Goal: Information Seeking & Learning: Learn about a topic

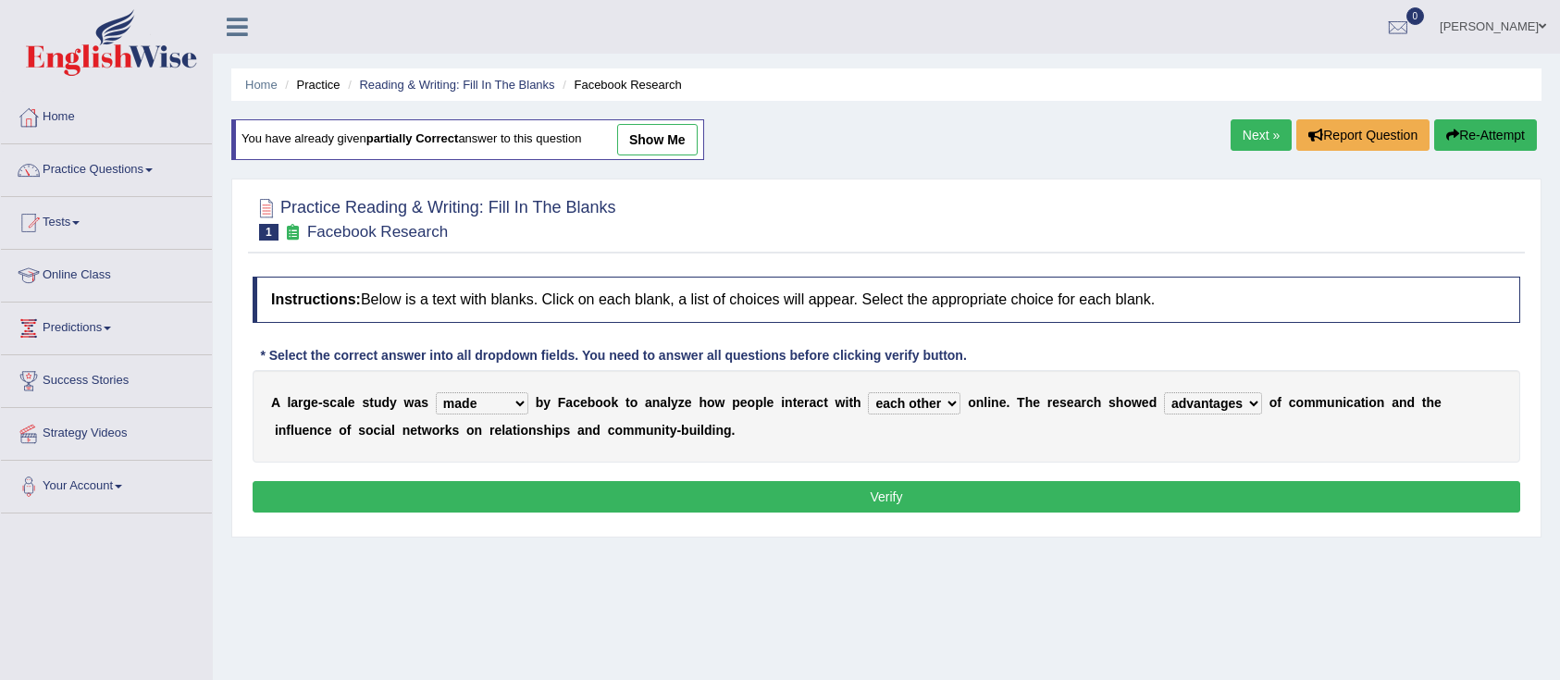
select select "made"
select select "each other"
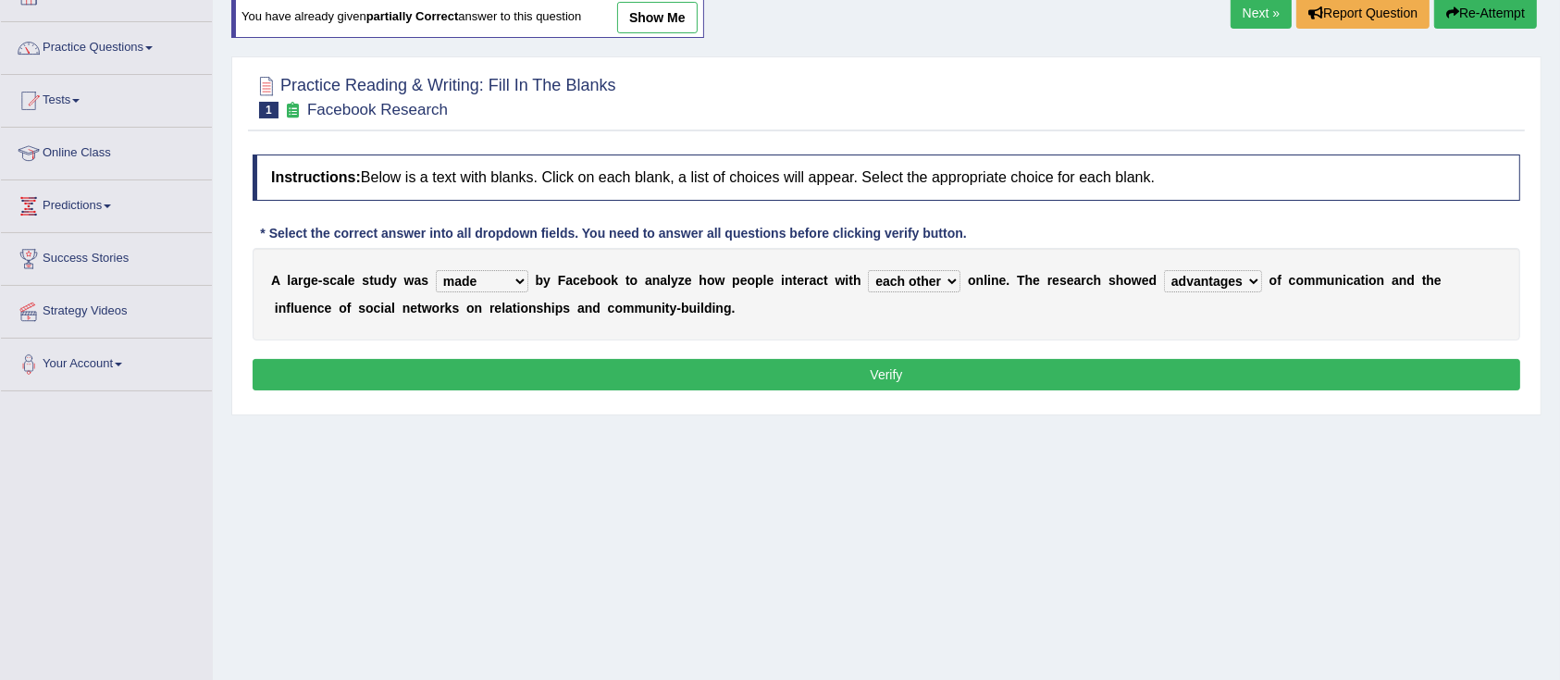
click at [1214, 280] on select "advantages standards fellowships patterns" at bounding box center [1213, 281] width 98 height 22
select select "patterns"
click at [1166, 270] on select "advantages standards fellowships patterns" at bounding box center [1213, 281] width 98 height 22
click at [790, 367] on button "Verify" at bounding box center [886, 374] width 1267 height 31
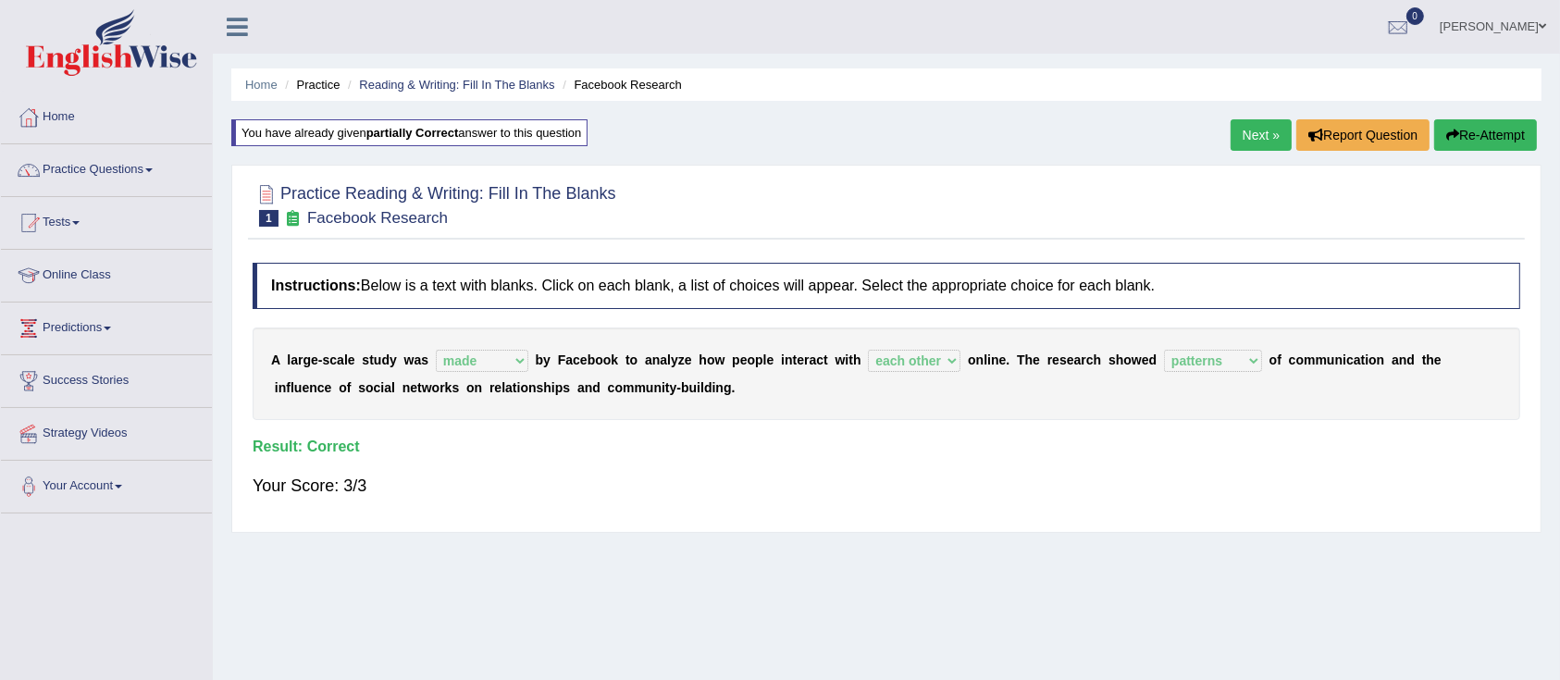
click at [1239, 136] on link "Next »" at bounding box center [1260, 134] width 61 height 31
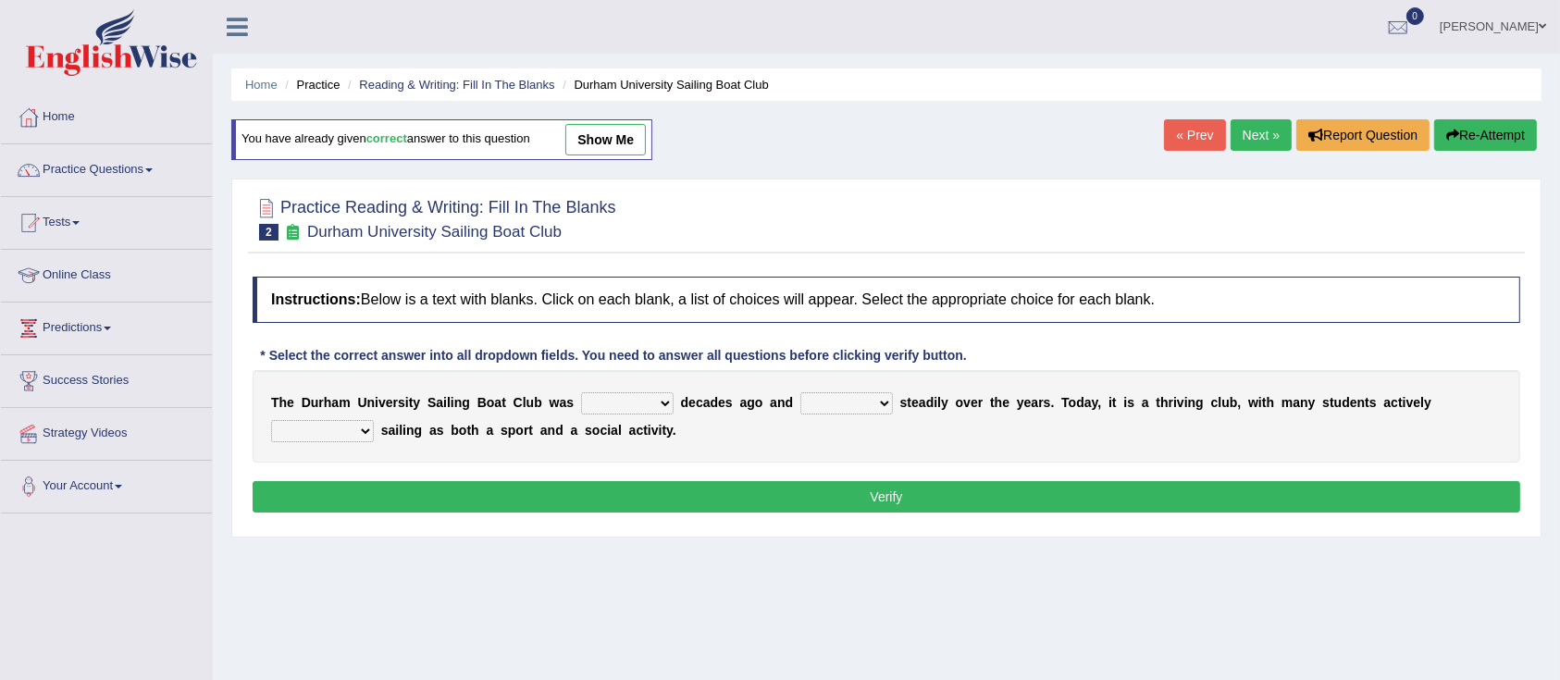
click at [615, 404] on select "found fund founded find" at bounding box center [627, 403] width 93 height 22
select select "found"
click at [581, 392] on select "found fund founded find" at bounding box center [627, 403] width 93 height 22
click at [821, 404] on select "grow growing has grown grown" at bounding box center [846, 403] width 93 height 22
select select "grow"
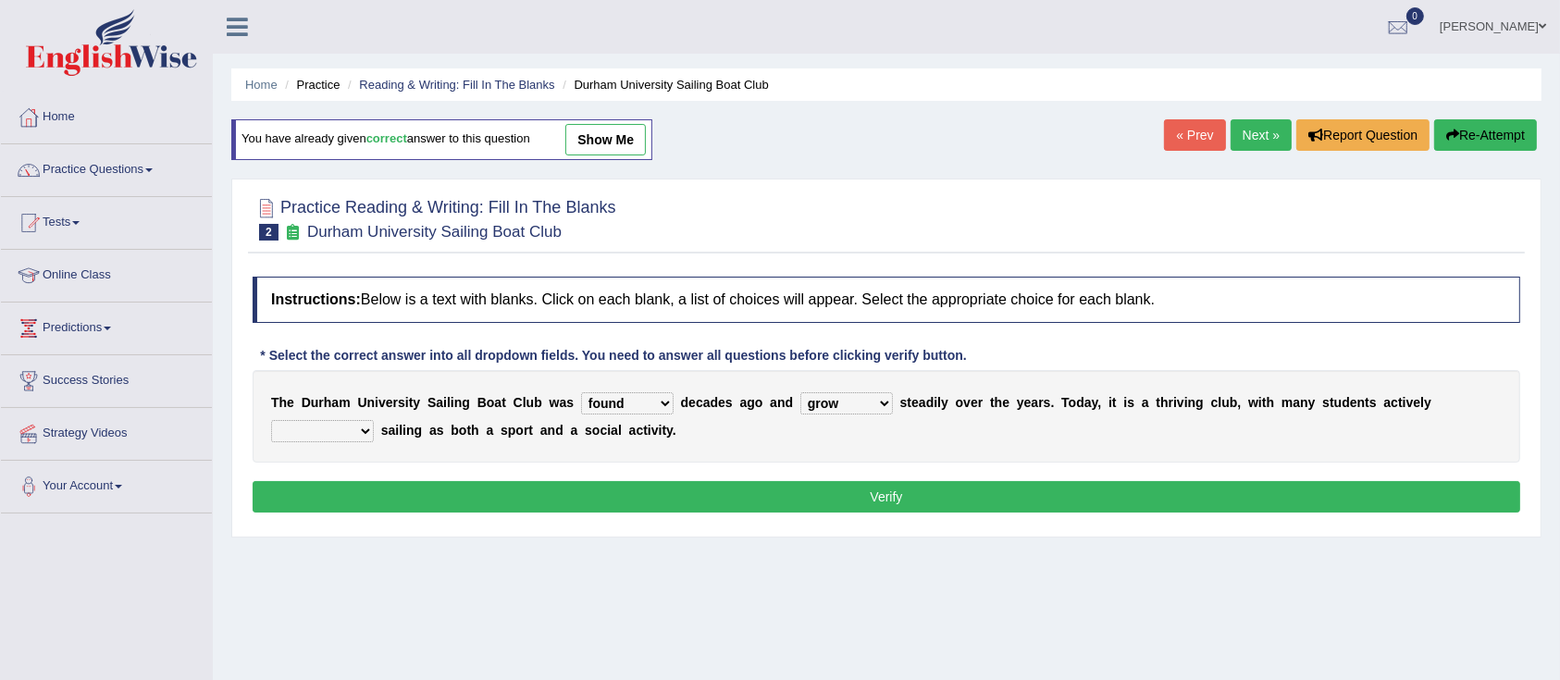
click at [800, 392] on select "grow growing has grown grown" at bounding box center [846, 403] width 93 height 22
click at [332, 432] on select "enjoy enjoyed are enjoying enjoying" at bounding box center [322, 431] width 103 height 22
select select "enjoyed"
click at [271, 420] on select "enjoy enjoyed are enjoying enjoying" at bounding box center [322, 431] width 103 height 22
click at [491, 488] on button "Verify" at bounding box center [886, 496] width 1267 height 31
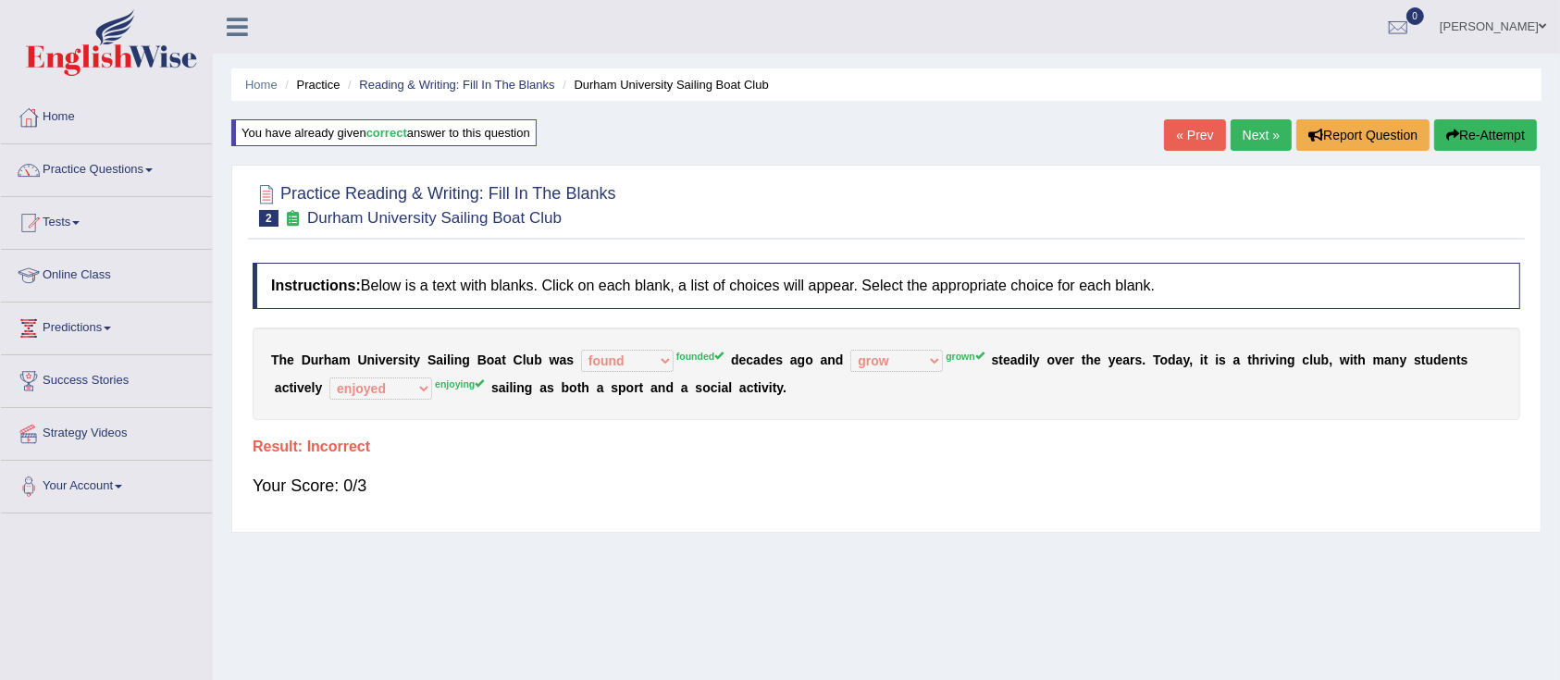
click at [1448, 137] on icon "button" at bounding box center [1452, 135] width 13 height 13
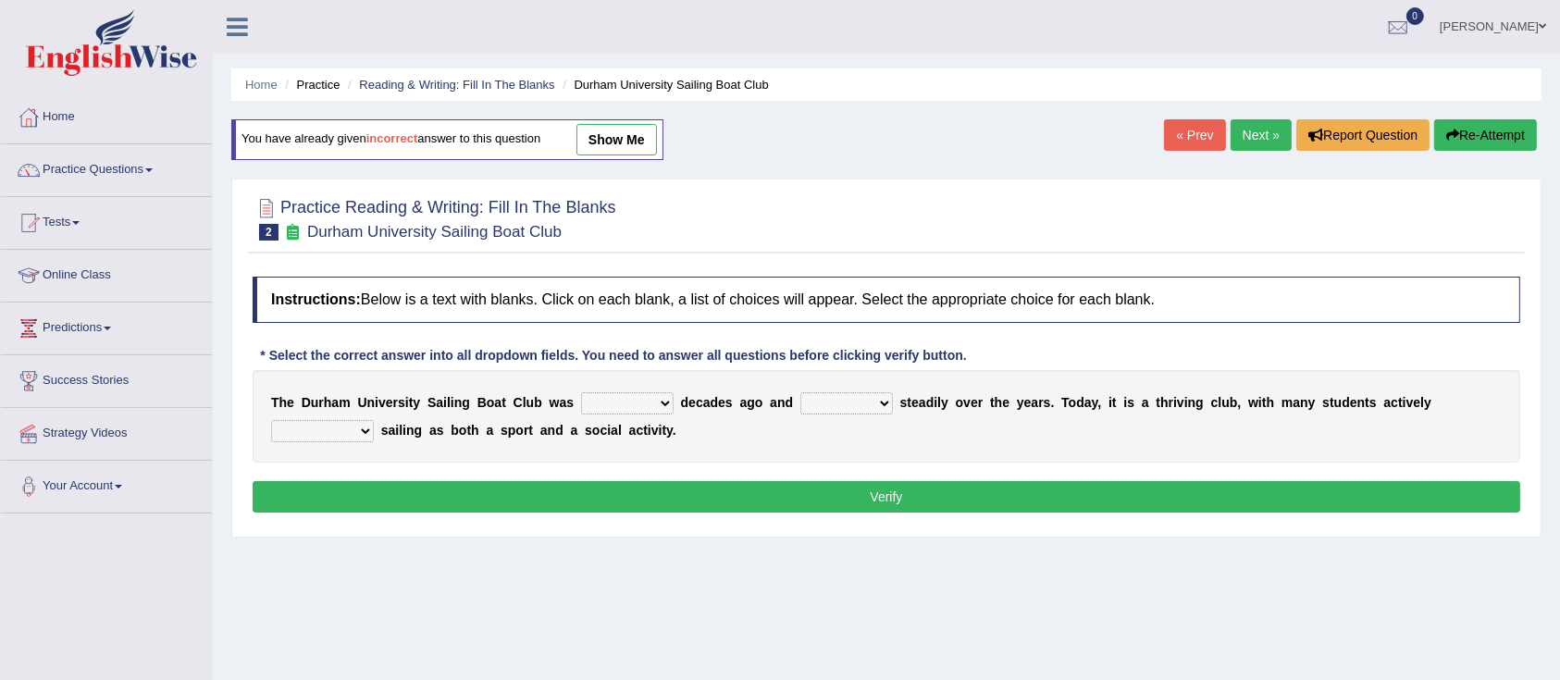
click at [598, 403] on select "found fund founded find" at bounding box center [627, 403] width 93 height 22
select select "founded"
click at [581, 392] on select "found fund founded find" at bounding box center [627, 403] width 93 height 22
click at [841, 401] on select "grow growing has grown grown" at bounding box center [846, 403] width 93 height 22
select select "grown"
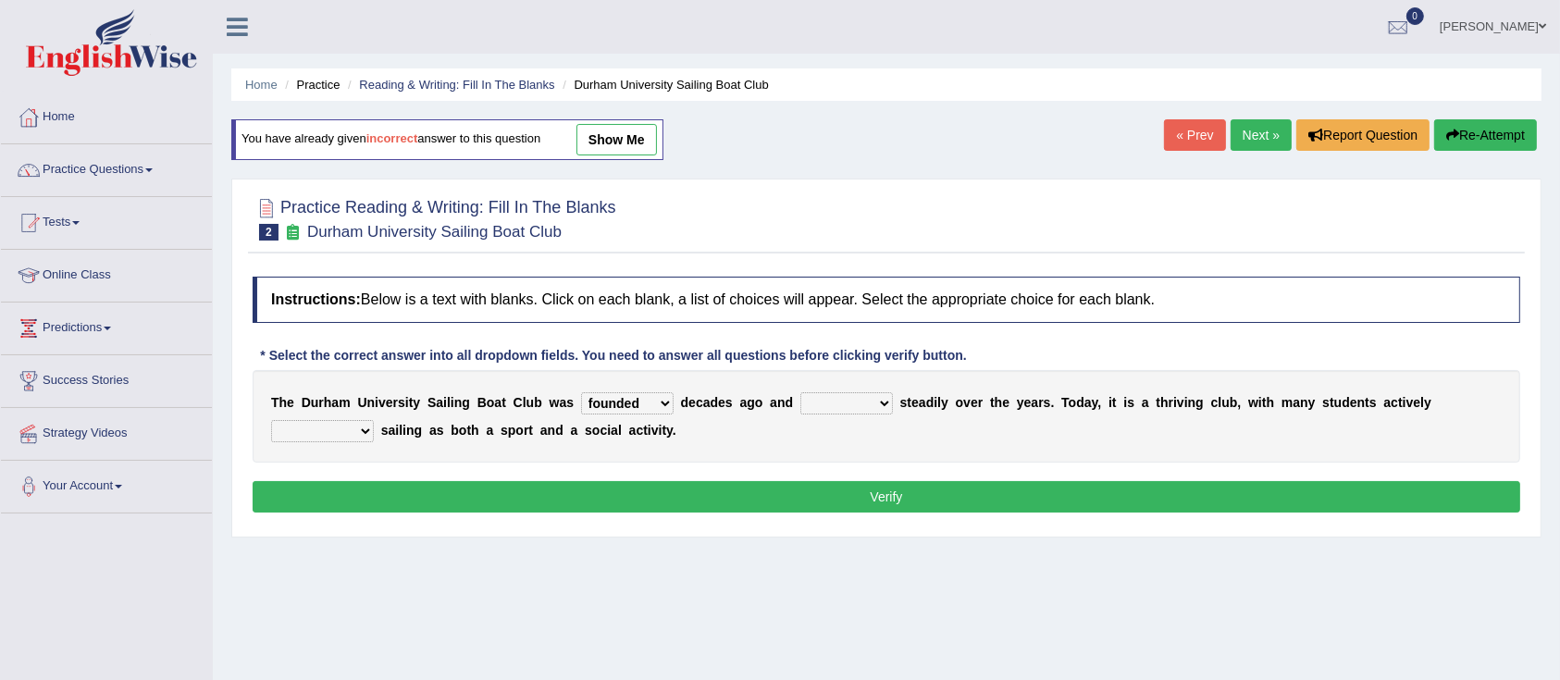
click at [800, 392] on select "grow growing has grown grown" at bounding box center [846, 403] width 93 height 22
click at [336, 422] on select "enjoy enjoyed are enjoying enjoying" at bounding box center [322, 431] width 103 height 22
select select "enjoyed"
click at [271, 420] on select "enjoy enjoyed are enjoying enjoying" at bounding box center [322, 431] width 103 height 22
click at [512, 495] on button "Verify" at bounding box center [886, 496] width 1267 height 31
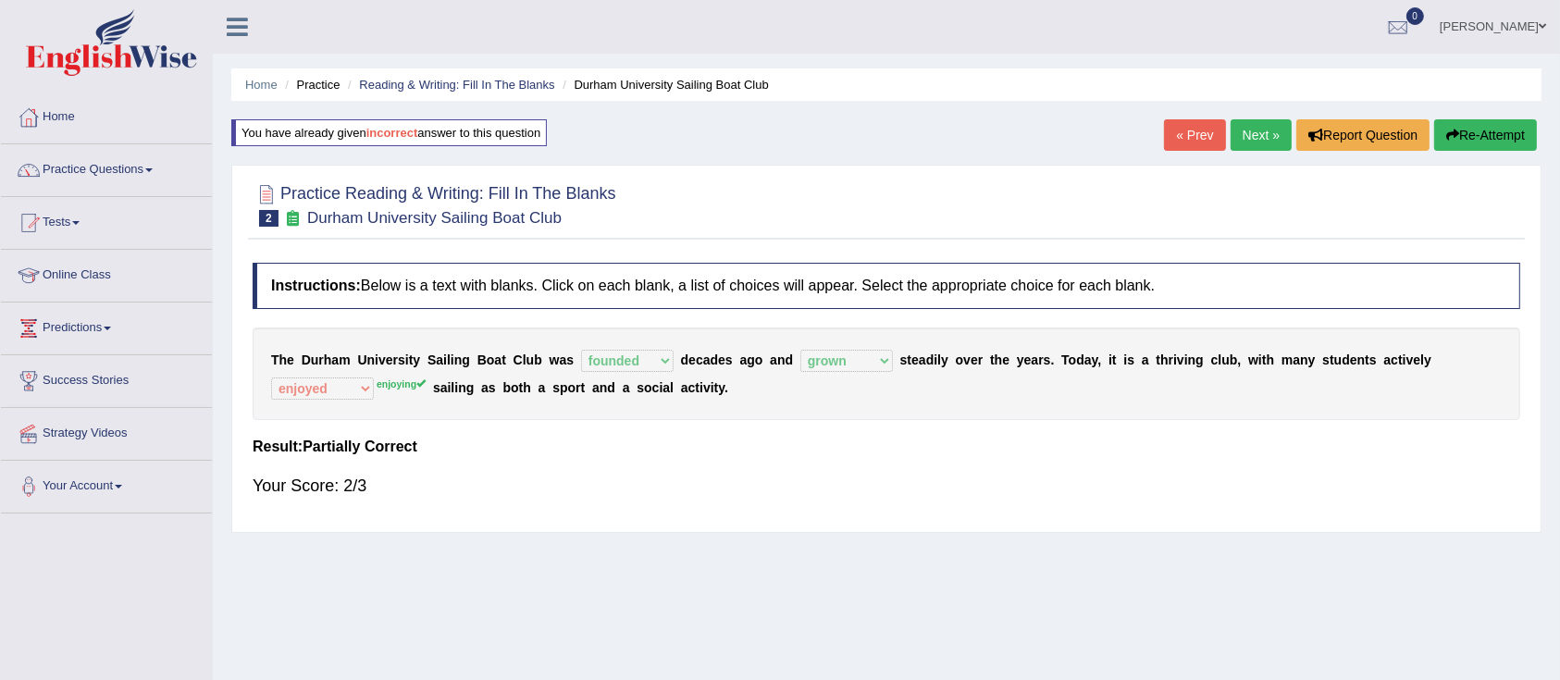
click at [1478, 134] on button "Re-Attempt" at bounding box center [1485, 134] width 103 height 31
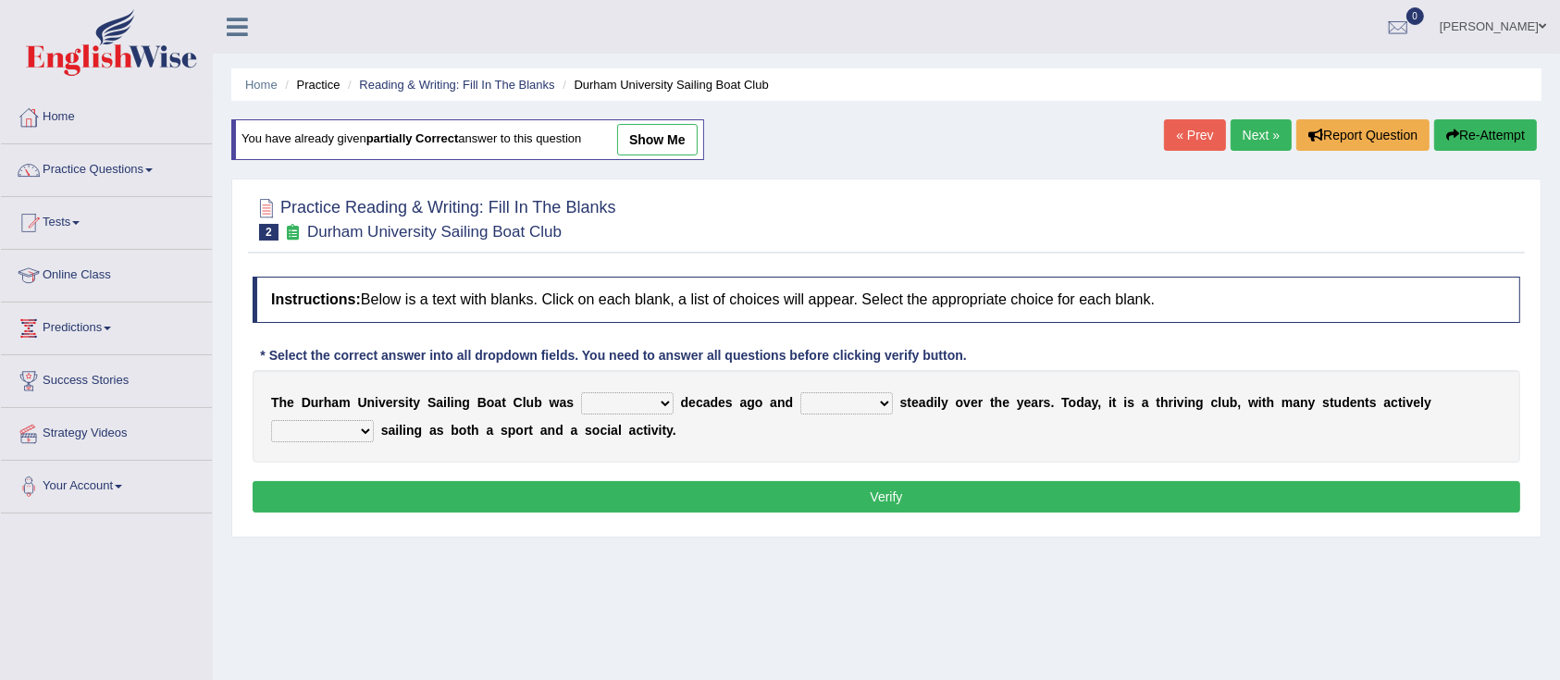
click at [652, 405] on select "found fund founded find" at bounding box center [627, 403] width 93 height 22
select select "founded"
click at [581, 392] on select "found fund founded find" at bounding box center [627, 403] width 93 height 22
click at [867, 401] on select "grow growing has grown grown" at bounding box center [846, 403] width 93 height 22
select select "grown"
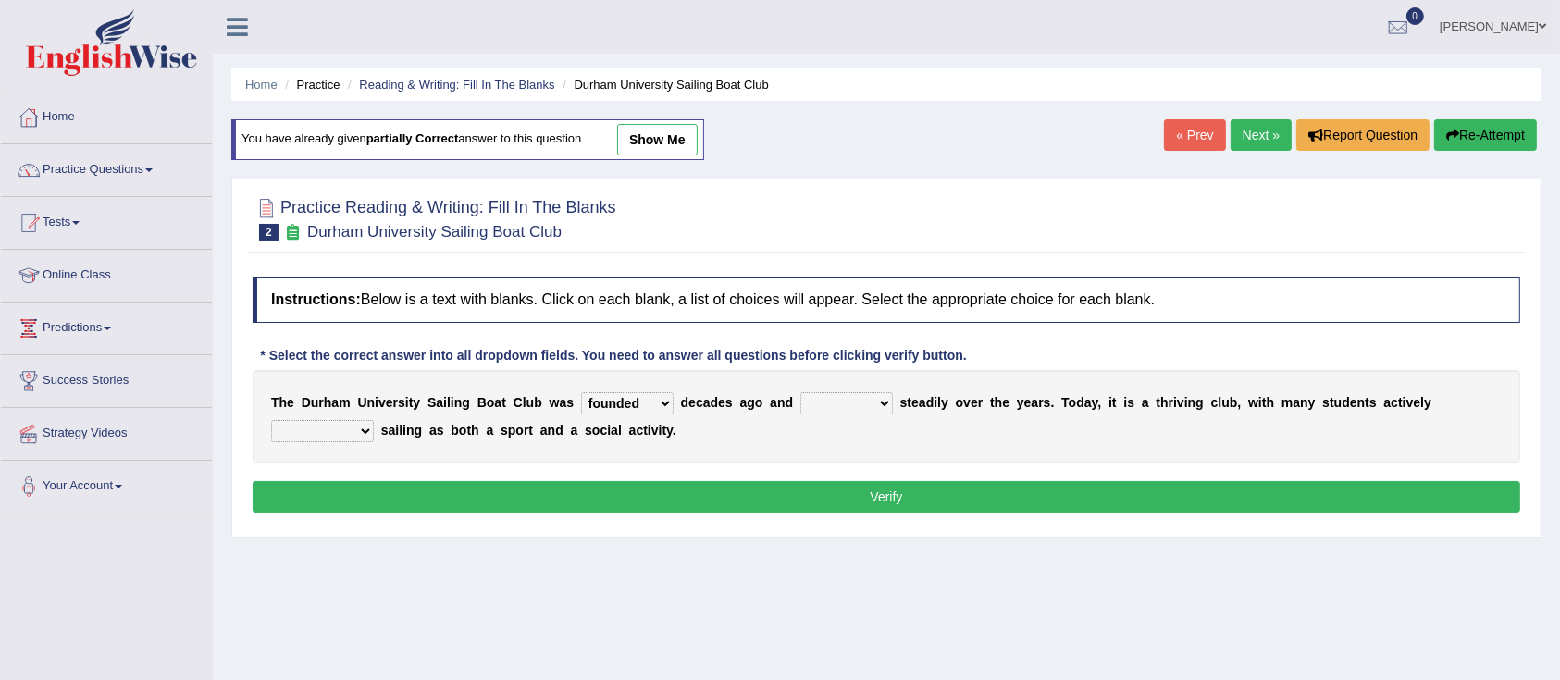
click at [800, 392] on select "grow growing has grown grown" at bounding box center [846, 403] width 93 height 22
click at [339, 426] on select "enjoy enjoyed are enjoying enjoying" at bounding box center [322, 431] width 103 height 22
select select "enjoying"
click at [271, 420] on select "enjoy enjoyed are enjoying enjoying" at bounding box center [322, 431] width 103 height 22
click at [472, 509] on button "Verify" at bounding box center [886, 496] width 1267 height 31
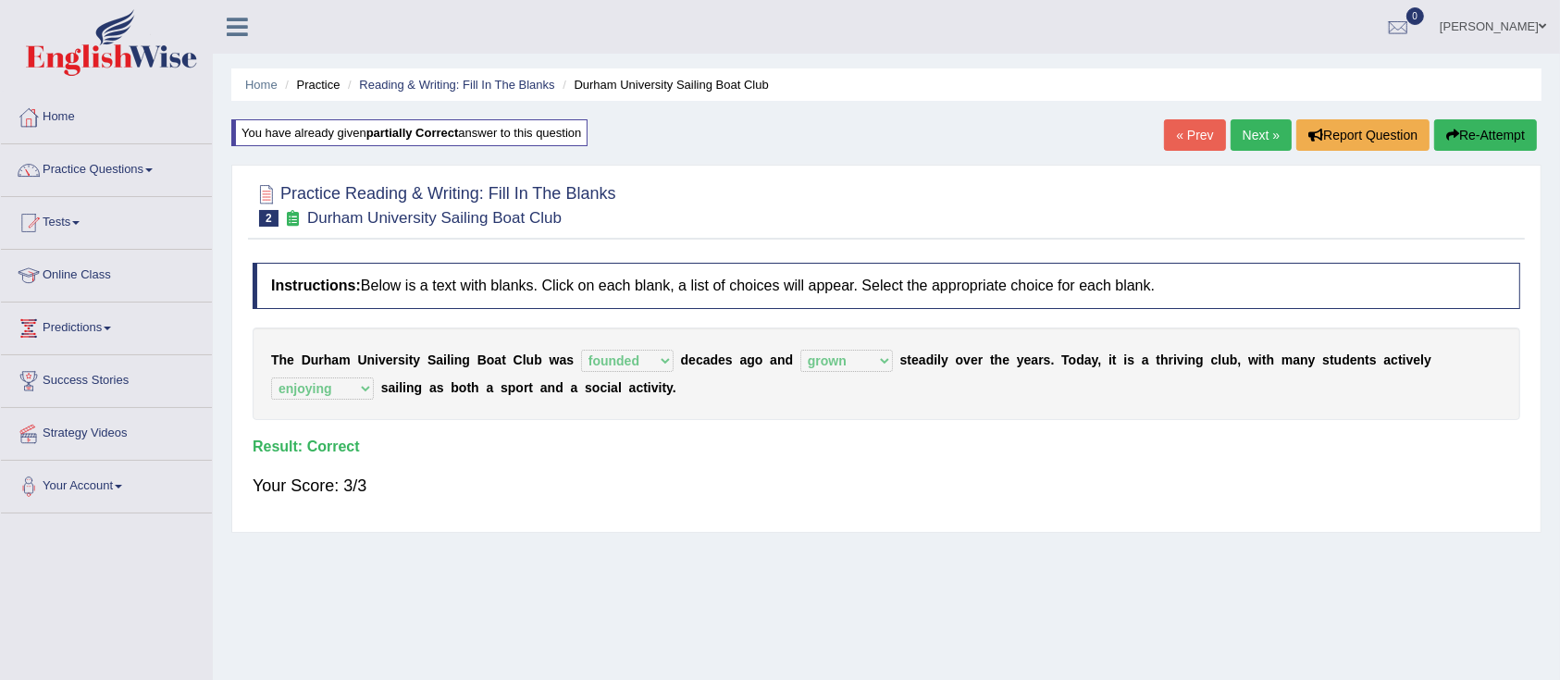
click at [1251, 126] on link "Next »" at bounding box center [1260, 134] width 61 height 31
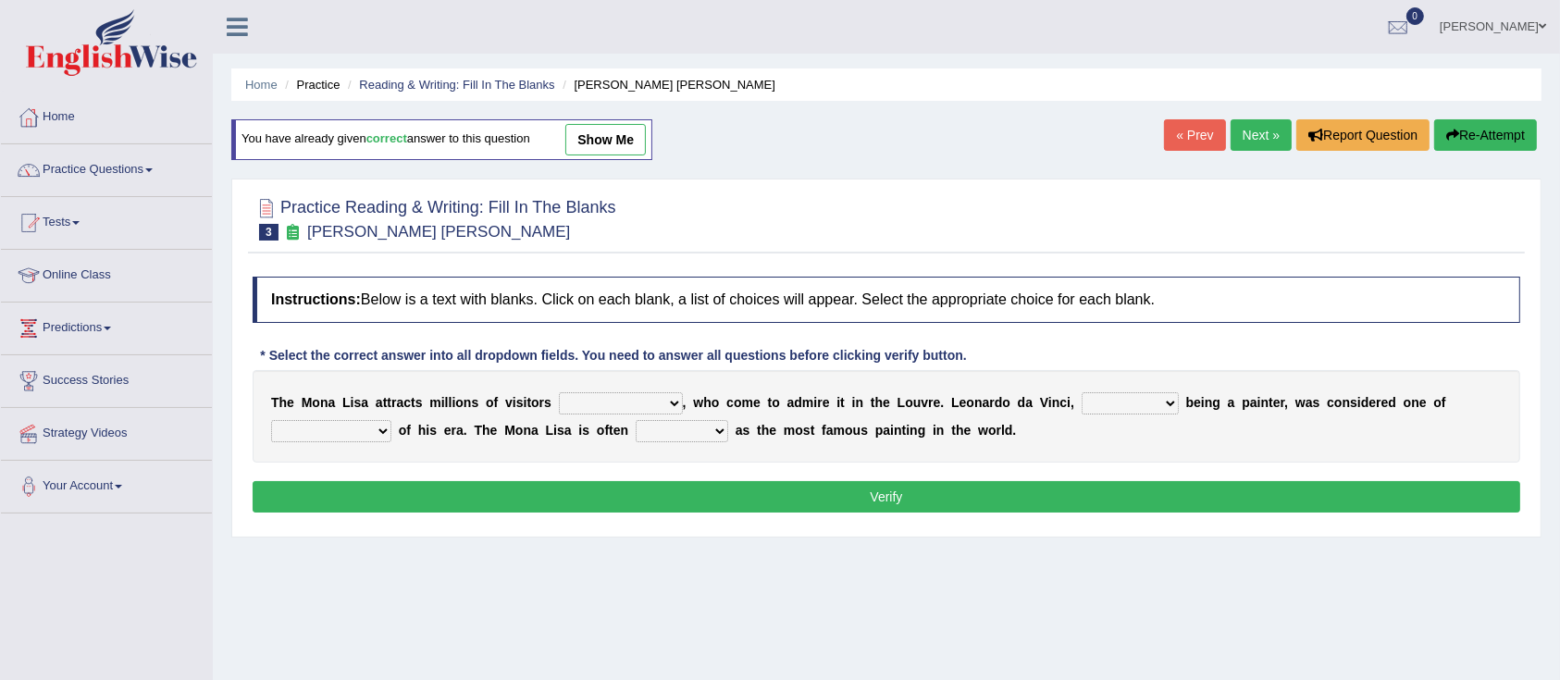
click at [600, 401] on select "around the year the all year all year round per year" at bounding box center [621, 403] width 124 height 22
select select "around the year"
click at [559, 392] on select "around the year the all year all year round per year" at bounding box center [621, 403] width 124 height 22
click at [1131, 409] on select "rather than as much as as well as as long as" at bounding box center [1129, 403] width 97 height 22
select select "rather than"
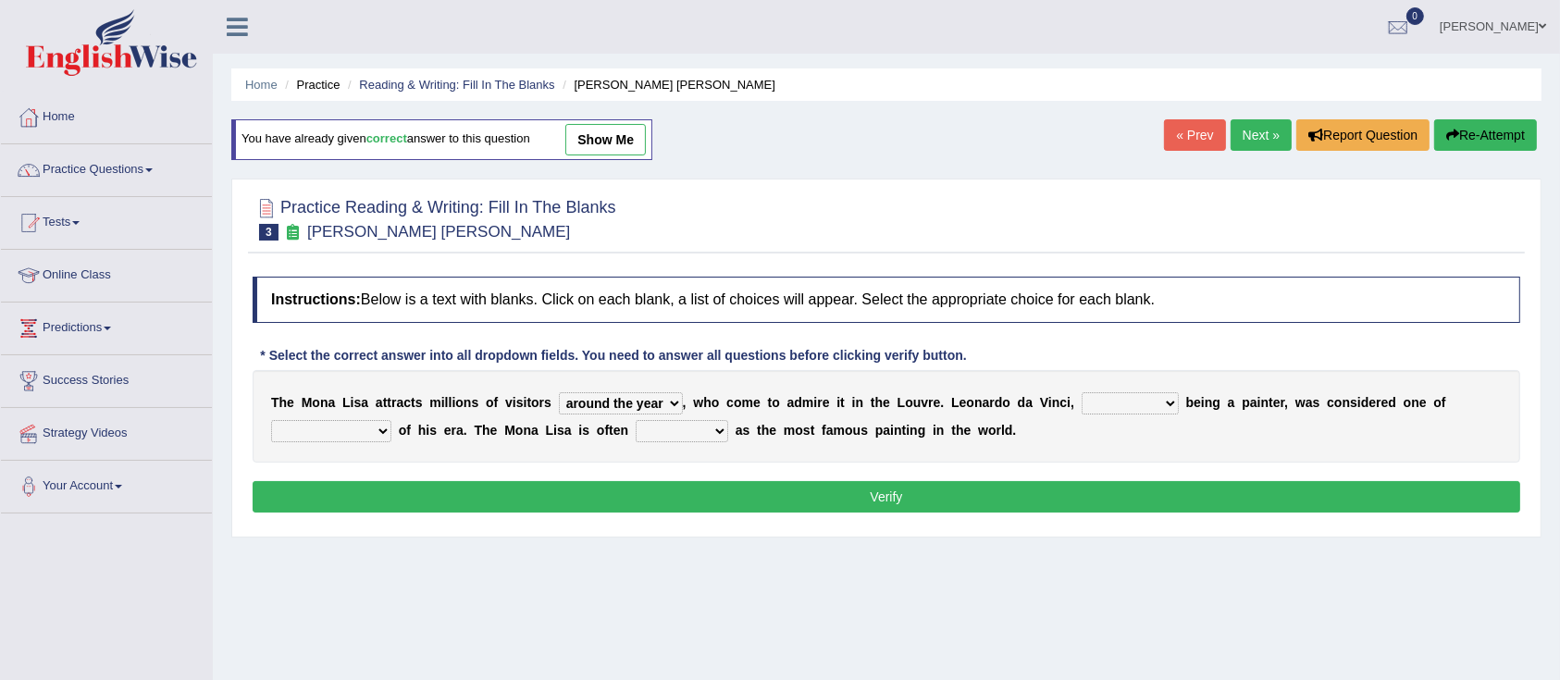
click at [1084, 392] on select "rather than as much as as well as as long as" at bounding box center [1129, 403] width 97 height 22
click at [315, 429] on select "better artists artist the better artist the best artists" at bounding box center [331, 431] width 120 height 22
select select "the best artists"
click at [271, 420] on select "better artists artist the better artist the best artists" at bounding box center [331, 431] width 120 height 22
click at [709, 437] on select "classified suggested predicted described" at bounding box center [681, 431] width 93 height 22
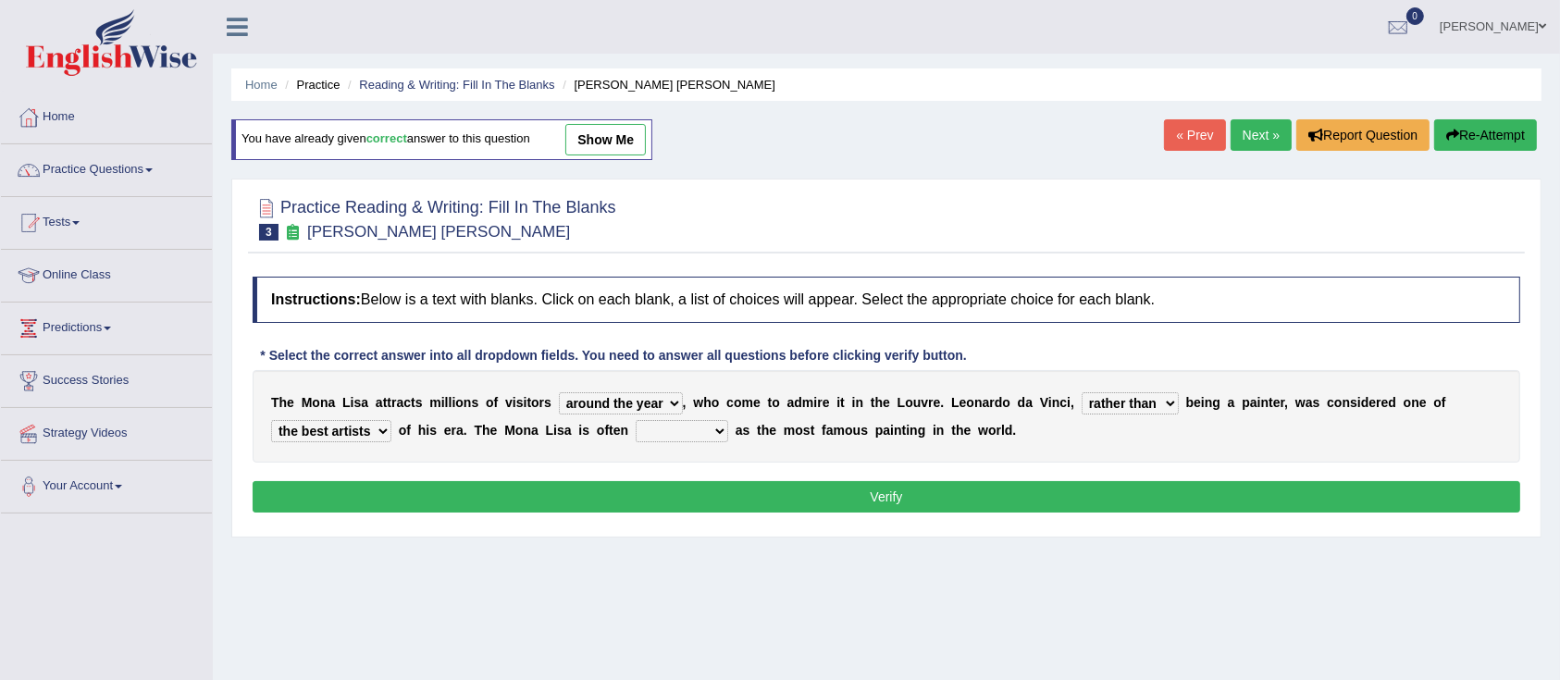
select select "classified"
click at [638, 420] on select "classified suggested predicted described" at bounding box center [681, 431] width 93 height 22
click at [729, 491] on button "Verify" at bounding box center [886, 496] width 1267 height 31
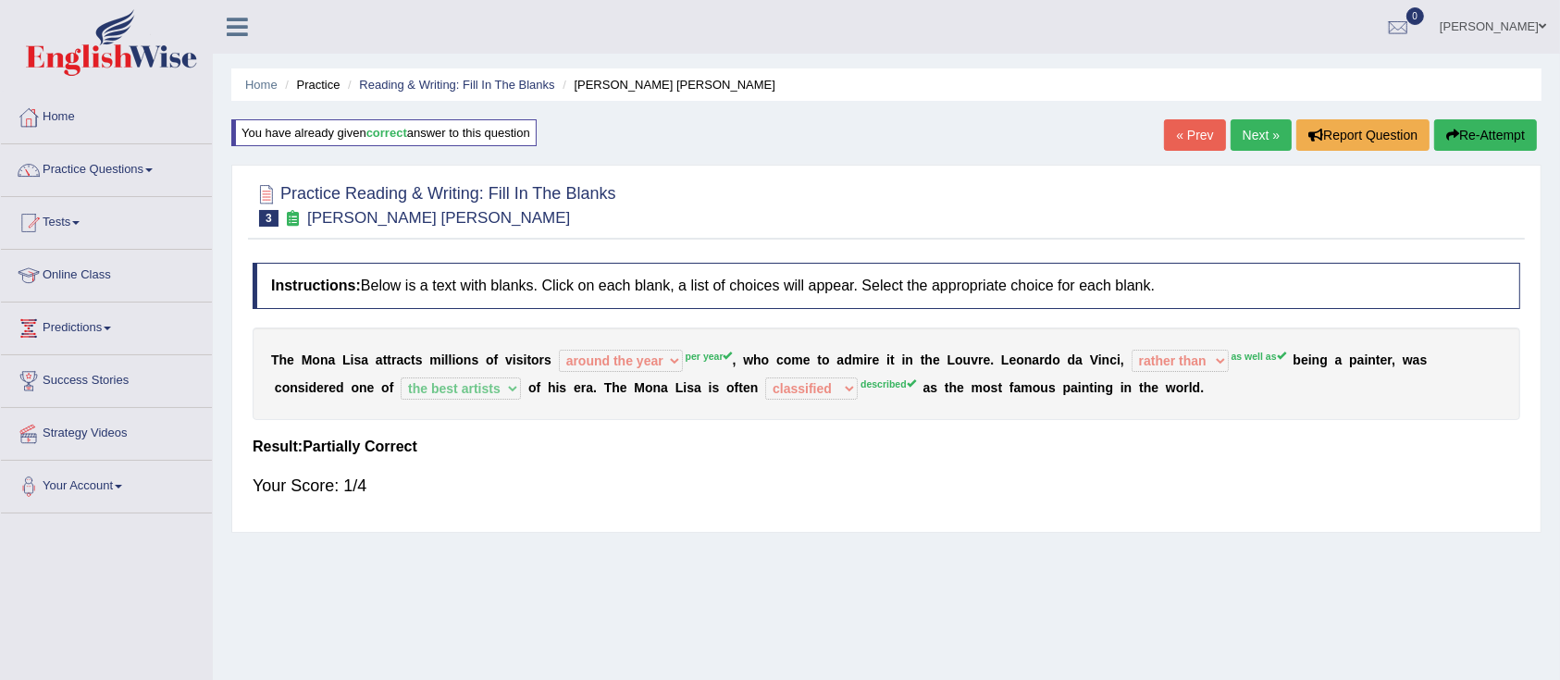
click at [1492, 130] on button "Re-Attempt" at bounding box center [1485, 134] width 103 height 31
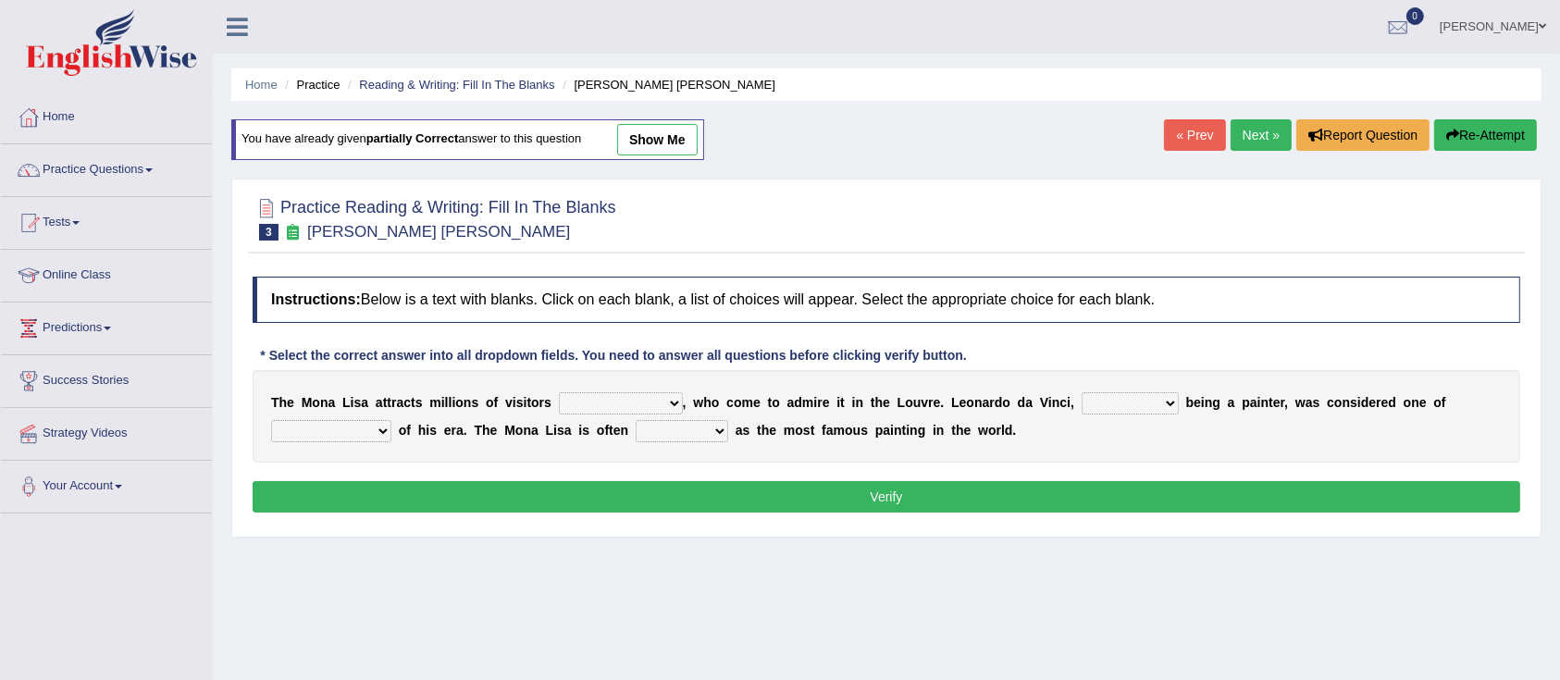
click at [619, 396] on select "around the year the all year all year round per year" at bounding box center [621, 403] width 124 height 22
select select "per year"
click at [559, 392] on select "around the year the all year all year round per year" at bounding box center [621, 403] width 124 height 22
click at [1129, 401] on select "rather than as much as as well as as long as" at bounding box center [1129, 403] width 97 height 22
select select "as well as"
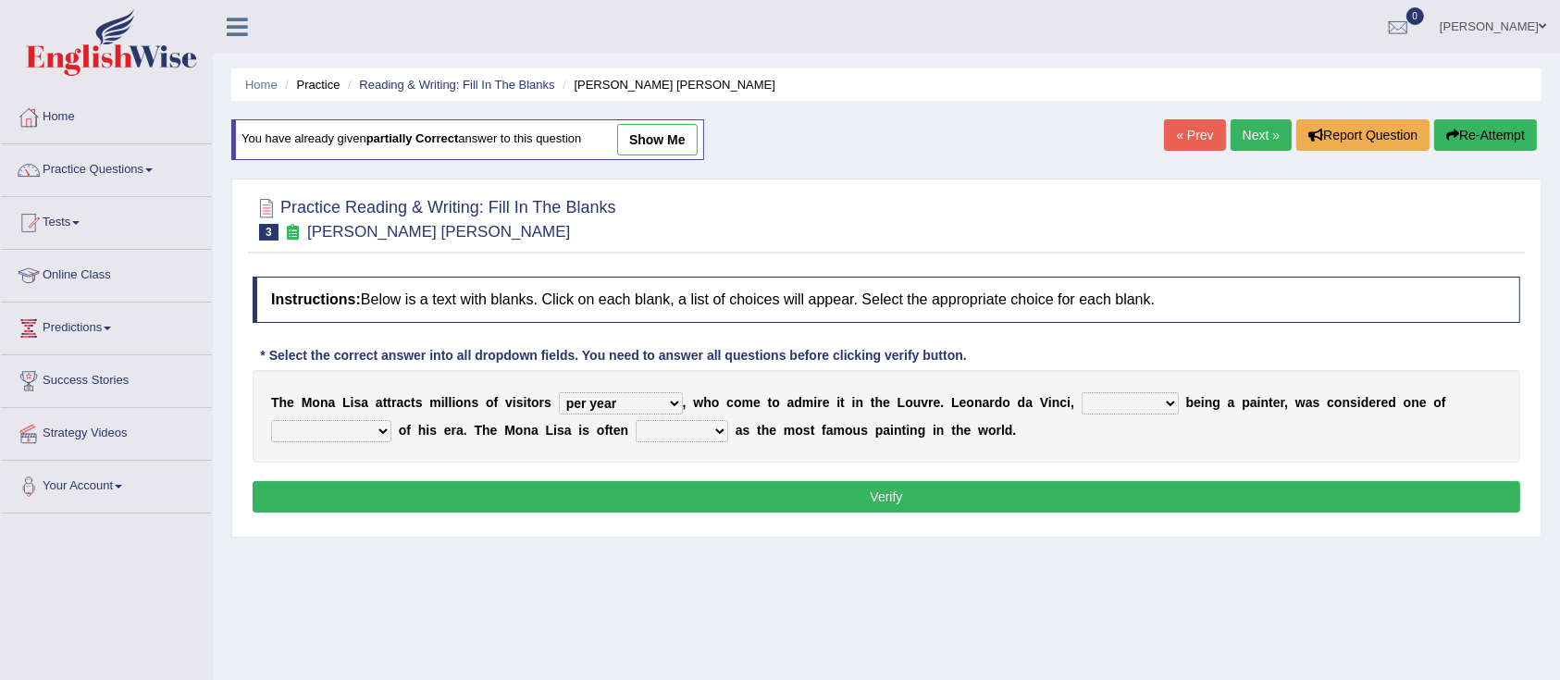
click at [1084, 392] on select "rather than as much as as well as as long as" at bounding box center [1129, 403] width 97 height 22
click at [328, 433] on select "better artists artist the better artist the best artists" at bounding box center [331, 431] width 120 height 22
select select "the better artist"
click at [271, 420] on select "better artists artist the better artist the best artists" at bounding box center [331, 431] width 120 height 22
click at [667, 433] on select "classified suggested predicted described" at bounding box center [681, 431] width 93 height 22
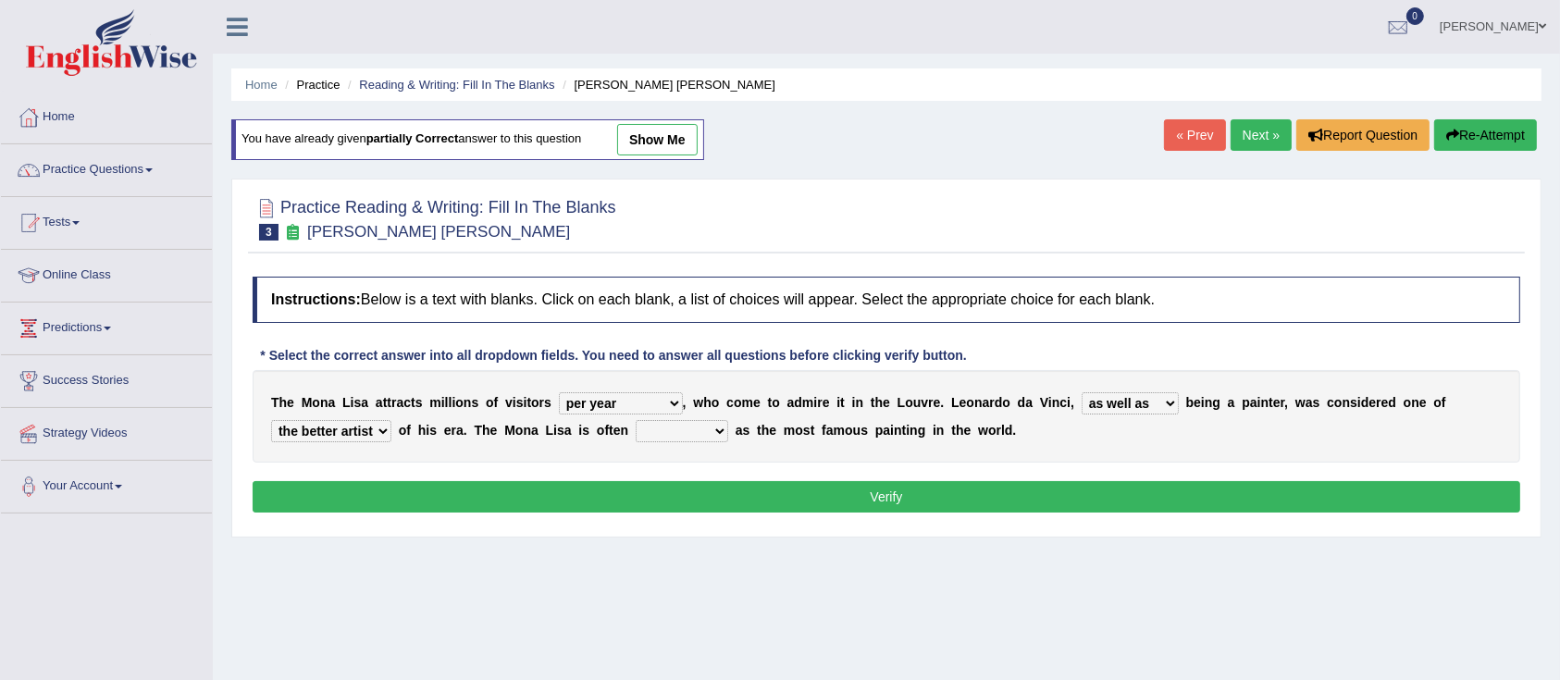
select select "classified"
click at [638, 420] on select "classified suggested predicted described" at bounding box center [681, 431] width 93 height 22
click at [717, 494] on button "Verify" at bounding box center [886, 496] width 1267 height 31
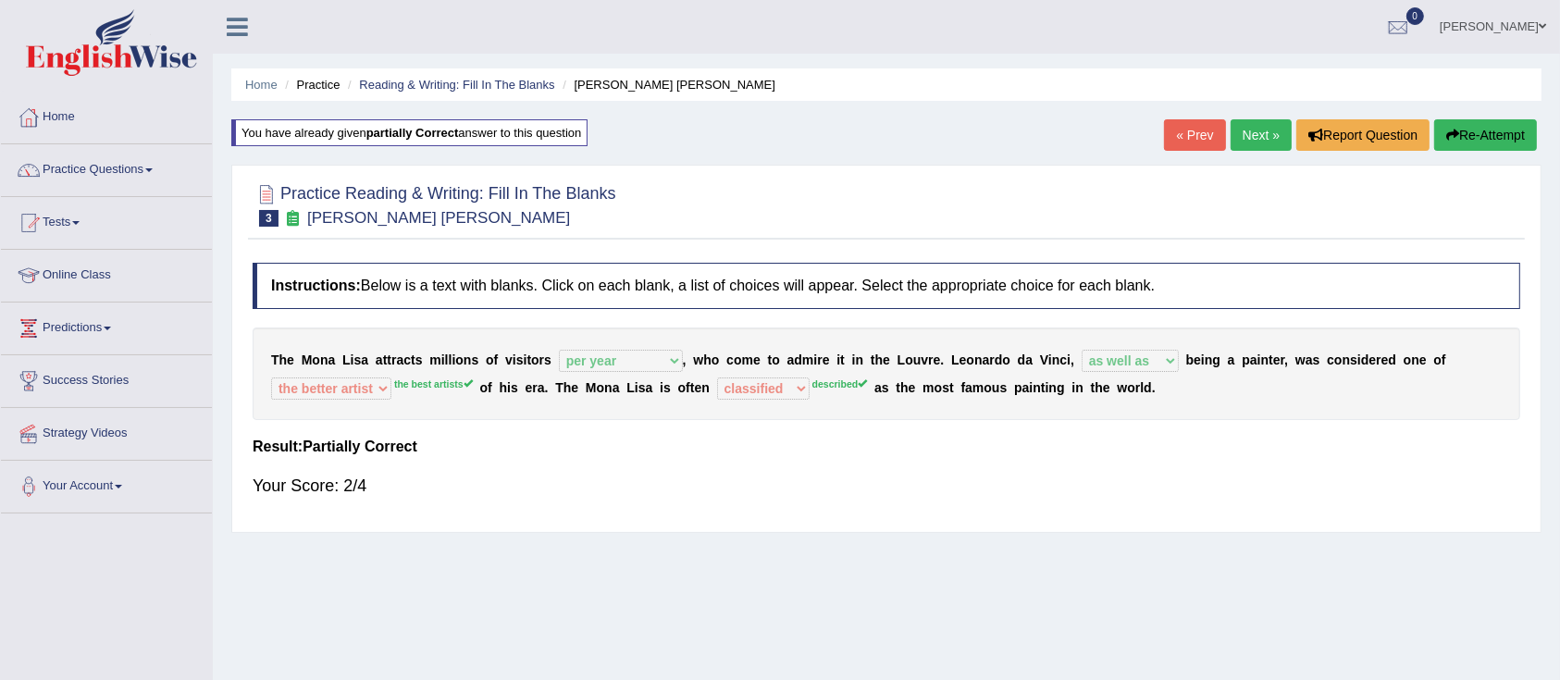
click at [1497, 121] on button "Re-Attempt" at bounding box center [1485, 134] width 103 height 31
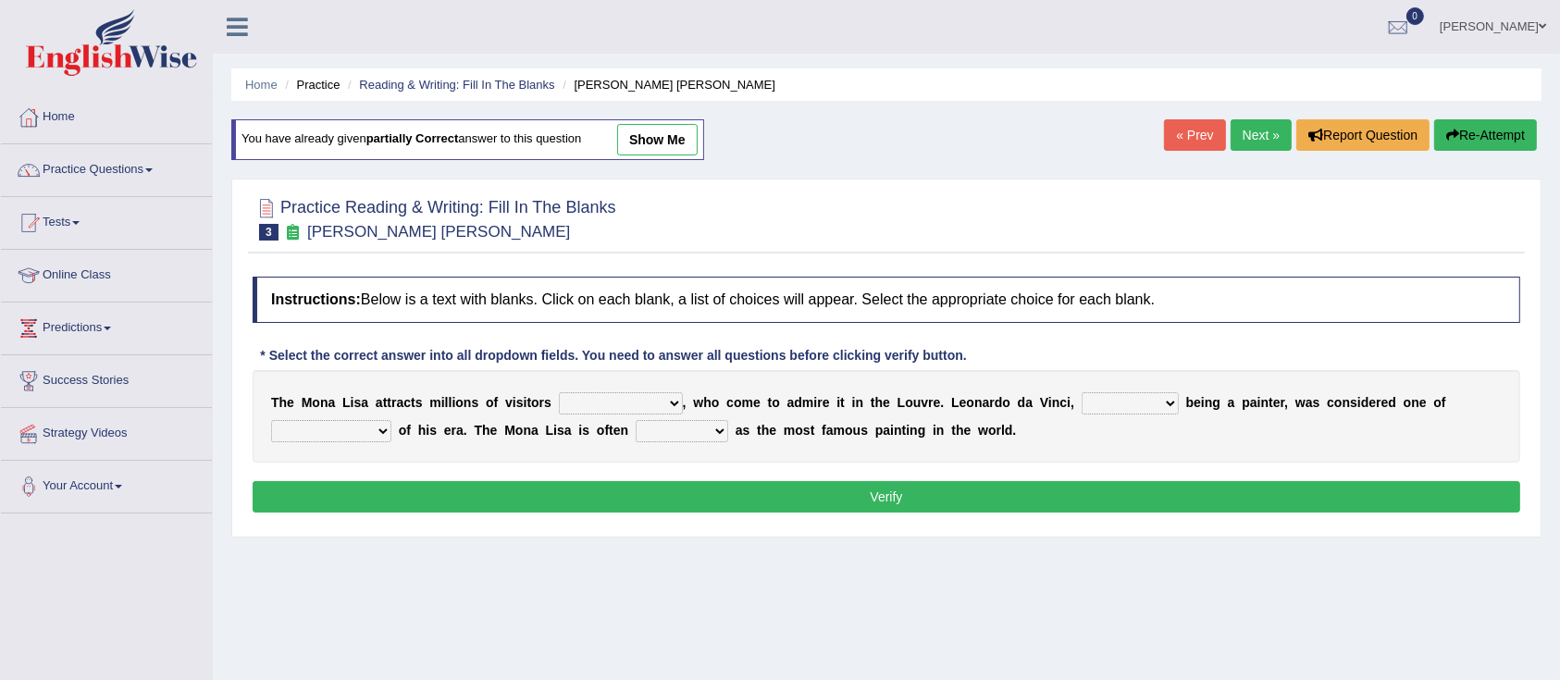
click at [643, 402] on select "around the year the all year all year round per year" at bounding box center [621, 403] width 124 height 22
select select "per year"
click at [559, 392] on select "around the year the all year all year round per year" at bounding box center [621, 403] width 124 height 22
click at [1129, 403] on select "rather than as much as as well as as long as" at bounding box center [1129, 403] width 97 height 22
select select "as well as"
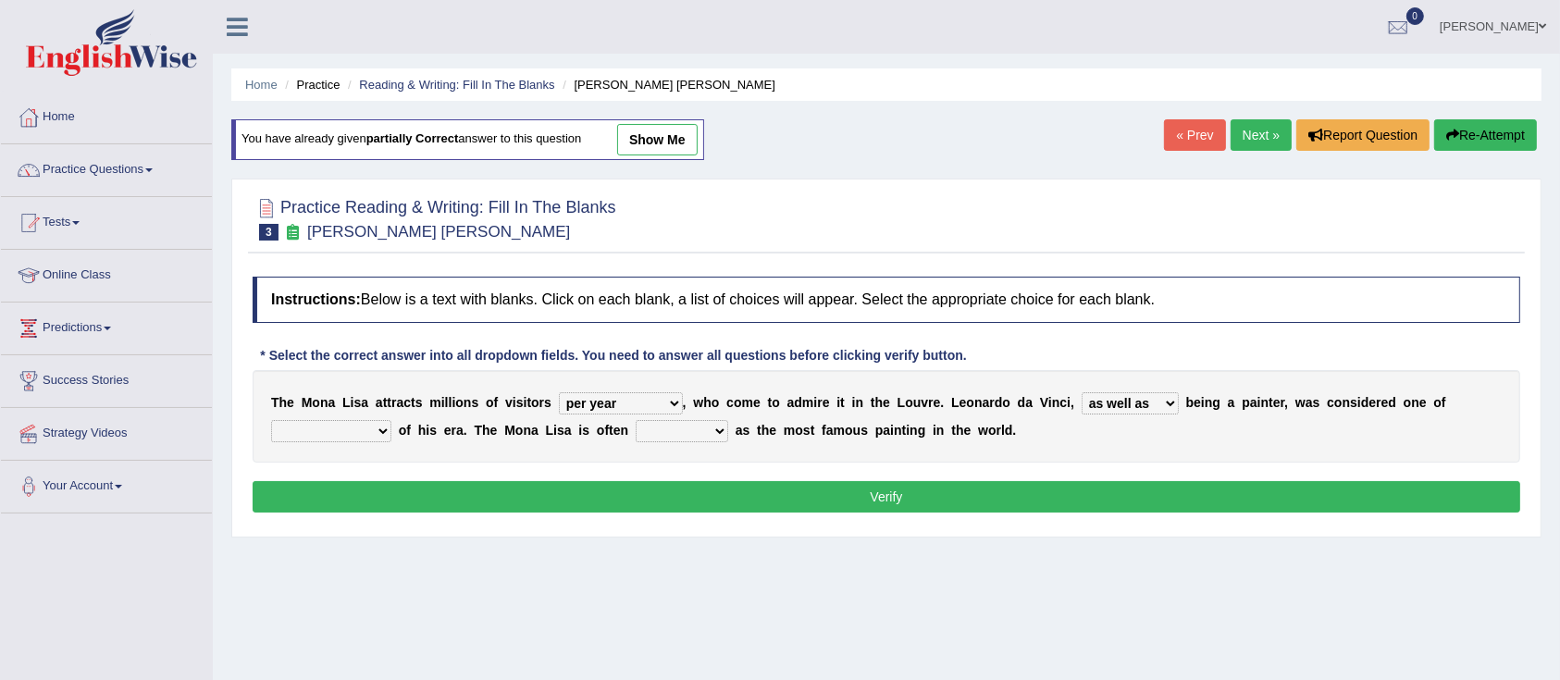
click at [1084, 392] on select "rather than as much as as well as as long as" at bounding box center [1129, 403] width 97 height 22
click at [319, 428] on select "better artists artist the better artist the best artists" at bounding box center [331, 431] width 120 height 22
select select "the best artists"
click at [271, 420] on select "better artists artist the better artist the best artists" at bounding box center [331, 431] width 120 height 22
click at [667, 433] on select "classified suggested predicted described" at bounding box center [681, 431] width 93 height 22
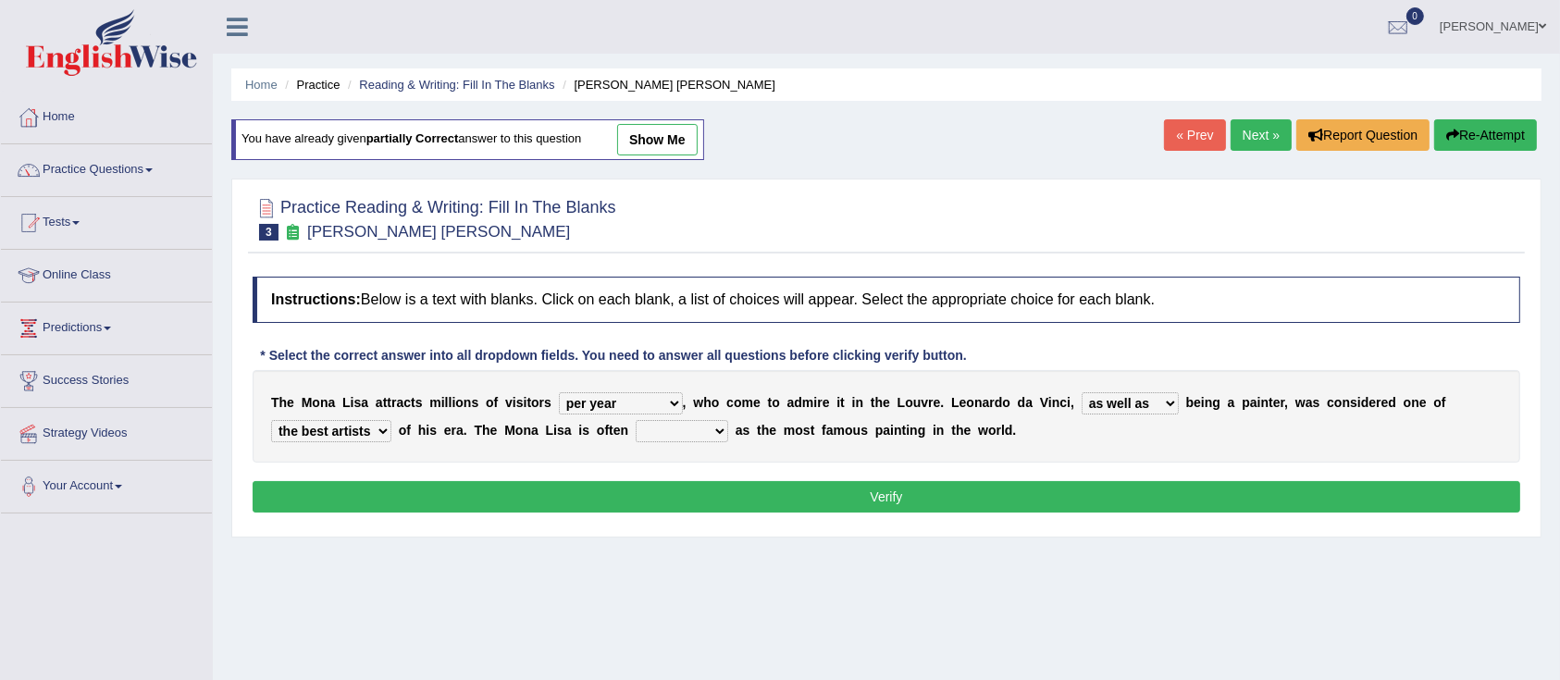
select select "described"
click at [638, 420] on select "classified suggested predicted described" at bounding box center [681, 431] width 93 height 22
click at [754, 509] on button "Verify" at bounding box center [886, 496] width 1267 height 31
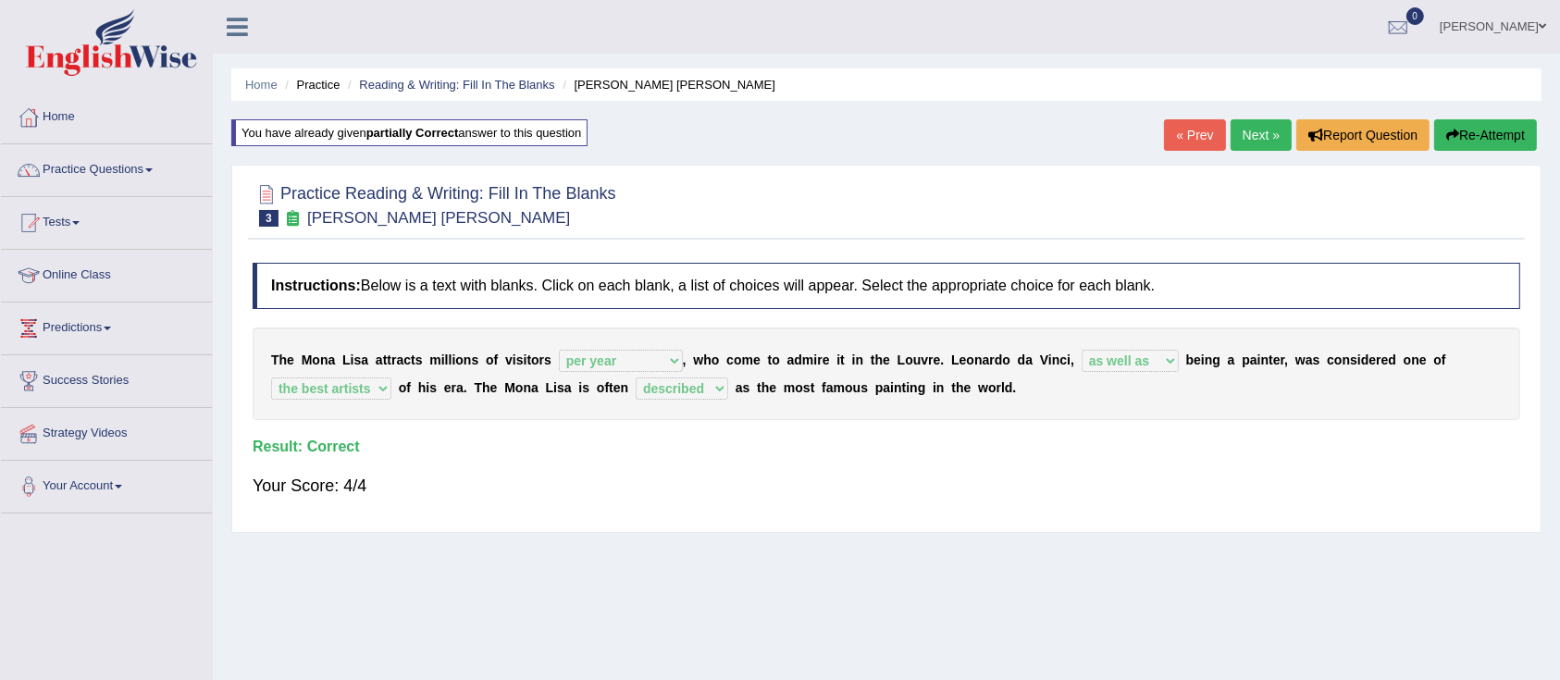
click at [1260, 133] on link "Next »" at bounding box center [1260, 134] width 61 height 31
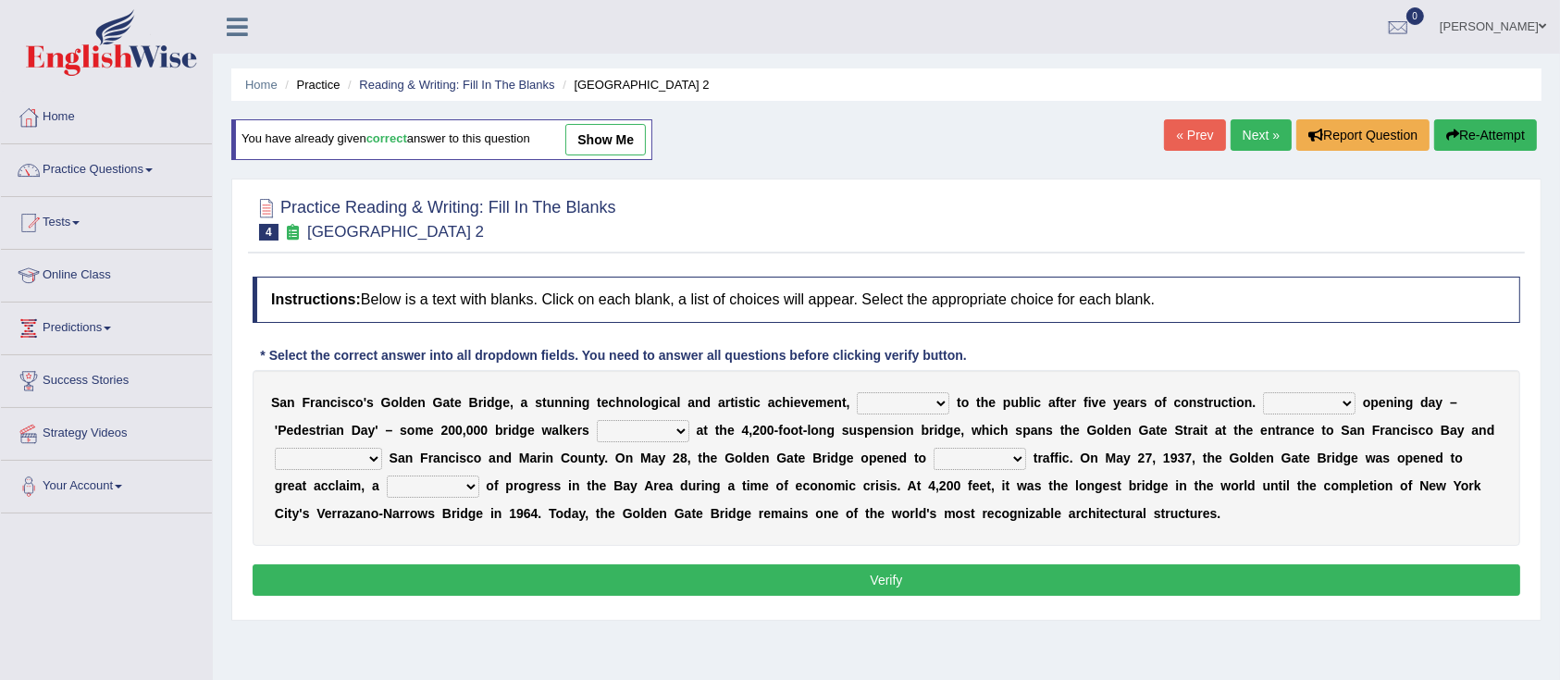
click at [888, 399] on select "opens closes appears equals" at bounding box center [903, 403] width 93 height 22
select select "opens"
click at [857, 392] on select "opens closes appears equals" at bounding box center [903, 403] width 93 height 22
click at [1290, 405] on select "On During Since When" at bounding box center [1309, 403] width 93 height 22
select select "On"
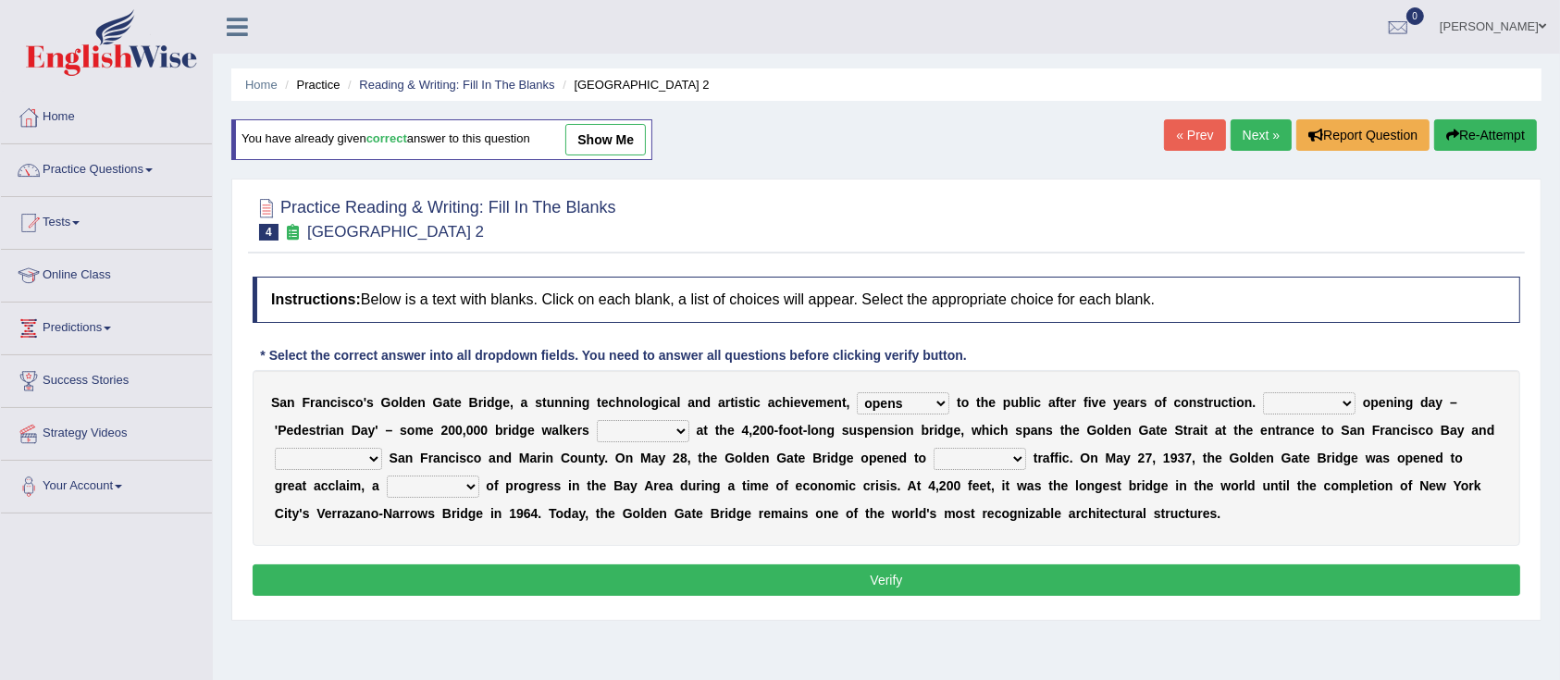
click at [1263, 392] on select "On During Since When" at bounding box center [1309, 403] width 93 height 22
click at [622, 439] on select "stationed looked marveled laughed" at bounding box center [643, 431] width 93 height 22
select select "stationed"
click at [597, 420] on select "stationed looked marveled laughed" at bounding box center [643, 431] width 93 height 22
click at [297, 454] on select "separates connects channels differentiates" at bounding box center [328, 459] width 107 height 22
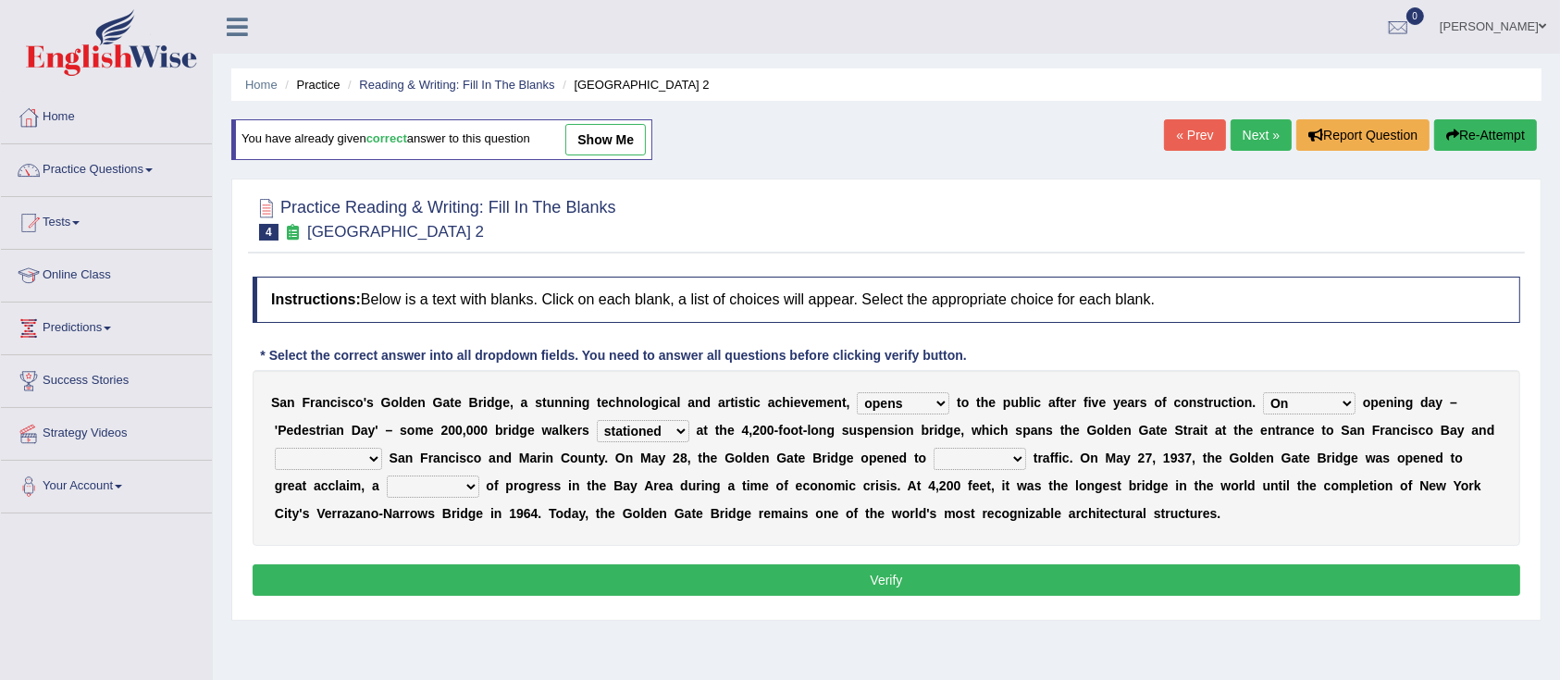
select select "separates"
click at [275, 448] on select "separates connects channels differentiates" at bounding box center [328, 459] width 107 height 22
click at [956, 454] on select "aquatic vehicular airborne watertight" at bounding box center [979, 459] width 93 height 22
select select "aquatic"
click at [933, 448] on select "aquatic vehicular airborne watertight" at bounding box center [979, 459] width 93 height 22
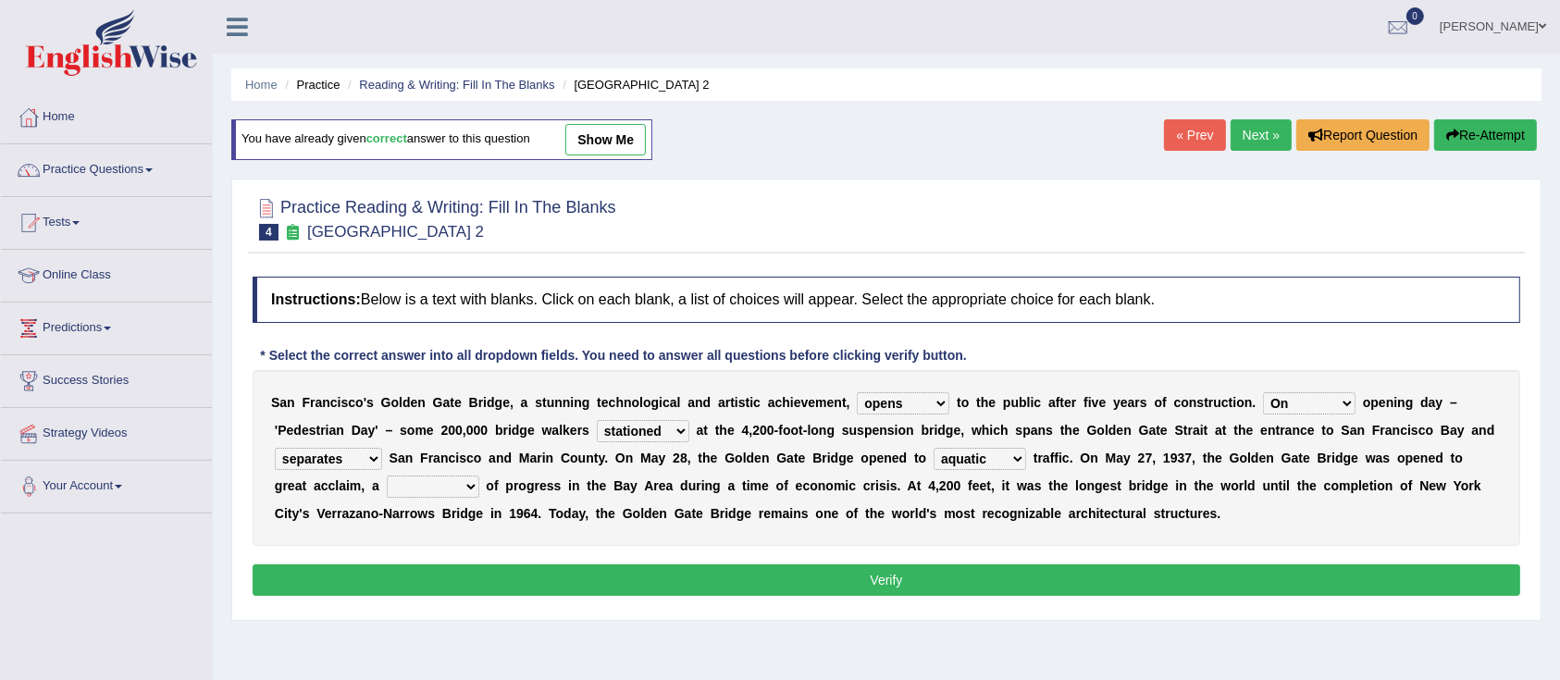
click at [387, 490] on select "denial symbol technique yield" at bounding box center [433, 486] width 93 height 22
select select "yield"
click at [387, 475] on select "denial symbol technique yield" at bounding box center [433, 486] width 93 height 22
click at [614, 573] on button "Verify" at bounding box center [886, 579] width 1267 height 31
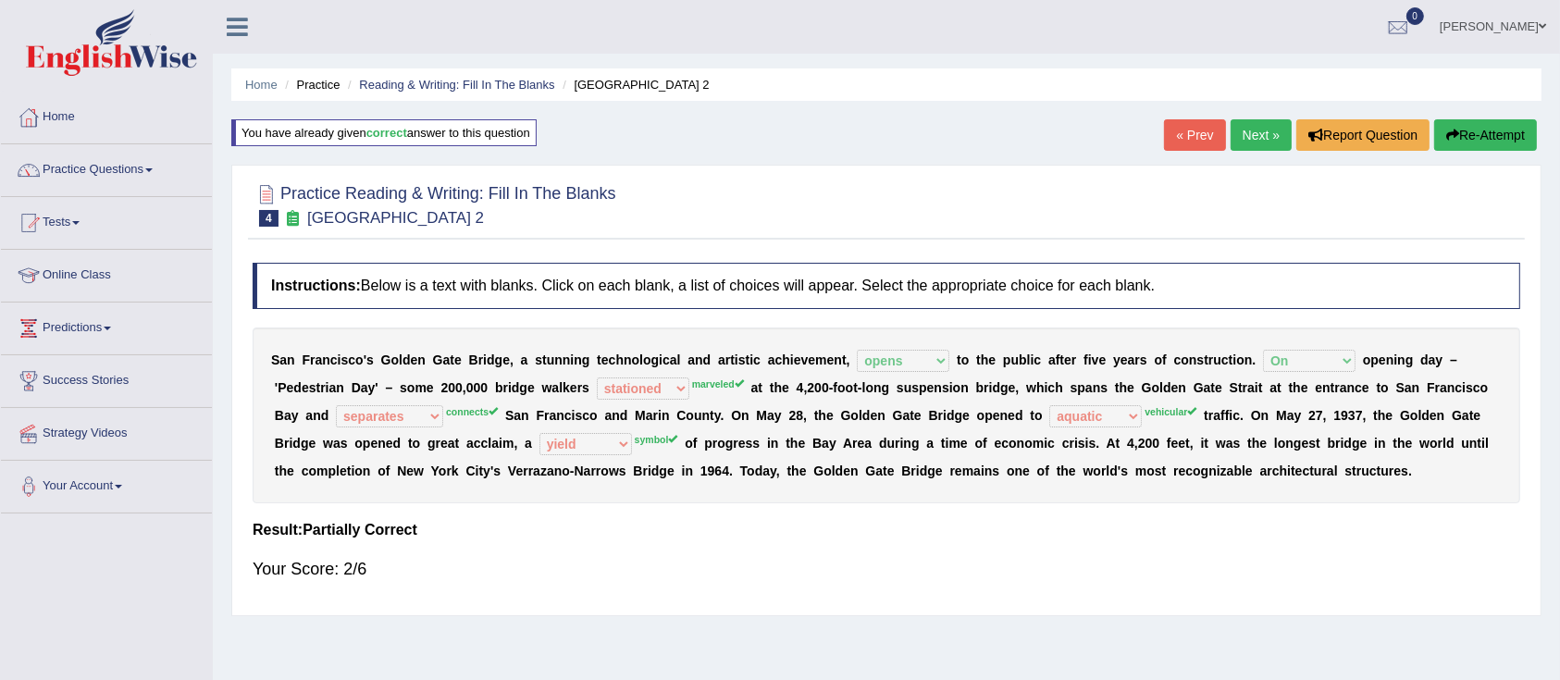
click at [1452, 134] on icon "button" at bounding box center [1452, 135] width 13 height 13
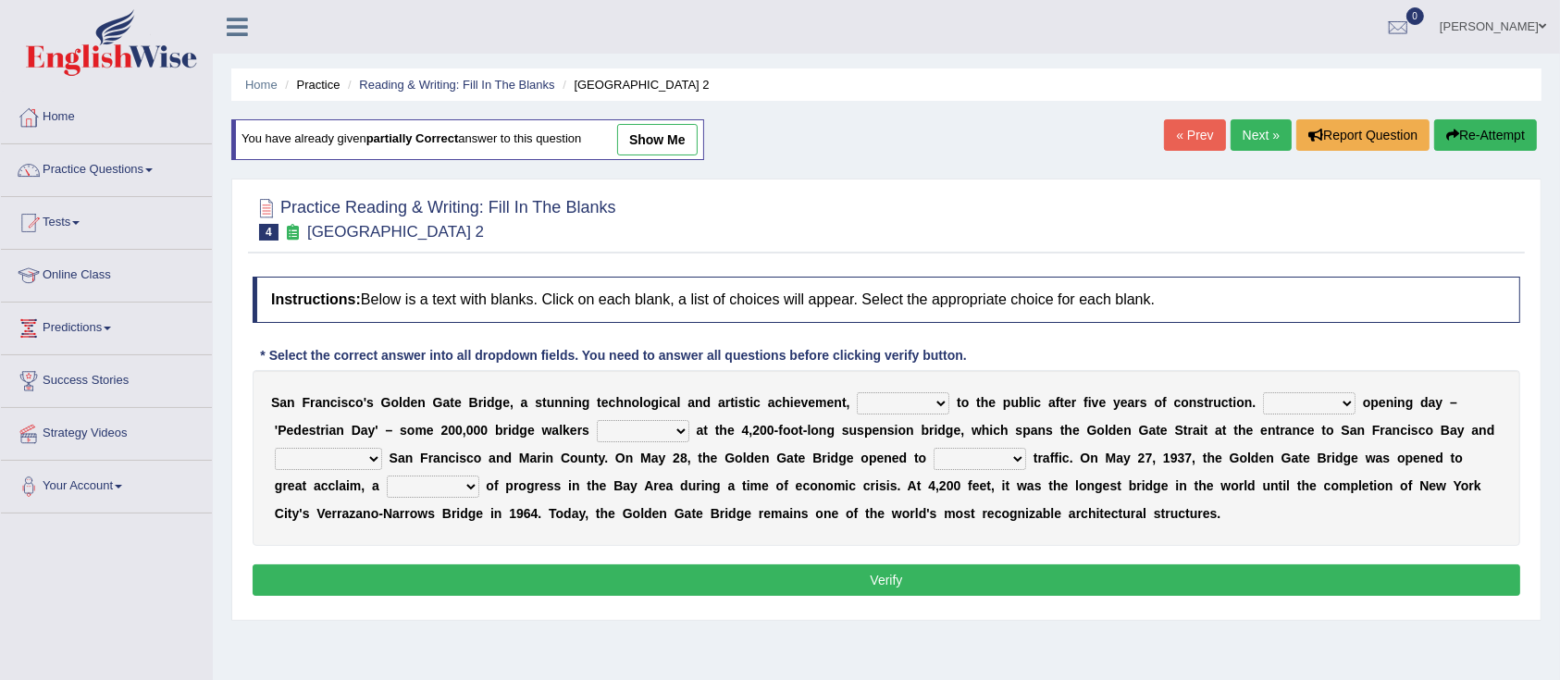
click at [909, 404] on select "opens closes appears equals" at bounding box center [903, 403] width 93 height 22
select select "opens"
click at [857, 392] on select "opens closes appears equals" at bounding box center [903, 403] width 93 height 22
click at [1269, 408] on select "On During Since When" at bounding box center [1309, 403] width 93 height 22
select select "On"
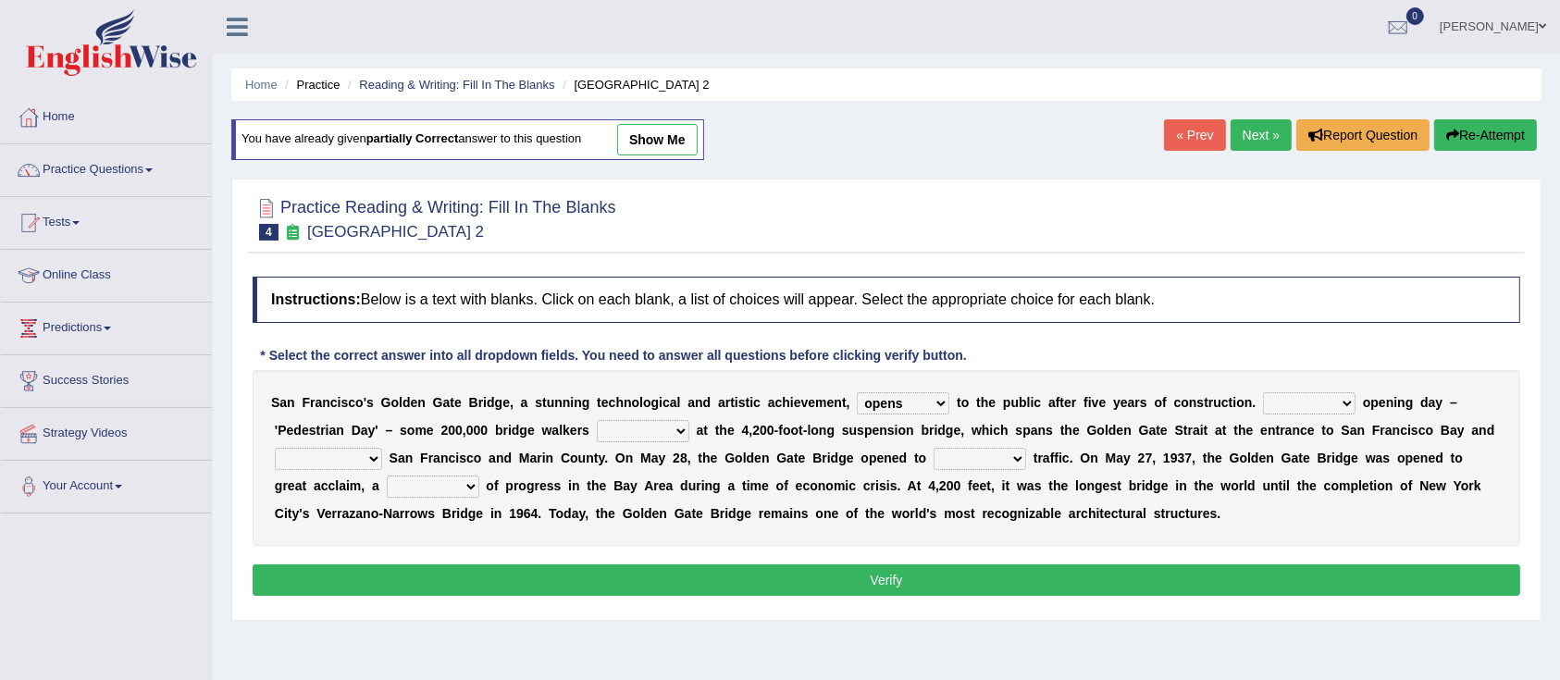
click at [1263, 392] on select "On During Since When" at bounding box center [1309, 403] width 93 height 22
click at [626, 425] on select "stationed looked marveled laughed" at bounding box center [643, 431] width 93 height 22
select select "marveled"
click at [597, 420] on select "stationed looked marveled laughed" at bounding box center [643, 431] width 93 height 22
click at [302, 460] on select "separates connects channels differentiates" at bounding box center [328, 459] width 107 height 22
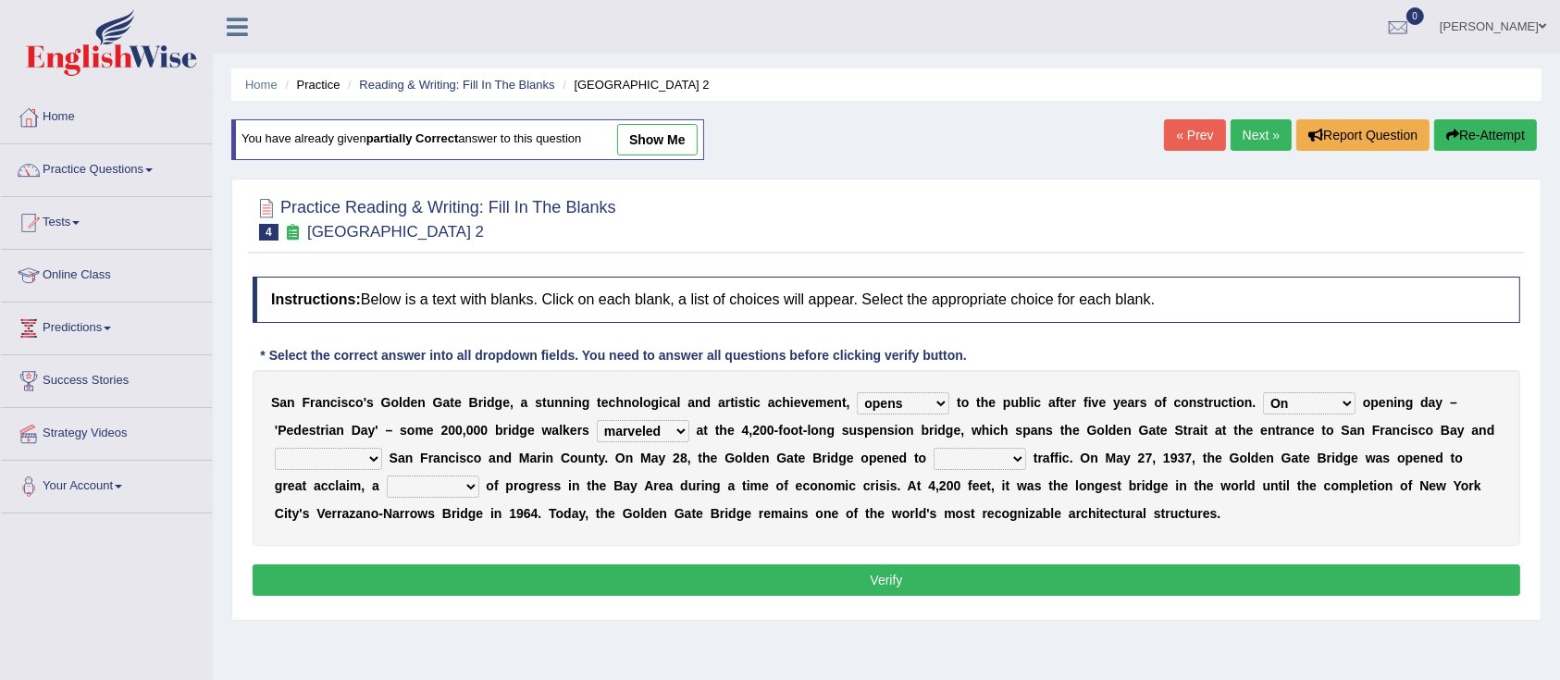
select select "connects"
click at [275, 448] on select "separates connects channels differentiates" at bounding box center [328, 459] width 107 height 22
click at [997, 455] on select "aquatic vehicular airborne watertight" at bounding box center [979, 459] width 93 height 22
select select "vehicular"
click at [933, 448] on select "aquatic vehicular airborne watertight" at bounding box center [979, 459] width 93 height 22
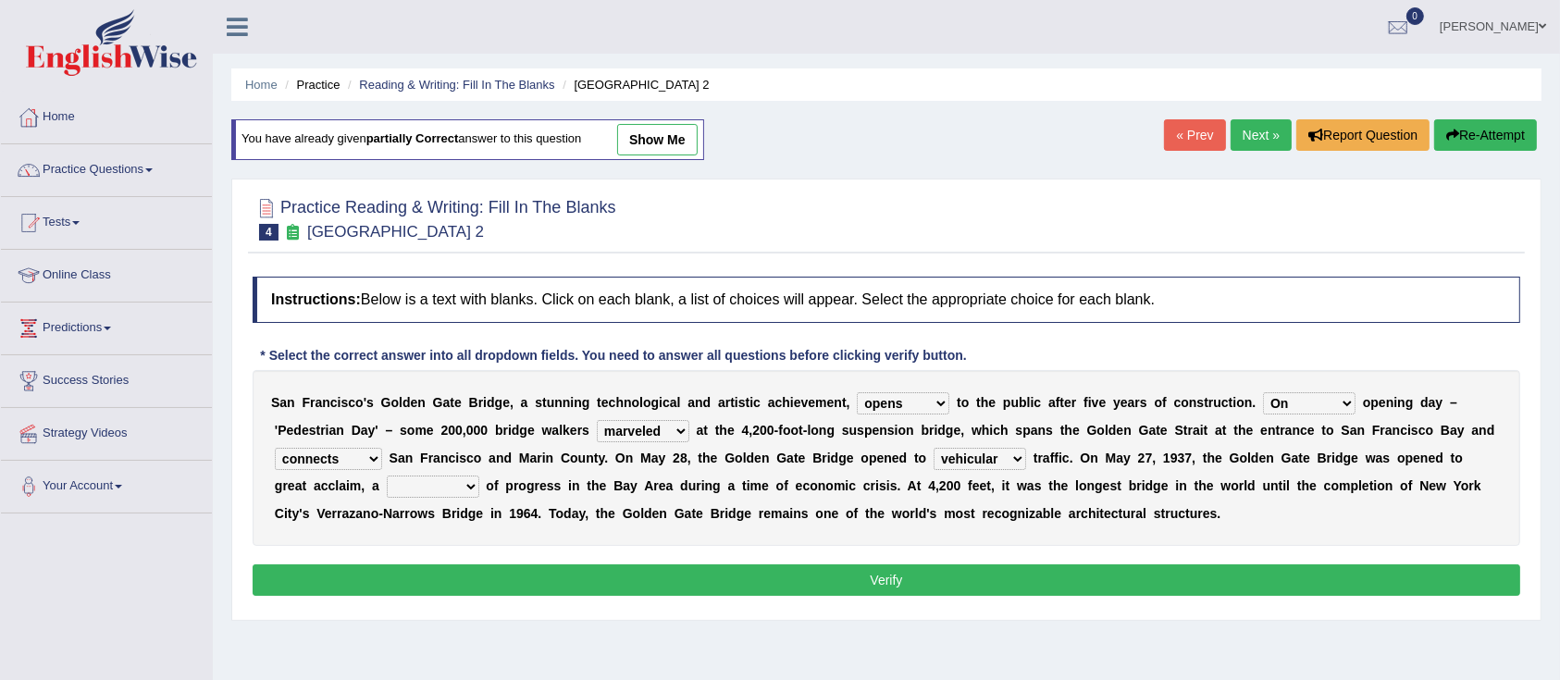
click at [400, 479] on select "denial symbol technique yield" at bounding box center [433, 486] width 93 height 22
select select "symbol"
click at [387, 475] on select "denial symbol technique yield" at bounding box center [433, 486] width 93 height 22
click at [917, 584] on button "Verify" at bounding box center [886, 579] width 1267 height 31
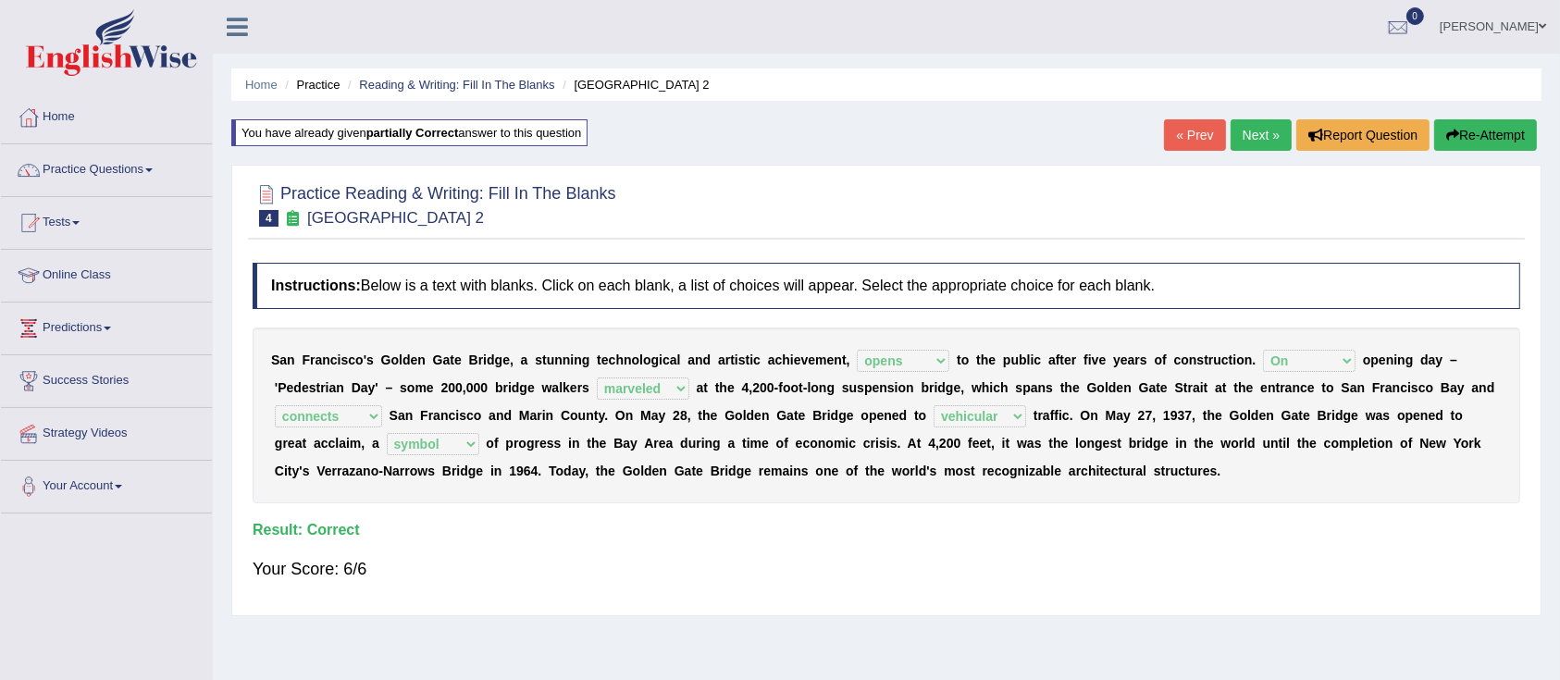
click at [1252, 132] on link "Next »" at bounding box center [1260, 134] width 61 height 31
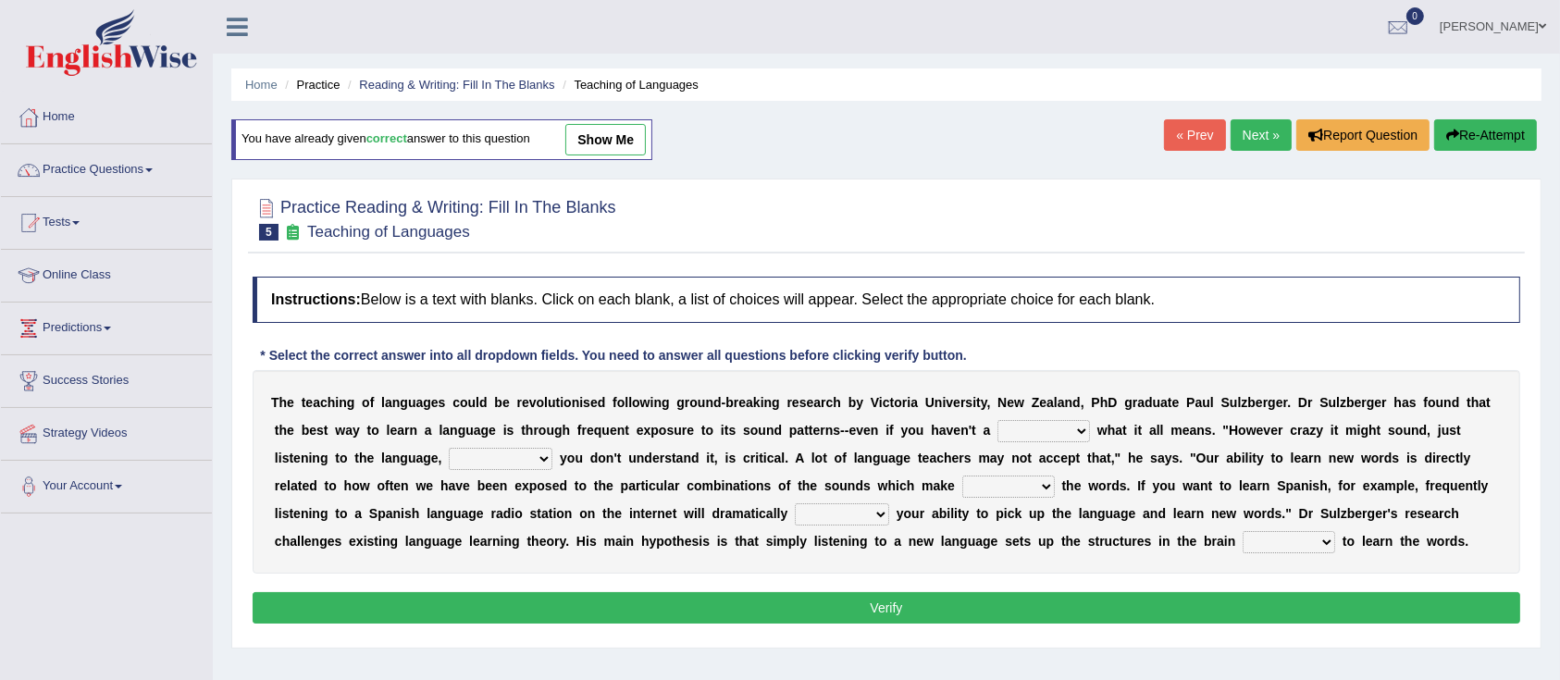
click at [1036, 422] on select "dew claw clue due" at bounding box center [1043, 431] width 93 height 22
select select "clue"
click at [997, 420] on select "dew claw clue due" at bounding box center [1043, 431] width 93 height 22
click at [508, 460] on select "but also all together even though if so" at bounding box center [501, 459] width 104 height 22
select select "even though"
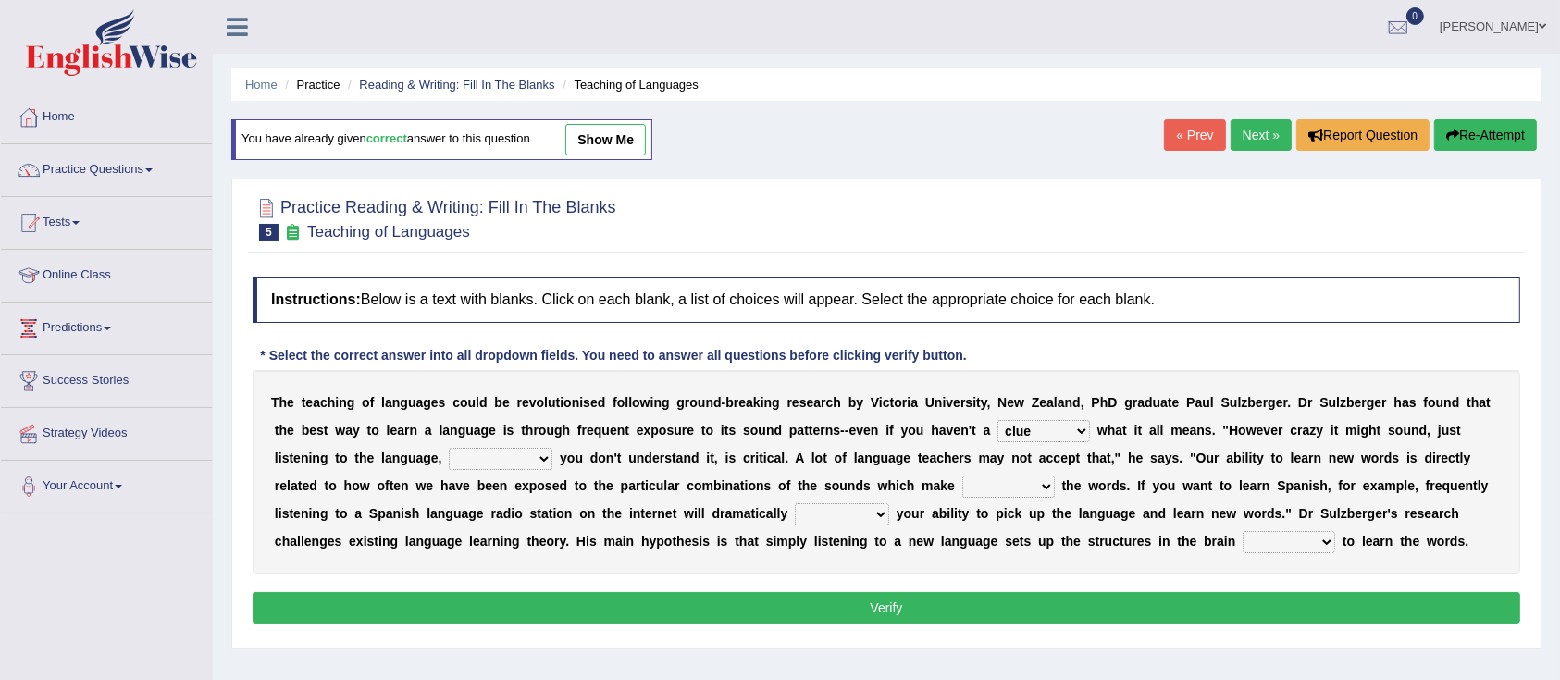
click at [449, 448] on select "but also all together even though if so" at bounding box center [501, 459] width 104 height 22
click at [1008, 487] on select "down up of on" at bounding box center [1008, 486] width 93 height 22
select select "up"
click at [962, 475] on select "down up of on" at bounding box center [1008, 486] width 93 height 22
click at [850, 512] on select "evaluate exaggerate describe boost" at bounding box center [842, 514] width 94 height 22
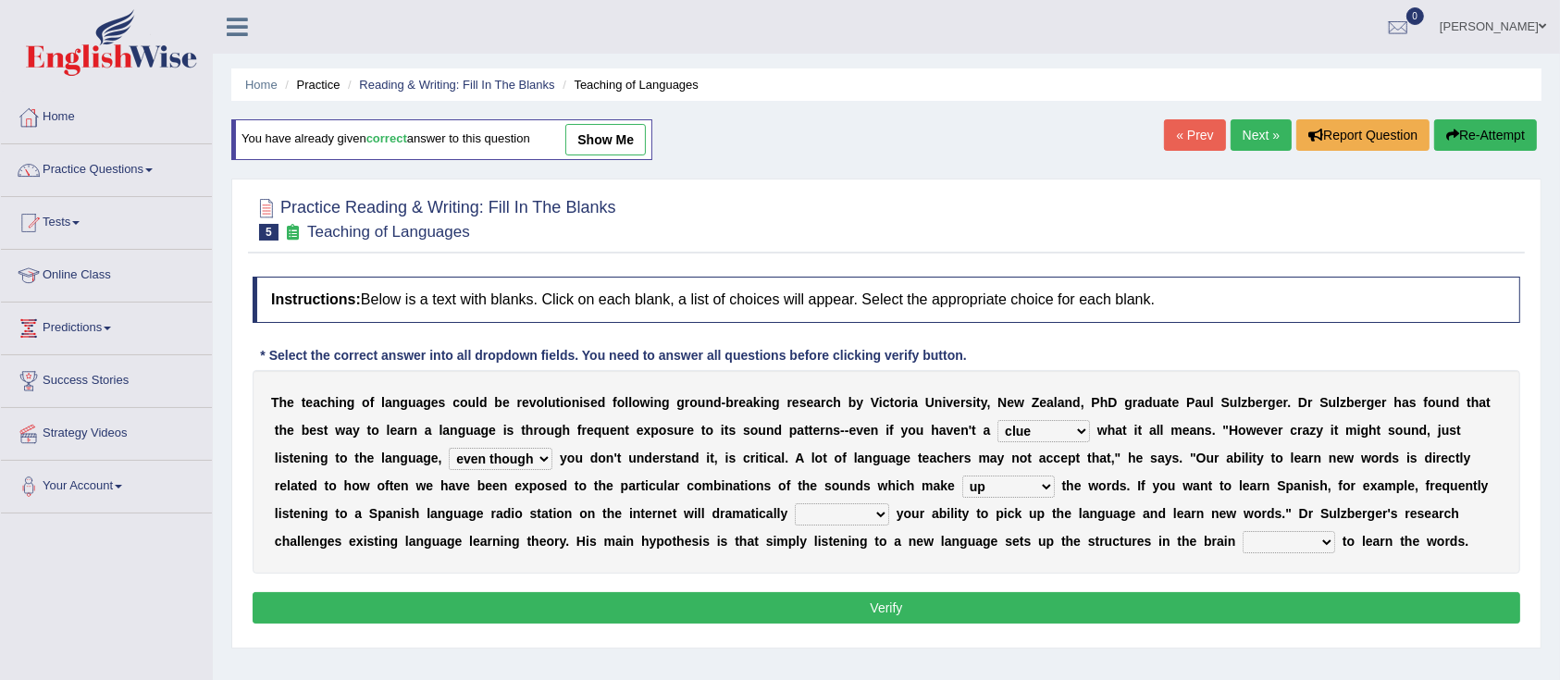
select select "evaluate"
click at [795, 503] on select "evaluate exaggerate describe boost" at bounding box center [842, 514] width 94 height 22
click at [1285, 540] on select "requiring required directed to require" at bounding box center [1288, 542] width 93 height 22
select select "required"
click at [1242, 531] on select "requiring required directed to require" at bounding box center [1288, 542] width 93 height 22
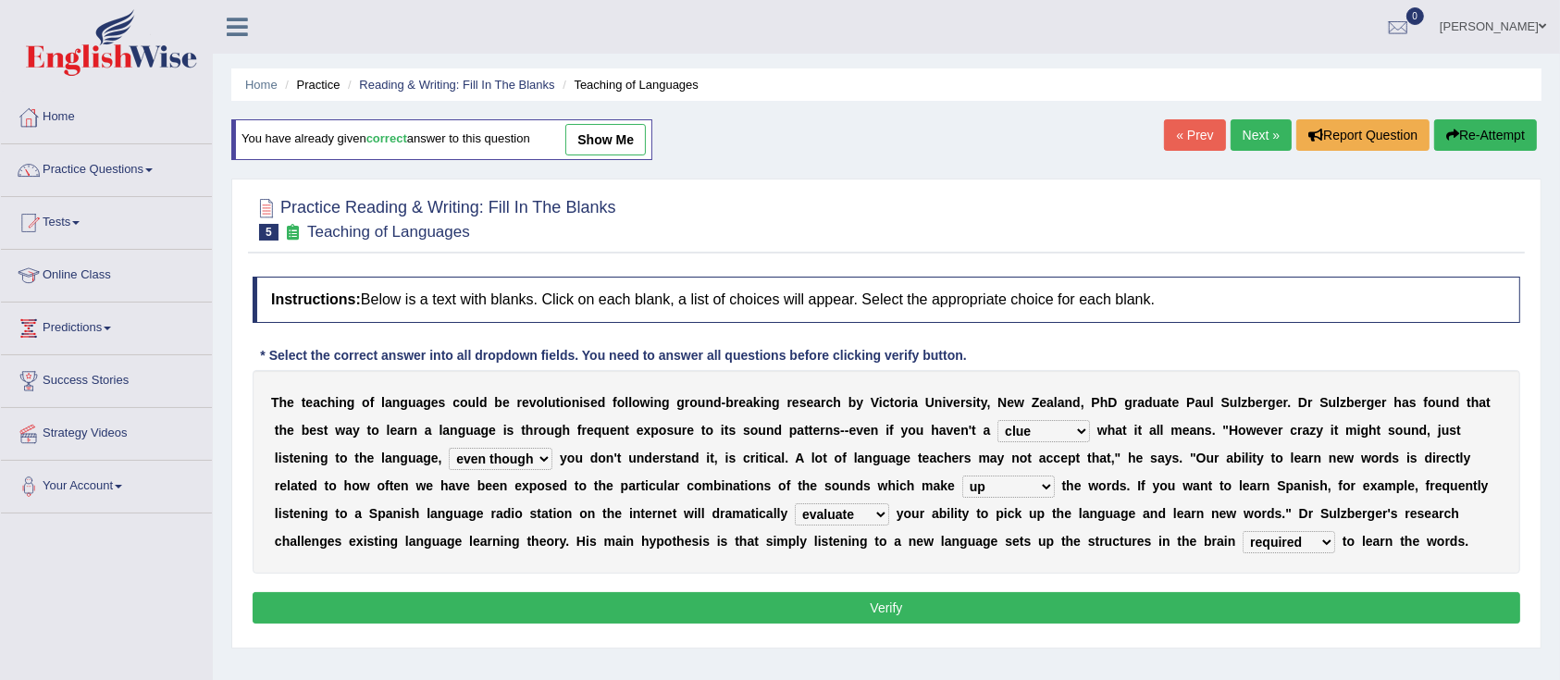
click at [940, 601] on button "Verify" at bounding box center [886, 607] width 1267 height 31
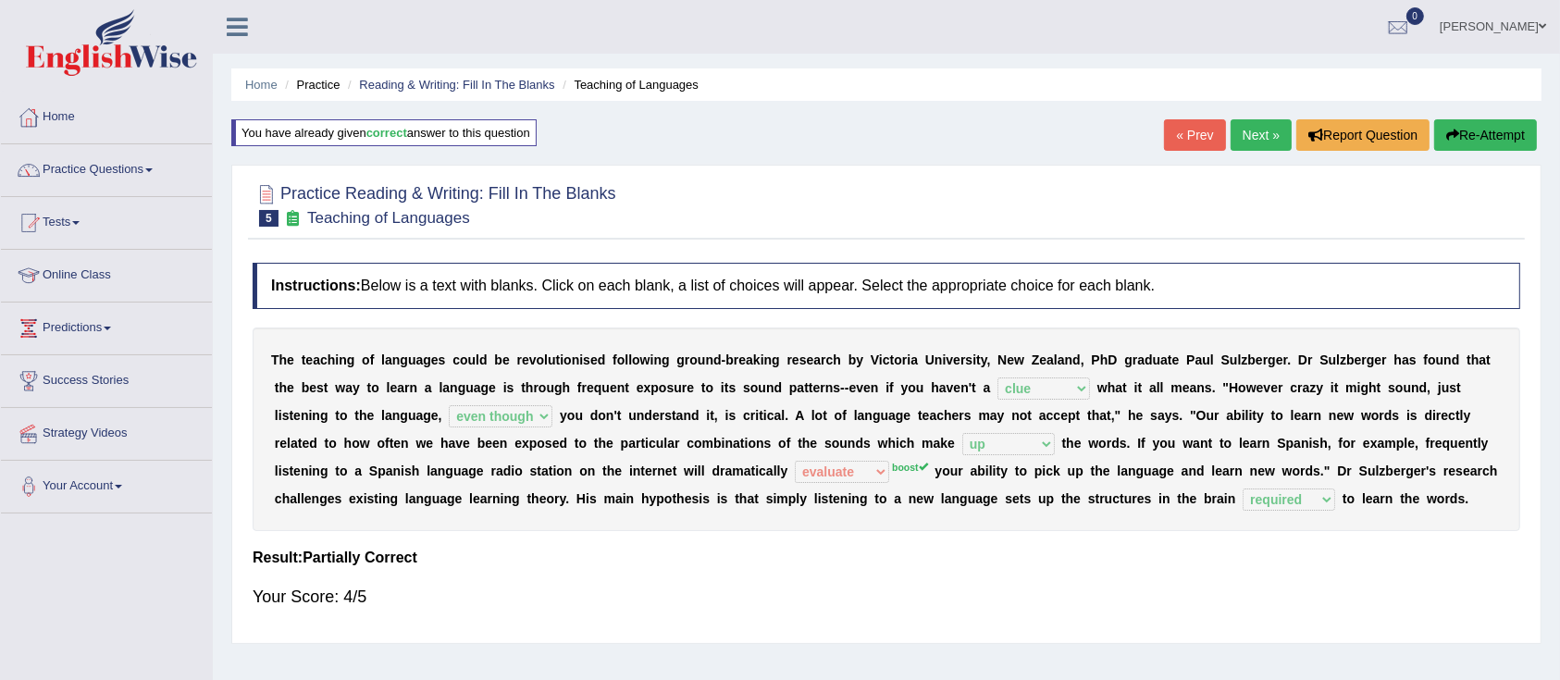
click at [1465, 136] on button "Re-Attempt" at bounding box center [1485, 134] width 103 height 31
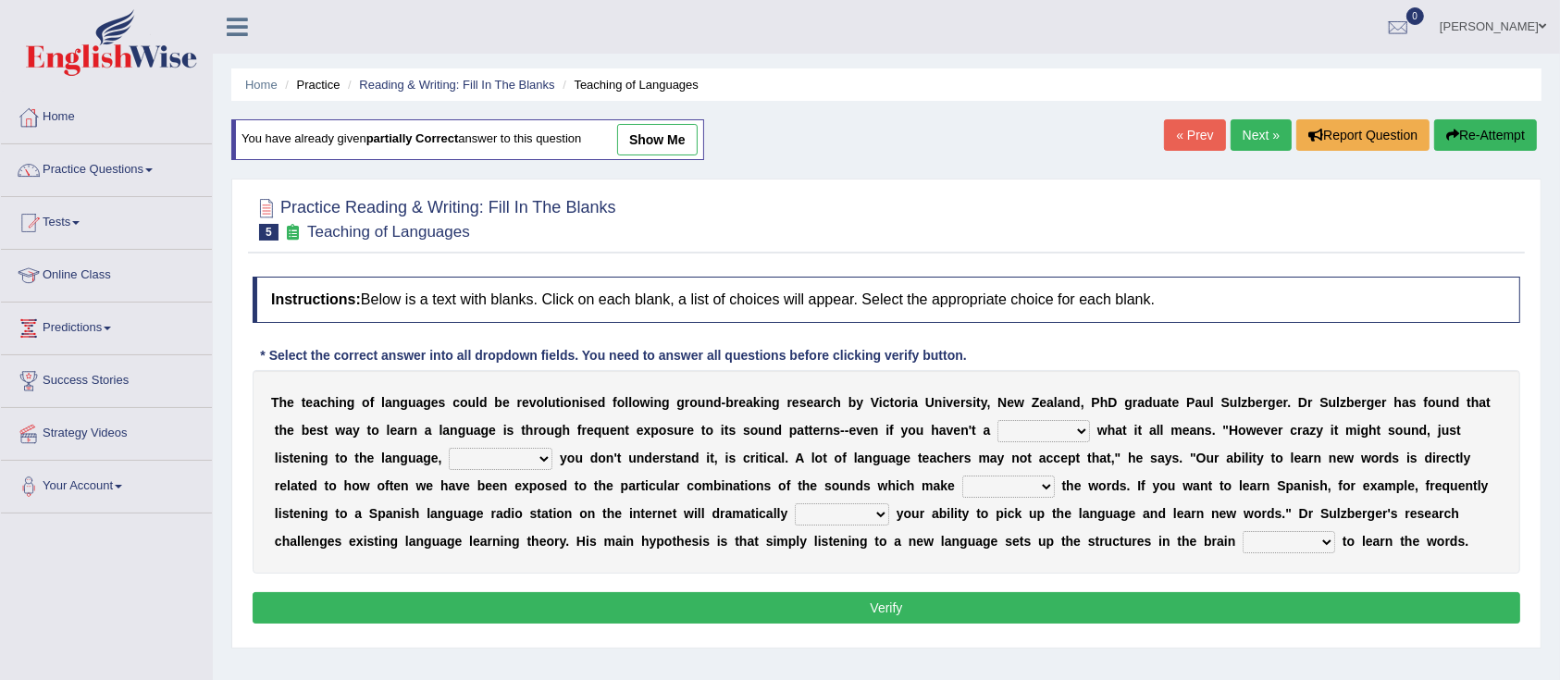
click at [1028, 427] on select "dew claw clue due" at bounding box center [1043, 431] width 93 height 22
select select "clue"
click at [997, 420] on select "dew claw clue due" at bounding box center [1043, 431] width 93 height 22
click at [520, 450] on select "but also all together even though if so" at bounding box center [501, 459] width 104 height 22
select select "even though"
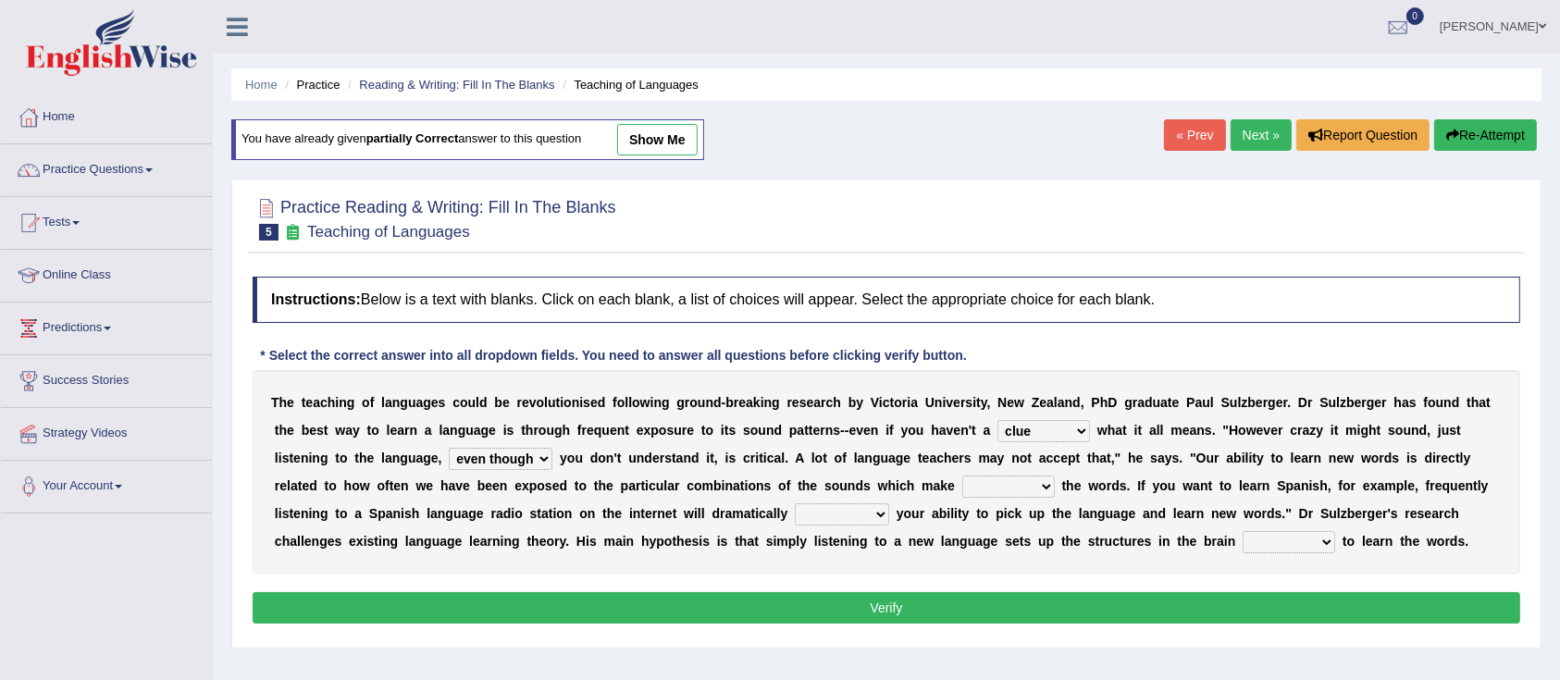
click at [449, 448] on select "but also all together even though if so" at bounding box center [501, 459] width 104 height 22
click at [992, 487] on select "down up of on" at bounding box center [1008, 486] width 93 height 22
select select "up"
click at [962, 475] on select "down up of on" at bounding box center [1008, 486] width 93 height 22
click at [827, 512] on select "evaluate exaggerate describe boost" at bounding box center [842, 514] width 94 height 22
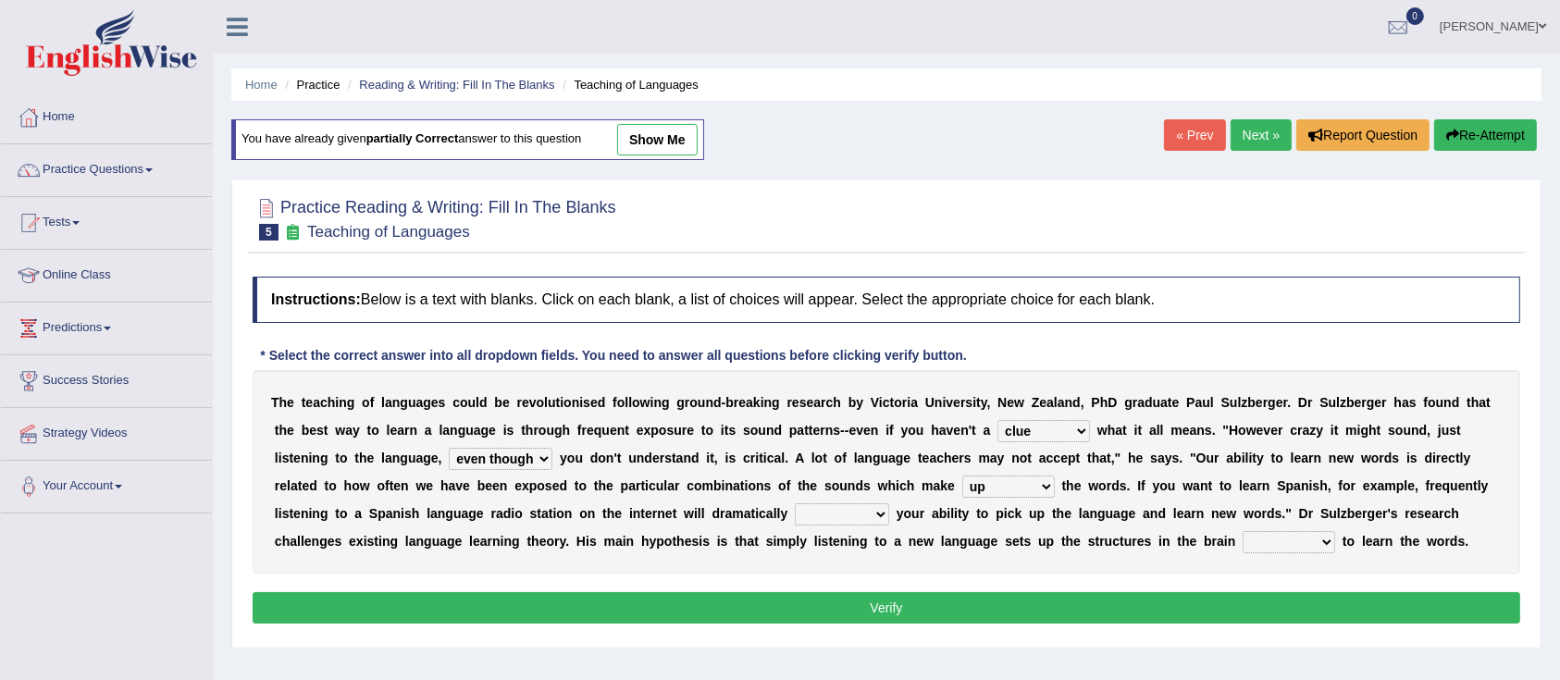
select select "boost"
click at [795, 503] on select "evaluate exaggerate describe boost" at bounding box center [842, 514] width 94 height 22
click at [1295, 536] on select "requiring required directed to require" at bounding box center [1288, 542] width 93 height 22
select select "required"
click at [1242, 531] on select "requiring required directed to require" at bounding box center [1288, 542] width 93 height 22
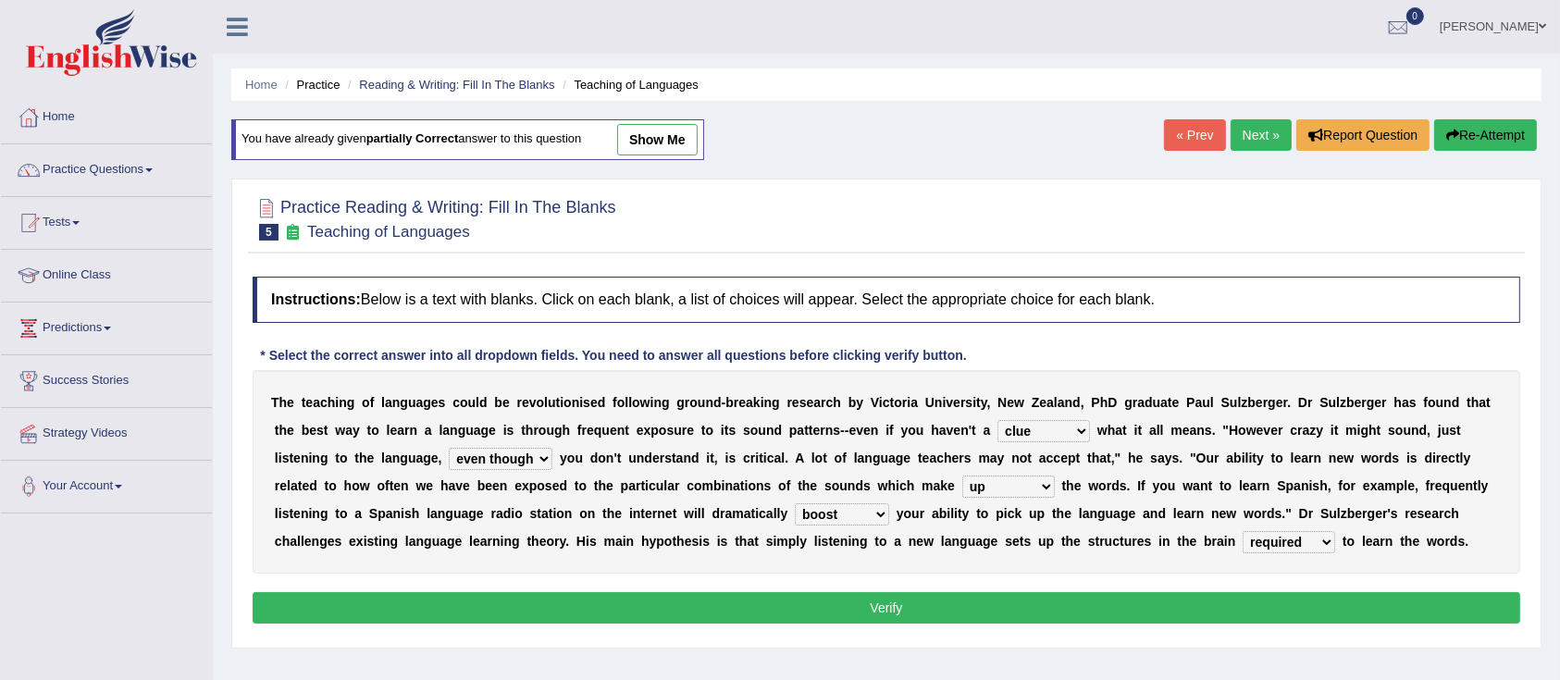
click at [917, 595] on button "Verify" at bounding box center [886, 607] width 1267 height 31
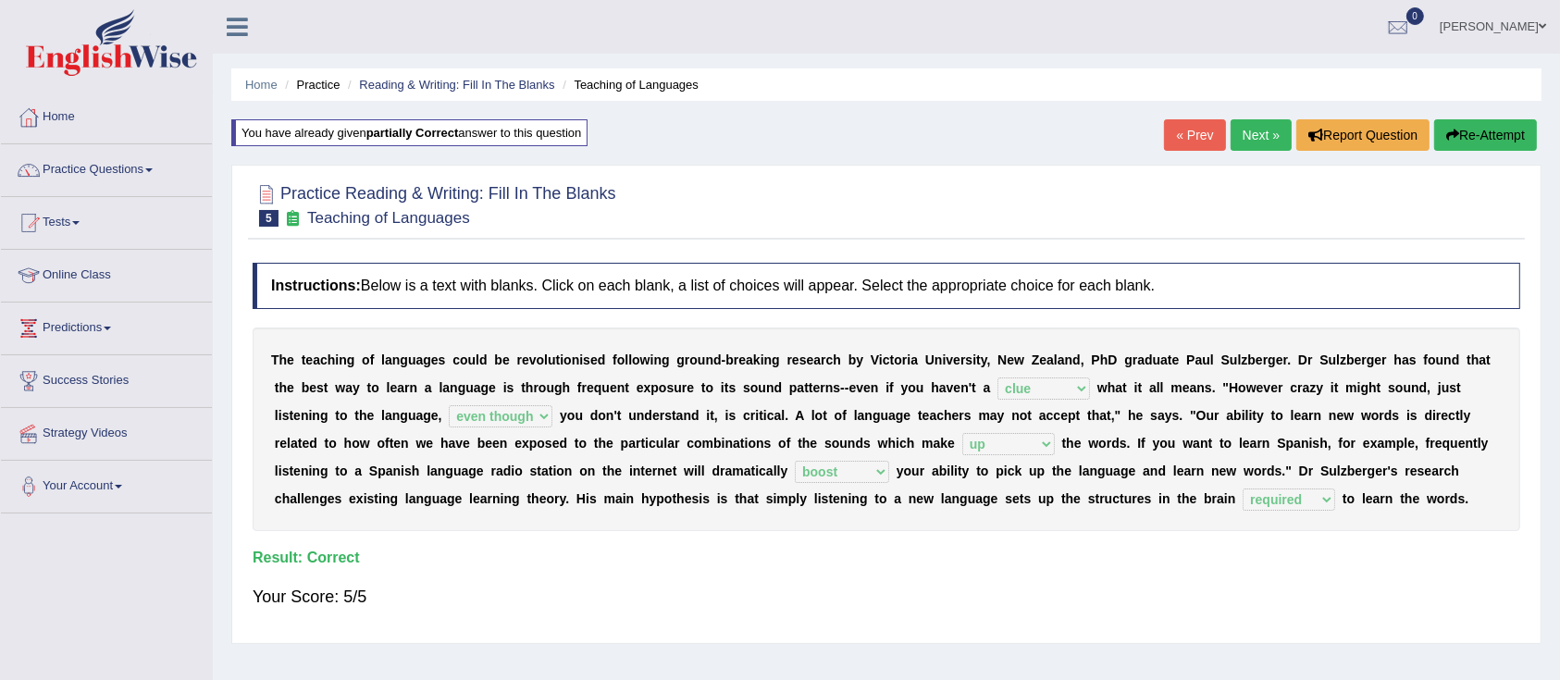
click at [1250, 137] on link "Next »" at bounding box center [1260, 134] width 61 height 31
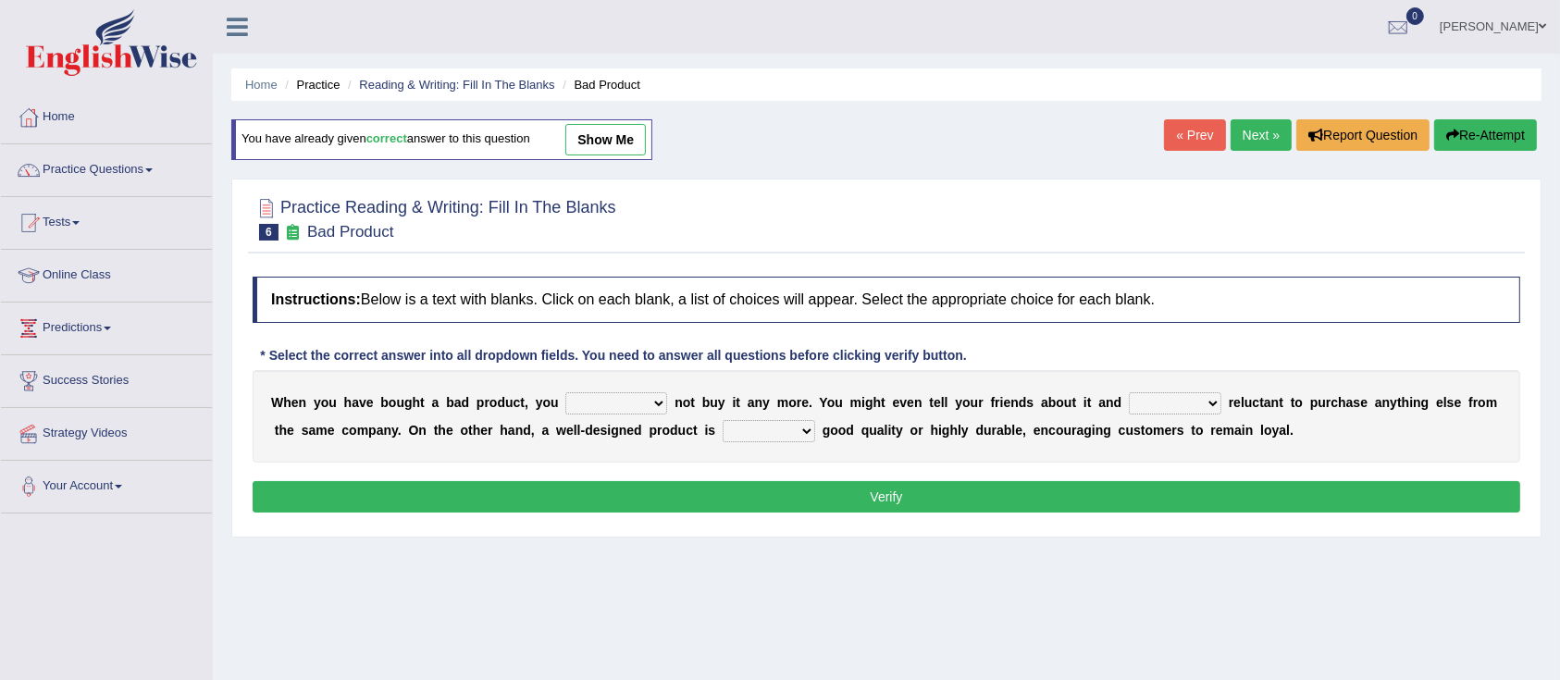
click at [613, 401] on select "would have should have should" at bounding box center [616, 403] width 102 height 22
select select "should"
click at [565, 392] on select "would have should have should" at bounding box center [616, 403] width 102 height 22
click at [1166, 401] on select "is are be being" at bounding box center [1175, 403] width 93 height 22
select select "be"
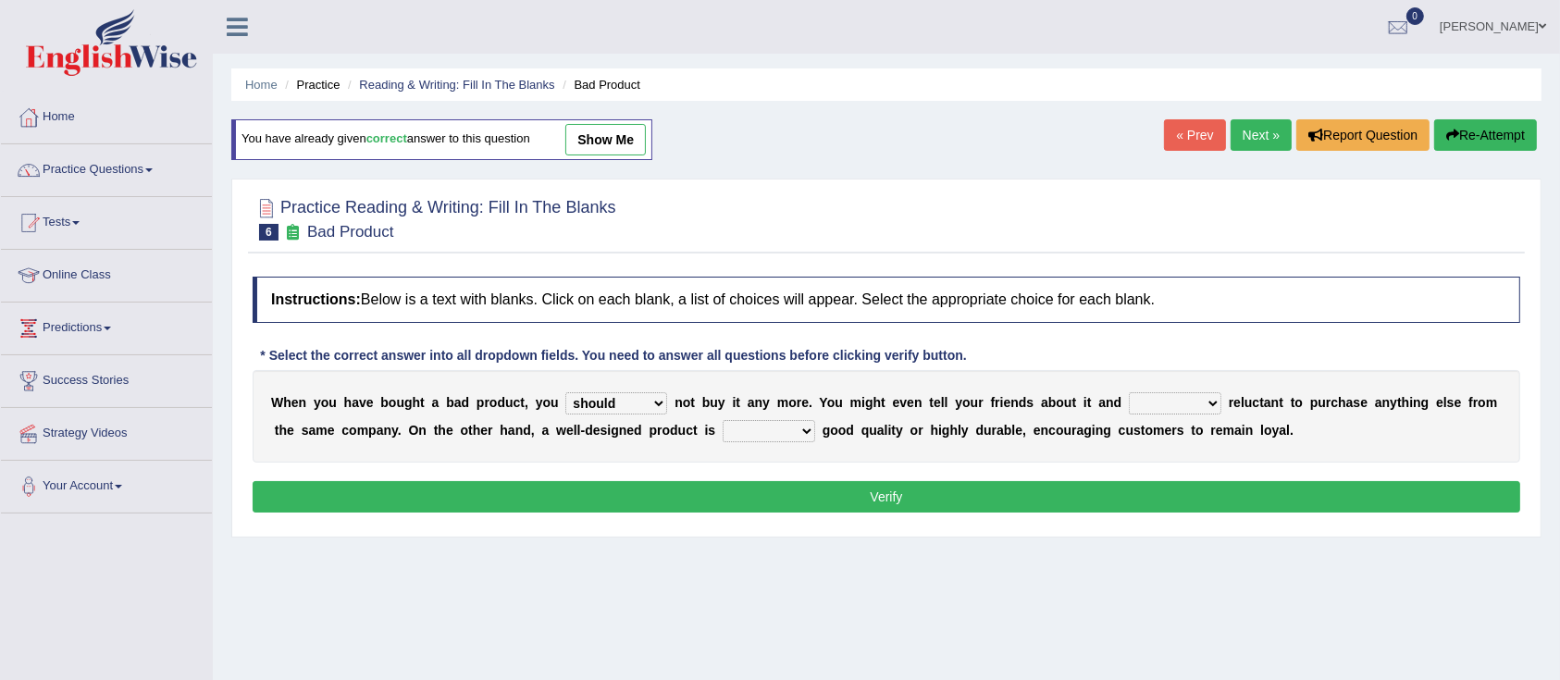
click at [1131, 392] on select "is are be being" at bounding box center [1175, 403] width 93 height 22
click at [747, 436] on select "both also neither either" at bounding box center [768, 431] width 93 height 22
select select "either"
click at [722, 420] on select "both also neither either" at bounding box center [768, 431] width 93 height 22
click at [805, 493] on button "Verify" at bounding box center [886, 496] width 1267 height 31
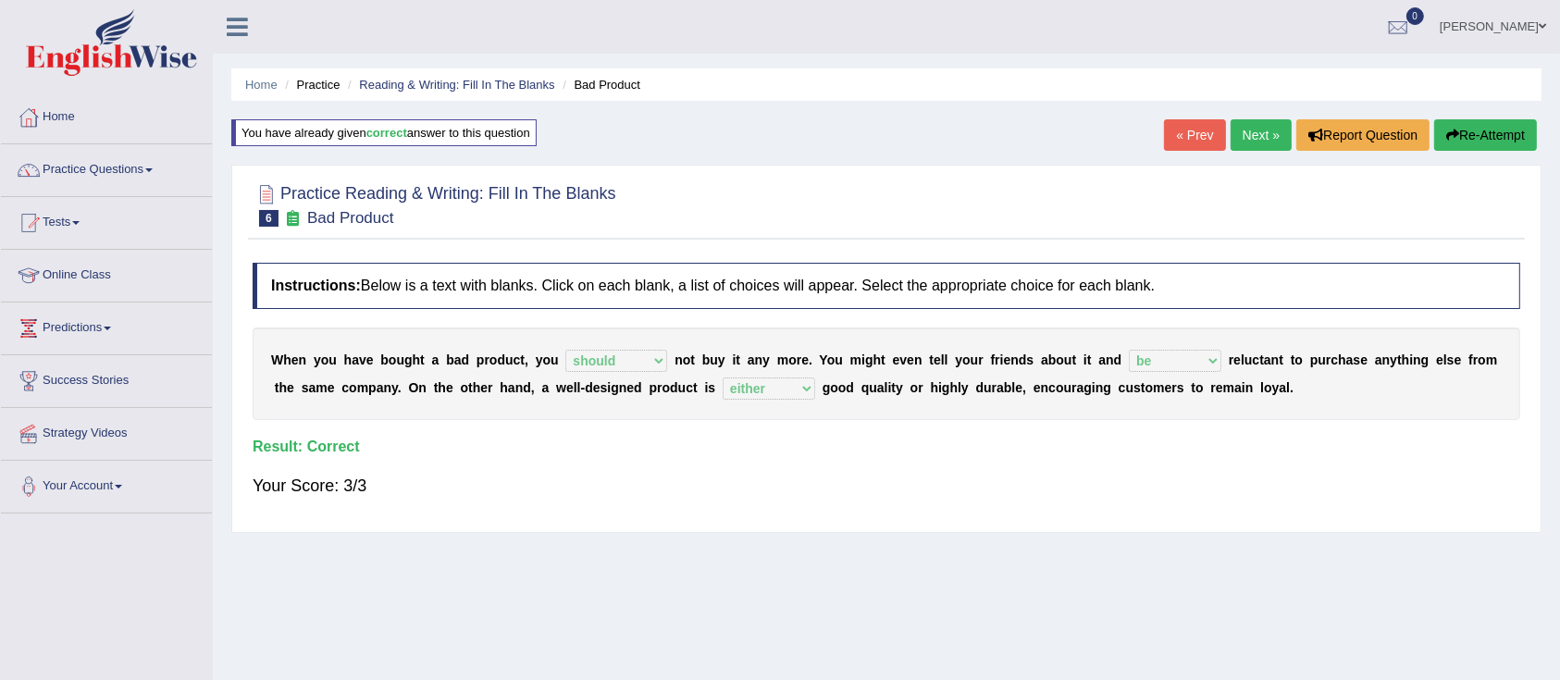
click at [1240, 137] on link "Next »" at bounding box center [1260, 134] width 61 height 31
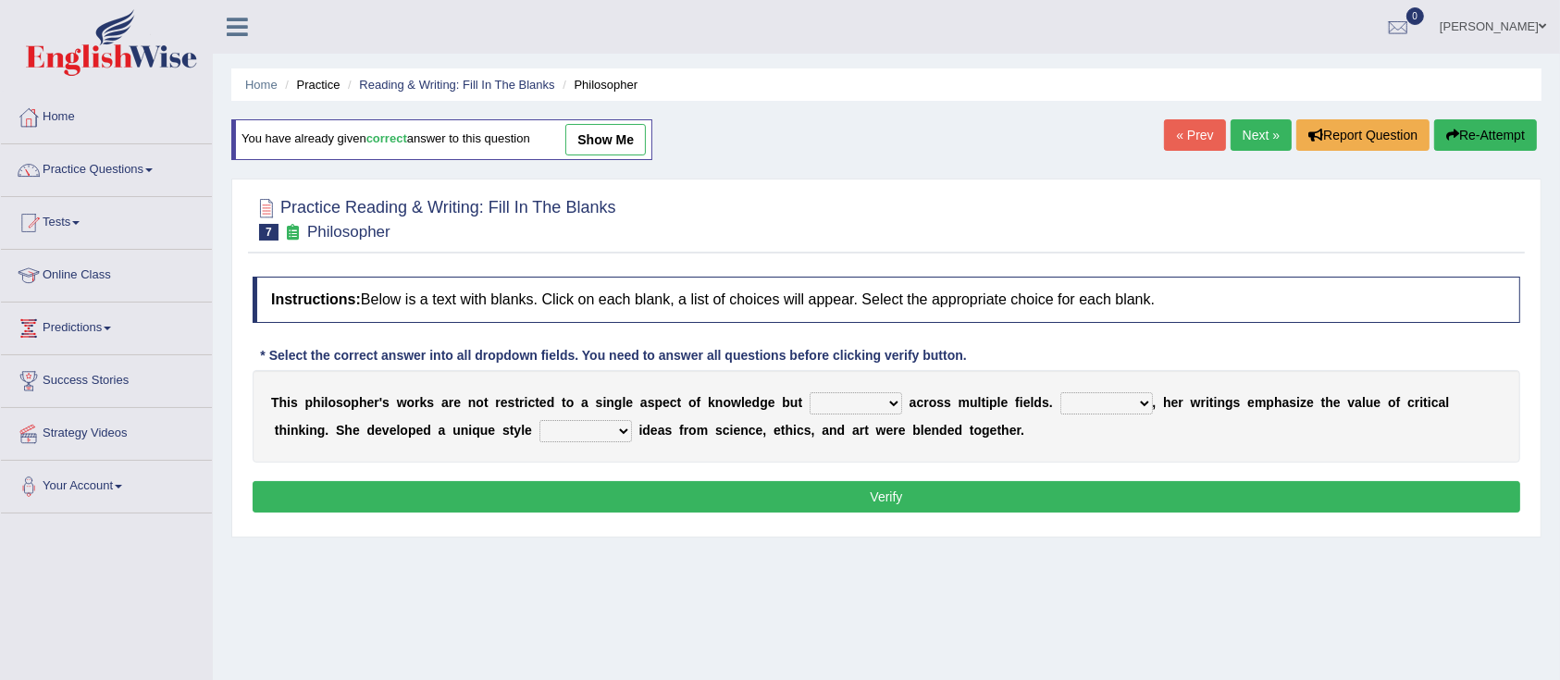
click at [836, 406] on select "constrain contain assemble extend" at bounding box center [855, 403] width 93 height 22
select select "extend"
click at [809, 392] on select "constrain contain assemble extend" at bounding box center [855, 403] width 93 height 22
click at [1064, 396] on select "Rather So Moreover Likely" at bounding box center [1106, 403] width 93 height 22
select select "Moreover"
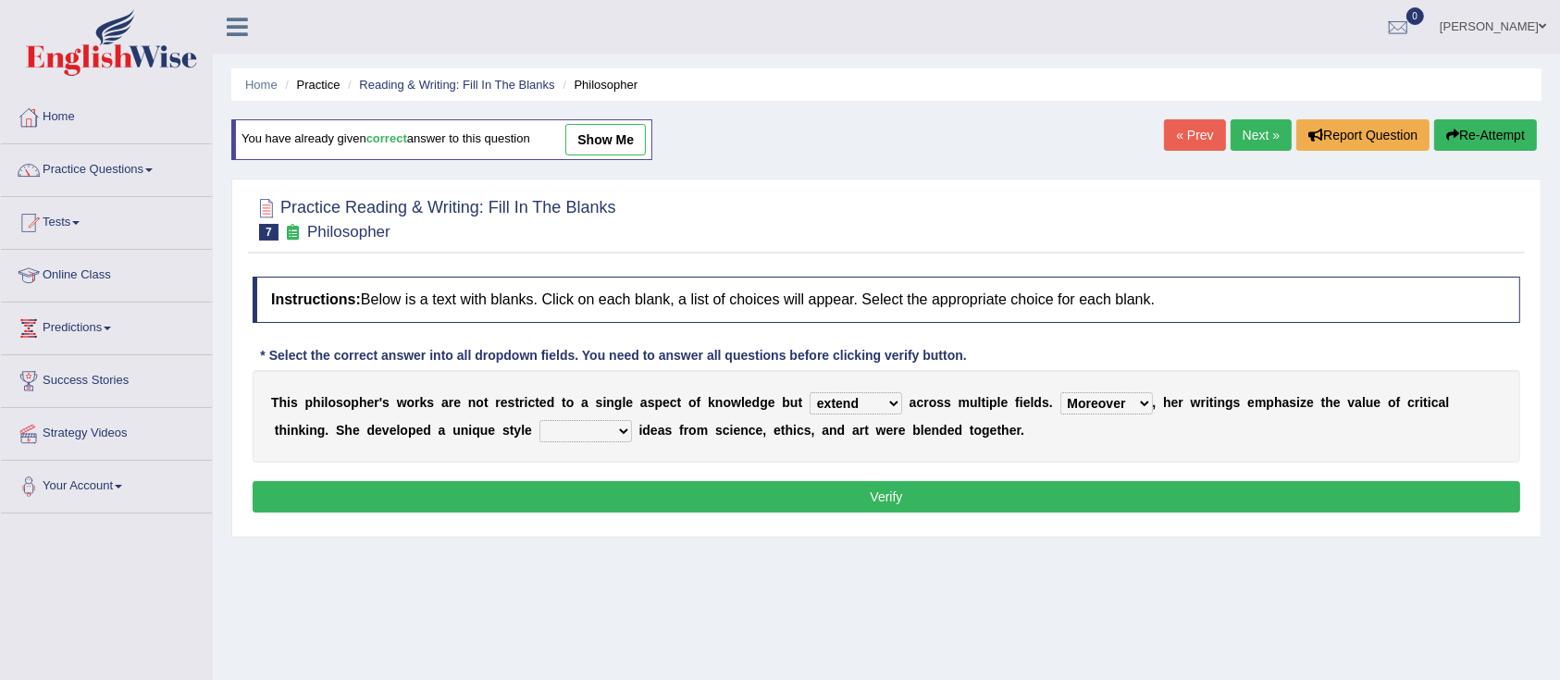
click at [1060, 392] on select "Rather So Moreover Likely" at bounding box center [1106, 403] width 93 height 22
click at [588, 433] on select "in that that which in which" at bounding box center [585, 431] width 93 height 22
select select "in which"
click at [539, 420] on select "in that that which in which" at bounding box center [585, 431] width 93 height 22
click at [669, 492] on button "Verify" at bounding box center [886, 496] width 1267 height 31
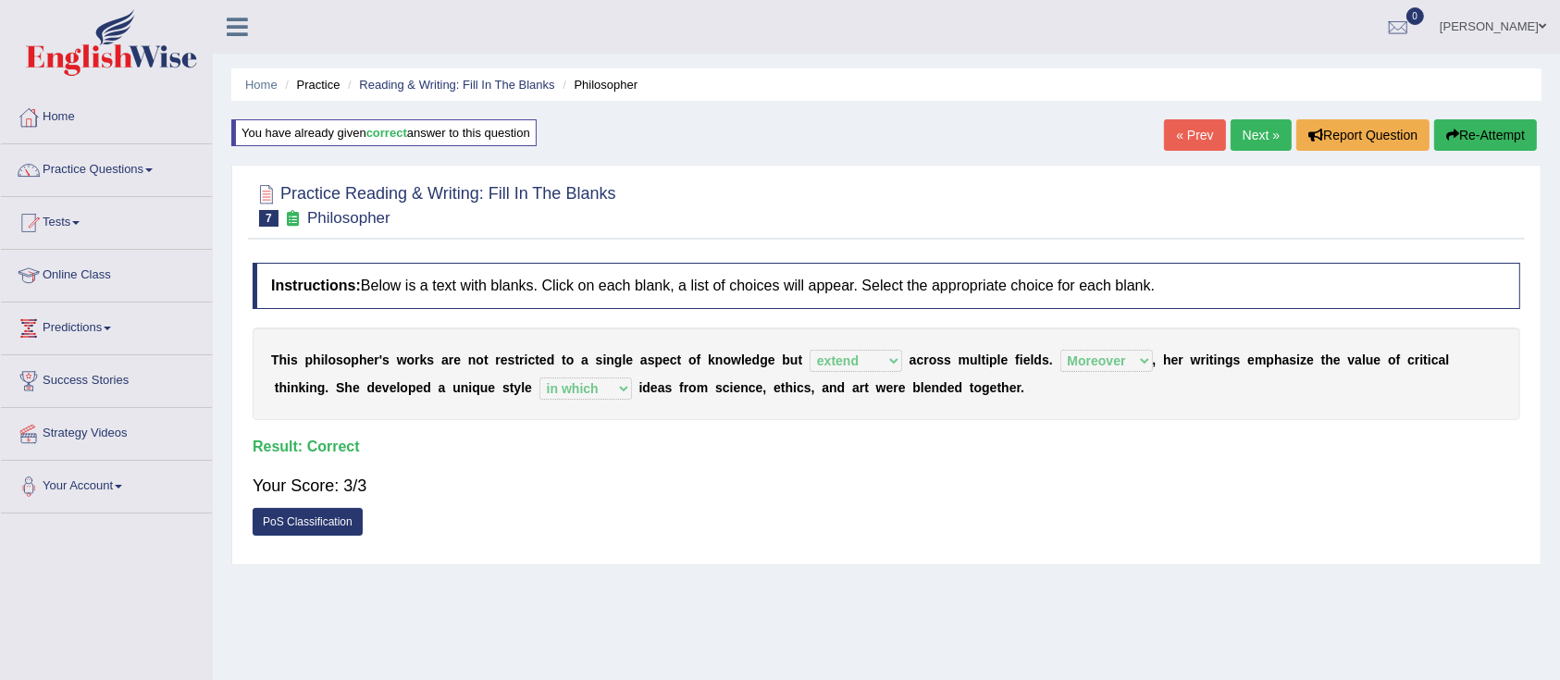
click at [1245, 132] on link "Next »" at bounding box center [1260, 134] width 61 height 31
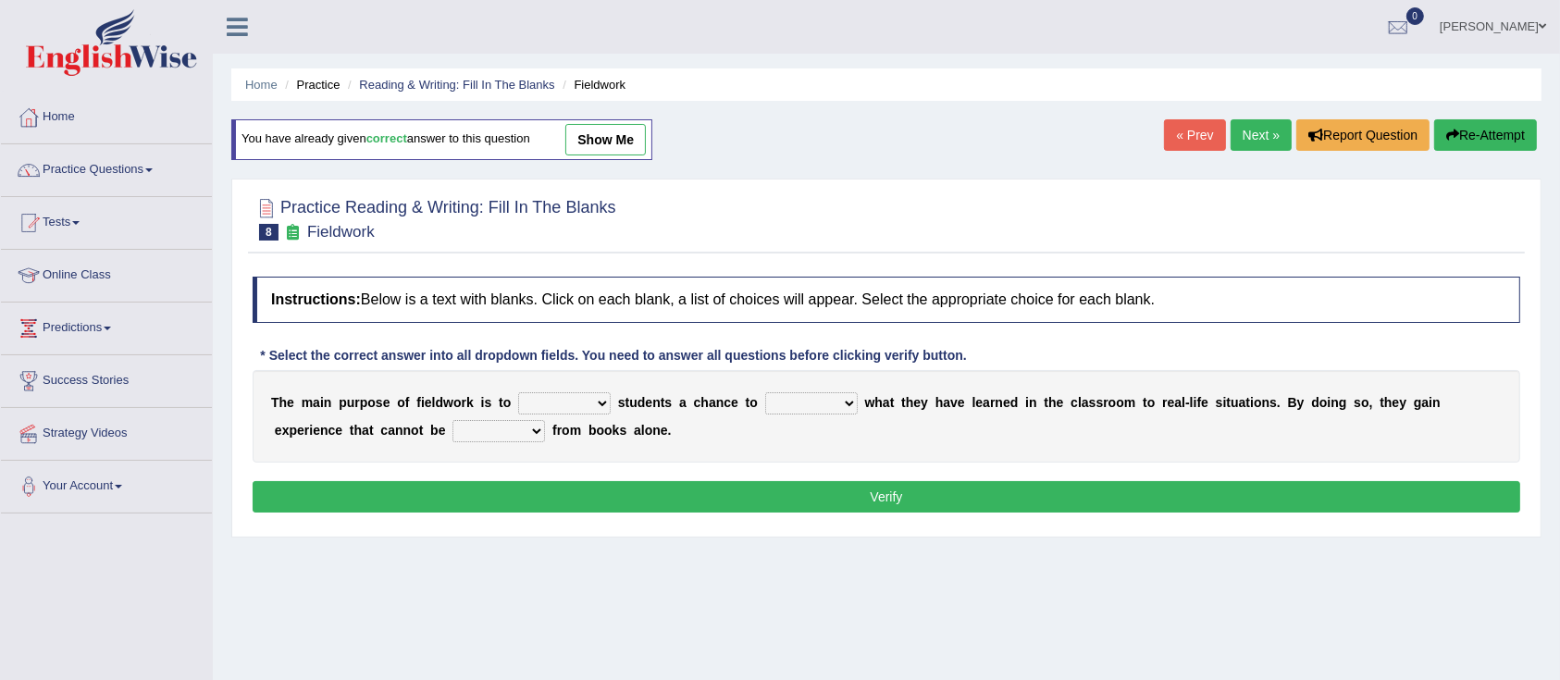
click at [542, 394] on select "resemble stow rave offer" at bounding box center [564, 403] width 93 height 22
select select "offer"
click at [518, 392] on select "resemble stow rave offer" at bounding box center [564, 403] width 93 height 22
click at [796, 397] on select "compare align apply dismount" at bounding box center [811, 403] width 93 height 22
select select "apply"
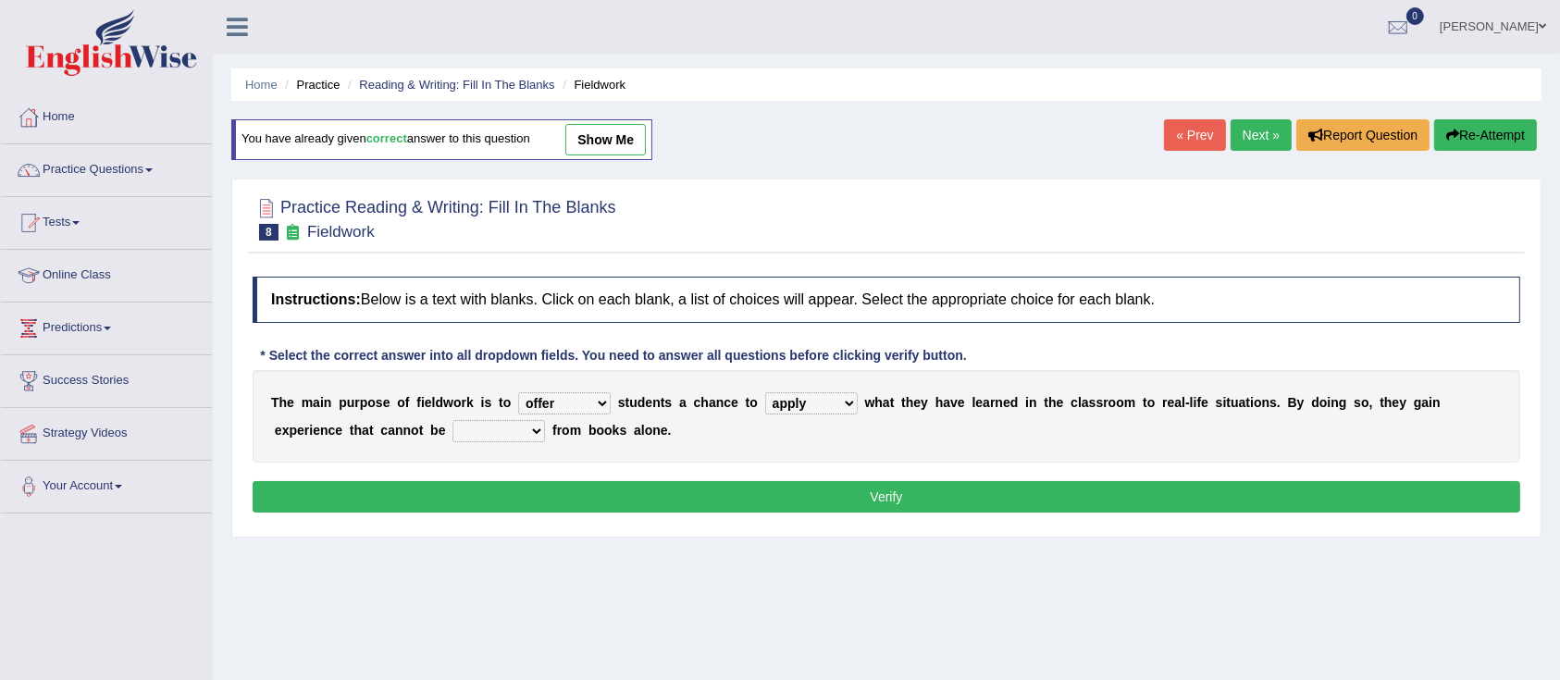
click at [765, 392] on select "compare align apply dismount" at bounding box center [811, 403] width 93 height 22
click at [481, 430] on select "originated prepared obtained touted" at bounding box center [498, 431] width 93 height 22
select select "obtained"
click at [452, 420] on select "originated prepared obtained touted" at bounding box center [498, 431] width 93 height 22
click at [612, 485] on button "Verify" at bounding box center [886, 496] width 1267 height 31
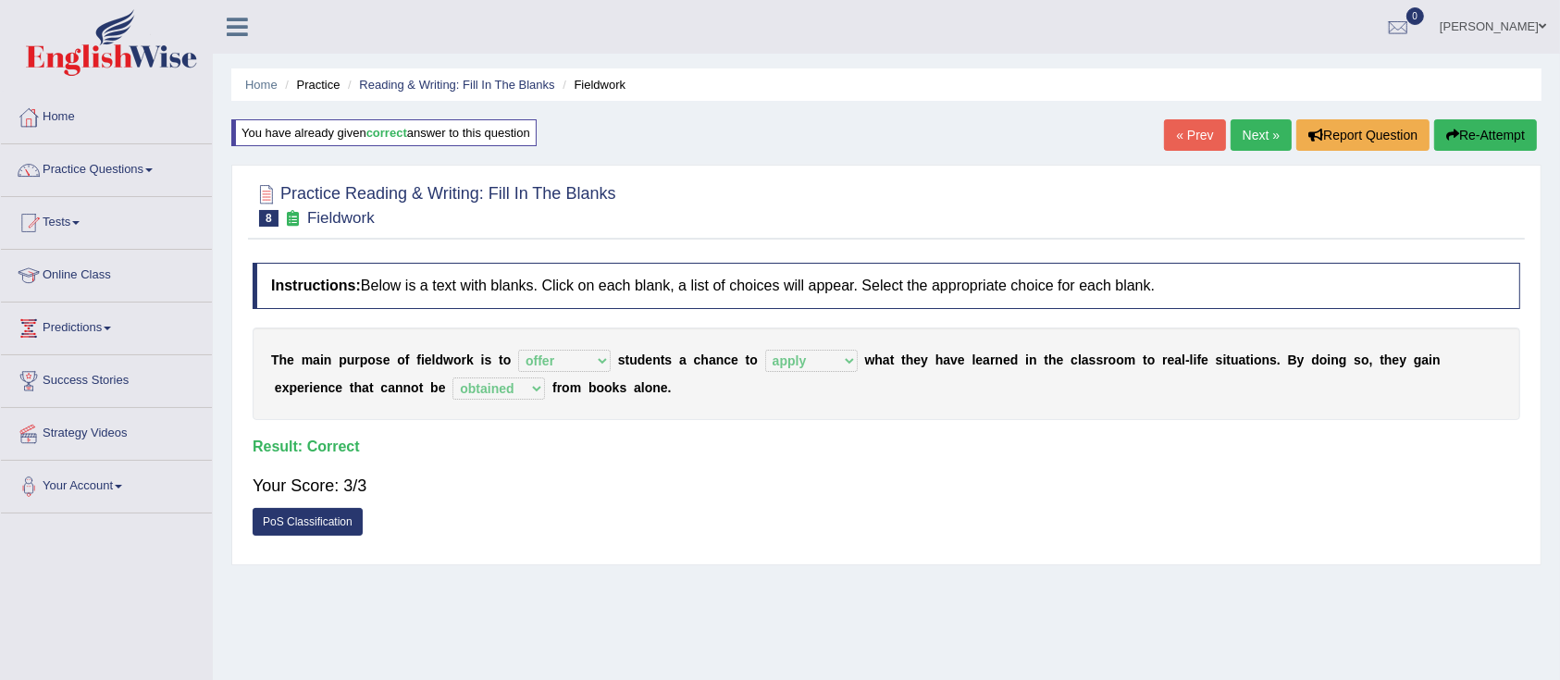
click at [1252, 131] on link "Next »" at bounding box center [1260, 134] width 61 height 31
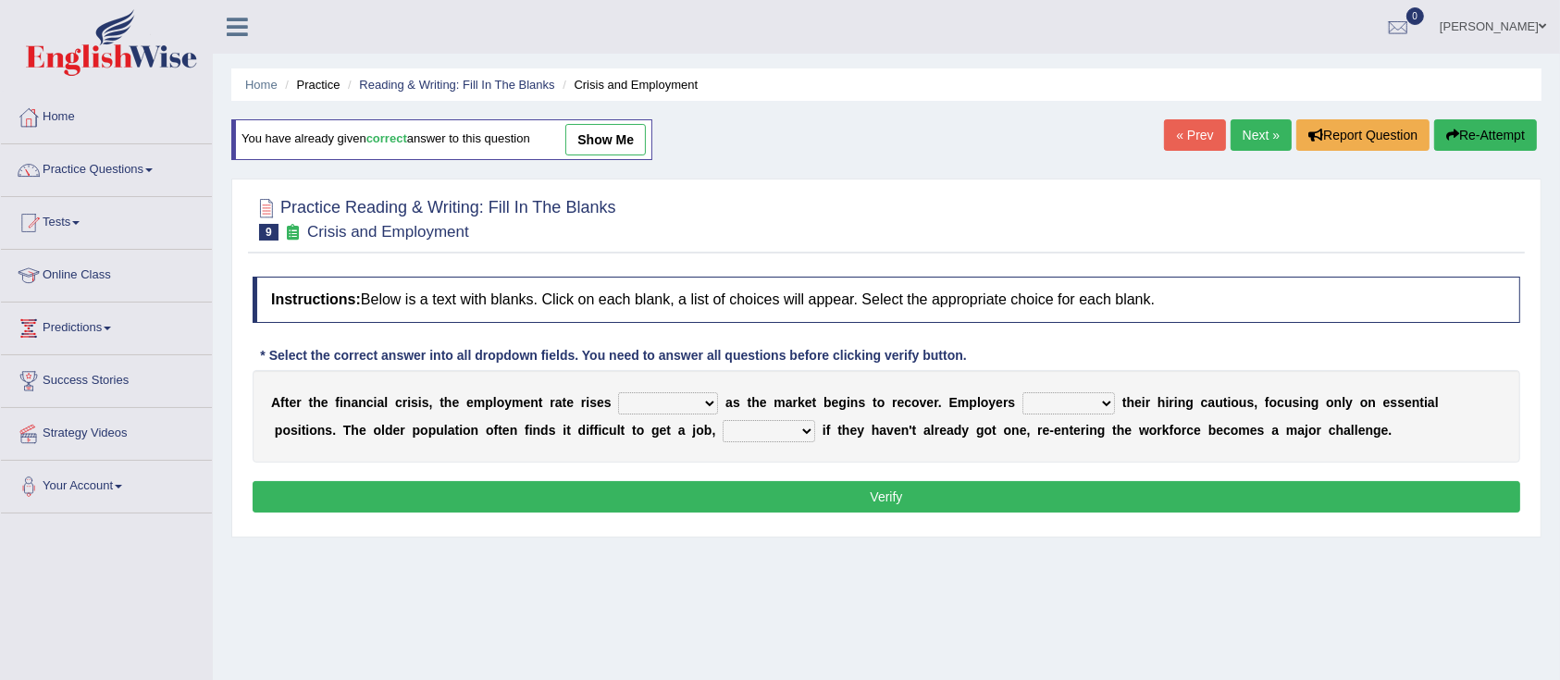
click at [653, 401] on select "normally conversely strenuously sharply" at bounding box center [668, 403] width 100 height 22
select select "sharply"
click at [618, 392] on select "normally conversely strenuously sharply" at bounding box center [668, 403] width 100 height 22
click at [1059, 405] on select "keeping kept keep are kept" at bounding box center [1068, 403] width 93 height 22
select select "keeping"
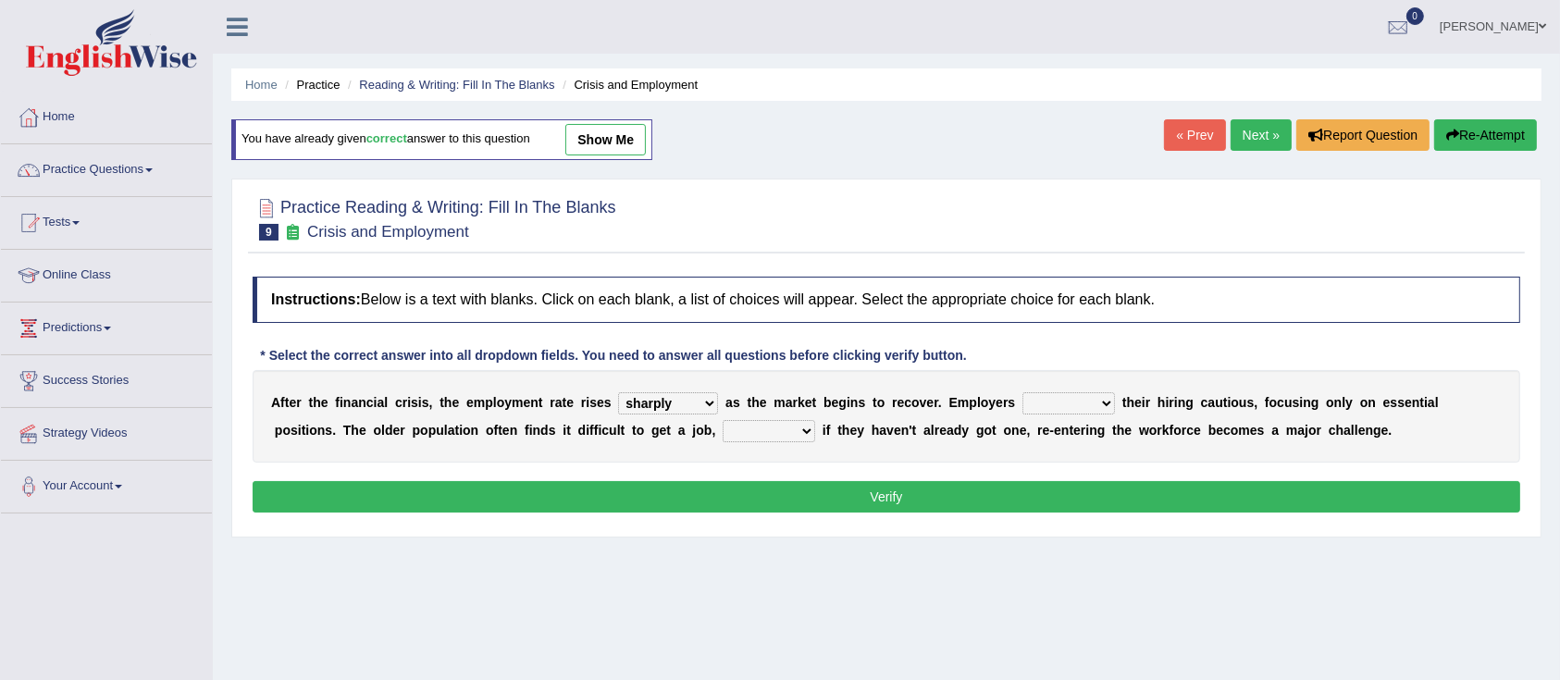
click at [1025, 392] on select "keeping kept keep are kept" at bounding box center [1068, 403] width 93 height 22
click at [781, 437] on select "although while then because" at bounding box center [768, 431] width 93 height 22
select select "although"
click at [722, 420] on select "although while then because" at bounding box center [768, 431] width 93 height 22
click at [927, 502] on button "Verify" at bounding box center [886, 496] width 1267 height 31
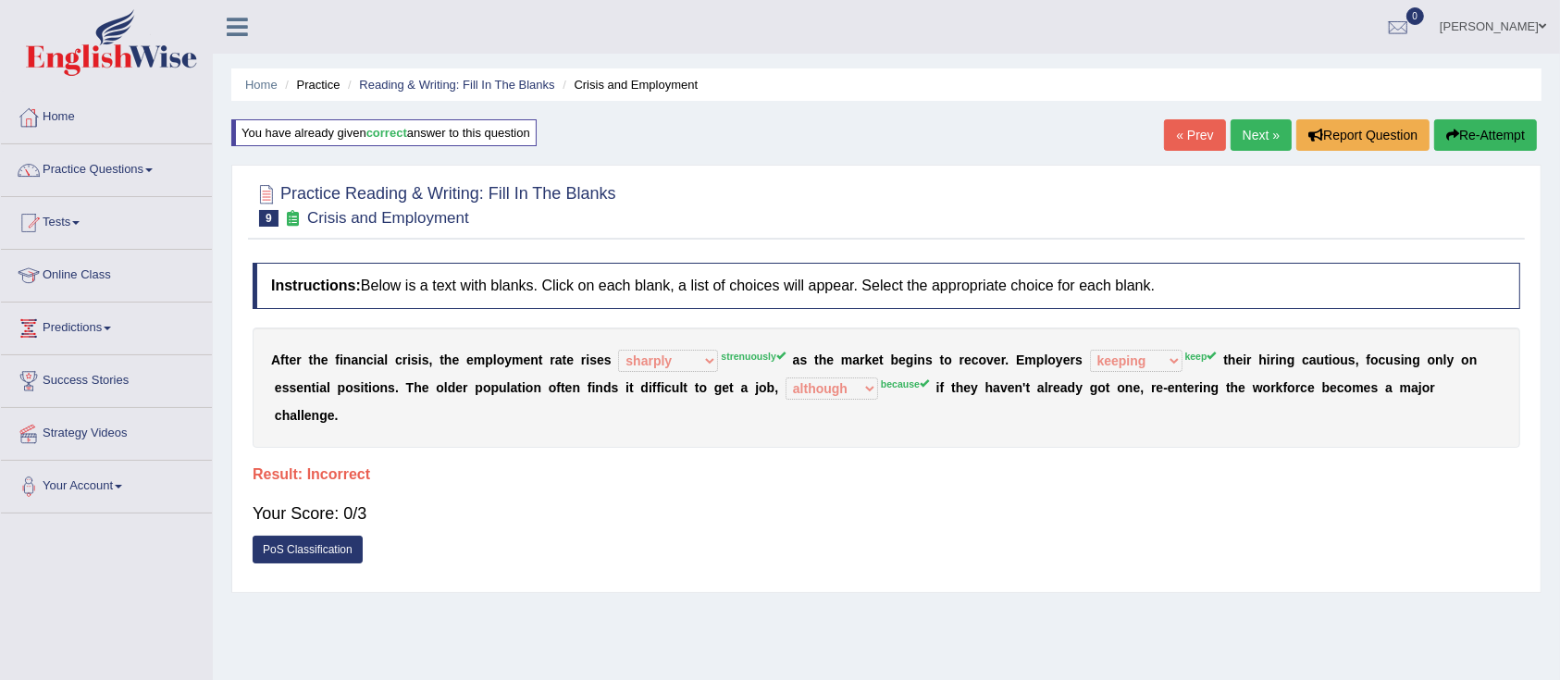
click at [1456, 135] on button "Re-Attempt" at bounding box center [1485, 134] width 103 height 31
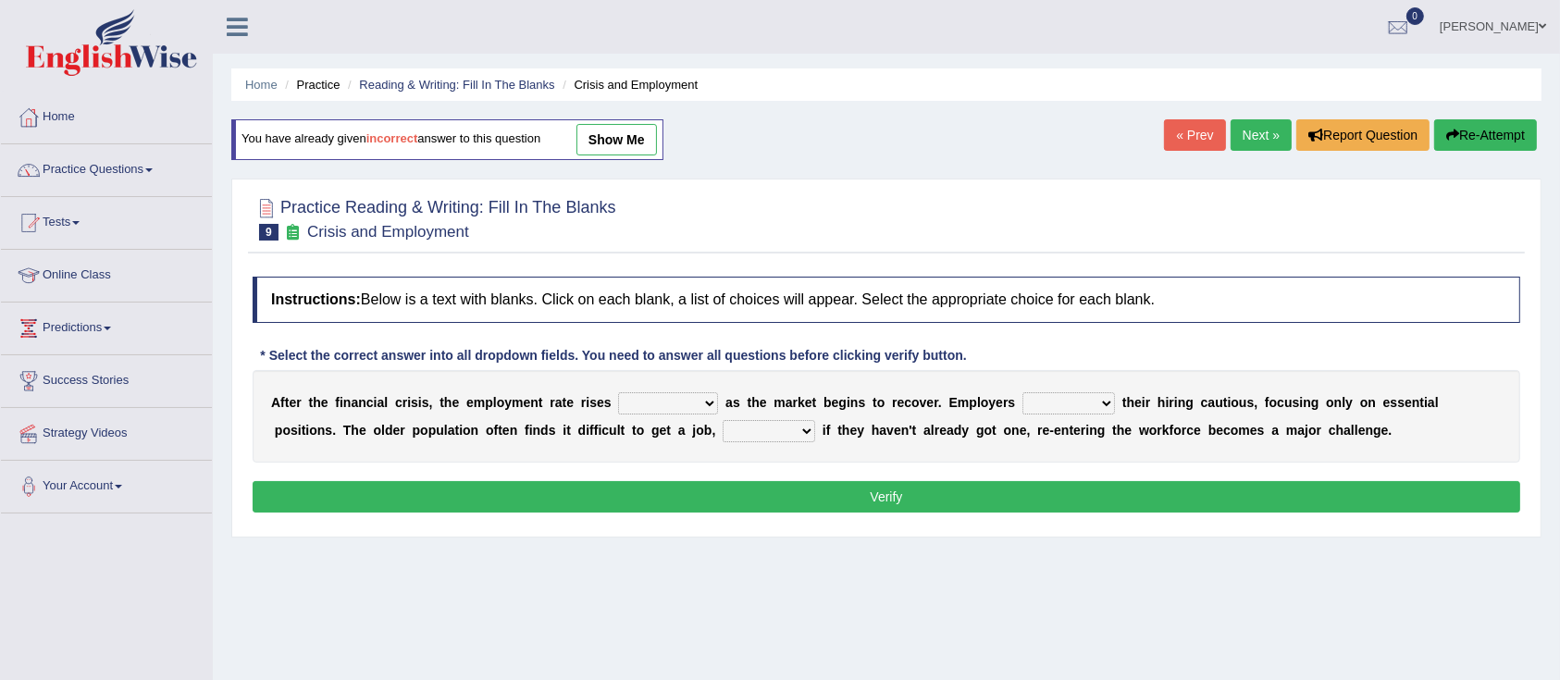
click at [635, 408] on select "normally conversely strenuously sharply" at bounding box center [668, 403] width 100 height 22
select select "strenuously"
click at [618, 392] on select "normally conversely strenuously sharply" at bounding box center [668, 403] width 100 height 22
click at [1049, 398] on select "keeping kept keep are kept" at bounding box center [1068, 403] width 93 height 22
select select "keep"
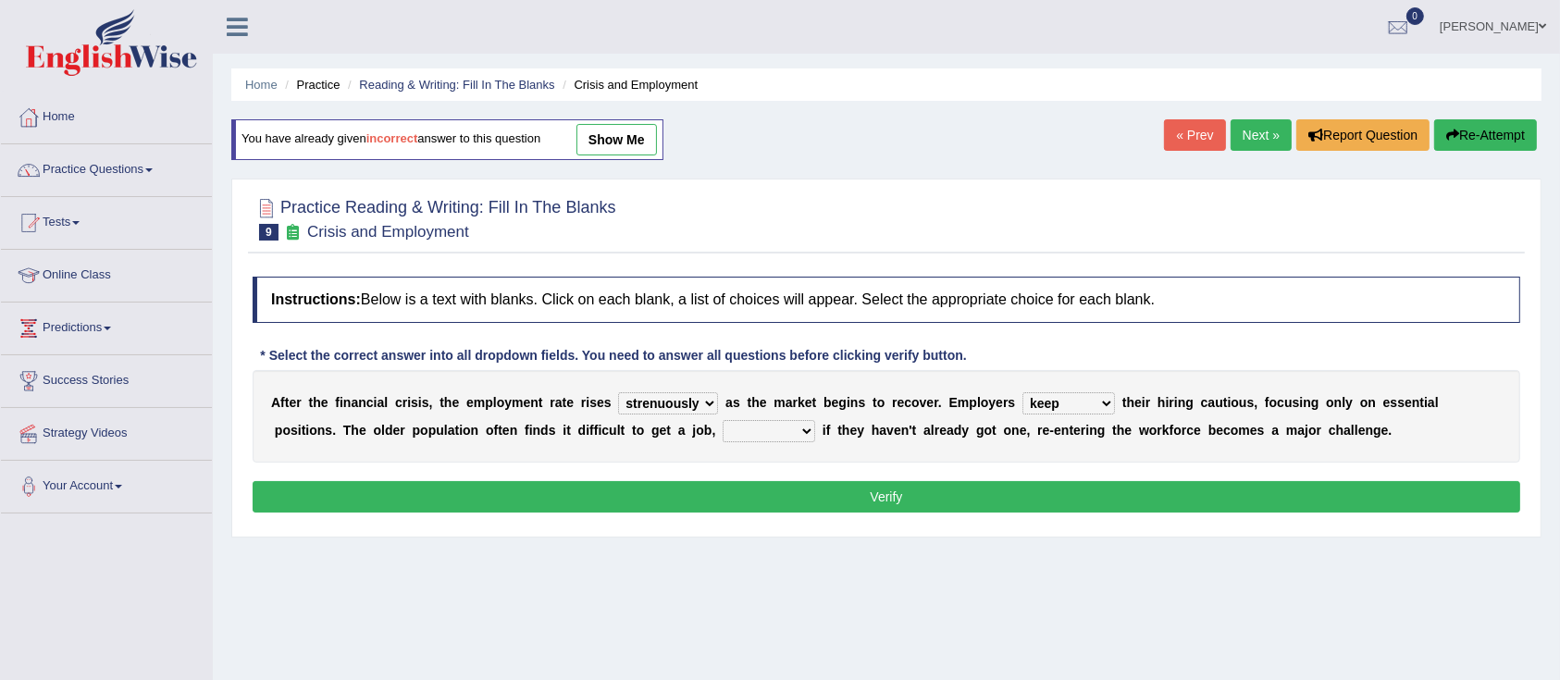
click at [1025, 392] on select "keeping kept keep are kept" at bounding box center [1068, 403] width 93 height 22
click at [771, 425] on select "although while then because" at bounding box center [768, 431] width 93 height 22
select select "because"
click at [722, 420] on select "although while then because" at bounding box center [768, 431] width 93 height 22
click at [828, 498] on button "Verify" at bounding box center [886, 496] width 1267 height 31
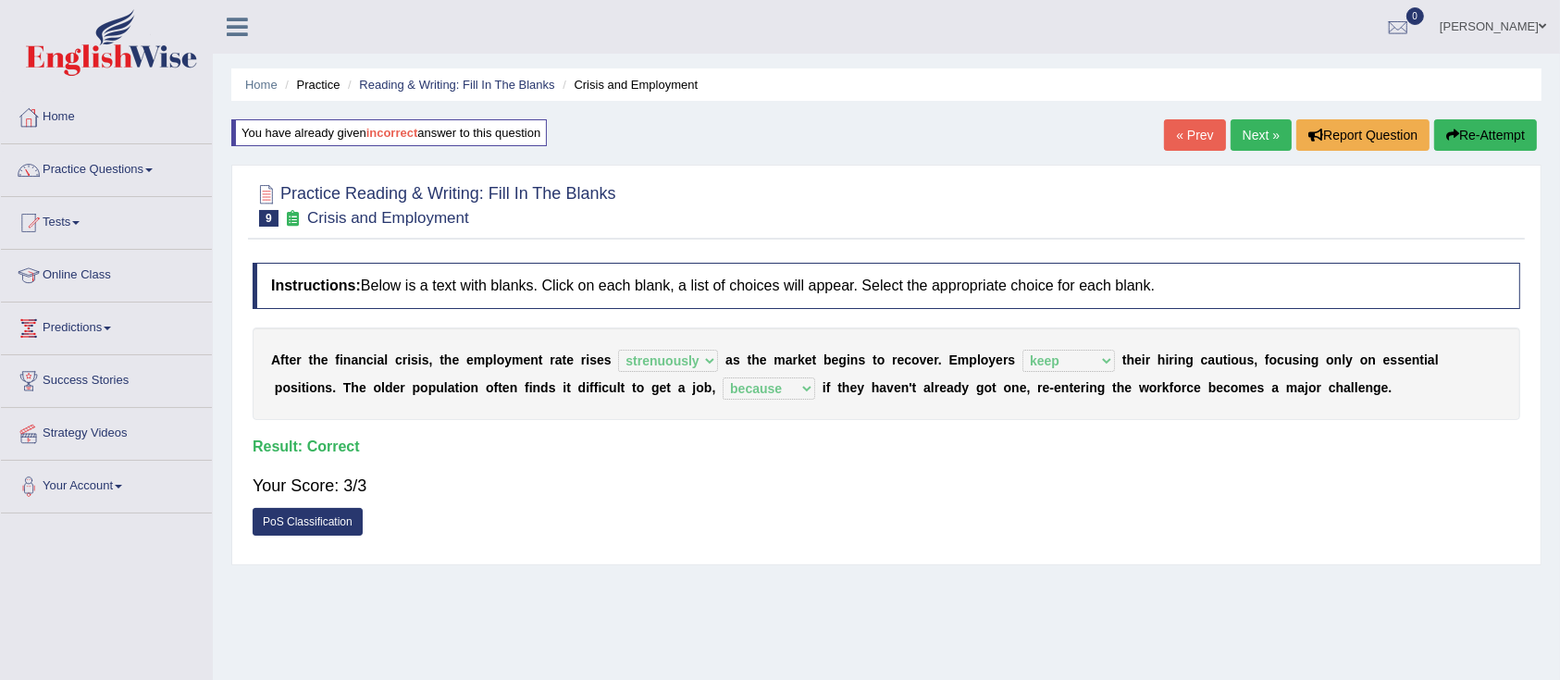
click at [1258, 122] on link "Next »" at bounding box center [1260, 134] width 61 height 31
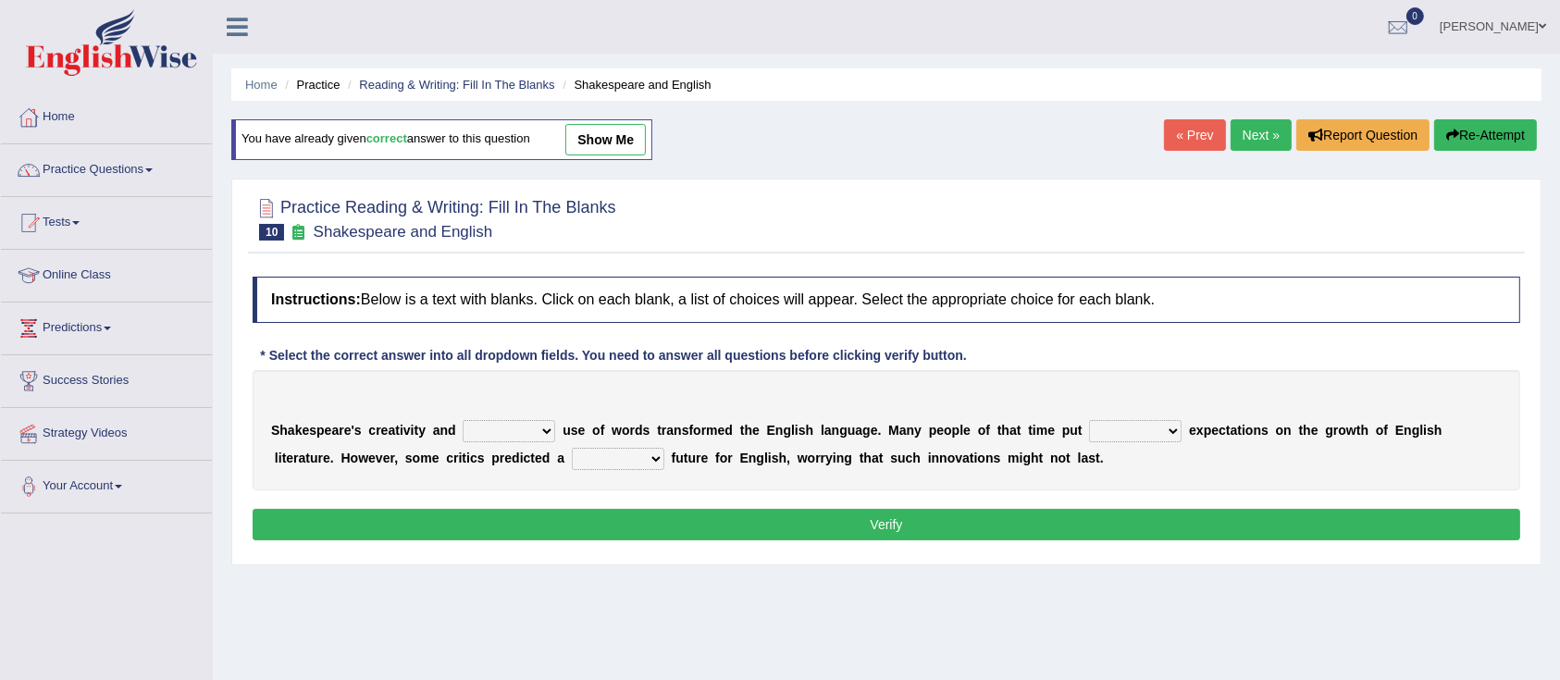
click at [518, 430] on select "idealized intensive fancied inventive" at bounding box center [509, 431] width 93 height 22
select select "inventive"
click at [463, 420] on select "idealized intensive fancied inventive" at bounding box center [509, 431] width 93 height 22
click at [1127, 428] on select "wide much high more" at bounding box center [1135, 431] width 93 height 22
select select "high"
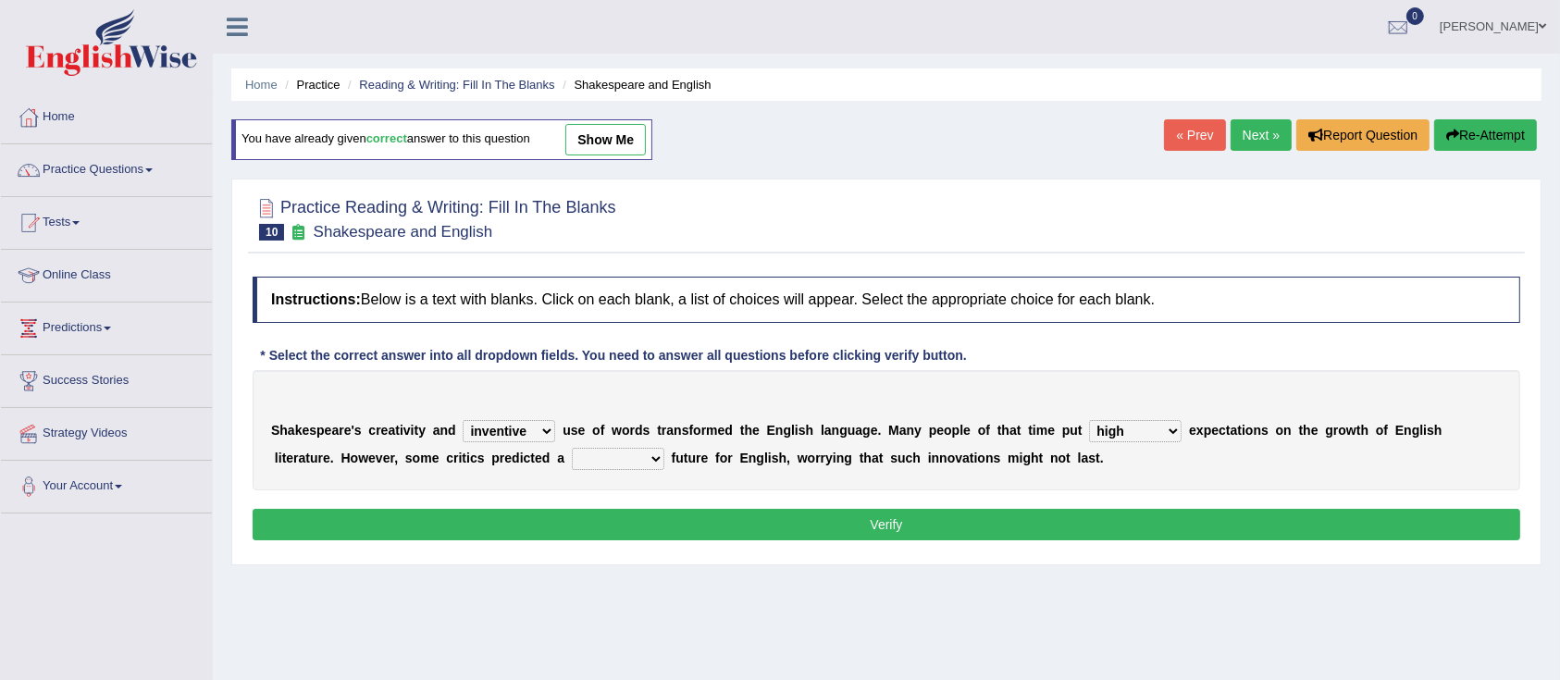
click at [1089, 420] on select "wide much high more" at bounding box center [1135, 431] width 93 height 22
click at [626, 458] on select "monetary promising irresistible daunting" at bounding box center [618, 459] width 93 height 22
select select "promising"
click at [572, 448] on select "monetary promising irresistible daunting" at bounding box center [618, 459] width 93 height 22
click at [710, 522] on button "Verify" at bounding box center [886, 524] width 1267 height 31
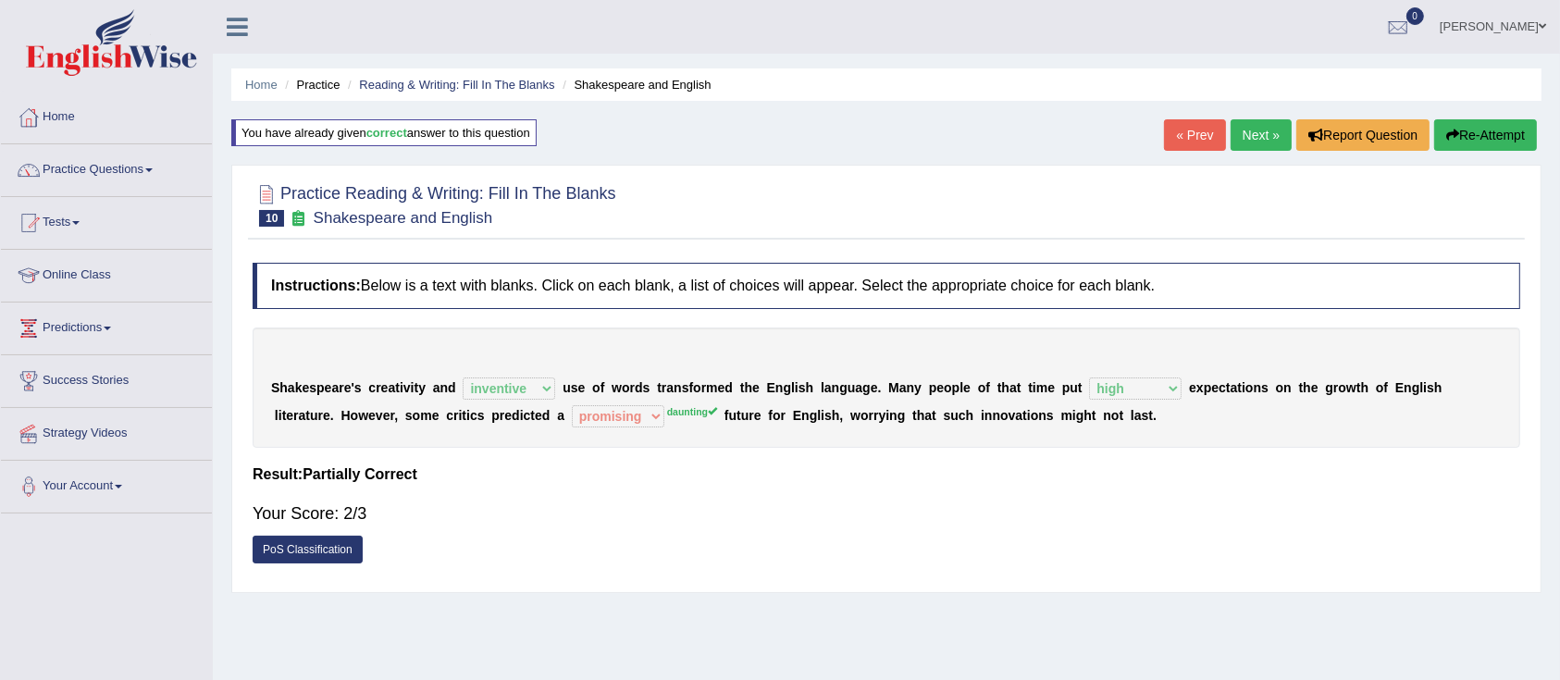
click at [1480, 131] on button "Re-Attempt" at bounding box center [1485, 134] width 103 height 31
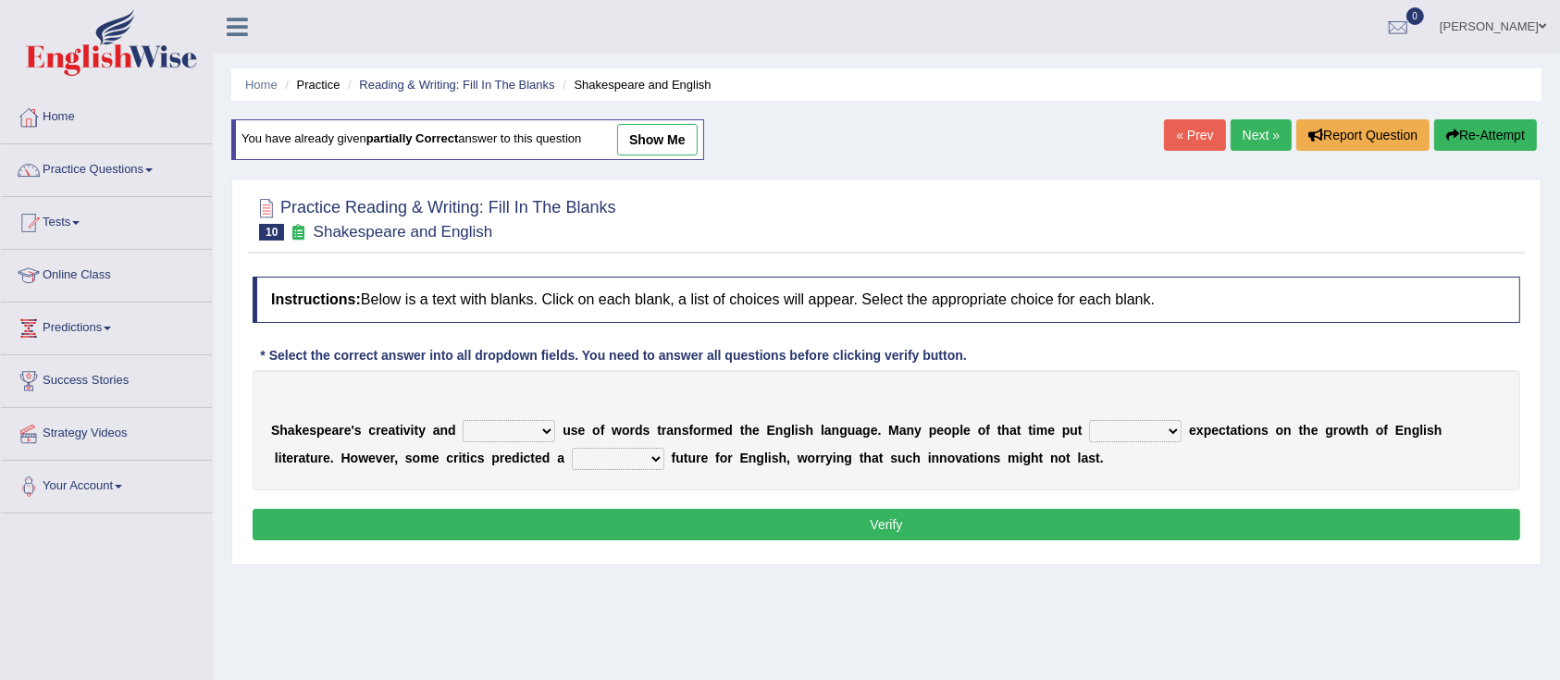
click at [522, 422] on select "idealized intensive fancied inventive" at bounding box center [509, 431] width 93 height 22
select select "inventive"
click at [463, 420] on select "idealized intensive fancied inventive" at bounding box center [509, 431] width 93 height 22
click at [1129, 429] on select "wide much high more" at bounding box center [1135, 431] width 93 height 22
select select "high"
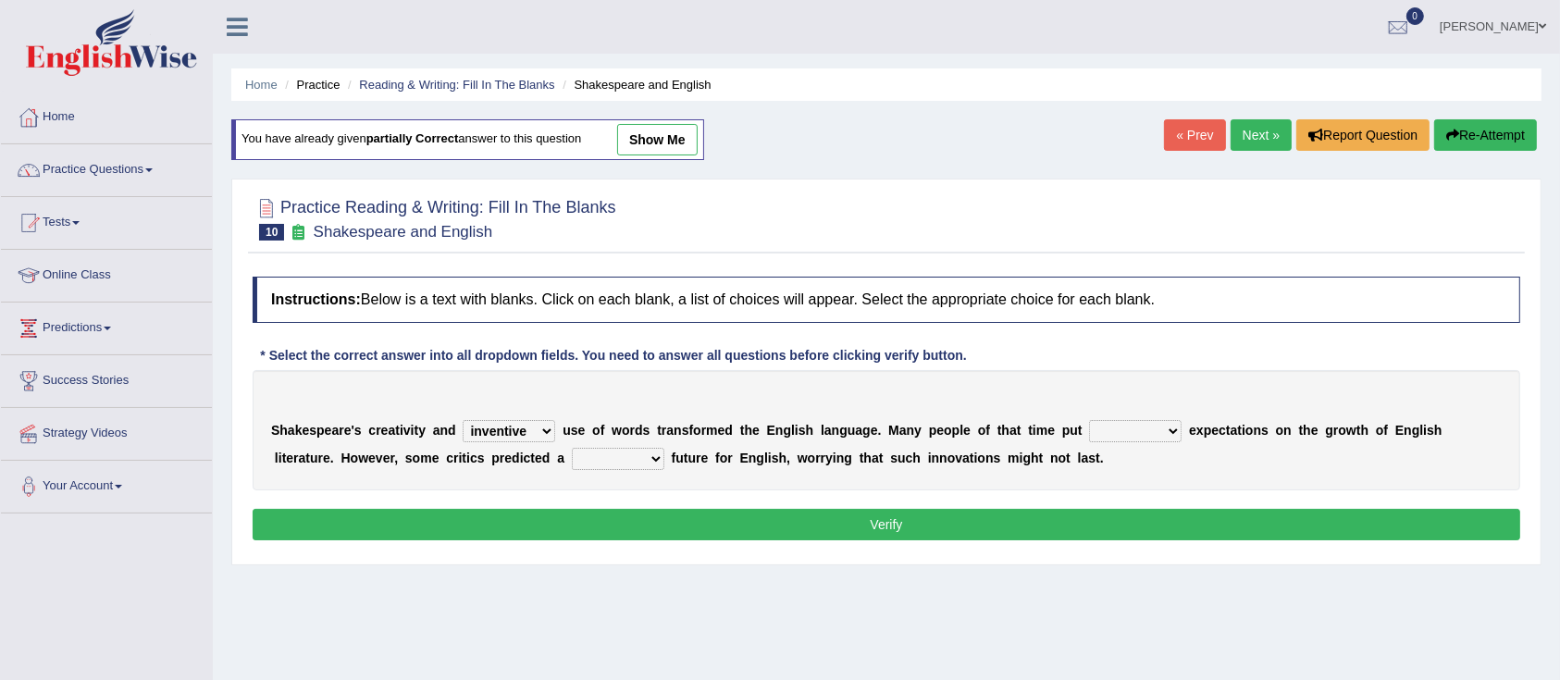
click at [1089, 420] on select "wide much high more" at bounding box center [1135, 431] width 93 height 22
click at [599, 450] on select "monetary promising irresistible daunting" at bounding box center [618, 459] width 93 height 22
select select "daunting"
click at [572, 448] on select "monetary promising irresistible daunting" at bounding box center [618, 459] width 93 height 22
click at [767, 530] on button "Verify" at bounding box center [886, 524] width 1267 height 31
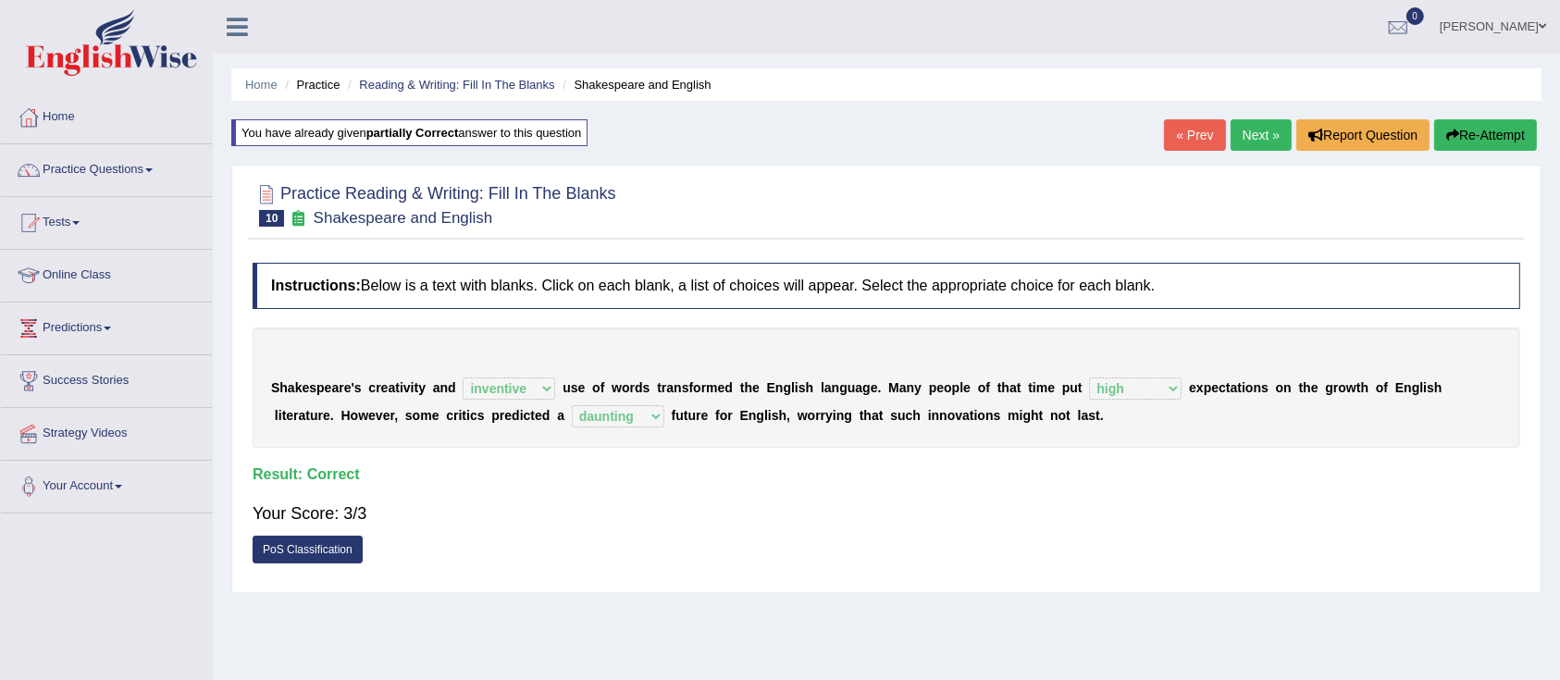
click at [1252, 126] on link "Next »" at bounding box center [1260, 134] width 61 height 31
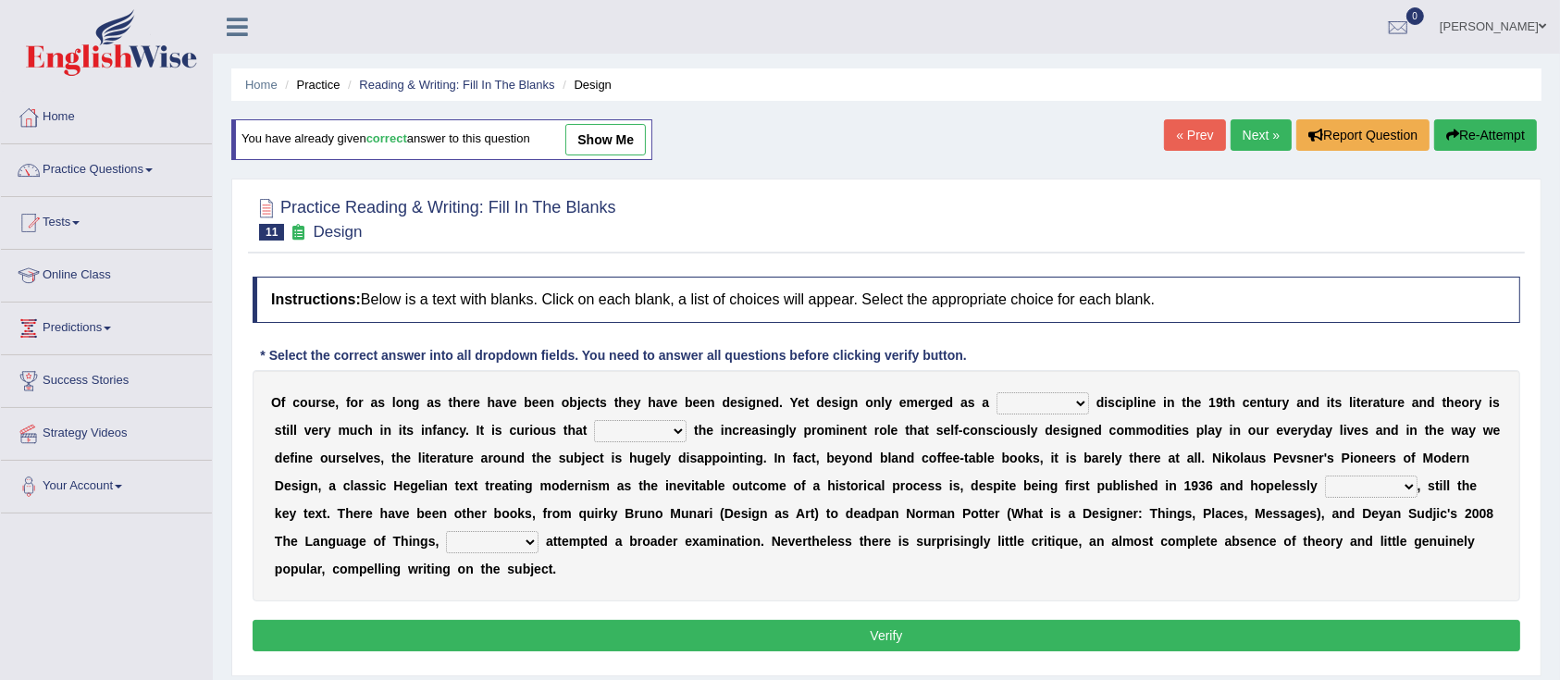
click at [1037, 403] on select "bilateral ubiquitous foremost dedicated" at bounding box center [1042, 403] width 93 height 22
select select "bilateral"
click at [996, 392] on select "bilateral ubiquitous foremost dedicated" at bounding box center [1042, 403] width 93 height 22
click at [659, 425] on select "since despite within through" at bounding box center [640, 431] width 93 height 22
select select "despite"
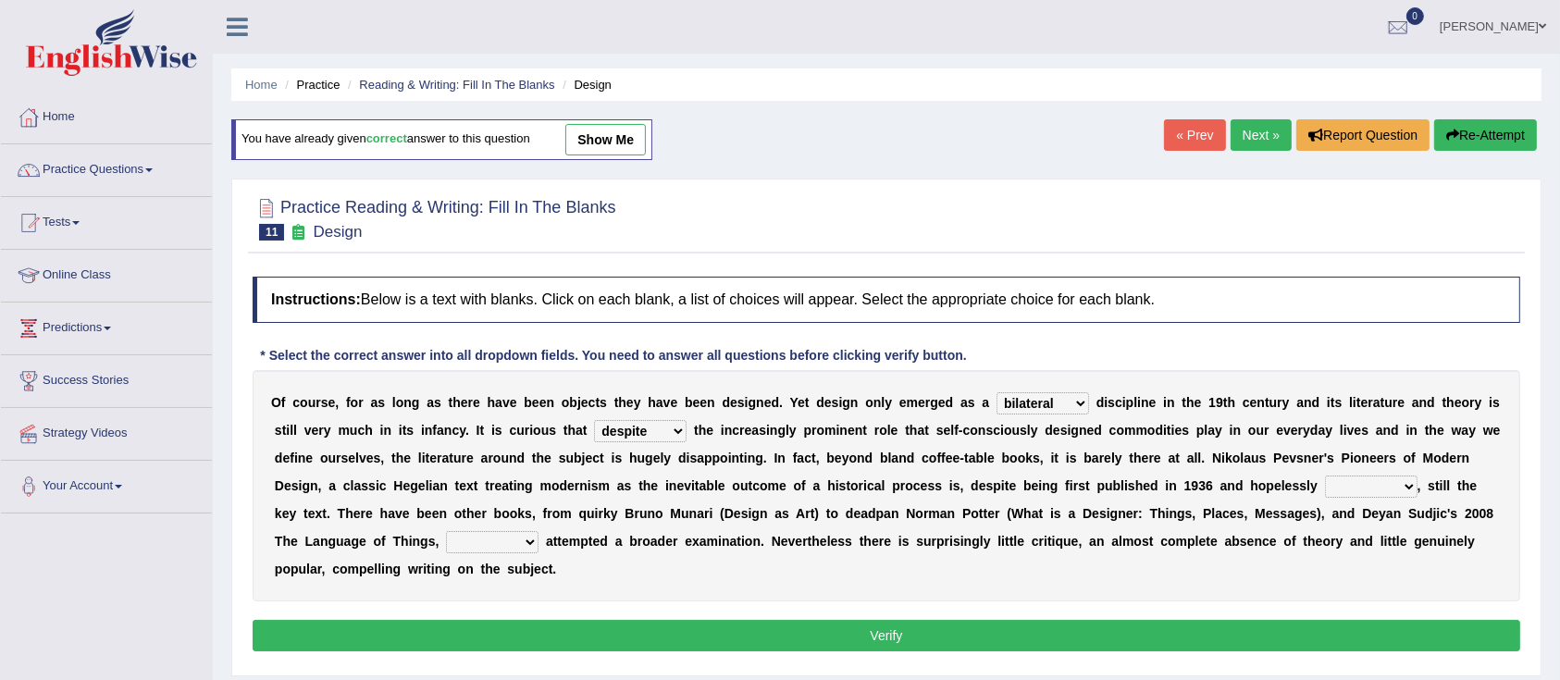
click at [611, 420] on select "since despite within through" at bounding box center [640, 431] width 93 height 22
click at [1372, 486] on select "dates dating date dated" at bounding box center [1371, 486] width 93 height 22
select select "dated"
click at [1325, 475] on select "dates dating date dated" at bounding box center [1371, 486] width 93 height 22
click at [512, 536] on select "which then however as" at bounding box center [492, 542] width 93 height 22
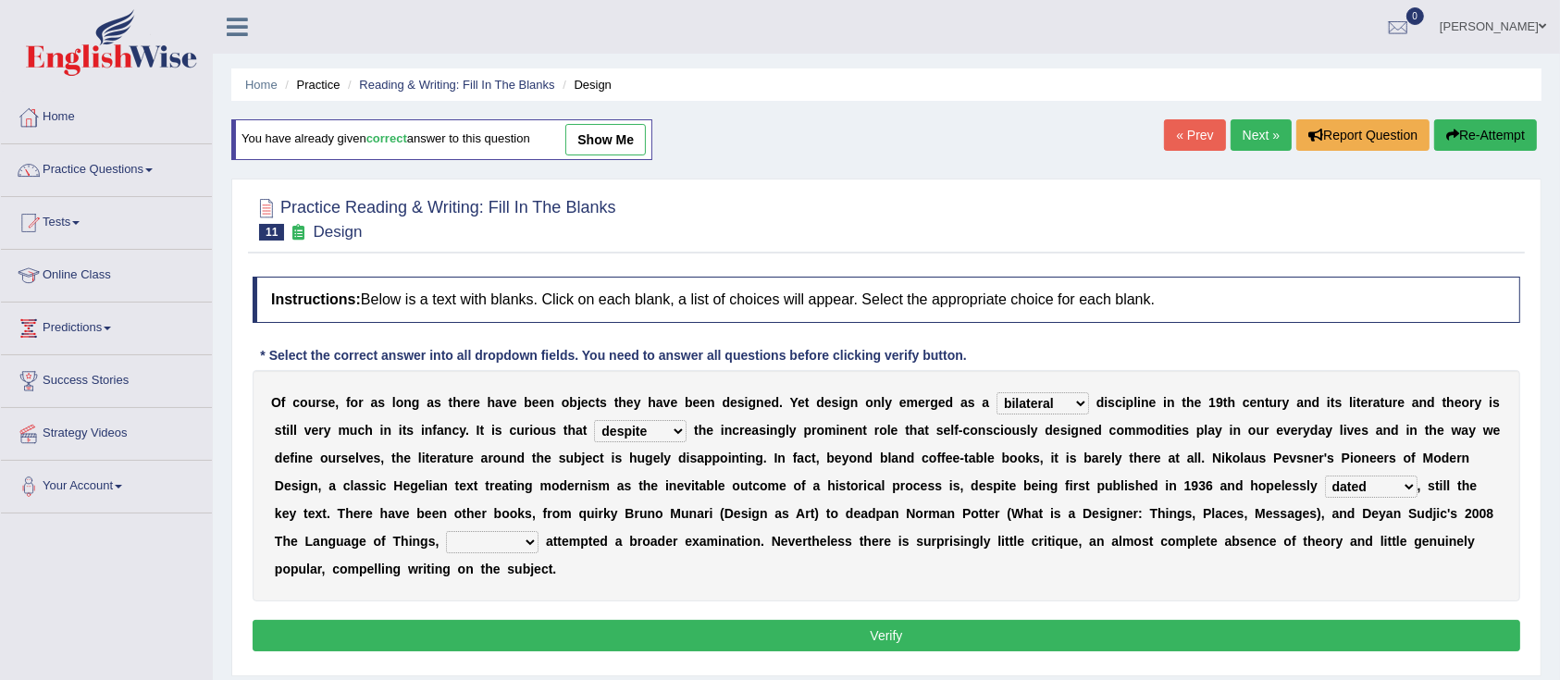
select select "which"
click at [446, 531] on select "which then however as" at bounding box center [492, 542] width 93 height 22
click at [798, 623] on button "Verify" at bounding box center [886, 635] width 1267 height 31
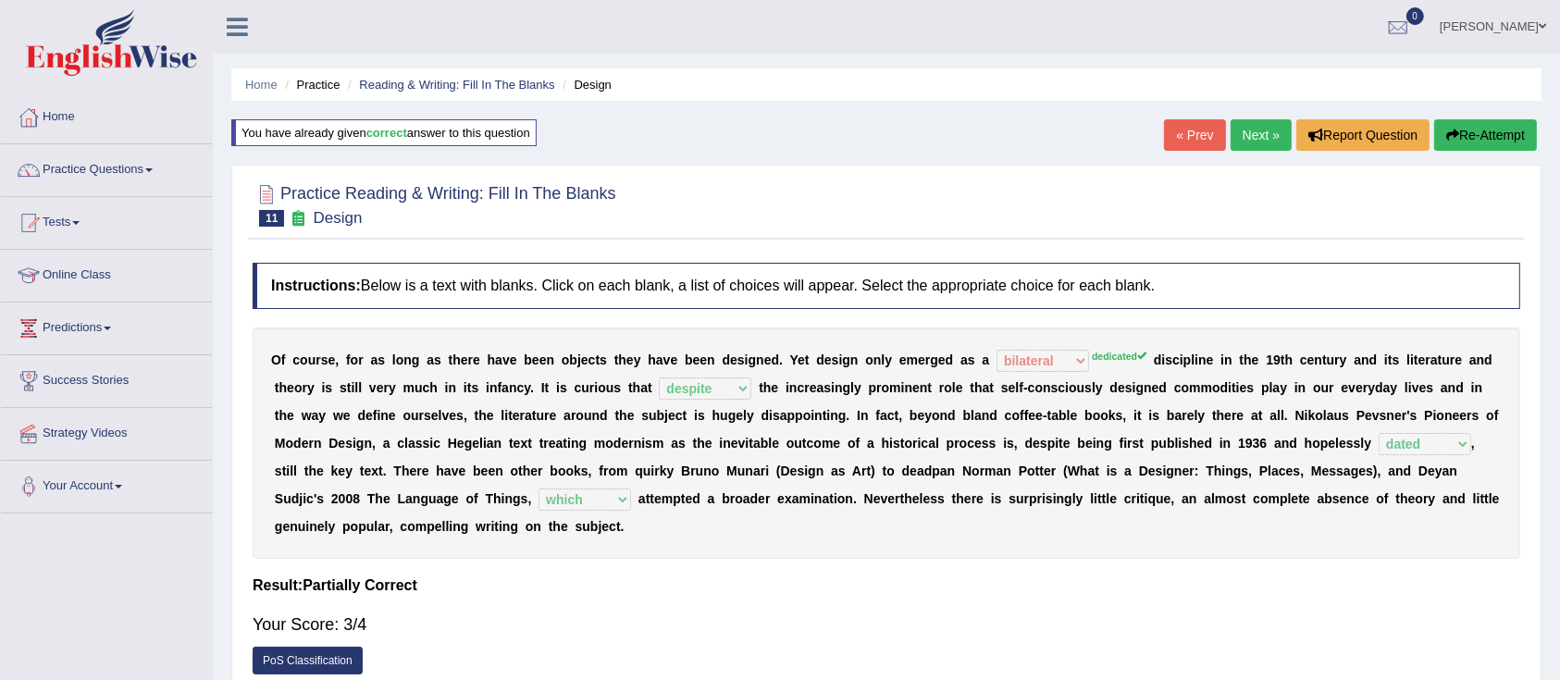
click at [1496, 125] on button "Re-Attempt" at bounding box center [1485, 134] width 103 height 31
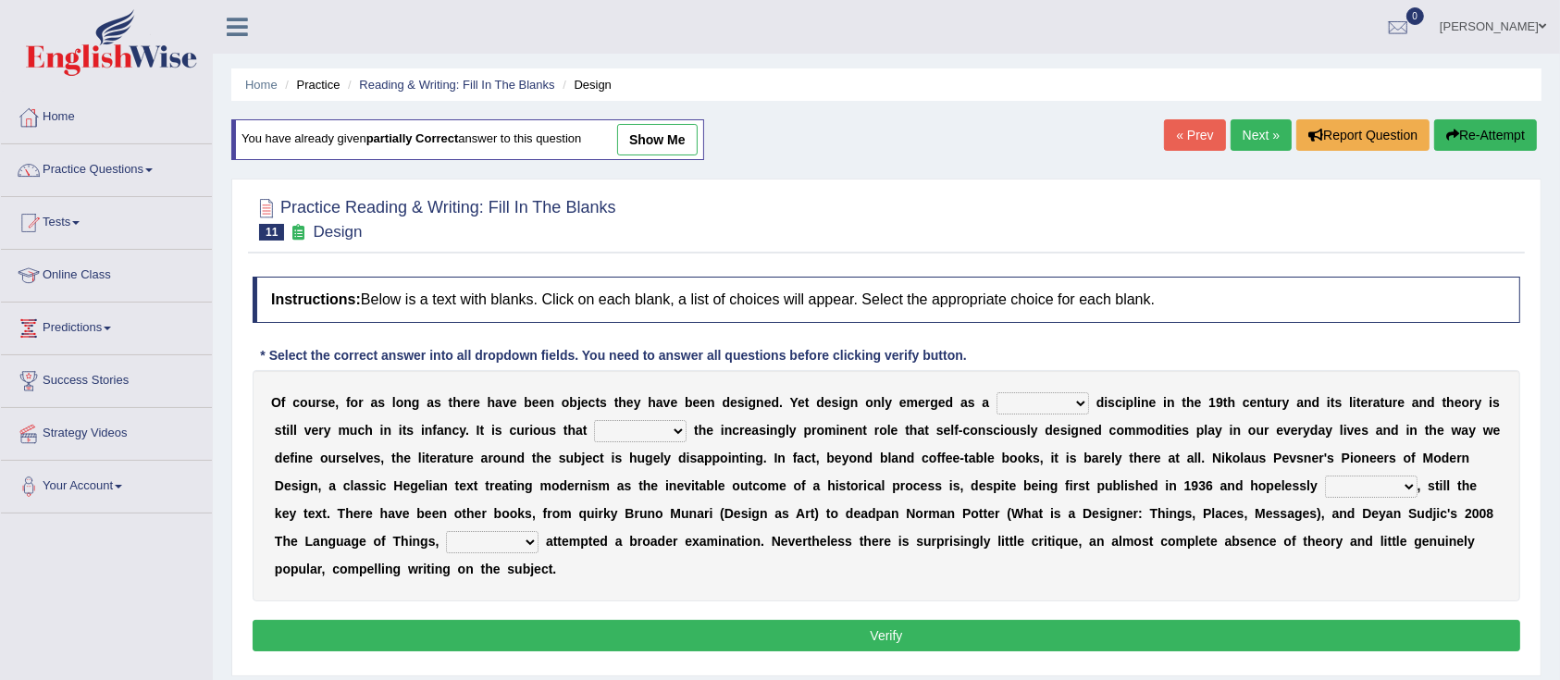
click at [1043, 400] on select "bilateral ubiquitous foremost dedicated" at bounding box center [1042, 403] width 93 height 22
select select "dedicated"
click at [996, 392] on select "bilateral ubiquitous foremost dedicated" at bounding box center [1042, 403] width 93 height 22
click at [657, 436] on select "since despite within through" at bounding box center [640, 431] width 93 height 22
select select "despite"
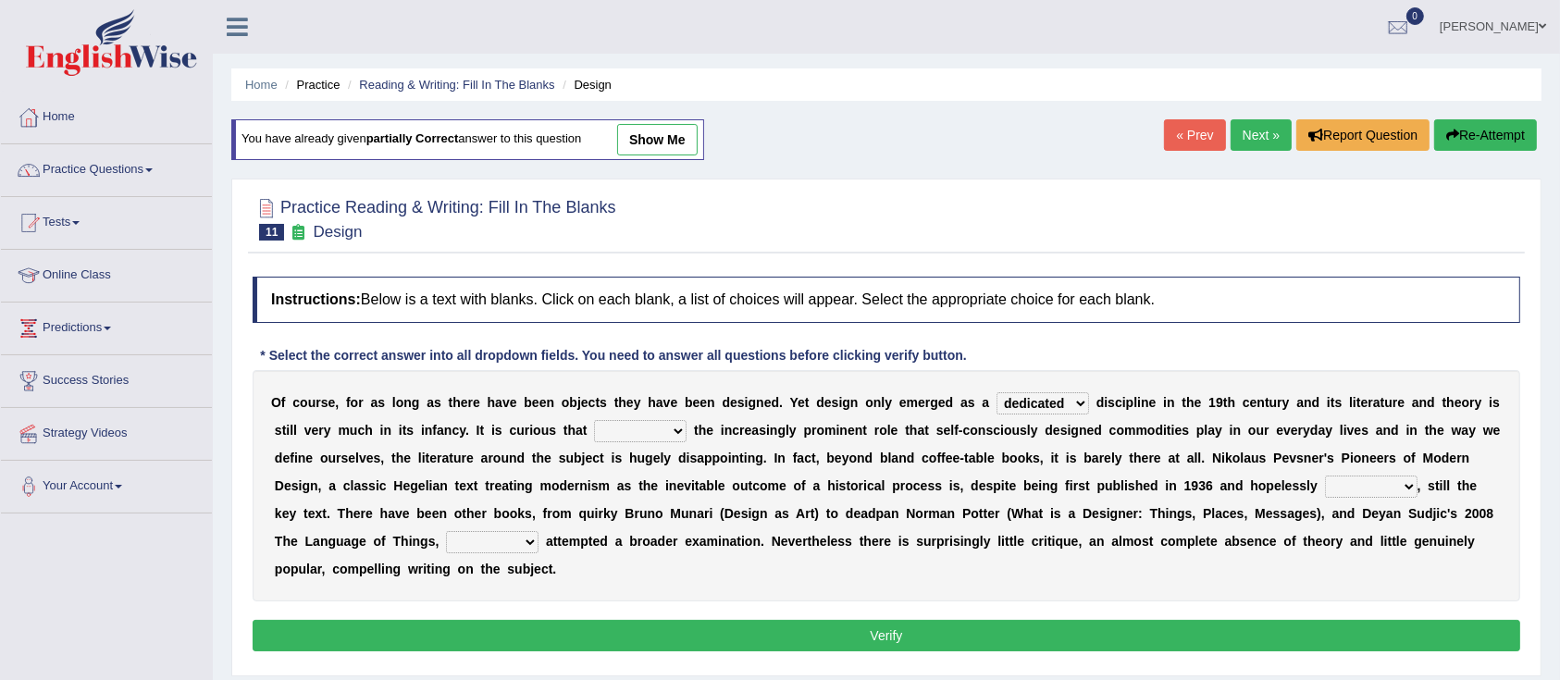
click at [611, 420] on select "since despite within through" at bounding box center [640, 431] width 93 height 22
click at [1353, 489] on select "dates dating date dated" at bounding box center [1371, 486] width 93 height 22
select select "dated"
click at [1325, 475] on select "dates dating date dated" at bounding box center [1371, 486] width 93 height 22
click at [484, 549] on select "which then however as" at bounding box center [492, 542] width 93 height 22
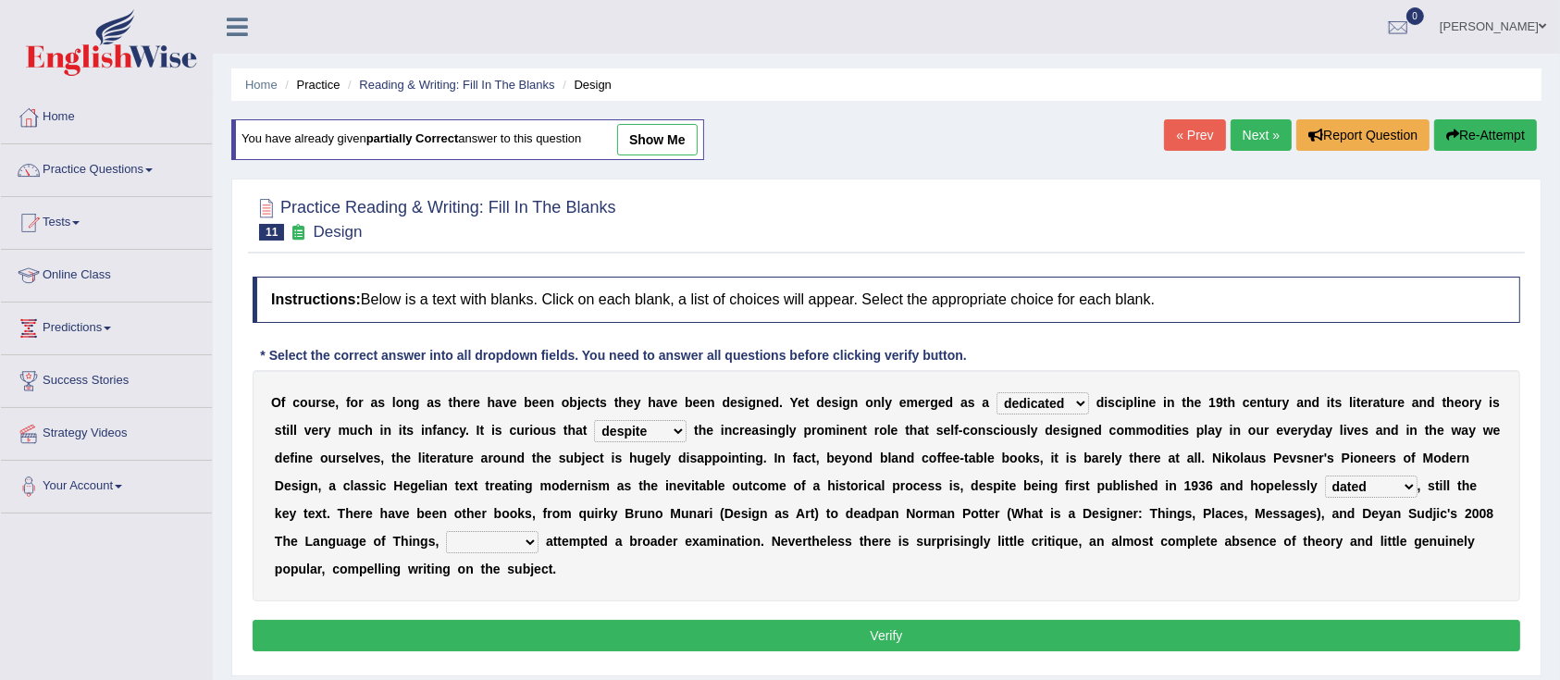
select select "which"
click at [446, 531] on select "which then however as" at bounding box center [492, 542] width 93 height 22
click at [881, 636] on button "Verify" at bounding box center [886, 635] width 1267 height 31
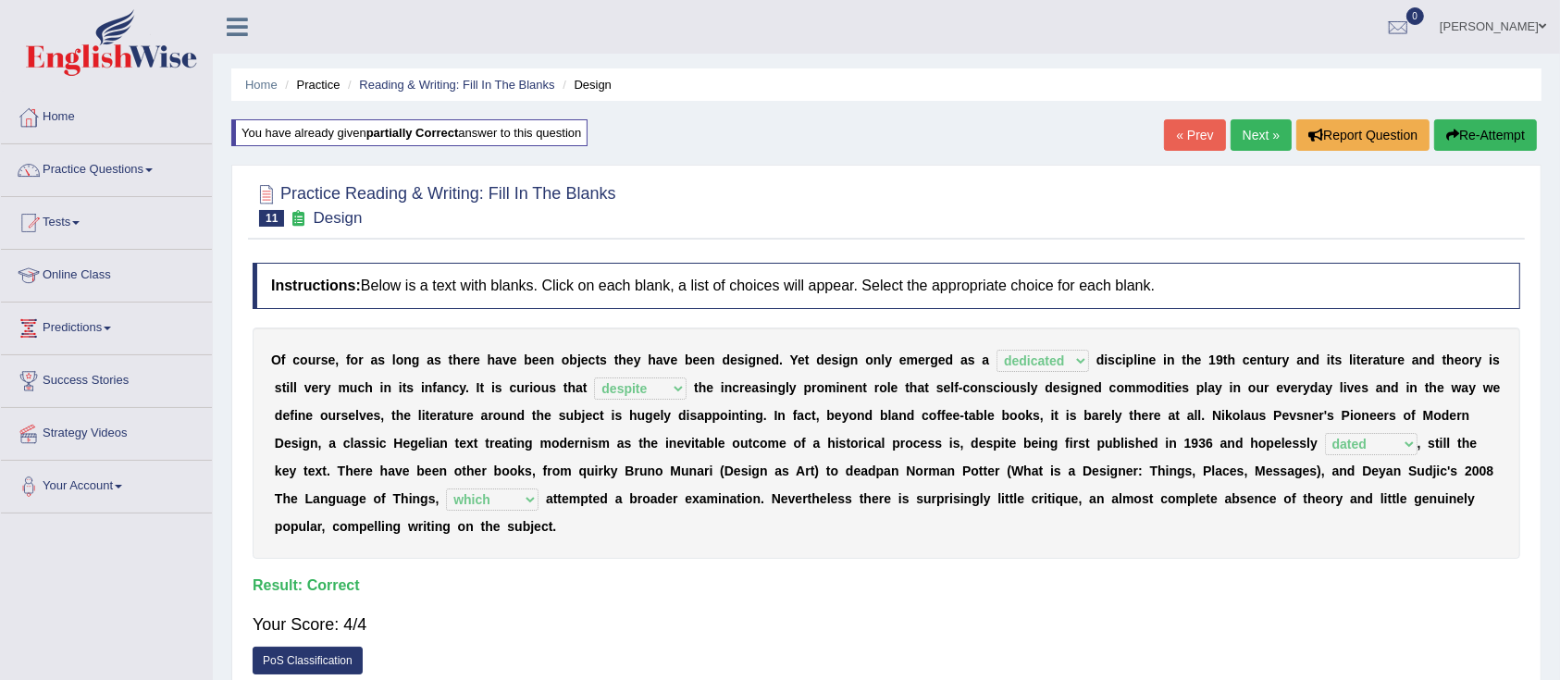
click at [1251, 133] on link "Next »" at bounding box center [1260, 134] width 61 height 31
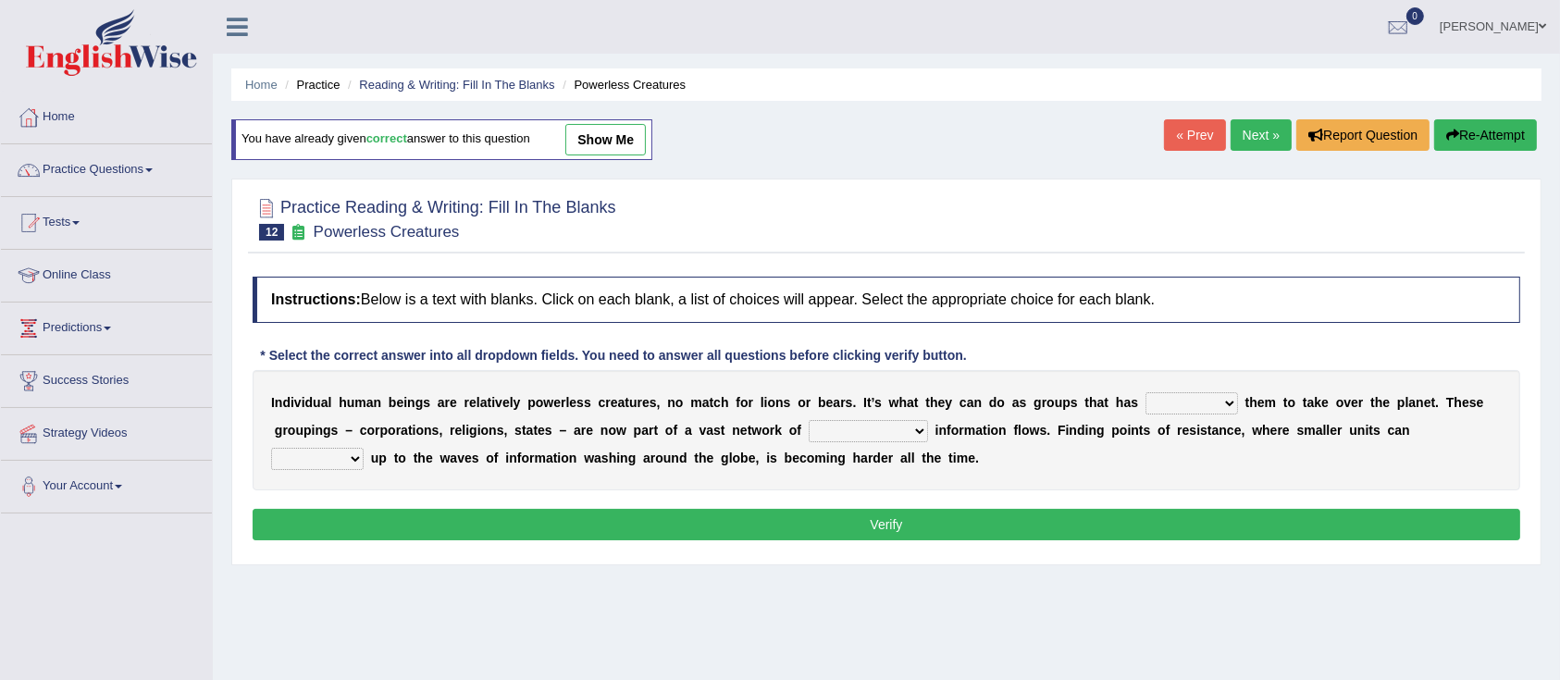
click at [1199, 406] on select "enabled contended embodied conjured" at bounding box center [1191, 403] width 93 height 22
select select "enabled"
click at [1145, 392] on select "enabled contended embodied conjured" at bounding box center [1191, 403] width 93 height 22
click at [833, 430] on select "interconnected overlapping fastened exploited" at bounding box center [867, 431] width 119 height 22
select select "interconnected"
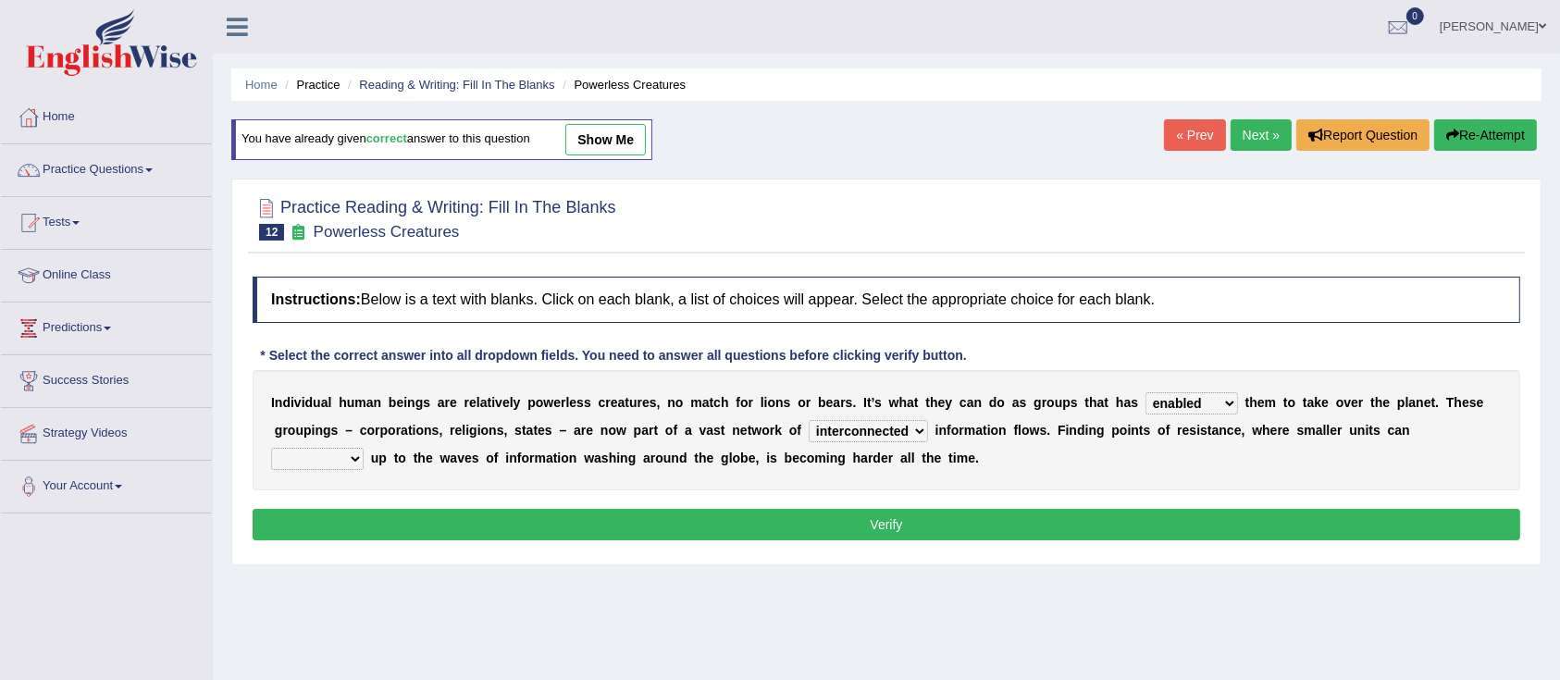
click at [808, 420] on select "interconnected overlapping fastened exploited" at bounding box center [867, 431] width 119 height 22
click at [315, 459] on select "stand raise hail pump" at bounding box center [317, 459] width 93 height 22
select select "raise"
click at [271, 448] on select "stand raise hail pump" at bounding box center [317, 459] width 93 height 22
click at [582, 529] on button "Verify" at bounding box center [886, 524] width 1267 height 31
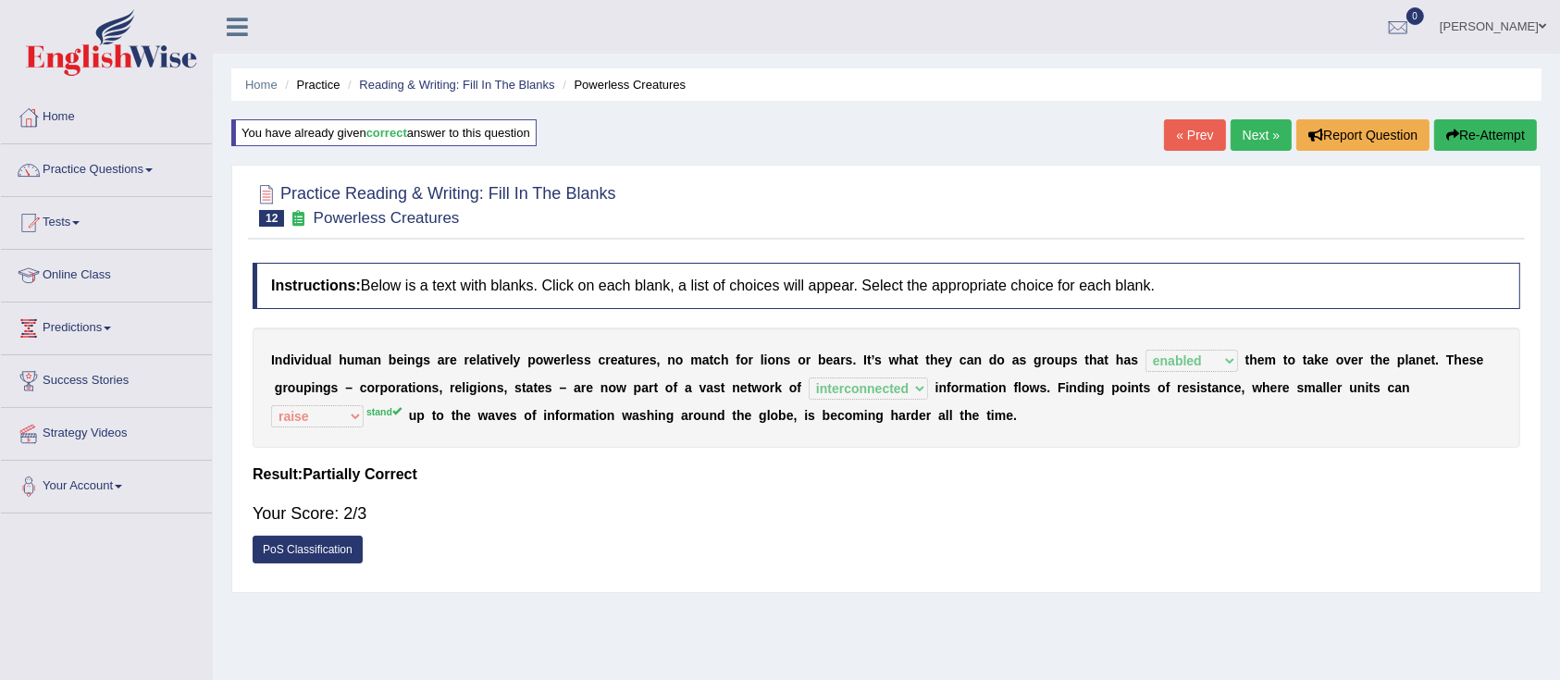
click at [1510, 129] on button "Re-Attempt" at bounding box center [1485, 134] width 103 height 31
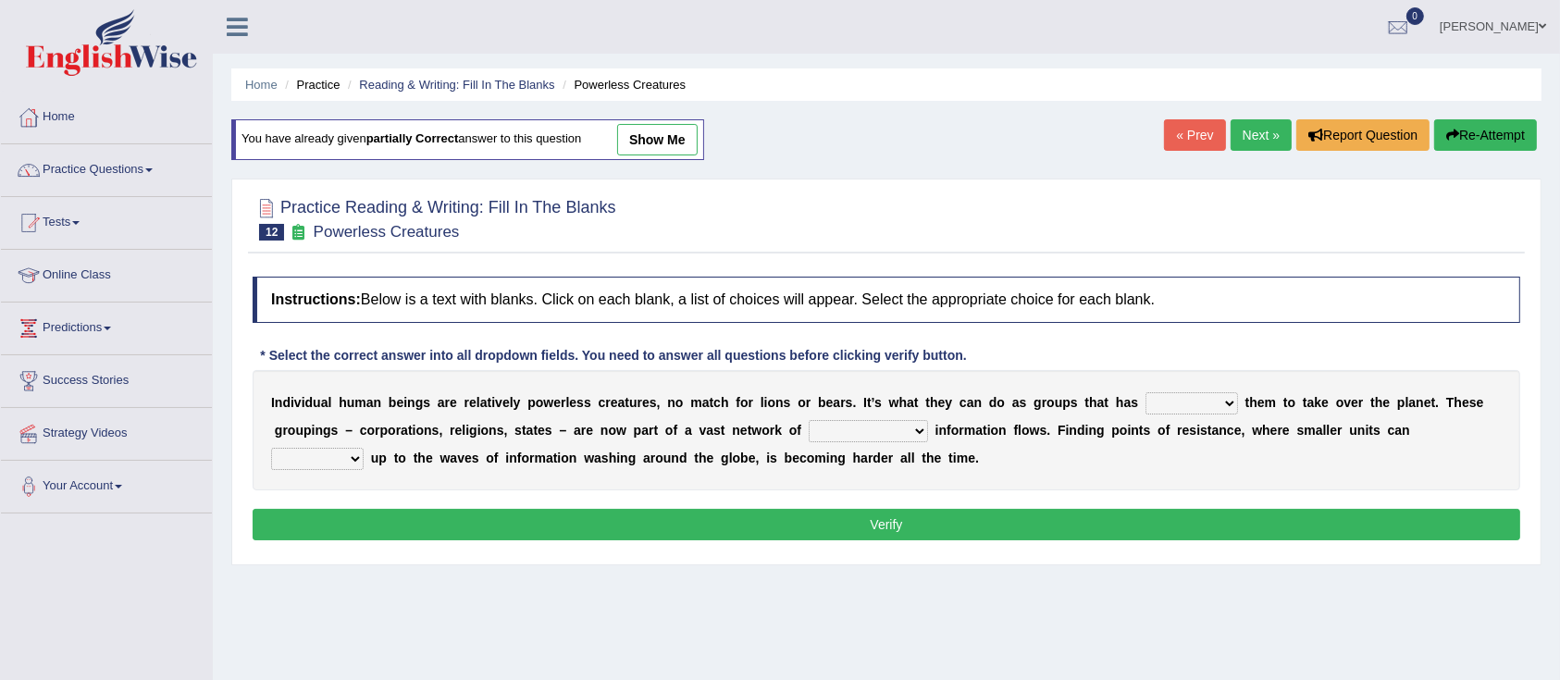
click at [1206, 401] on select "enabled contended embodied conjured" at bounding box center [1191, 403] width 93 height 22
select select "enabled"
click at [1145, 392] on select "enabled contended embodied conjured" at bounding box center [1191, 403] width 93 height 22
click at [881, 420] on select "interconnected overlapping fastened exploited" at bounding box center [867, 431] width 119 height 22
select select "interconnected"
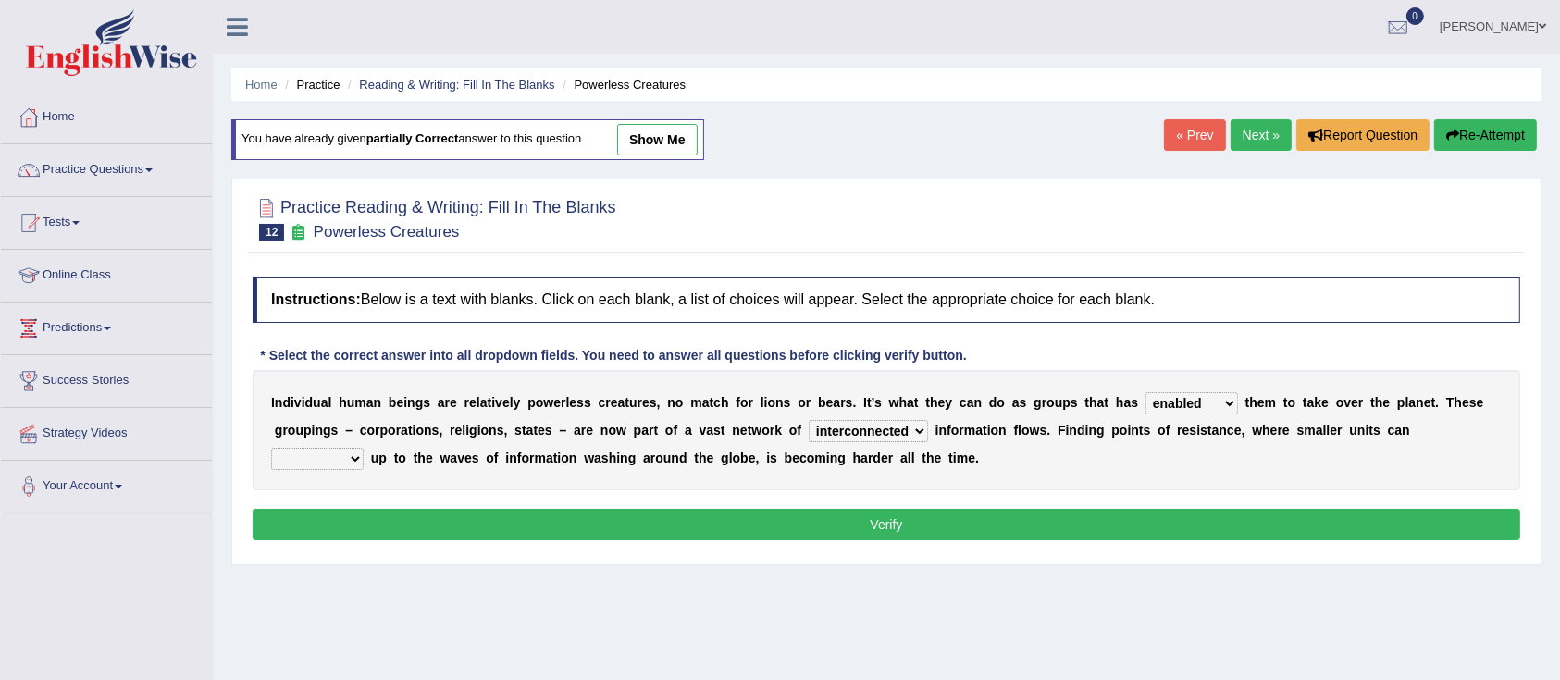
click at [808, 420] on select "interconnected overlapping fastened exploited" at bounding box center [867, 431] width 119 height 22
click at [286, 467] on select "stand raise hail pump" at bounding box center [317, 459] width 93 height 22
select select "stand"
click at [271, 448] on select "stand raise hail pump" at bounding box center [317, 459] width 93 height 22
click at [917, 531] on button "Verify" at bounding box center [886, 524] width 1267 height 31
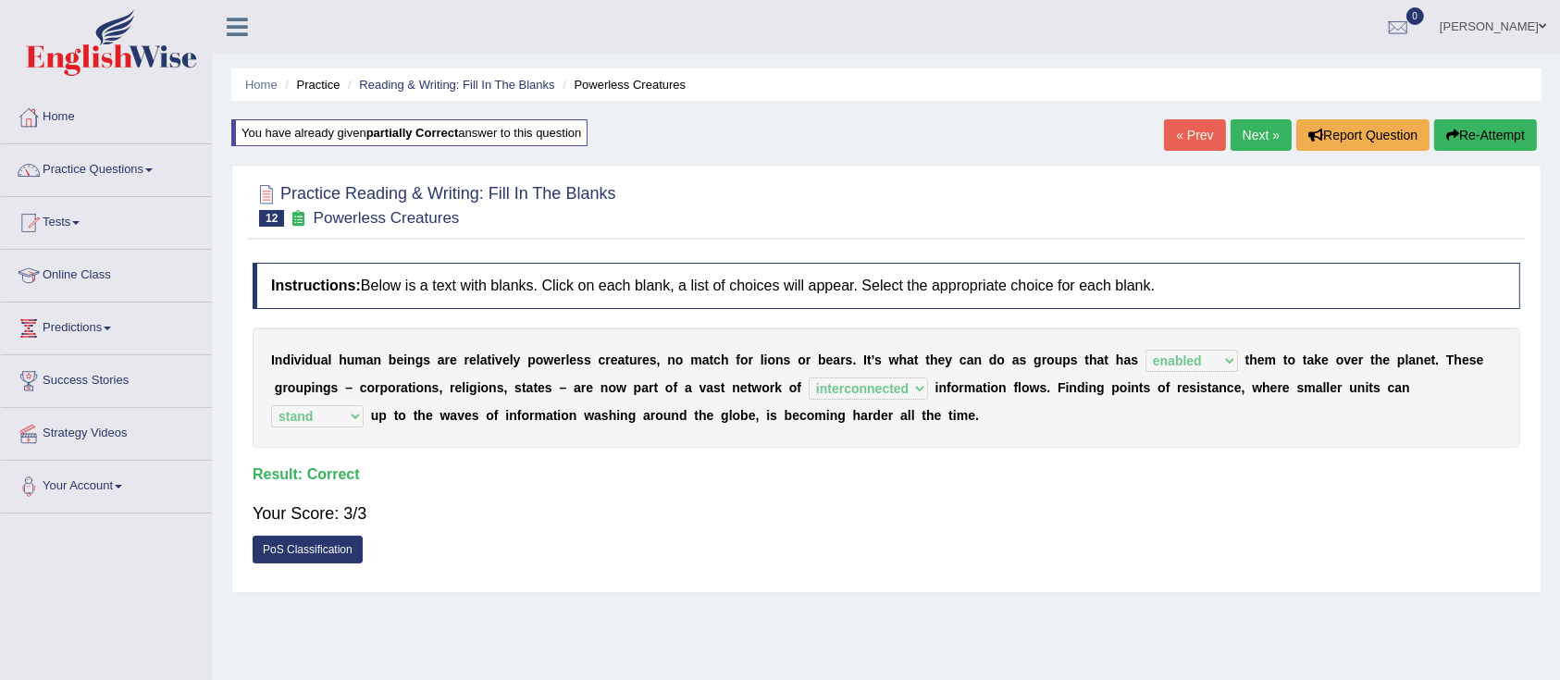
click at [1260, 134] on link "Next »" at bounding box center [1260, 134] width 61 height 31
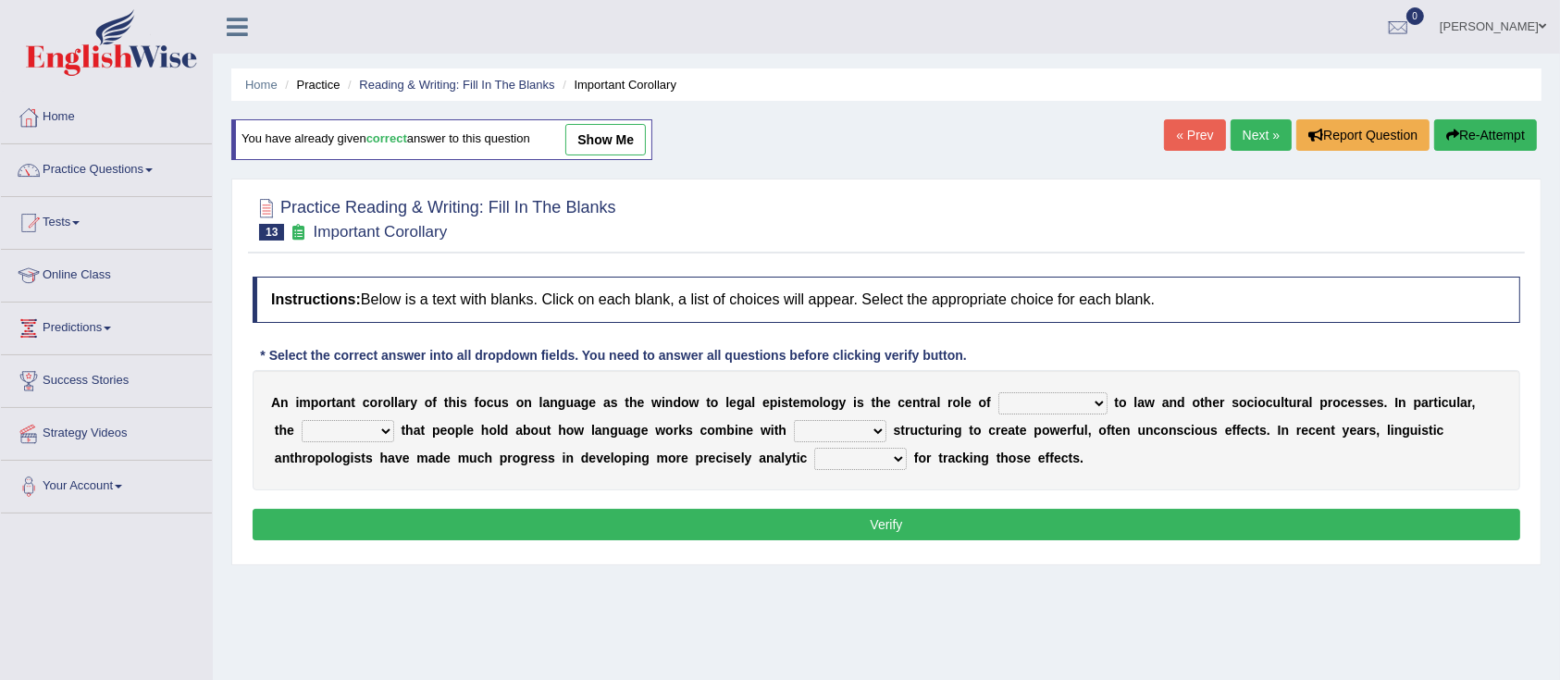
click at [1027, 407] on select "discourse epoch dialect acquaintance" at bounding box center [1052, 403] width 109 height 22
select select "discourse"
click at [998, 392] on select "discourse epoch dialect acquaintance" at bounding box center [1052, 403] width 109 height 22
click at [340, 431] on select "deviation besmirch consent ideas" at bounding box center [348, 431] width 93 height 22
select select "consent"
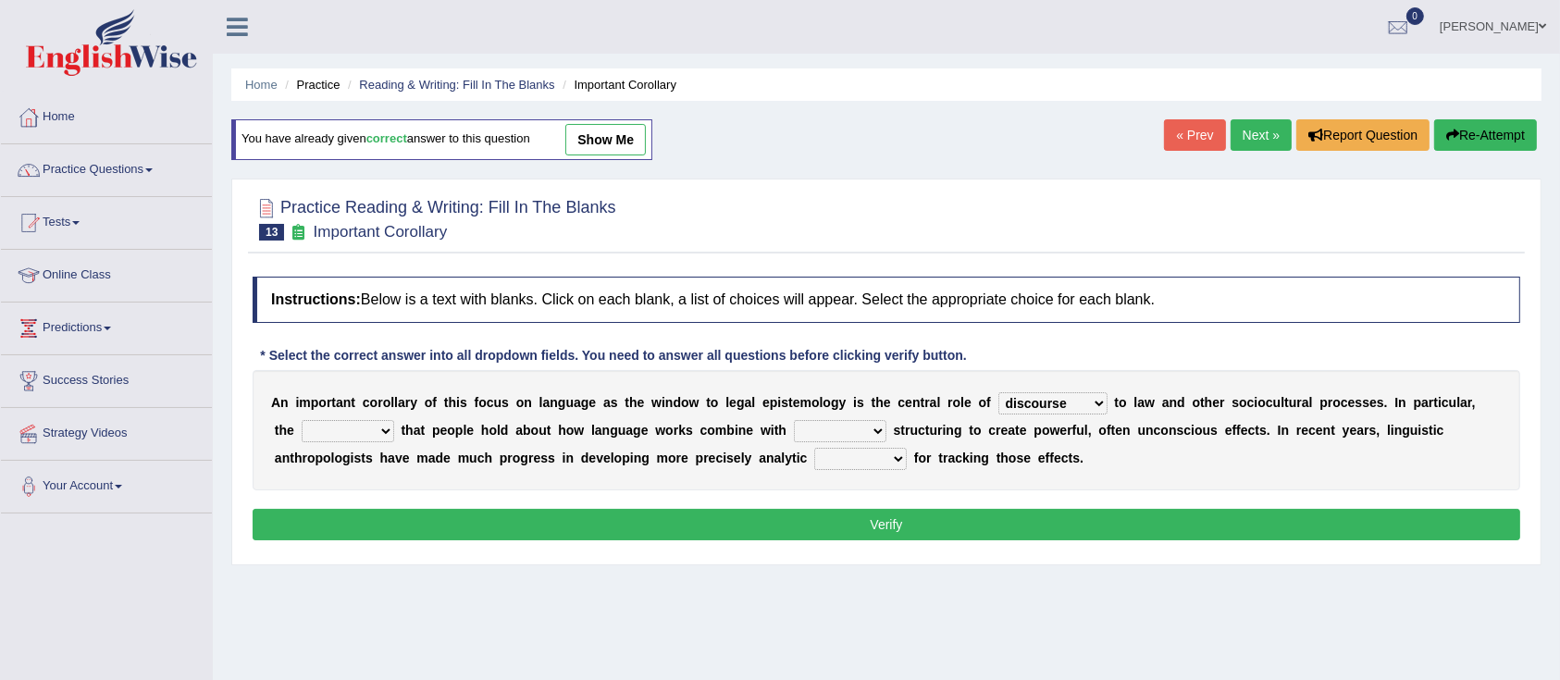
click at [302, 420] on select "deviation besmirch consent ideas" at bounding box center [348, 431] width 93 height 22
click at [854, 434] on select "mandatory linguistic legitimate customary" at bounding box center [840, 431] width 93 height 22
select select "linguistic"
click at [794, 420] on select "mandatory linguistic legitimate customary" at bounding box center [840, 431] width 93 height 22
click at [852, 463] on select "tools appetite albums stroke" at bounding box center [860, 459] width 93 height 22
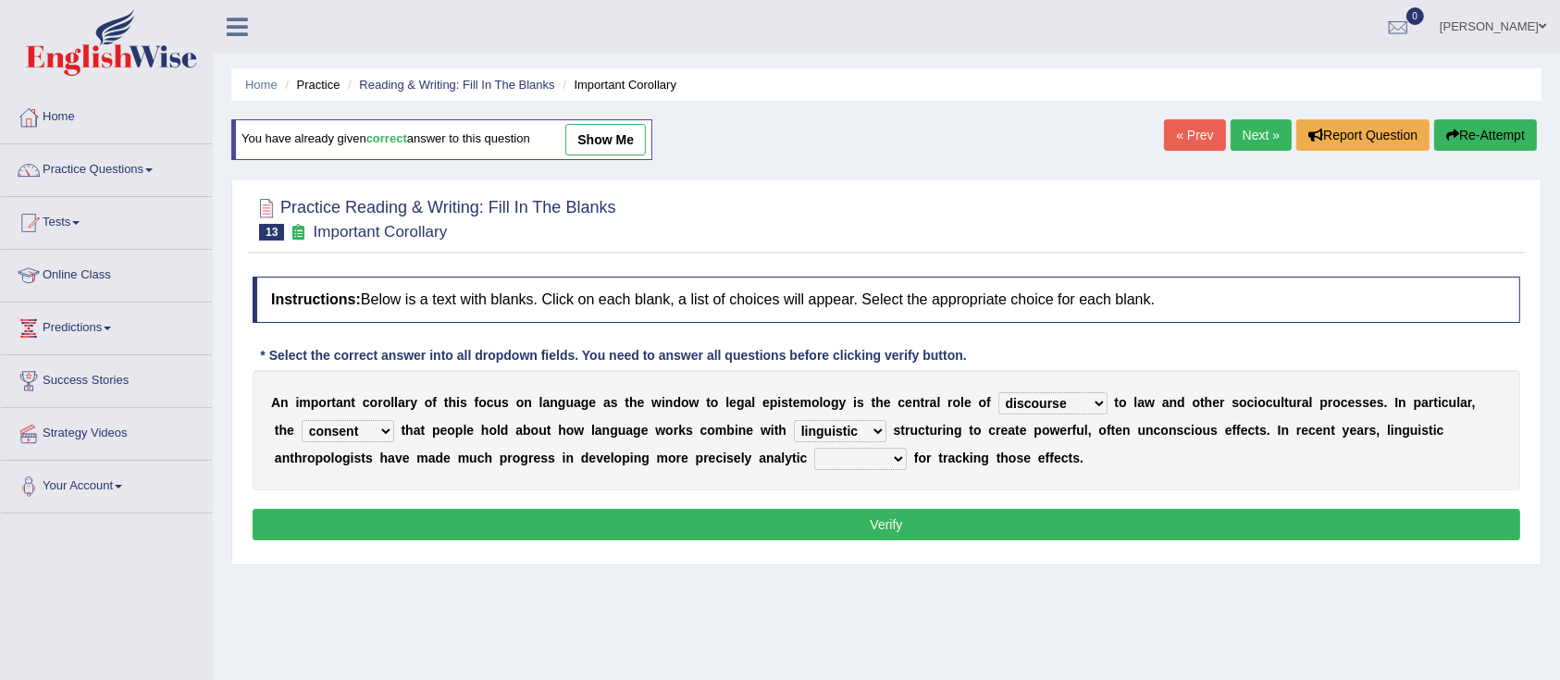
select select "tools"
click at [814, 448] on select "tools appetite albums stroke" at bounding box center [860, 459] width 93 height 22
click at [859, 522] on button "Verify" at bounding box center [886, 524] width 1267 height 31
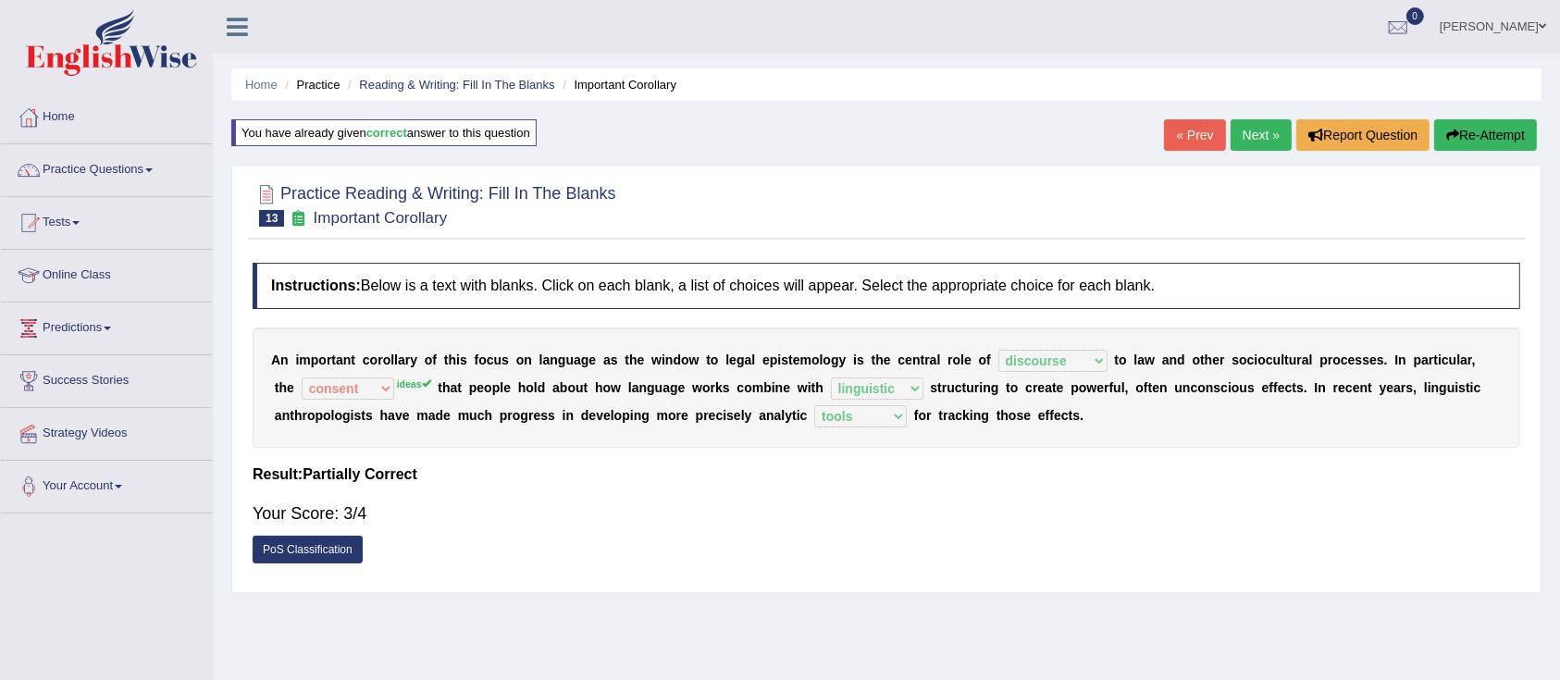
click at [1457, 137] on button "Re-Attempt" at bounding box center [1485, 134] width 103 height 31
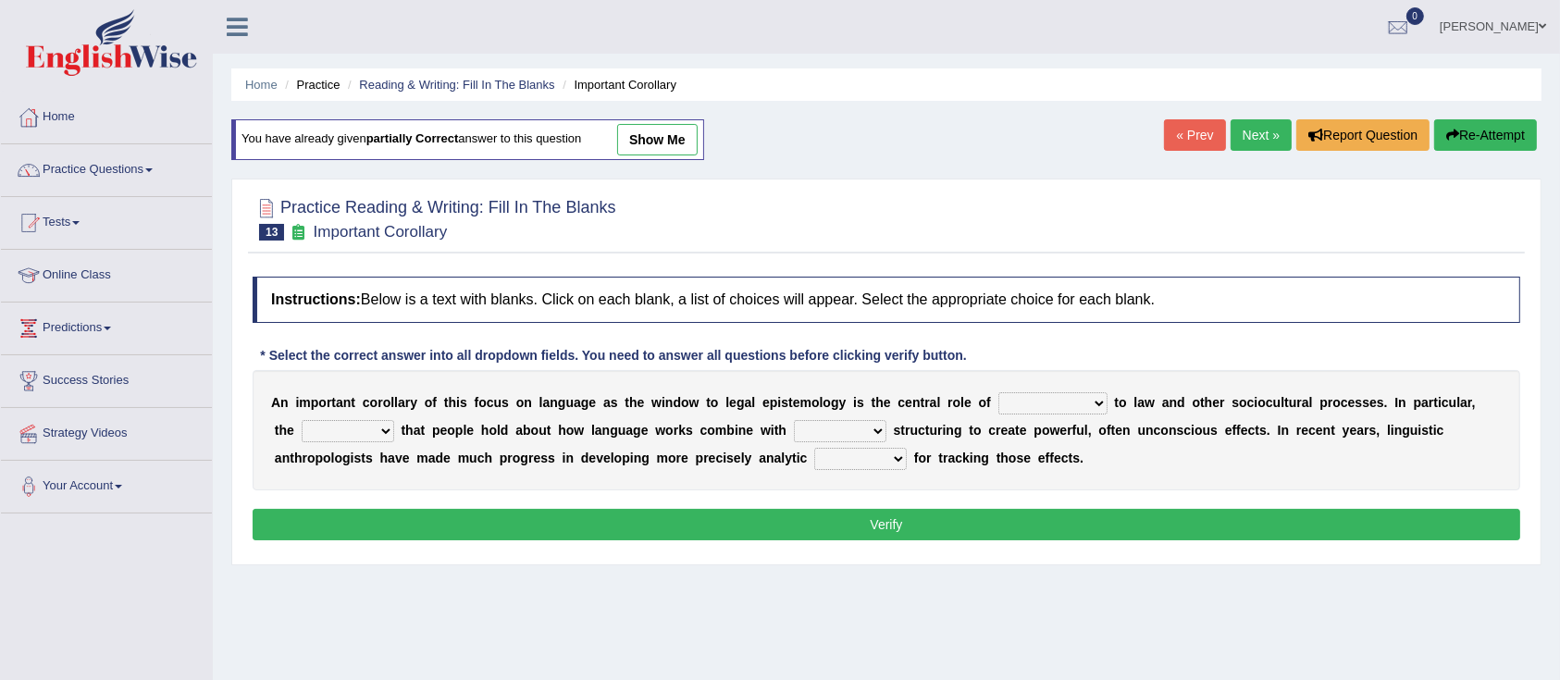
click at [1036, 400] on select "discourse epoch dialect acquaintance" at bounding box center [1052, 403] width 109 height 22
select select "discourse"
click at [998, 392] on select "discourse epoch dialect acquaintance" at bounding box center [1052, 403] width 109 height 22
click at [353, 433] on select "deviation besmirch consent ideas" at bounding box center [348, 431] width 93 height 22
select select "ideas"
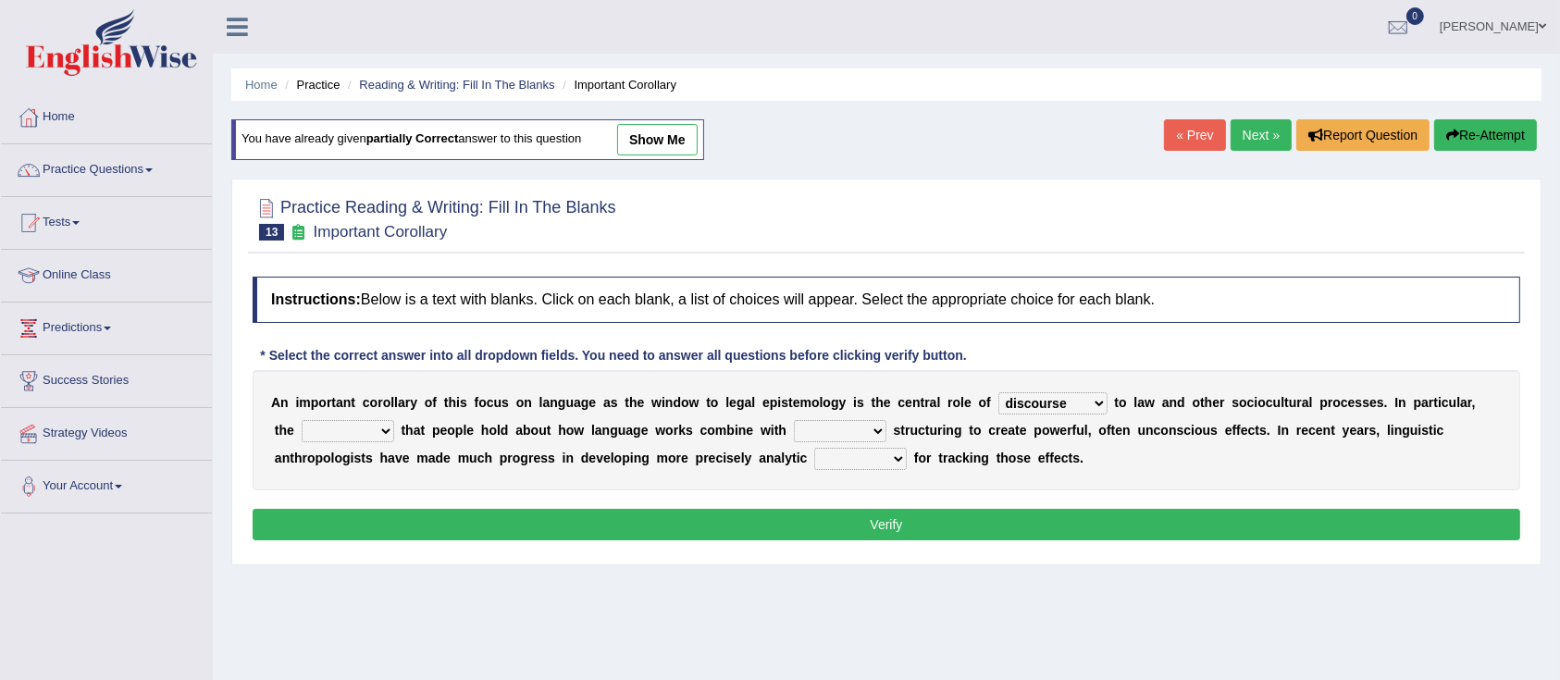
click at [302, 420] on select "deviation besmirch consent ideas" at bounding box center [348, 431] width 93 height 22
click at [829, 430] on select "mandatory linguistic legitimate customary" at bounding box center [840, 431] width 93 height 22
select select "linguistic"
click at [794, 420] on select "mandatory linguistic legitimate customary" at bounding box center [840, 431] width 93 height 22
click at [852, 457] on select "tools appetite albums stroke" at bounding box center [860, 459] width 93 height 22
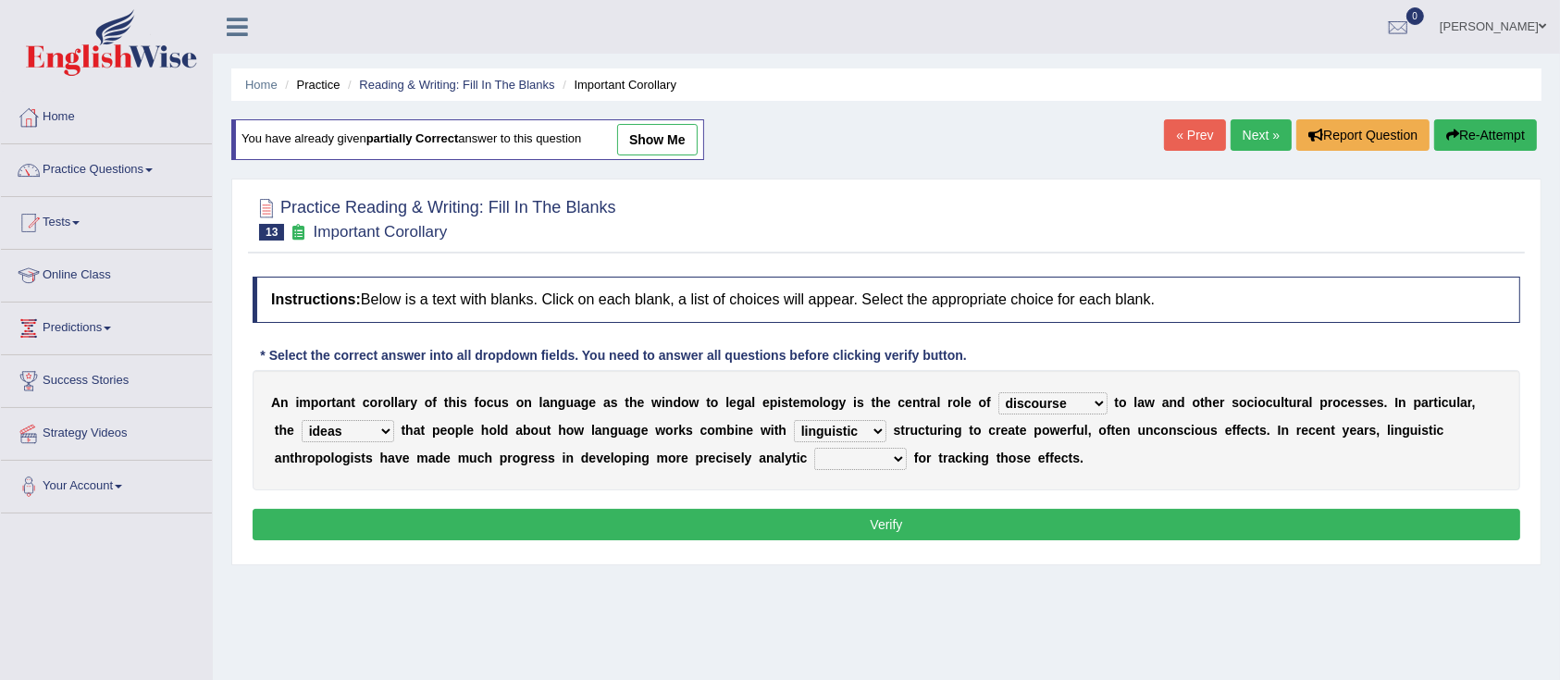
select select "tools"
click at [814, 448] on select "tools appetite albums stroke" at bounding box center [860, 459] width 93 height 22
click at [838, 509] on button "Verify" at bounding box center [886, 524] width 1267 height 31
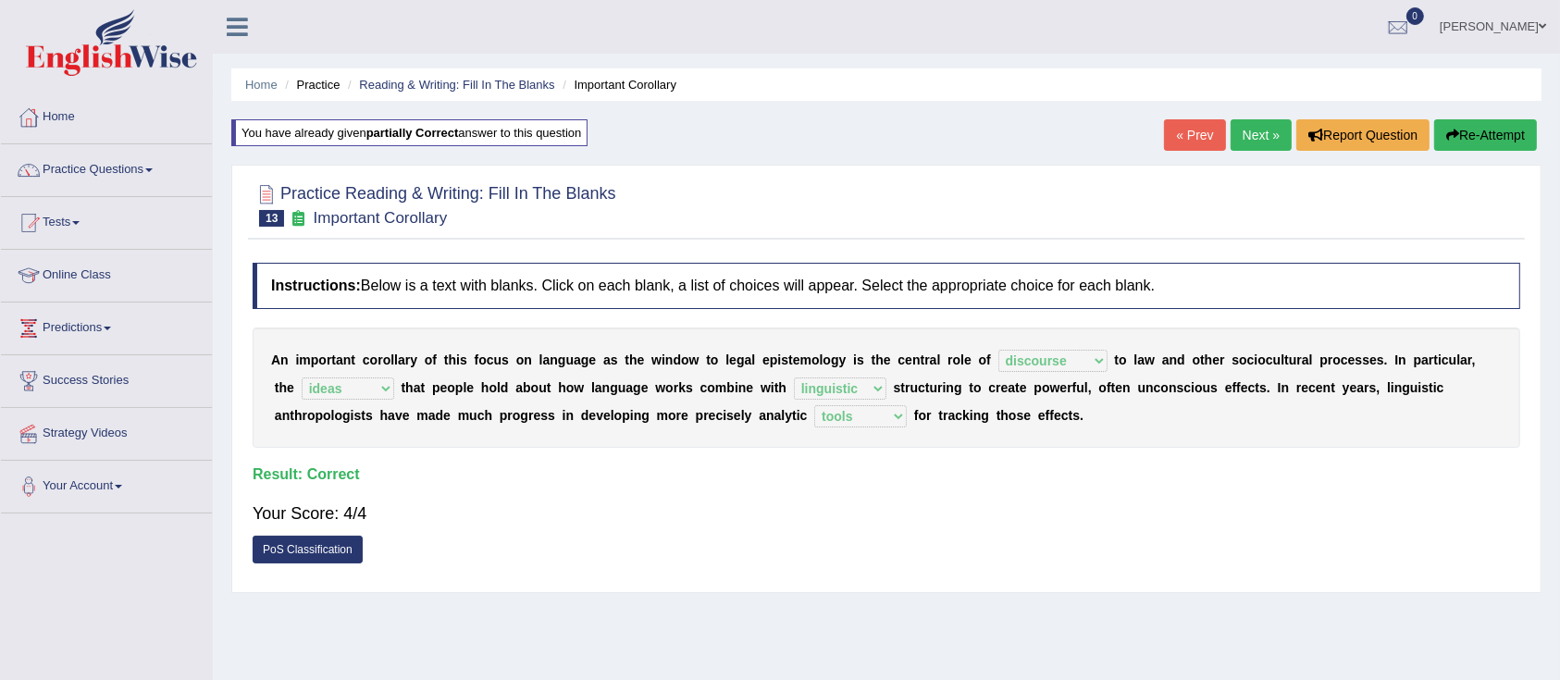
click at [1258, 128] on link "Next »" at bounding box center [1260, 134] width 61 height 31
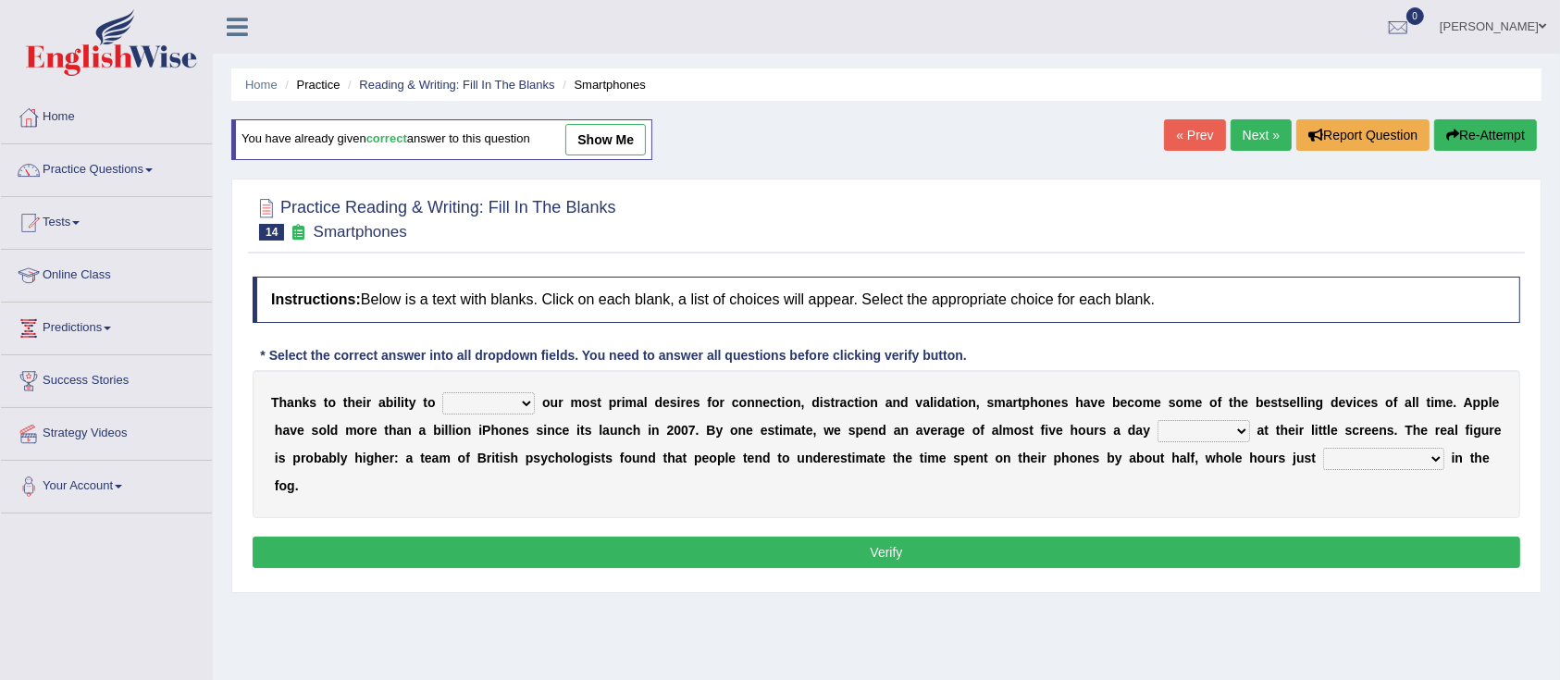
click at [499, 407] on select "hijack describe sharpen conserve" at bounding box center [488, 403] width 93 height 22
select select "sharpen"
click at [442, 392] on select "hijack describe sharpen conserve" at bounding box center [488, 403] width 93 height 22
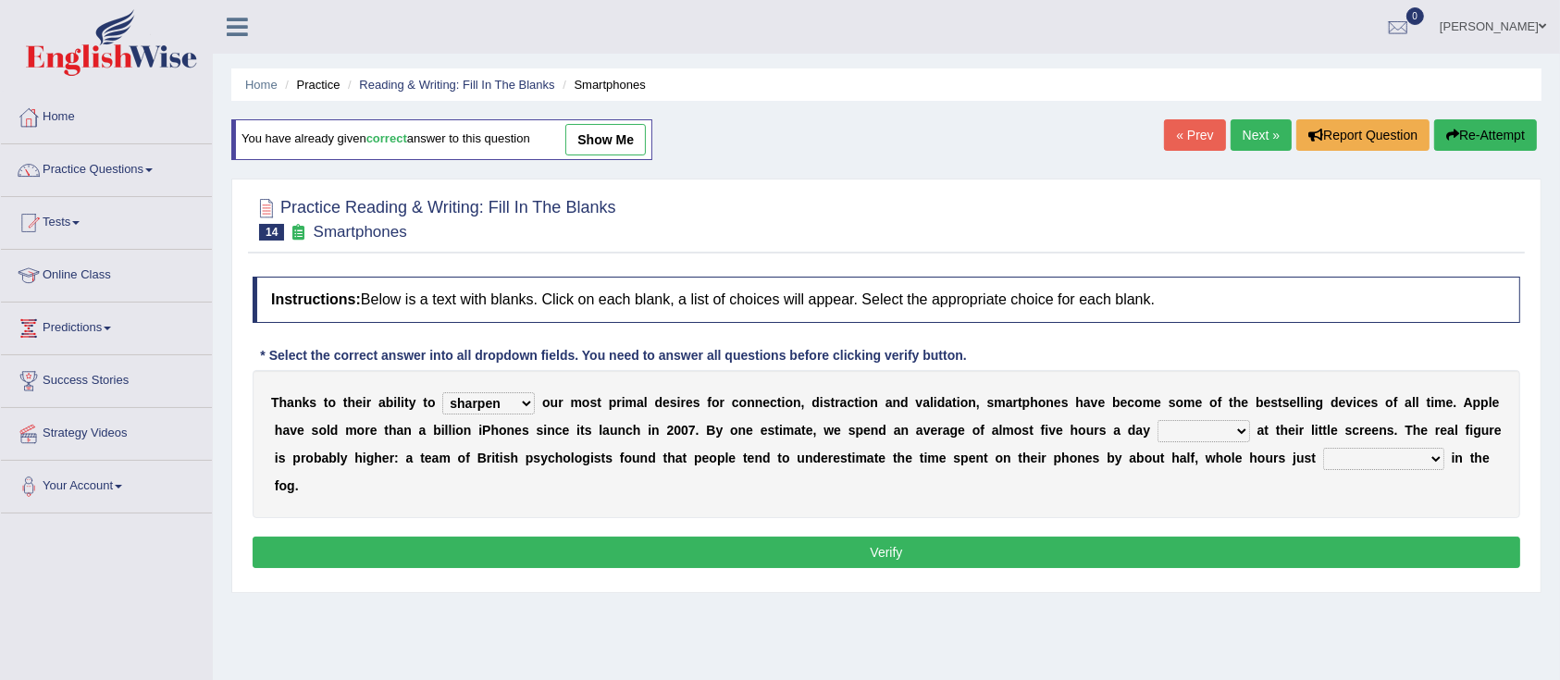
click at [1191, 429] on select "watching waggling snoring staring" at bounding box center [1203, 431] width 93 height 22
select select "watching"
click at [1157, 420] on select "watching waggling snoring staring" at bounding box center [1203, 431] width 93 height 22
click at [1355, 460] on select "has evaporated evaporating evaporate evaporates" at bounding box center [1383, 459] width 121 height 22
select select "evaporate"
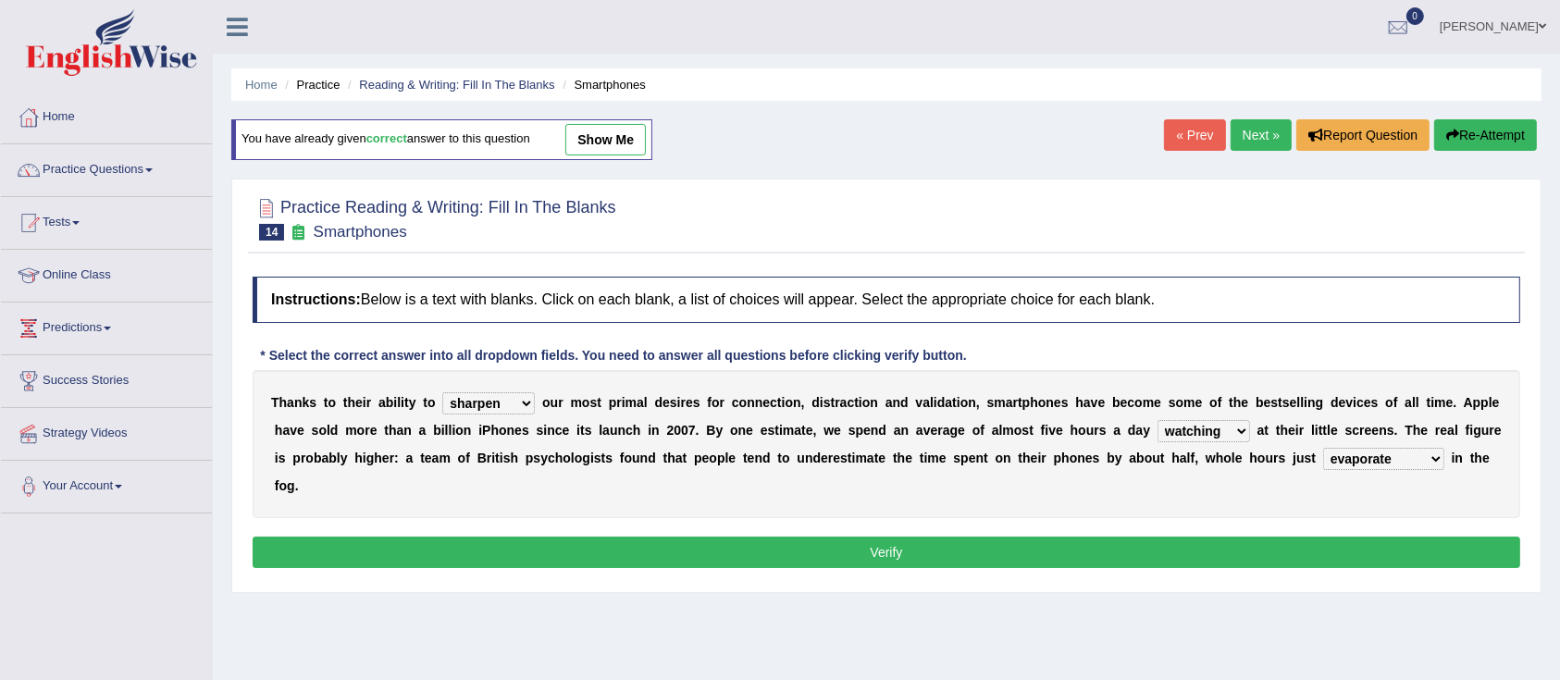
click at [1323, 448] on select "has evaporated evaporating evaporate evaporates" at bounding box center [1383, 459] width 121 height 22
click at [1199, 554] on button "Verify" at bounding box center [886, 552] width 1267 height 31
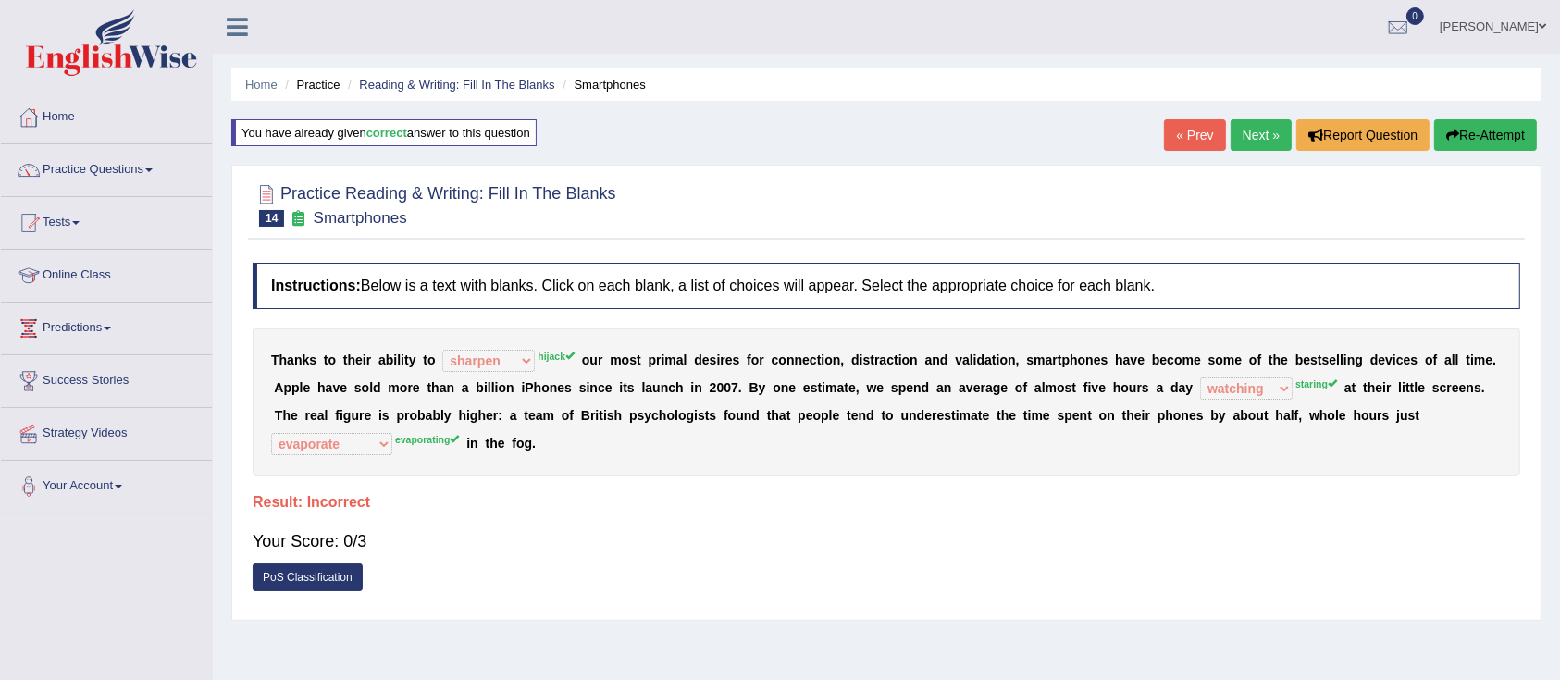
click at [1497, 132] on button "Re-Attempt" at bounding box center [1485, 134] width 103 height 31
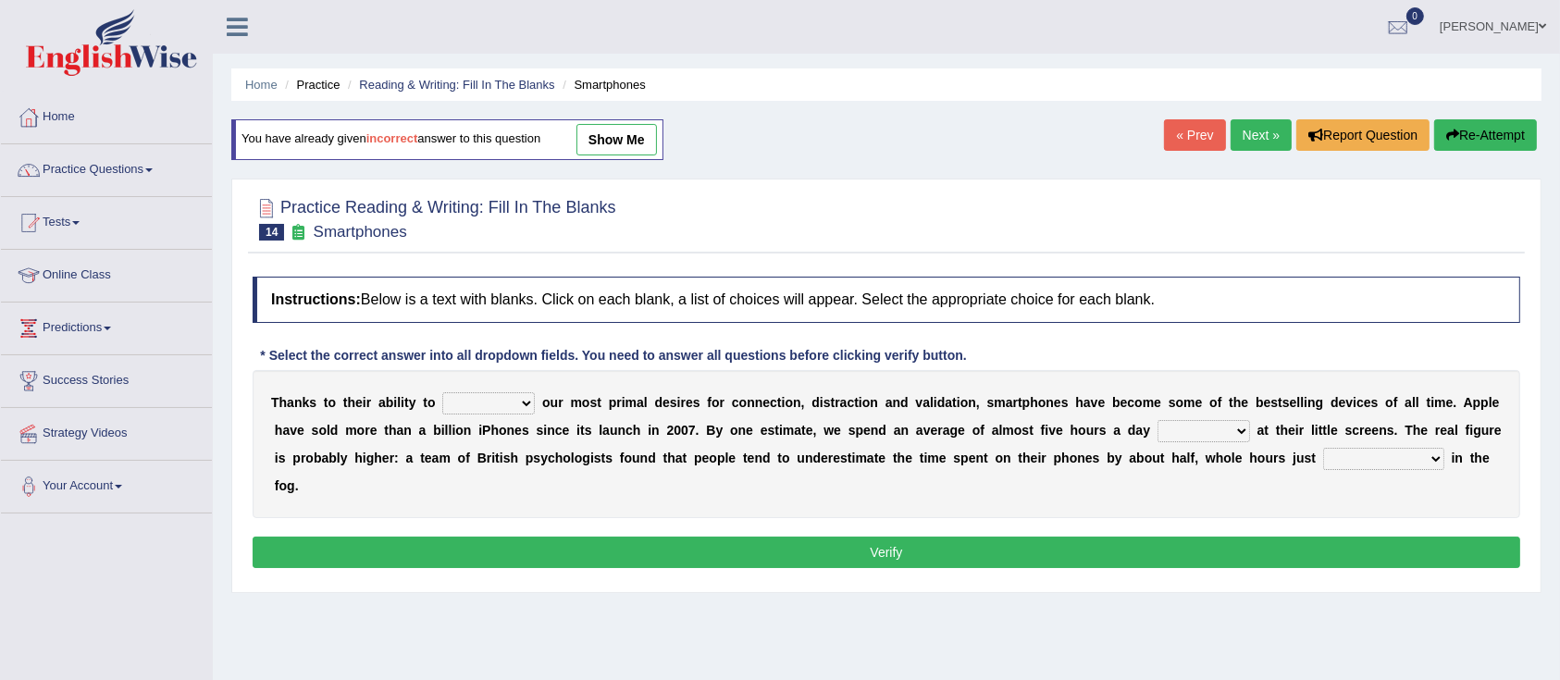
click at [504, 411] on select "hijack describe sharpen conserve" at bounding box center [488, 403] width 93 height 22
select select "hijack"
click at [442, 392] on select "hijack describe sharpen conserve" at bounding box center [488, 403] width 93 height 22
click at [1184, 425] on select "watching waggling snoring staring" at bounding box center [1203, 431] width 93 height 22
select select "staring"
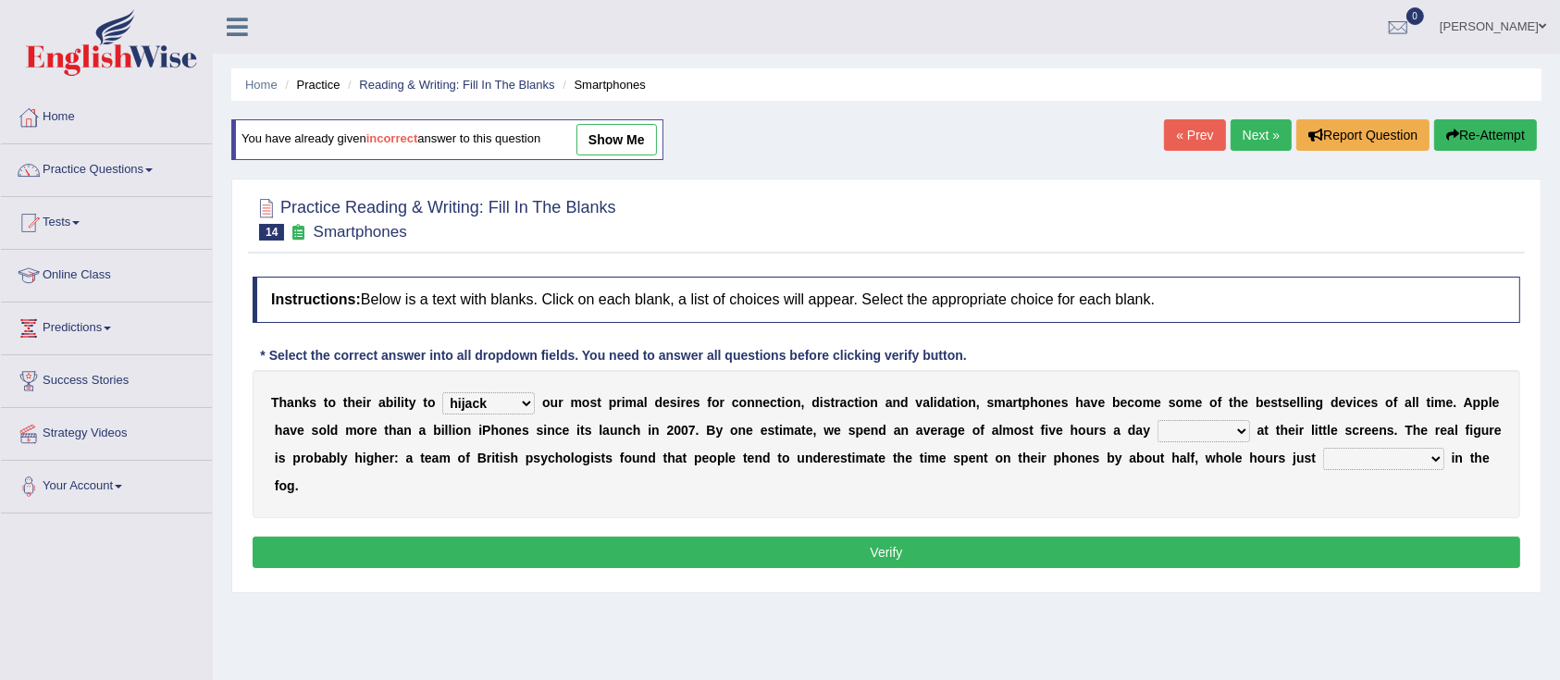
click at [1157, 420] on select "watching waggling snoring staring" at bounding box center [1203, 431] width 93 height 22
click at [1359, 463] on select "has evaporated evaporating evaporate evaporates" at bounding box center [1383, 459] width 121 height 22
select select "evaporating"
click at [1323, 448] on select "has evaporated evaporating evaporate evaporates" at bounding box center [1383, 459] width 121 height 22
click at [1134, 549] on button "Verify" at bounding box center [886, 552] width 1267 height 31
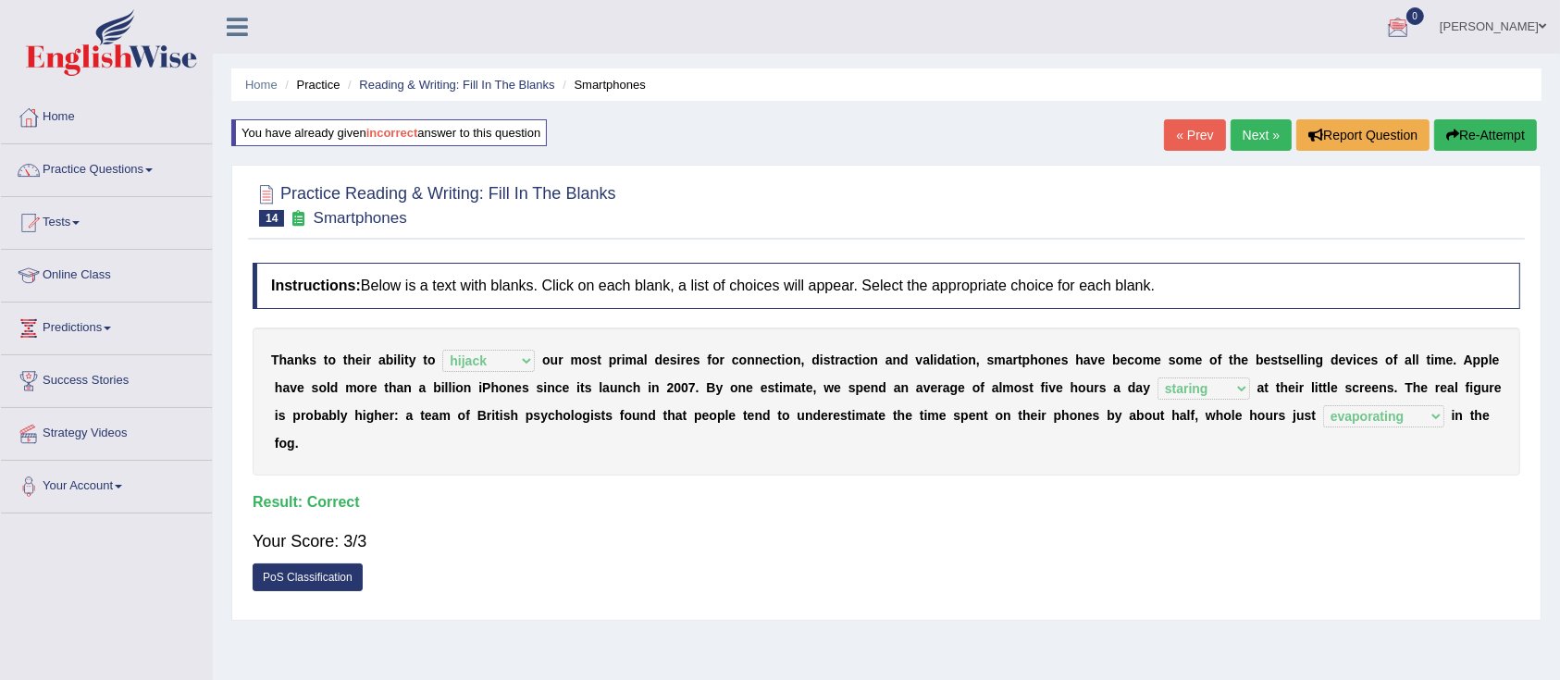
click at [1261, 135] on link "Next »" at bounding box center [1260, 134] width 61 height 31
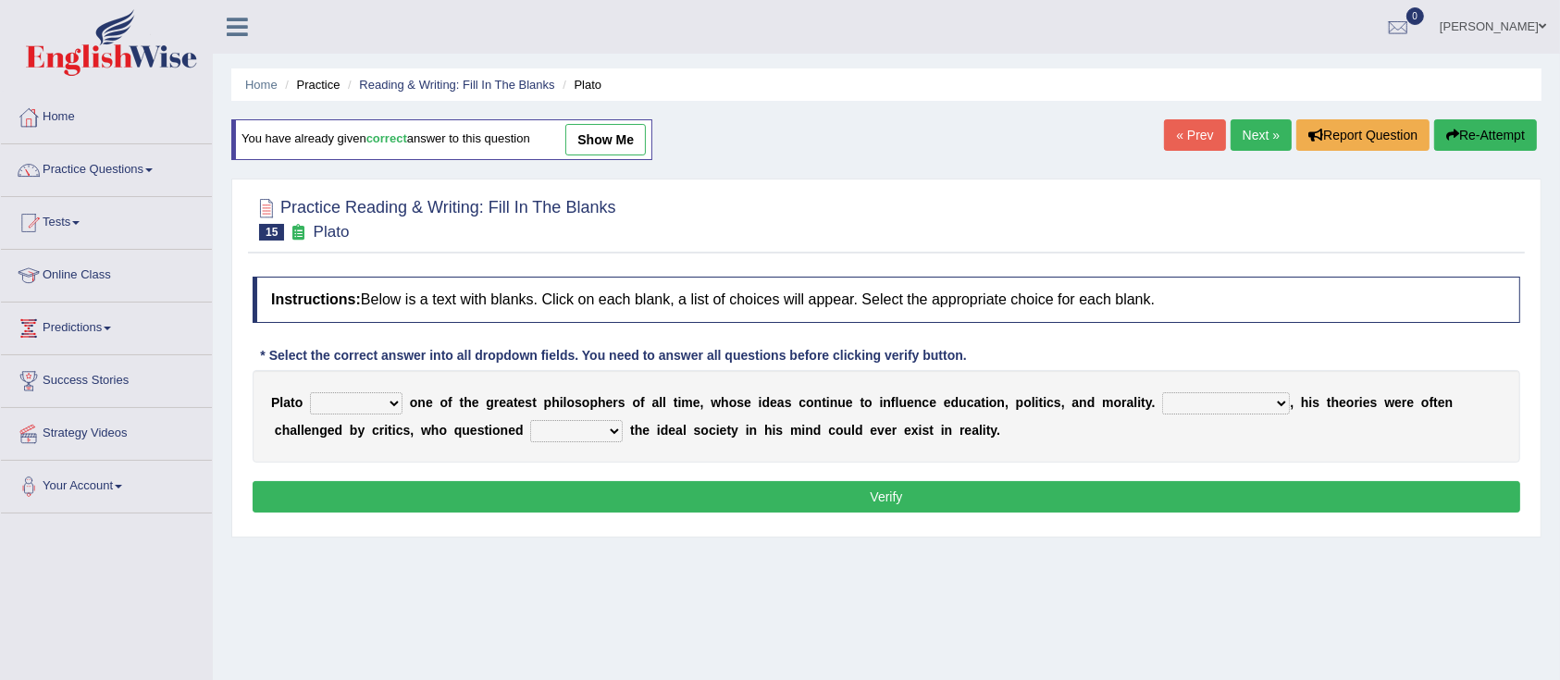
click at [352, 403] on select "keeps comes claims remains" at bounding box center [356, 403] width 93 height 22
select select "remains"
click at [310, 392] on select "keeps comes claims remains" at bounding box center [356, 403] width 93 height 22
click at [1209, 398] on select "Notwithstanding So However Whatever" at bounding box center [1226, 403] width 128 height 22
select select "However"
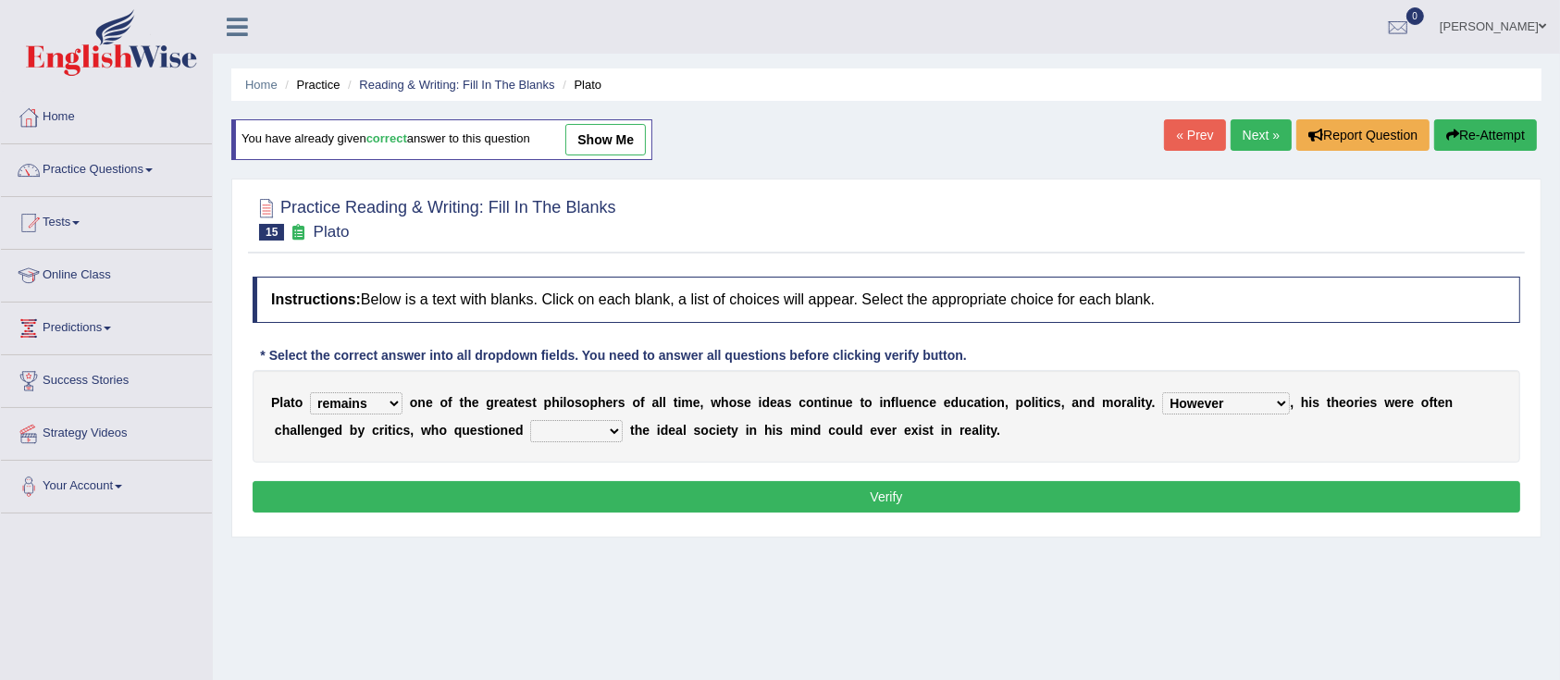
click at [1162, 392] on select "Notwithstanding So However Whatever" at bounding box center [1226, 403] width 128 height 22
click at [569, 431] on select "which what that whether" at bounding box center [576, 431] width 93 height 22
select select "whether"
click at [530, 420] on select "which what that whether" at bounding box center [576, 431] width 93 height 22
click at [669, 485] on button "Verify" at bounding box center [886, 496] width 1267 height 31
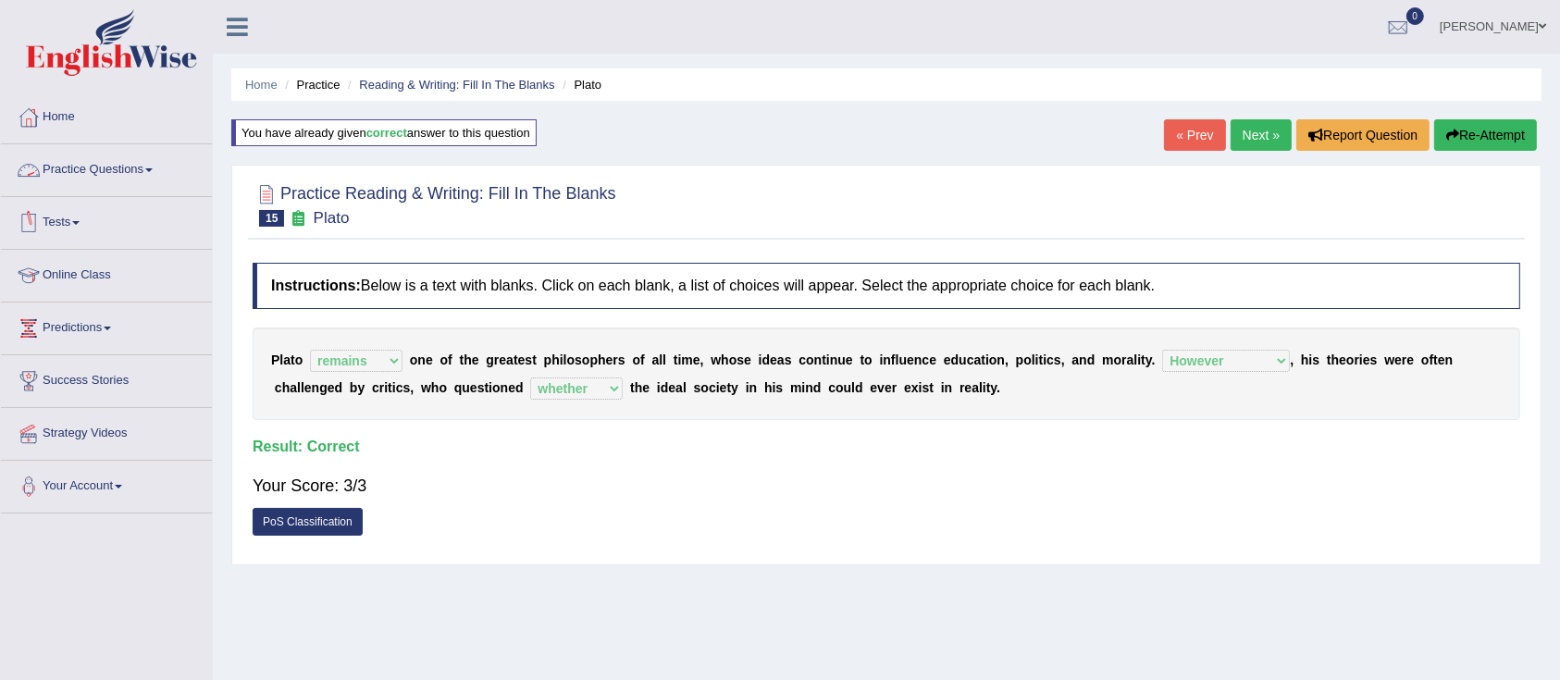
click at [99, 152] on link "Practice Questions" at bounding box center [106, 167] width 211 height 46
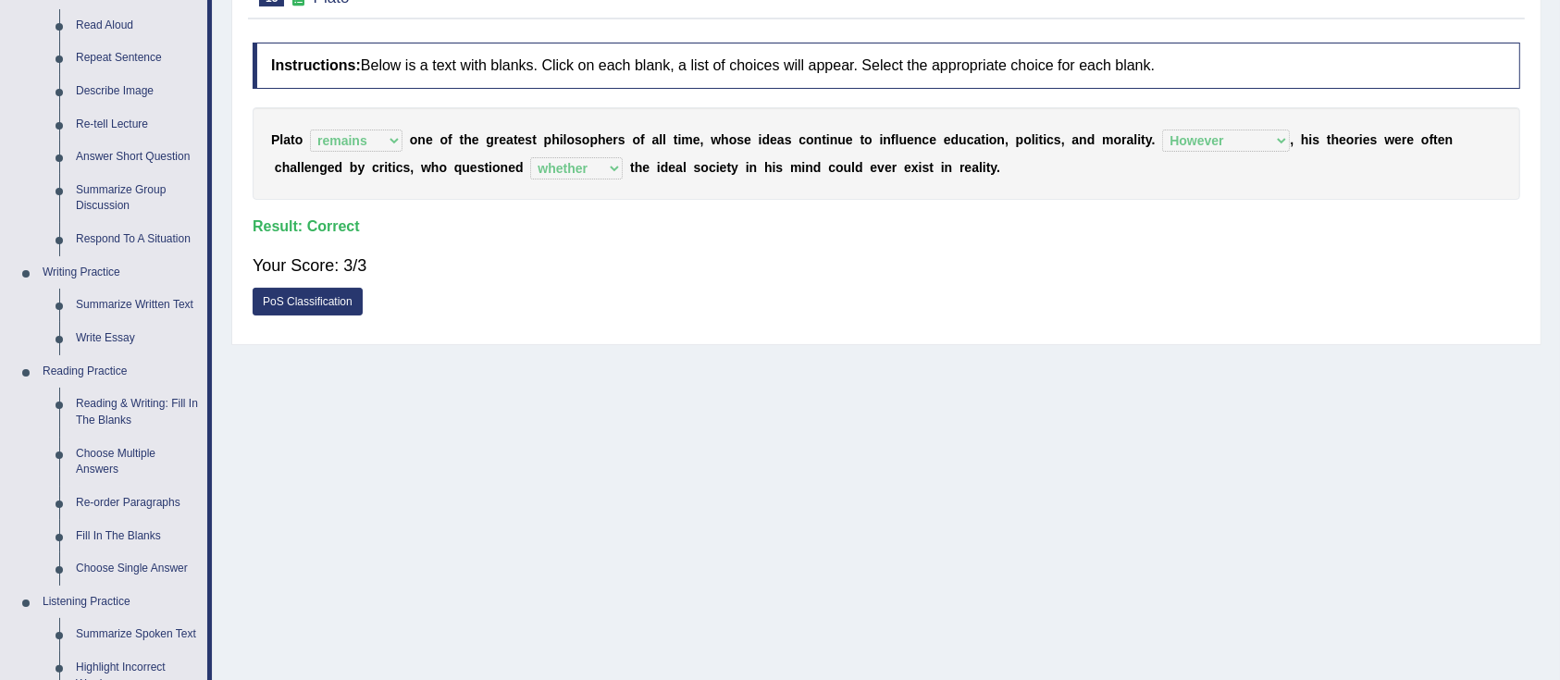
scroll to position [223, 0]
click at [131, 413] on link "Reading & Writing: Fill In The Blanks" at bounding box center [138, 409] width 140 height 49
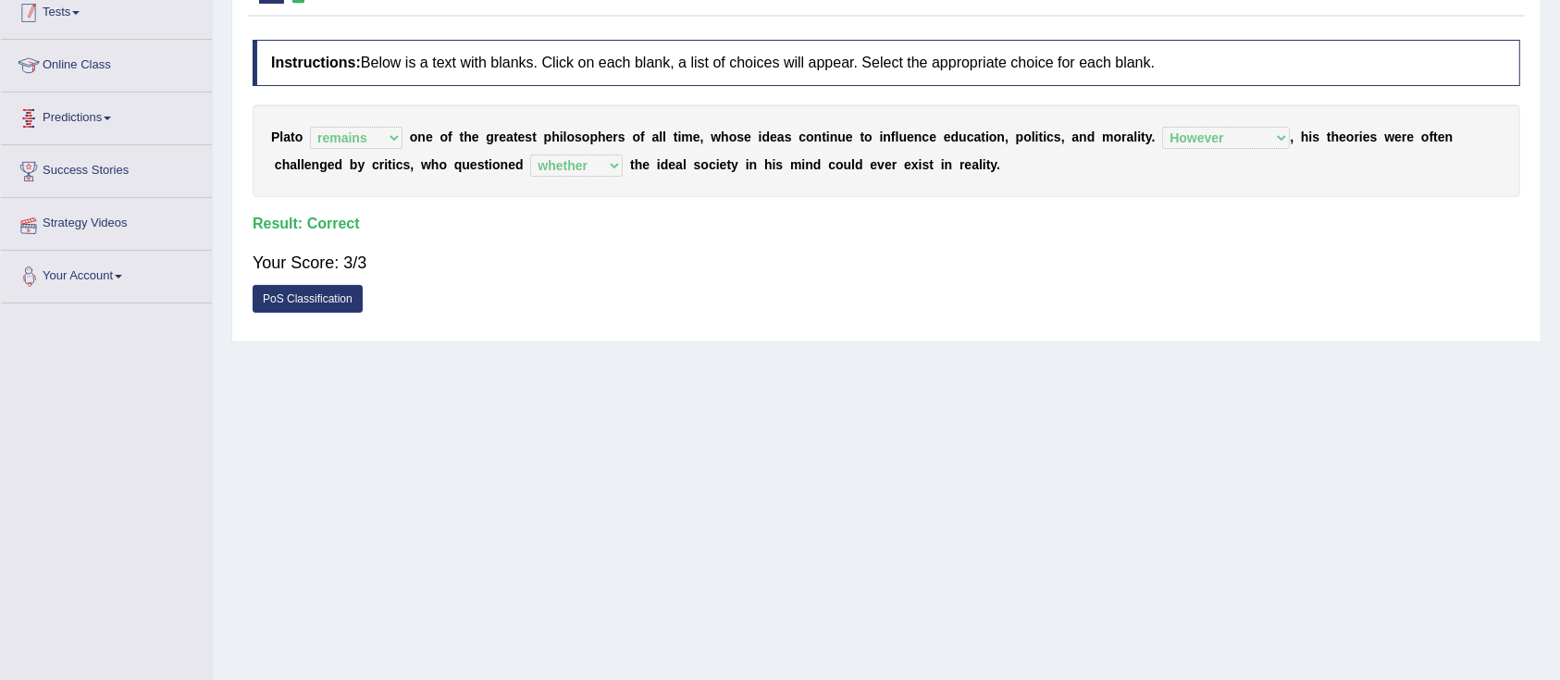
scroll to position [273, 0]
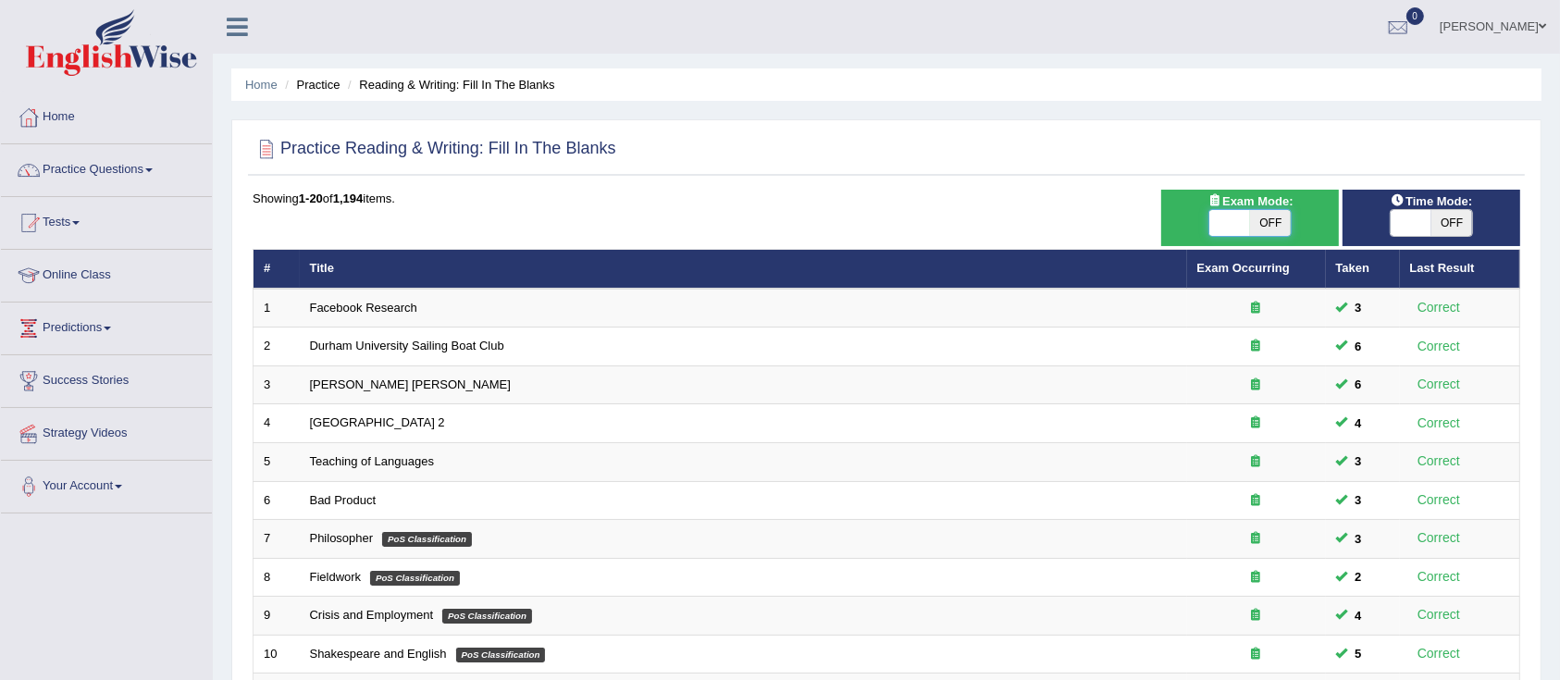
click at [1228, 216] on span at bounding box center [1229, 223] width 41 height 26
checkbox input "true"
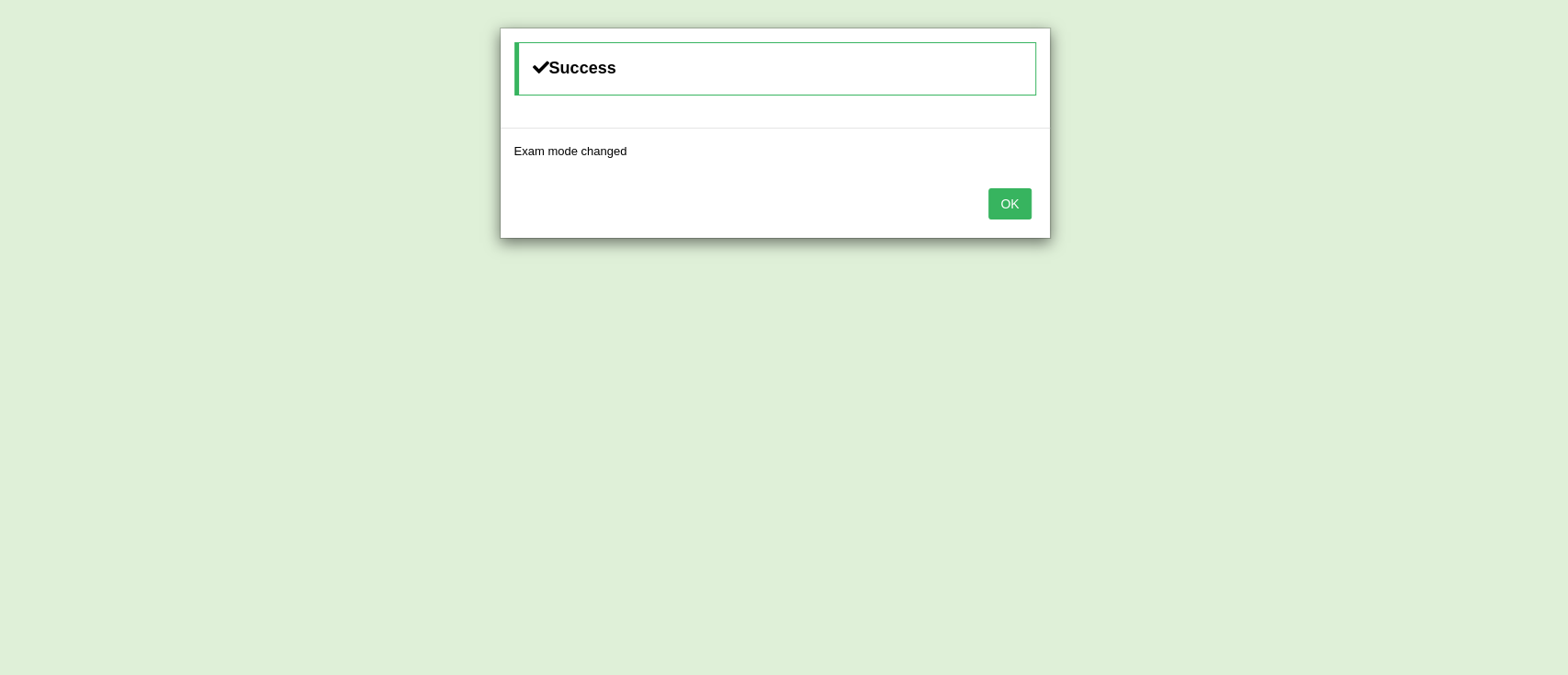
click at [1013, 215] on button "OK" at bounding box center [1009, 203] width 43 height 31
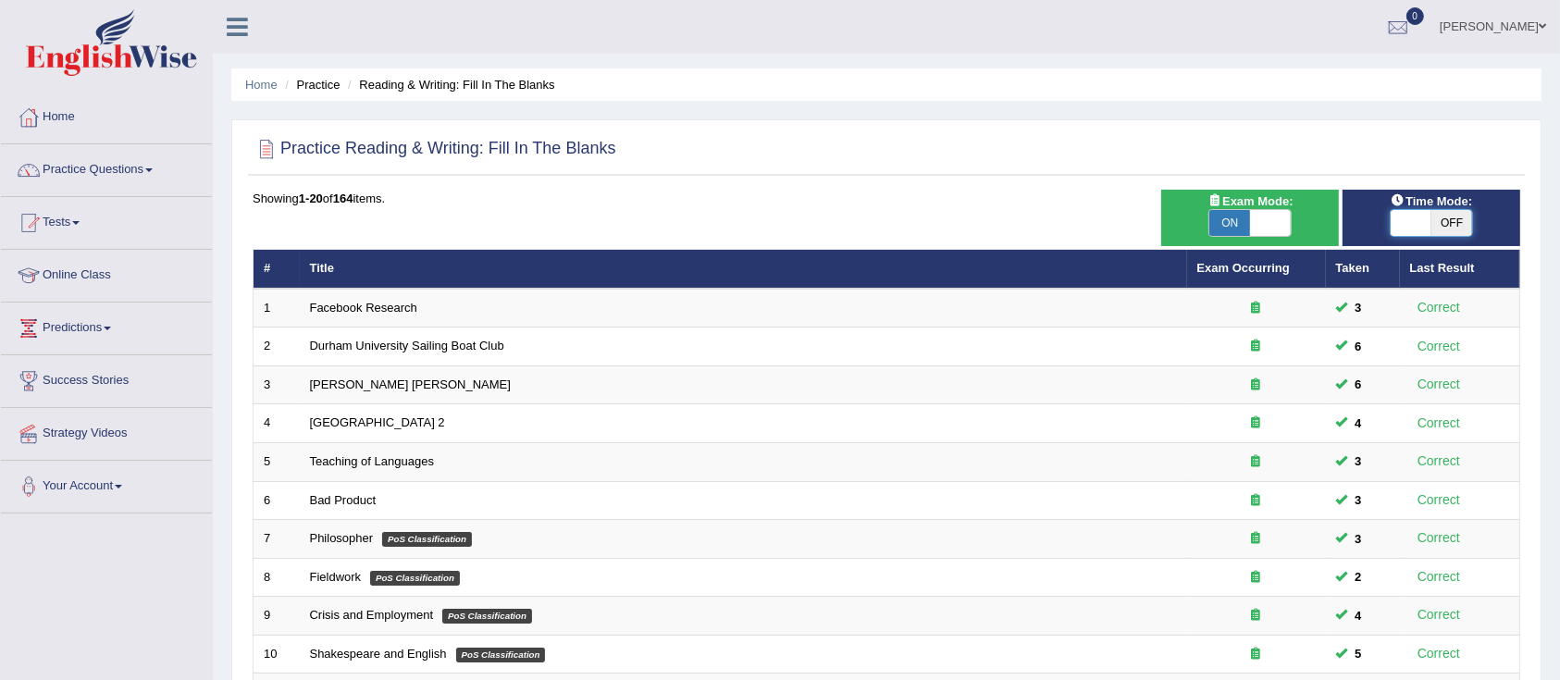
click at [1414, 216] on span at bounding box center [1410, 223] width 41 height 26
checkbox input "true"
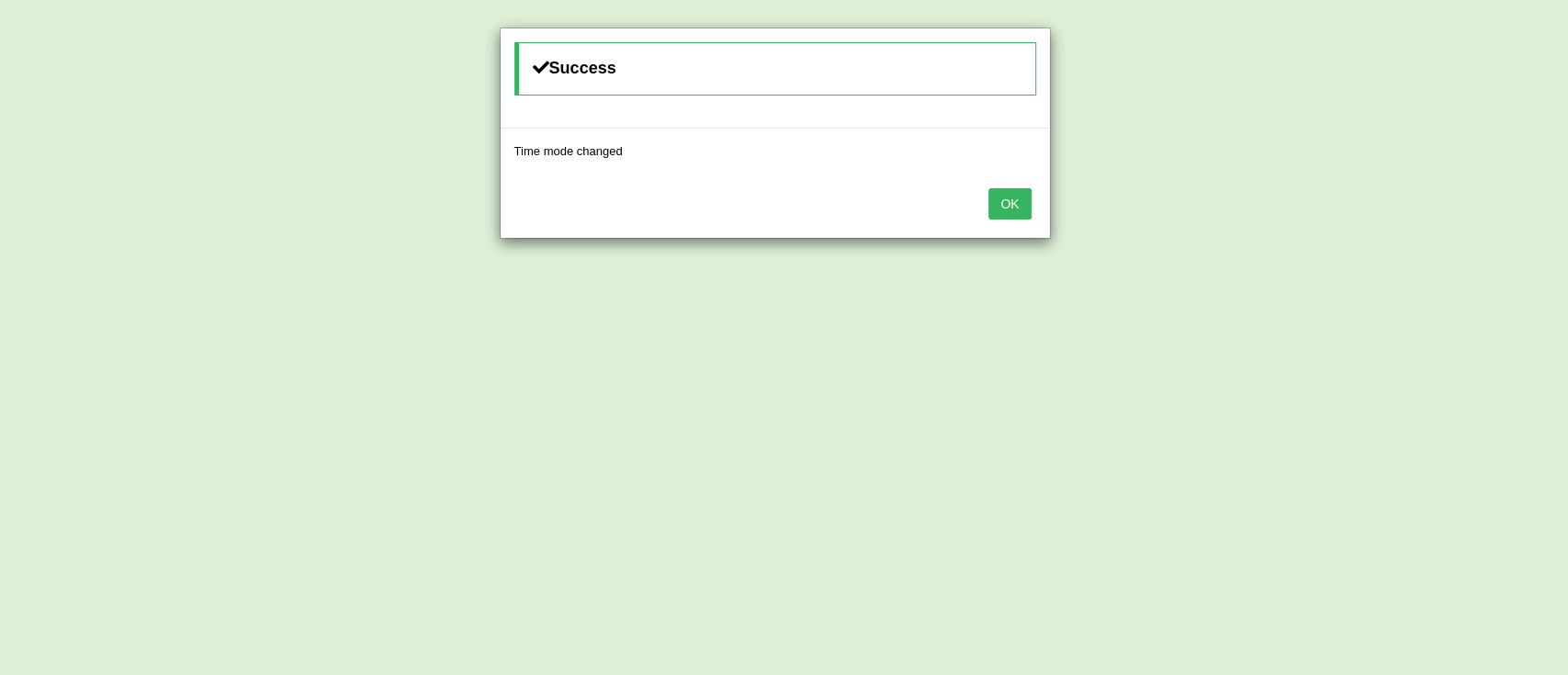
click at [1016, 193] on button "OK" at bounding box center [1009, 203] width 43 height 31
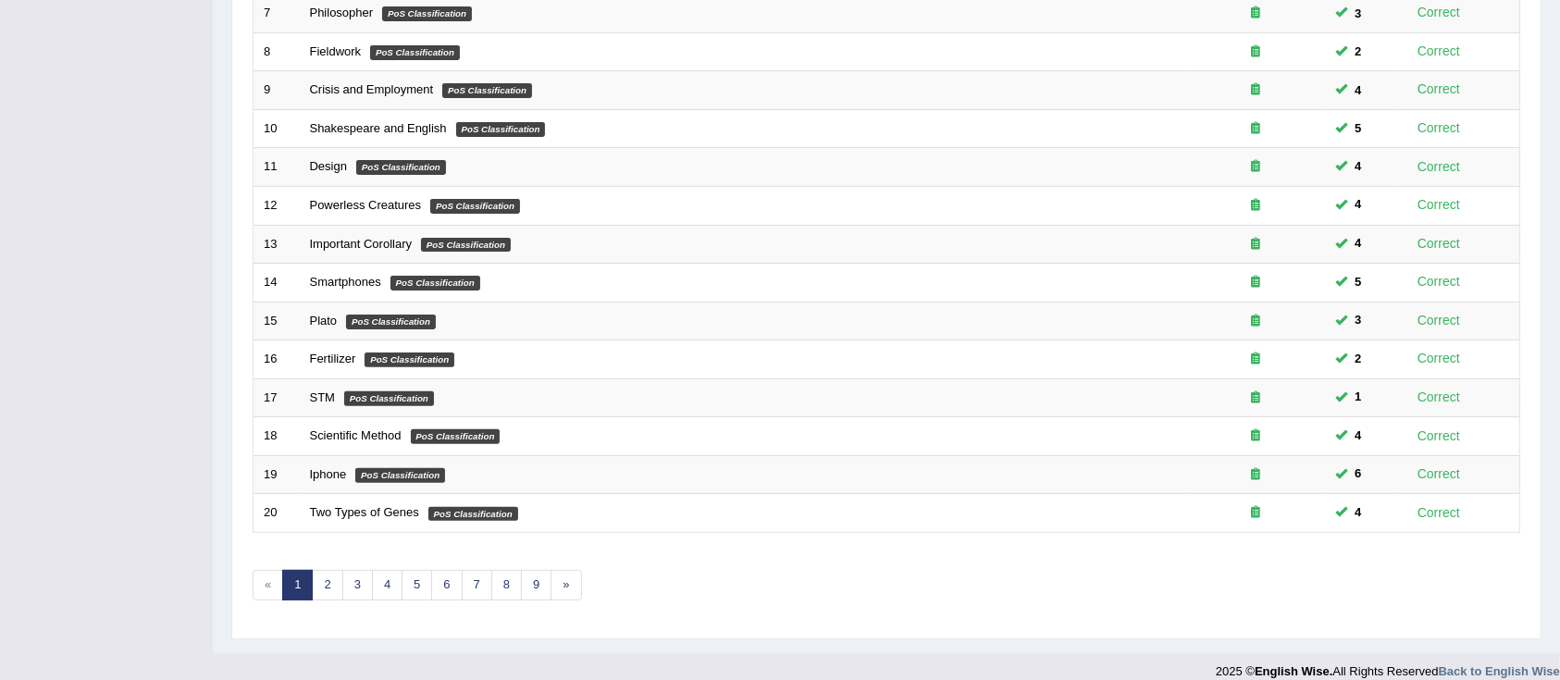
scroll to position [542, 0]
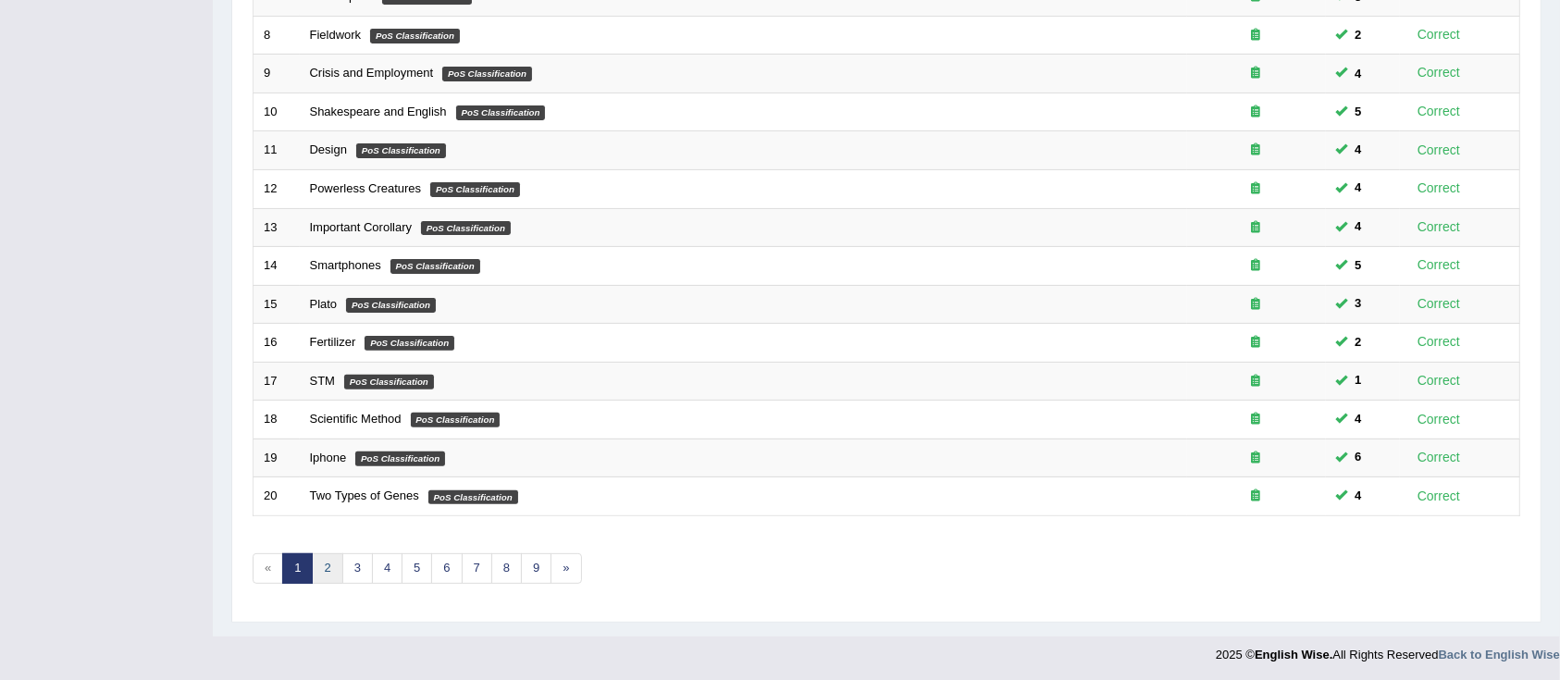
click at [318, 566] on link "2" at bounding box center [327, 568] width 31 height 31
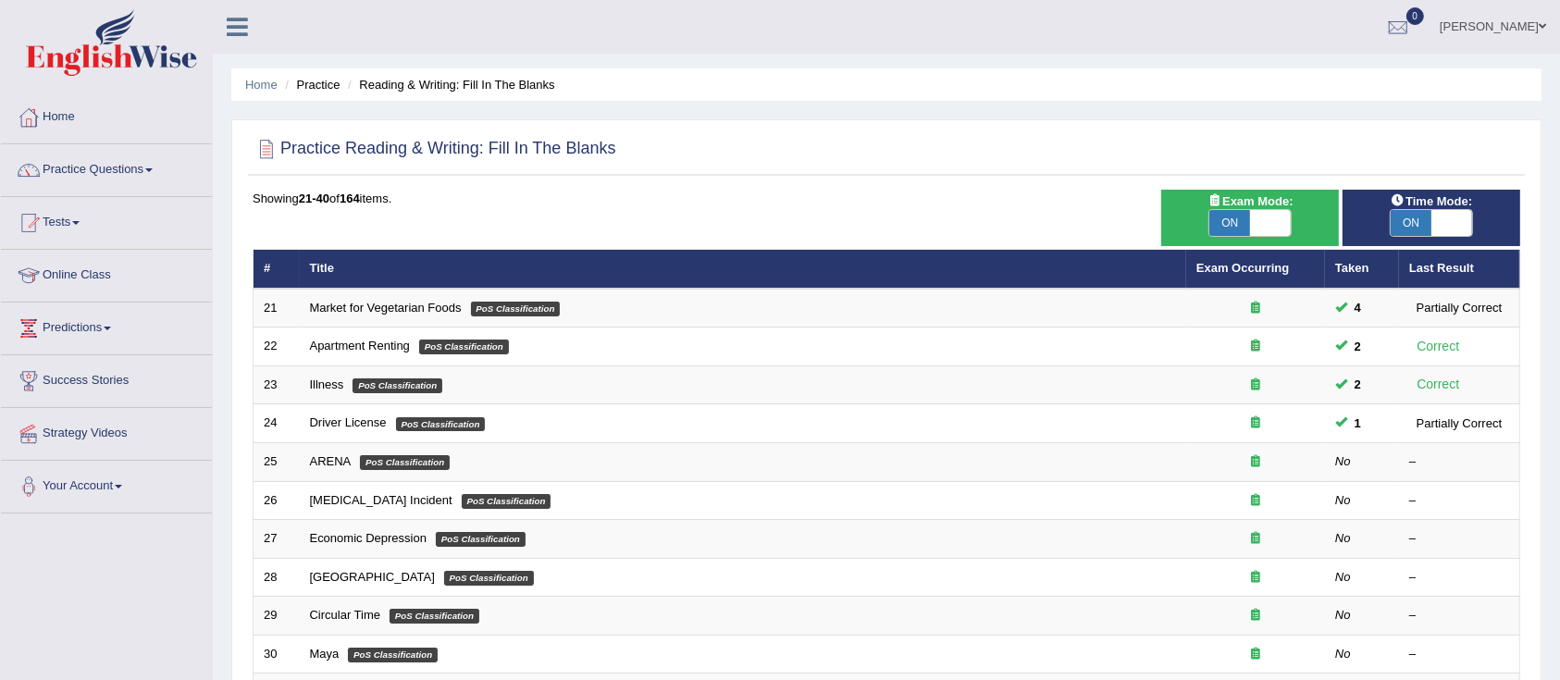
click at [364, 302] on link "Market for Vegetarian Foods" at bounding box center [386, 308] width 152 height 14
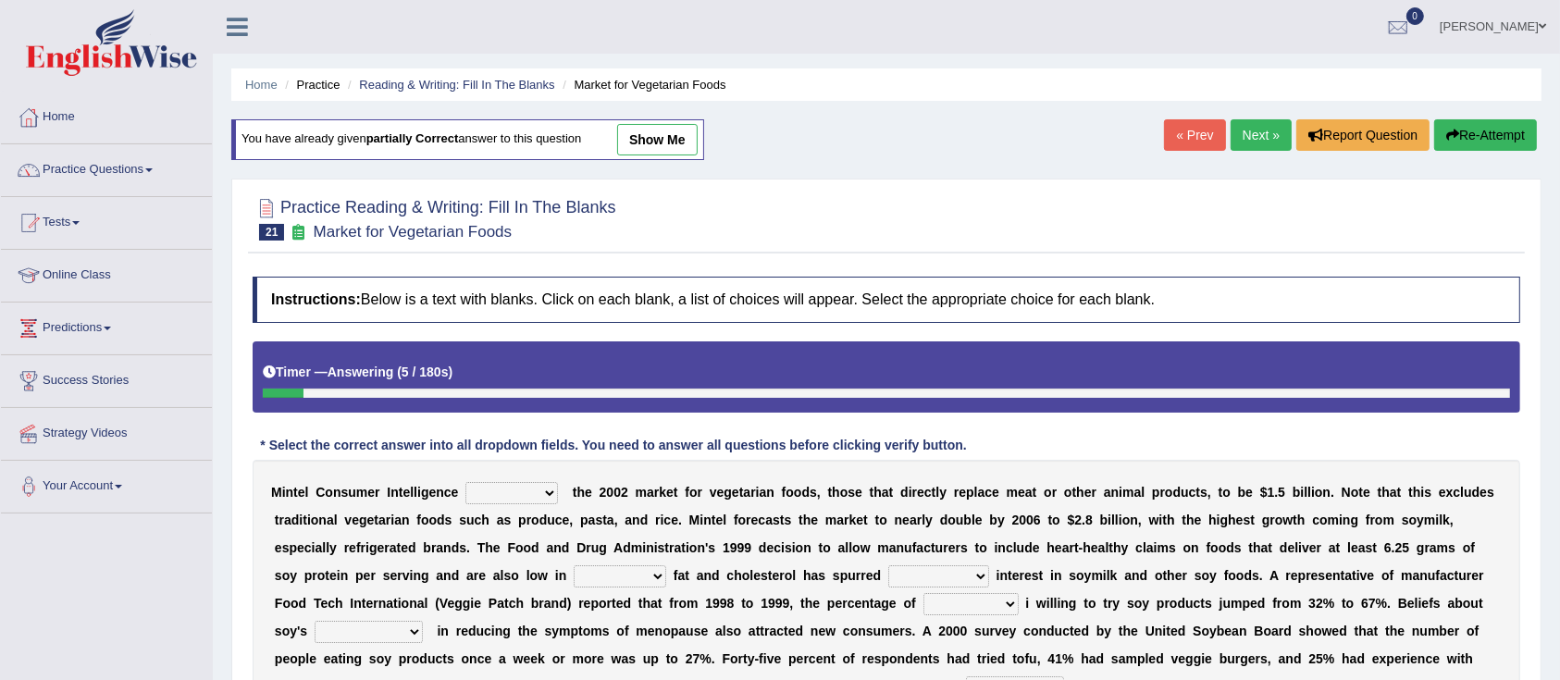
click at [533, 488] on select "deals fulfills creates estimates" at bounding box center [511, 493] width 93 height 22
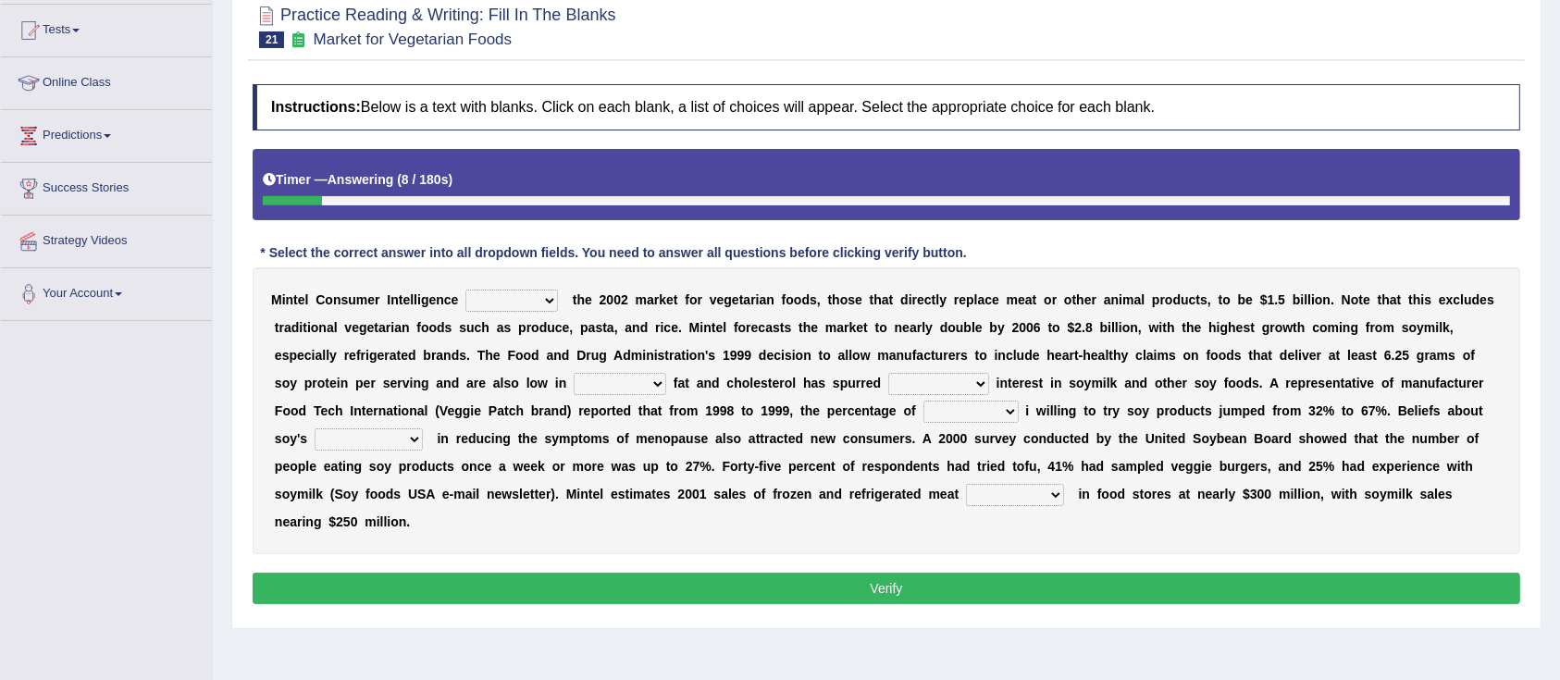
scroll to position [199, 0]
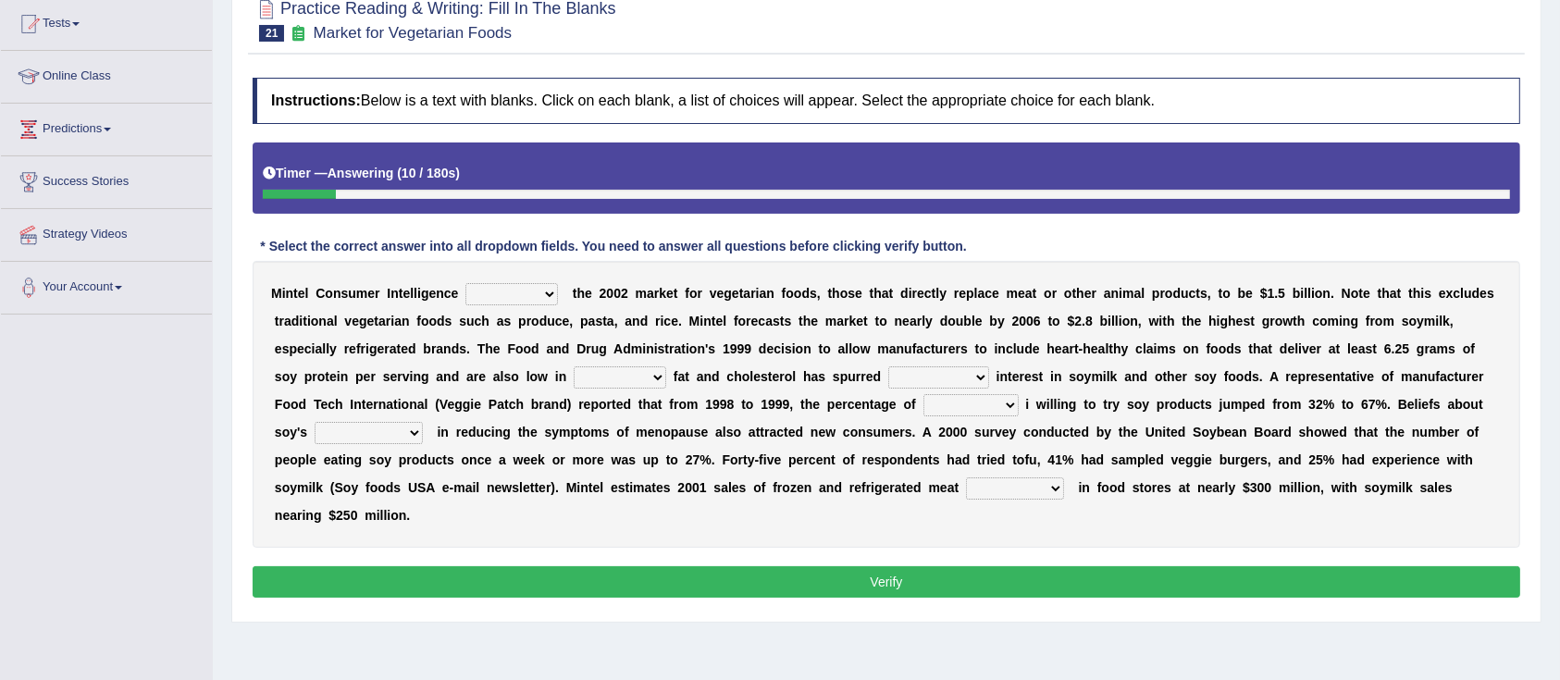
click at [481, 300] on select "deals fulfills creates estimates" at bounding box center [511, 294] width 93 height 22
select select "fulfills"
click at [465, 283] on select "deals fulfills creates estimates" at bounding box center [511, 294] width 93 height 22
click at [621, 374] on select "saturated solid acid liquid" at bounding box center [620, 377] width 93 height 22
select select "saturated"
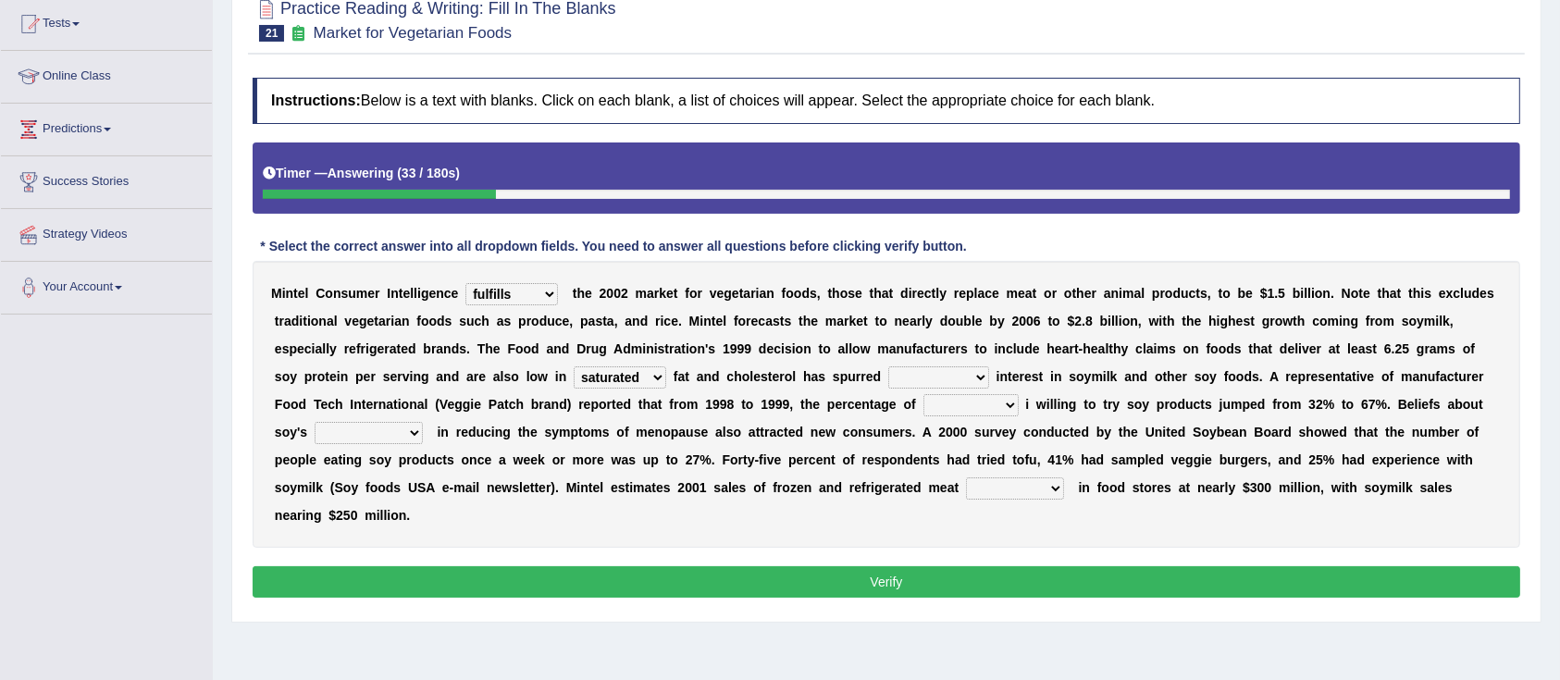
click at [574, 366] on select "saturated solid acid liquid" at bounding box center [620, 377] width 93 height 22
click at [954, 374] on select "good big tremendous extreme" at bounding box center [938, 377] width 101 height 22
select select "tremendous"
click at [888, 366] on select "good big tremendous extreme" at bounding box center [938, 377] width 101 height 22
click at [969, 397] on select "guests consumers customers clients" at bounding box center [970, 405] width 95 height 22
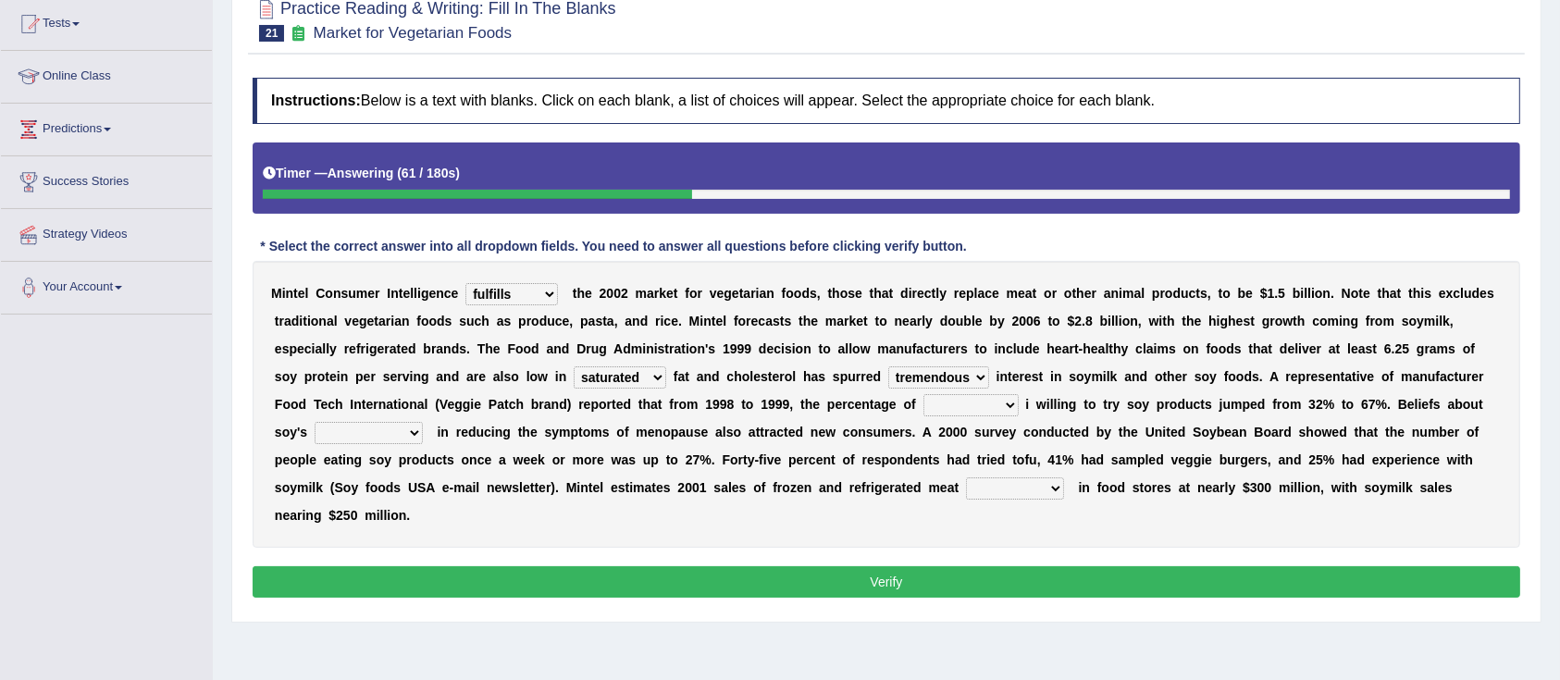
select select "consumers"
click at [923, 394] on select "guests consumers customers clients" at bounding box center [970, 405] width 95 height 22
click at [358, 433] on select "effectiveness timeliness efficiency goodness" at bounding box center [369, 433] width 108 height 22
select select "effectiveness"
click at [315, 422] on select "effectiveness timeliness efficiency goodness" at bounding box center [369, 433] width 108 height 22
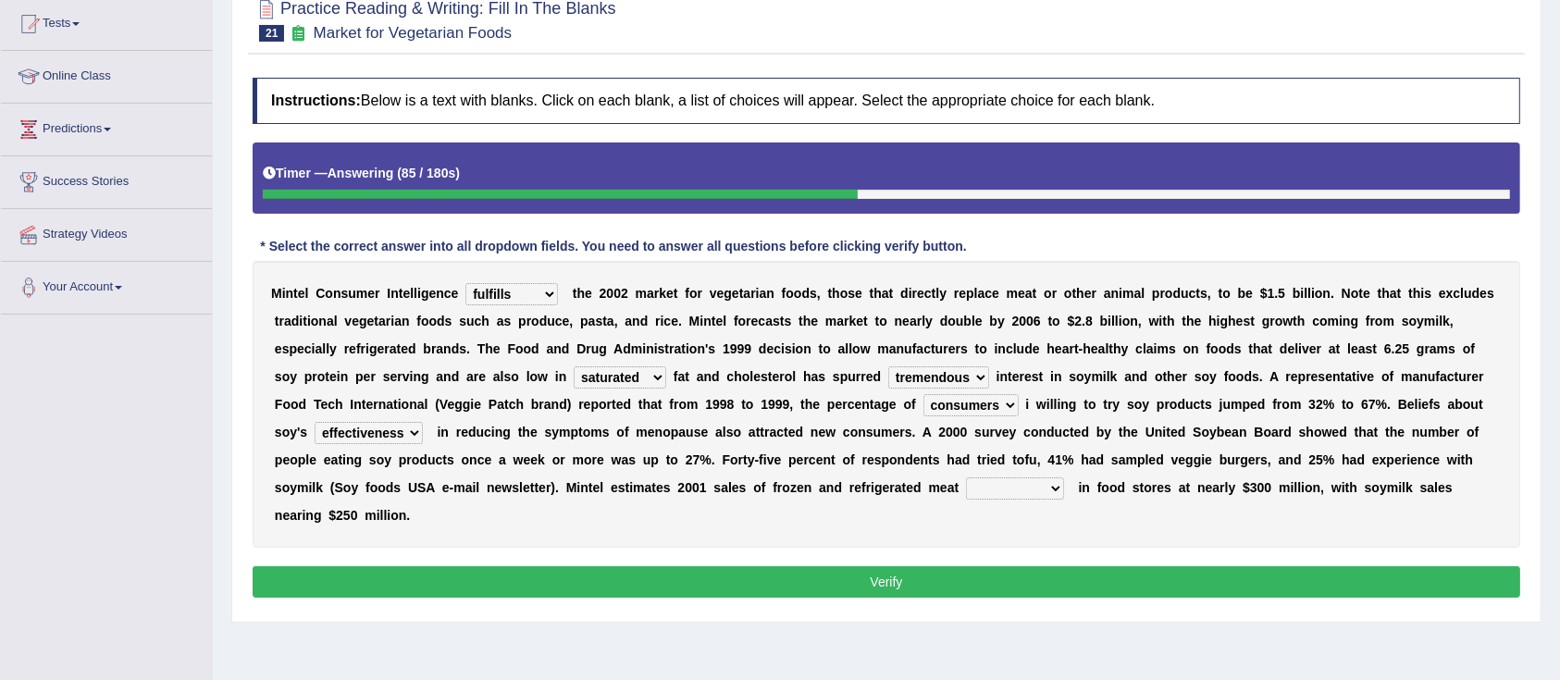
click at [1020, 480] on select "foods choices staffs alternatives" at bounding box center [1015, 488] width 98 height 22
select select "alternatives"
click at [966, 477] on select "foods choices staffs alternatives" at bounding box center [1015, 488] width 98 height 22
click at [894, 580] on button "Verify" at bounding box center [886, 581] width 1267 height 31
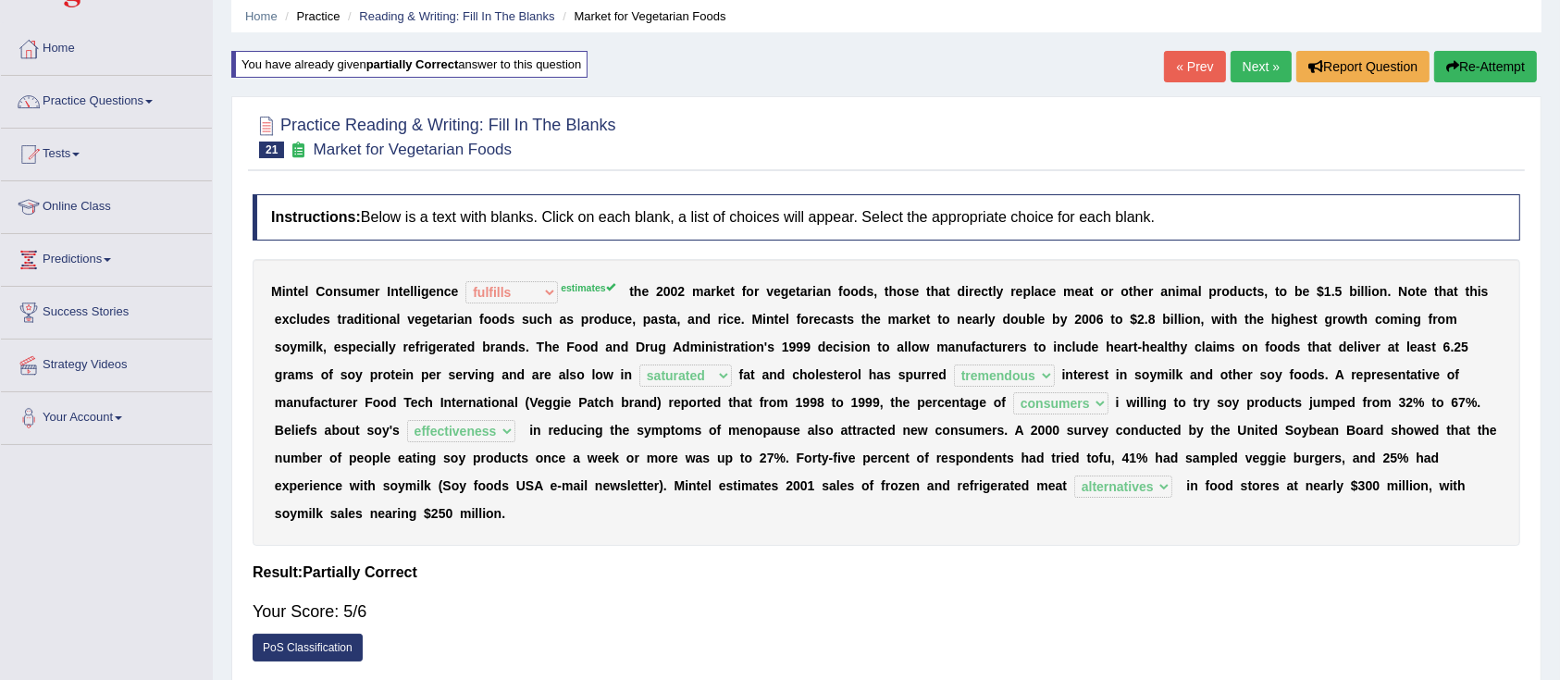
scroll to position [60, 0]
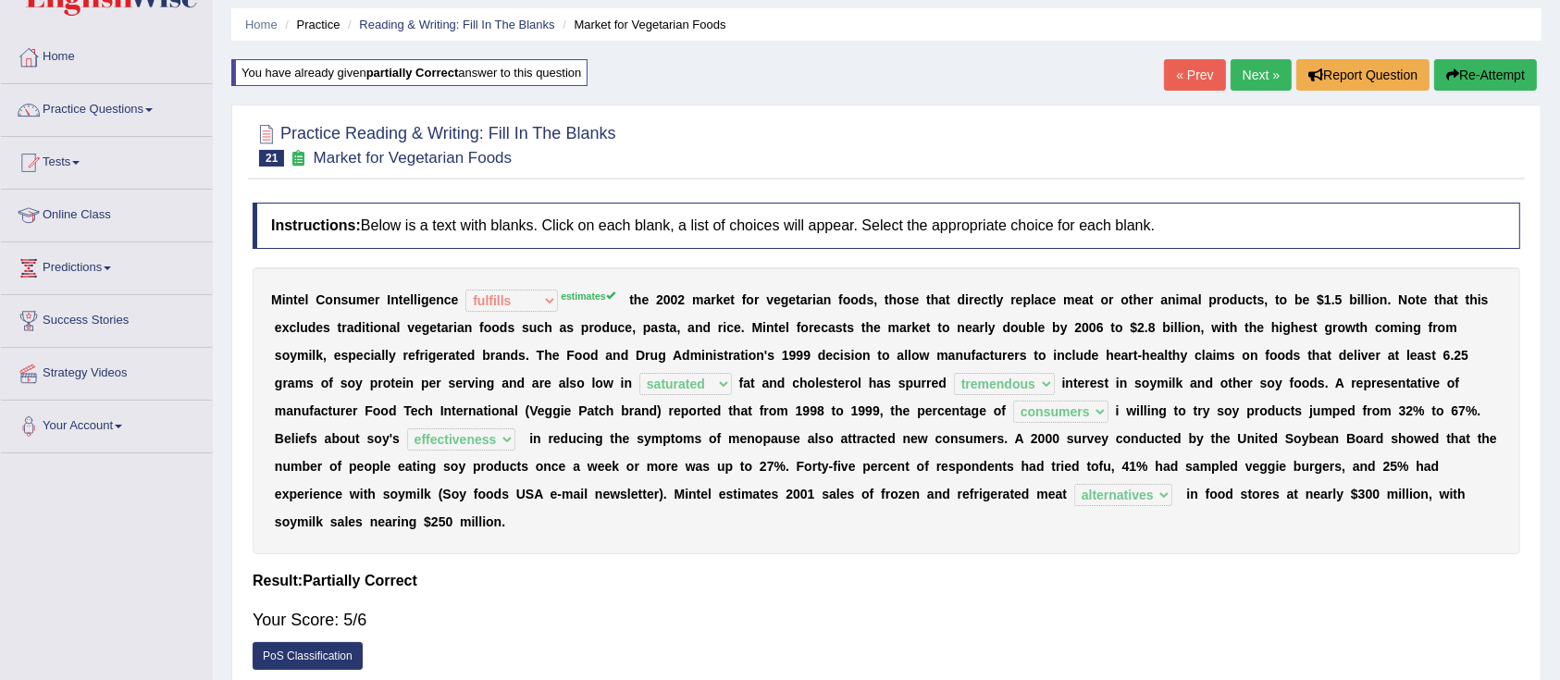
click at [1476, 66] on button "Re-Attempt" at bounding box center [1485, 74] width 103 height 31
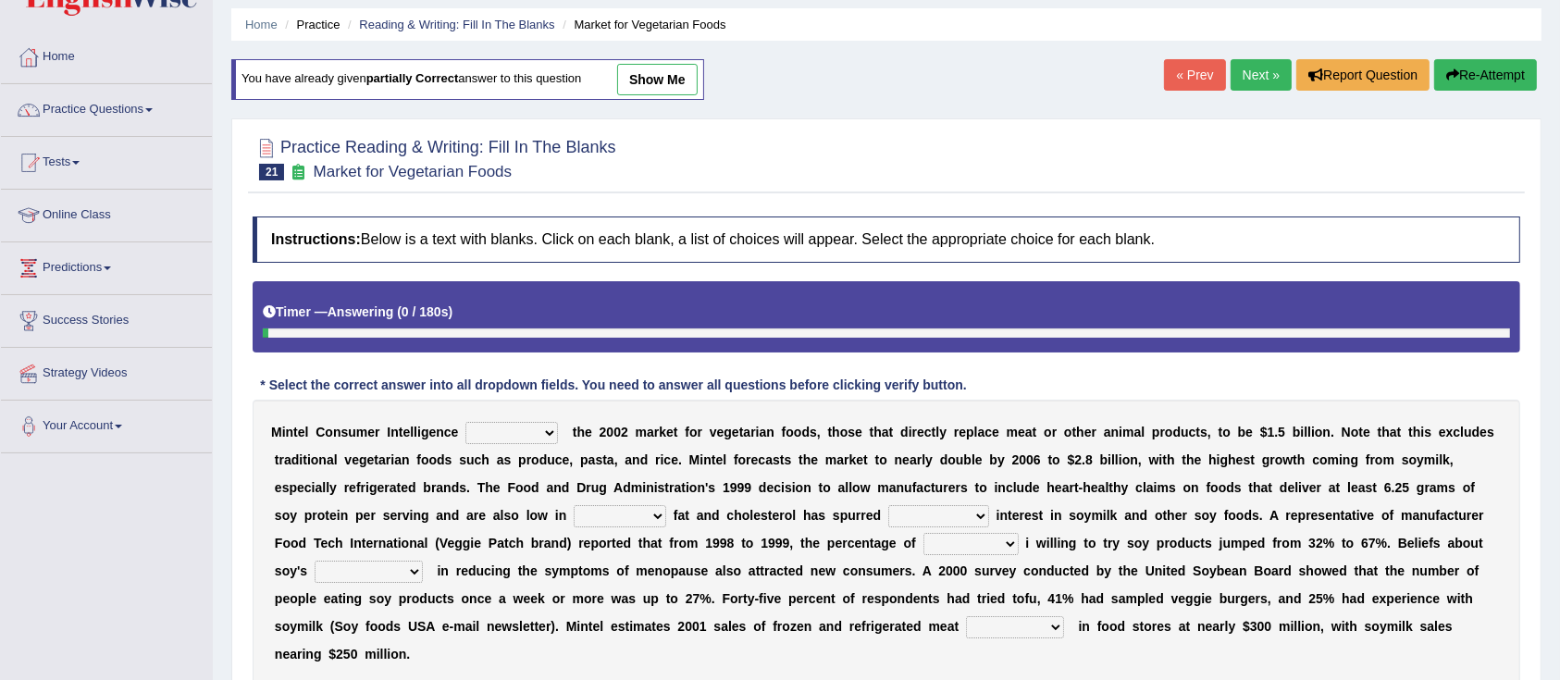
click at [530, 428] on select "deals fulfills creates estimates" at bounding box center [511, 433] width 93 height 22
select select "estimates"
click at [465, 422] on select "deals fulfills creates estimates" at bounding box center [511, 433] width 93 height 22
click at [612, 511] on select "saturated solid acid liquid" at bounding box center [620, 516] width 93 height 22
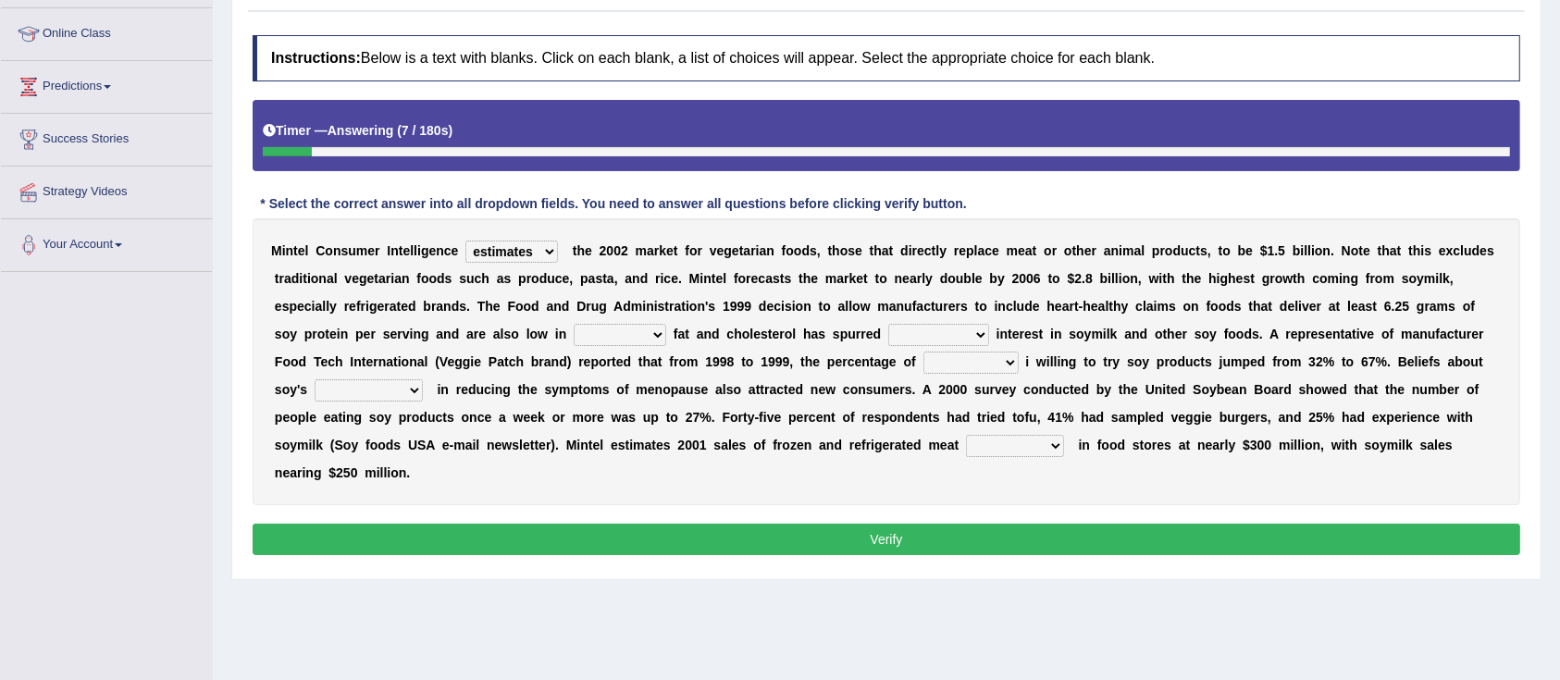
scroll to position [269, 0]
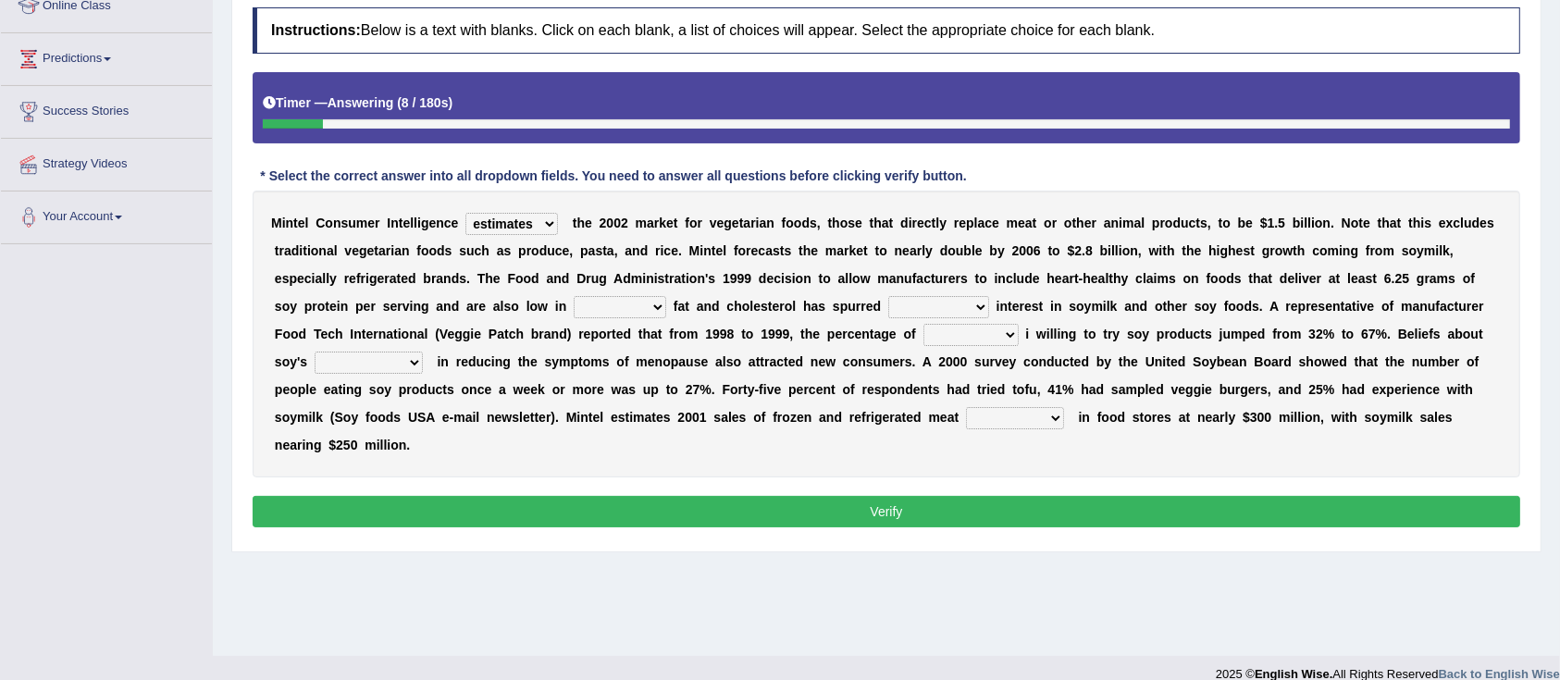
click at [604, 309] on select "saturated solid acid liquid" at bounding box center [620, 307] width 93 height 22
select select "saturated"
click at [574, 296] on select "saturated solid acid liquid" at bounding box center [620, 307] width 93 height 22
click at [940, 307] on select "good big tremendous extreme" at bounding box center [938, 307] width 101 height 22
select select "tremendous"
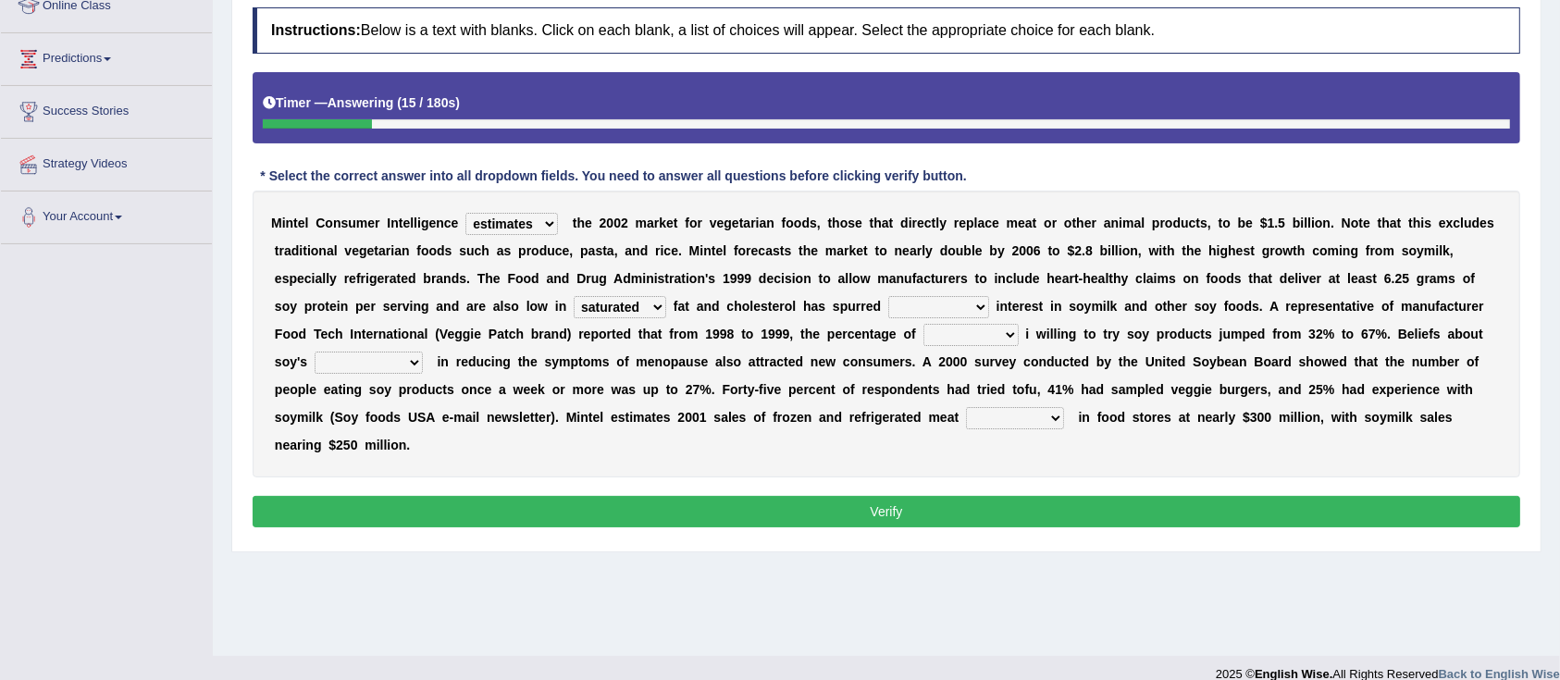
click at [888, 296] on select "good big tremendous extreme" at bounding box center [938, 307] width 101 height 22
click at [380, 359] on select "effectiveness timeliness efficiency goodness" at bounding box center [369, 363] width 108 height 22
select select "effectiveness"
click at [315, 352] on select "effectiveness timeliness efficiency goodness" at bounding box center [369, 363] width 108 height 22
click at [956, 336] on select "guests consumers customers clients" at bounding box center [970, 335] width 95 height 22
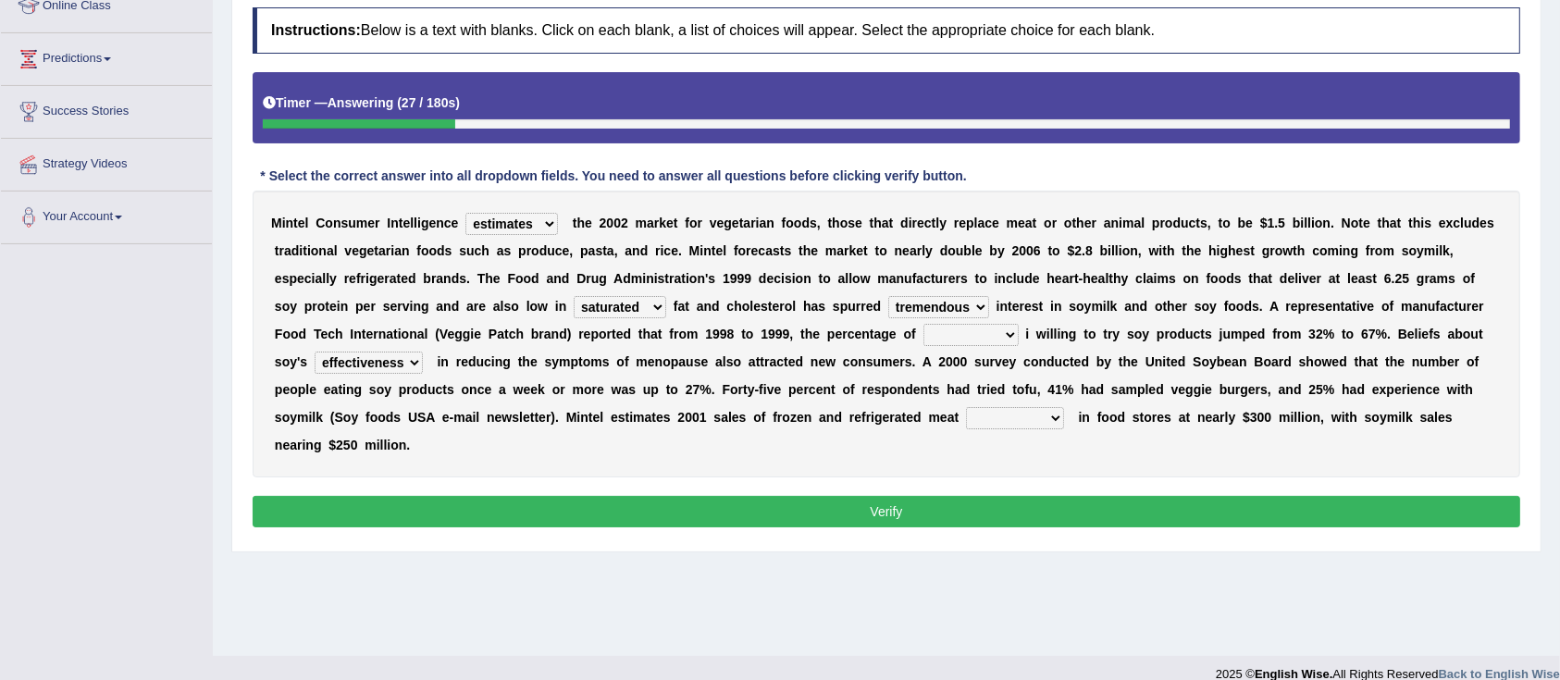
select select "consumers"
click at [923, 324] on select "guests consumers customers clients" at bounding box center [970, 335] width 95 height 22
click at [1016, 409] on select "foods choices staffs alternatives" at bounding box center [1015, 418] width 98 height 22
select select "alternatives"
click at [966, 407] on select "foods choices staffs alternatives" at bounding box center [1015, 418] width 98 height 22
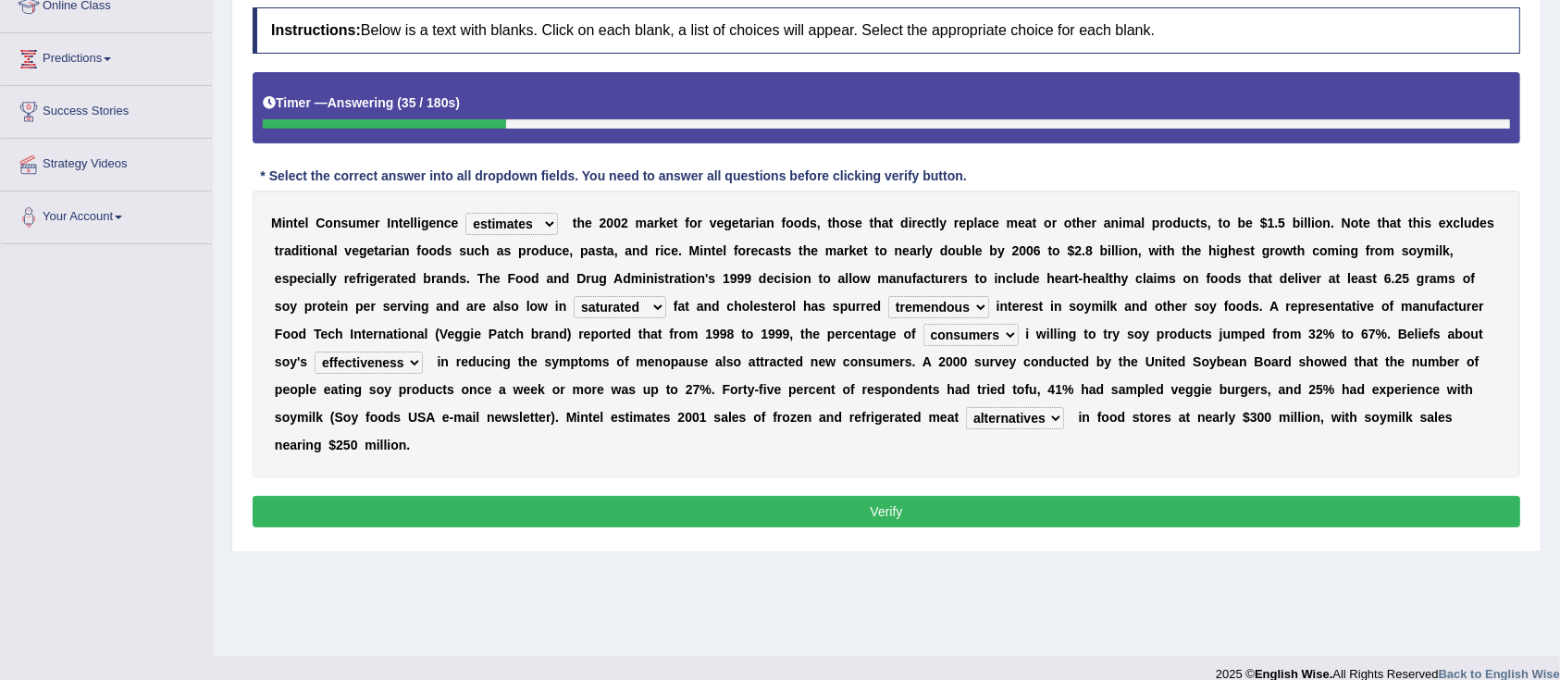
click at [876, 500] on button "Verify" at bounding box center [886, 511] width 1267 height 31
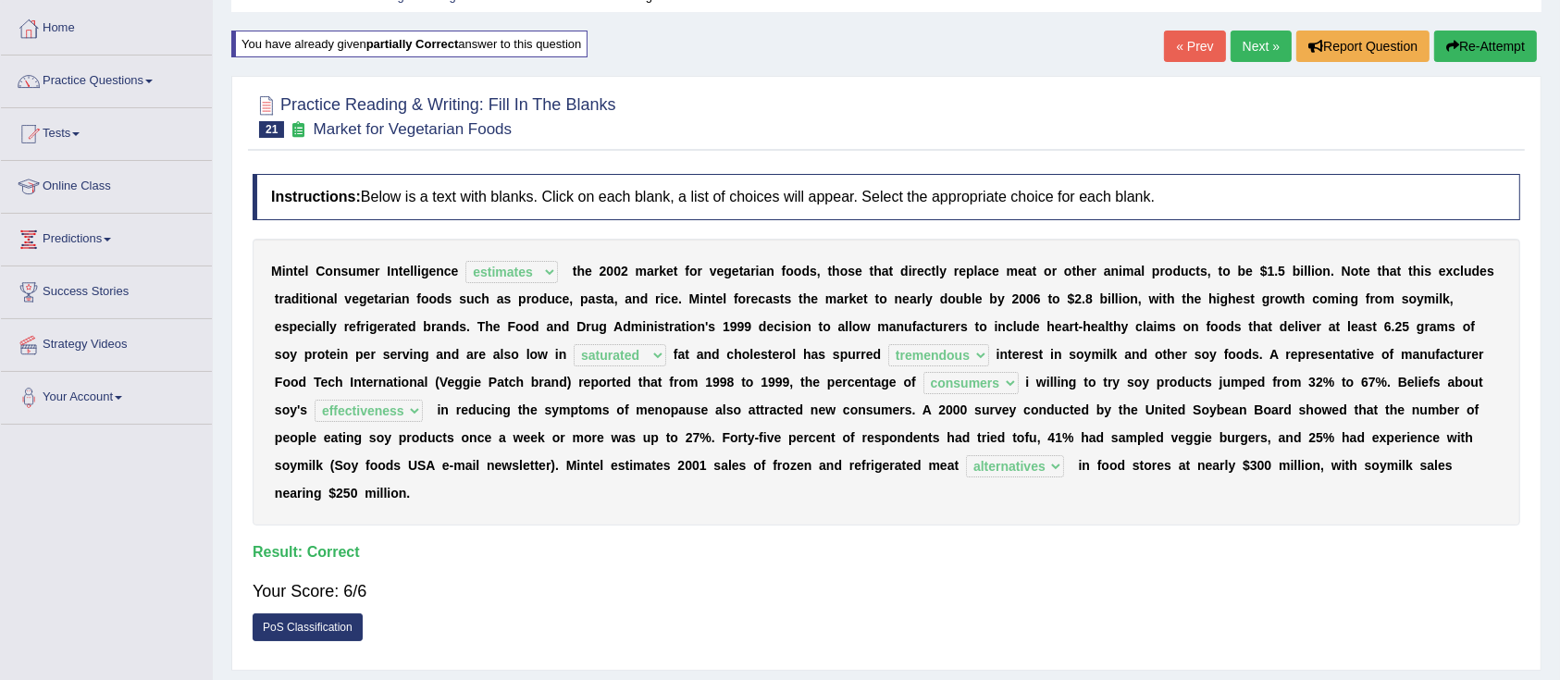
scroll to position [0, 0]
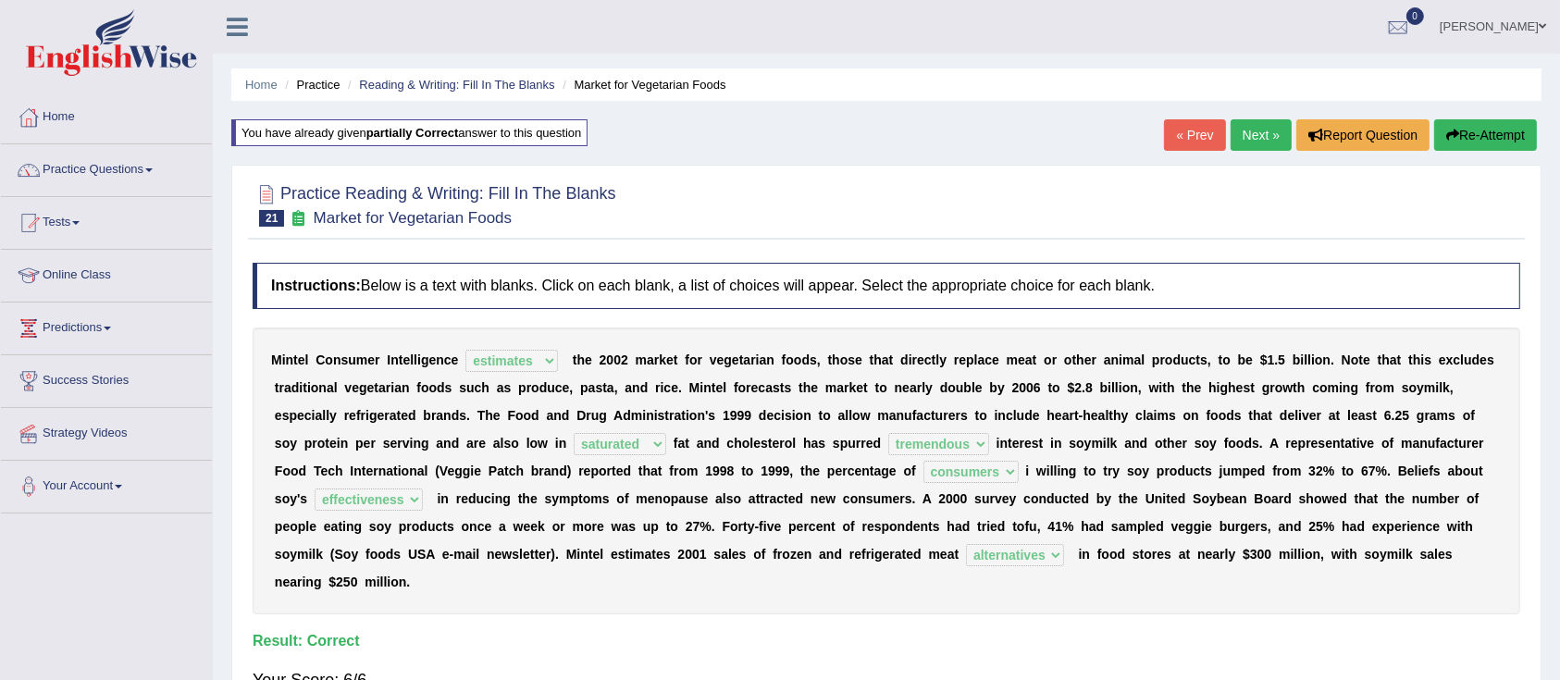
click at [1253, 123] on link "Next »" at bounding box center [1260, 134] width 61 height 31
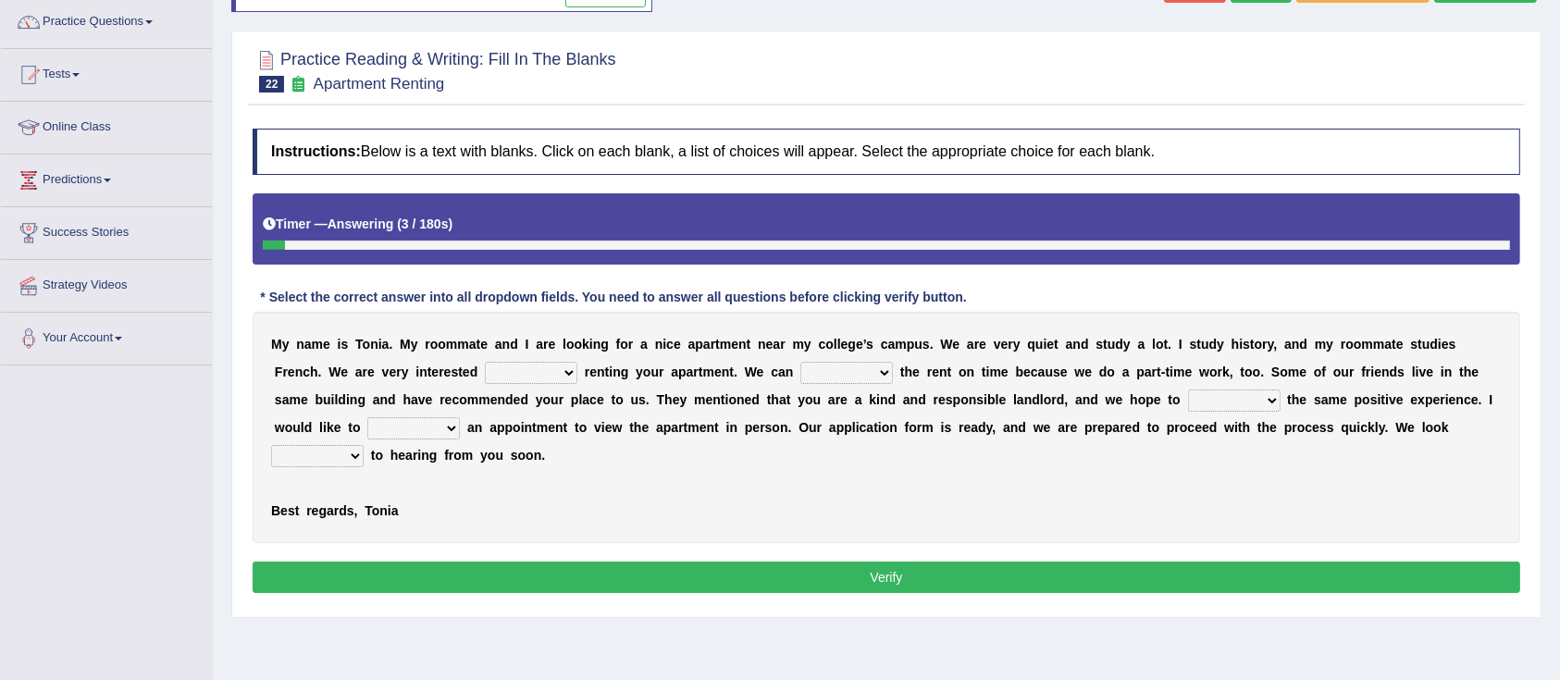
scroll to position [197, 0]
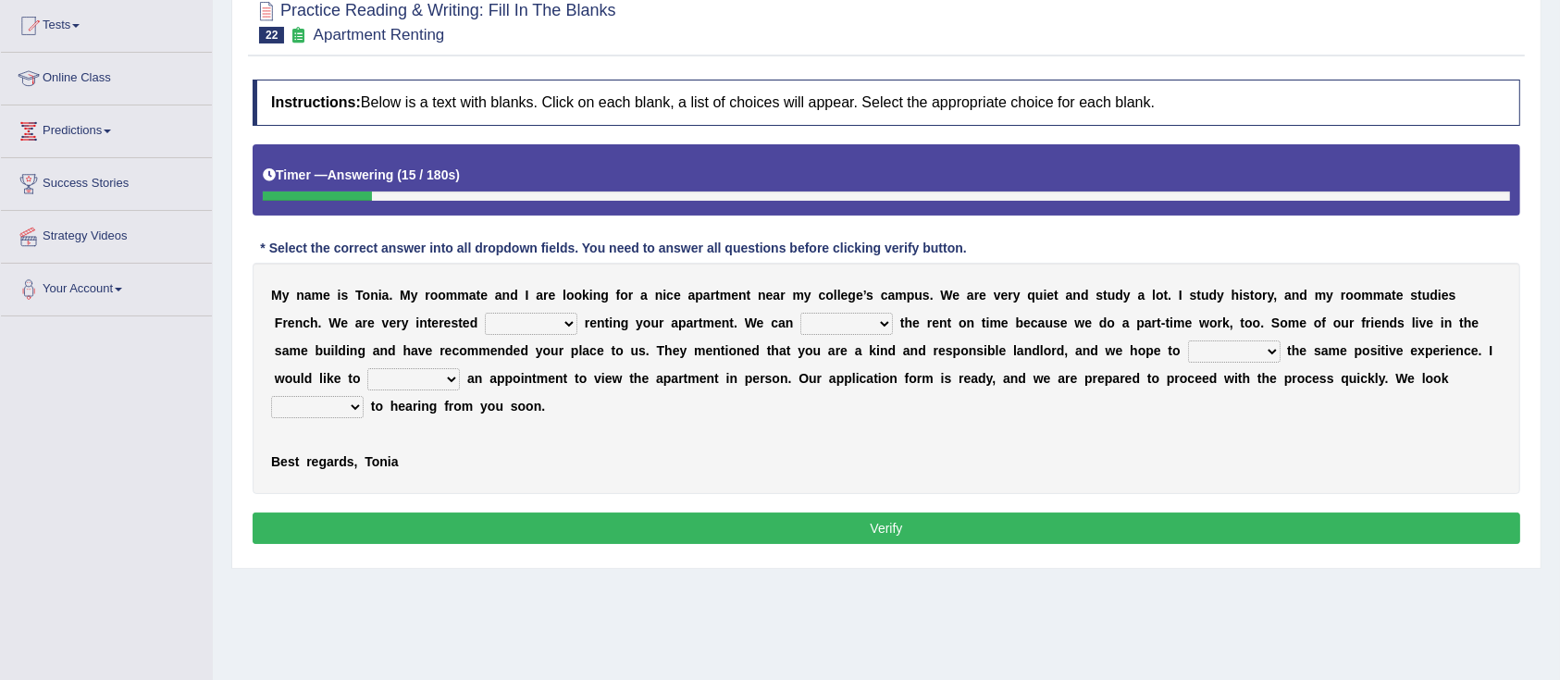
click at [528, 323] on select "for about at in" at bounding box center [531, 324] width 93 height 22
select select "in"
click at [485, 313] on select "for about at in" at bounding box center [531, 324] width 93 height 22
click at [838, 324] on select "afford get pay bring" at bounding box center [846, 324] width 93 height 22
select select "pay"
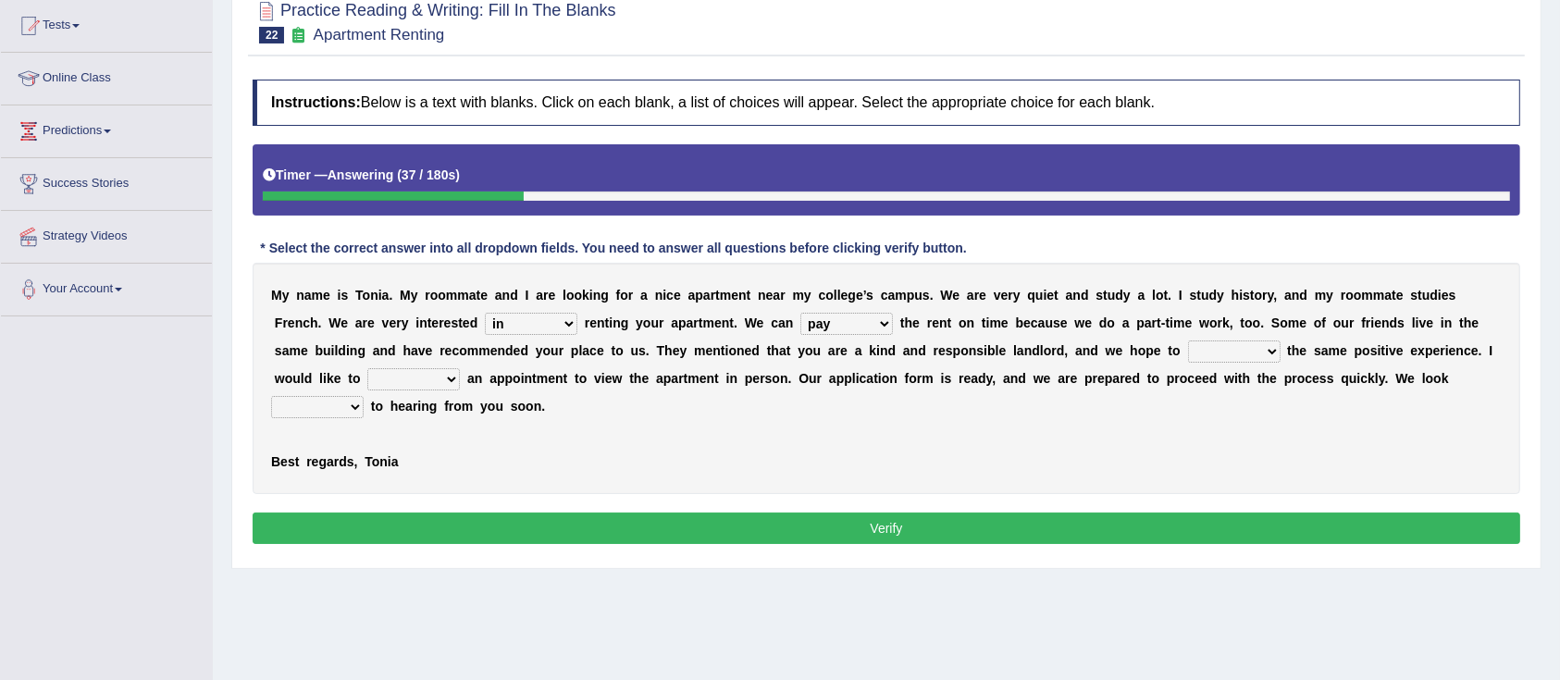
click at [800, 313] on select "afford get pay bring" at bounding box center [846, 324] width 93 height 22
click at [1213, 354] on select "form meet have decide" at bounding box center [1234, 351] width 93 height 22
select select "have"
click at [1188, 340] on select "form meet have decide" at bounding box center [1234, 351] width 93 height 22
click at [403, 377] on select "own recall revise make" at bounding box center [413, 379] width 93 height 22
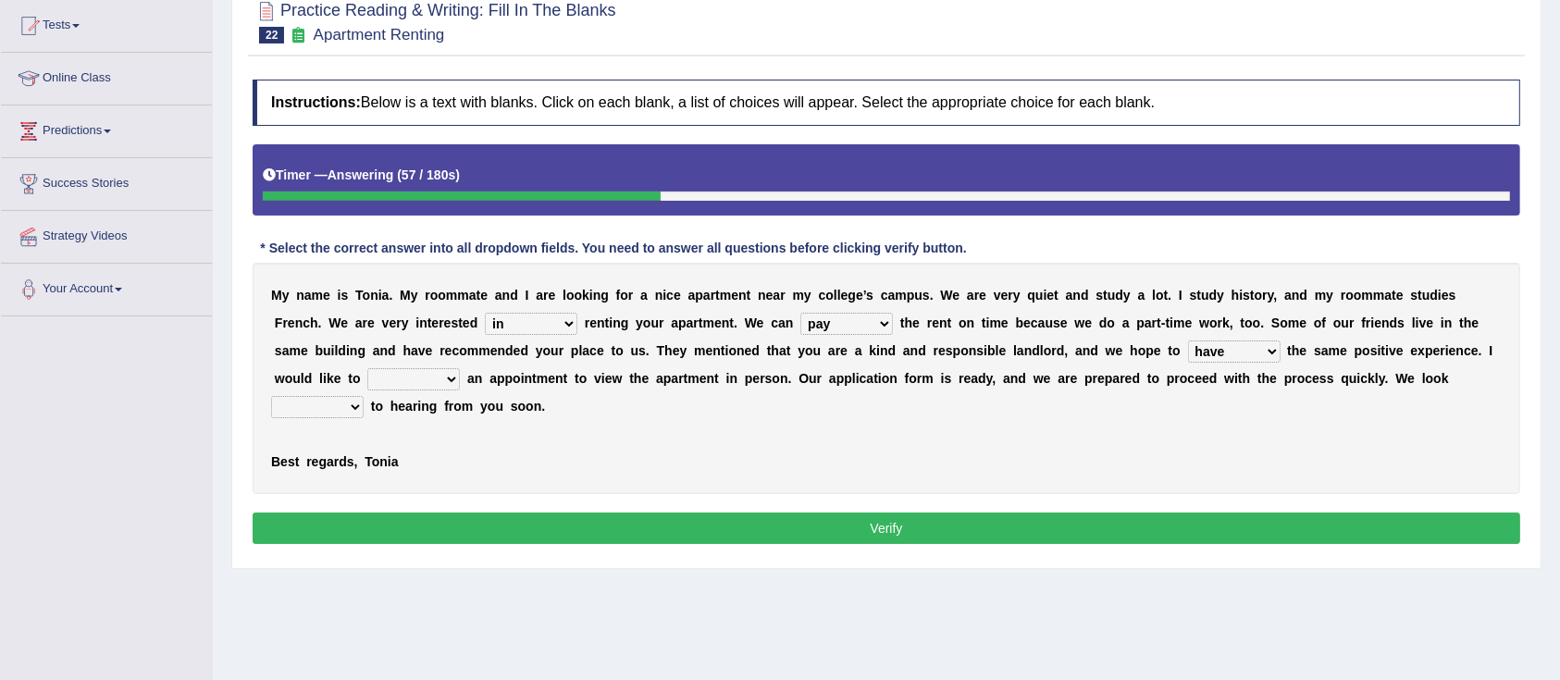
select select "make"
click at [367, 368] on select "own recall revise make" at bounding box center [413, 379] width 93 height 22
click at [331, 411] on select "around out in forward" at bounding box center [317, 407] width 93 height 22
select select "forward"
click at [271, 396] on select "around out in forward" at bounding box center [317, 407] width 93 height 22
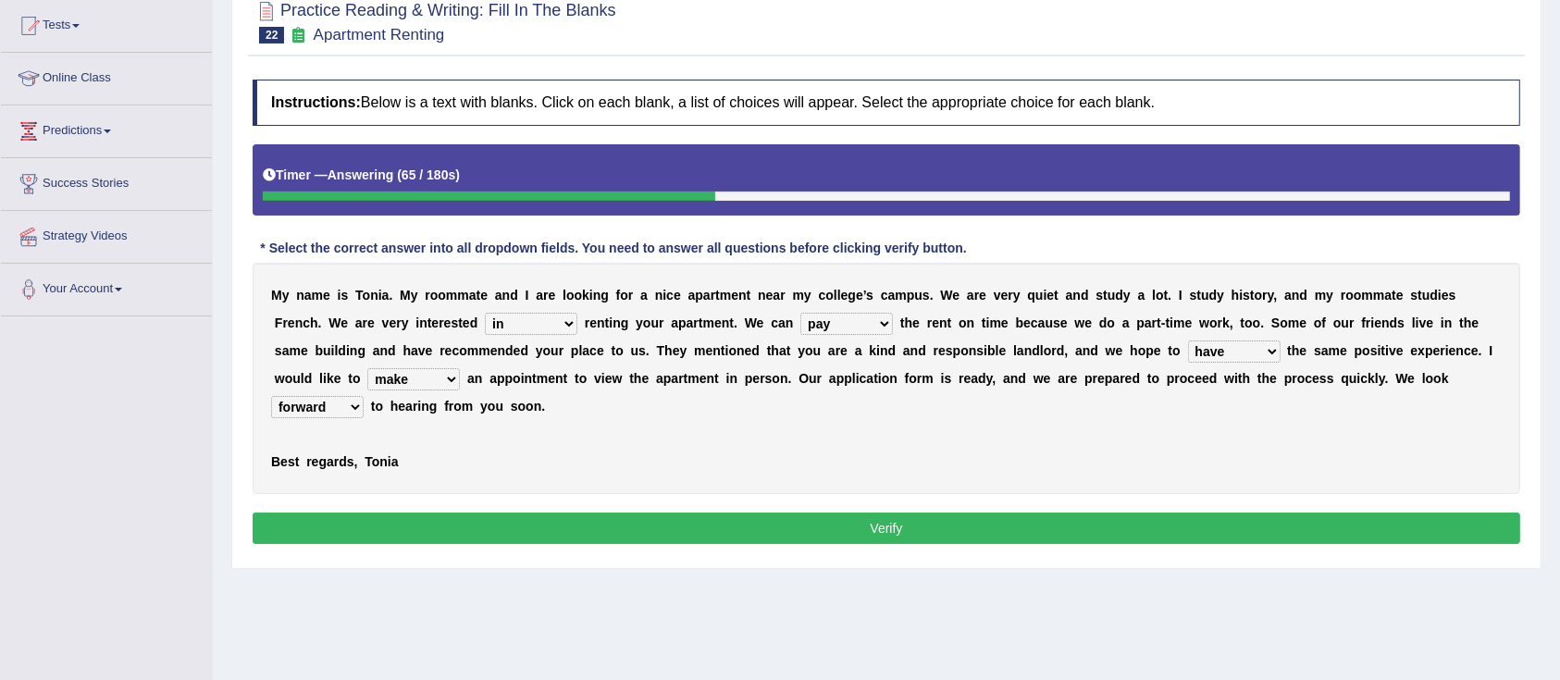
click at [623, 524] on button "Verify" at bounding box center [886, 527] width 1267 height 31
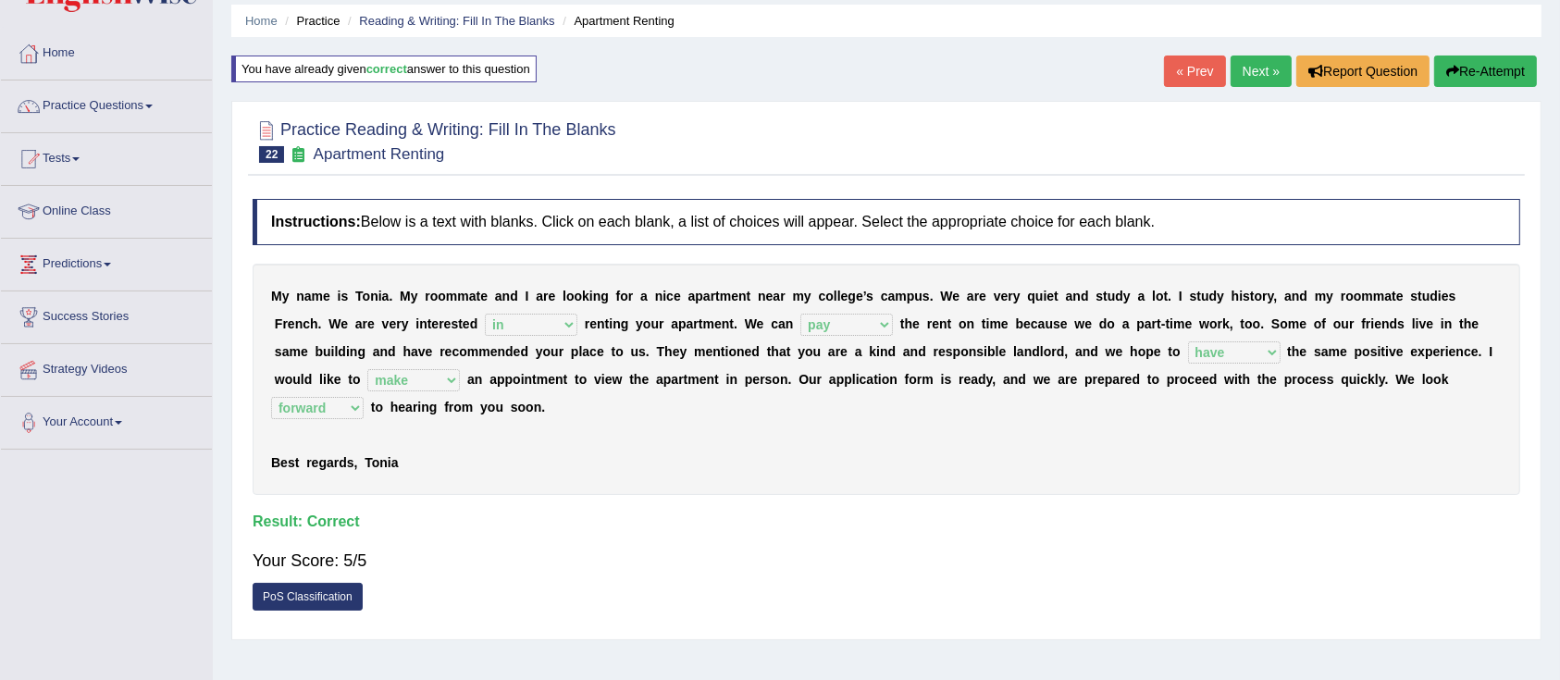
scroll to position [58, 0]
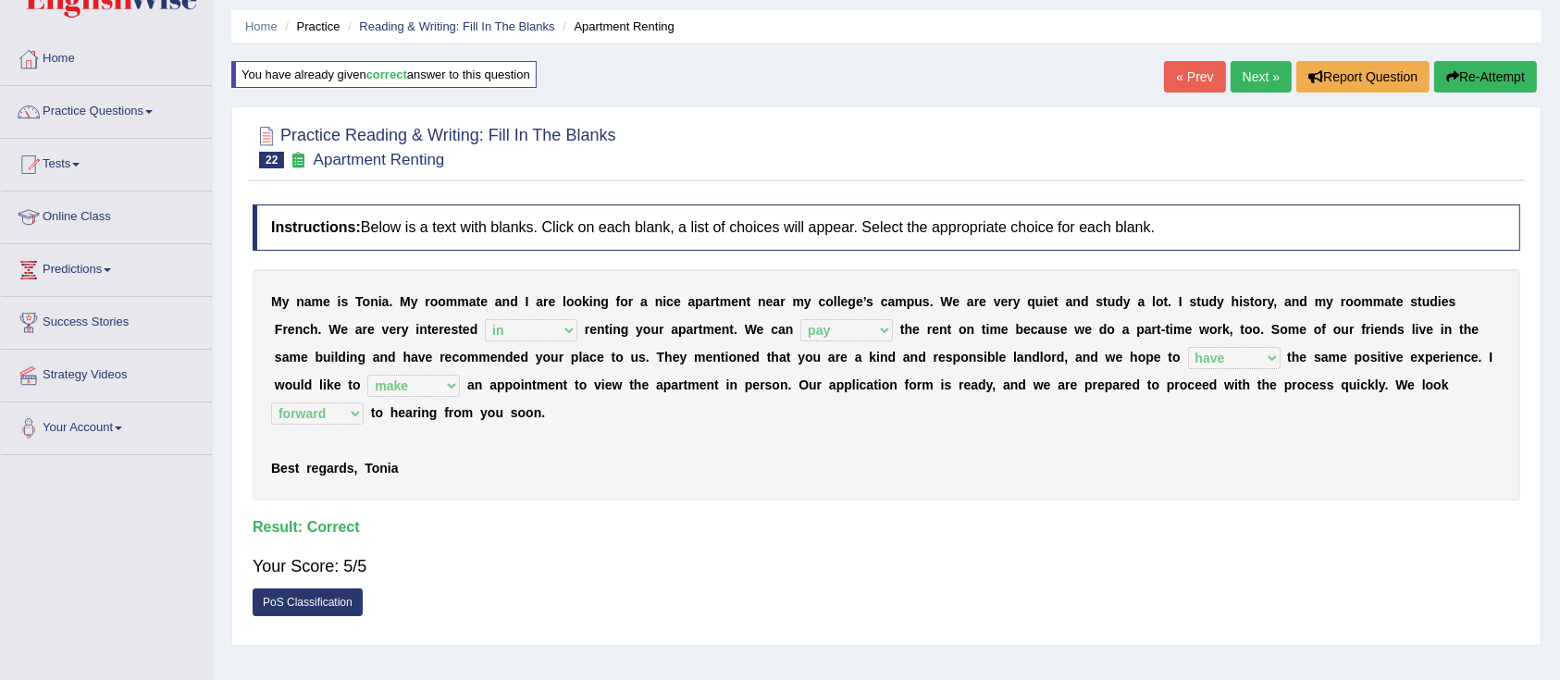
click at [1253, 63] on link "Next »" at bounding box center [1260, 76] width 61 height 31
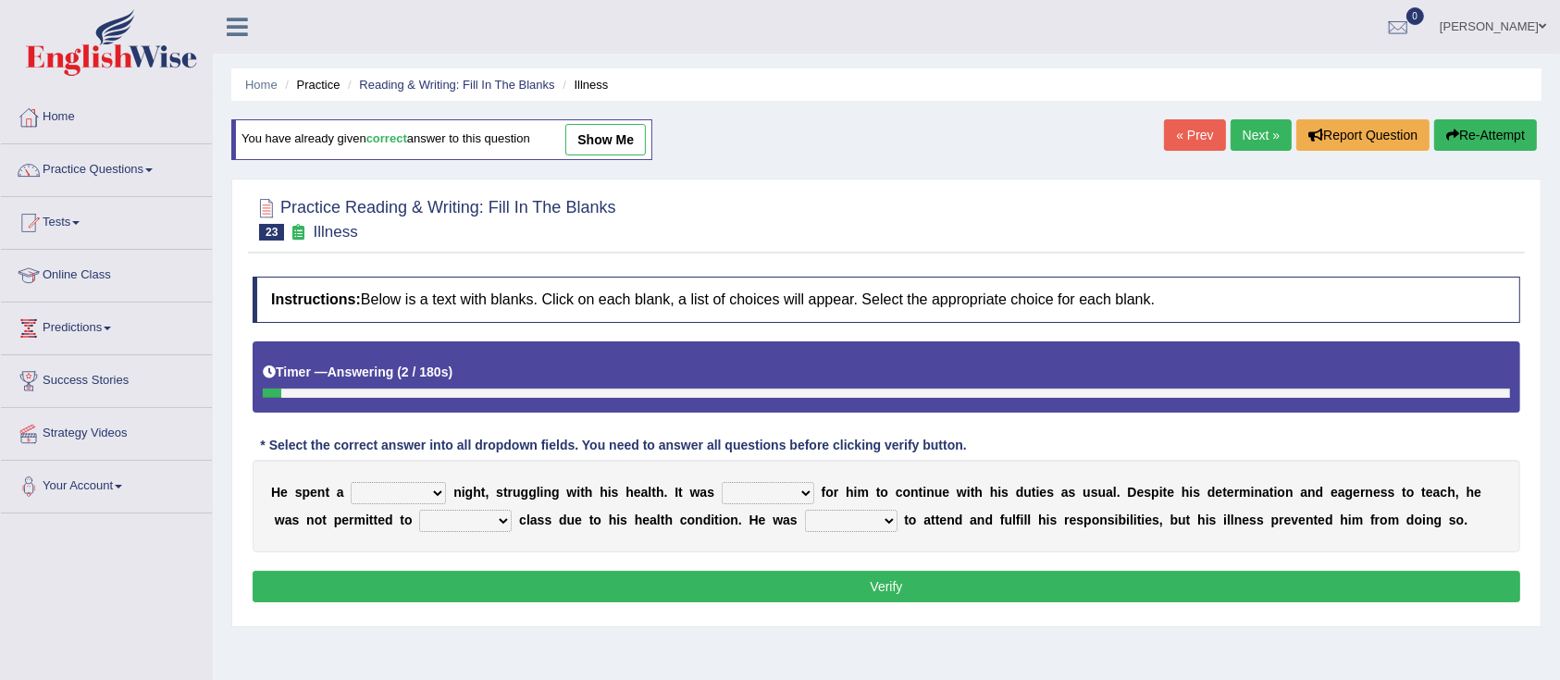
click at [390, 485] on select "cheerful restful meaningful painful" at bounding box center [398, 493] width 95 height 22
click at [351, 482] on select "cheerful restful meaningful painful" at bounding box center [398, 493] width 95 height 22
click at [416, 487] on select "cheerful restful meaningful painful" at bounding box center [398, 493] width 95 height 22
select select "painful"
click at [351, 482] on select "cheerful restful meaningful painful" at bounding box center [398, 493] width 95 height 22
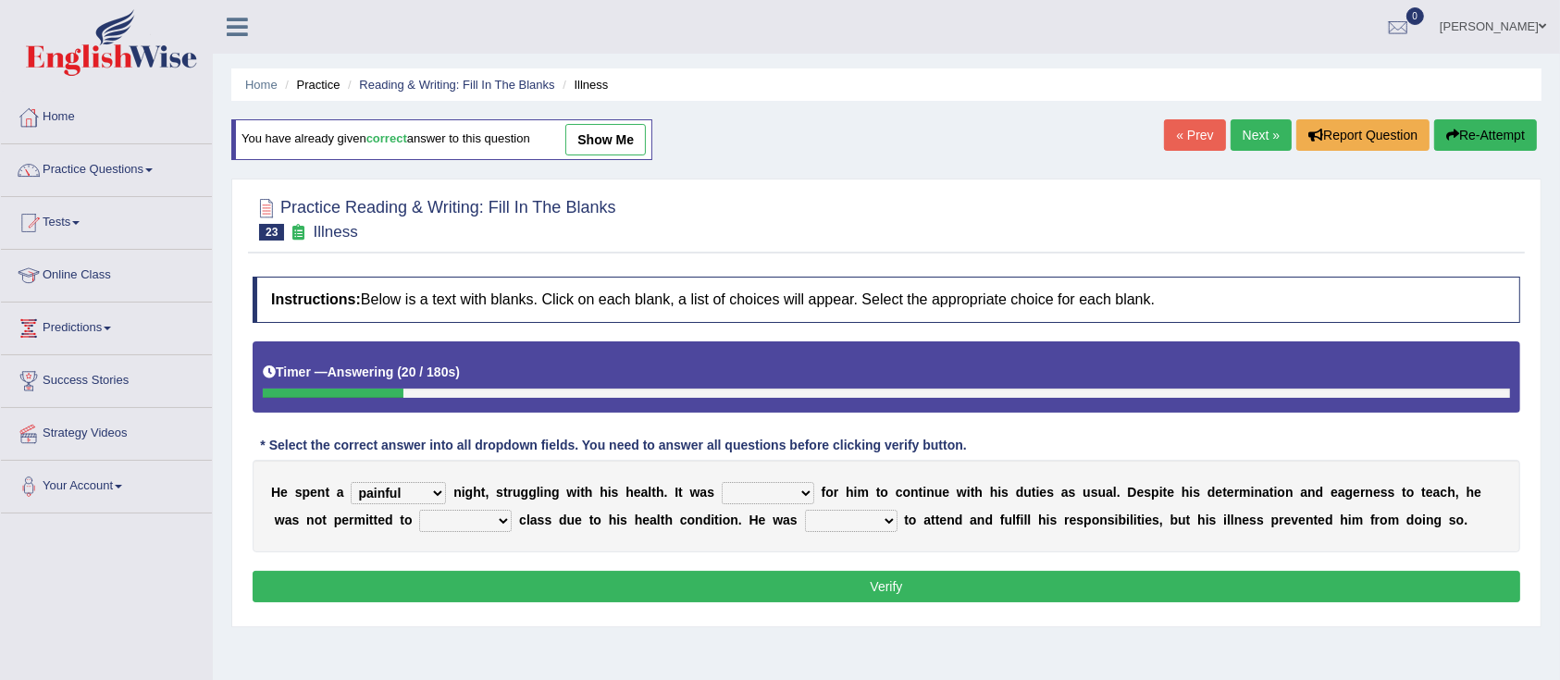
click at [756, 486] on select "enjoyable simple difficult natural" at bounding box center [768, 493] width 93 height 22
select select "difficult"
click at [725, 482] on select "enjoyable simple difficult natural" at bounding box center [768, 493] width 93 height 22
click at [462, 518] on select "teach leave cancel attend" at bounding box center [465, 521] width 93 height 22
select select "attend"
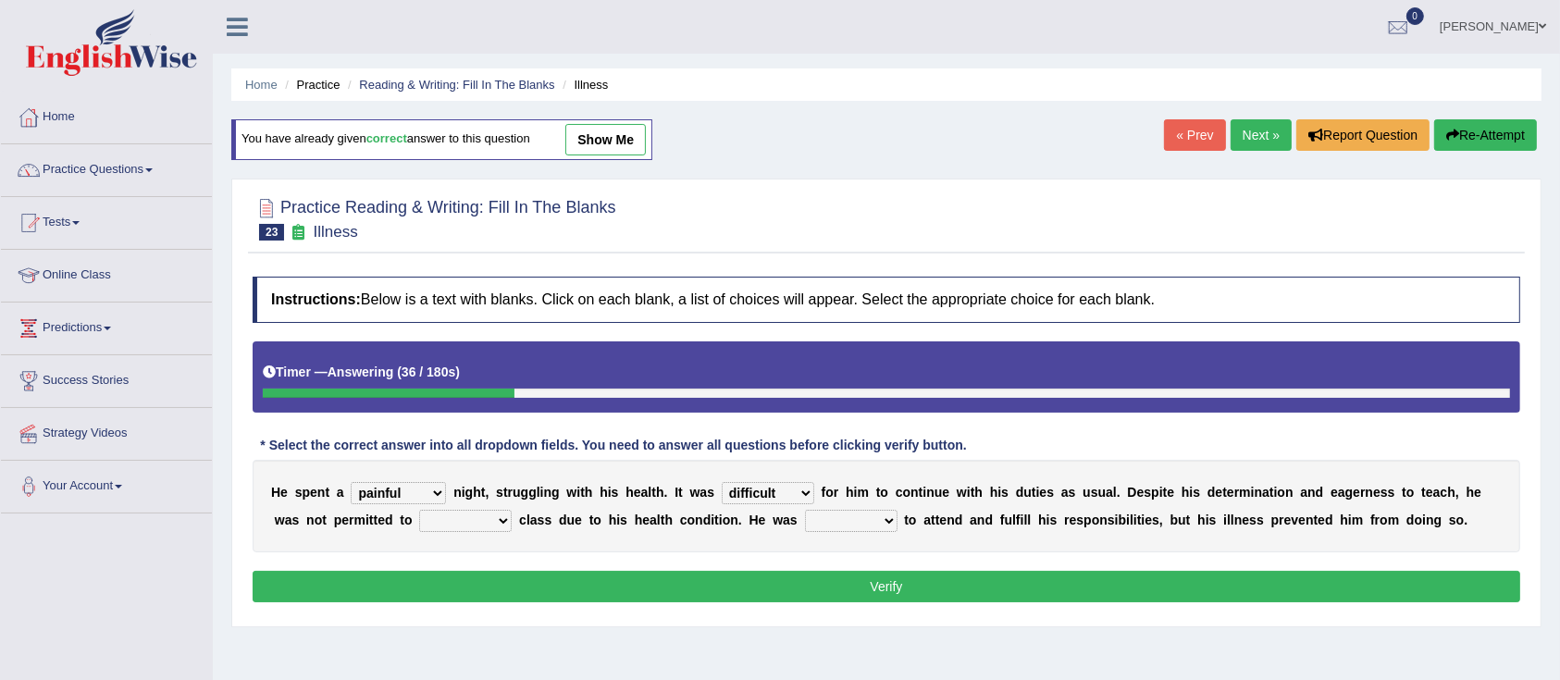
click at [419, 510] on select "teach leave cancel attend" at bounding box center [465, 521] width 93 height 22
click at [838, 519] on select "anxious forced lazy happy" at bounding box center [851, 521] width 93 height 22
select select "happy"
click at [805, 510] on select "anxious forced lazy happy" at bounding box center [851, 521] width 93 height 22
click at [859, 582] on button "Verify" at bounding box center [886, 586] width 1267 height 31
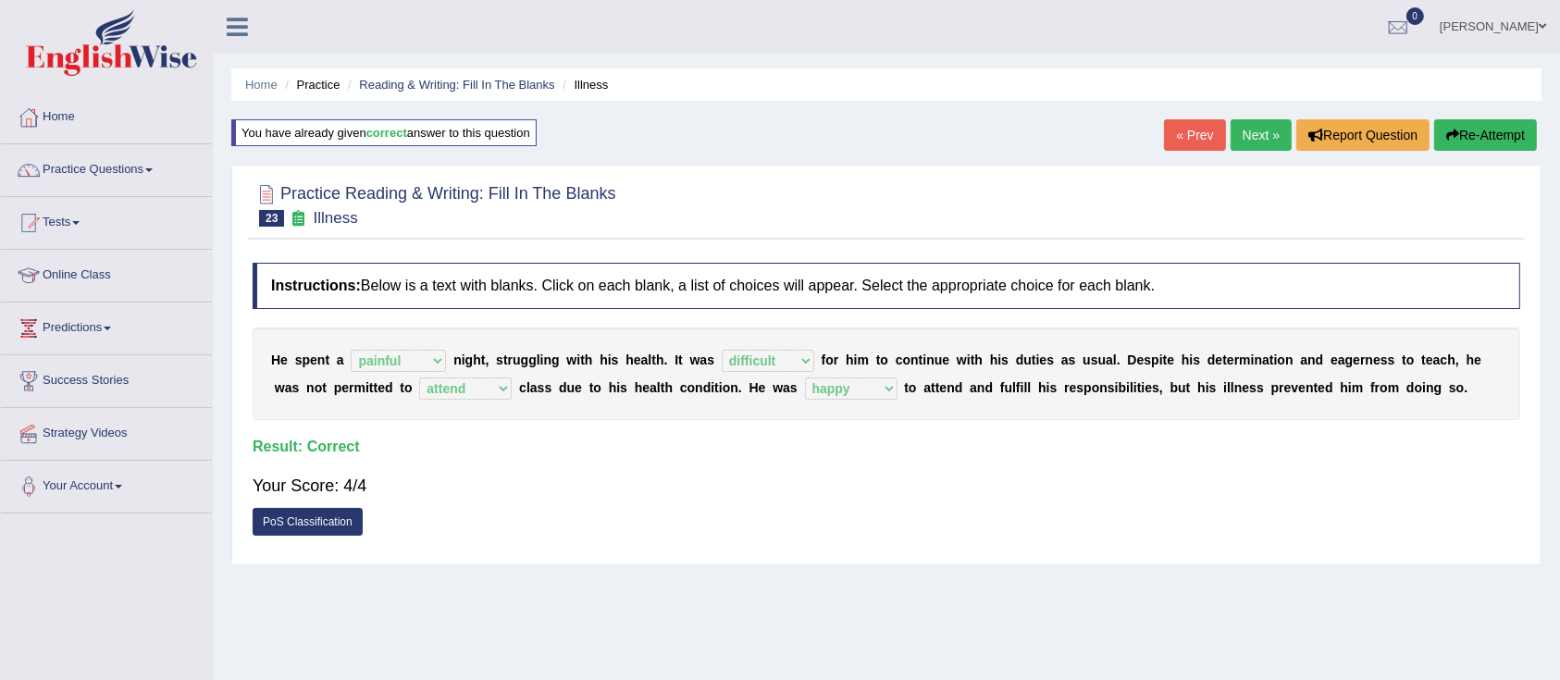
click at [1243, 129] on link "Next »" at bounding box center [1260, 134] width 61 height 31
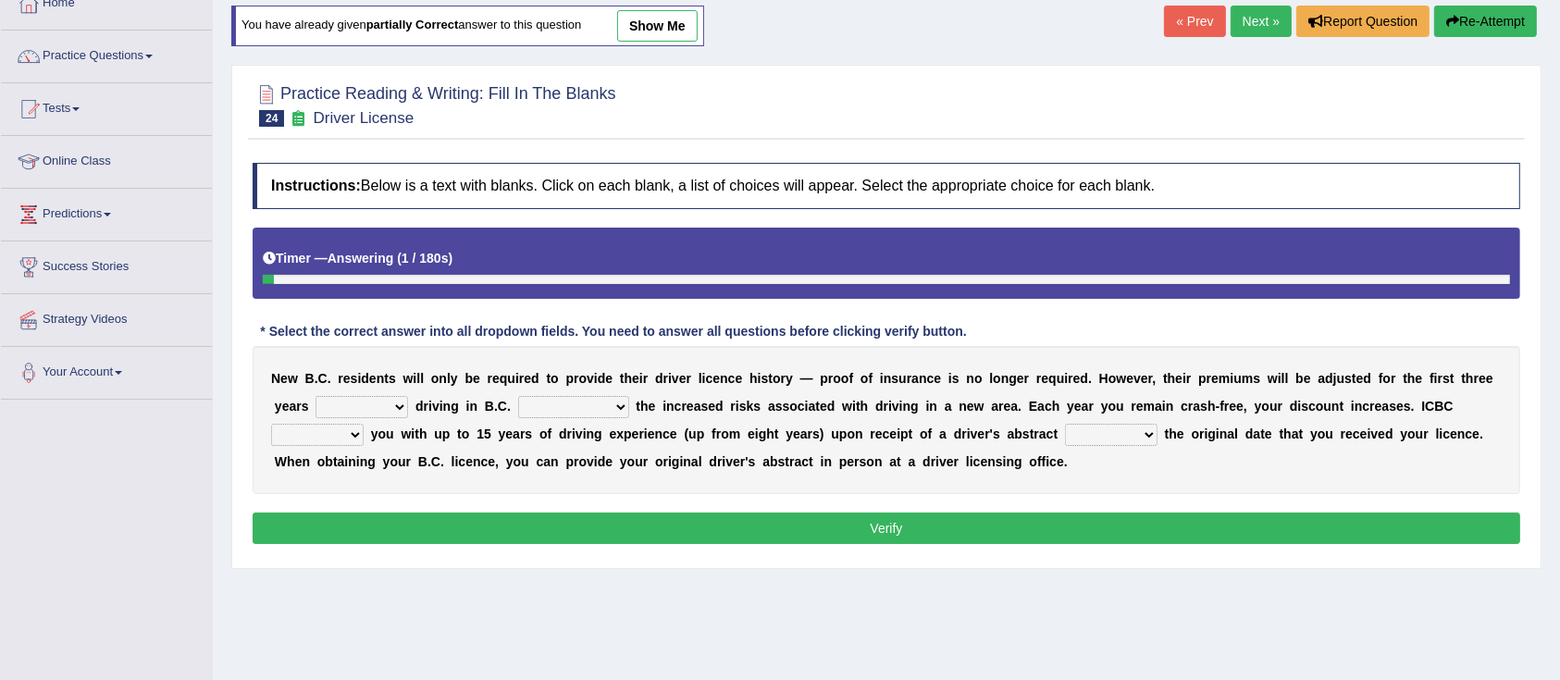
scroll to position [144, 0]
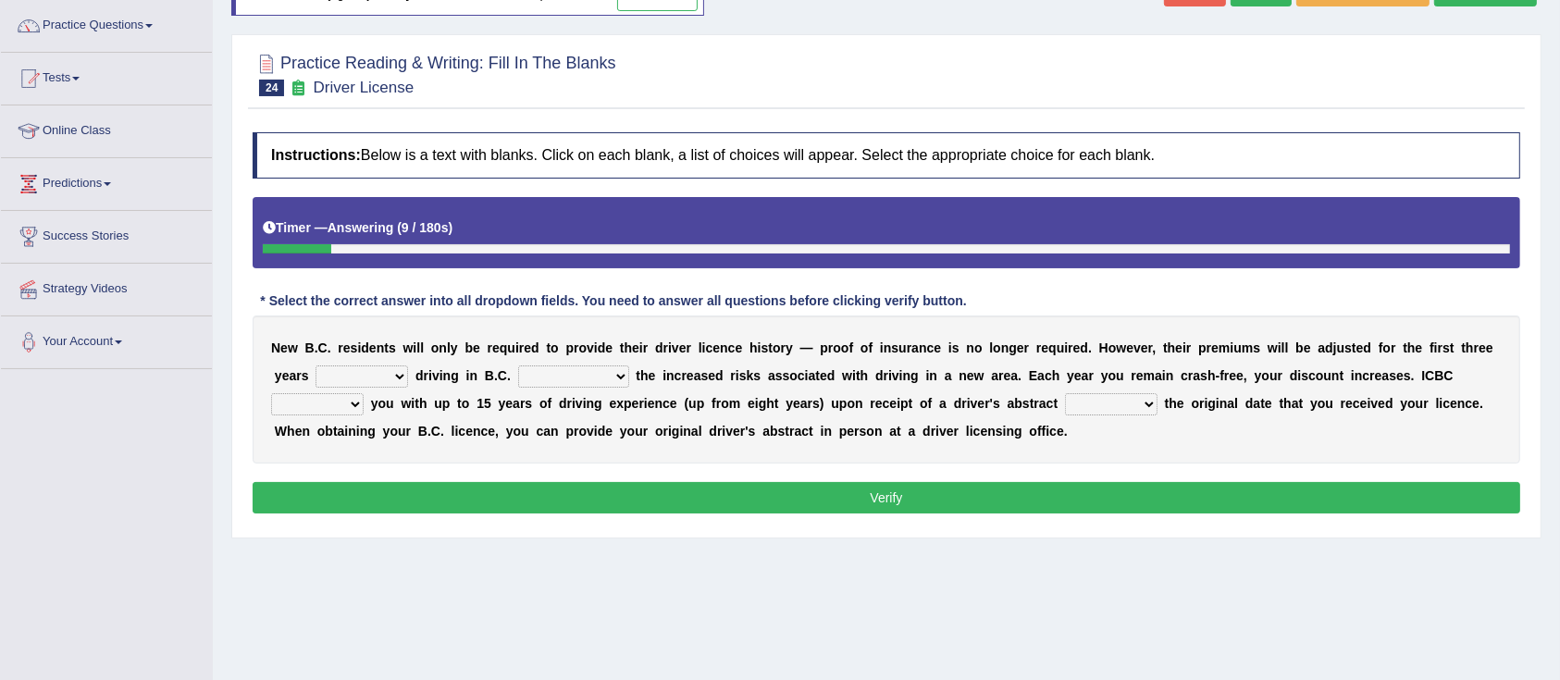
click at [363, 376] on select "within among against of" at bounding box center [361, 376] width 93 height 22
select select "of"
click at [315, 365] on select "within among against of" at bounding box center [361, 376] width 93 height 22
click at [554, 374] on select "depending on as for due to thanks to" at bounding box center [573, 376] width 111 height 22
select select "depending on"
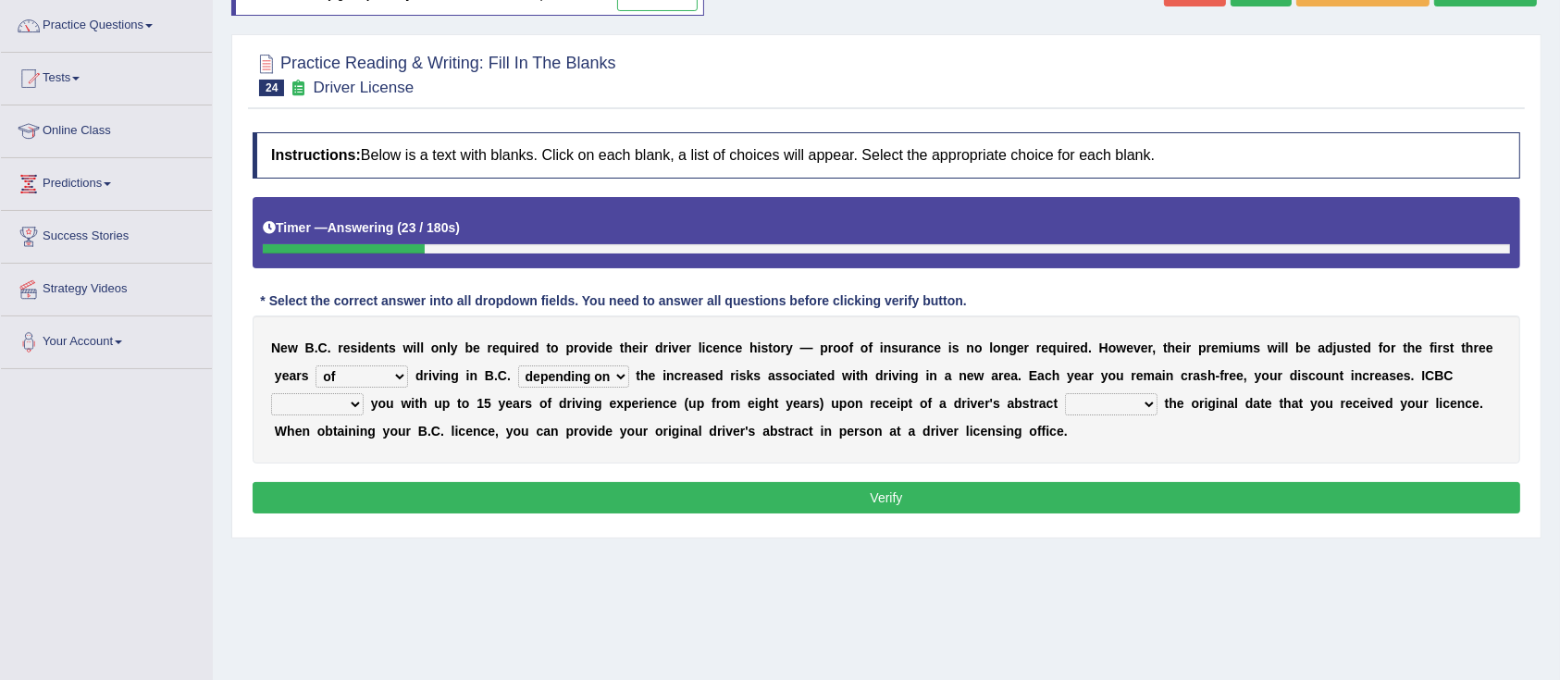
click at [518, 365] on select "depending on as for due to thanks to" at bounding box center [573, 376] width 111 height 22
click at [296, 403] on select "credited crediting credit will credit" at bounding box center [317, 404] width 93 height 22
select select "will credit"
click at [271, 393] on select "credited crediting credit will credit" at bounding box center [317, 404] width 93 height 22
click at [1095, 403] on select "showing show shows shown" at bounding box center [1111, 404] width 93 height 22
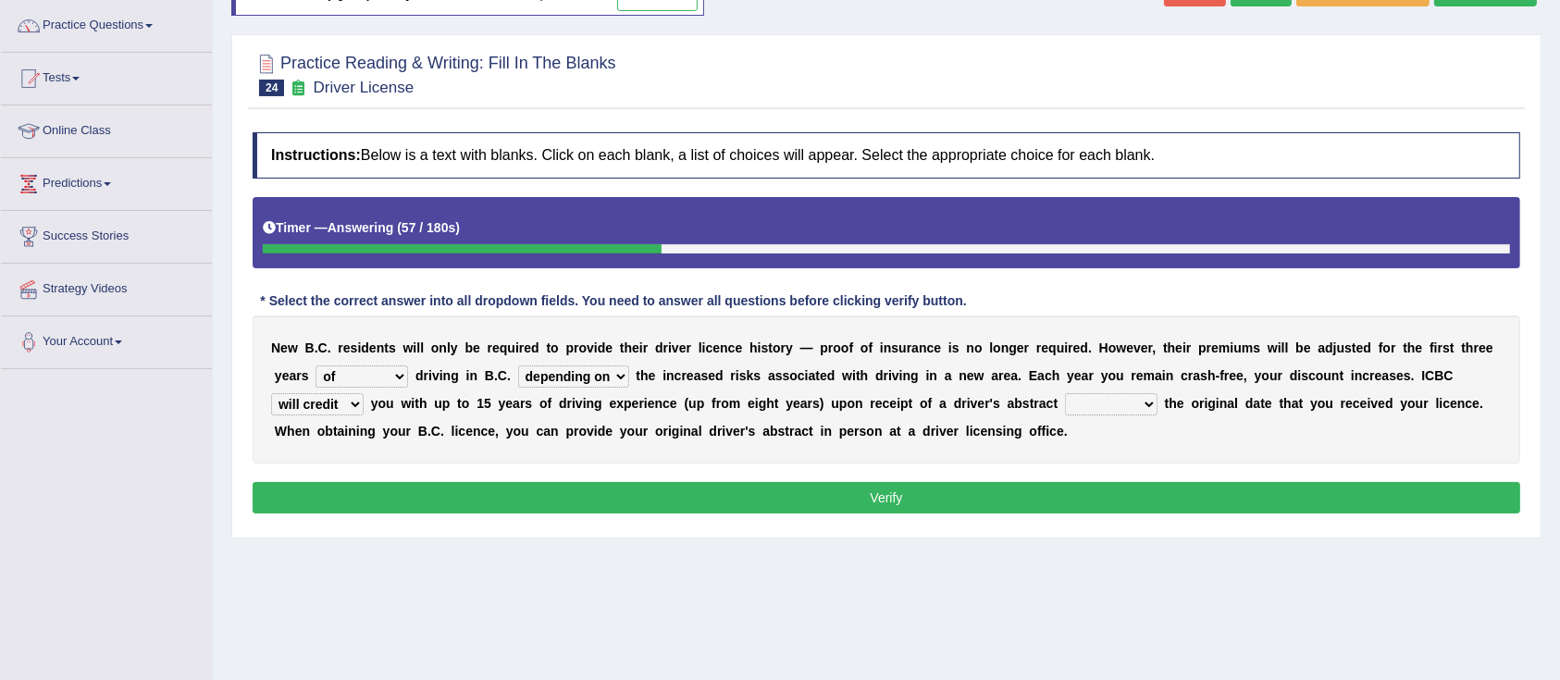
select select "showing"
click at [1065, 393] on select "showing show shows shown" at bounding box center [1111, 404] width 93 height 22
click at [696, 500] on button "Verify" at bounding box center [886, 497] width 1267 height 31
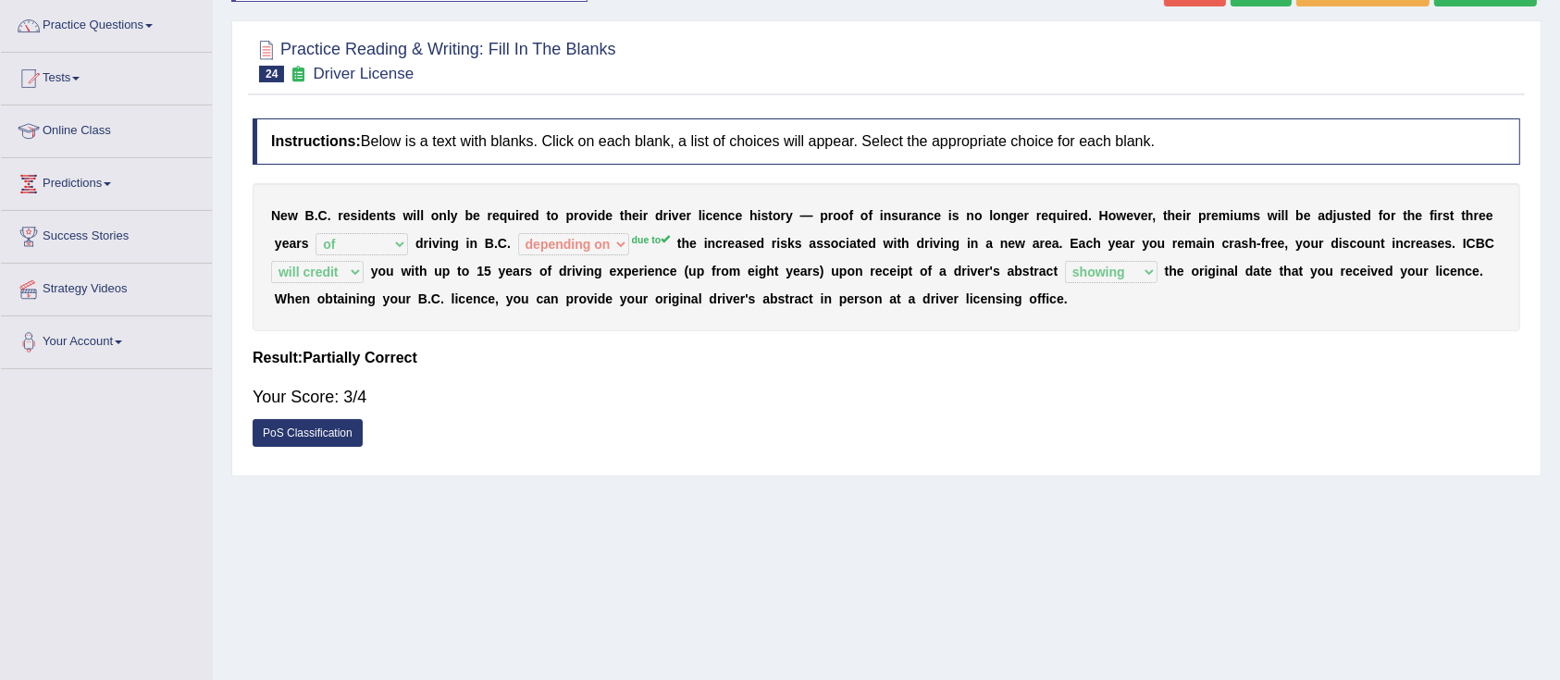
scroll to position [0, 0]
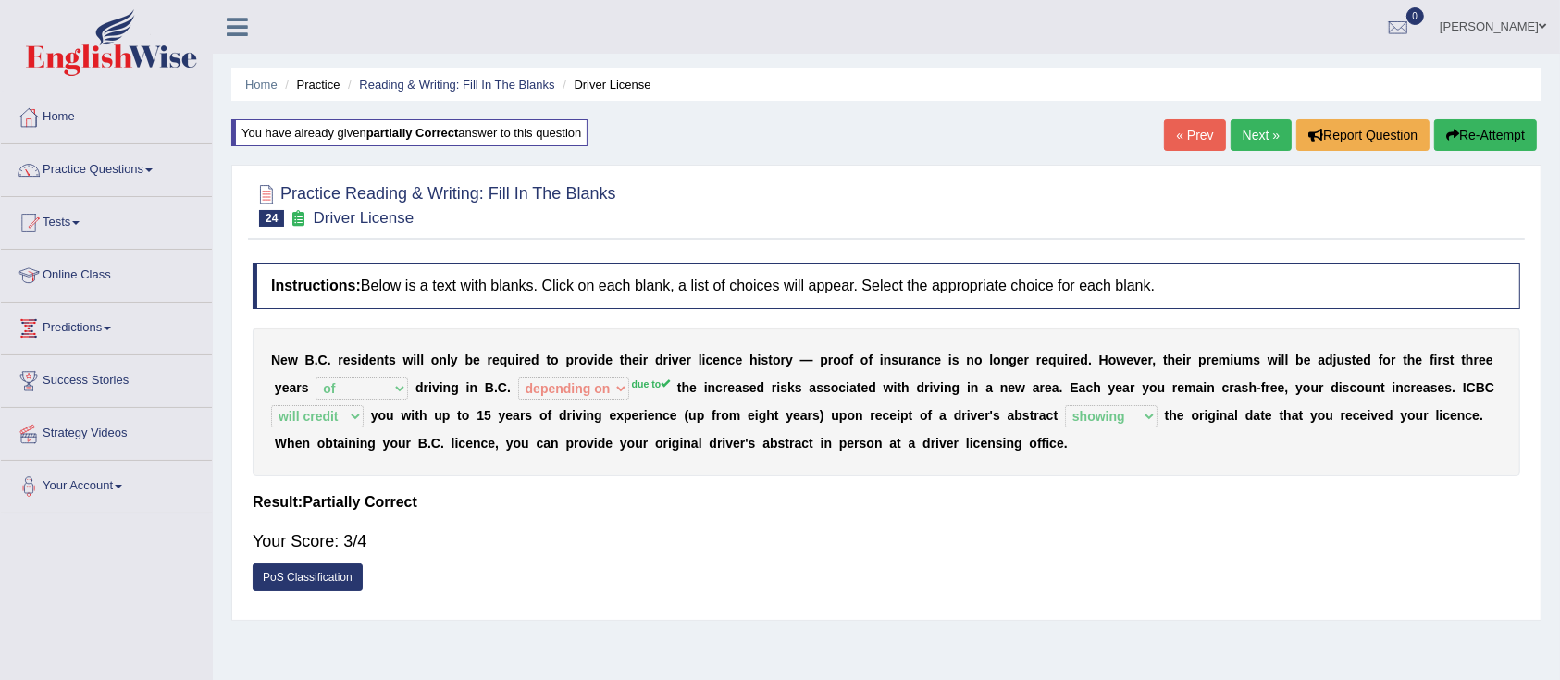
click at [1482, 148] on button "Re-Attempt" at bounding box center [1485, 134] width 103 height 31
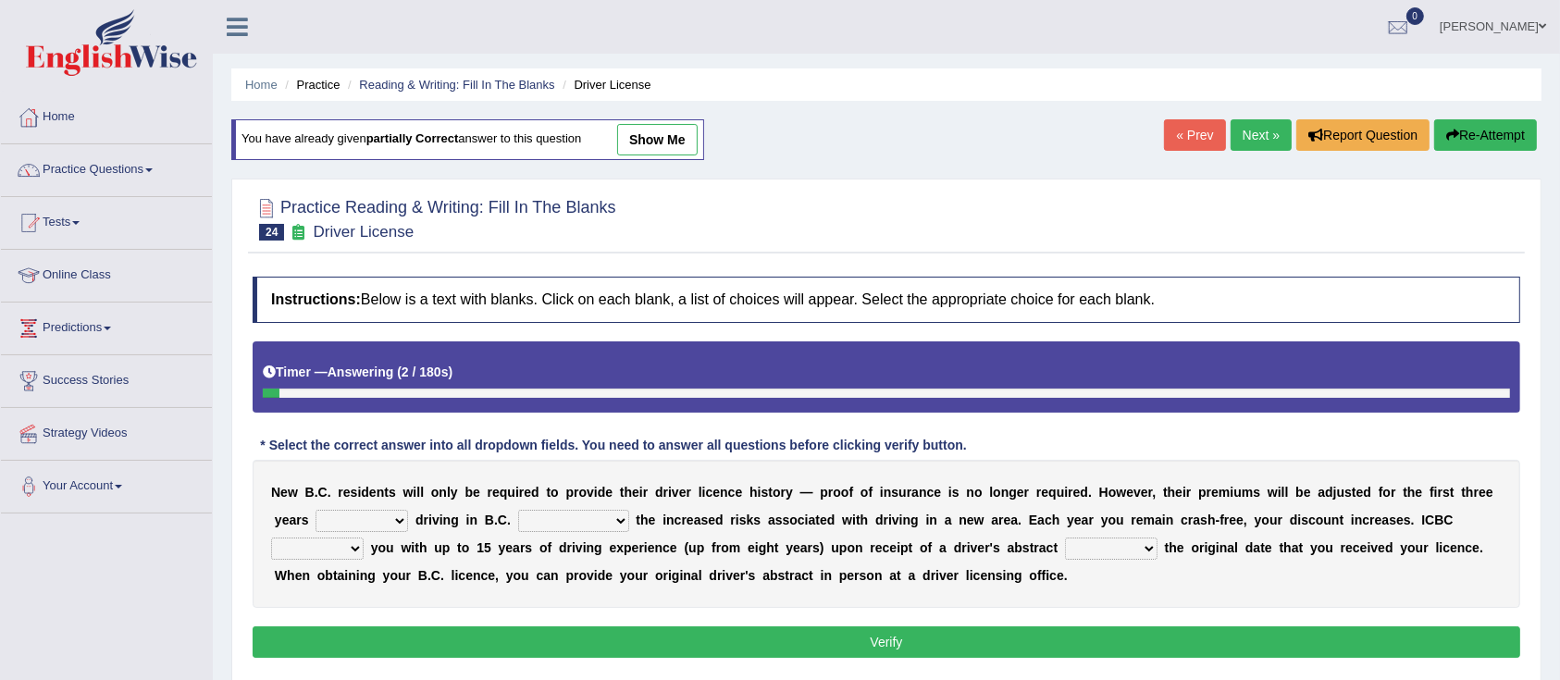
click at [365, 514] on select "within among against of" at bounding box center [361, 521] width 93 height 22
select select "of"
click at [315, 510] on select "within among against of" at bounding box center [361, 521] width 93 height 22
click at [573, 523] on select "depending on as for due to thanks to" at bounding box center [573, 521] width 111 height 22
select select "due to"
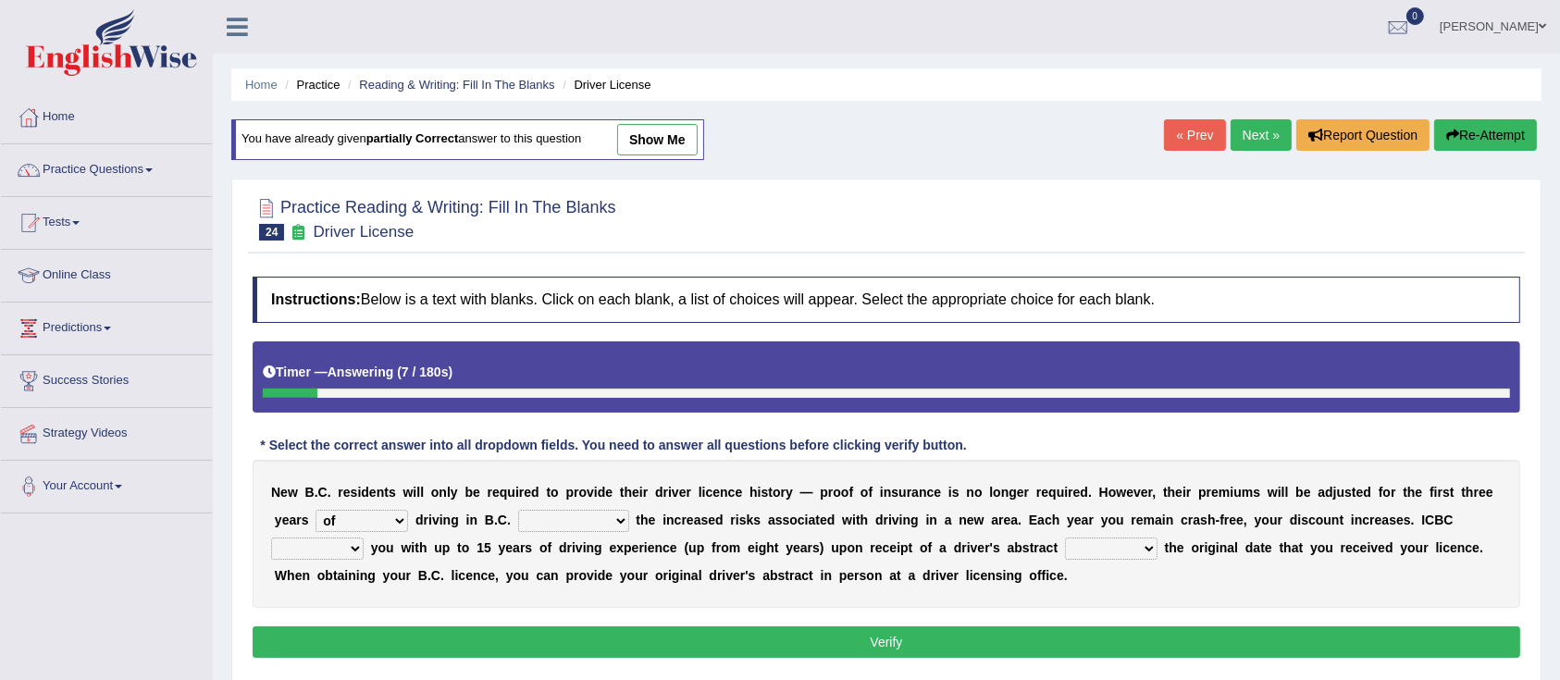
click at [518, 510] on select "depending on as for due to thanks to" at bounding box center [573, 521] width 111 height 22
click at [304, 553] on select "credited crediting credit will credit" at bounding box center [317, 548] width 93 height 22
select select "will credit"
click at [271, 537] on select "credited crediting credit will credit" at bounding box center [317, 548] width 93 height 22
click at [1133, 542] on select "showing show shows shown" at bounding box center [1111, 548] width 93 height 22
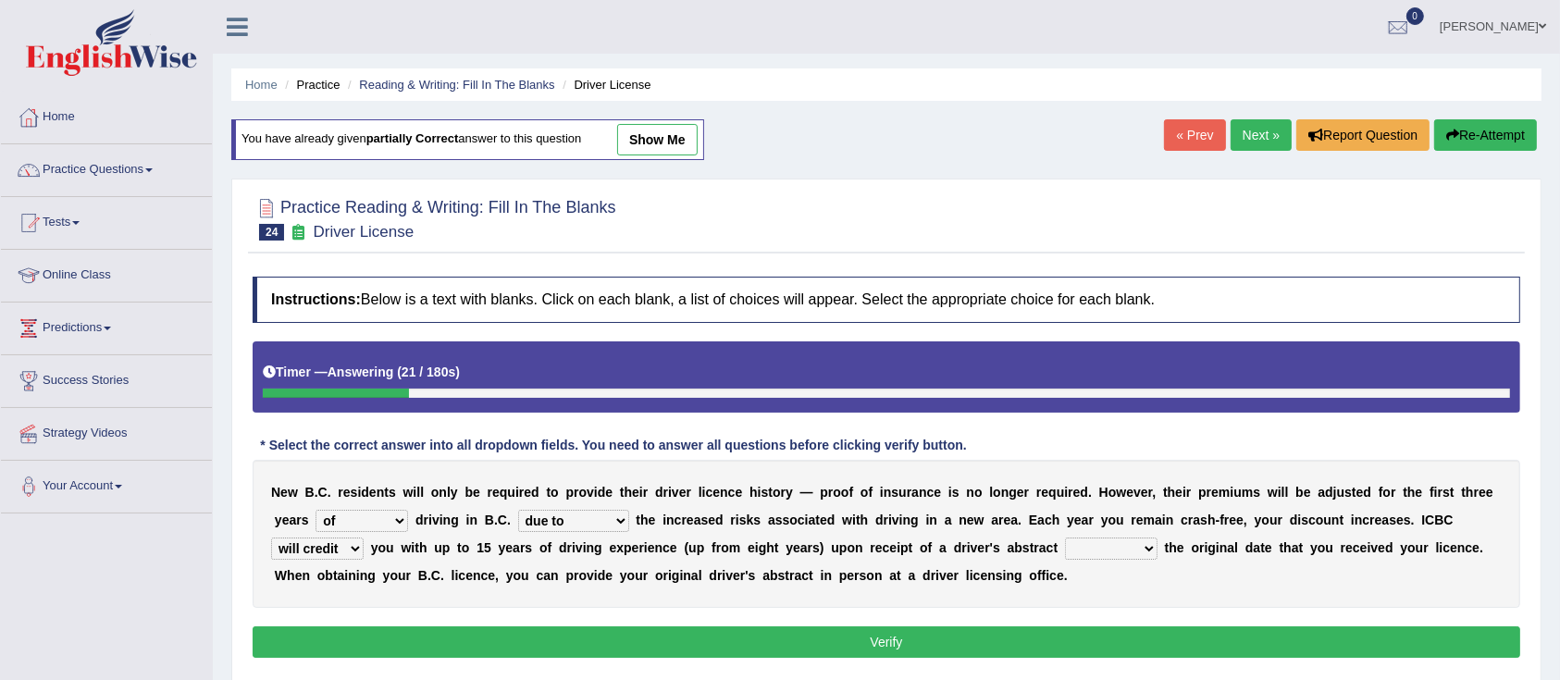
select select "showing"
click at [1065, 537] on select "showing show shows shown" at bounding box center [1111, 548] width 93 height 22
click at [1054, 648] on button "Verify" at bounding box center [886, 641] width 1267 height 31
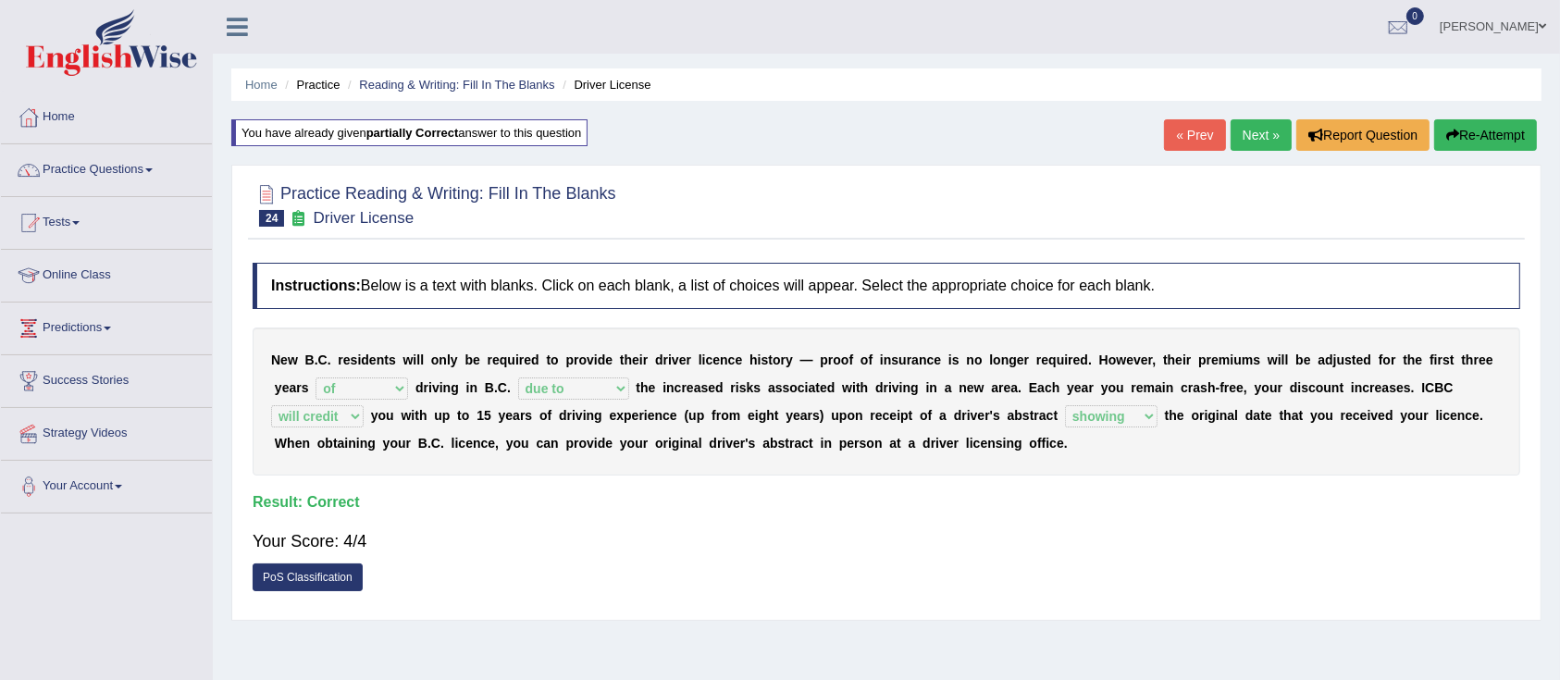
click at [1251, 131] on link "Next »" at bounding box center [1260, 134] width 61 height 31
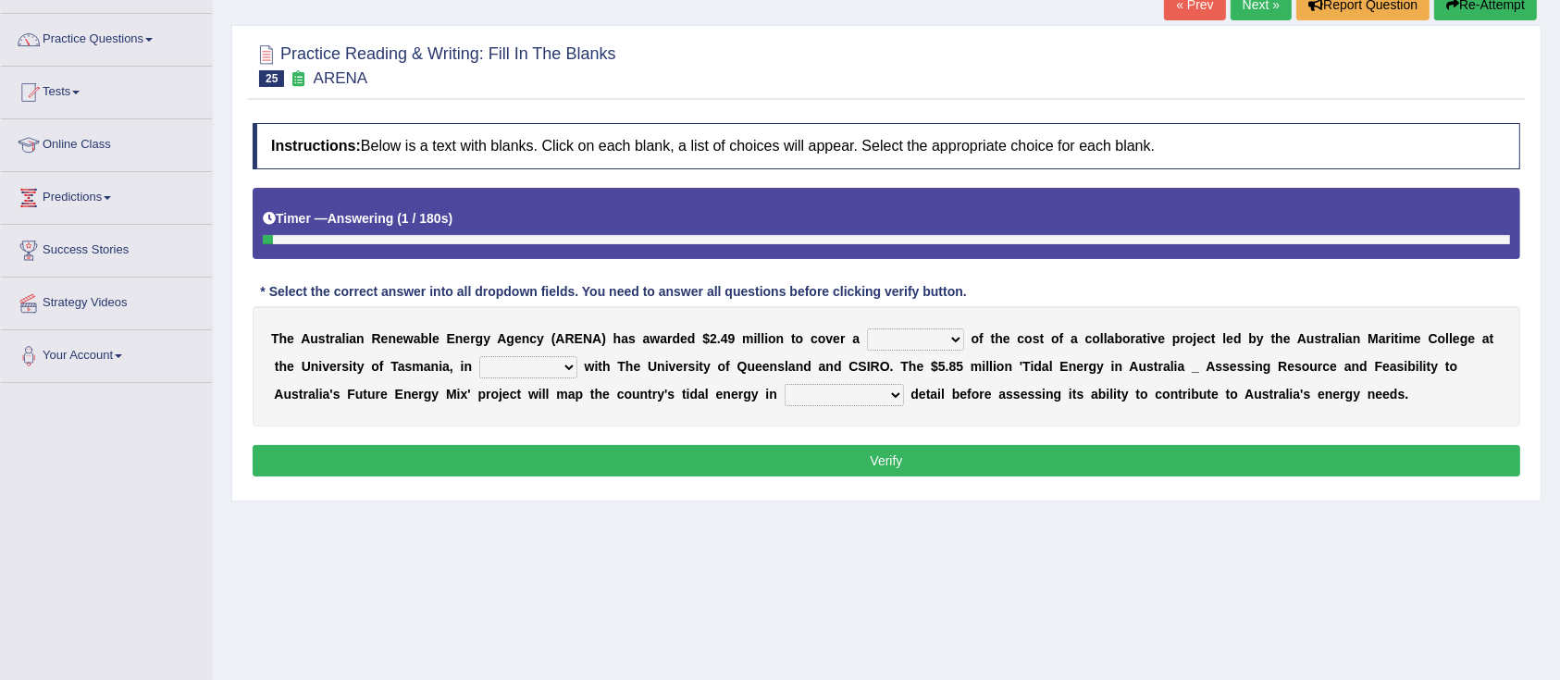
scroll to position [137, 0]
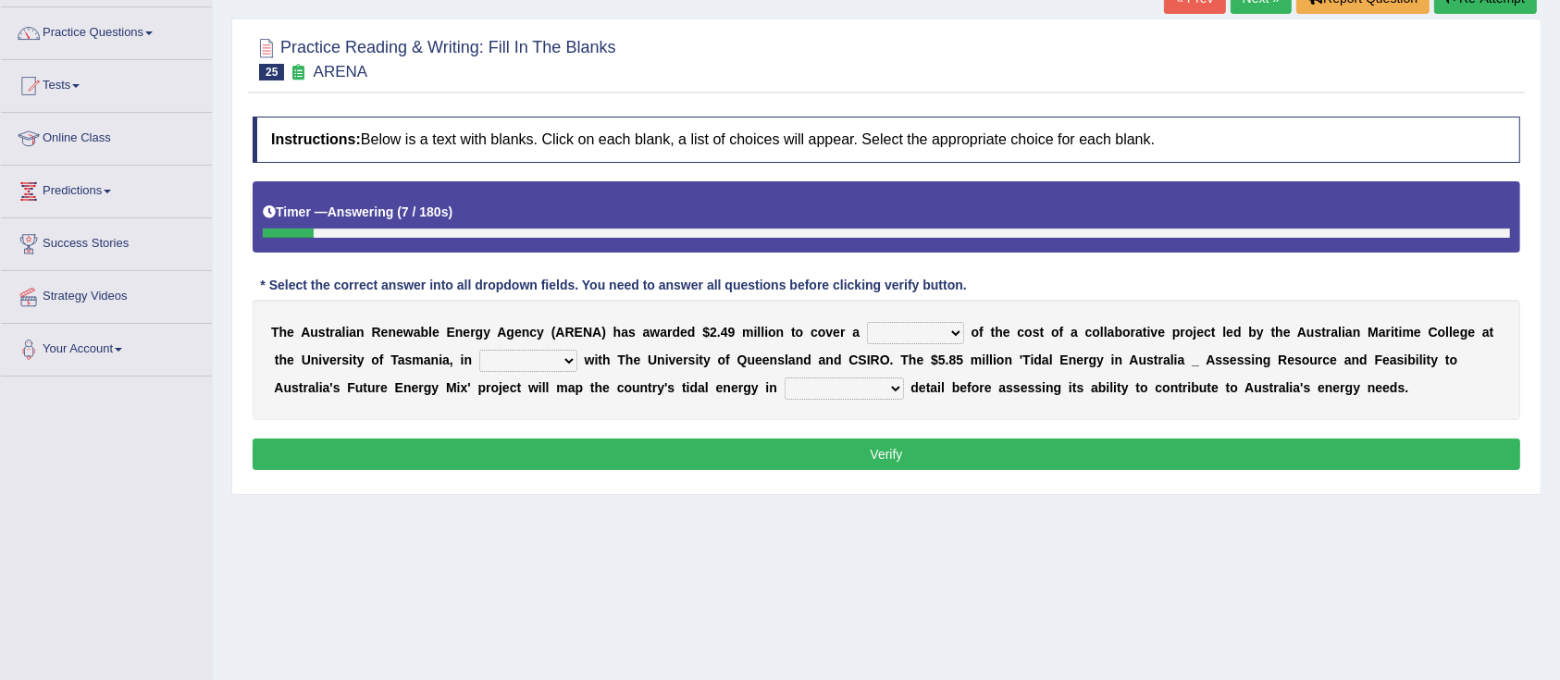
click at [923, 329] on select "wholesome total portion worth" at bounding box center [915, 333] width 97 height 22
select select "portion"
click at [867, 322] on select "wholesome total portion worth" at bounding box center [915, 333] width 97 height 22
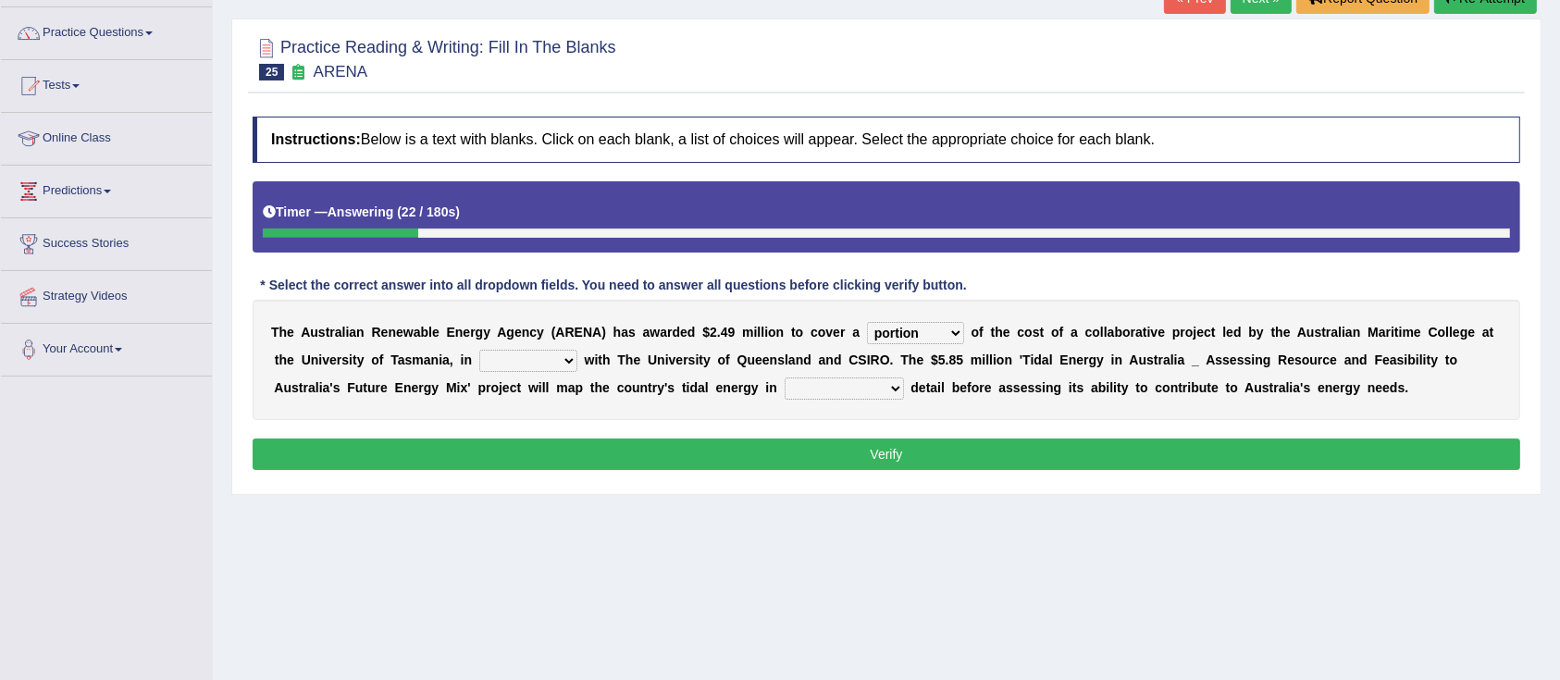
click at [503, 364] on select "disguise contrast partnership revenge" at bounding box center [528, 361] width 98 height 22
select select "partnership"
click at [479, 350] on select "disguise contrast partnership revenge" at bounding box center [528, 361] width 98 height 22
click at [1521, 352] on div "Instructions: Below is a text with blanks. Click on each blank, a list of choic…" at bounding box center [886, 295] width 1277 height 377
click at [806, 376] on div "T h e A u s t r a l i a n R e n e w a b l e E n e r g y A g e n c y ( A R E N A…" at bounding box center [886, 360] width 1267 height 120
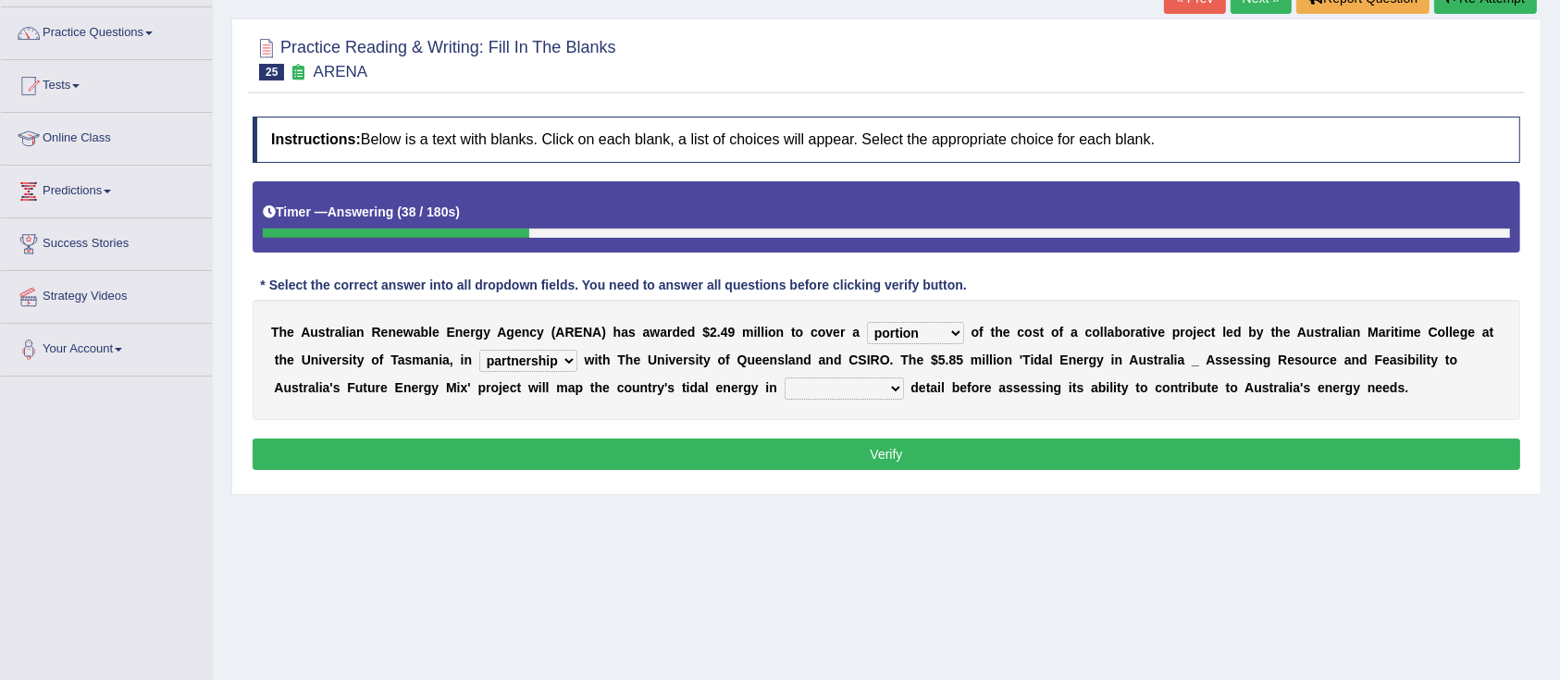
click at [806, 400] on div "T h e A u s t r a l i a n R e n e w a b l e E n e r g y A g e n c y ( A R E N A…" at bounding box center [886, 360] width 1267 height 120
click at [807, 389] on select "unexpected unforgiven universal unprecedented" at bounding box center [843, 388] width 119 height 22
select select "unprecedented"
click at [784, 377] on select "unexpected unforgiven universal unprecedented" at bounding box center [843, 388] width 119 height 22
click at [833, 448] on button "Verify" at bounding box center [886, 453] width 1267 height 31
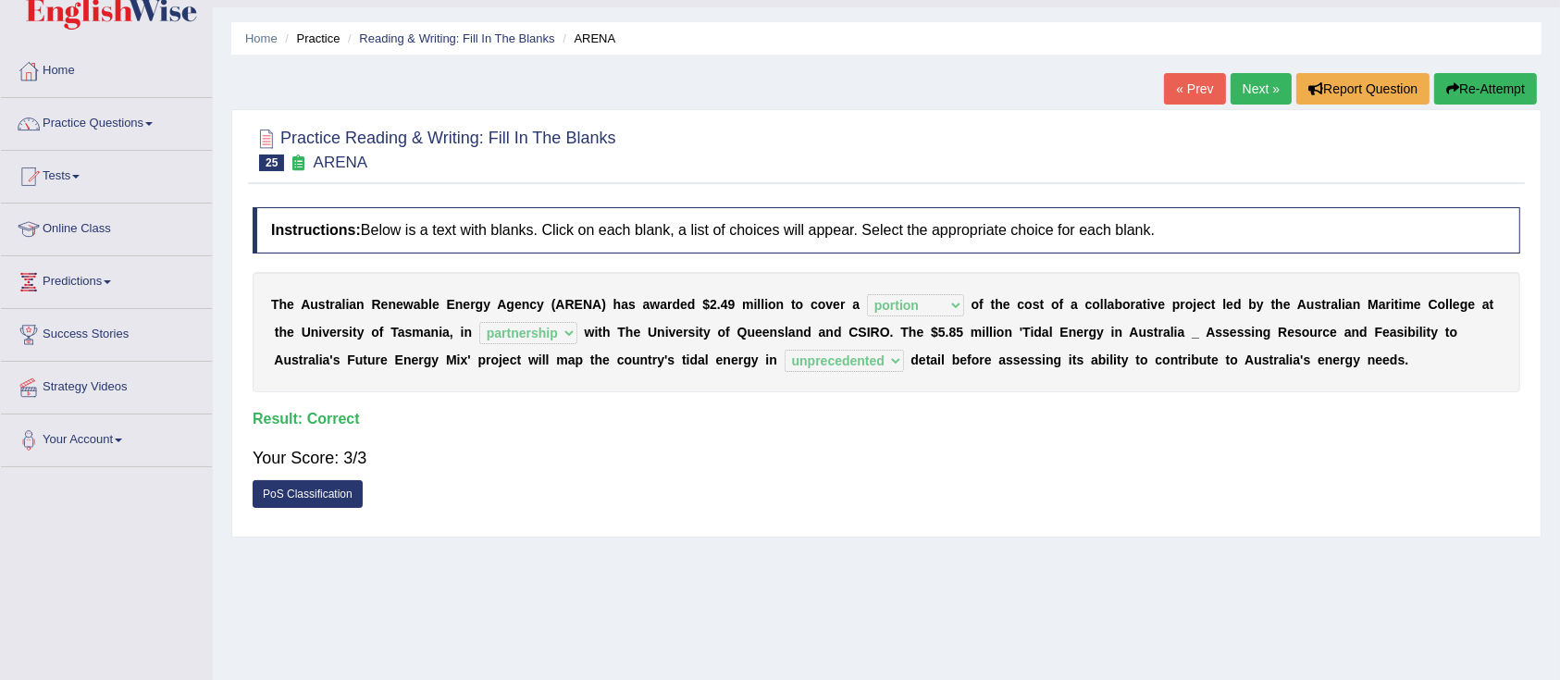
scroll to position [0, 0]
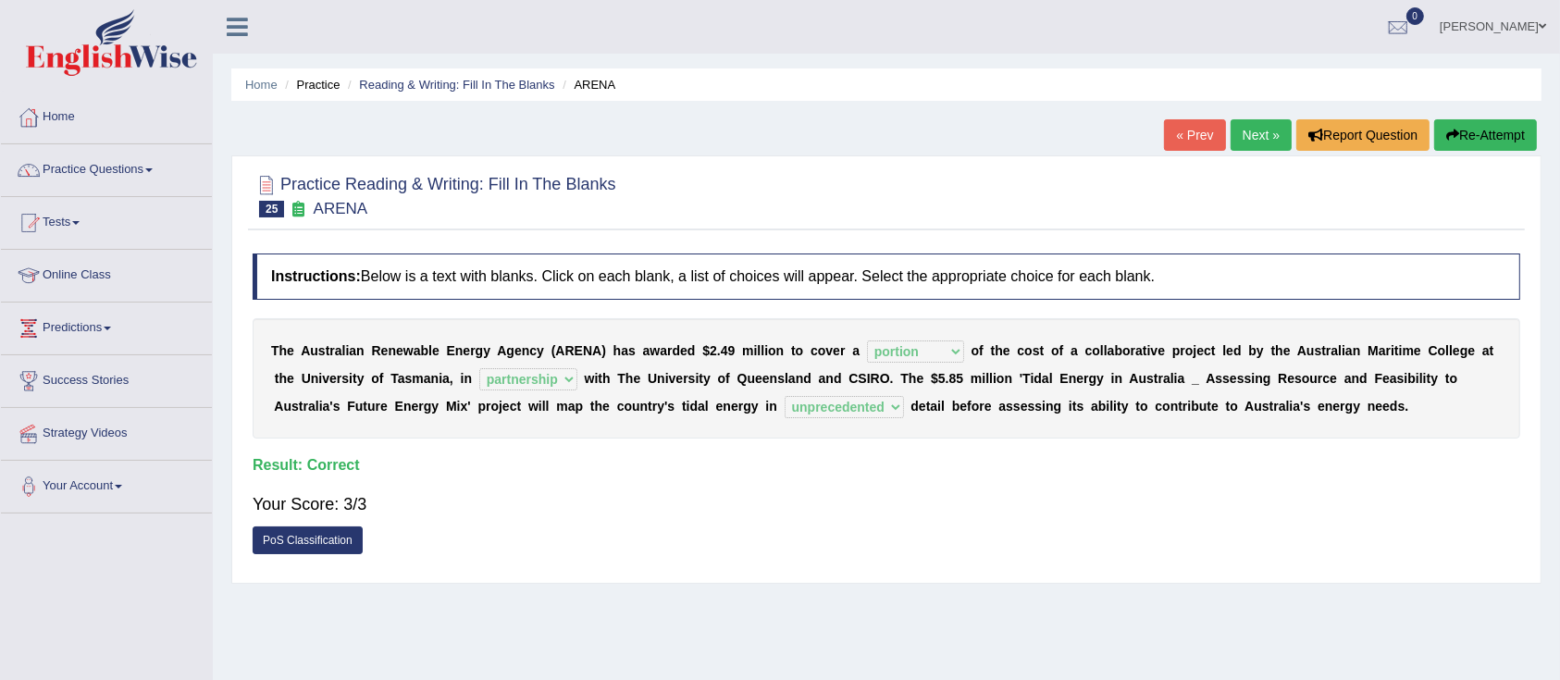
click at [1257, 140] on link "Next »" at bounding box center [1260, 134] width 61 height 31
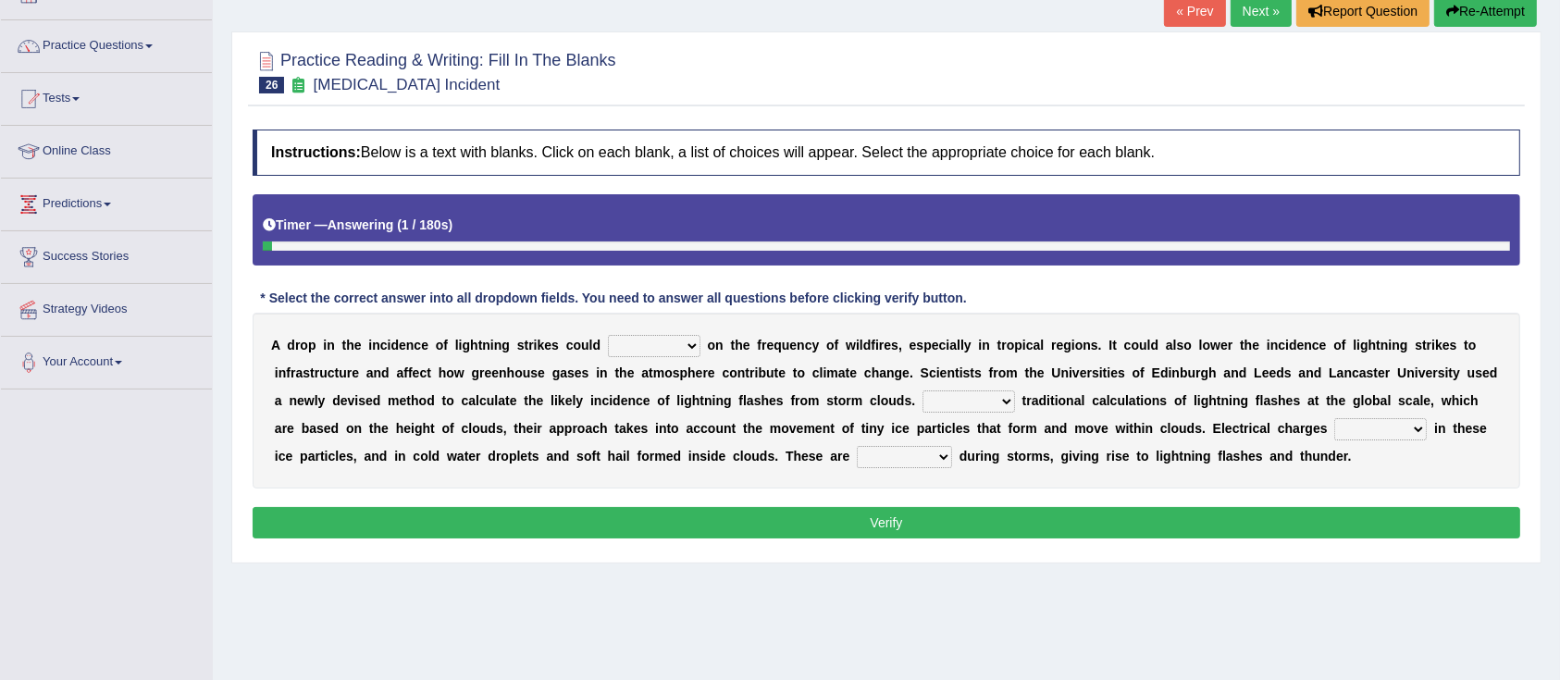
scroll to position [144, 0]
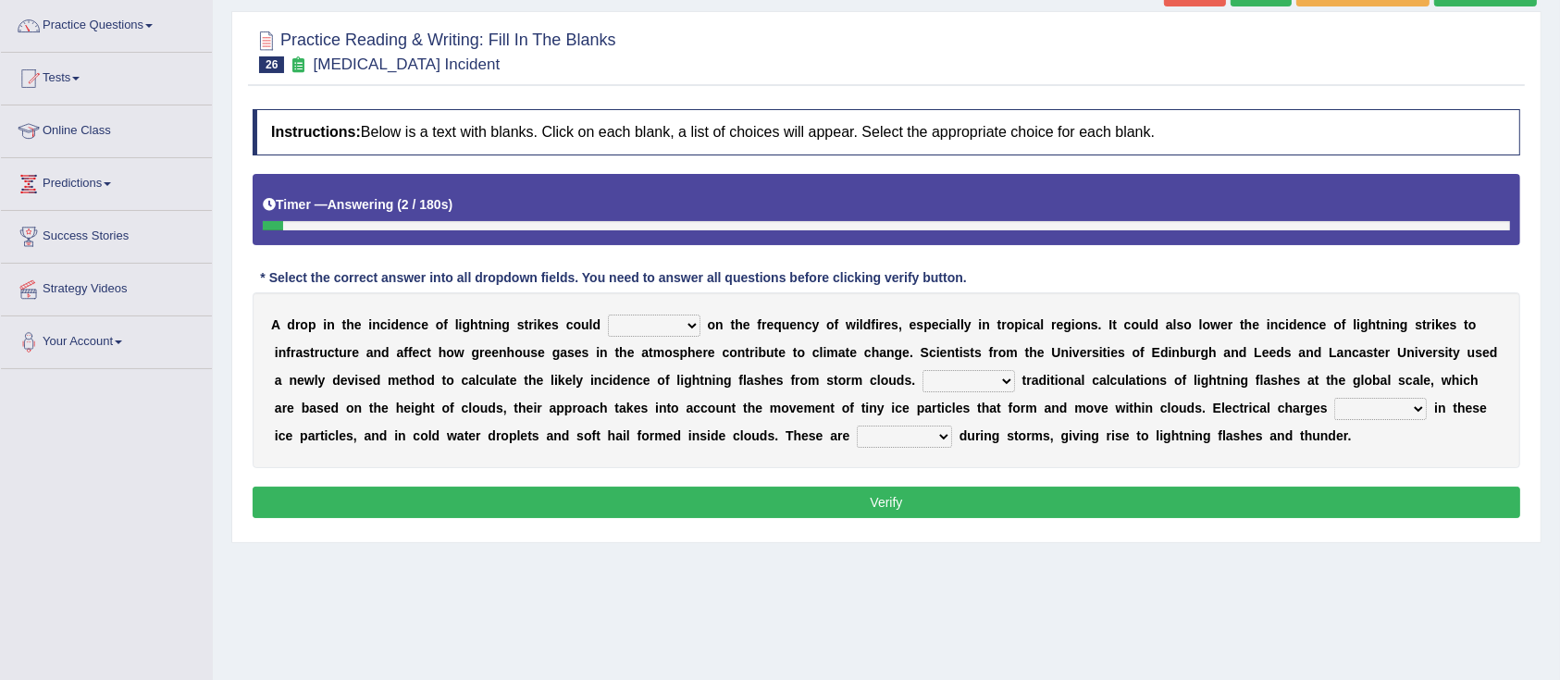
click at [768, 563] on div "Home Practice Reading & Writing: Fill In The Blanks [MEDICAL_DATA] Incident « P…" at bounding box center [886, 318] width 1347 height 925
click at [653, 317] on select "dwell focus impact depend" at bounding box center [654, 326] width 93 height 22
select select "focus"
click at [608, 315] on select "dwell focus impact depend" at bounding box center [654, 326] width 93 height 22
click at [950, 382] on select "Unlike Unless Except Besides" at bounding box center [968, 381] width 93 height 22
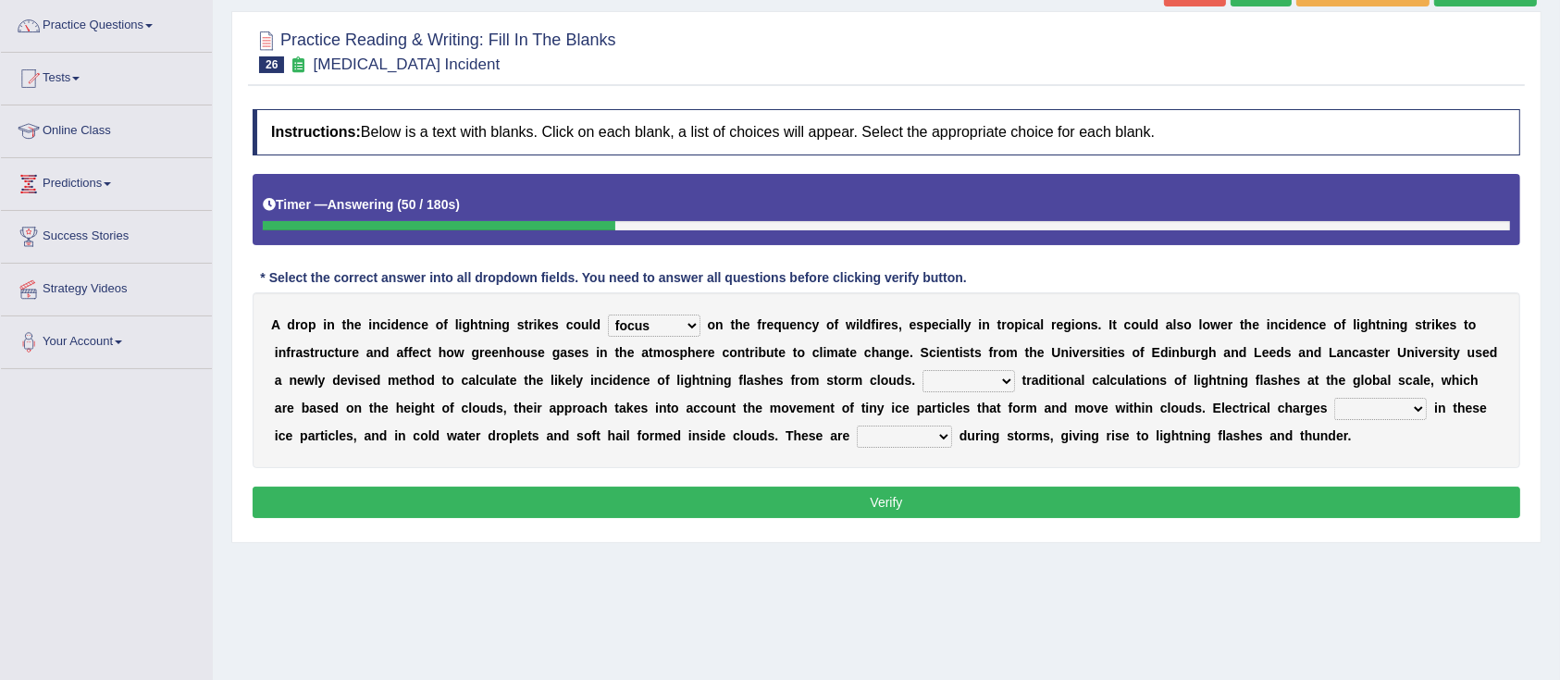
select select "Besides"
click at [922, 370] on select "Unlike Unless Except Besides" at bounding box center [968, 381] width 93 height 22
click at [1383, 413] on select "run off build up mess up zoom in" at bounding box center [1380, 409] width 93 height 22
click at [1334, 398] on select "run off build up mess up zoom in" at bounding box center [1380, 409] width 93 height 22
click at [885, 435] on select "collected diverted rounded discharged" at bounding box center [904, 437] width 95 height 22
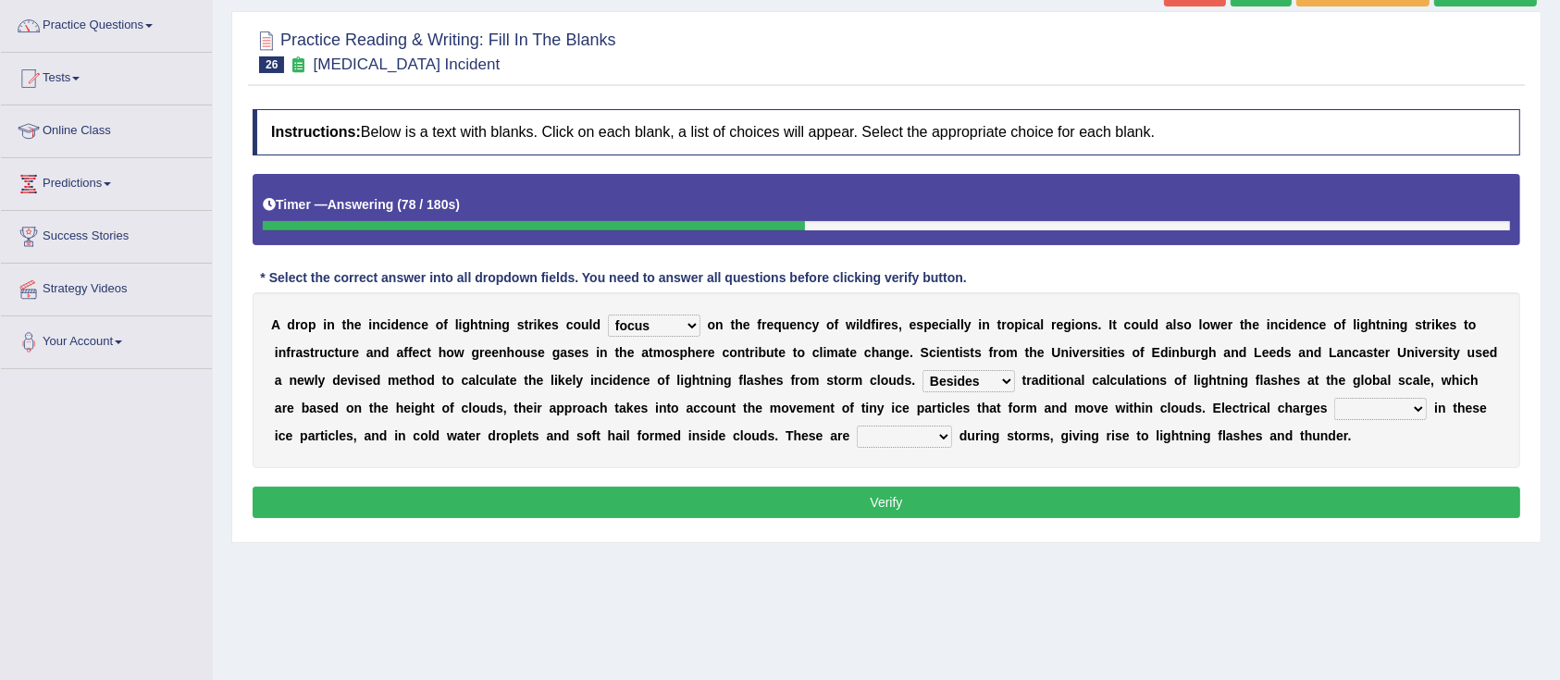
select select "collected"
click at [857, 426] on select "collected diverted rounded discharged" at bounding box center [904, 437] width 95 height 22
click at [877, 488] on button "Verify" at bounding box center [886, 502] width 1267 height 31
click at [877, 494] on button "Verify" at bounding box center [886, 502] width 1267 height 31
click at [1363, 405] on select "run off build up mess up zoom in" at bounding box center [1380, 409] width 93 height 22
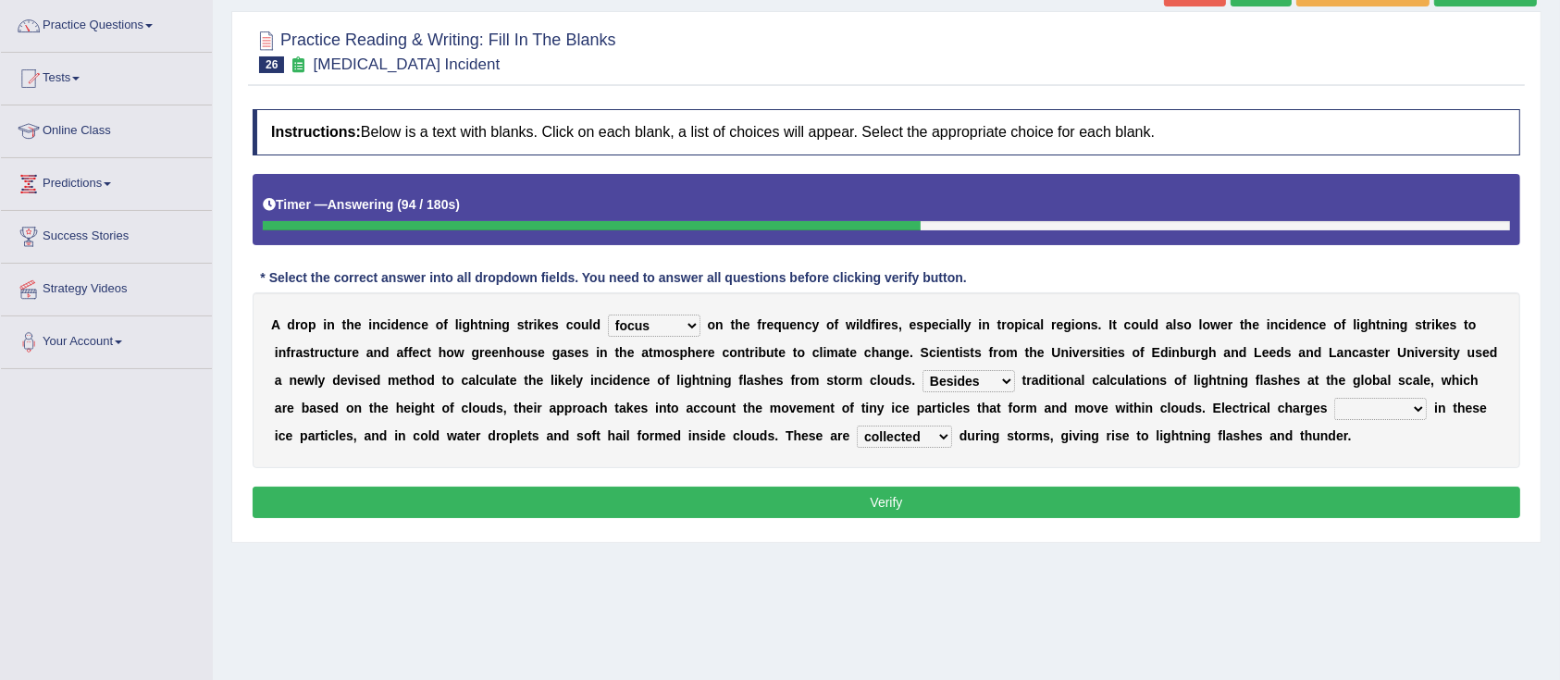
select select "run off"
click at [1334, 398] on select "run off build up mess up zoom in" at bounding box center [1380, 409] width 93 height 22
click at [1231, 512] on button "Verify" at bounding box center [886, 502] width 1267 height 31
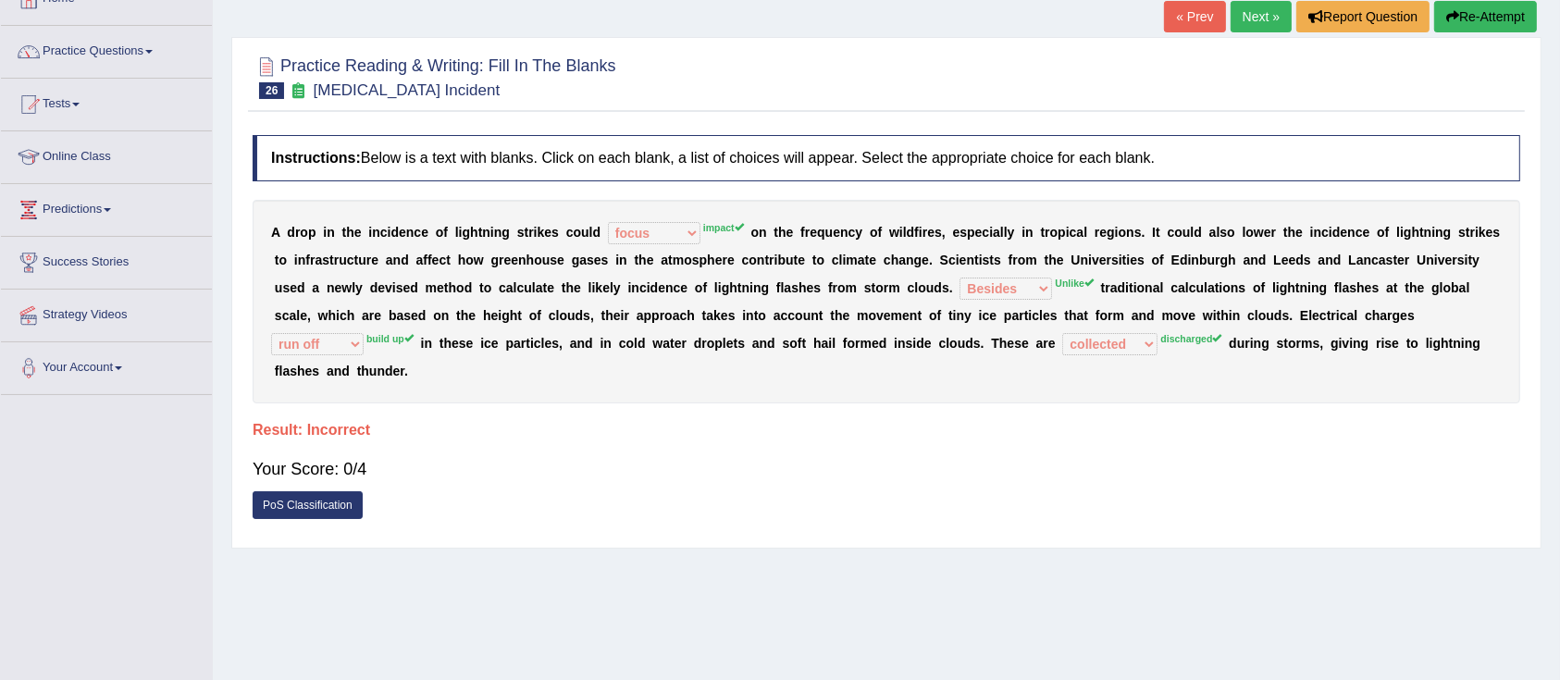
scroll to position [37, 0]
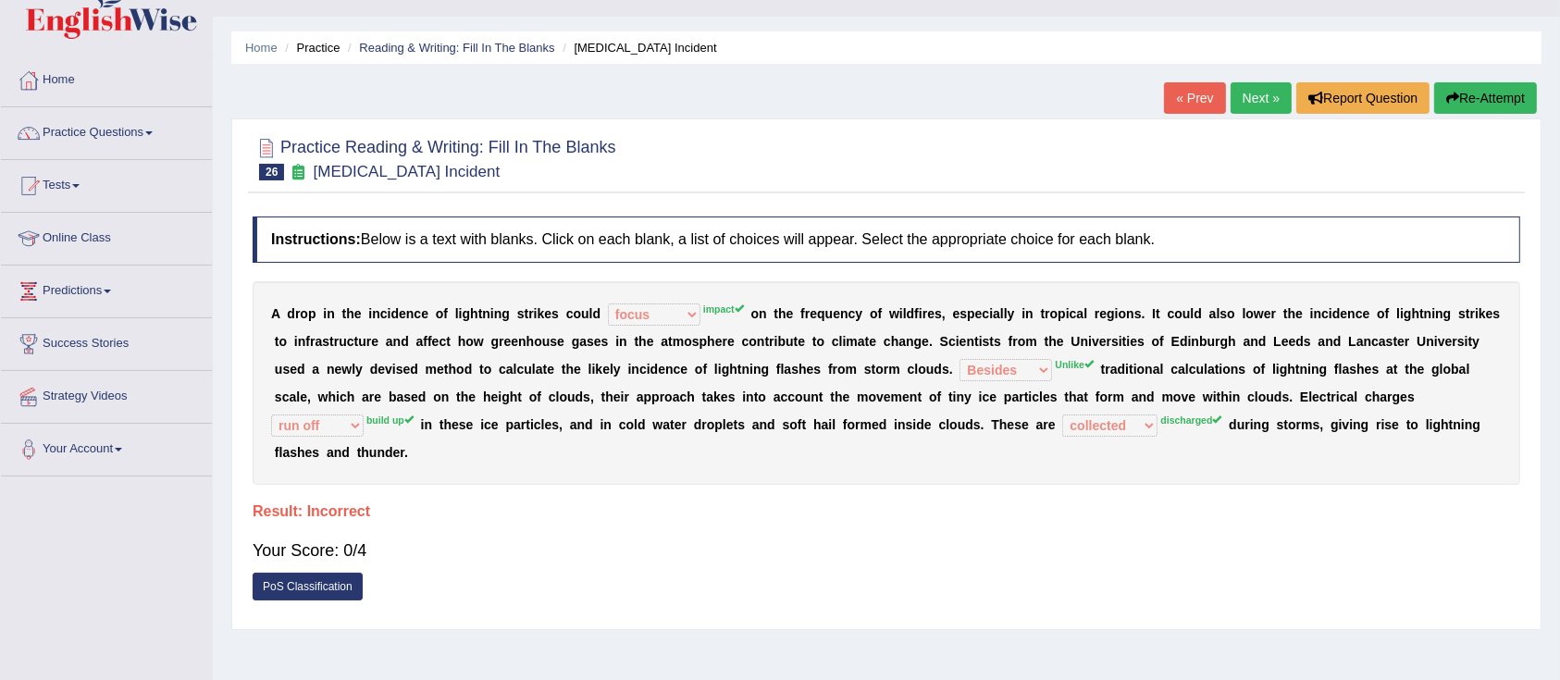
click at [1485, 130] on div at bounding box center [886, 158] width 1267 height 56
click at [1455, 105] on button "Re-Attempt" at bounding box center [1485, 97] width 103 height 31
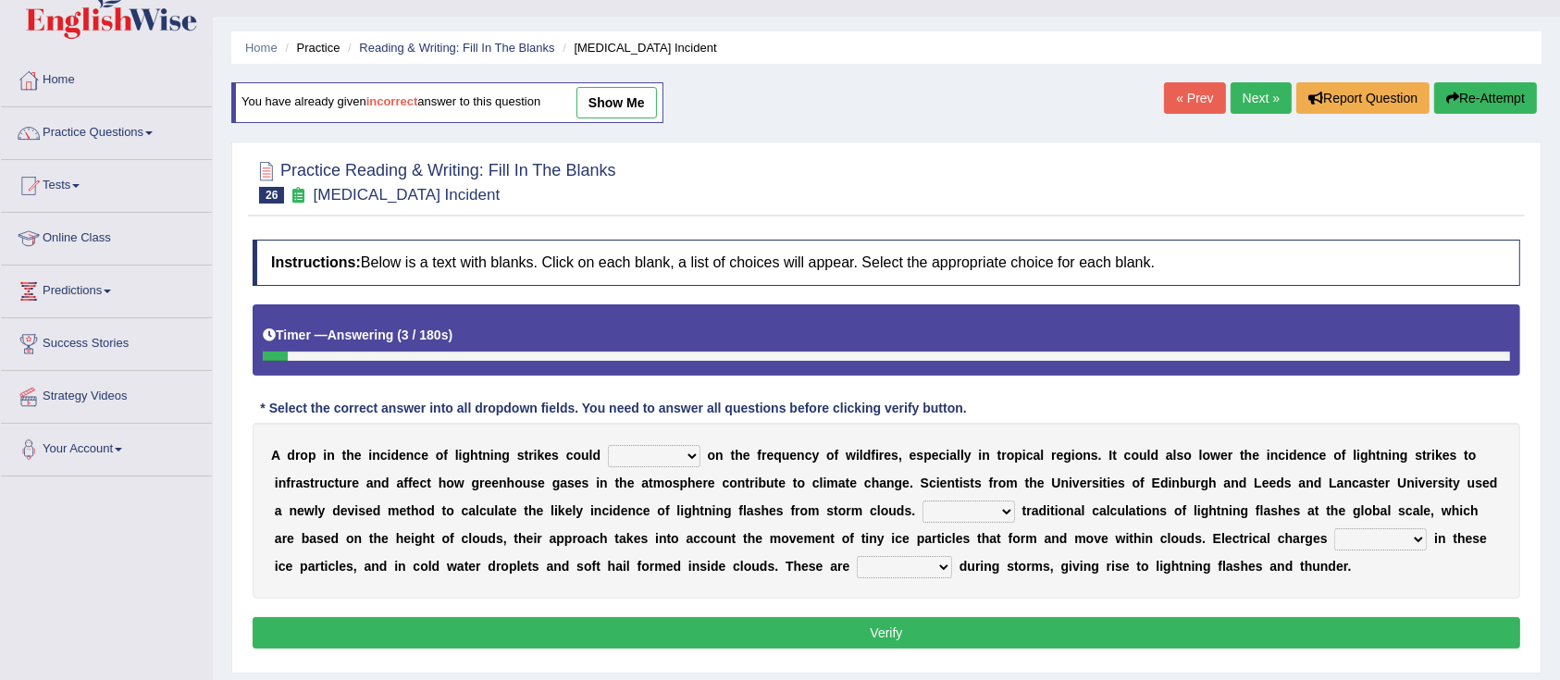
click at [644, 452] on select "dwell focus impact depend" at bounding box center [654, 456] width 93 height 22
select select "impact"
click at [608, 445] on select "dwell focus impact depend" at bounding box center [654, 456] width 93 height 22
click at [942, 516] on select "Unlike Unless Except Besides" at bounding box center [968, 511] width 93 height 22
select select "Unlike"
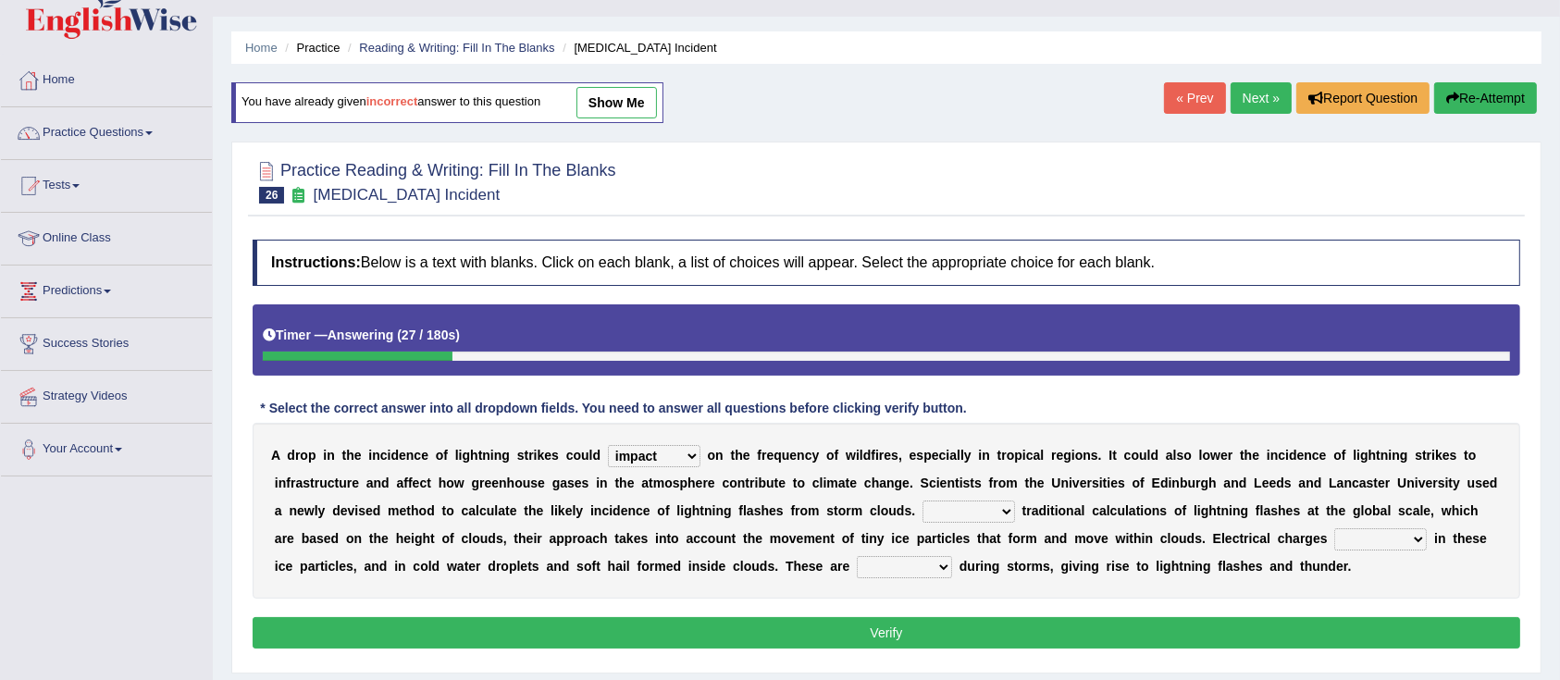
click at [922, 500] on select "Unlike Unless Except Besides" at bounding box center [968, 511] width 93 height 22
click at [1389, 534] on select "run off build up mess up zoom in" at bounding box center [1380, 539] width 93 height 22
select select "build up"
click at [1334, 528] on select "run off build up mess up zoom in" at bounding box center [1380, 539] width 93 height 22
click at [883, 574] on select "collected diverted rounded discharged" at bounding box center [904, 567] width 95 height 22
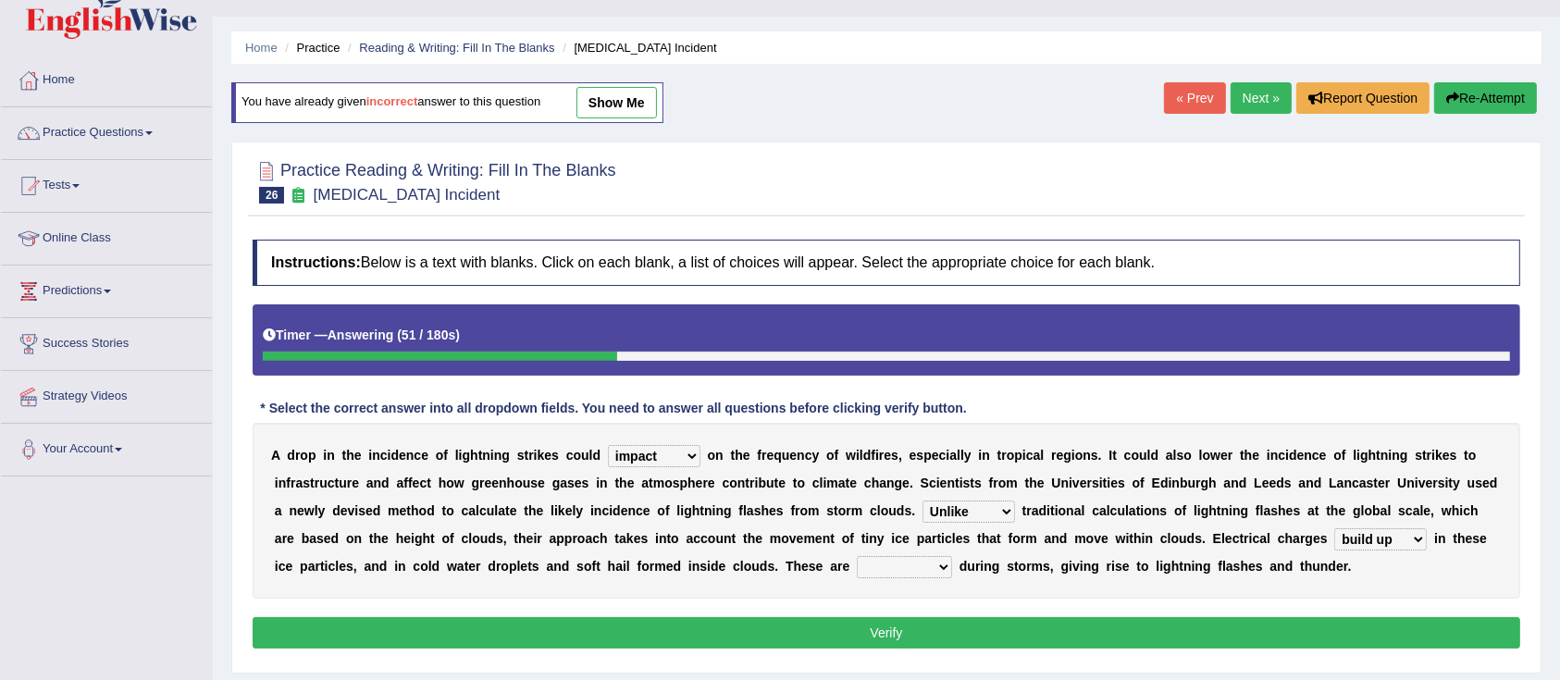
select select "discharged"
click at [857, 556] on select "collected diverted rounded discharged" at bounding box center [904, 567] width 95 height 22
click at [882, 617] on button "Verify" at bounding box center [886, 632] width 1267 height 31
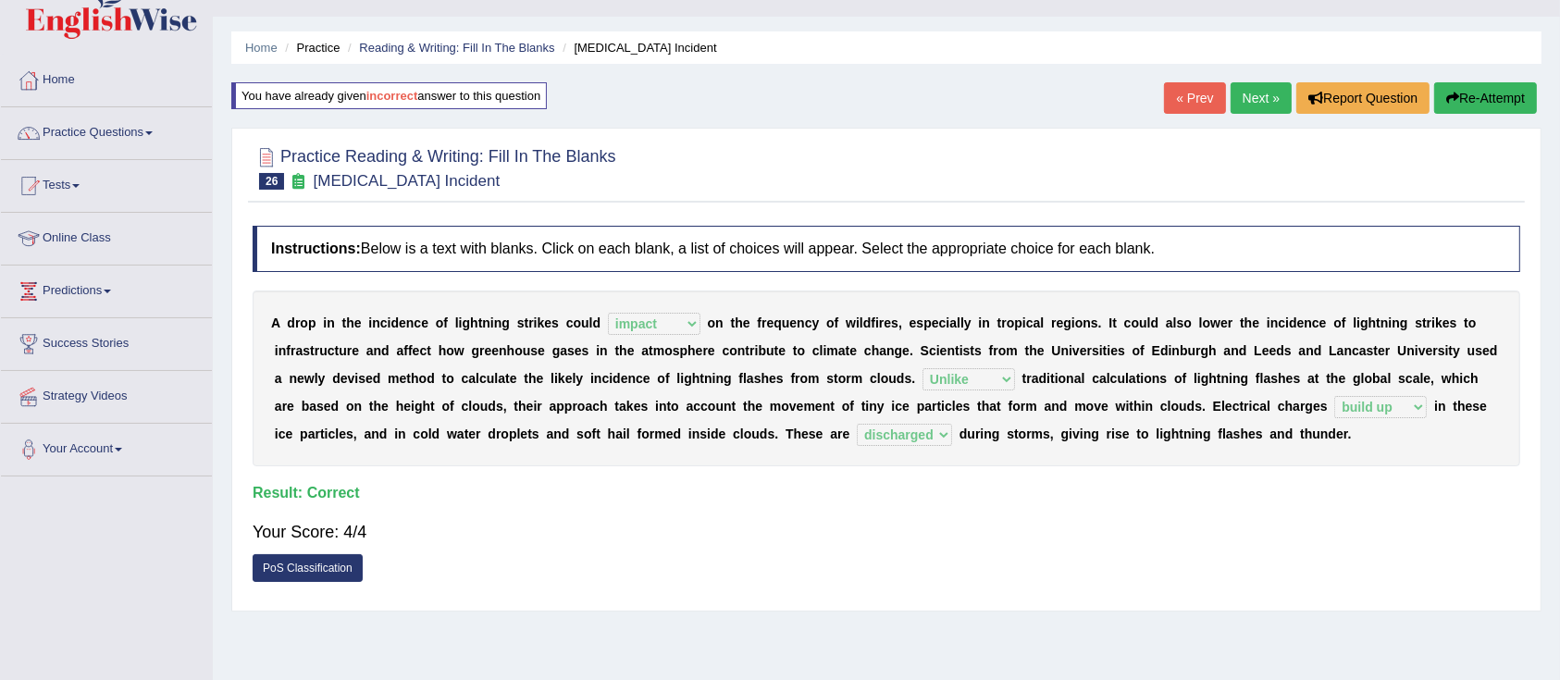
click at [1247, 85] on link "Next »" at bounding box center [1260, 97] width 61 height 31
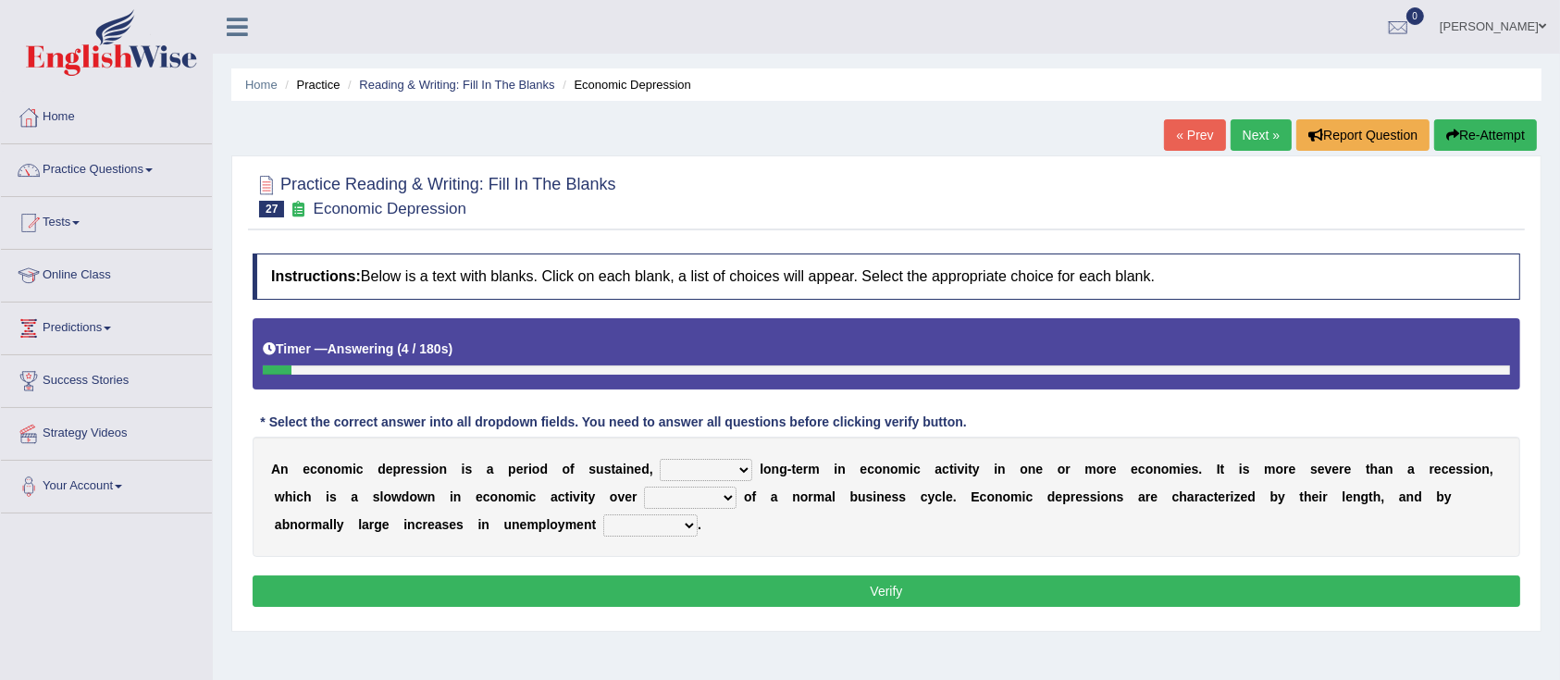
click at [709, 475] on select "variation promotion downturn reduction" at bounding box center [706, 470] width 93 height 22
select select "reduction"
click at [660, 459] on select "variation promotion downturn reduction" at bounding box center [706, 470] width 93 height 22
click at [677, 492] on select "an era the course a tally the year" at bounding box center [690, 498] width 93 height 22
select select "the year"
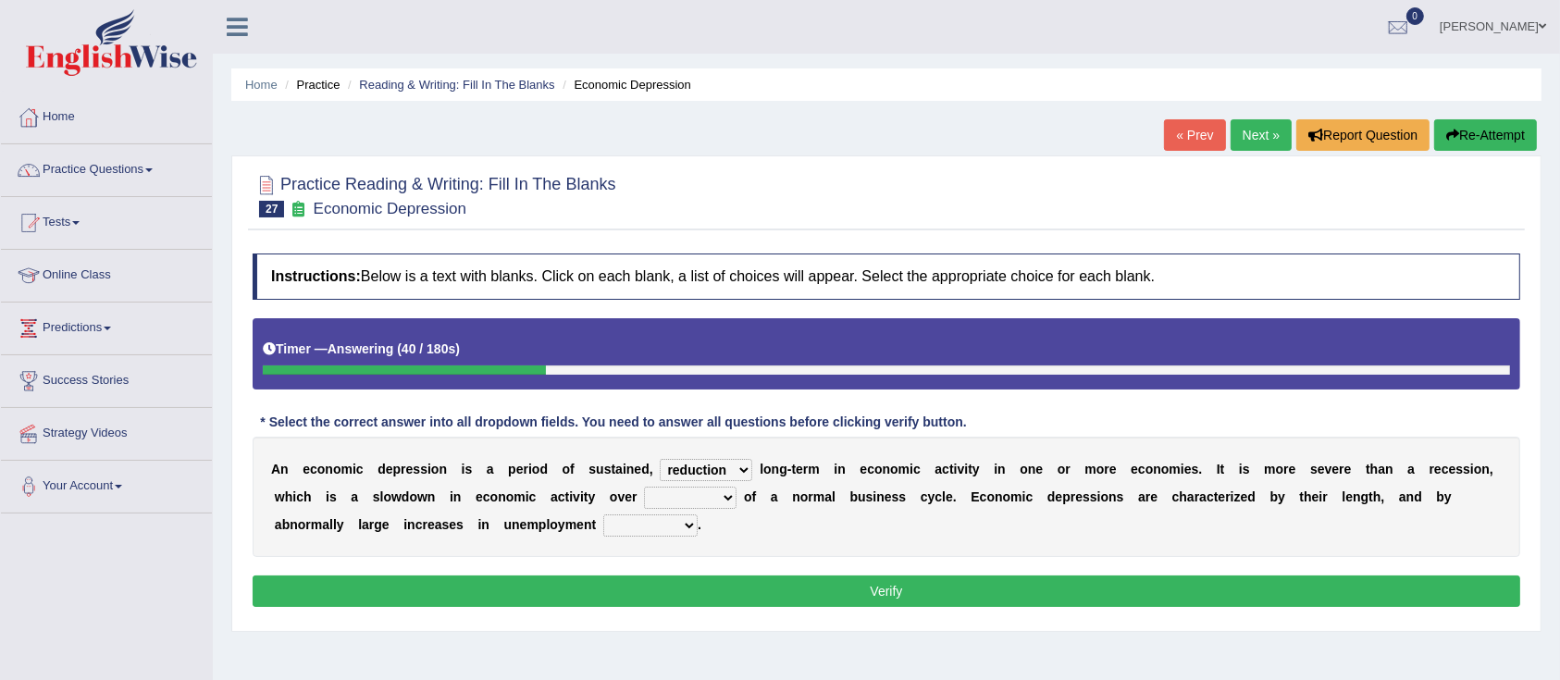
click at [644, 487] on select "an era the course a tally the year" at bounding box center [690, 498] width 93 height 22
click at [637, 531] on select "calculation bias ratio rate" at bounding box center [650, 525] width 94 height 22
select select "ratio"
click at [603, 514] on select "calculation bias ratio rate" at bounding box center [650, 525] width 94 height 22
click at [796, 597] on button "Verify" at bounding box center [886, 590] width 1267 height 31
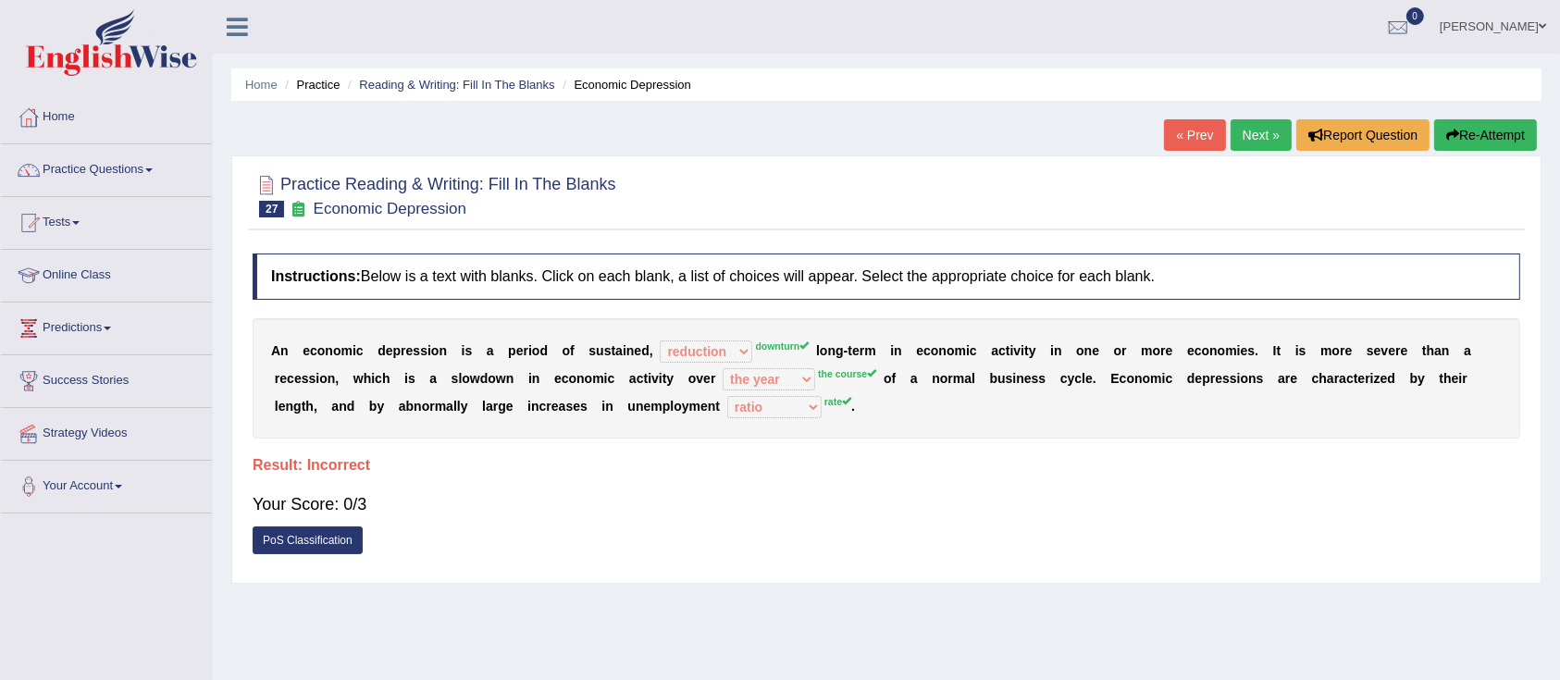
click at [1458, 131] on button "Re-Attempt" at bounding box center [1485, 134] width 103 height 31
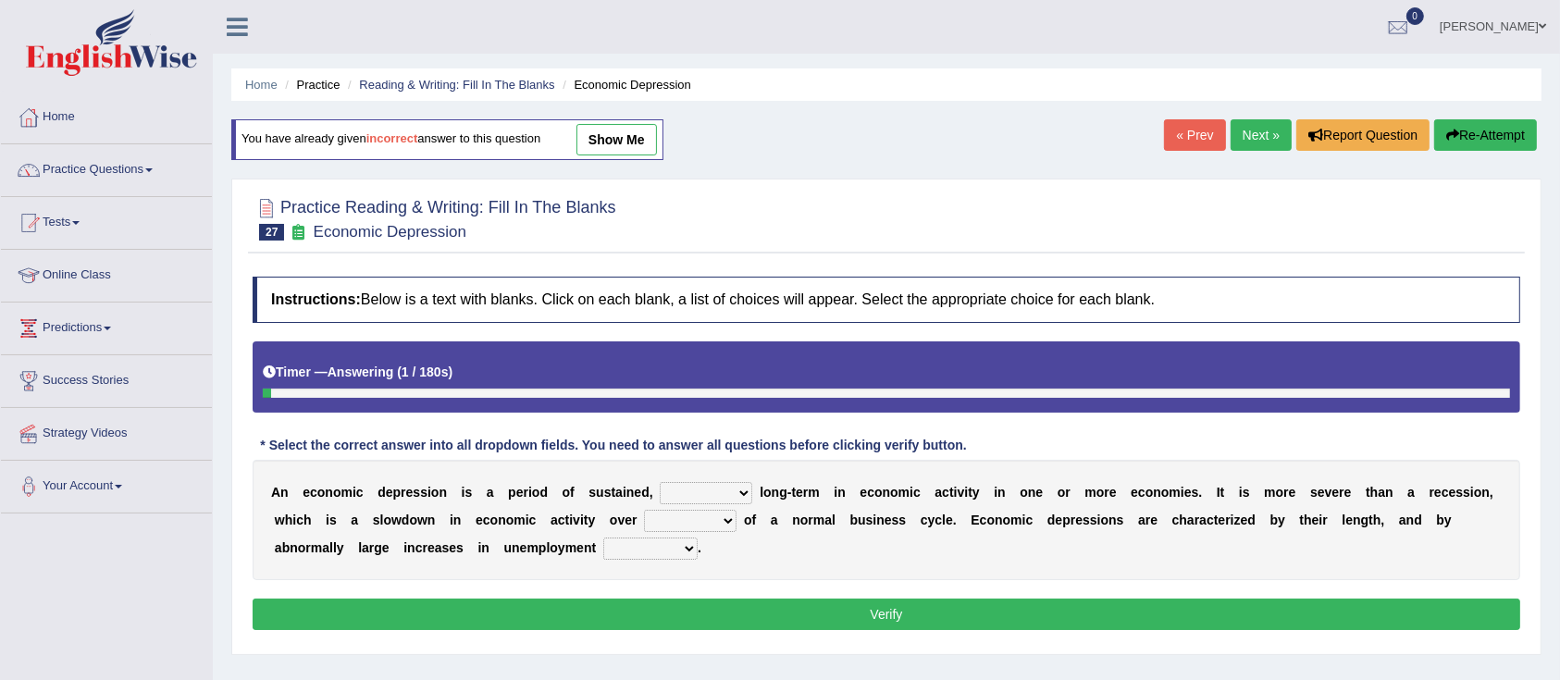
click at [698, 497] on select "variation promotion downturn reduction" at bounding box center [706, 493] width 93 height 22
select select "downturn"
click at [660, 482] on select "variation promotion downturn reduction" at bounding box center [706, 493] width 93 height 22
click at [707, 520] on select "an era the course a tally the year" at bounding box center [690, 521] width 93 height 22
select select "the course"
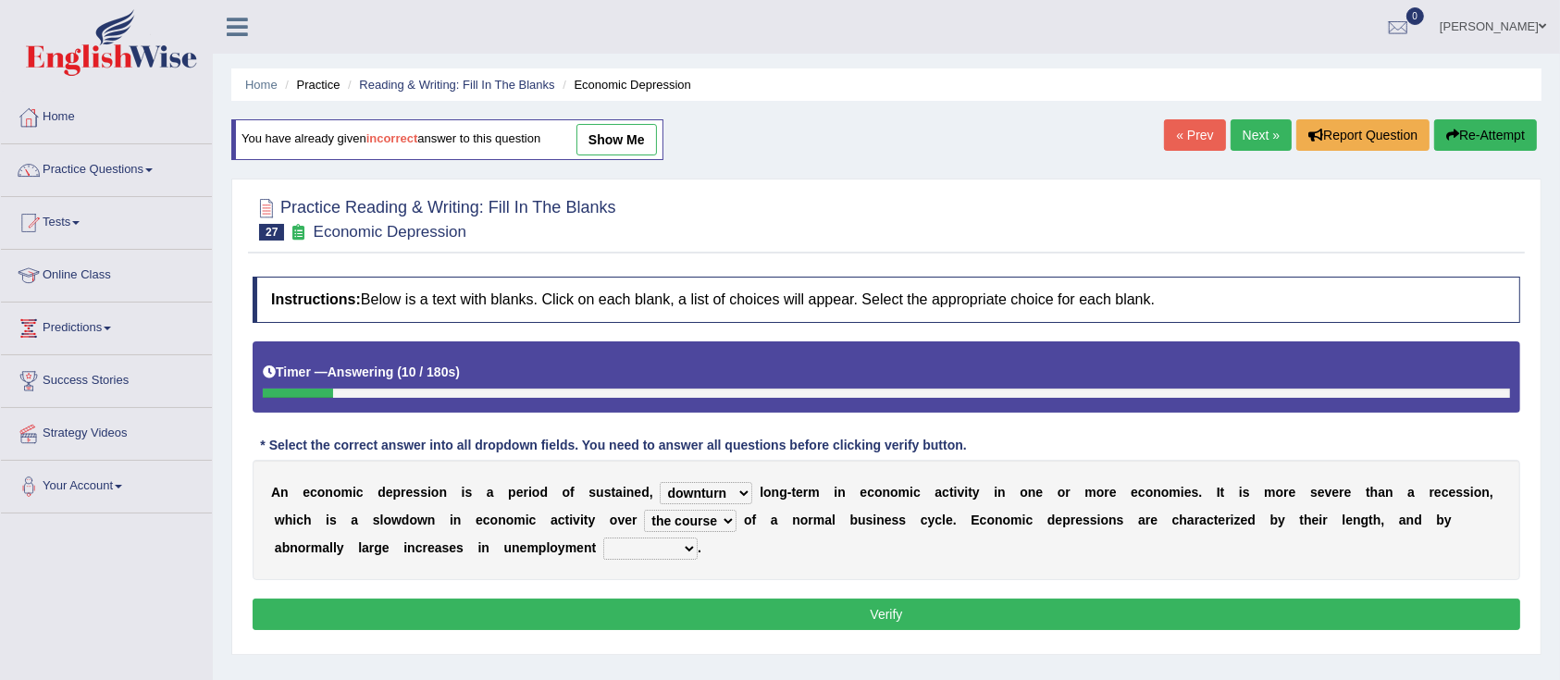
click at [644, 510] on select "an era the course a tally the year" at bounding box center [690, 521] width 93 height 22
click at [668, 544] on select "calculation bias ratio rate" at bounding box center [650, 548] width 94 height 22
select select "rate"
click at [603, 537] on select "calculation bias ratio rate" at bounding box center [650, 548] width 94 height 22
click at [753, 612] on button "Verify" at bounding box center [886, 613] width 1267 height 31
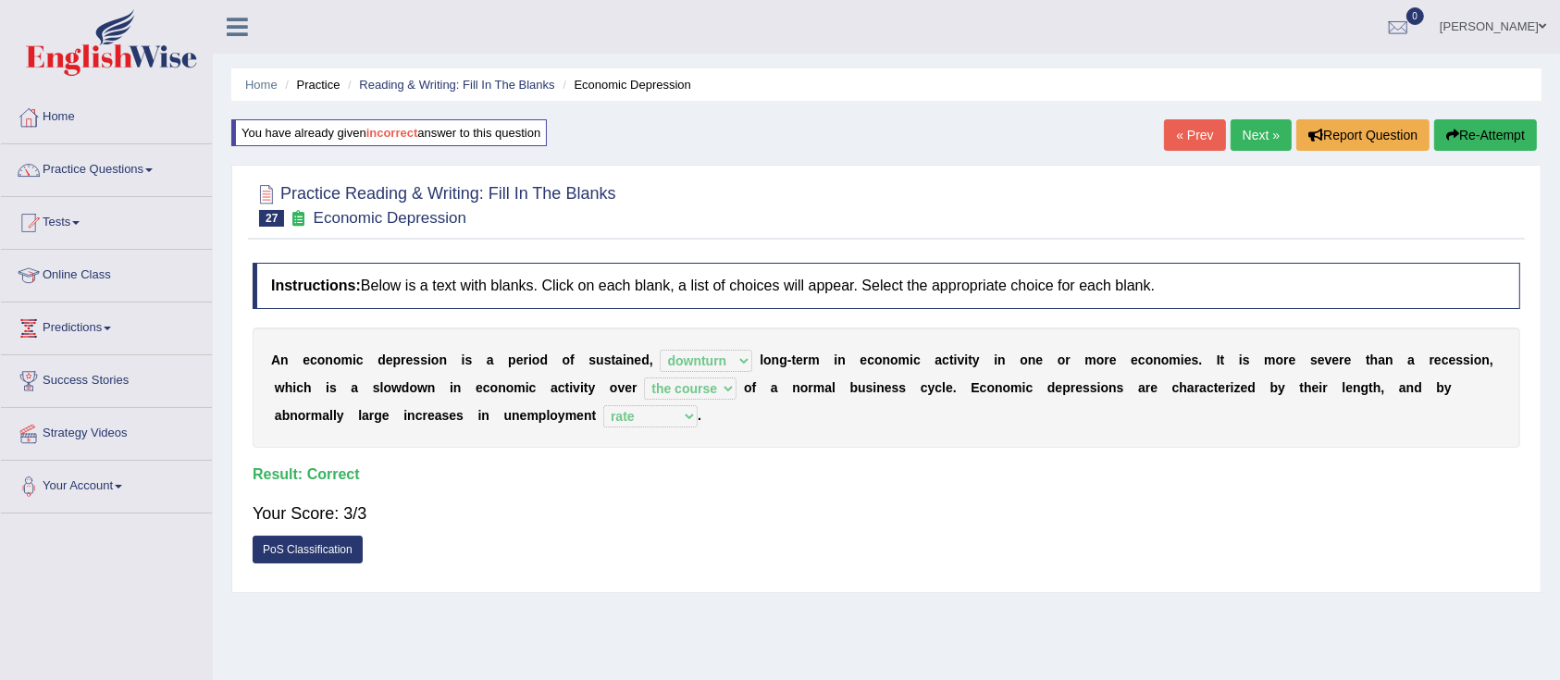
click at [1249, 142] on link "Next »" at bounding box center [1260, 134] width 61 height 31
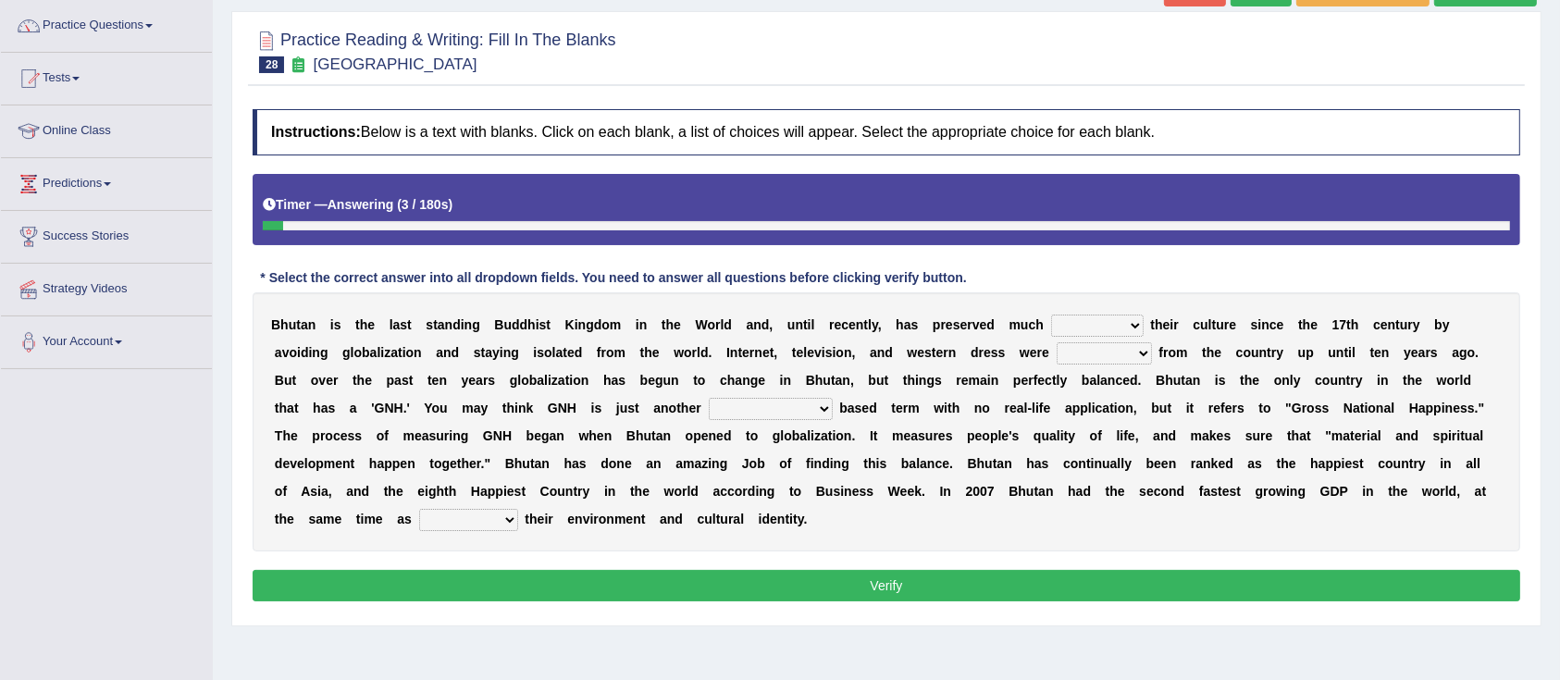
scroll to position [180, 0]
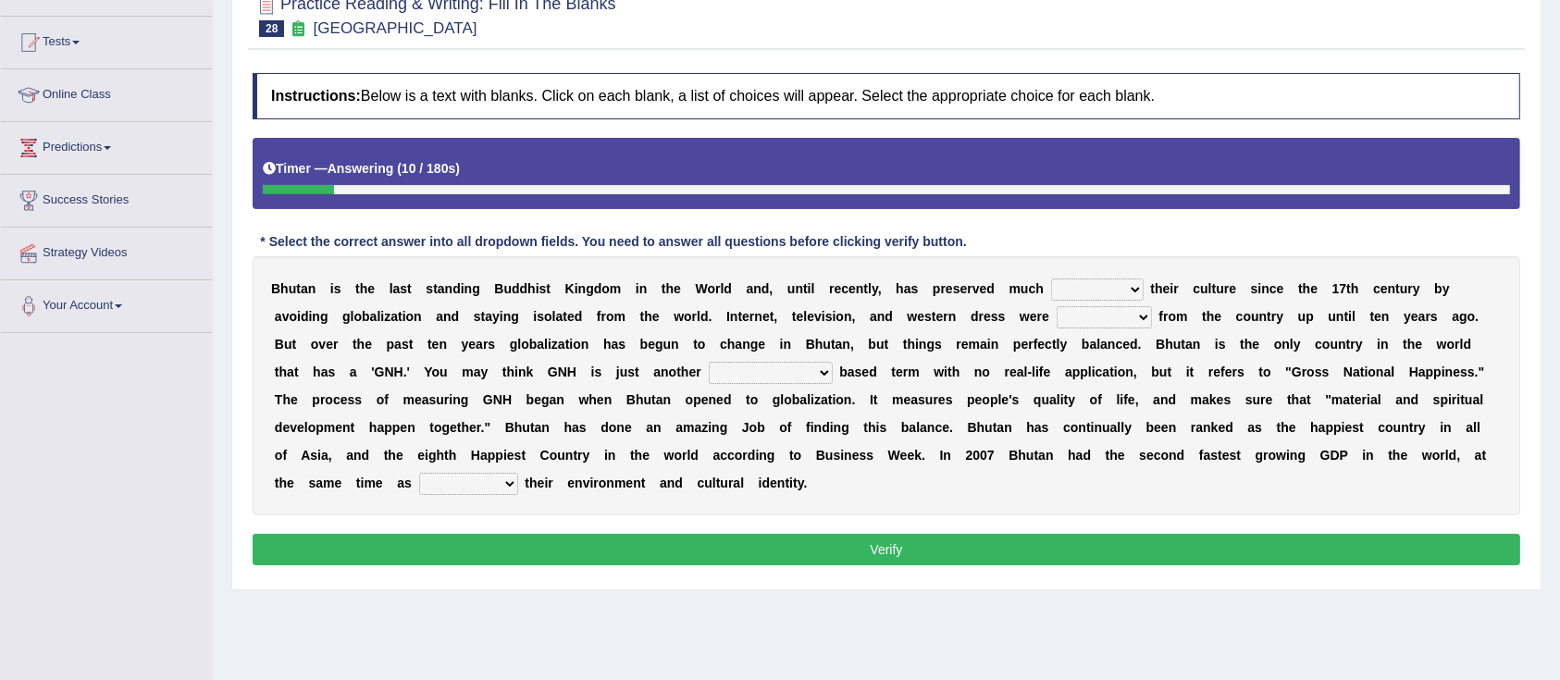
click at [1061, 292] on select "of about to for" at bounding box center [1097, 289] width 93 height 22
select select "about"
click at [1051, 278] on select "of about to for" at bounding box center [1097, 289] width 93 height 22
click at [1119, 312] on select "summoned observed displayed banned" at bounding box center [1103, 317] width 95 height 22
select select "displayed"
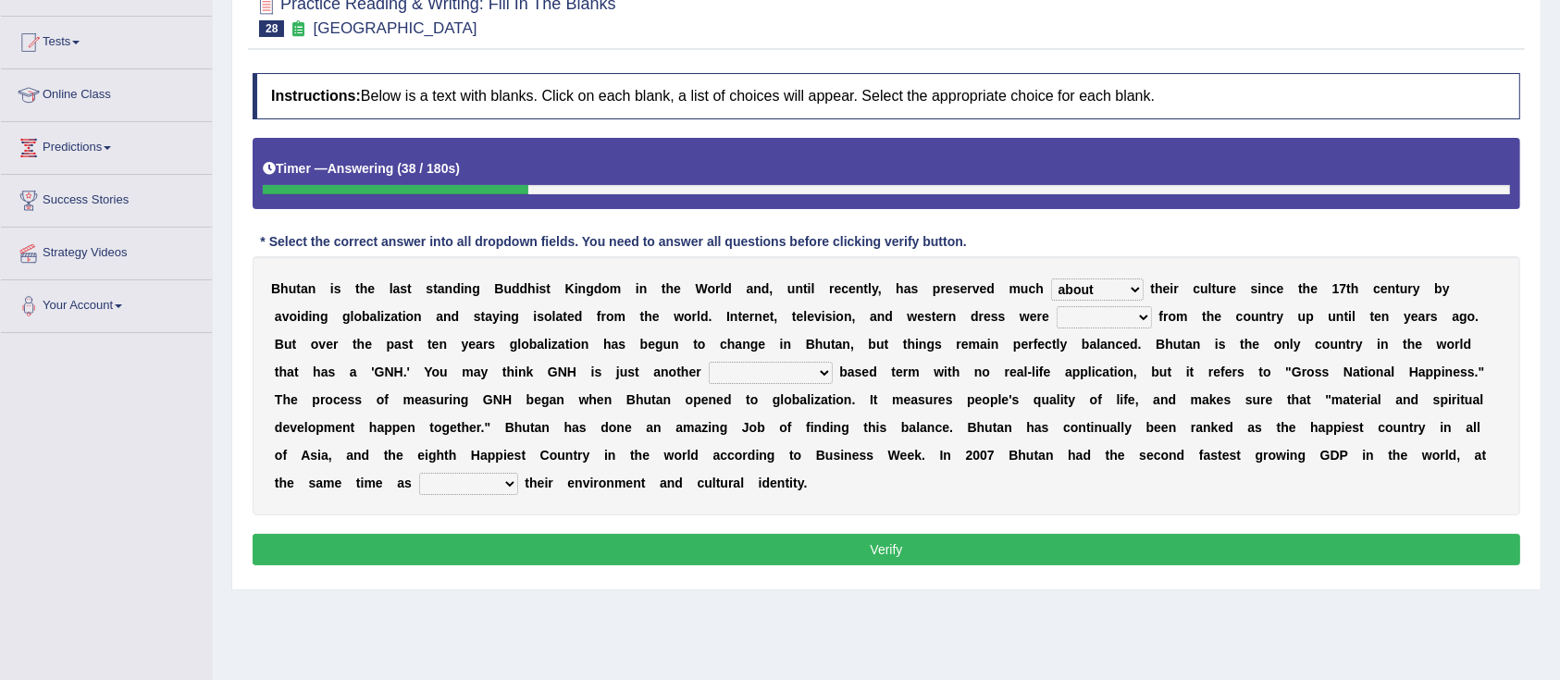
click at [1056, 306] on select "summoned observed displayed banned" at bounding box center [1103, 317] width 95 height 22
click at [755, 372] on select "statistically barely overwhelmingly roughly" at bounding box center [771, 373] width 124 height 22
select select "statistically"
click at [709, 362] on select "statistically barely overwhelmingly roughly" at bounding box center [771, 373] width 124 height 22
click at [466, 488] on select "demeaning intruding maintaining mourning" at bounding box center [468, 484] width 99 height 22
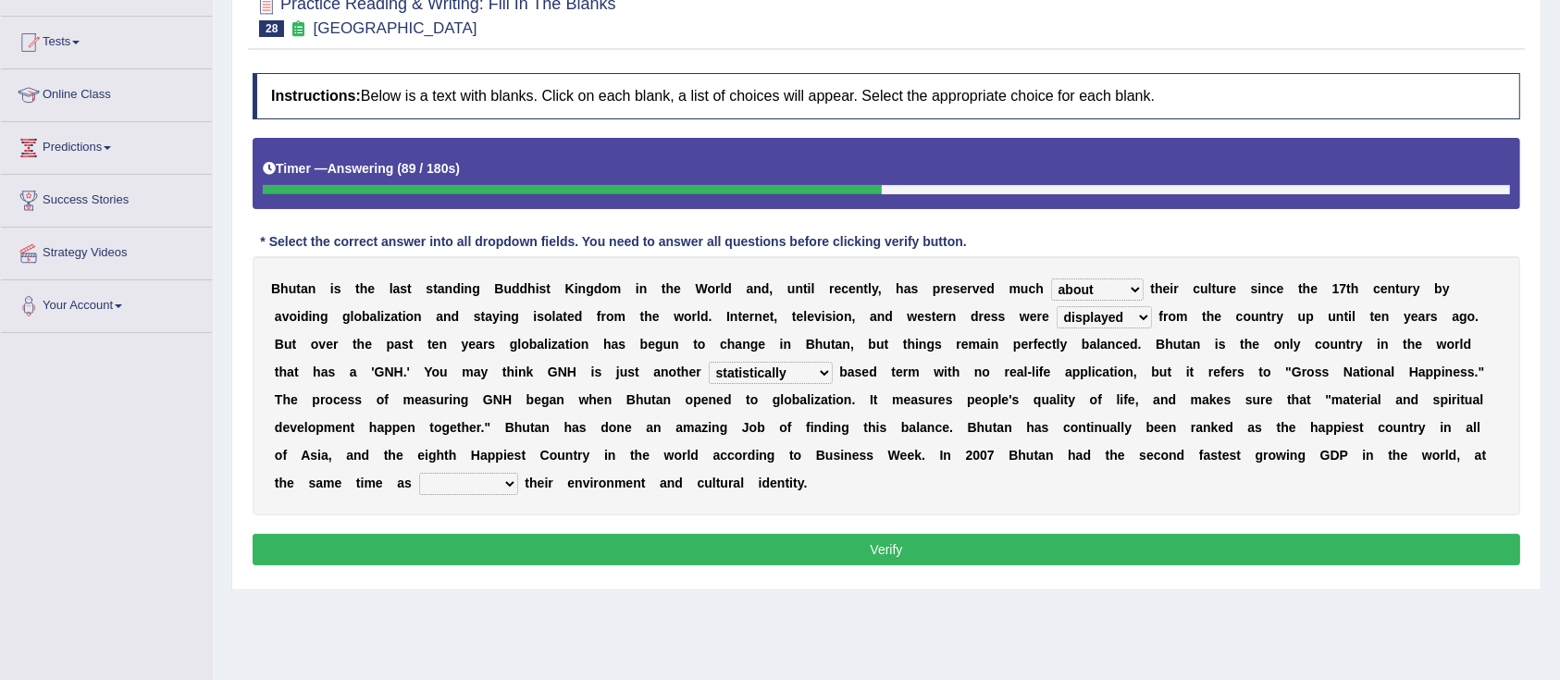
select select "maintaining"
click at [419, 473] on select "demeaning intruding maintaining mourning" at bounding box center [468, 484] width 99 height 22
click at [626, 551] on button "Verify" at bounding box center [886, 549] width 1267 height 31
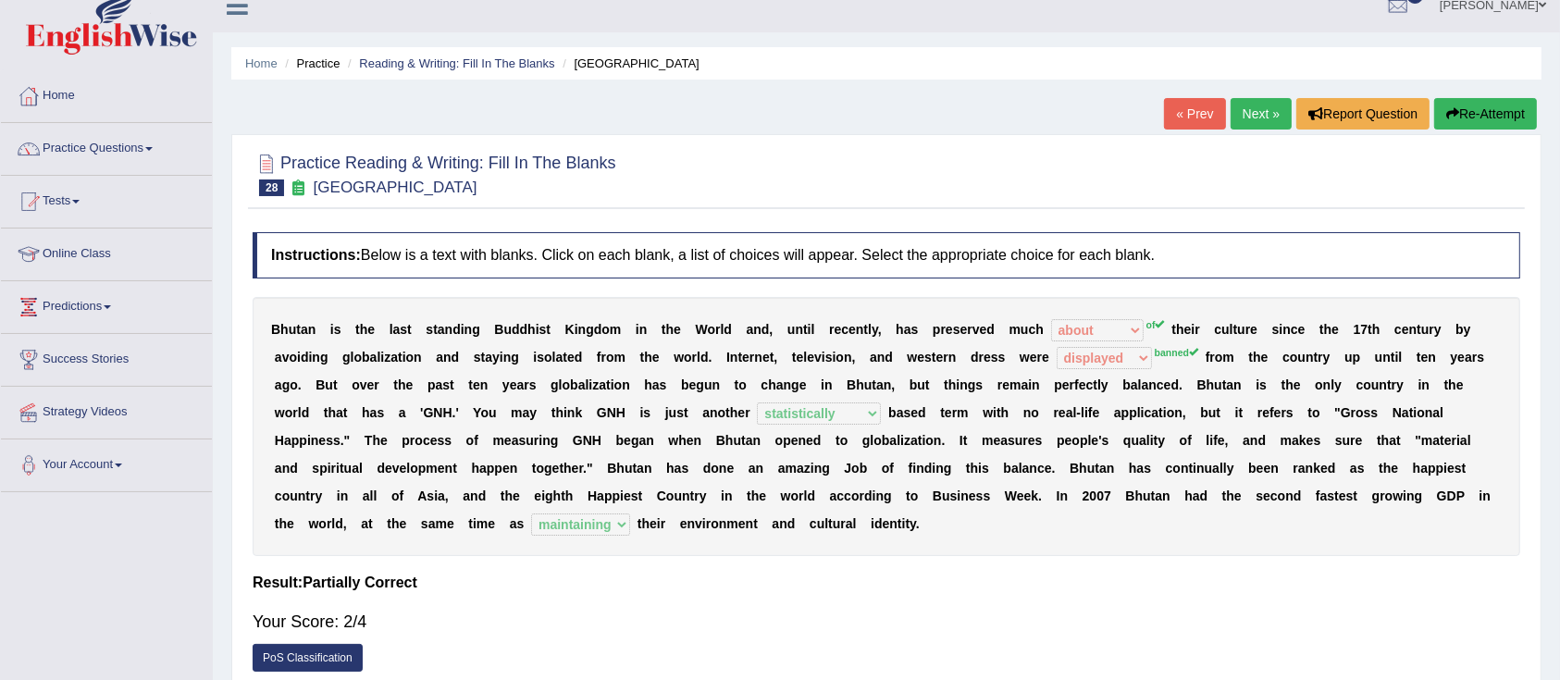
scroll to position [0, 0]
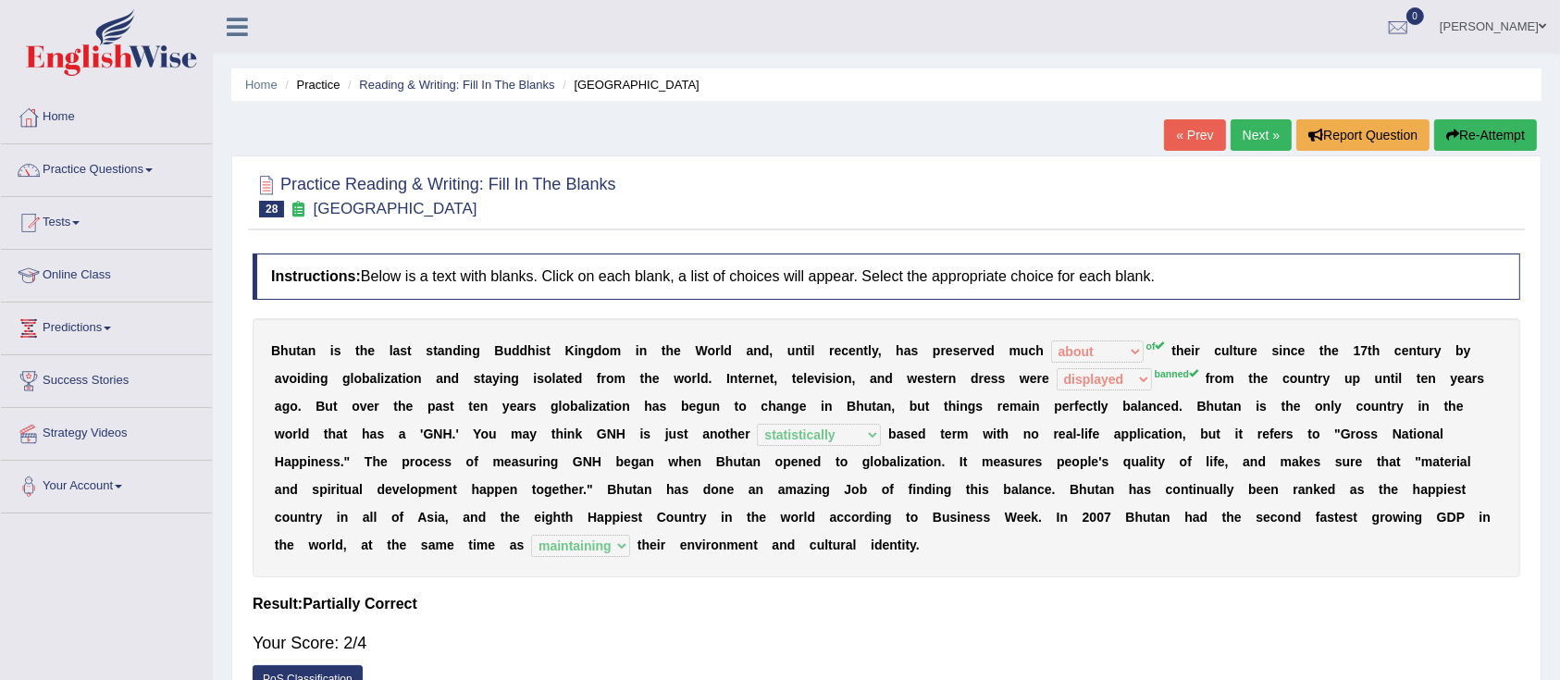
click at [1516, 146] on button "Re-Attempt" at bounding box center [1485, 134] width 103 height 31
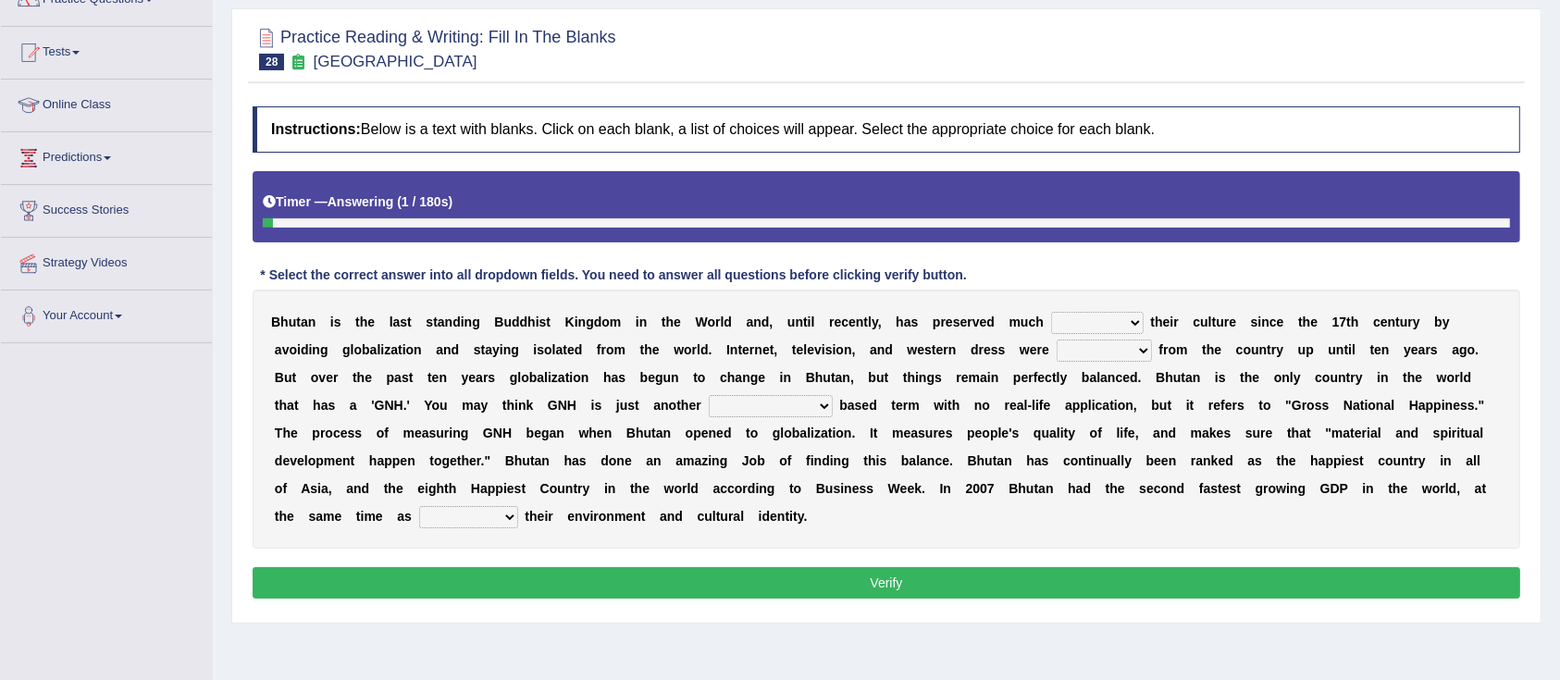
scroll to position [174, 0]
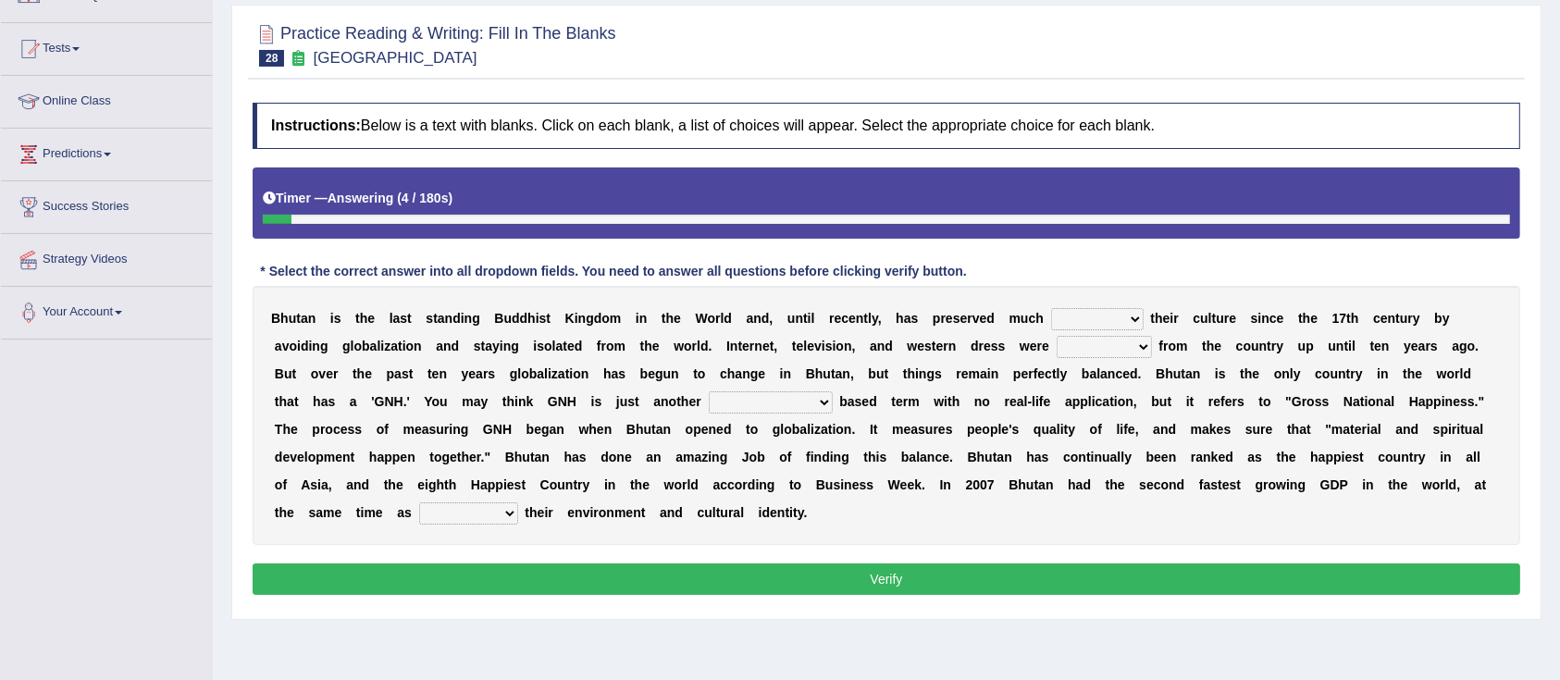
click at [1104, 315] on select "of about to for" at bounding box center [1097, 319] width 93 height 22
select select "of"
click at [1051, 308] on select "of about to for" at bounding box center [1097, 319] width 93 height 22
click at [1090, 355] on select "summoned observed displayed banned" at bounding box center [1103, 347] width 95 height 22
select select "banned"
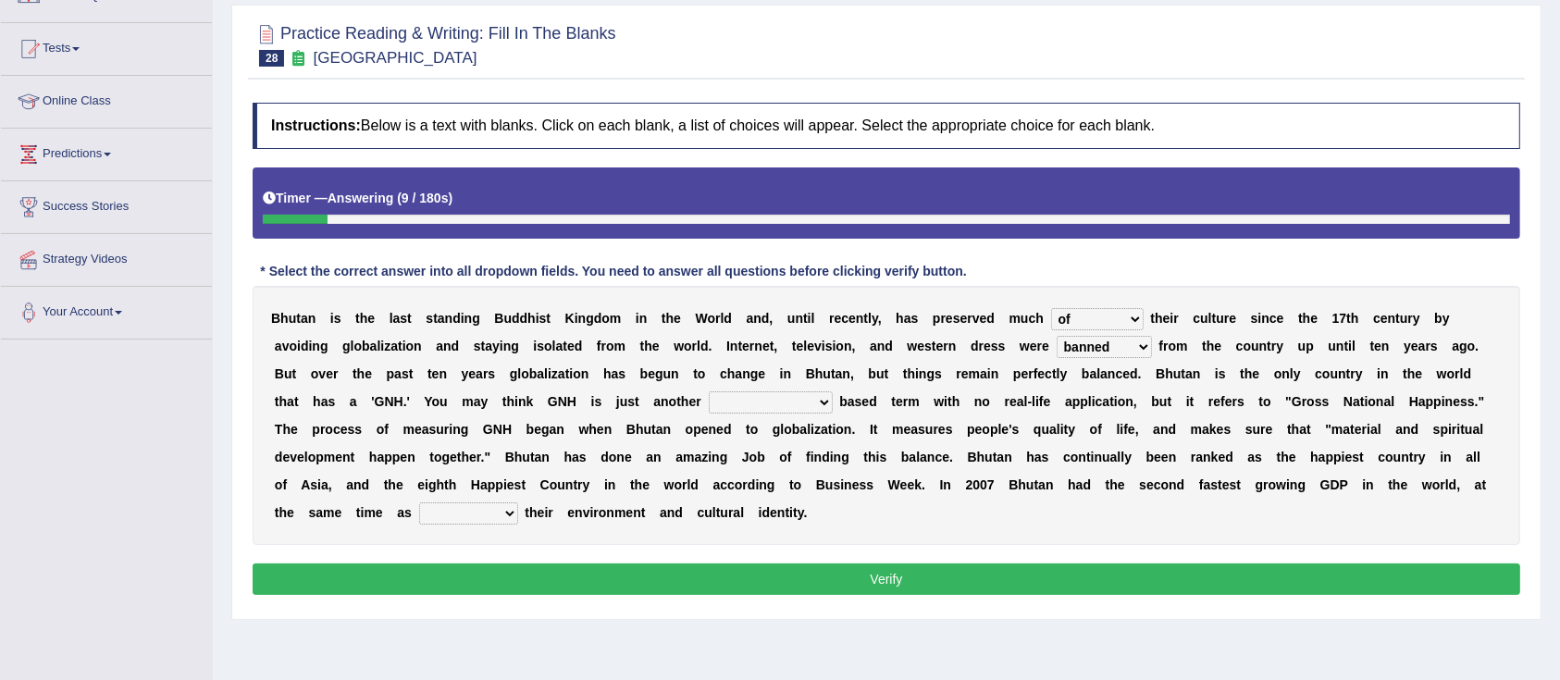
click at [1056, 336] on select "summoned observed displayed banned" at bounding box center [1103, 347] width 95 height 22
click at [714, 401] on select "statistically barely overwhelmingly roughly" at bounding box center [771, 402] width 124 height 22
select select "statistically"
click at [709, 391] on select "statistically barely overwhelmingly roughly" at bounding box center [771, 402] width 124 height 22
click at [452, 503] on select "demeaning intruding maintaining mourning" at bounding box center [468, 513] width 99 height 22
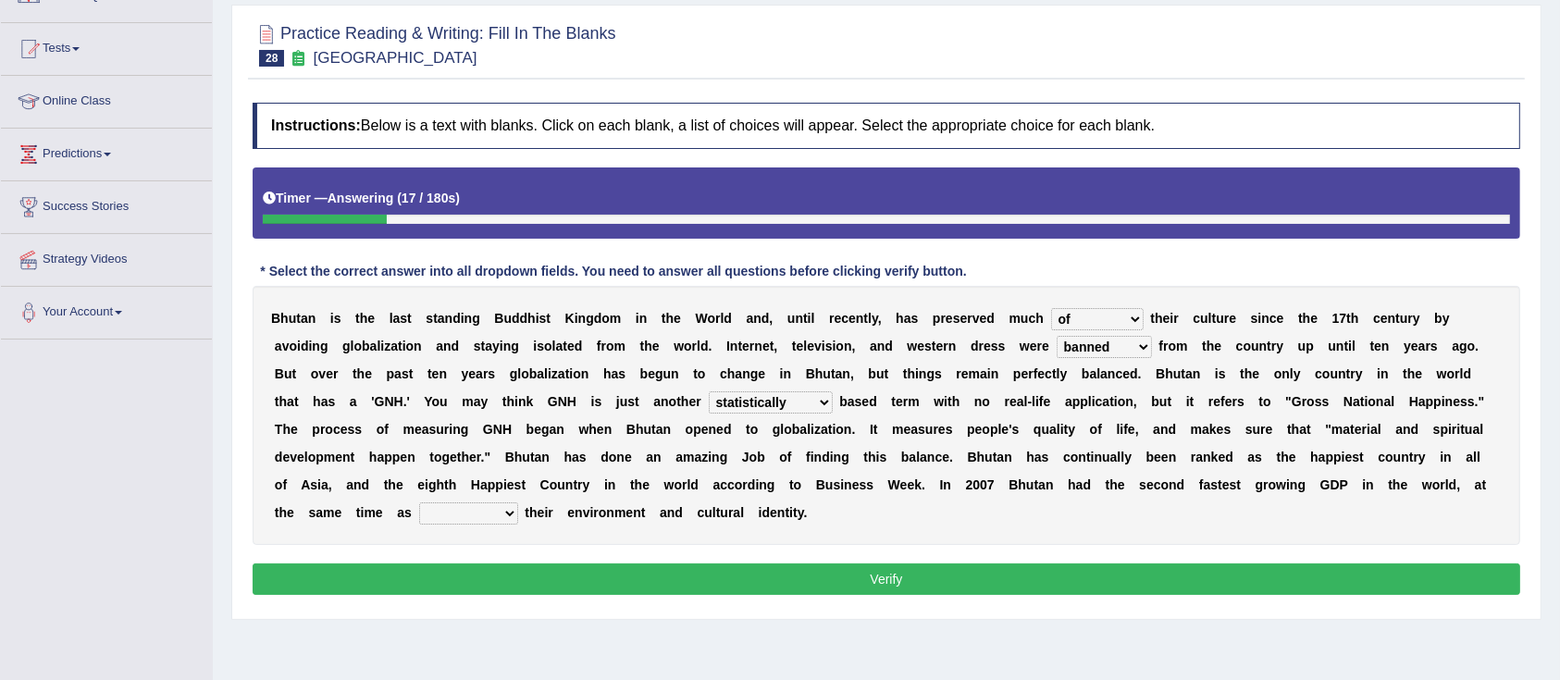
select select "maintaining"
click at [419, 502] on select "demeaning intruding maintaining mourning" at bounding box center [468, 513] width 99 height 22
click at [621, 585] on button "Verify" at bounding box center [886, 578] width 1267 height 31
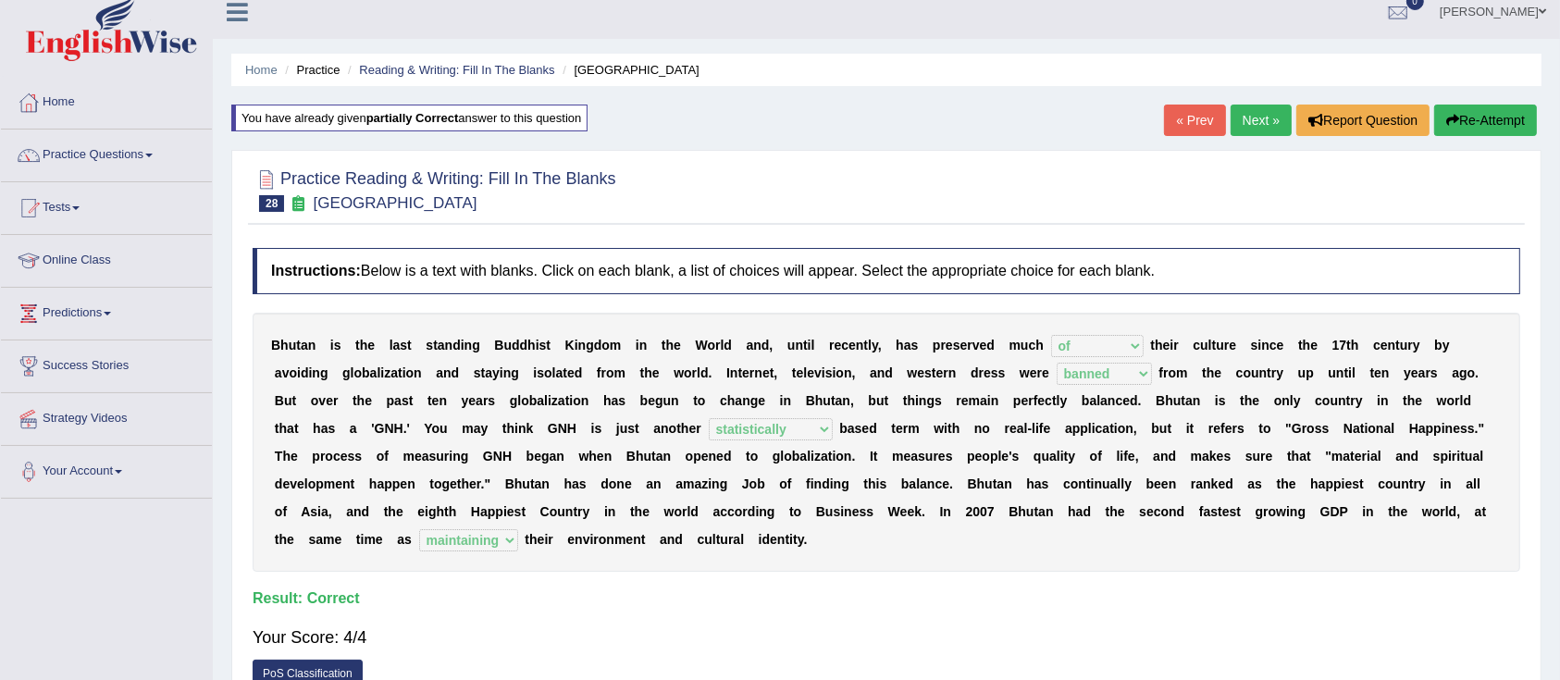
scroll to position [0, 0]
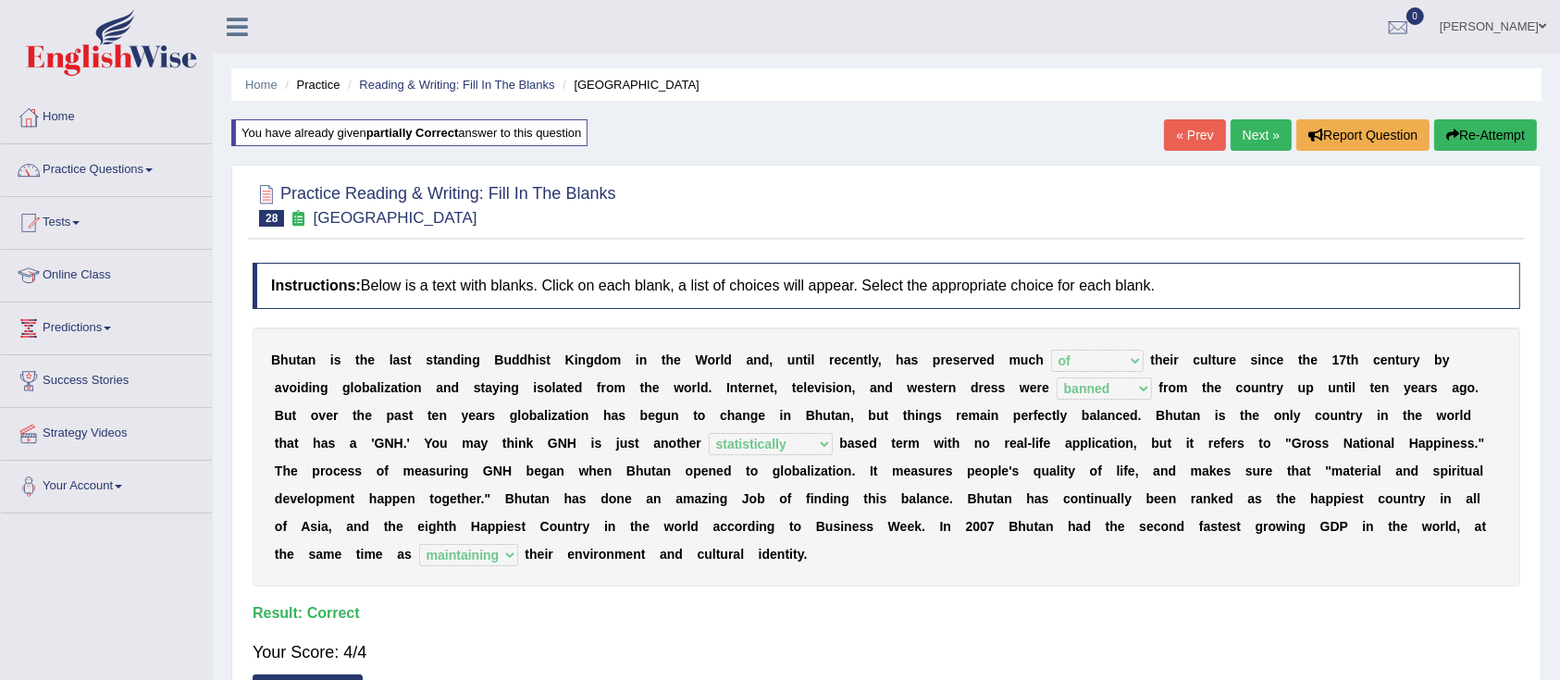
click at [81, 179] on link "Practice Questions" at bounding box center [106, 167] width 211 height 46
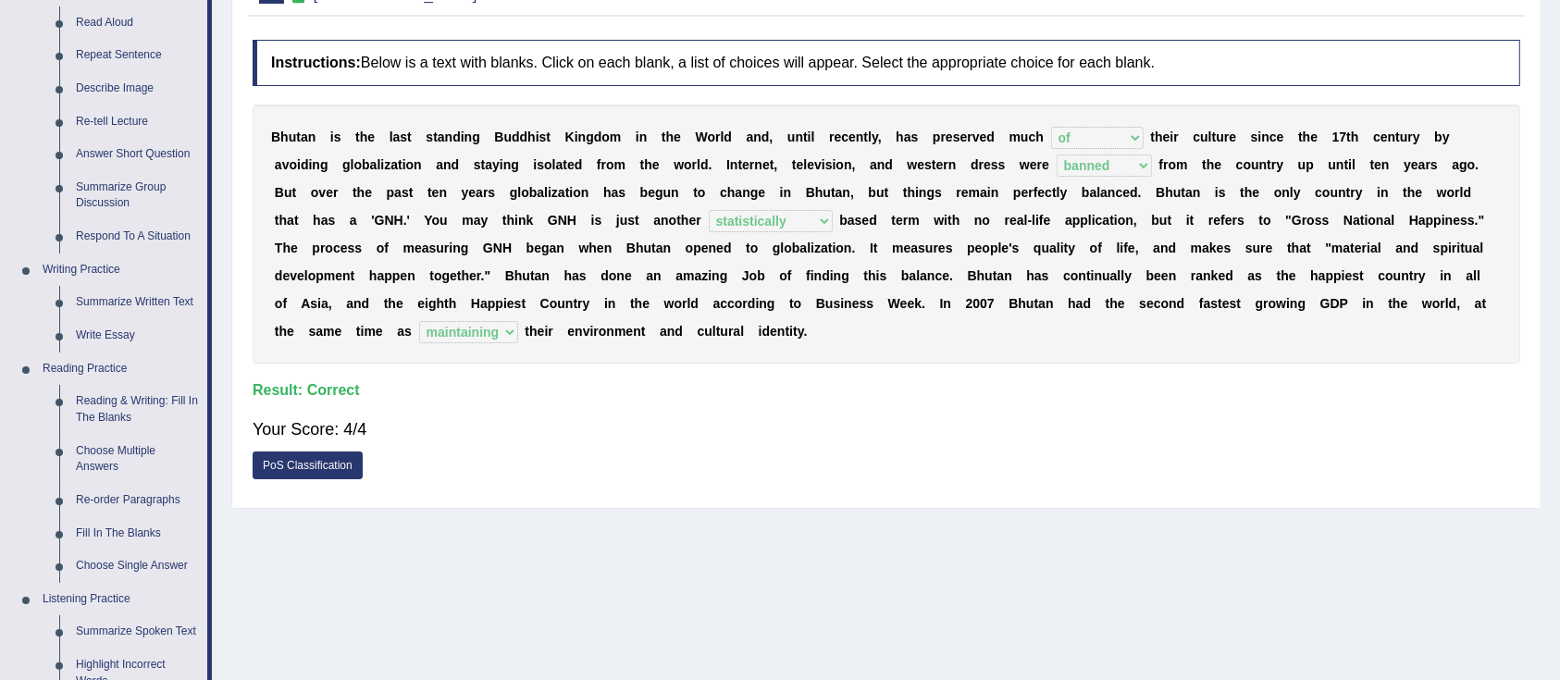
scroll to position [233, 0]
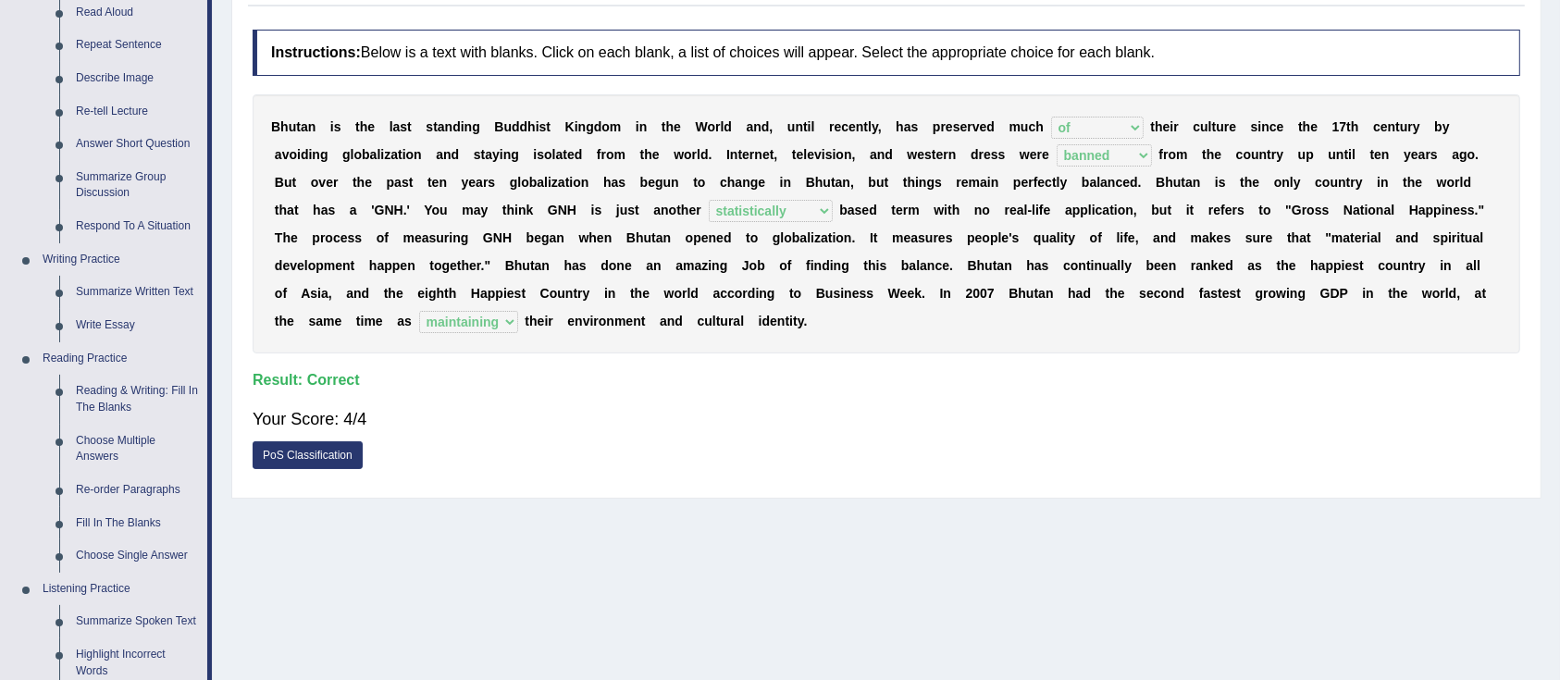
click at [52, 511] on li "Fill In The Blanks" at bounding box center [120, 523] width 173 height 33
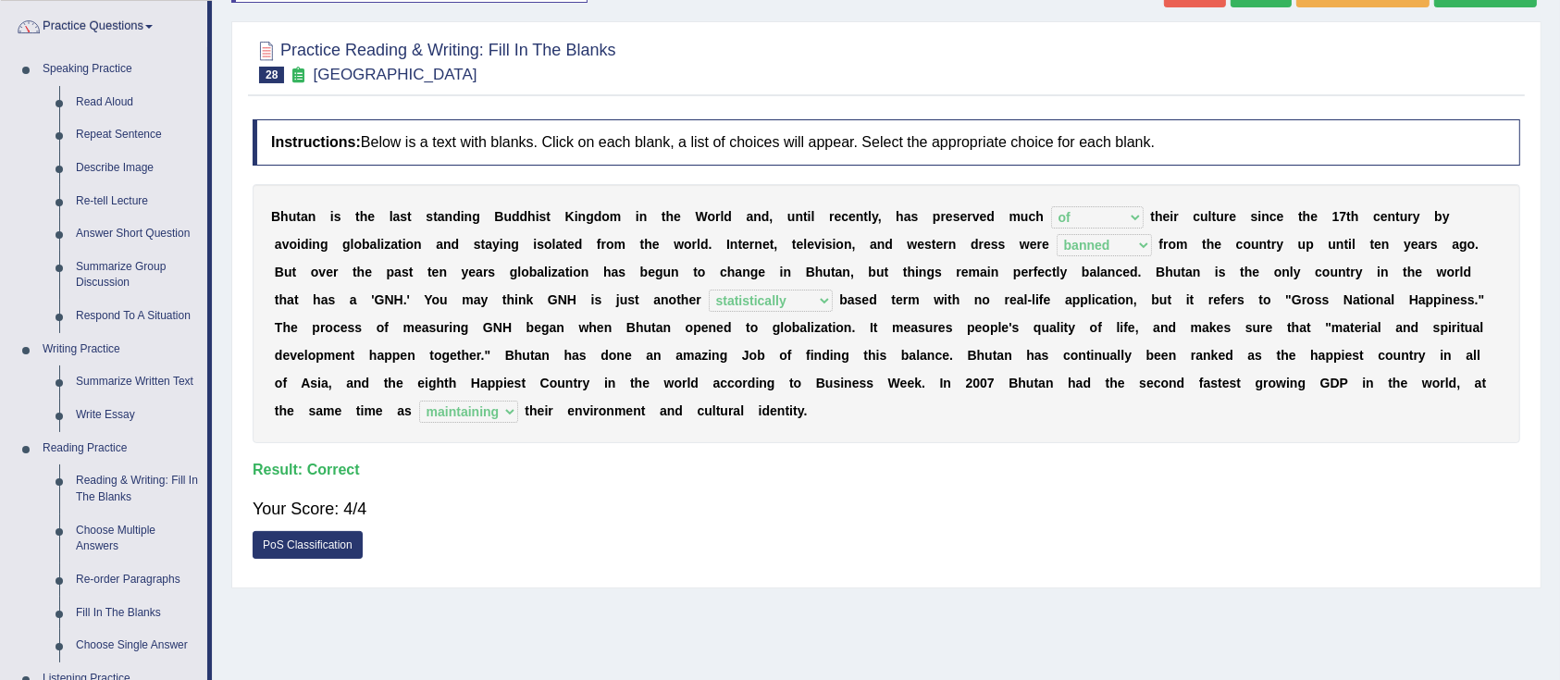
scroll to position [140, 0]
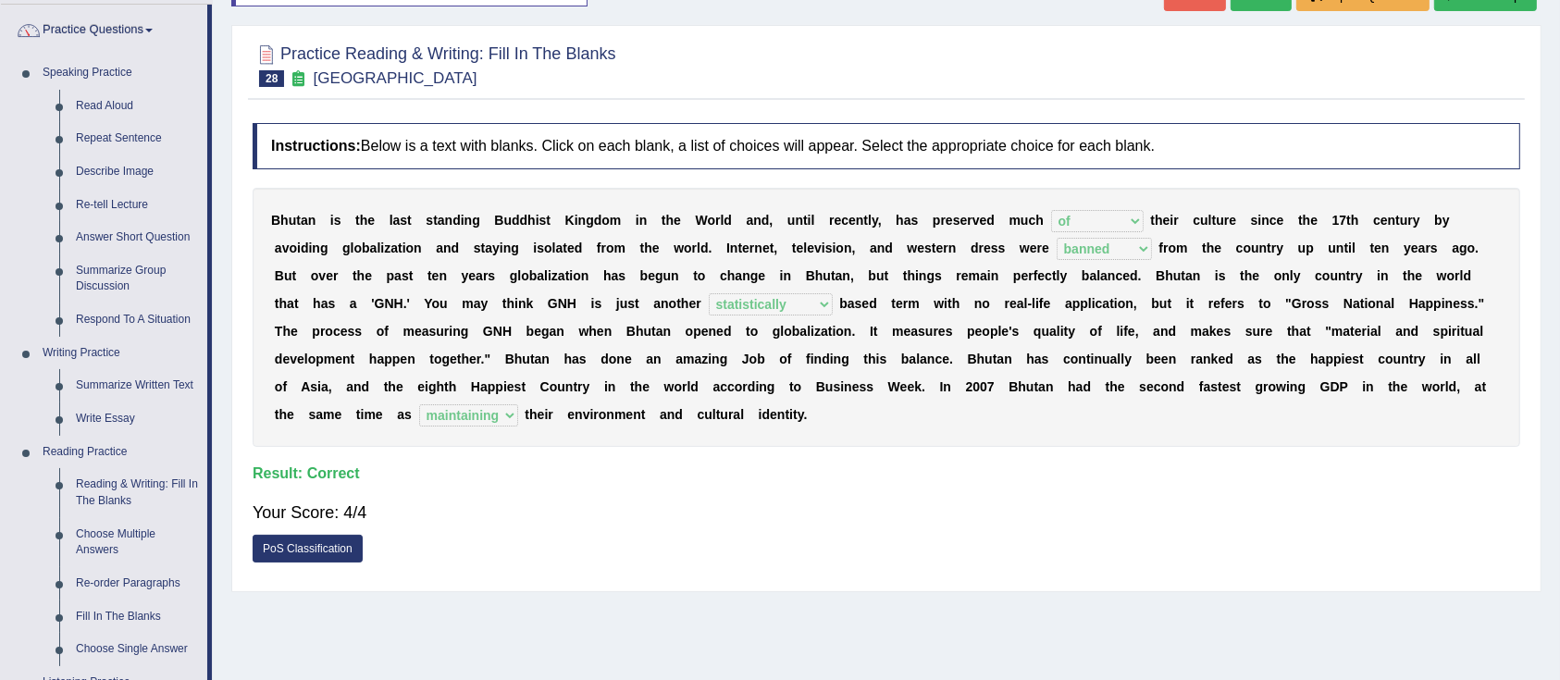
click at [88, 101] on link "Read Aloud" at bounding box center [138, 106] width 140 height 33
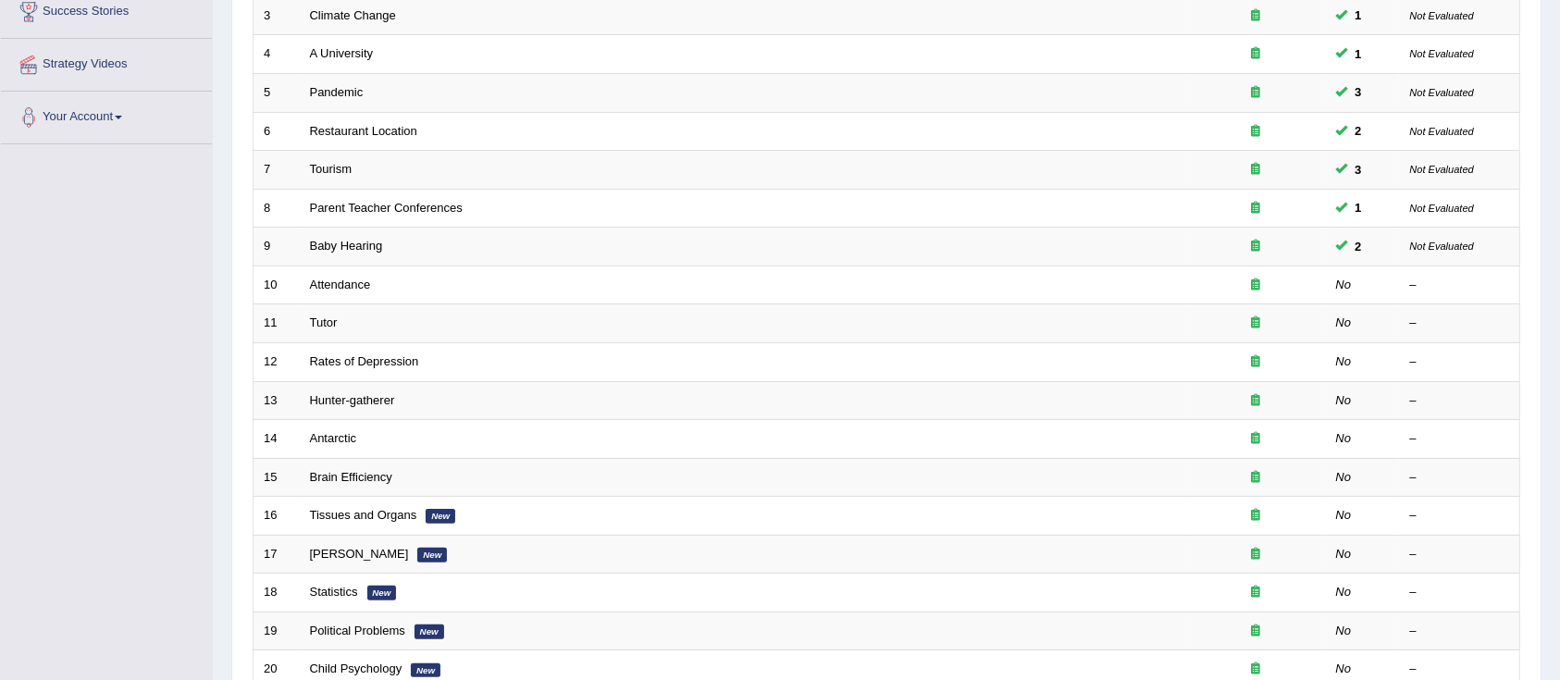
scroll to position [374, 0]
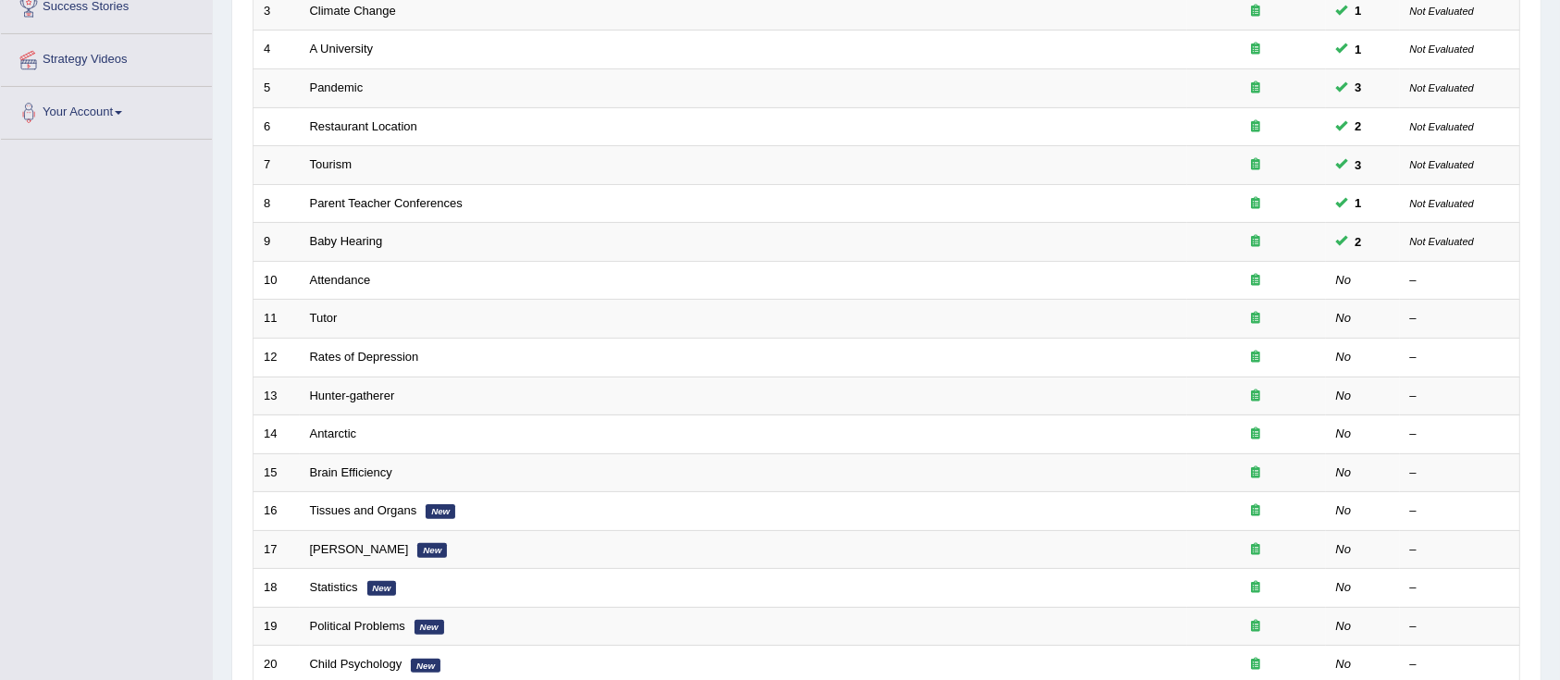
click at [331, 278] on link "Attendance" at bounding box center [340, 280] width 61 height 14
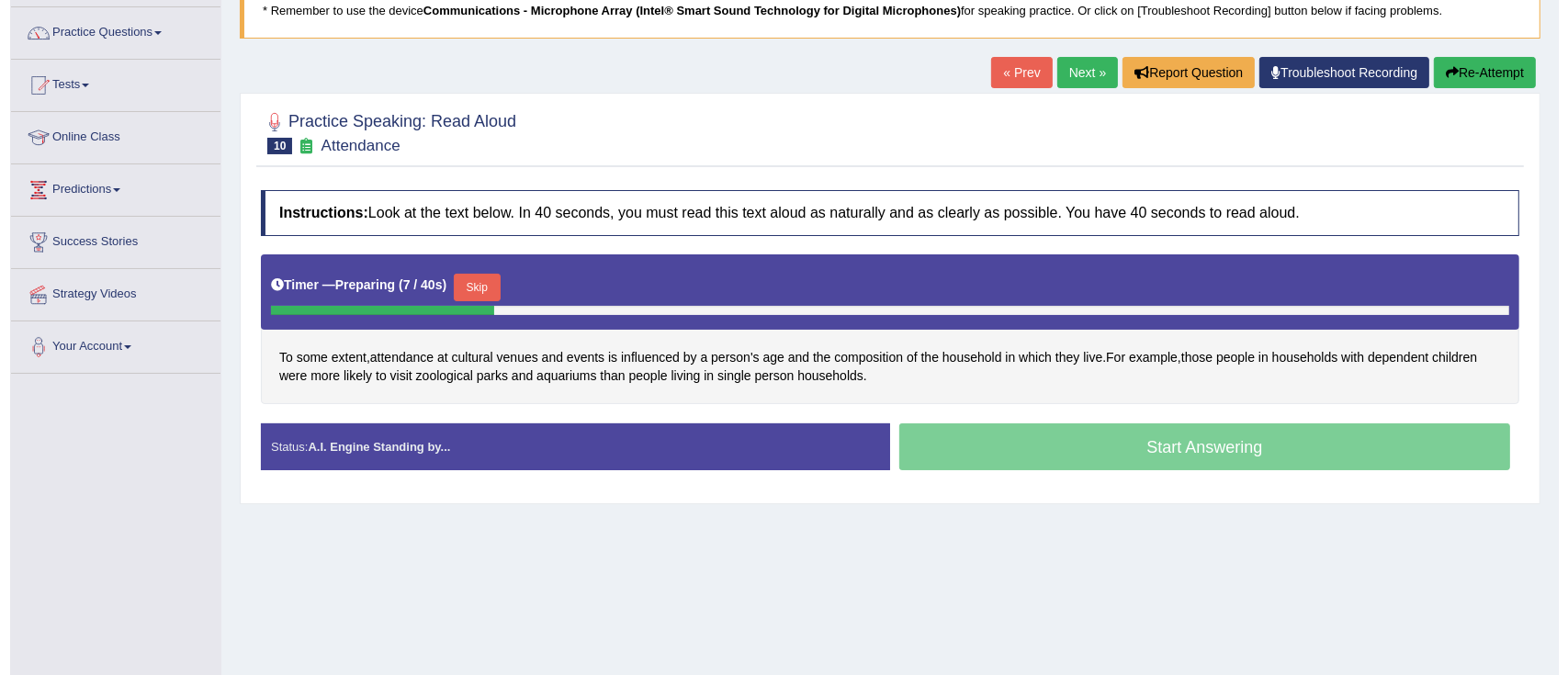
scroll to position [151, 0]
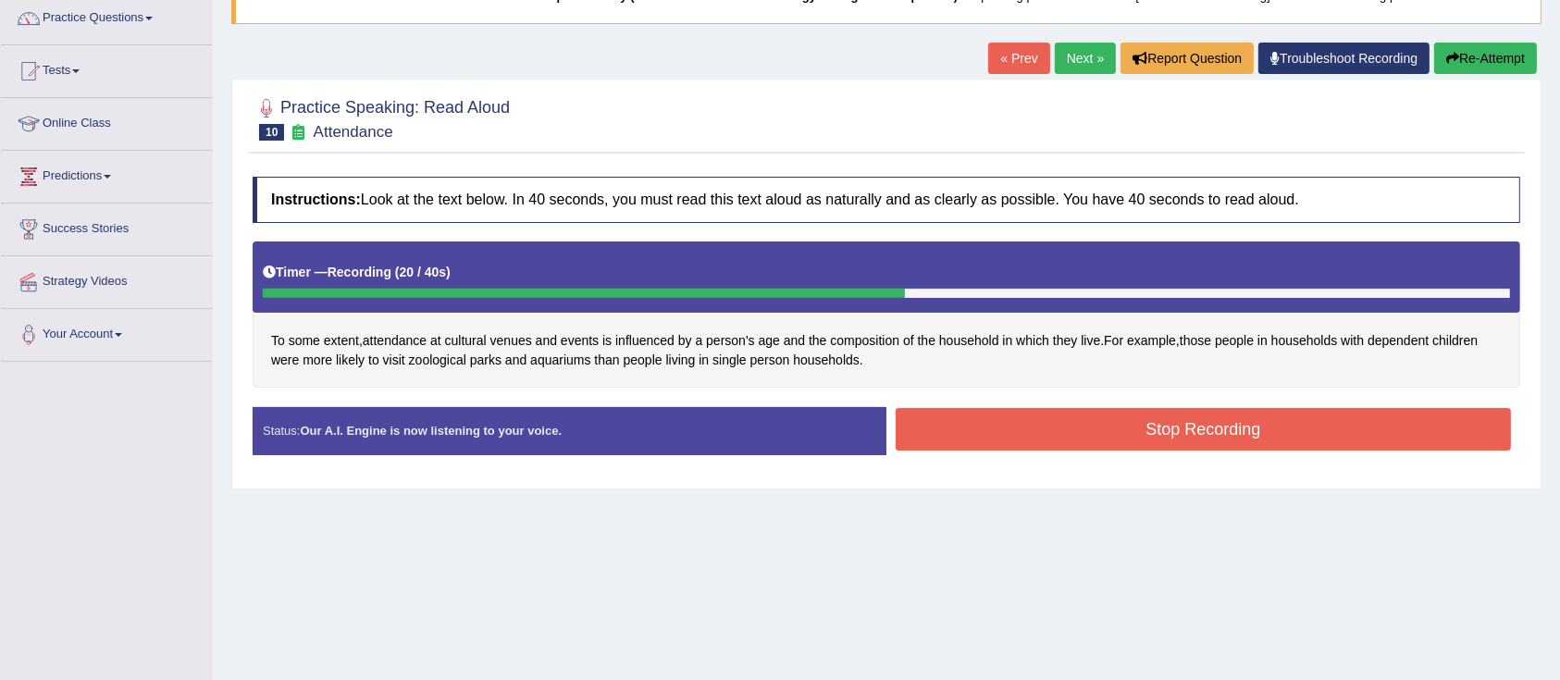
click at [1157, 441] on button "Stop Recording" at bounding box center [1202, 429] width 615 height 43
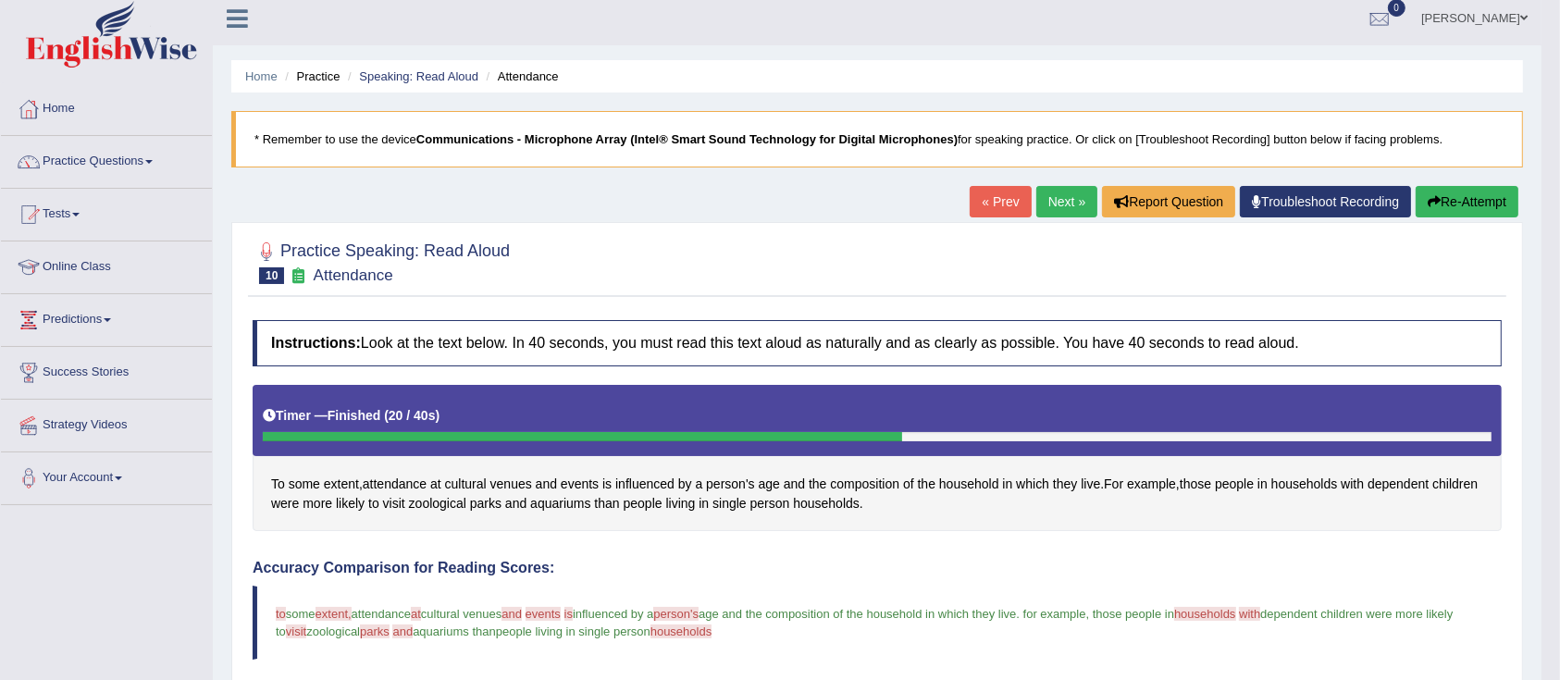
scroll to position [5, 0]
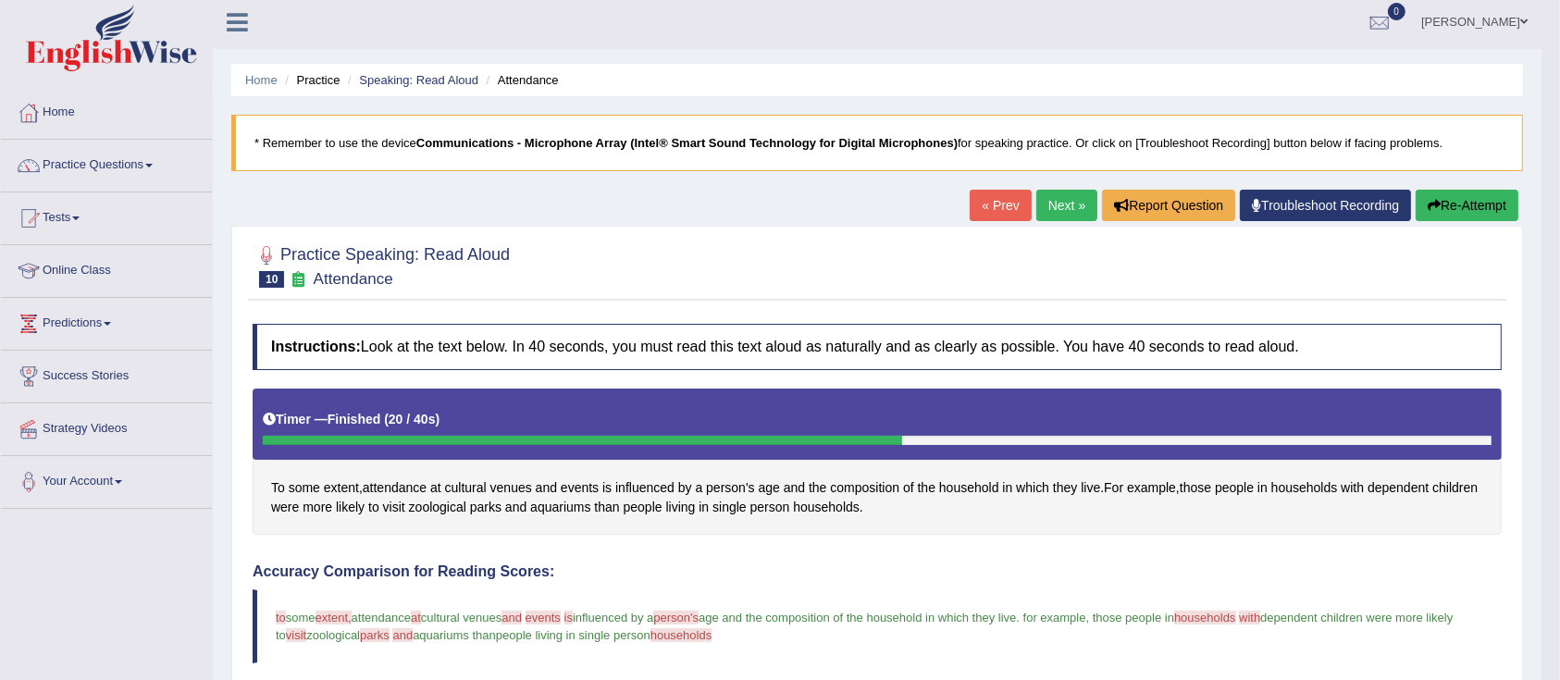
click at [1061, 216] on link "Next »" at bounding box center [1066, 205] width 61 height 31
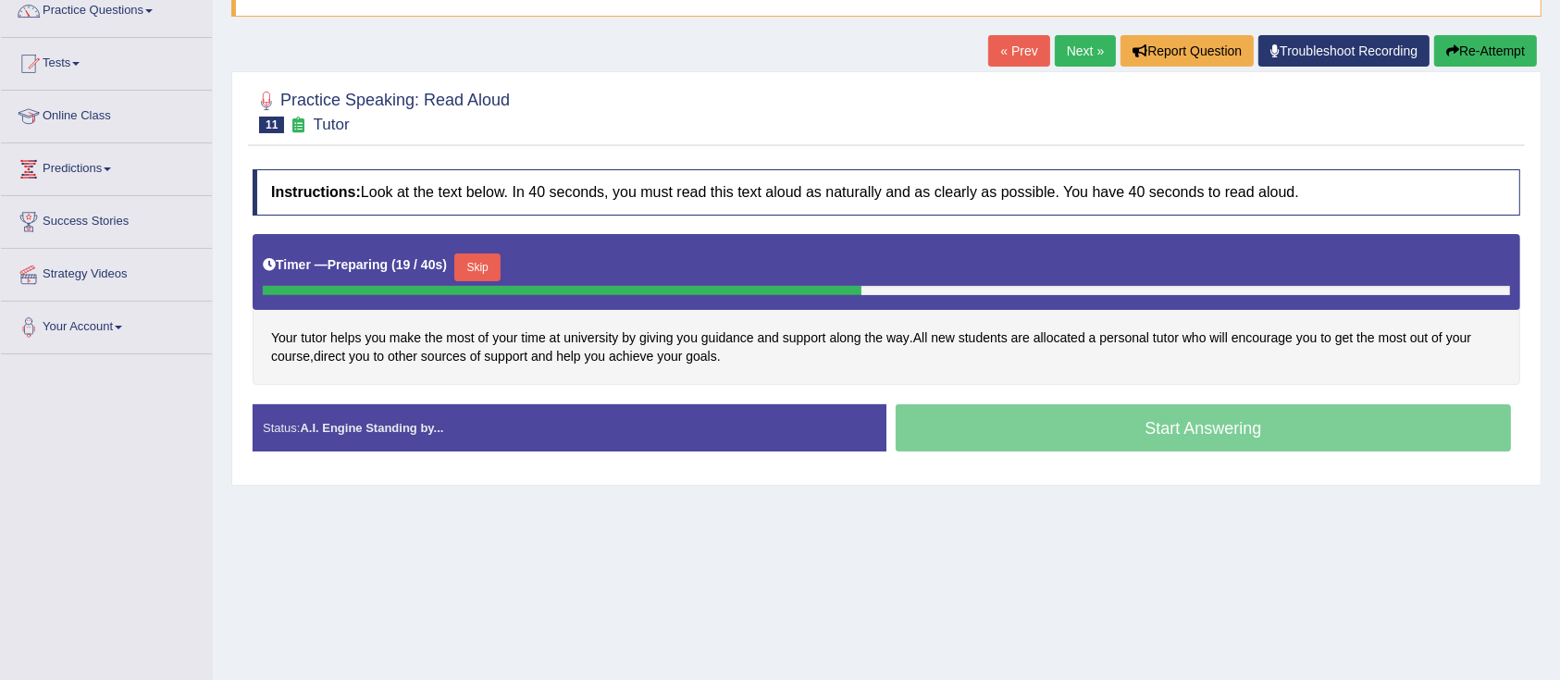
click at [1238, 421] on div "Start Answering" at bounding box center [1203, 430] width 634 height 52
click at [1211, 435] on div "Start Answering" at bounding box center [1203, 430] width 634 height 52
click at [480, 266] on button "Skip" at bounding box center [477, 267] width 46 height 28
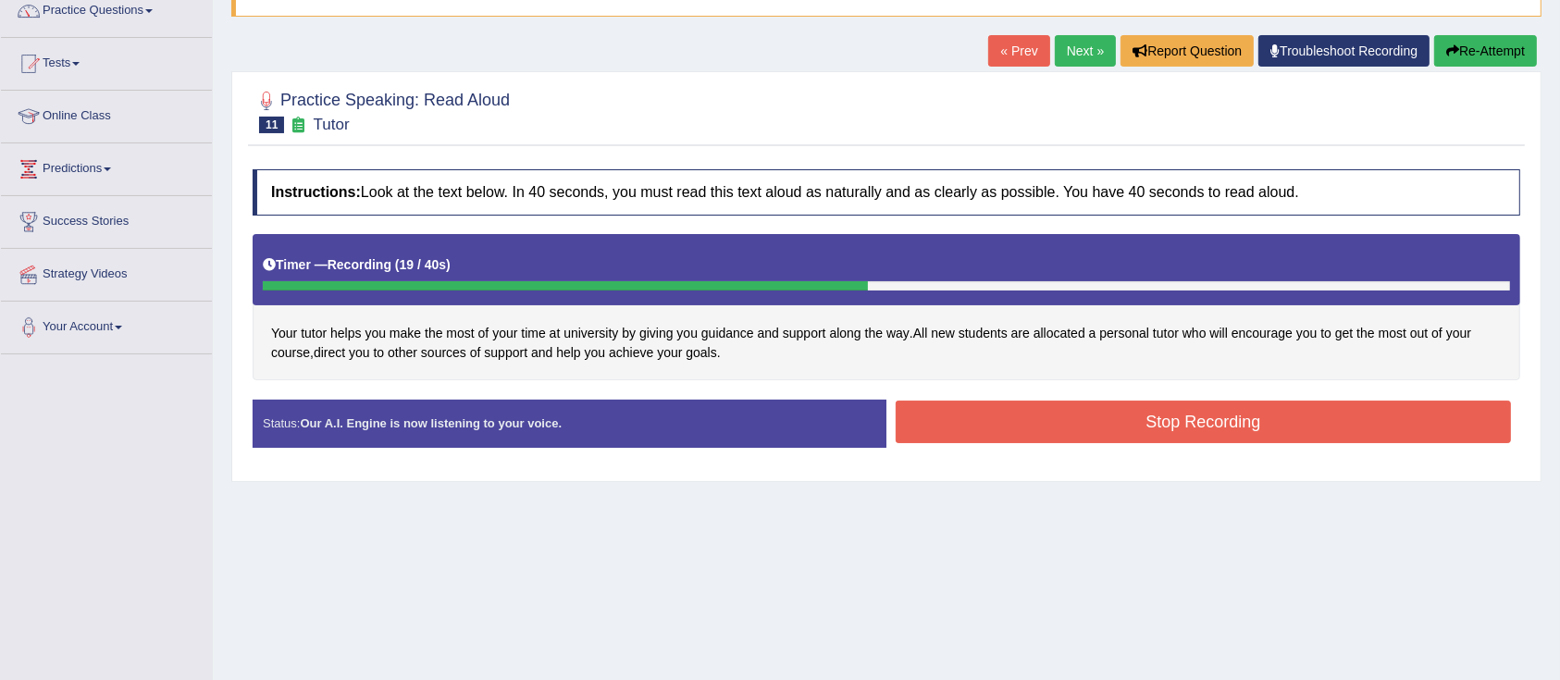
click at [1031, 409] on button "Stop Recording" at bounding box center [1202, 422] width 615 height 43
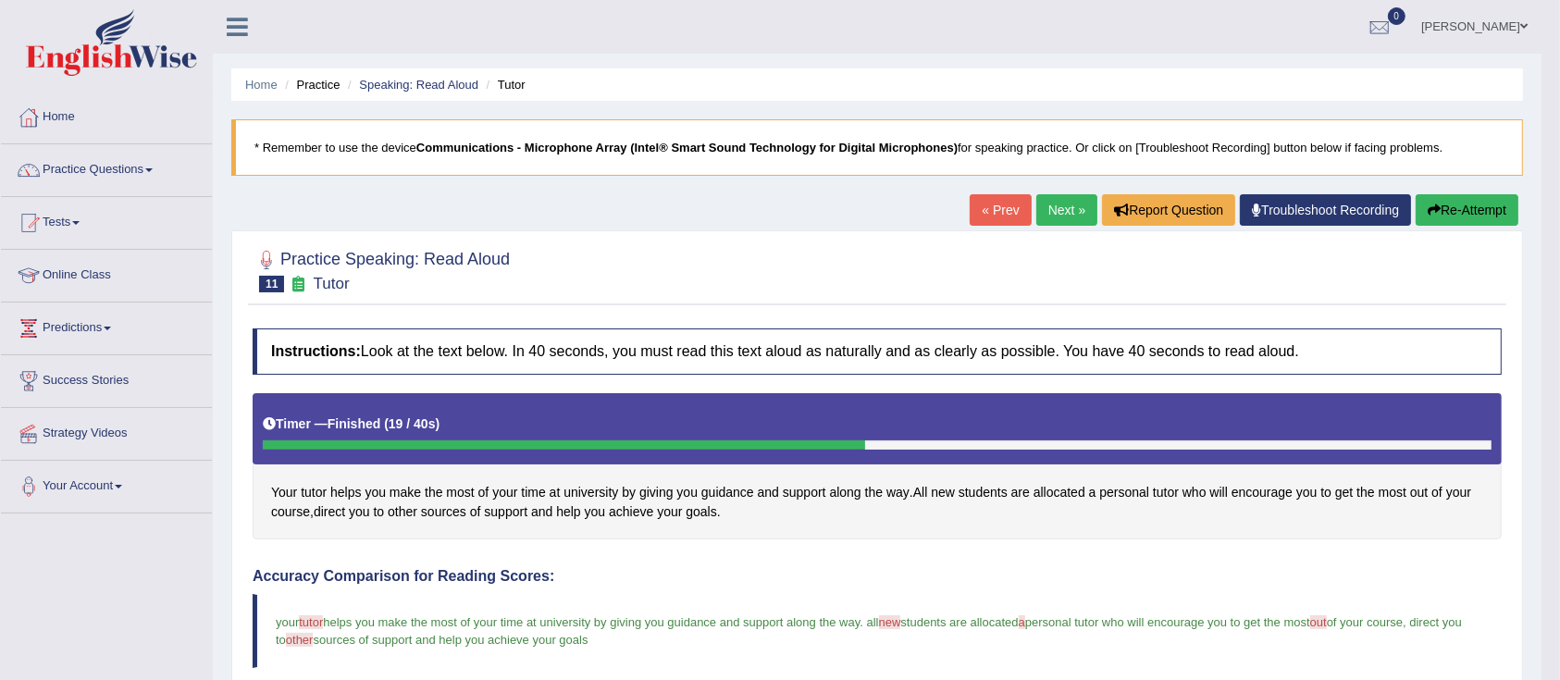
scroll to position [2, 0]
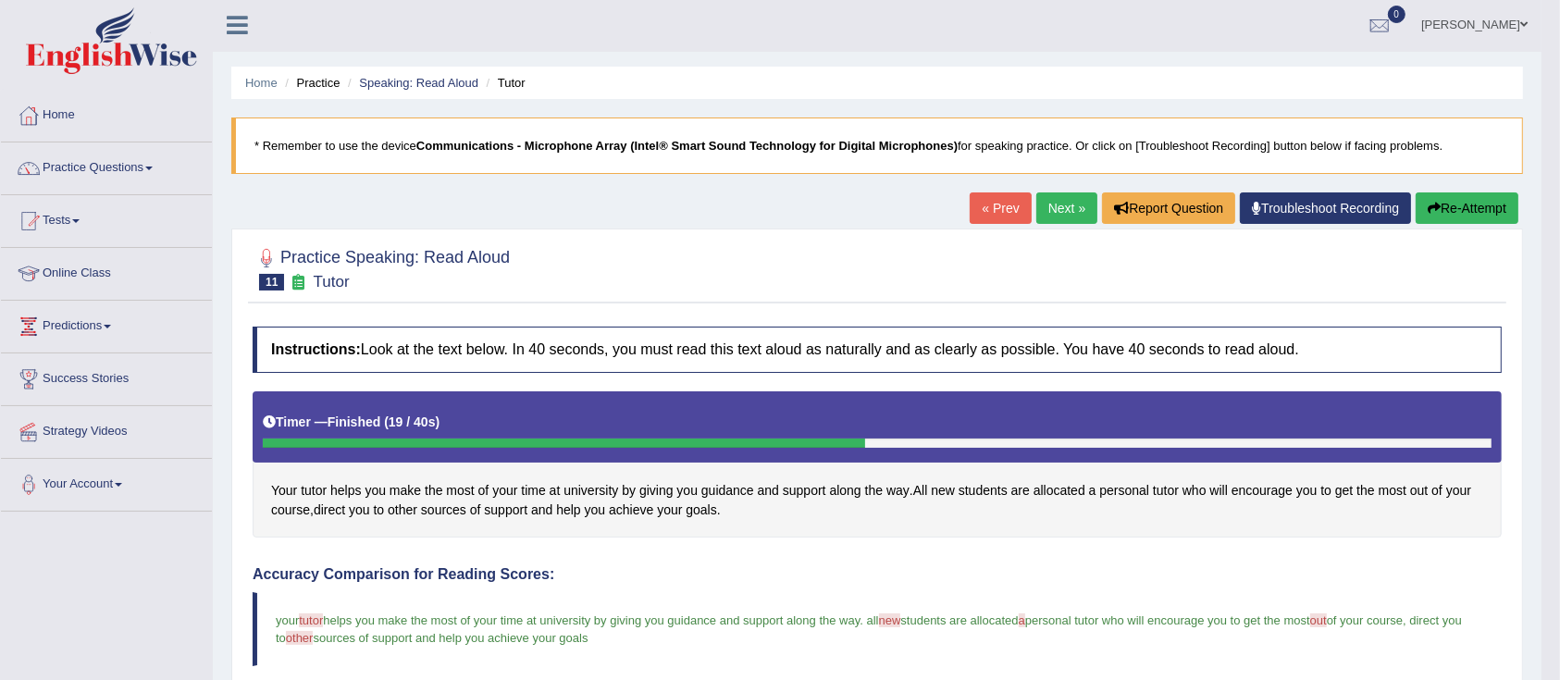
click at [1055, 218] on link "Next »" at bounding box center [1066, 207] width 61 height 31
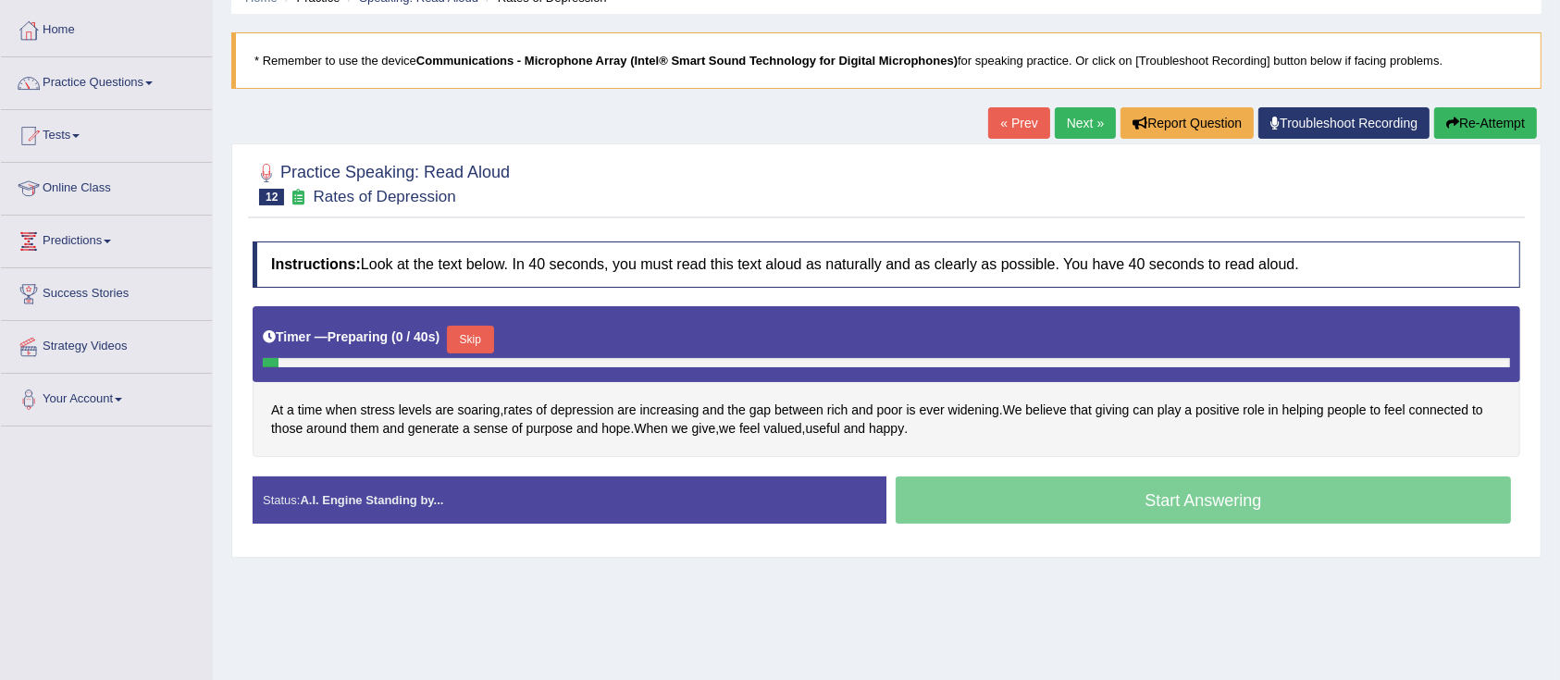
scroll to position [98, 0]
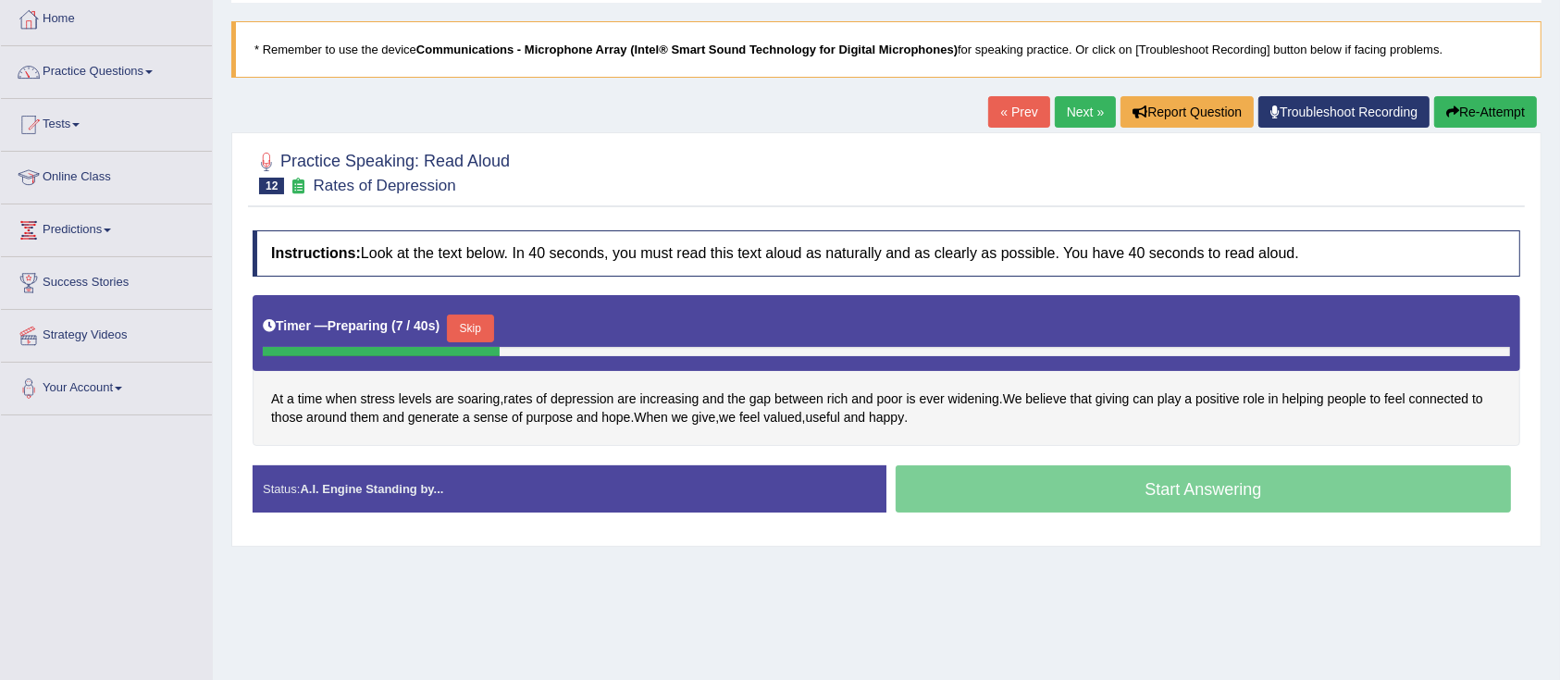
click at [493, 324] on button "Skip" at bounding box center [470, 329] width 46 height 28
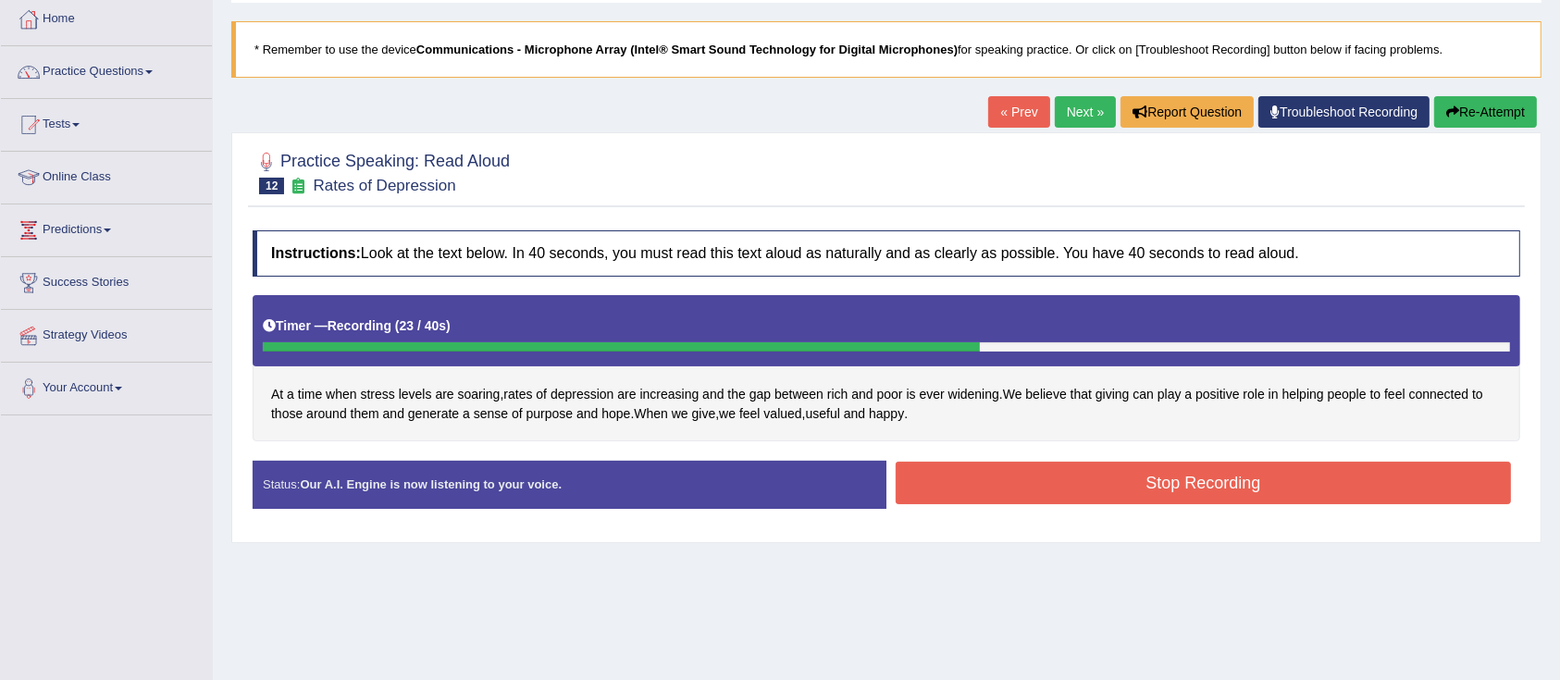
click at [1171, 485] on button "Stop Recording" at bounding box center [1202, 483] width 615 height 43
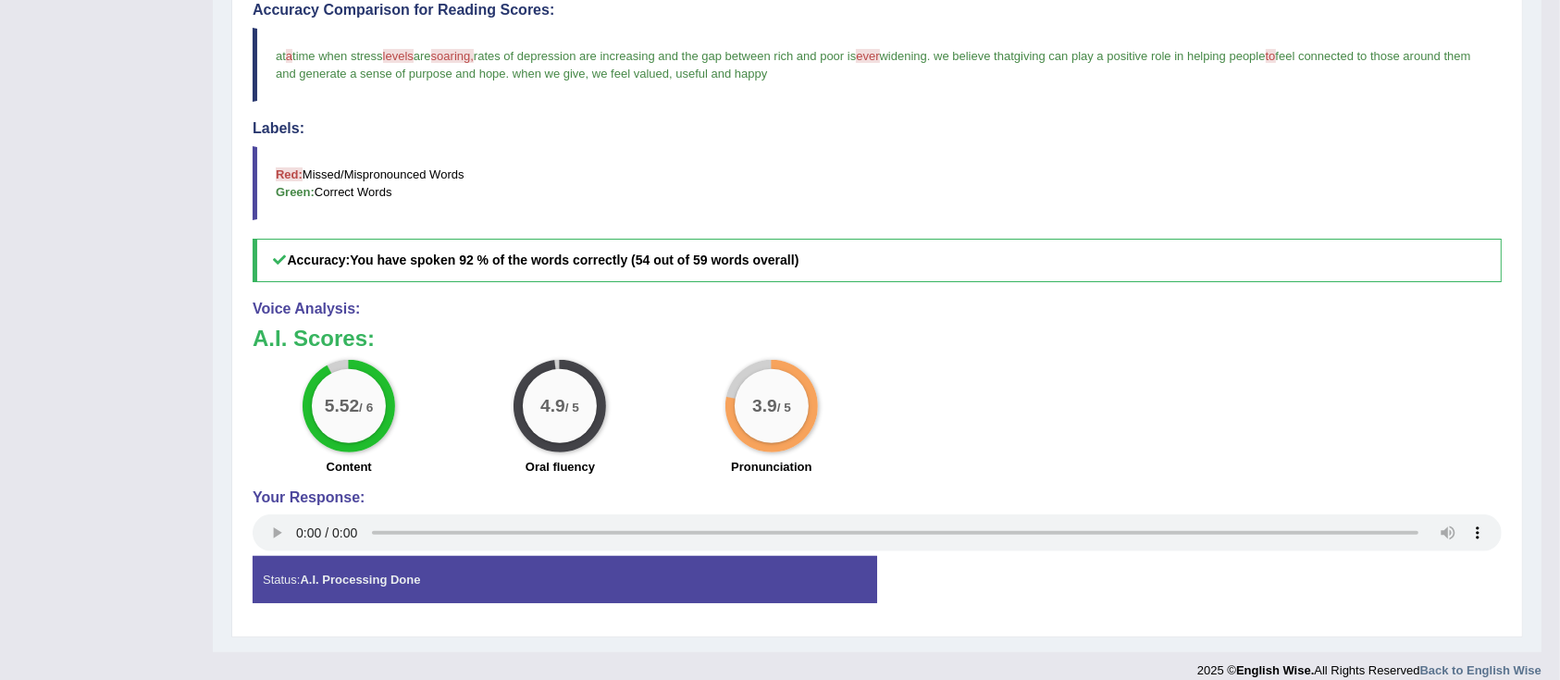
scroll to position [585, 0]
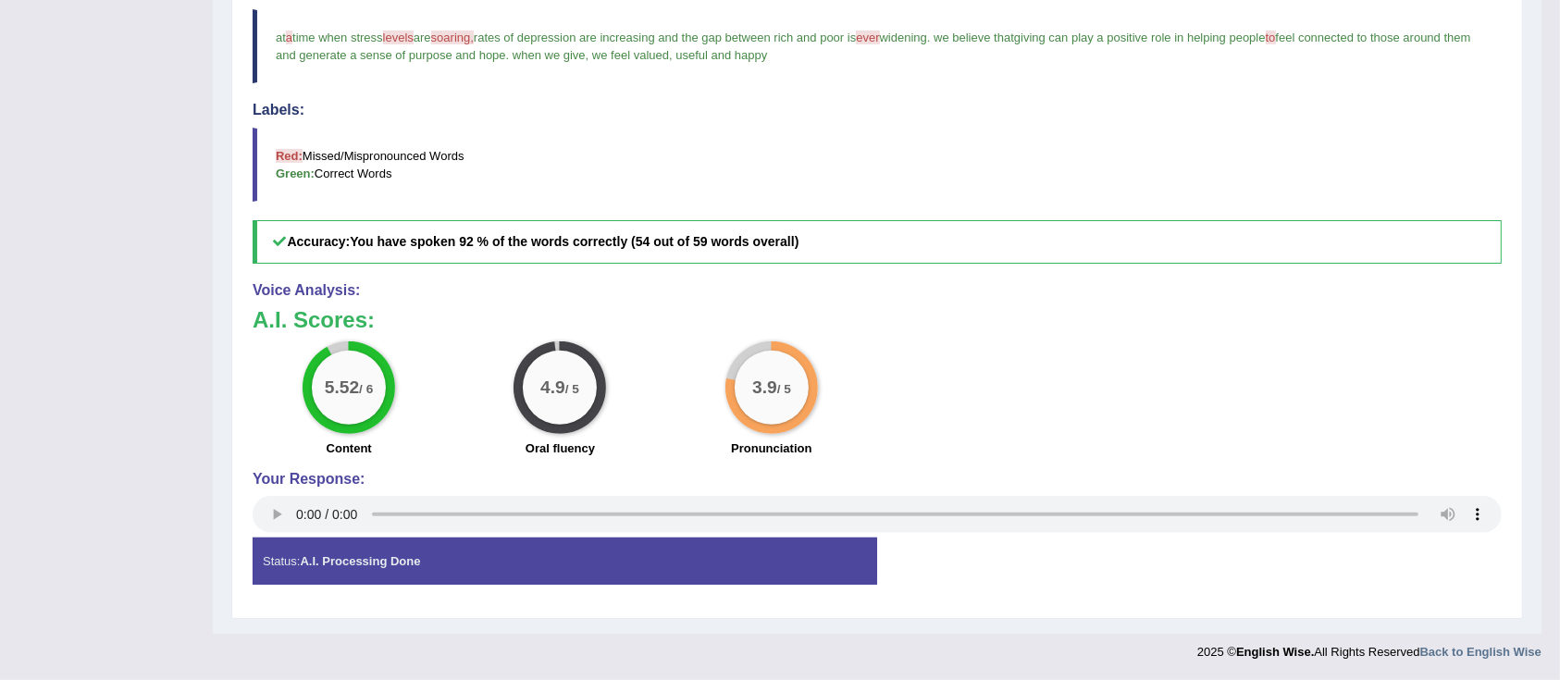
click at [311, 555] on strong "A.I. Processing Done" at bounding box center [360, 561] width 120 height 14
click at [263, 540] on div "Status: A.I. Processing Done" at bounding box center [565, 560] width 624 height 47
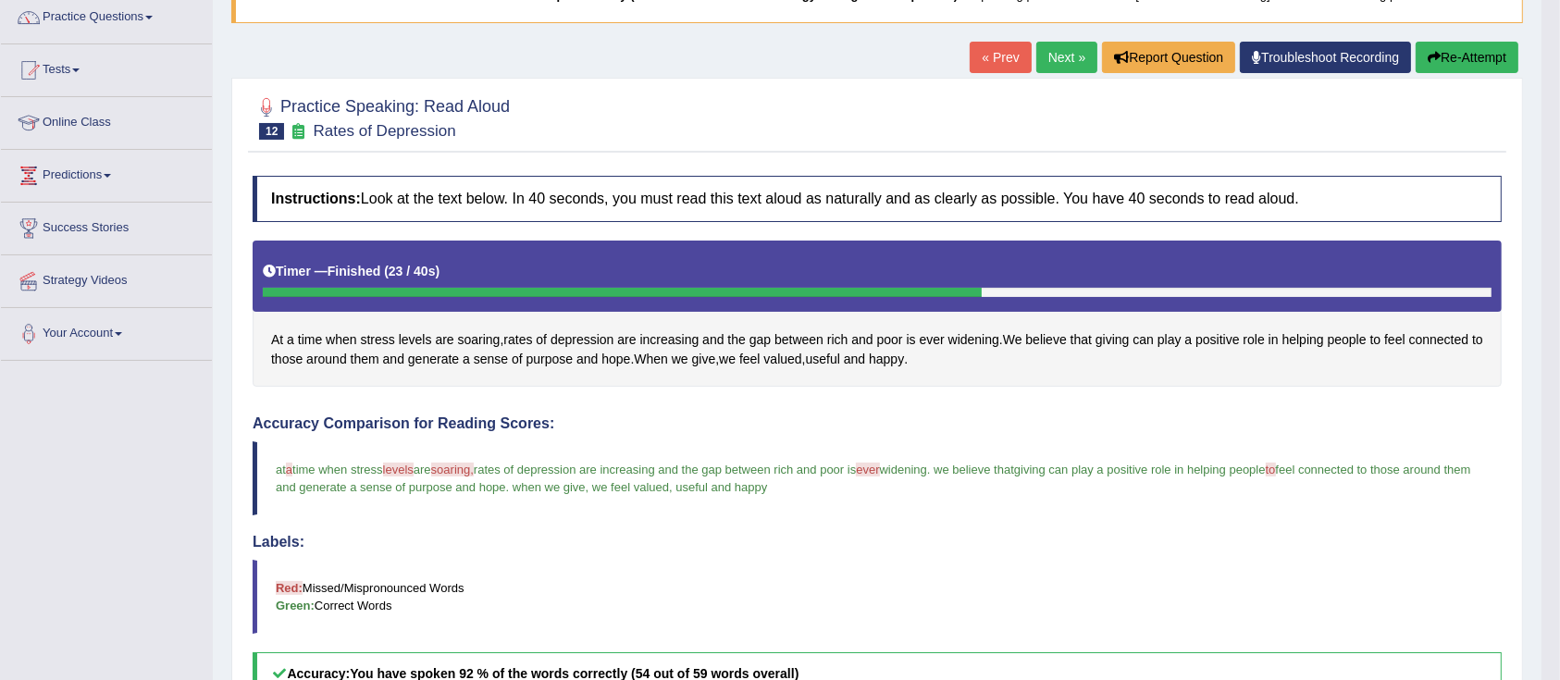
scroll to position [148, 0]
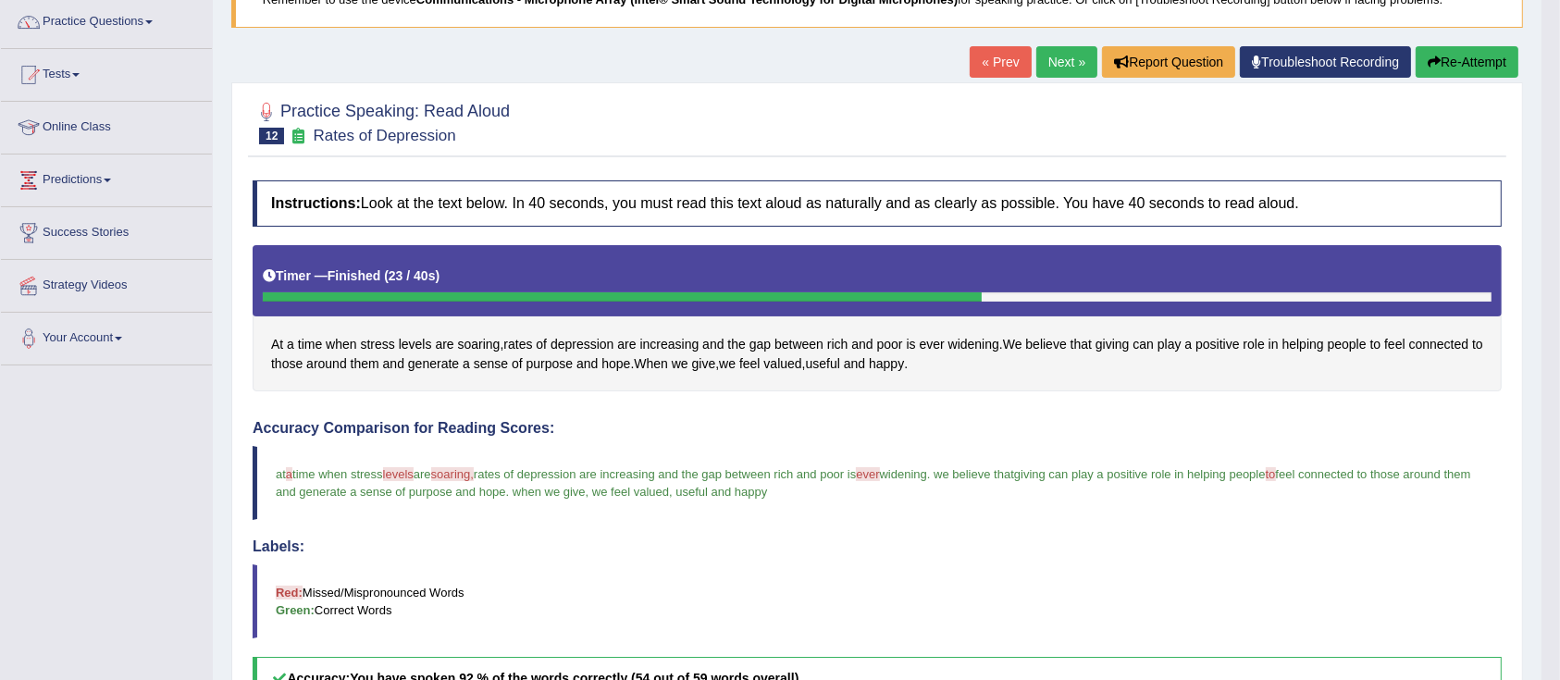
click at [1065, 65] on link "Next »" at bounding box center [1066, 61] width 61 height 31
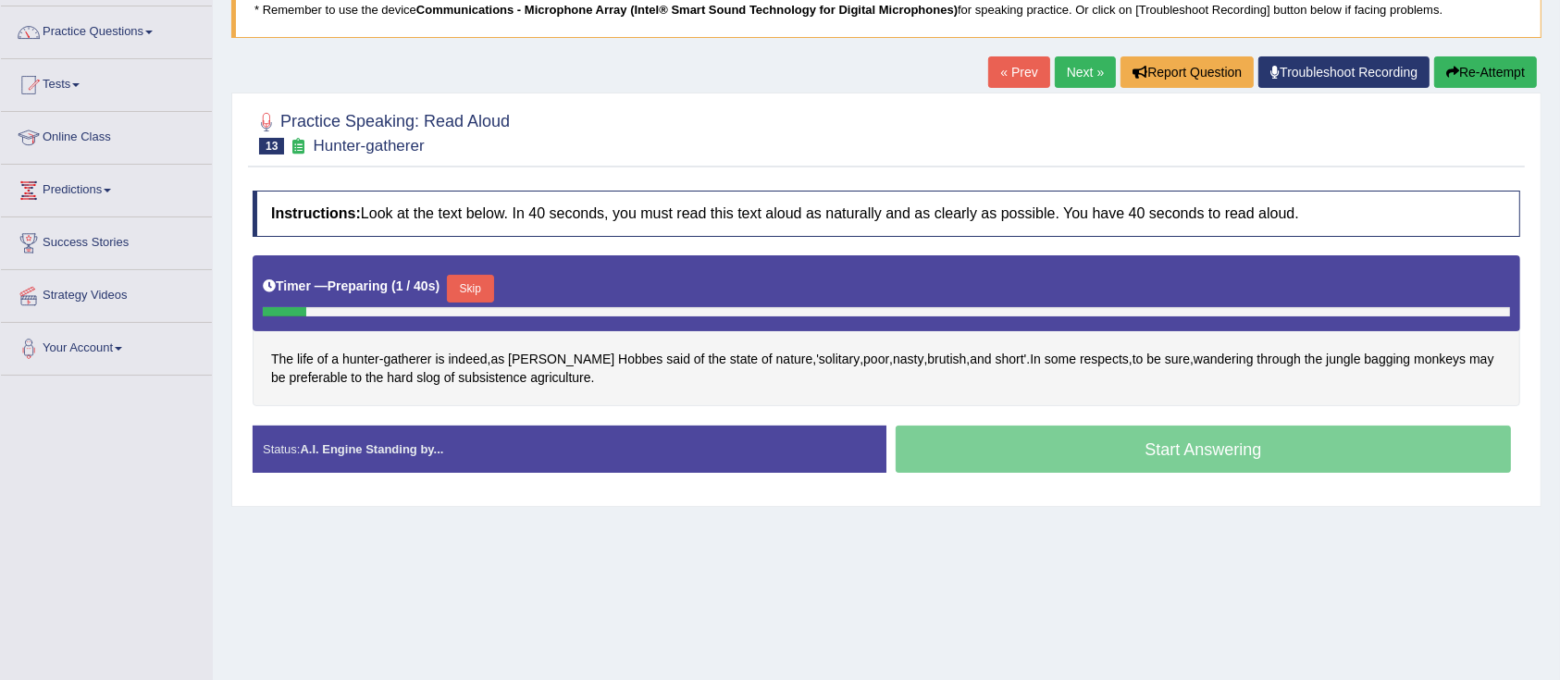
scroll to position [140, 0]
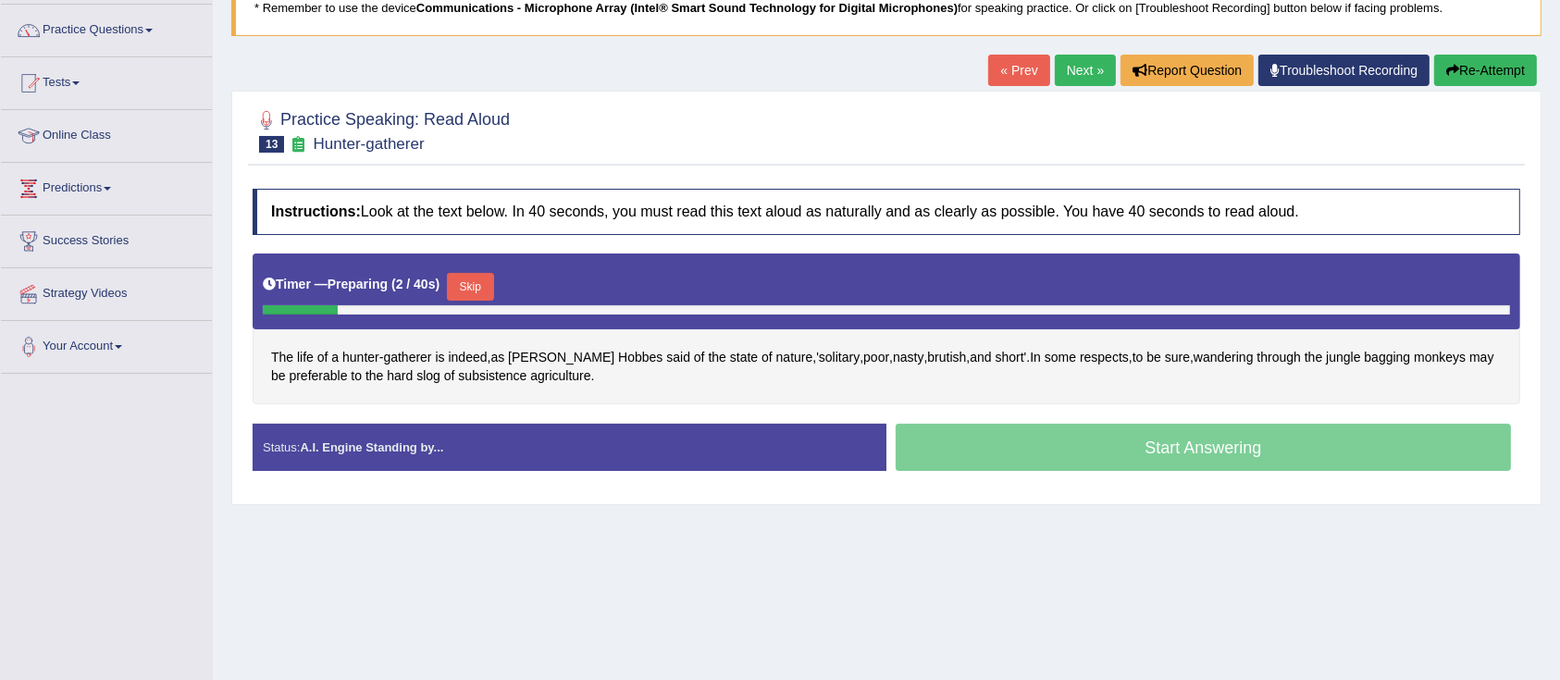
click at [493, 293] on button "Skip" at bounding box center [470, 287] width 46 height 28
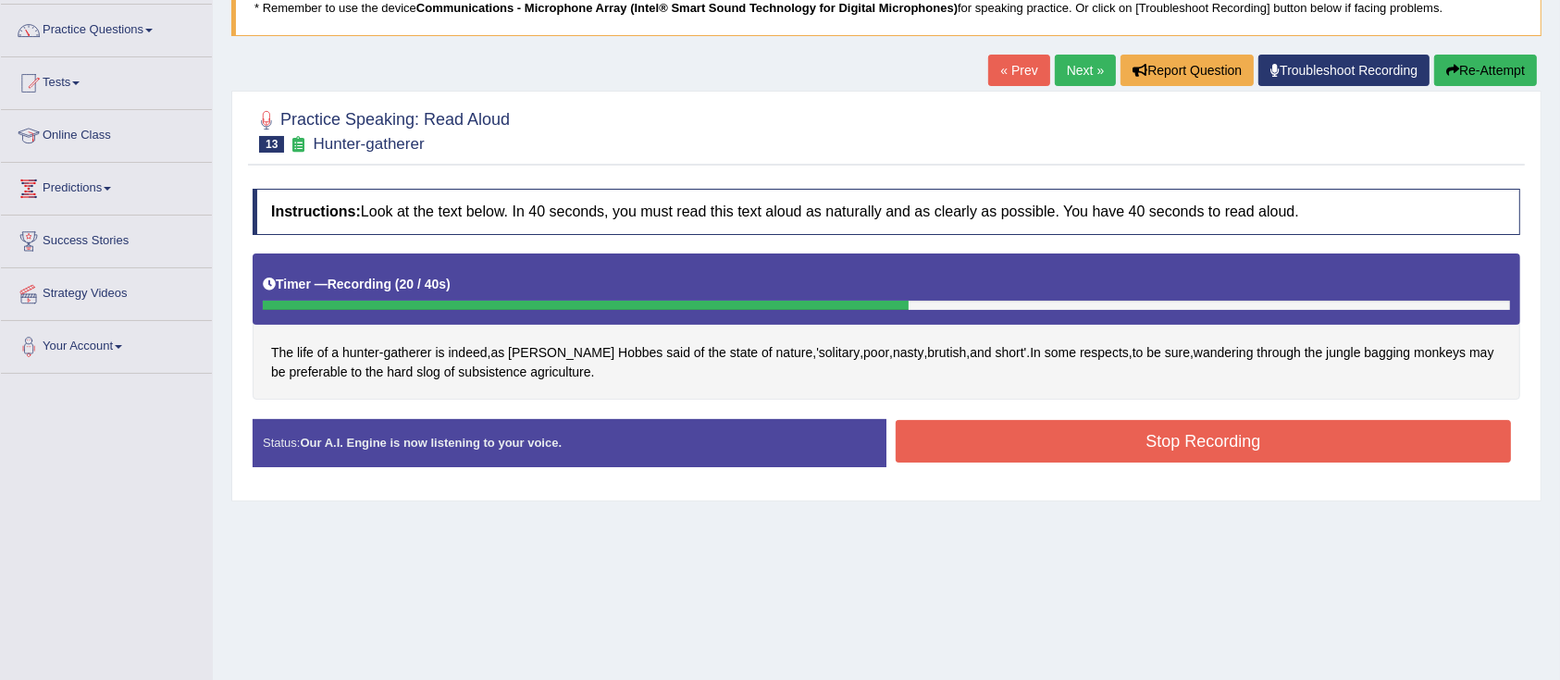
click at [1030, 435] on button "Stop Recording" at bounding box center [1202, 441] width 615 height 43
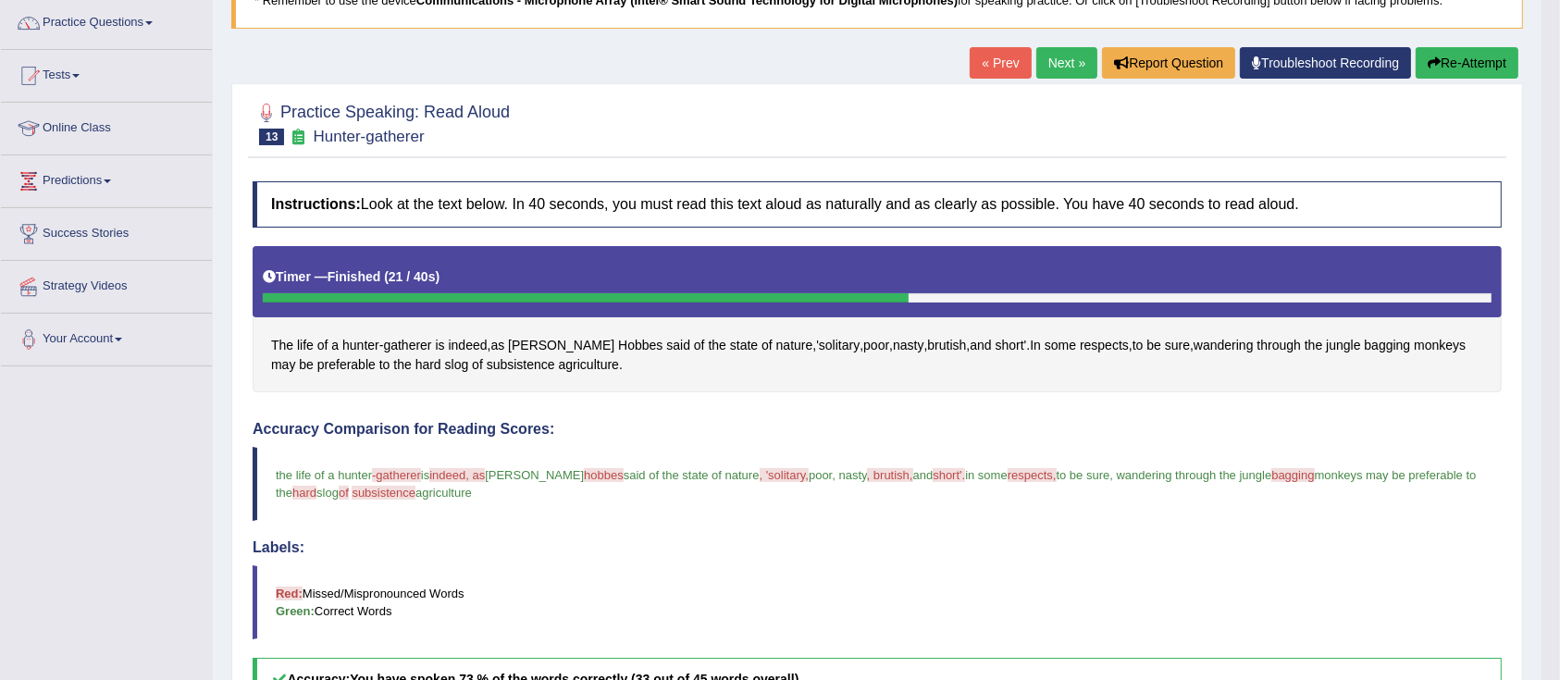
scroll to position [41, 0]
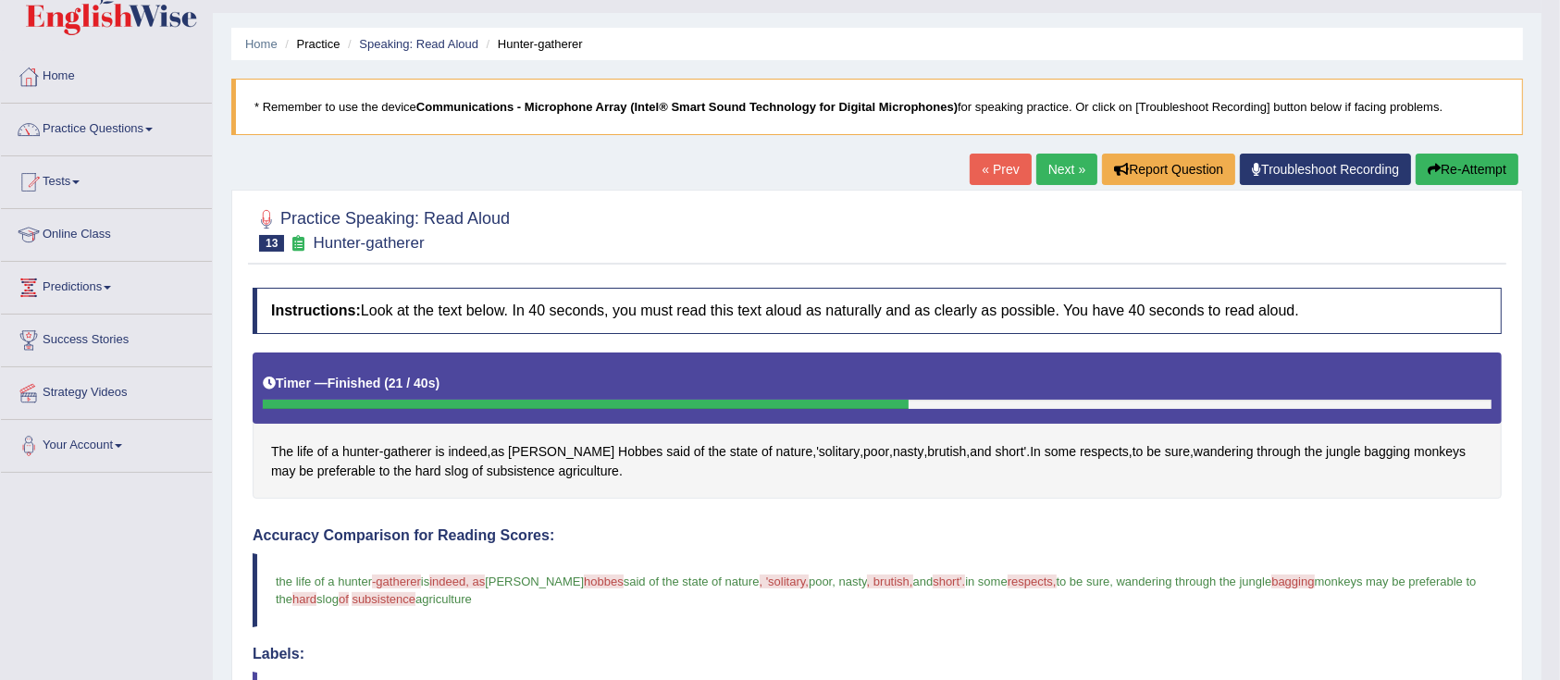
click at [1457, 178] on button "Re-Attempt" at bounding box center [1466, 169] width 103 height 31
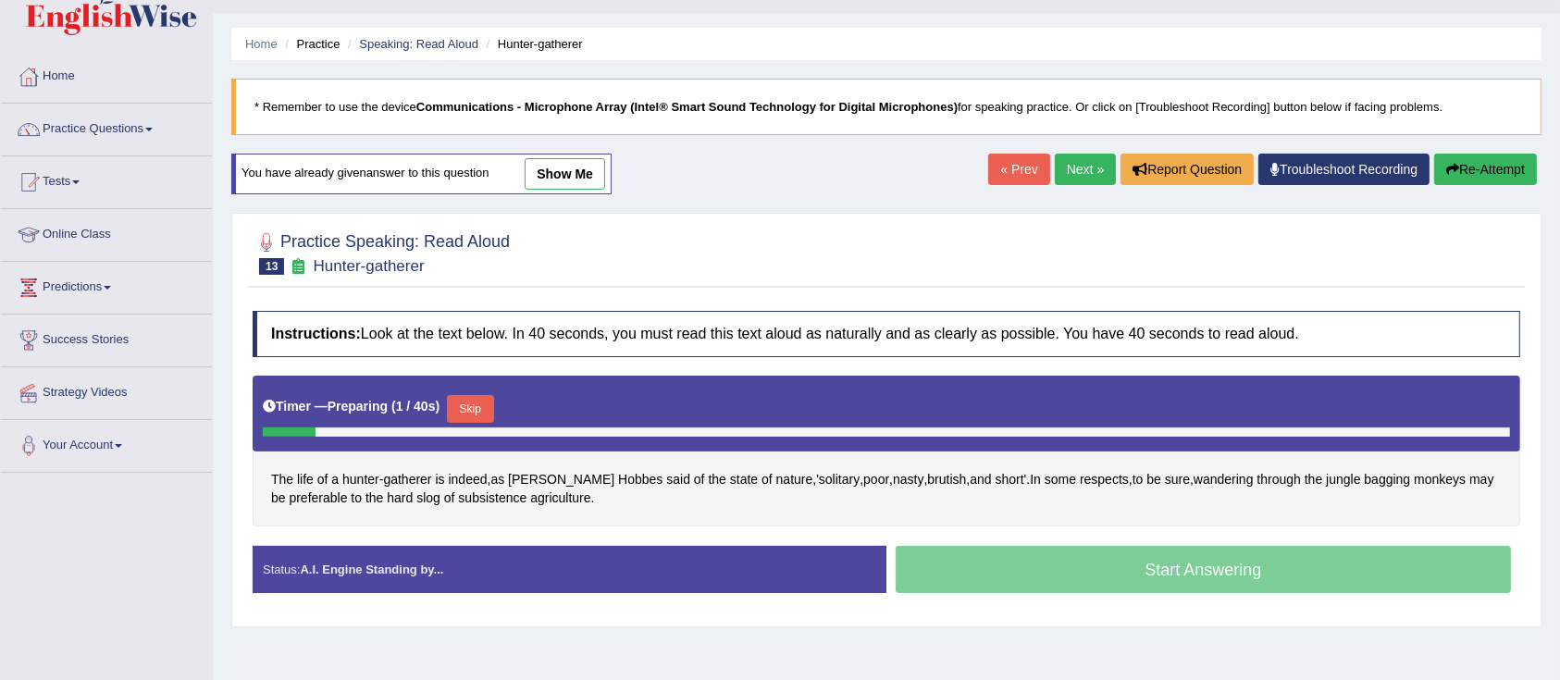
click at [490, 408] on button "Skip" at bounding box center [470, 409] width 46 height 28
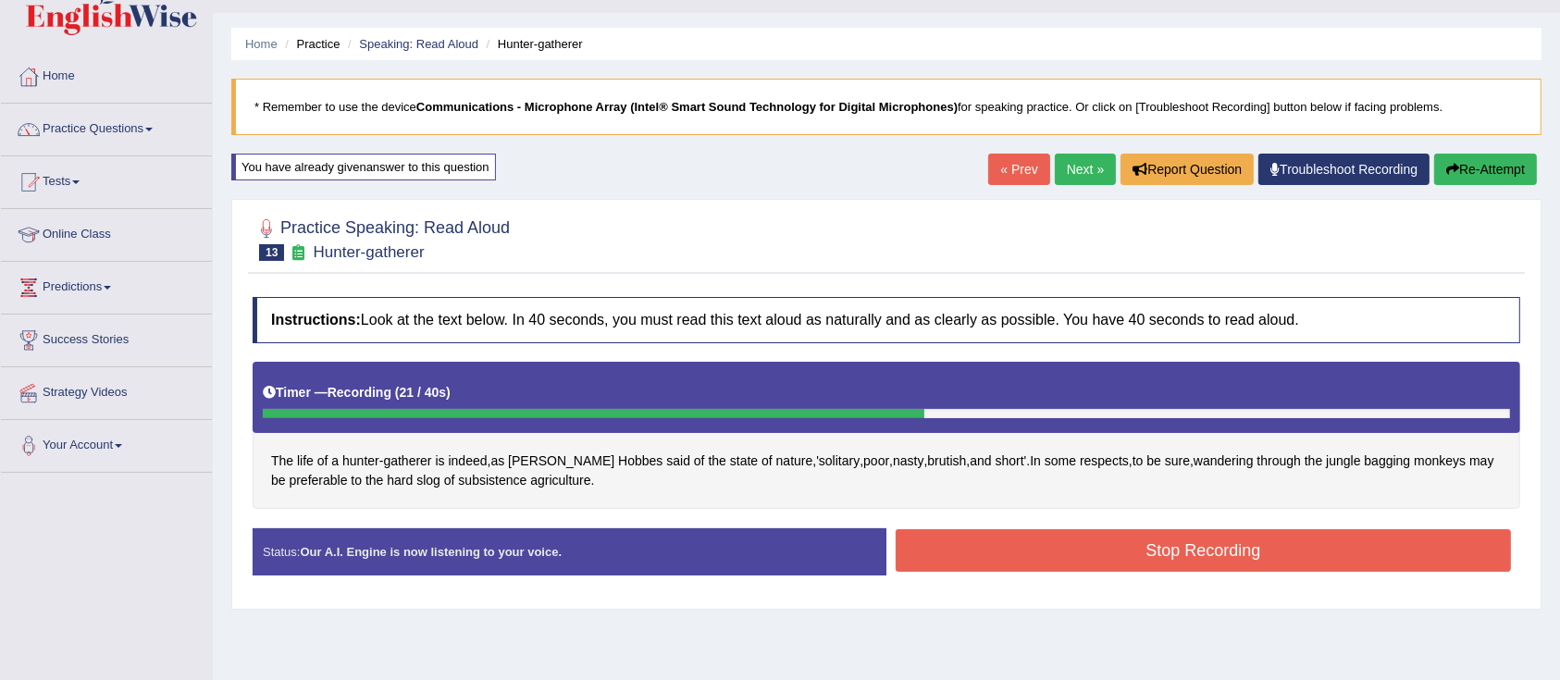
click at [1020, 564] on button "Stop Recording" at bounding box center [1202, 550] width 615 height 43
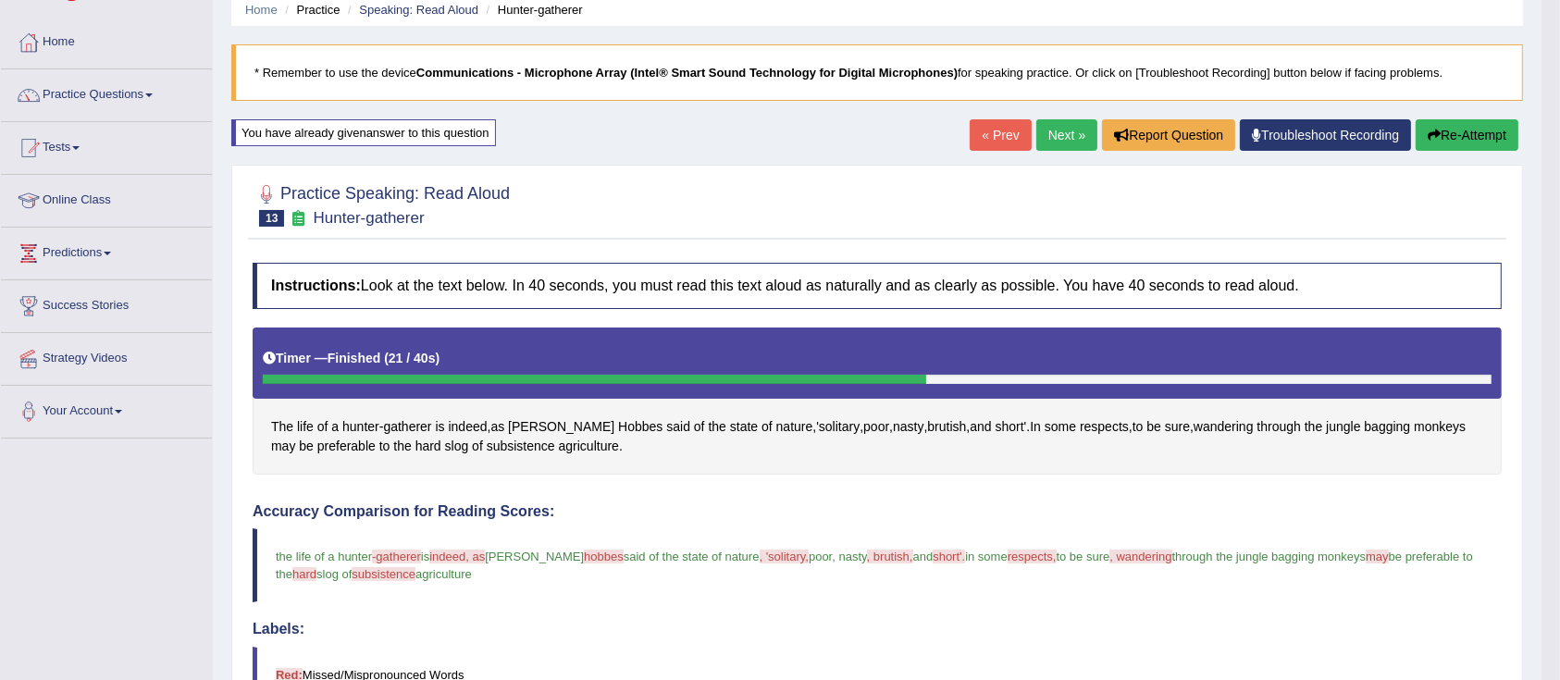
scroll to position [69, 0]
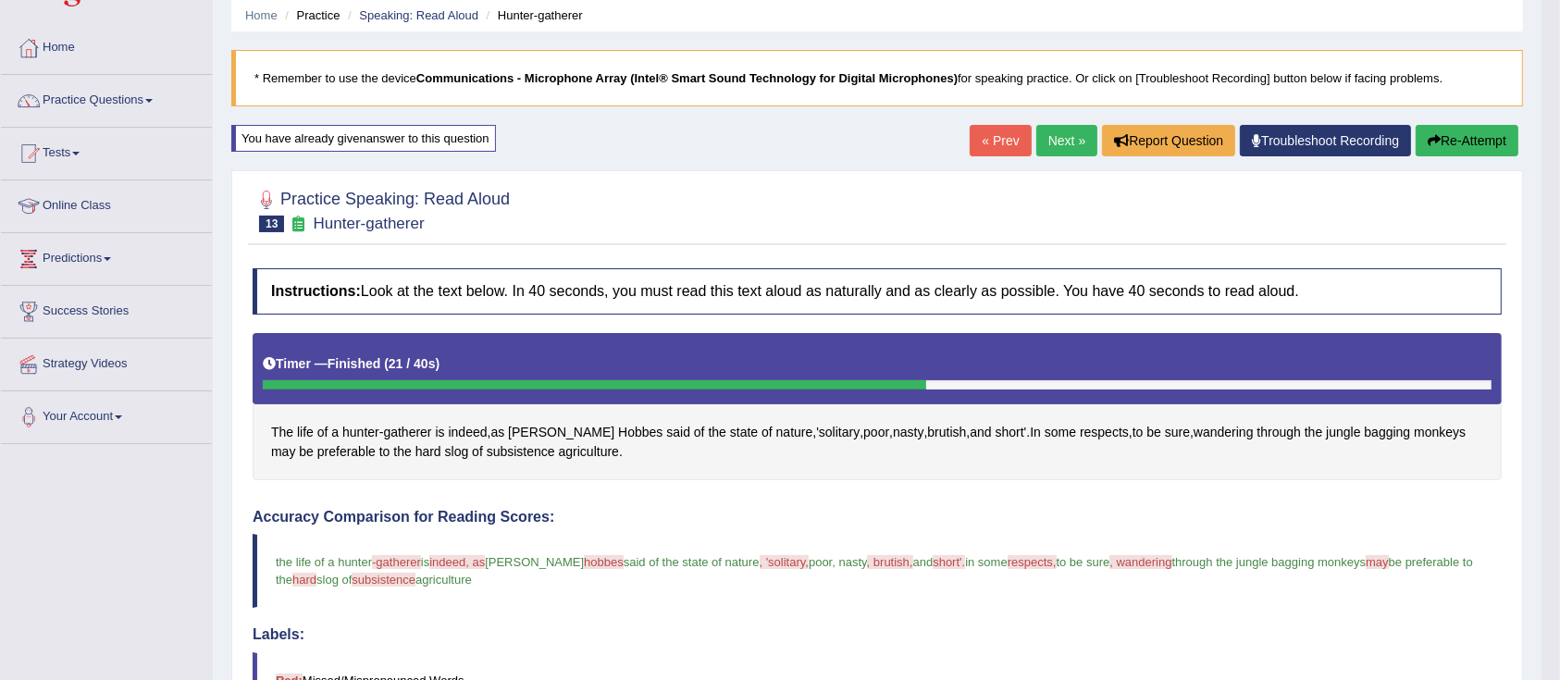
click at [1479, 153] on button "Re-Attempt" at bounding box center [1466, 140] width 103 height 31
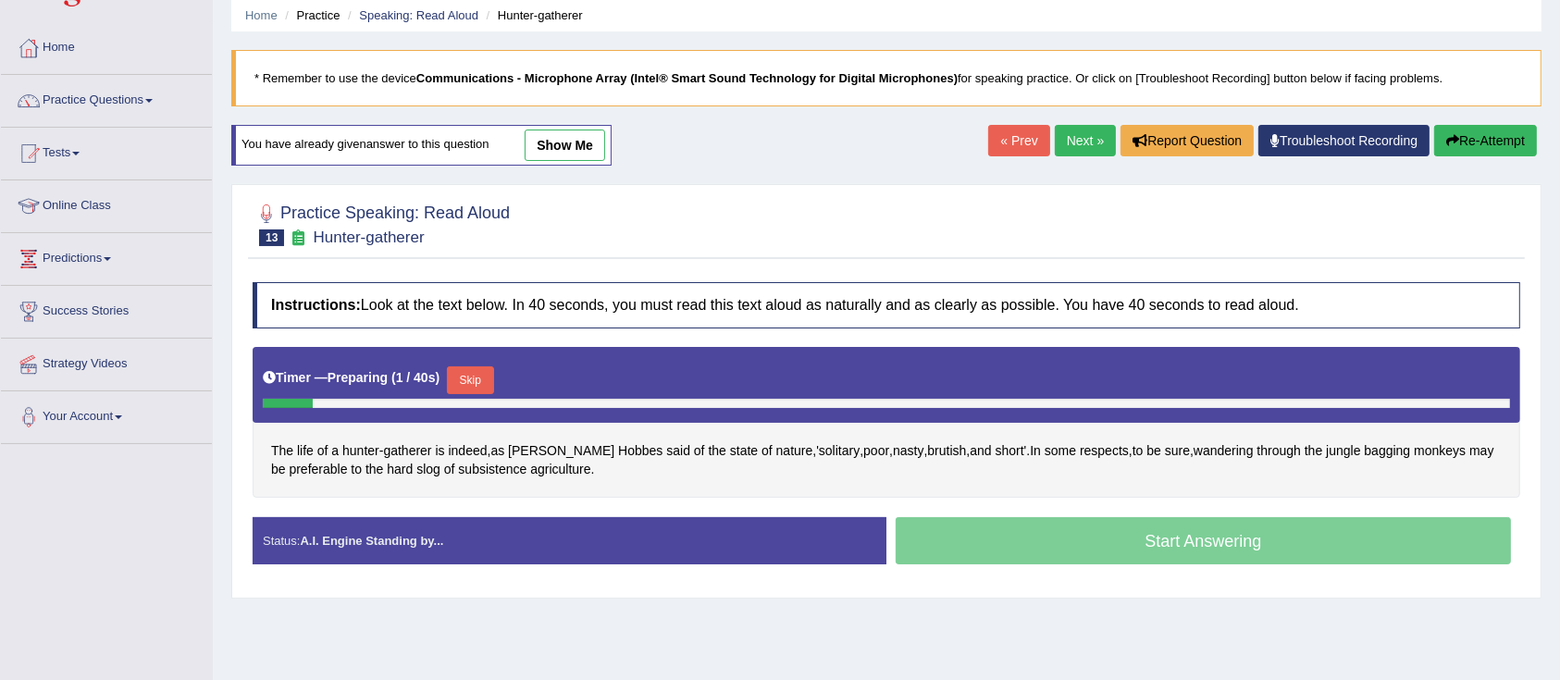
click at [489, 371] on button "Skip" at bounding box center [470, 380] width 46 height 28
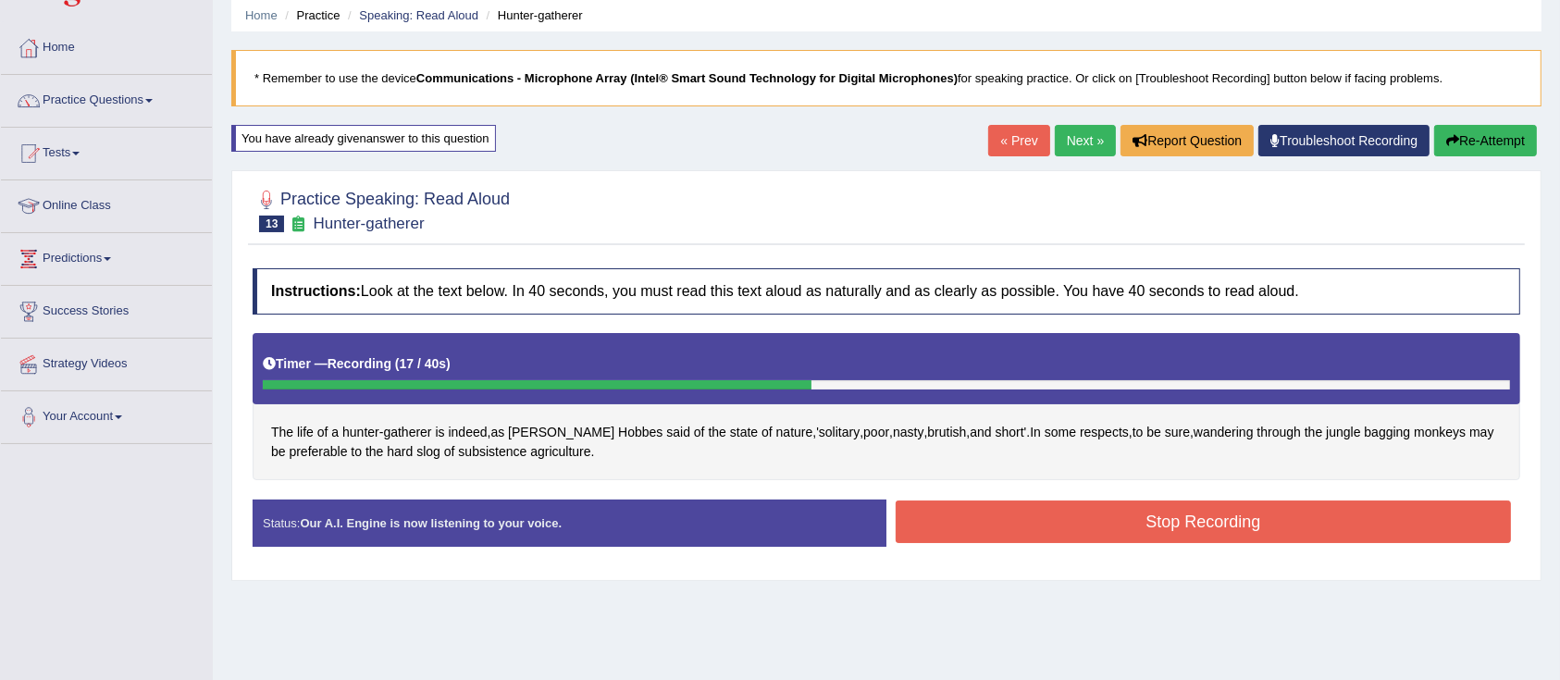
click at [1075, 538] on button "Stop Recording" at bounding box center [1202, 521] width 615 height 43
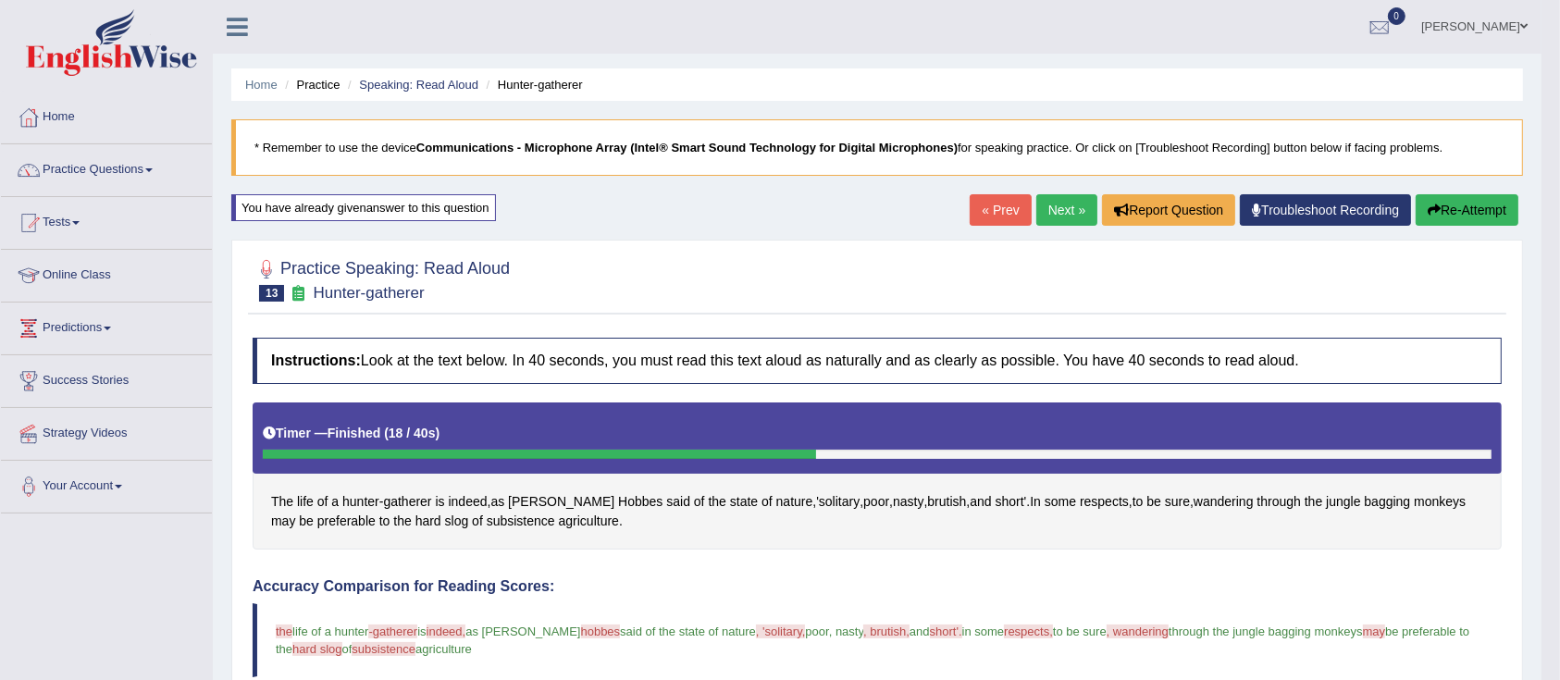
click at [1054, 219] on link "Next »" at bounding box center [1066, 209] width 61 height 31
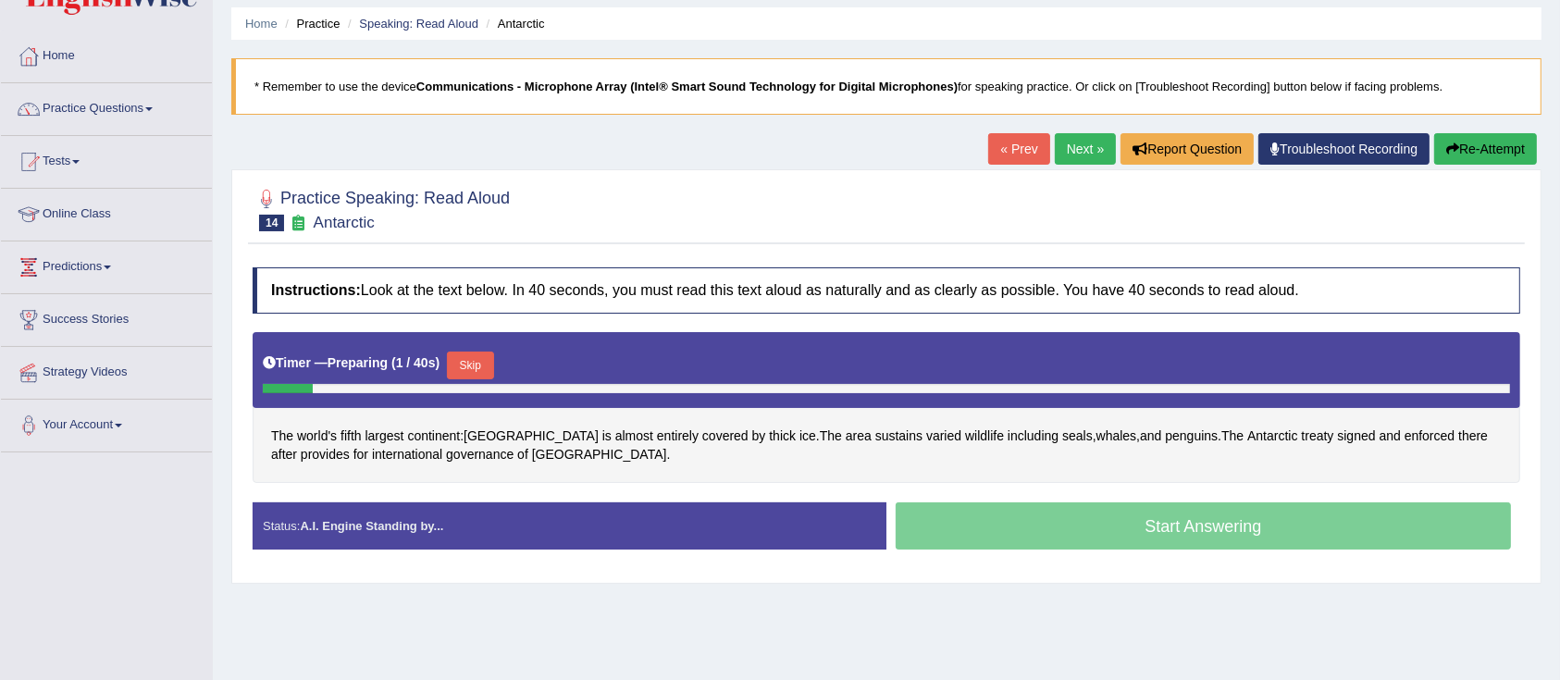
scroll to position [68, 0]
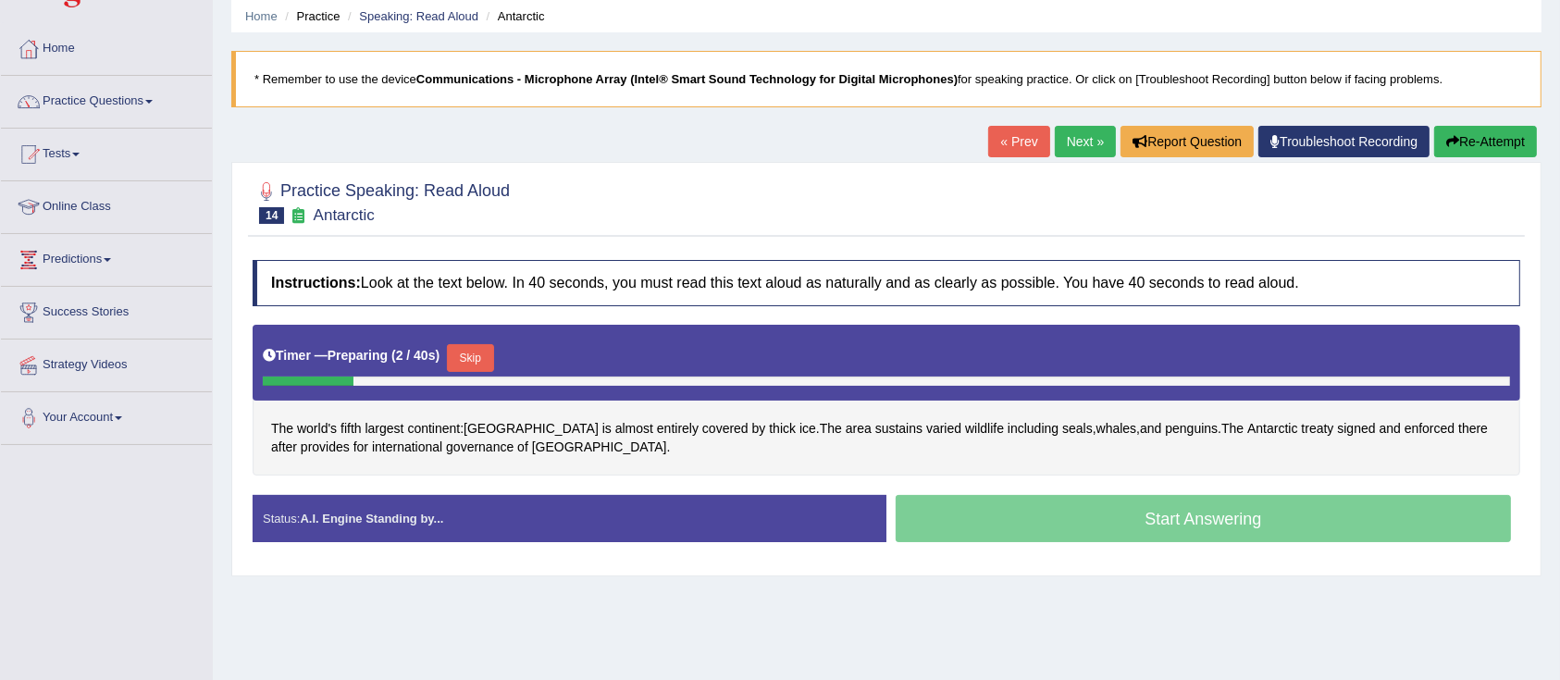
click at [70, 99] on link "Practice Questions" at bounding box center [106, 99] width 211 height 46
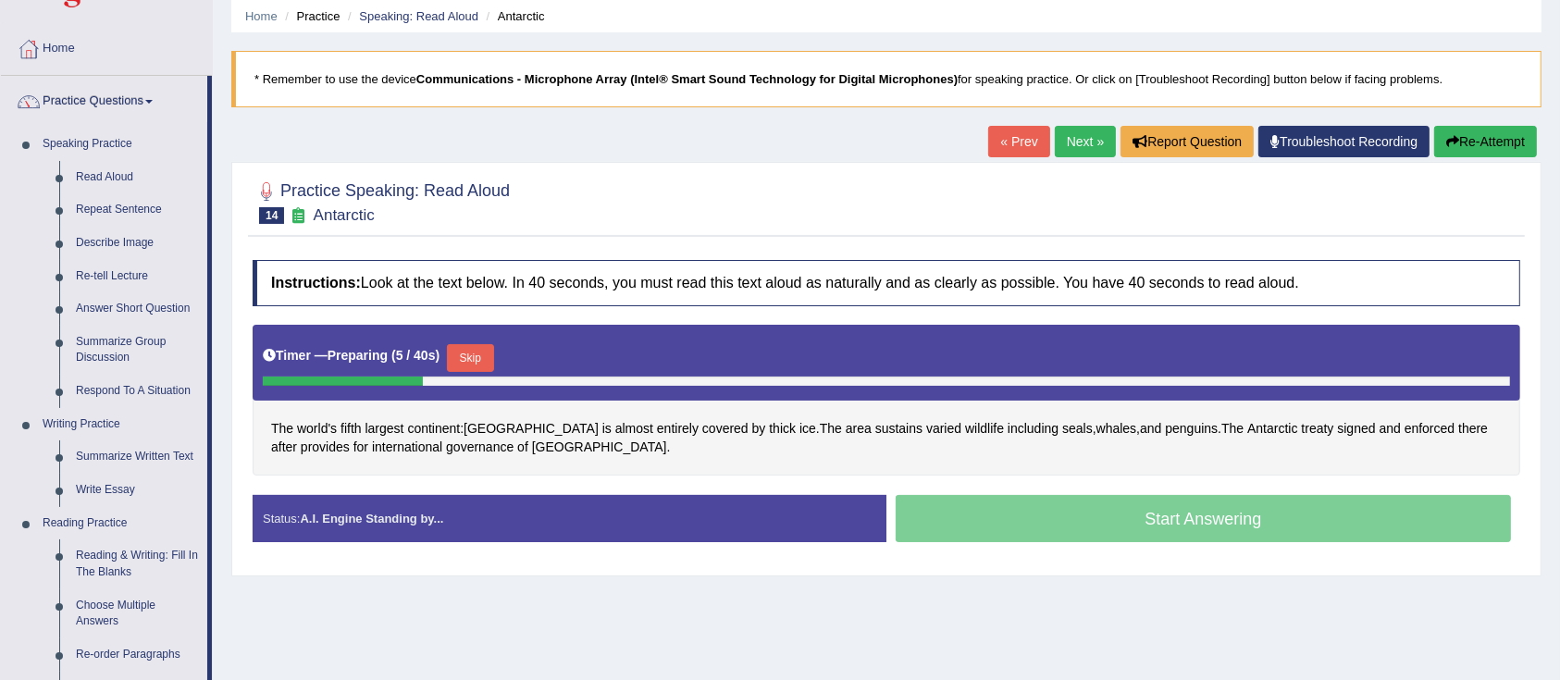
click at [1056, 310] on div "Instructions: Look at the text below. In 40 seconds, you must read this text al…" at bounding box center [886, 408] width 1277 height 315
click at [130, 216] on link "Repeat Sentence" at bounding box center [138, 209] width 140 height 33
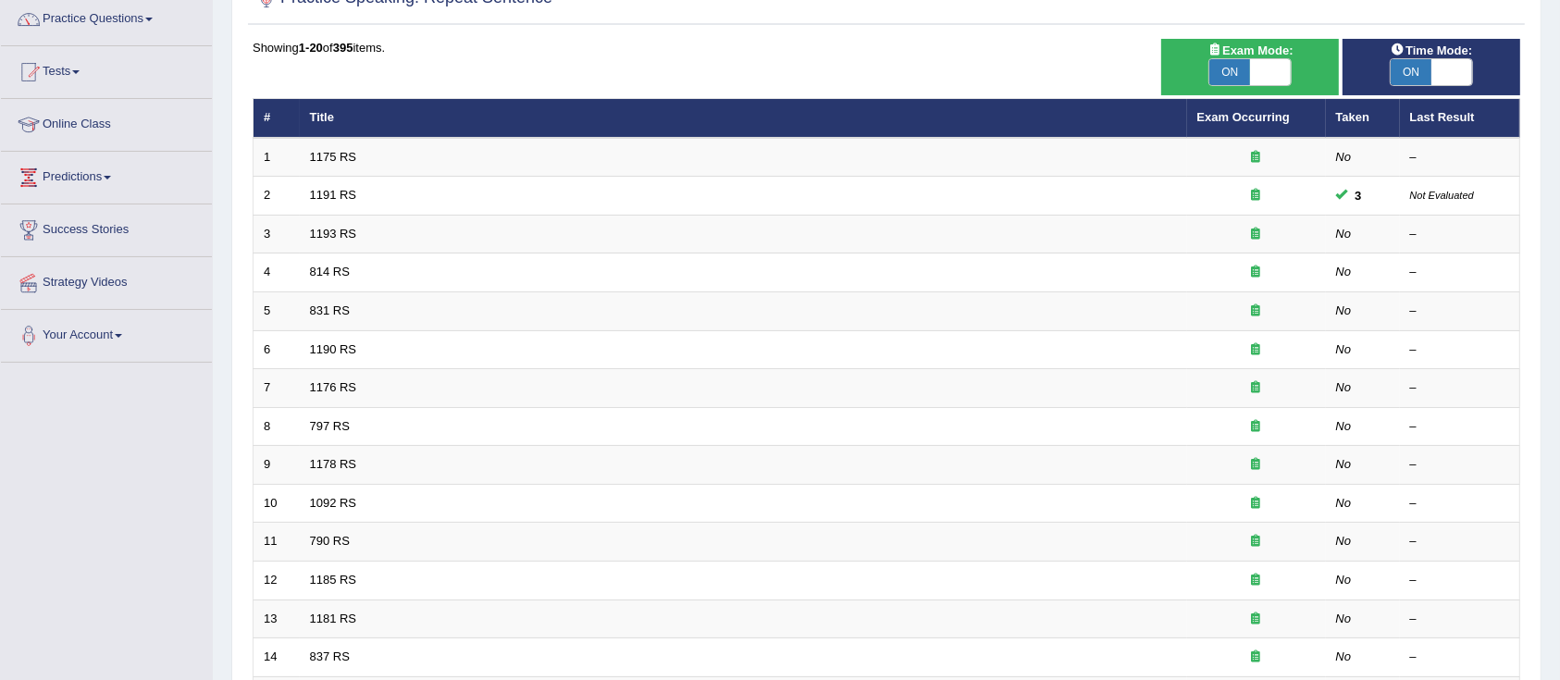
scroll to position [147, 0]
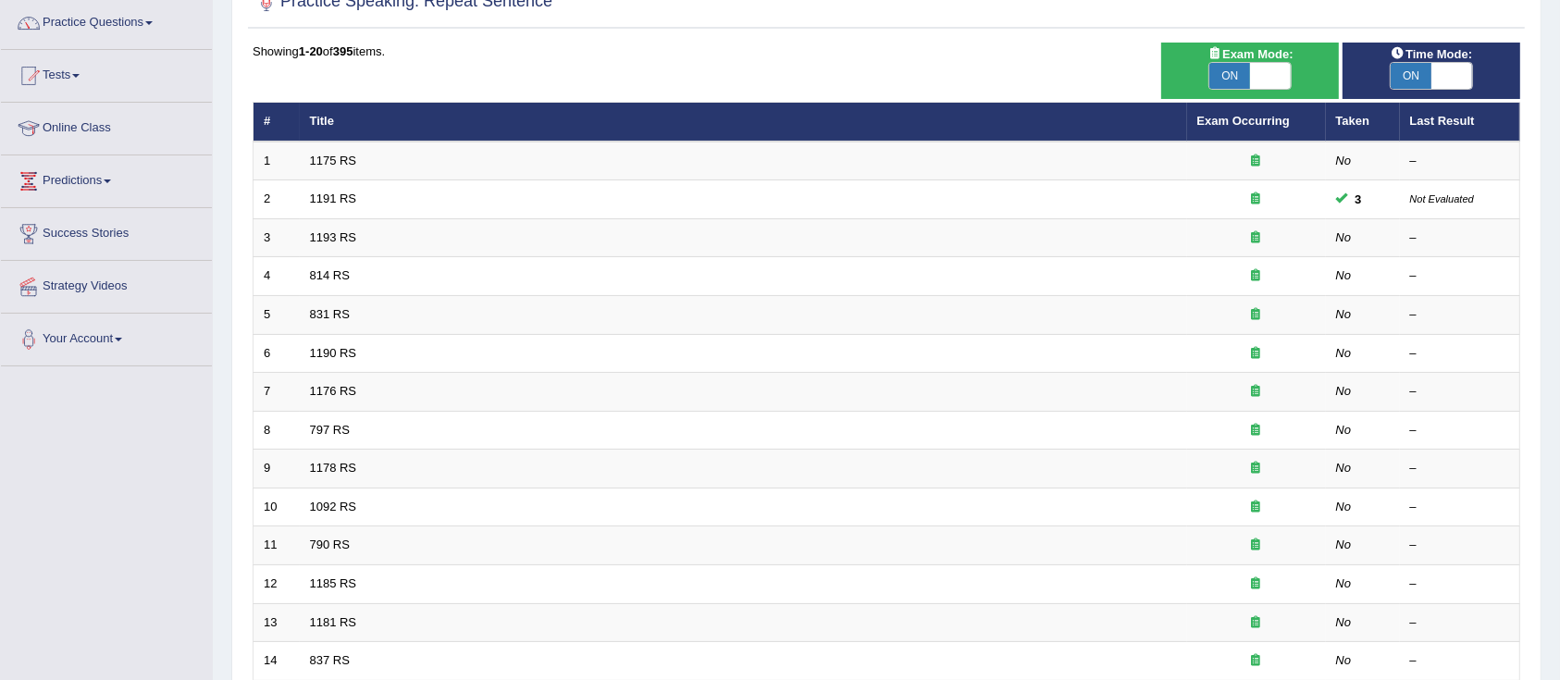
click at [327, 163] on link "1175 RS" at bounding box center [333, 161] width 47 height 14
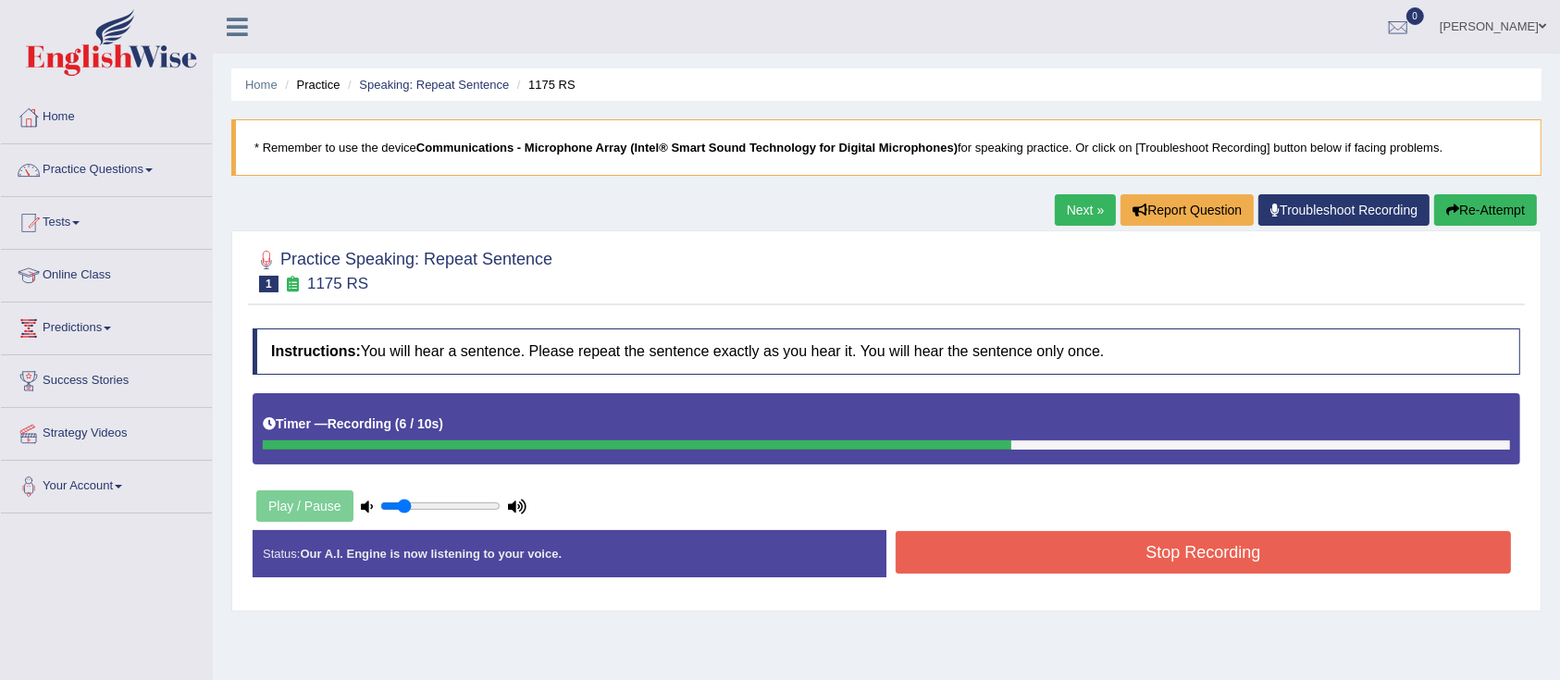
click at [1164, 539] on button "Stop Recording" at bounding box center [1202, 552] width 615 height 43
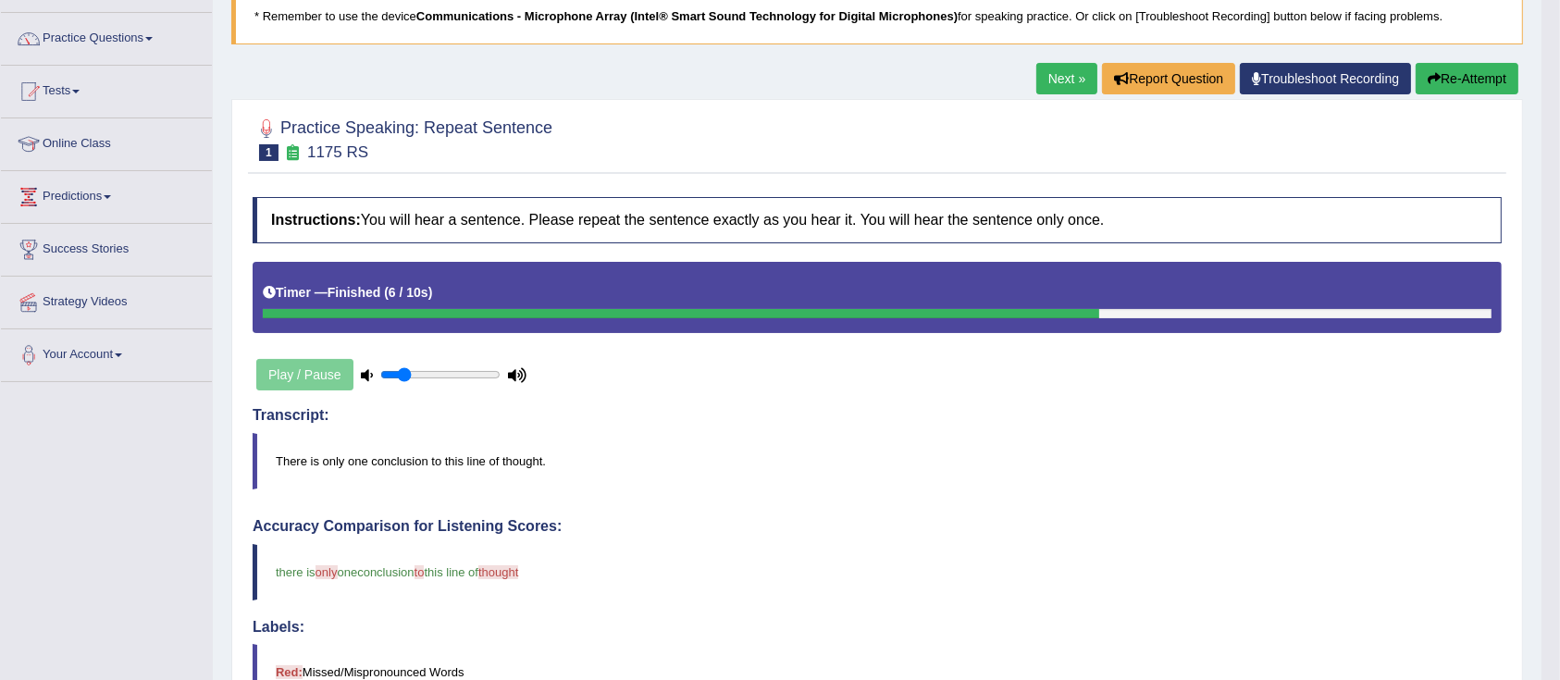
scroll to position [130, 0]
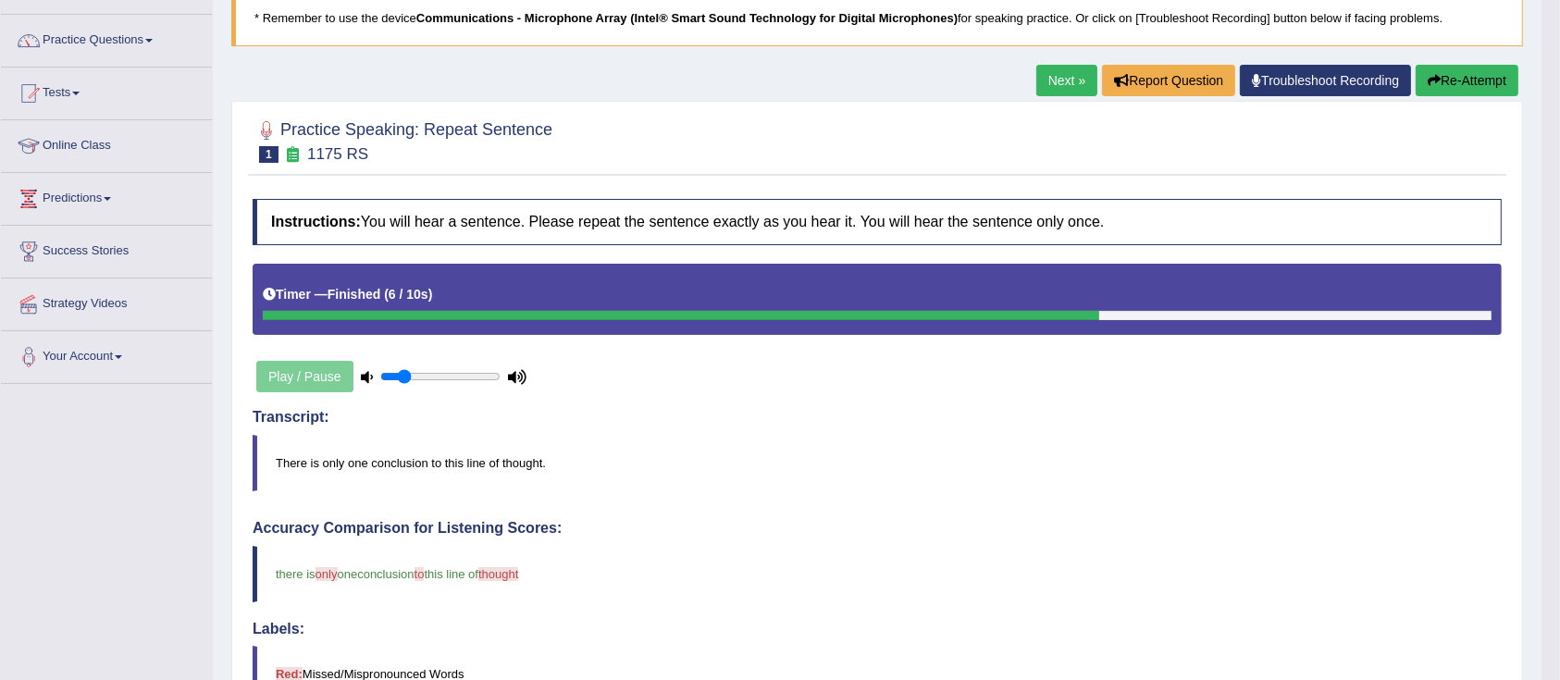
click at [1462, 98] on div "Next » Report Question Troubleshoot Recording Re-Attempt" at bounding box center [1279, 83] width 487 height 36
click at [1435, 75] on icon "button" at bounding box center [1433, 80] width 13 height 13
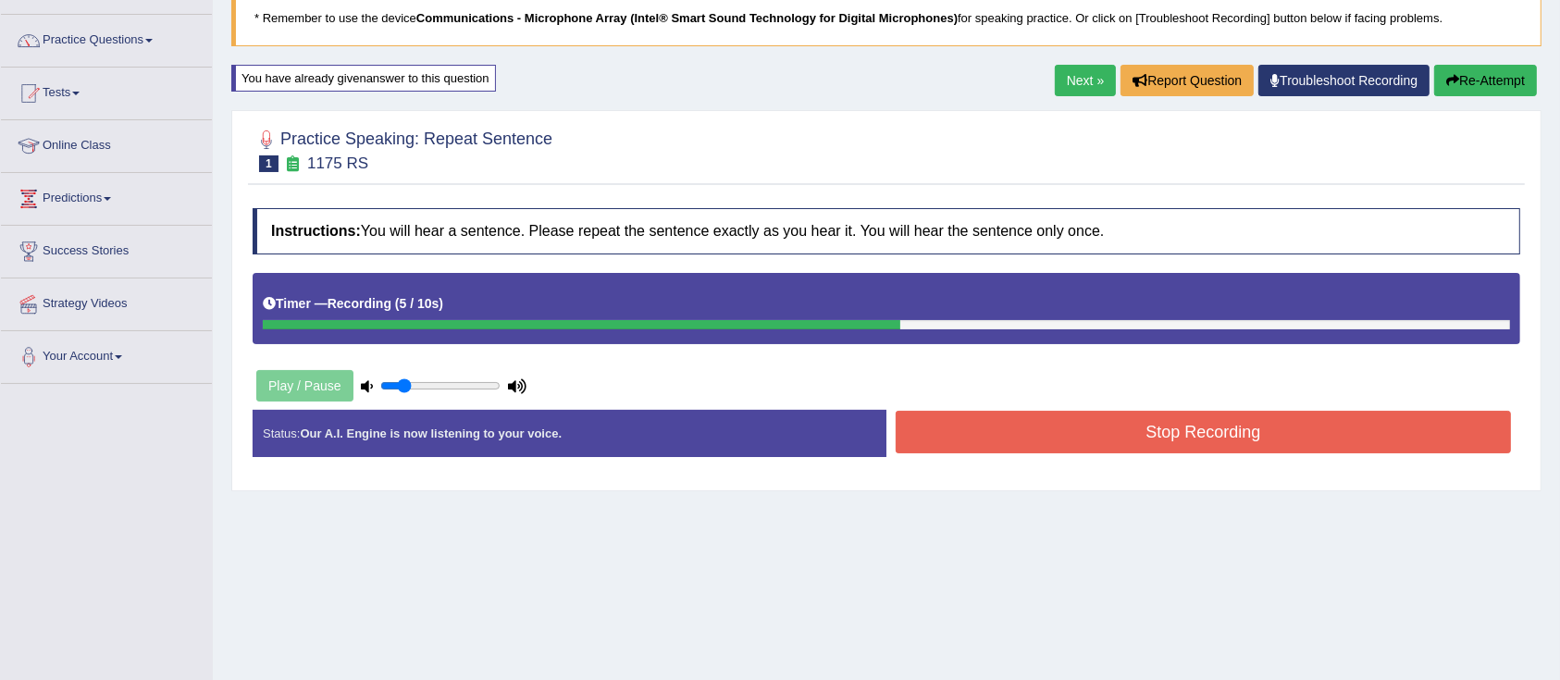
click at [1128, 421] on button "Stop Recording" at bounding box center [1202, 432] width 615 height 43
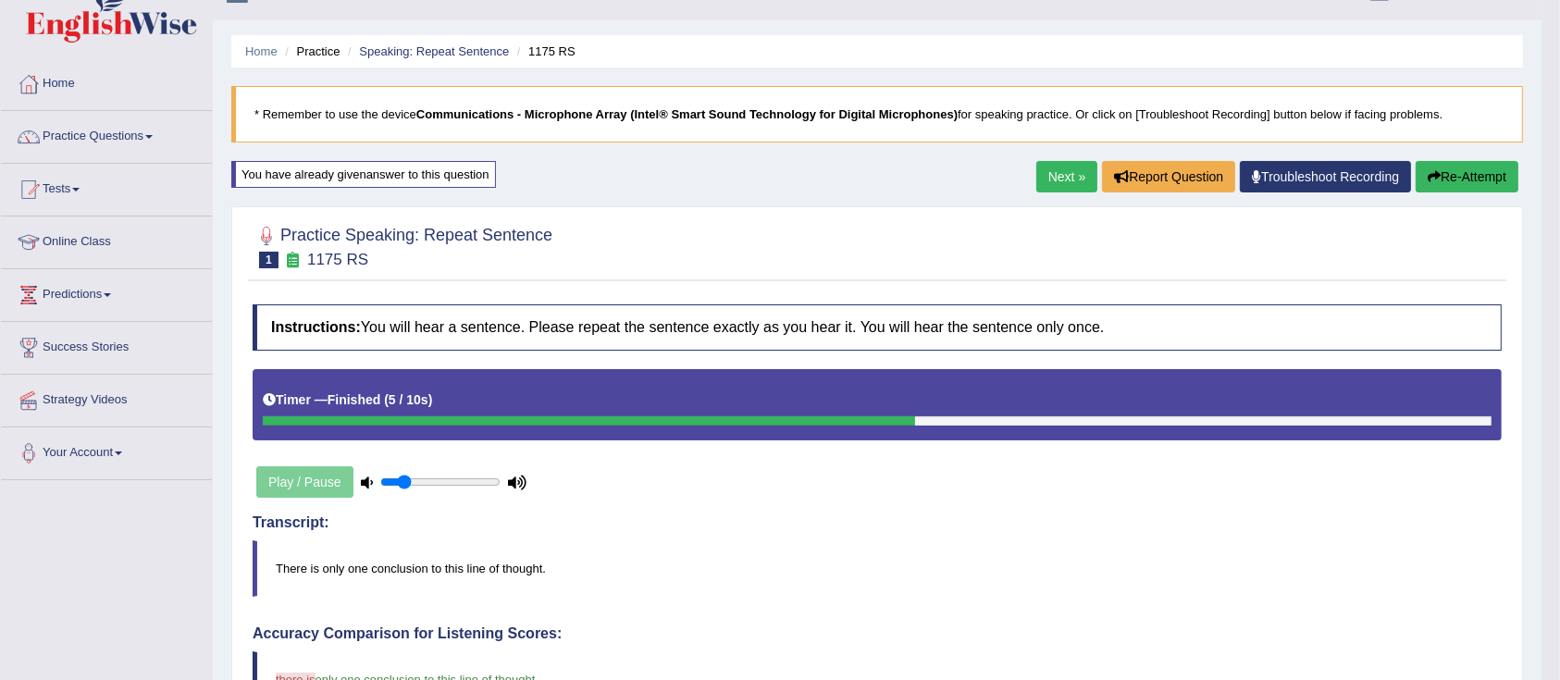
scroll to position [35, 0]
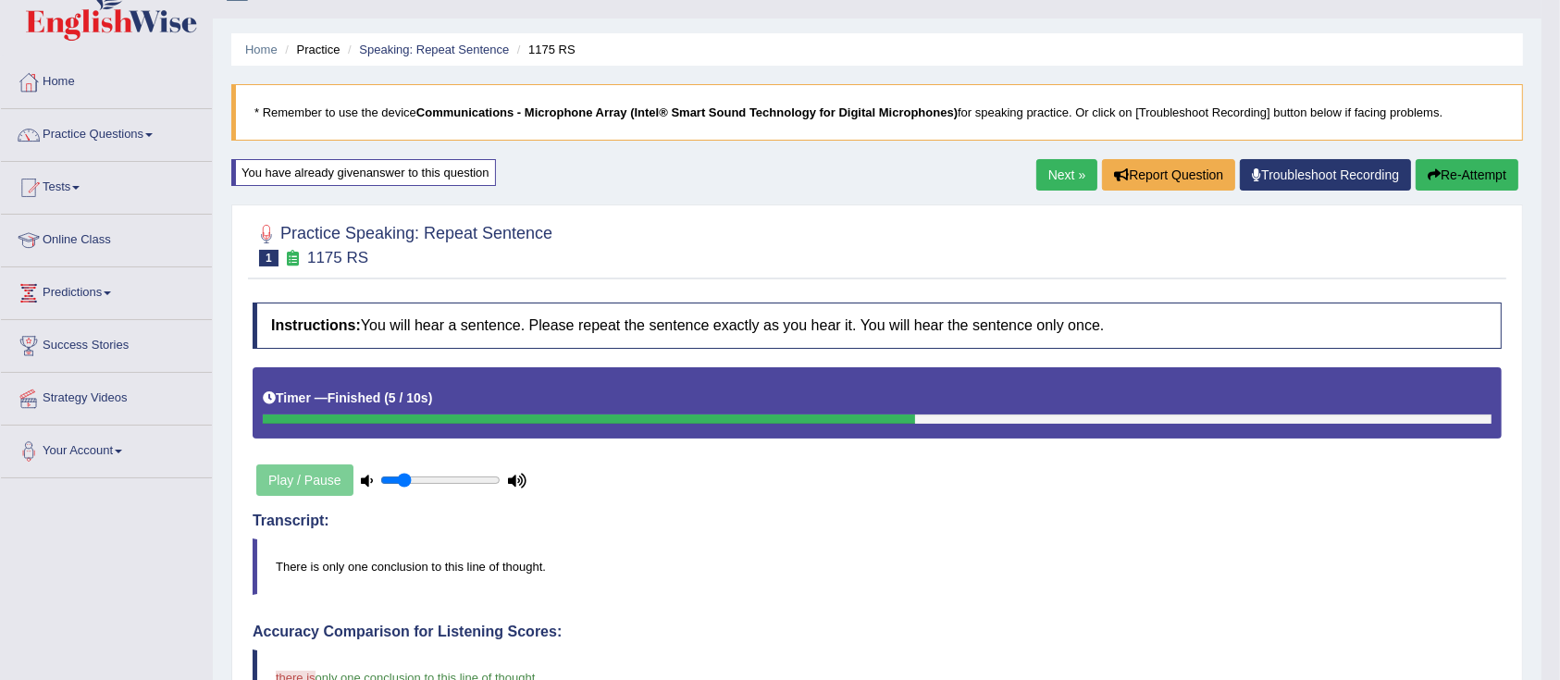
click at [1060, 169] on link "Next »" at bounding box center [1066, 174] width 61 height 31
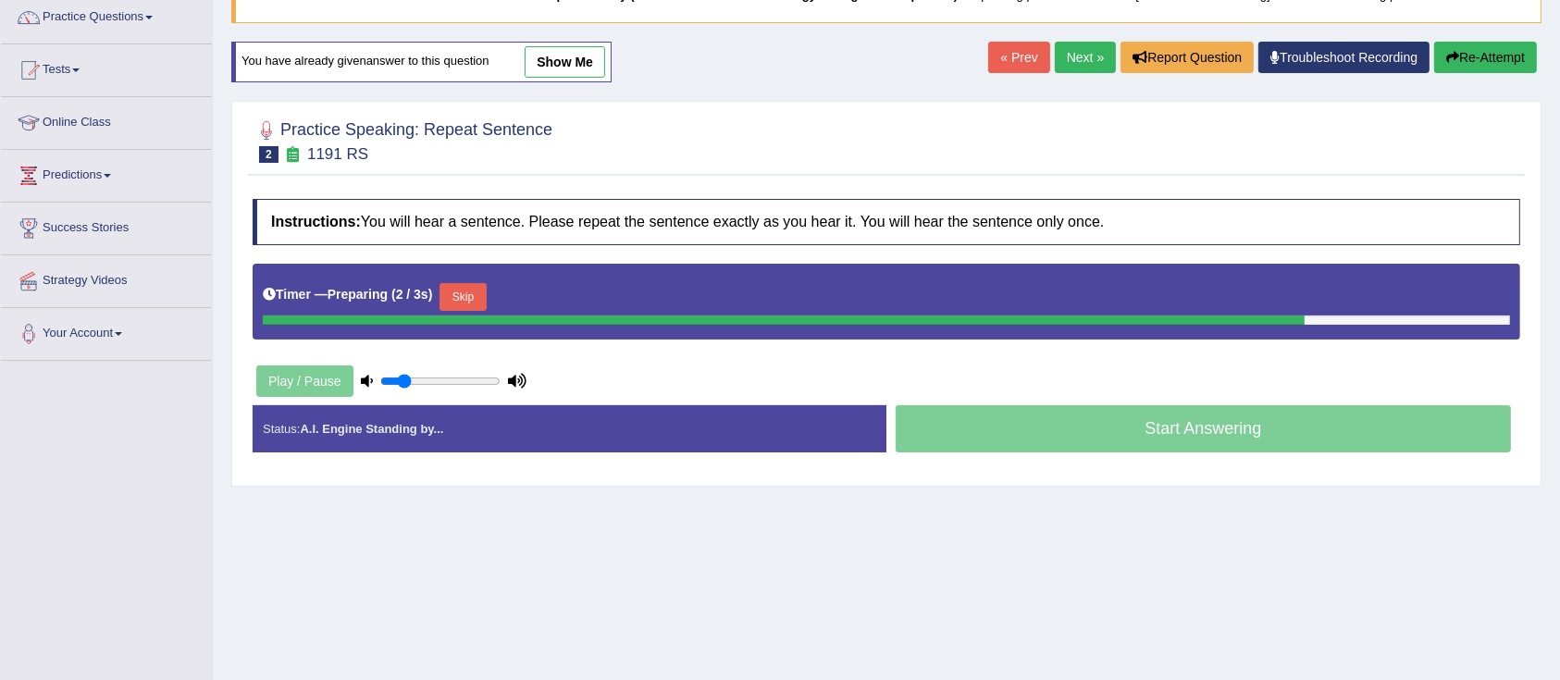
scroll to position [158, 0]
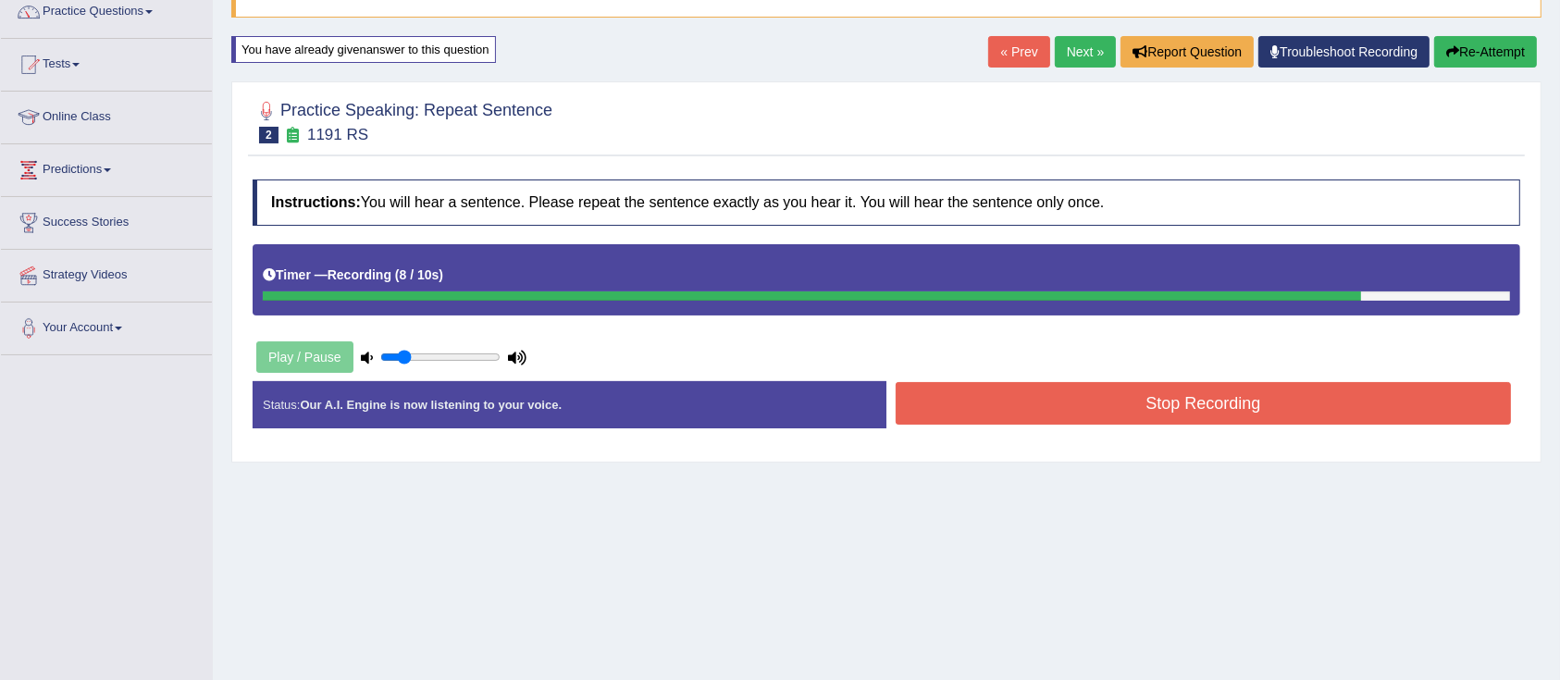
click at [1273, 402] on button "Stop Recording" at bounding box center [1202, 403] width 615 height 43
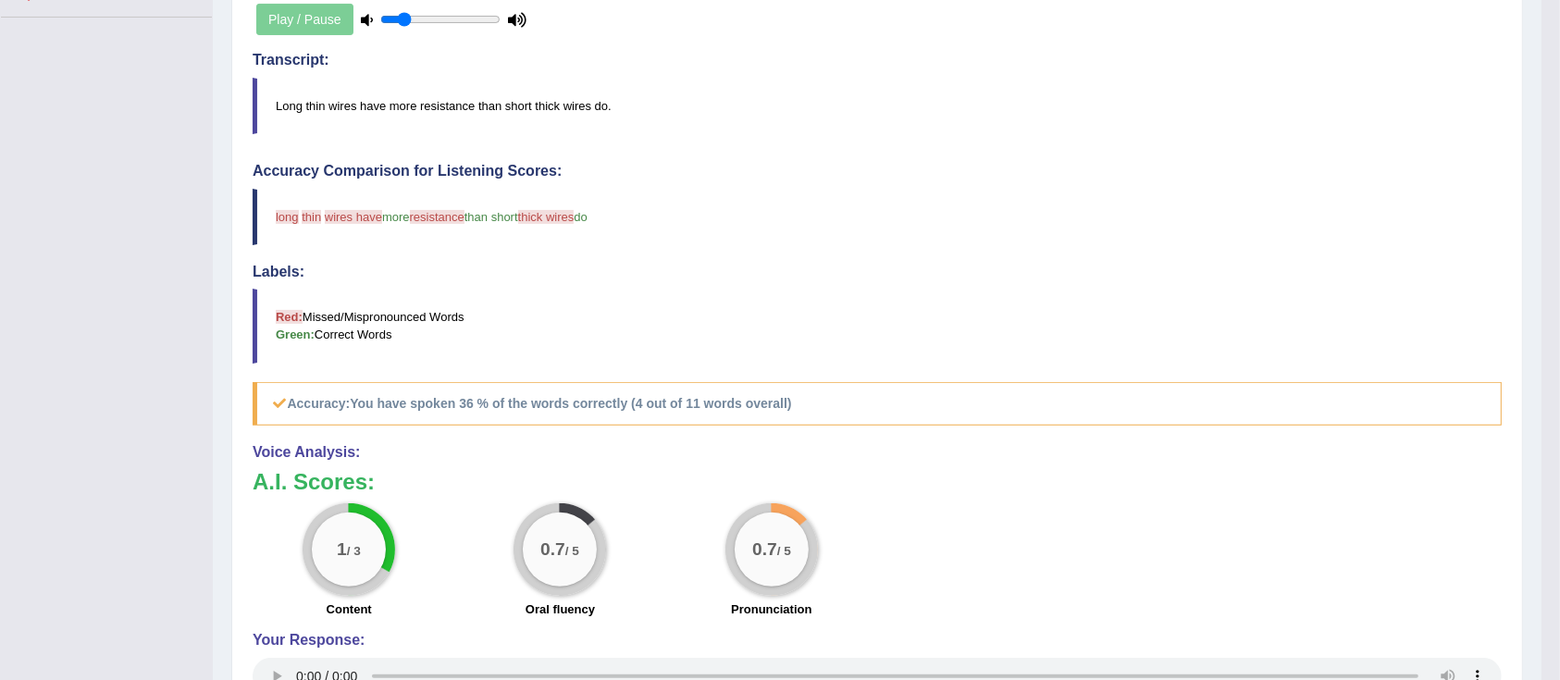
scroll to position [515, 0]
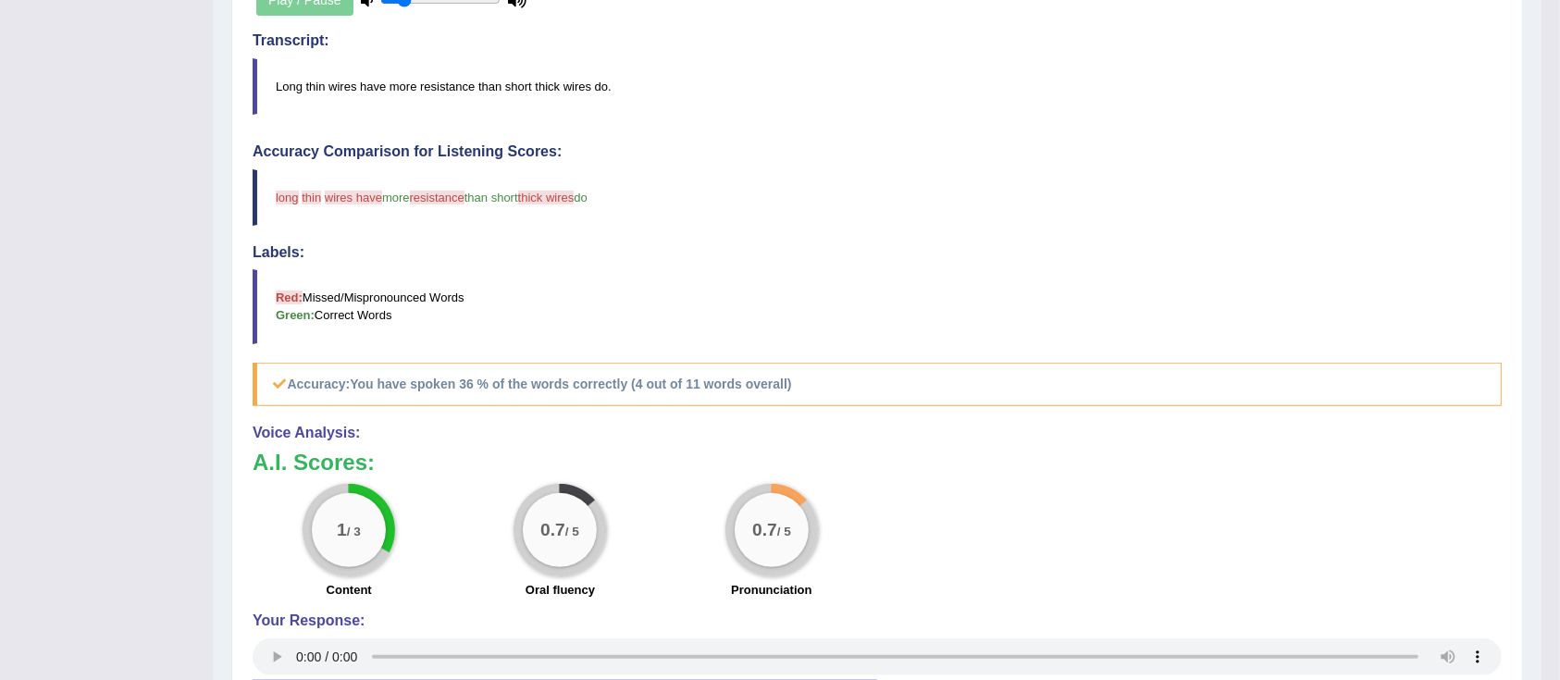
click at [1470, 524] on div "1 / 3 Content 0.7 / 5 Oral fluency 0.7 / 5 Pronunciation" at bounding box center [876, 543] width 1267 height 119
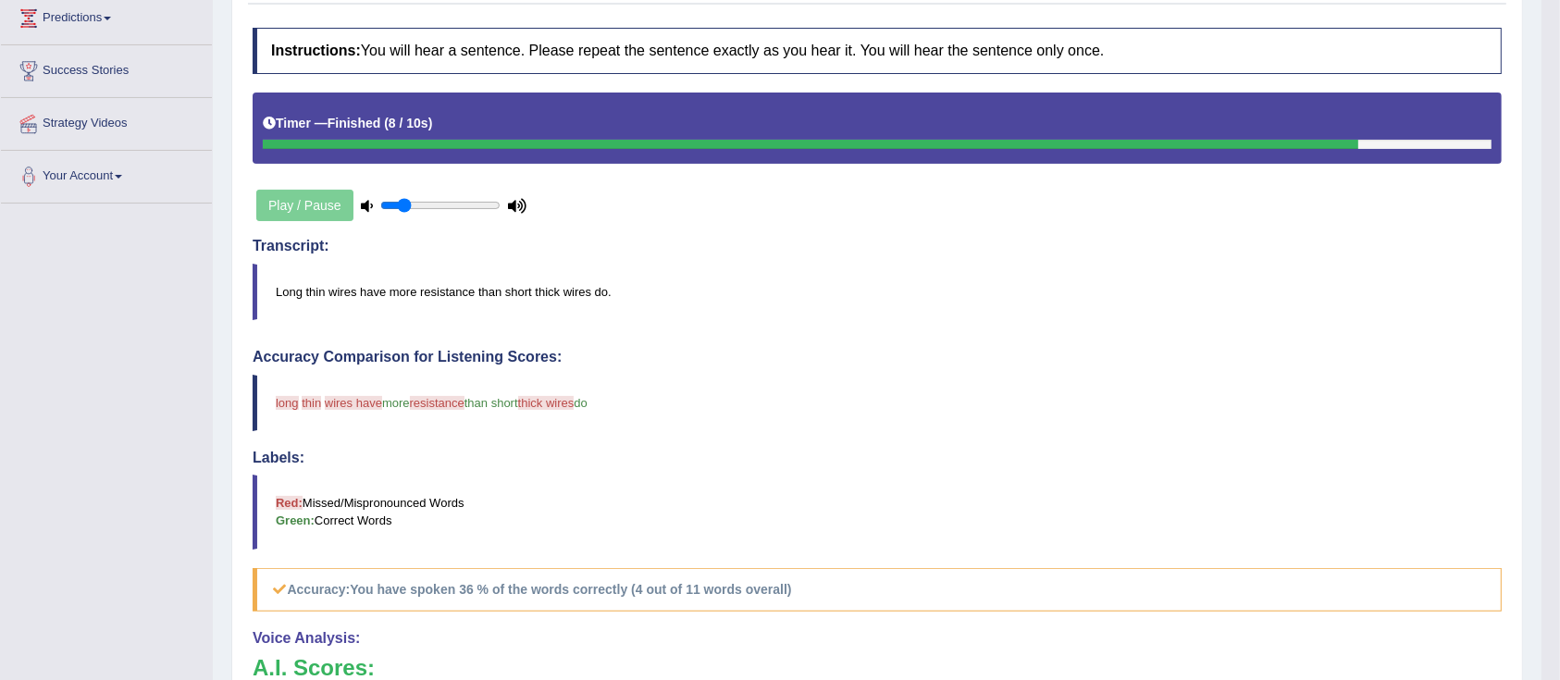
click at [1473, 544] on blockquote "Red: Missed/Mispronounced Words Green: Correct Words" at bounding box center [877, 512] width 1249 height 74
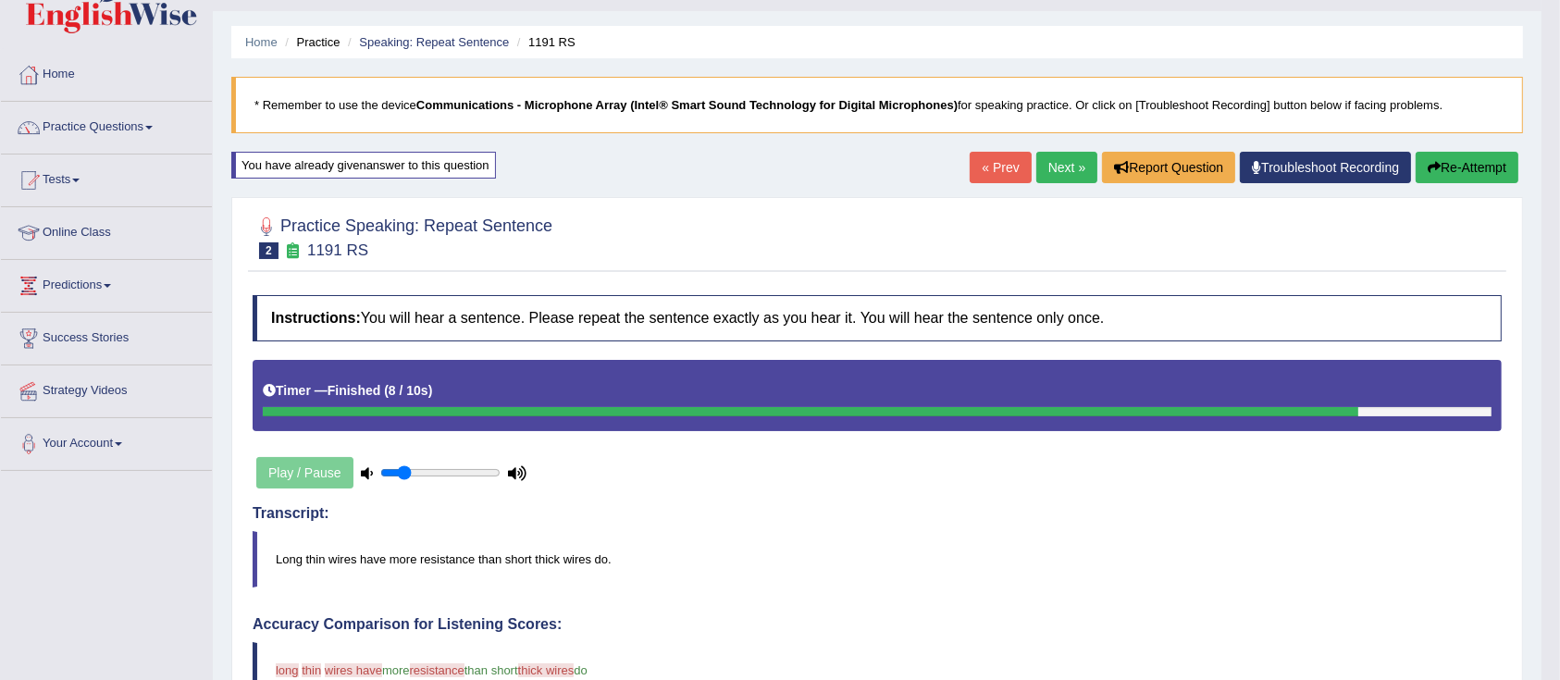
scroll to position [0, 0]
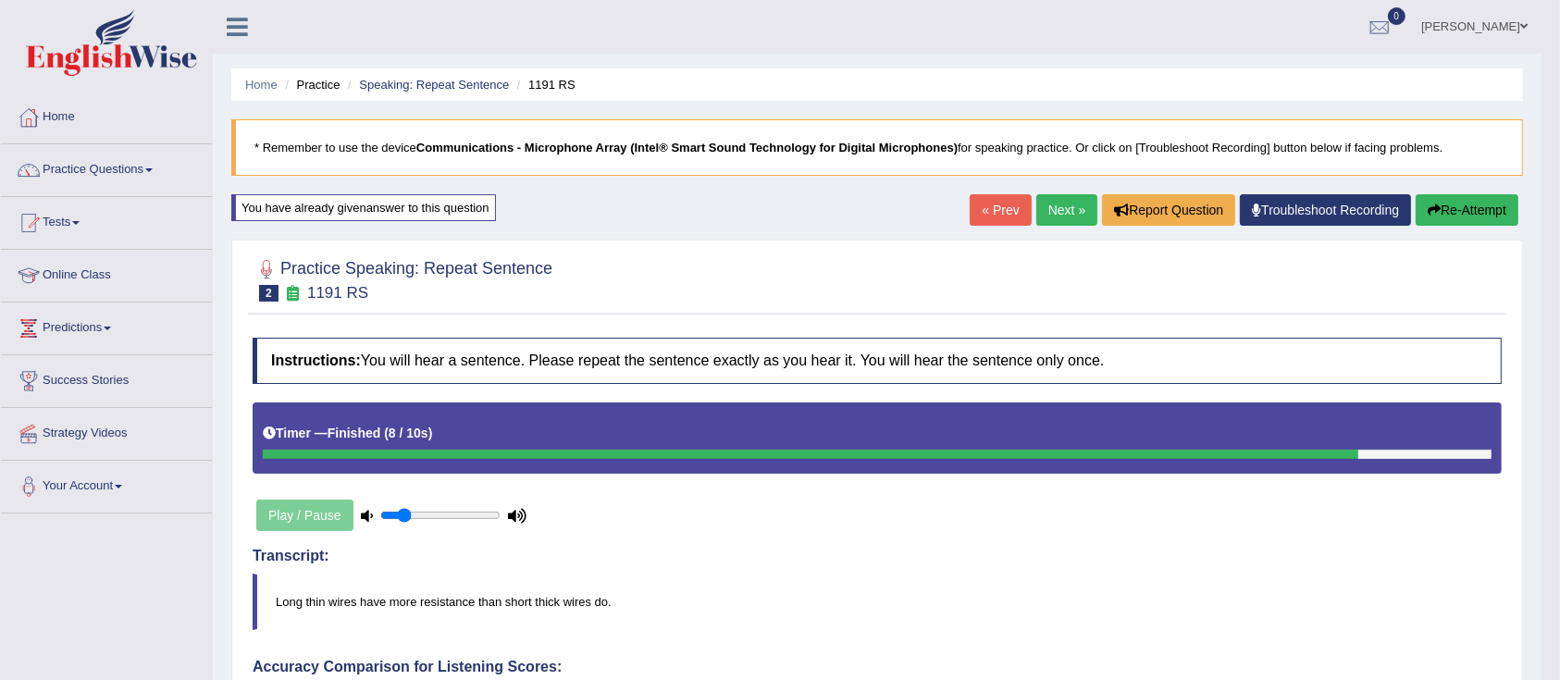
click at [1475, 215] on button "Re-Attempt" at bounding box center [1466, 209] width 103 height 31
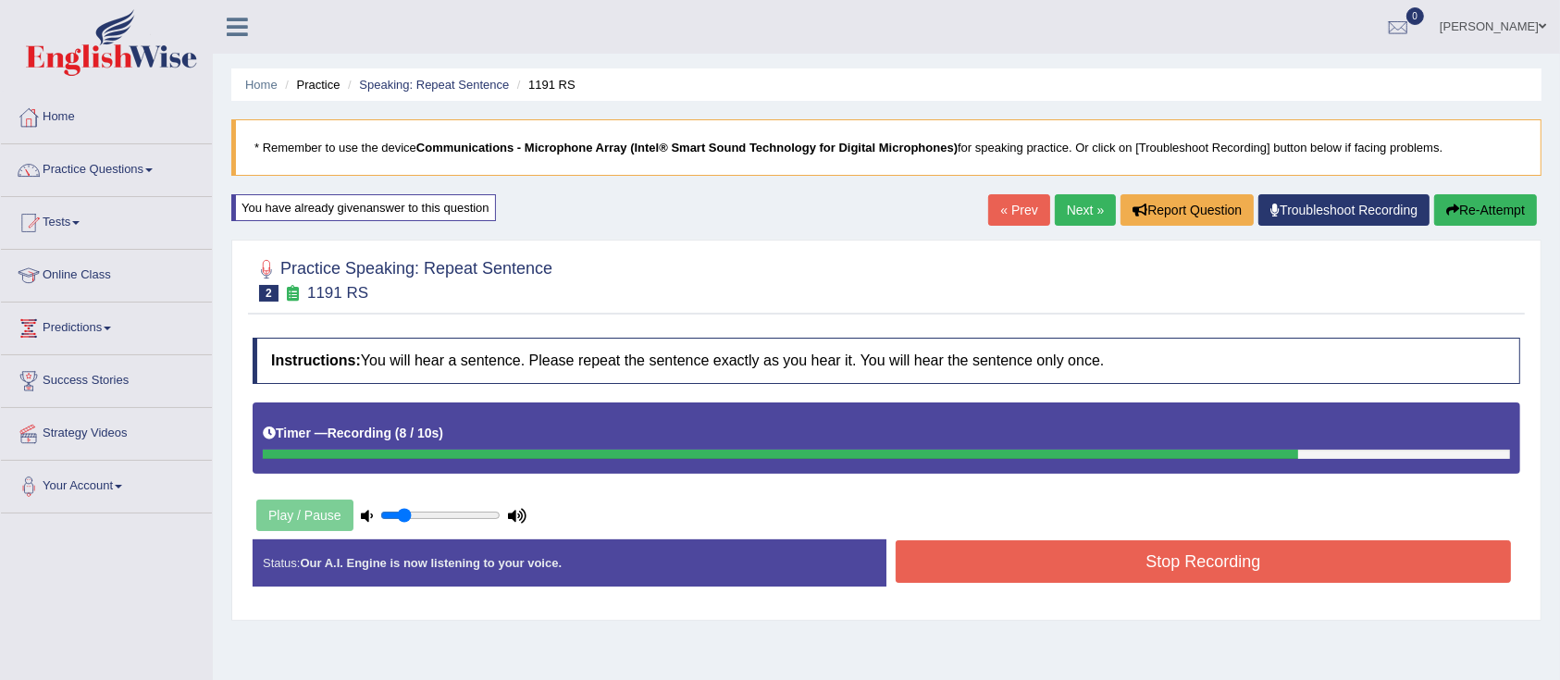
click at [1090, 574] on button "Stop Recording" at bounding box center [1202, 561] width 615 height 43
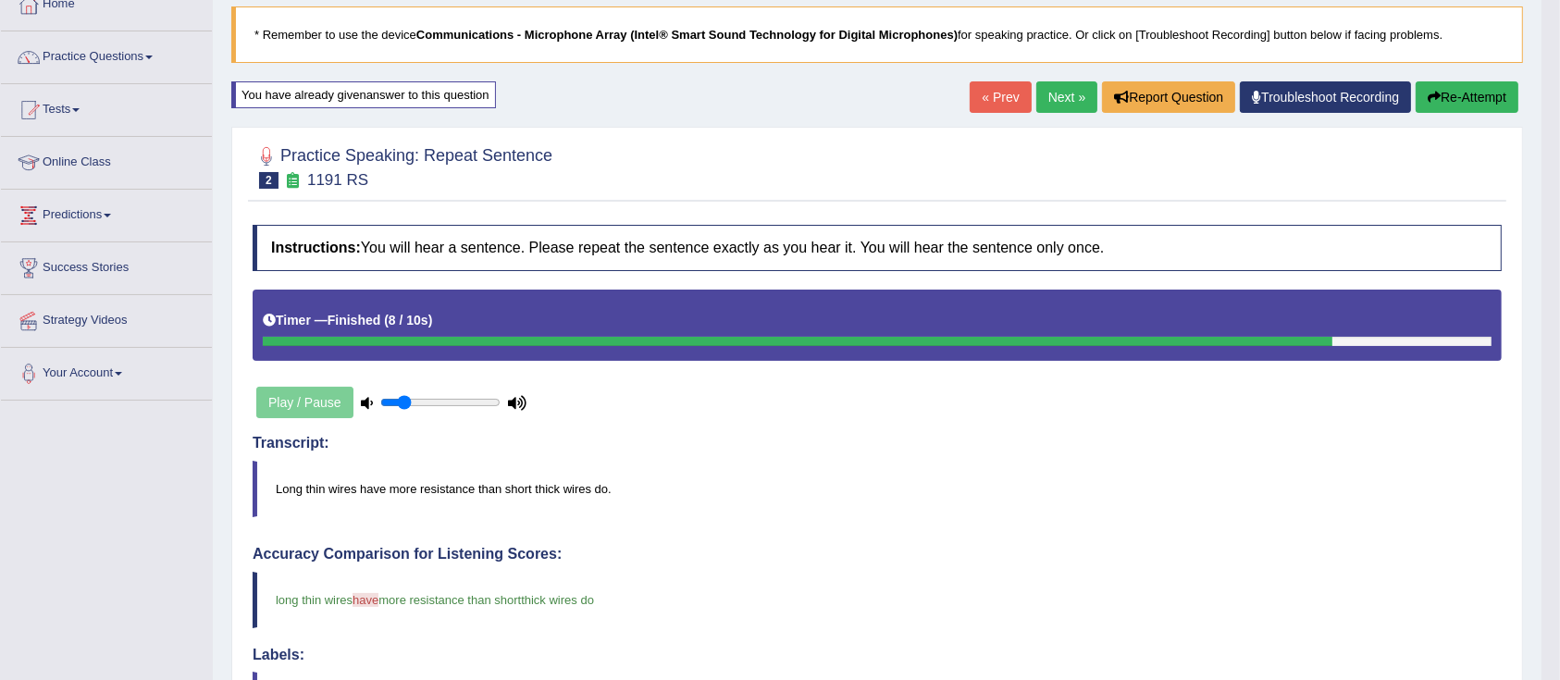
scroll to position [104, 0]
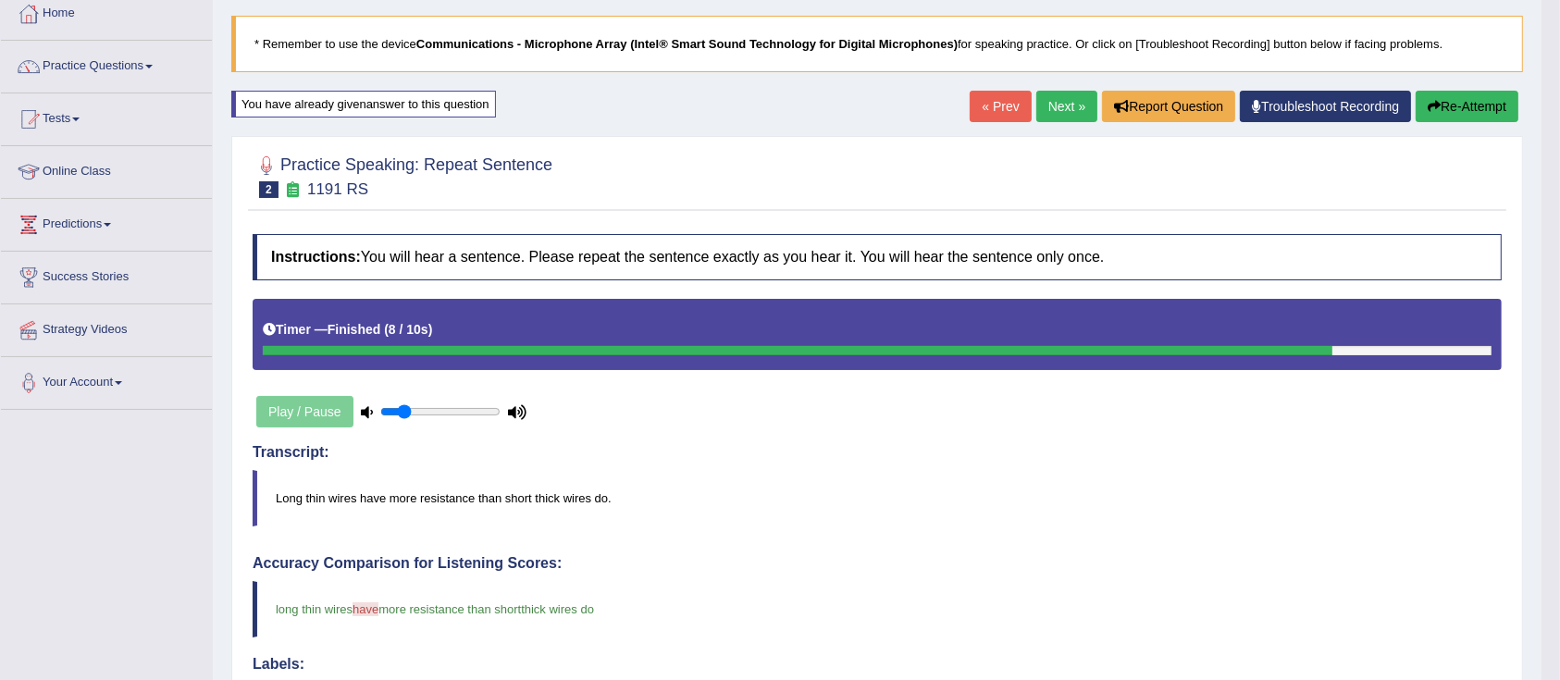
click at [1436, 101] on icon "button" at bounding box center [1433, 106] width 13 height 13
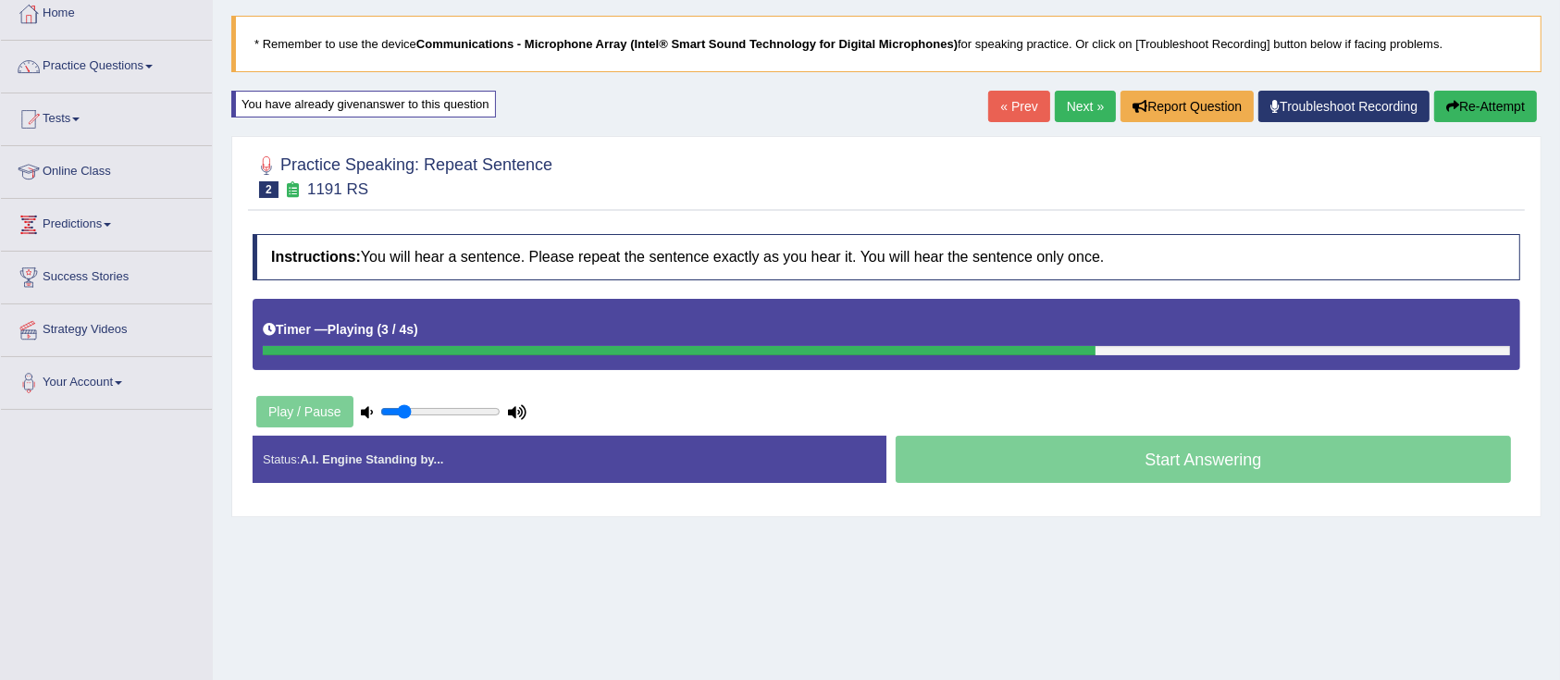
click at [1078, 107] on link "Next »" at bounding box center [1085, 106] width 61 height 31
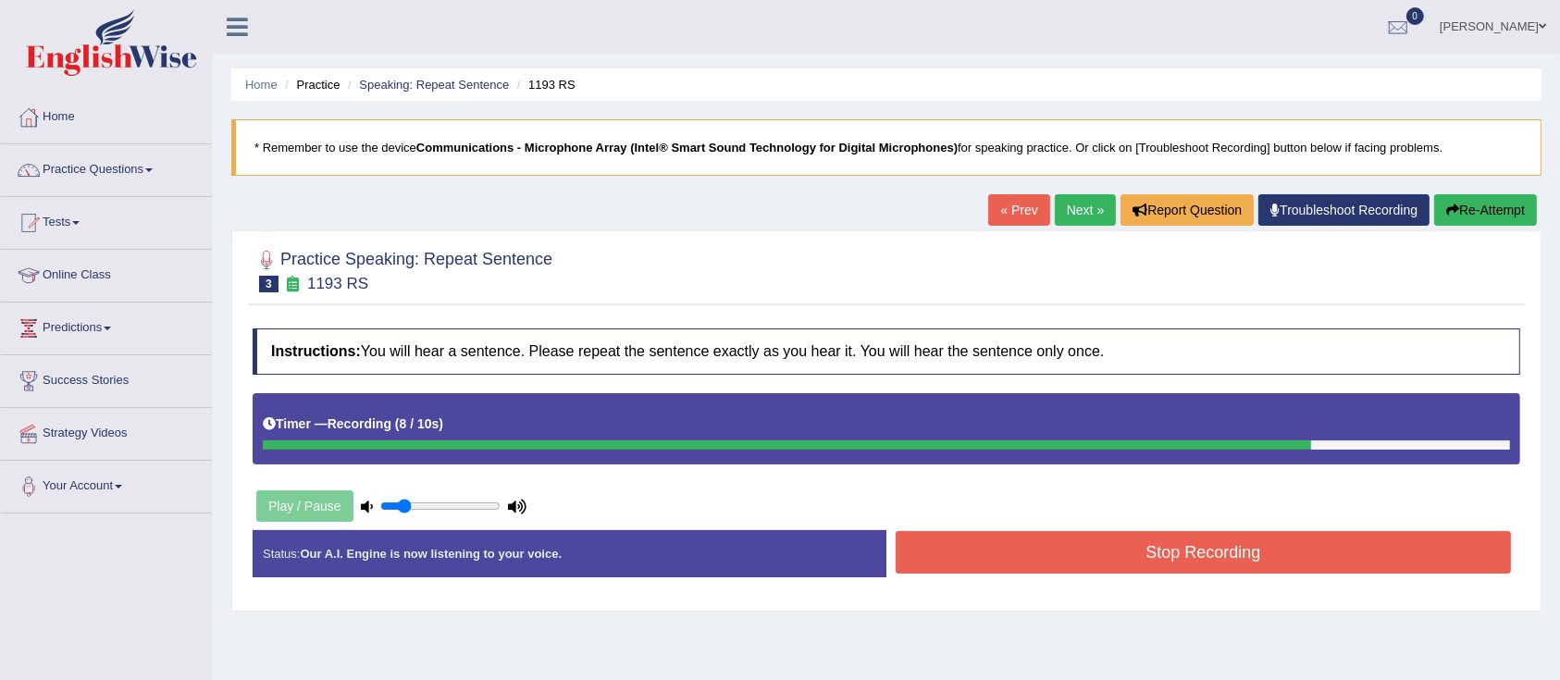
click at [1187, 546] on button "Stop Recording" at bounding box center [1202, 552] width 615 height 43
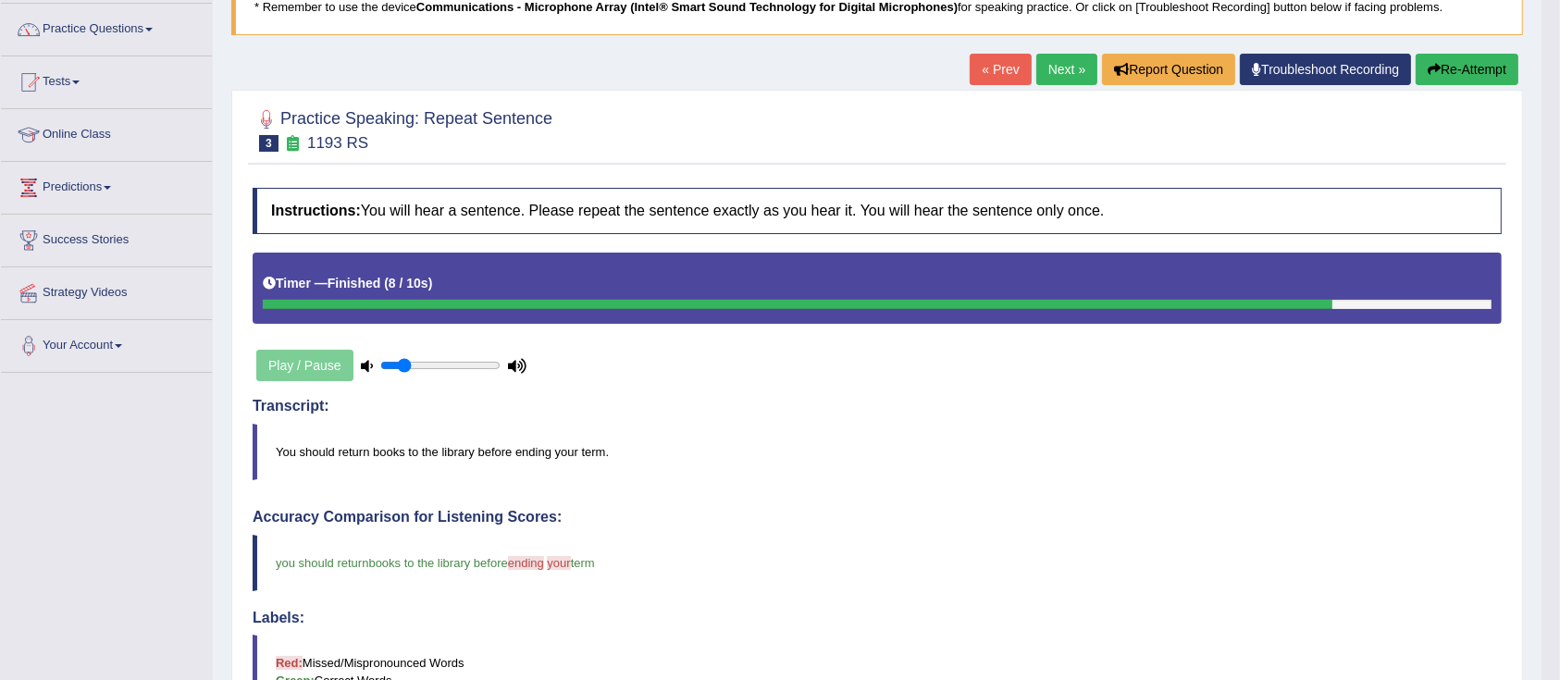
scroll to position [123, 0]
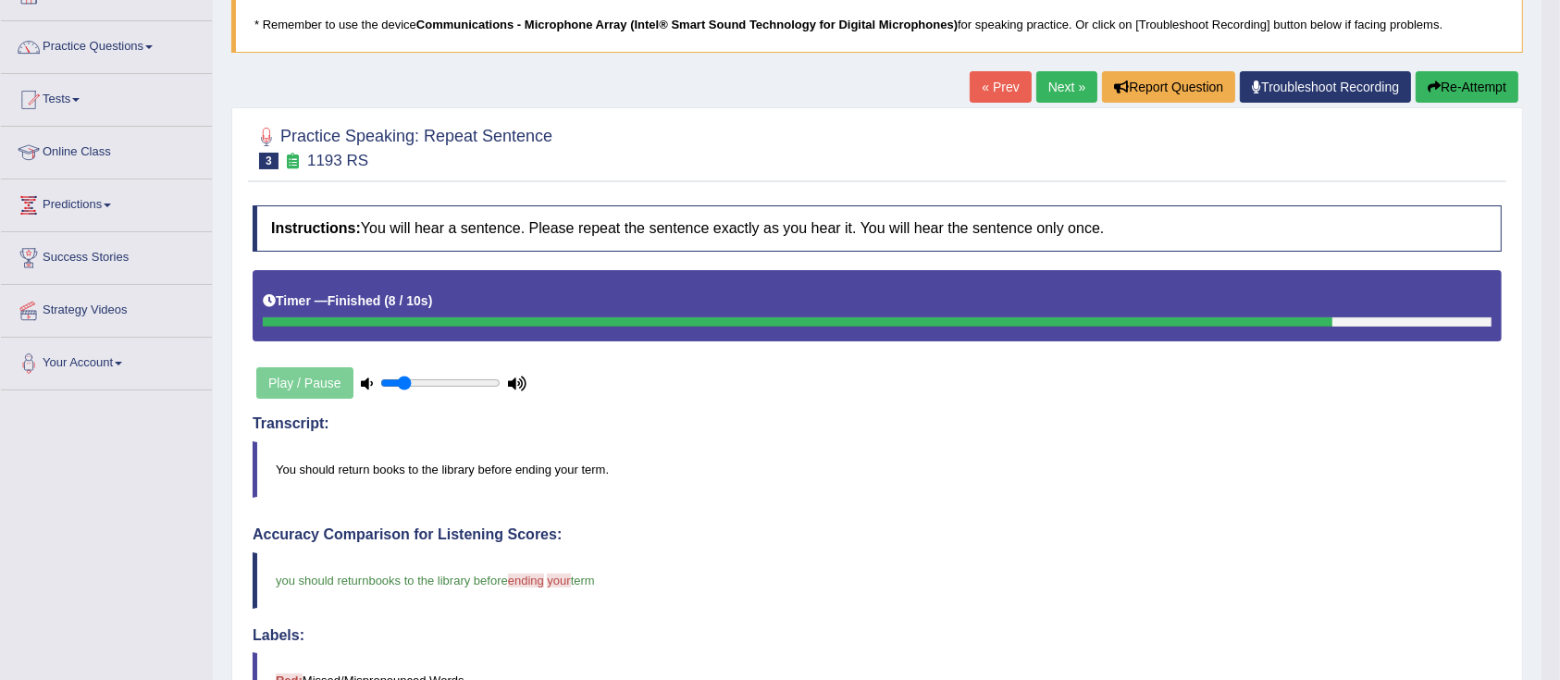
click at [310, 606] on blockquote "you should return your books to the library before ending i end your up the ter…" at bounding box center [877, 580] width 1249 height 56
click at [1046, 93] on link "Next »" at bounding box center [1066, 86] width 61 height 31
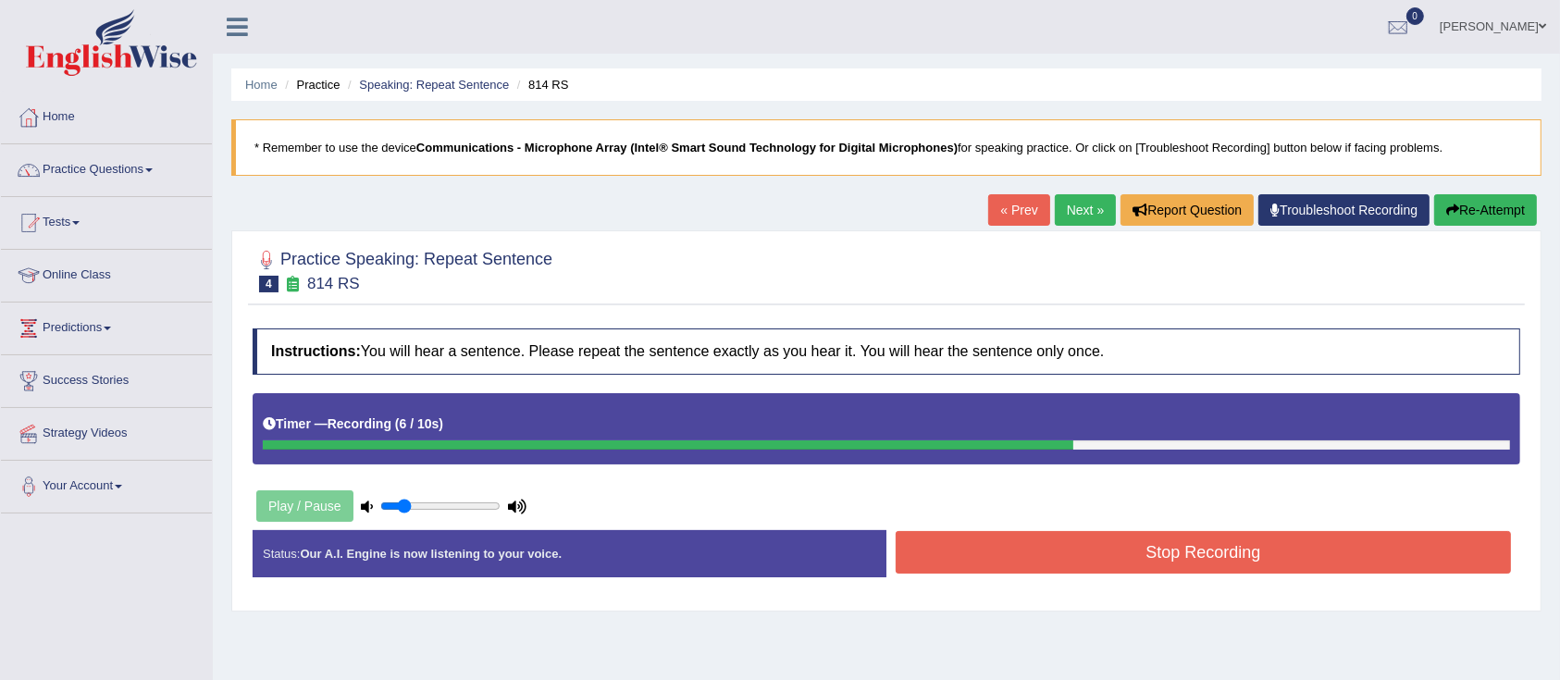
click at [1208, 561] on button "Stop Recording" at bounding box center [1202, 552] width 615 height 43
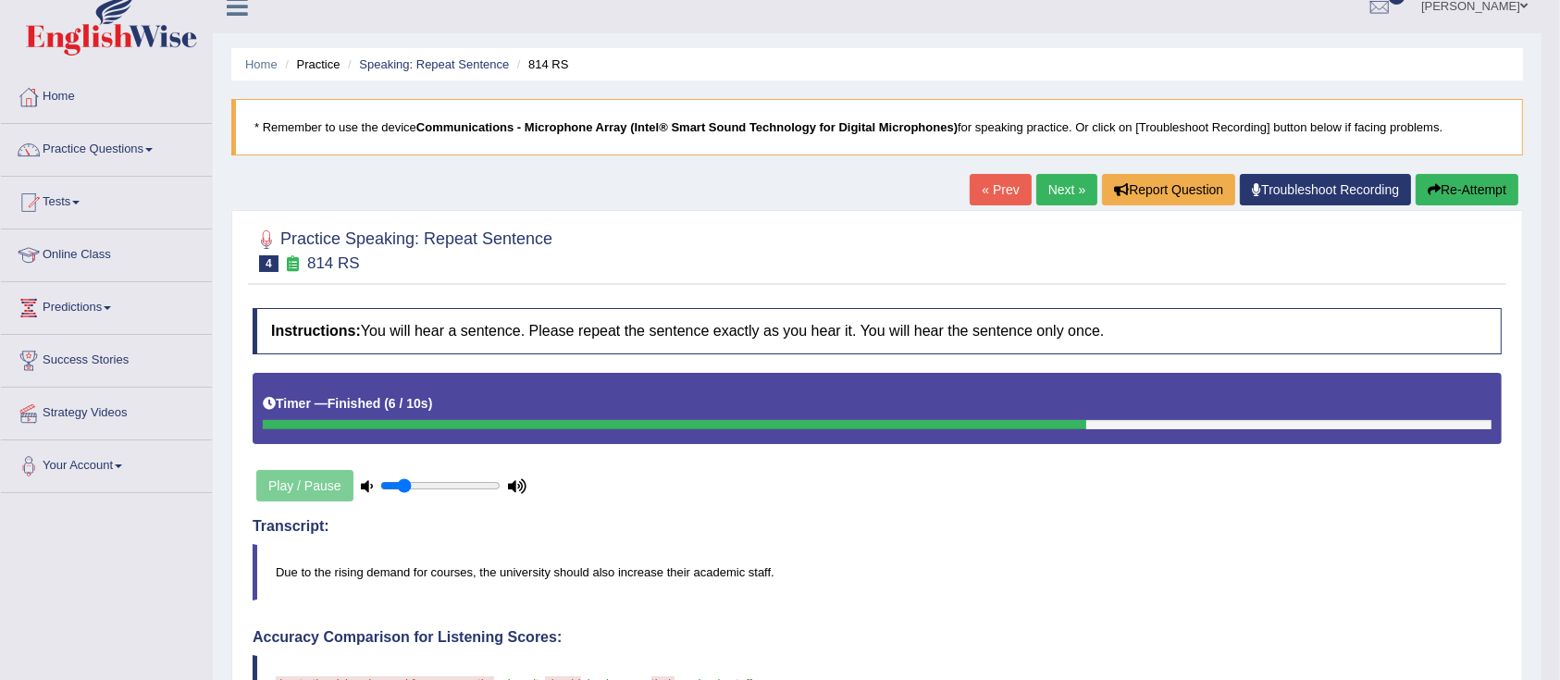
scroll to position [9, 0]
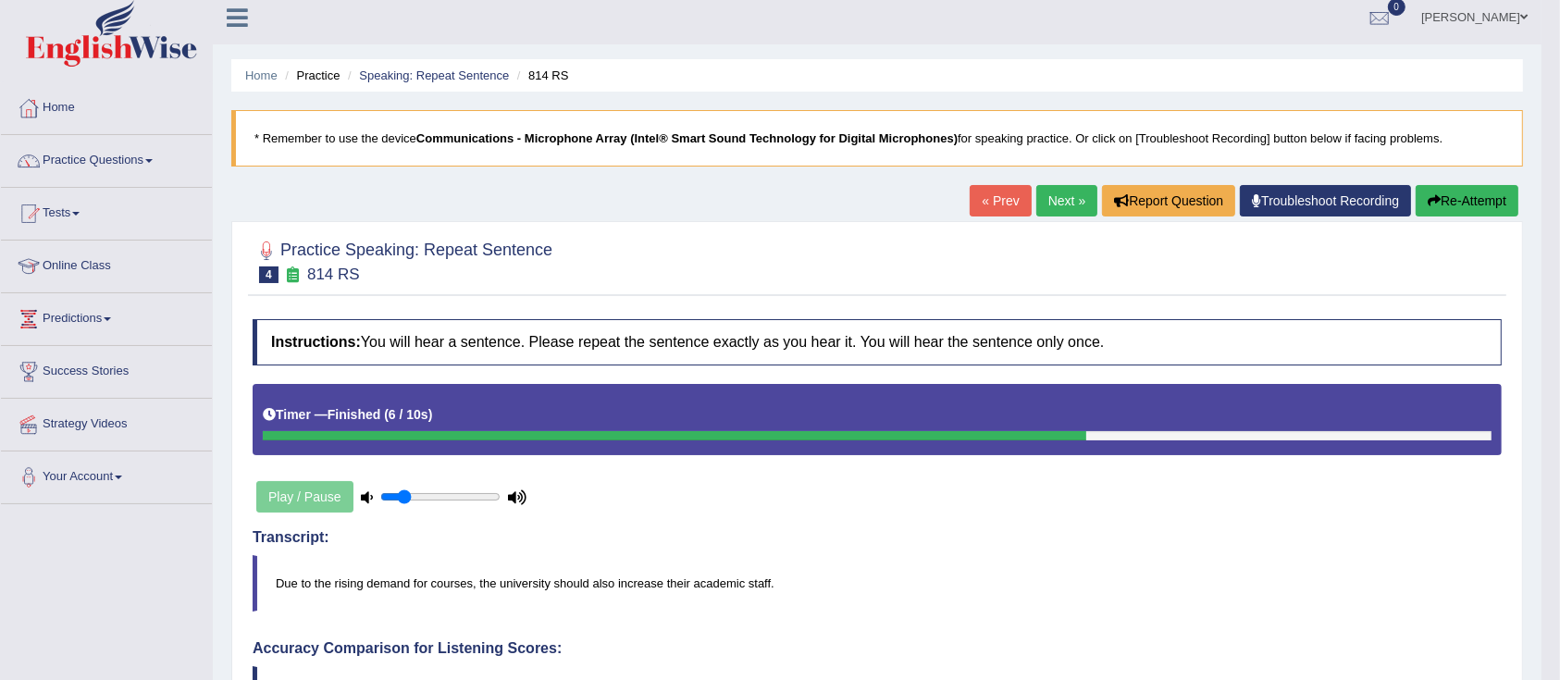
click at [1434, 201] on icon "button" at bounding box center [1433, 200] width 13 height 13
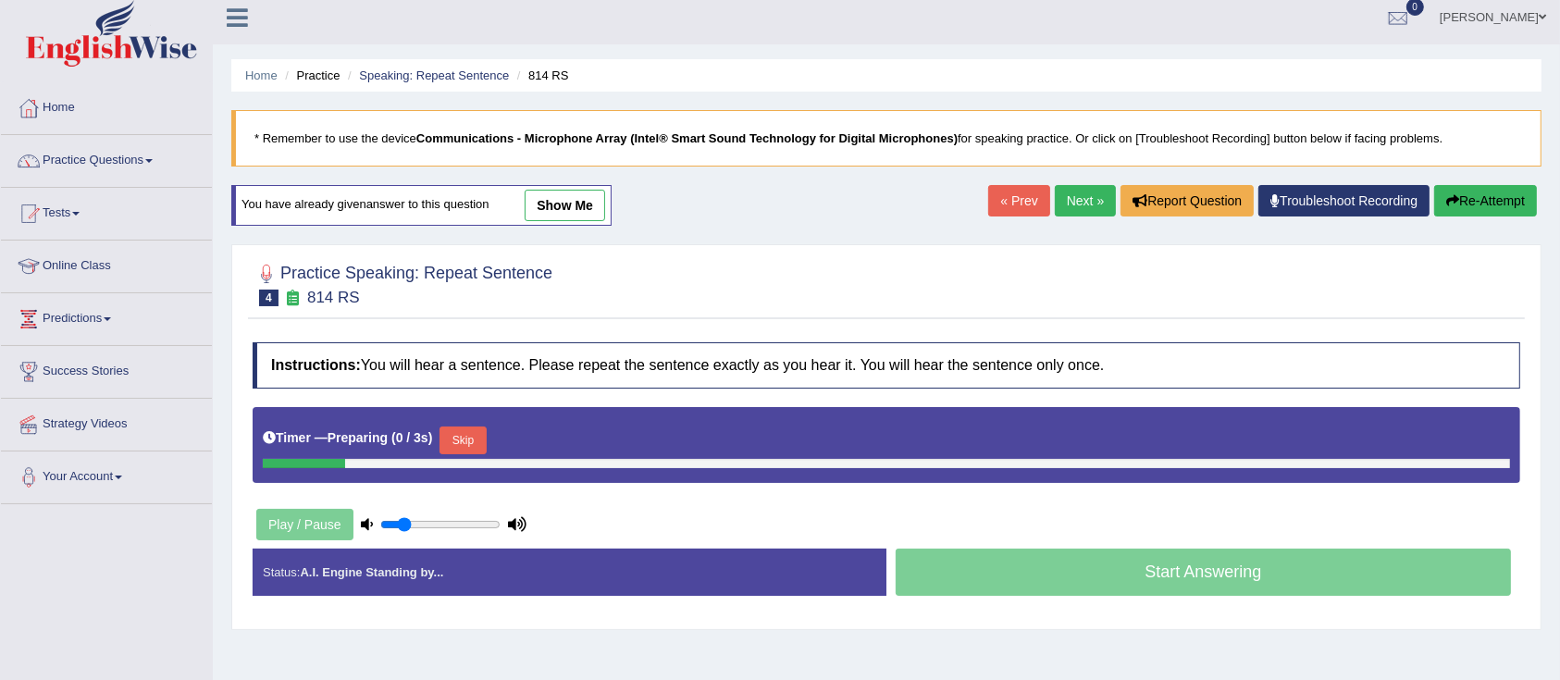
scroll to position [9, 0]
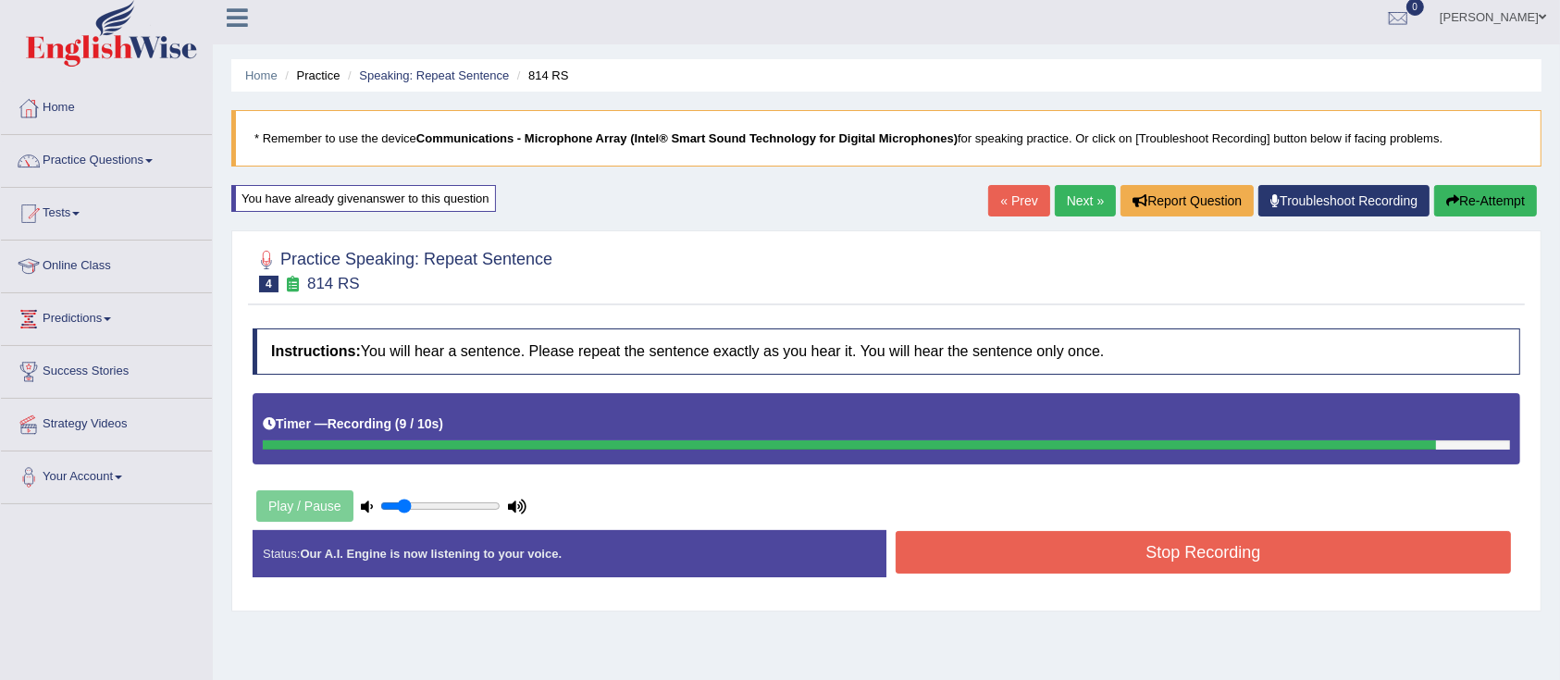
click at [1142, 537] on button "Stop Recording" at bounding box center [1202, 552] width 615 height 43
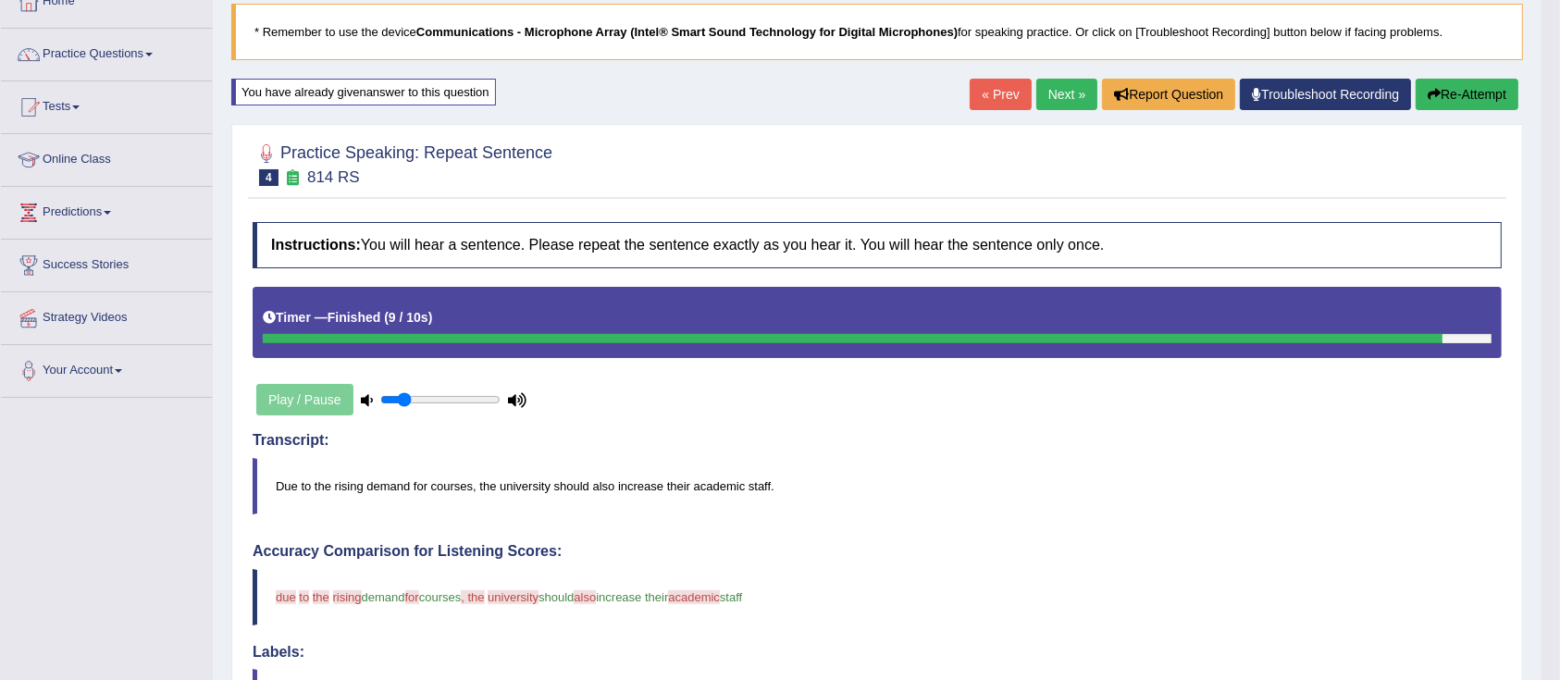
scroll to position [110, 0]
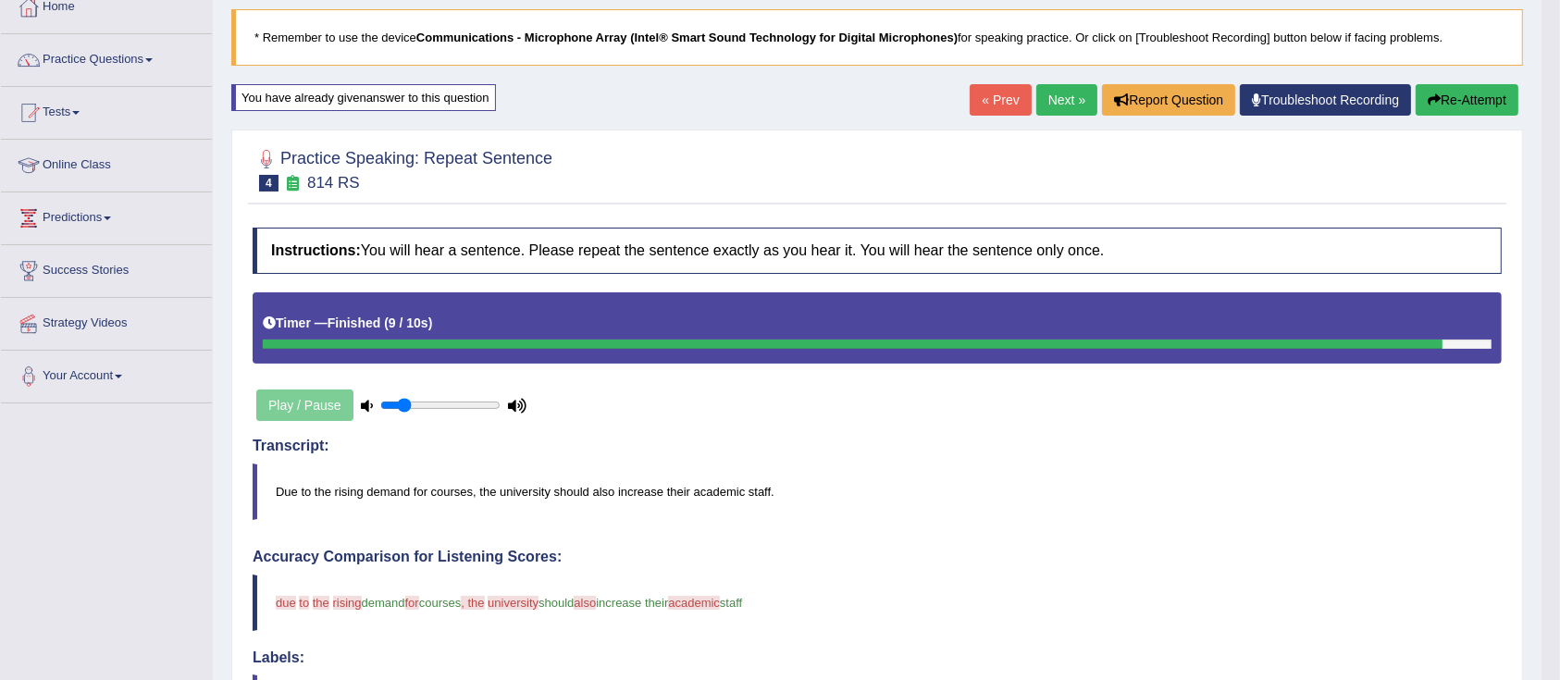
click at [1435, 98] on icon "button" at bounding box center [1433, 99] width 13 height 13
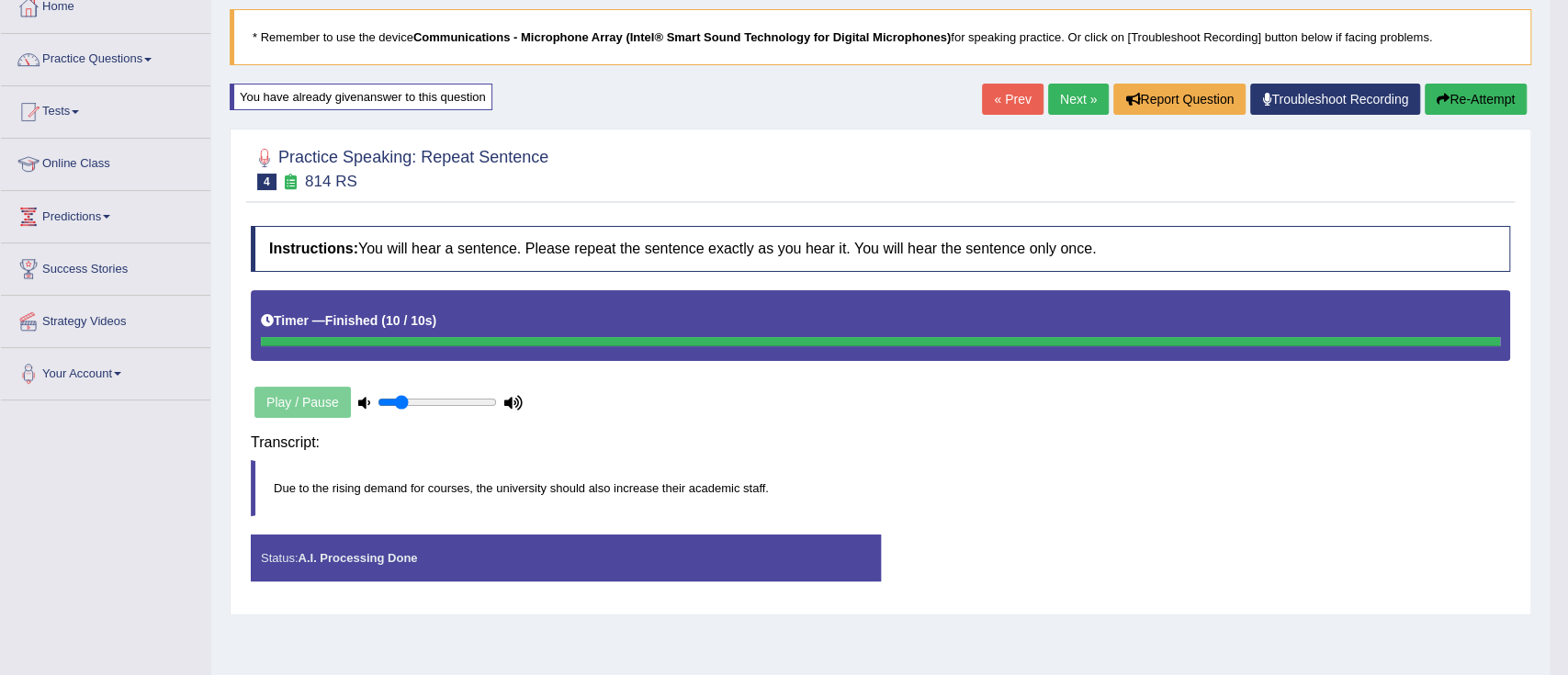
click at [0, 0] on div "Saving your answer..." at bounding box center [0, 0] width 0 height 0
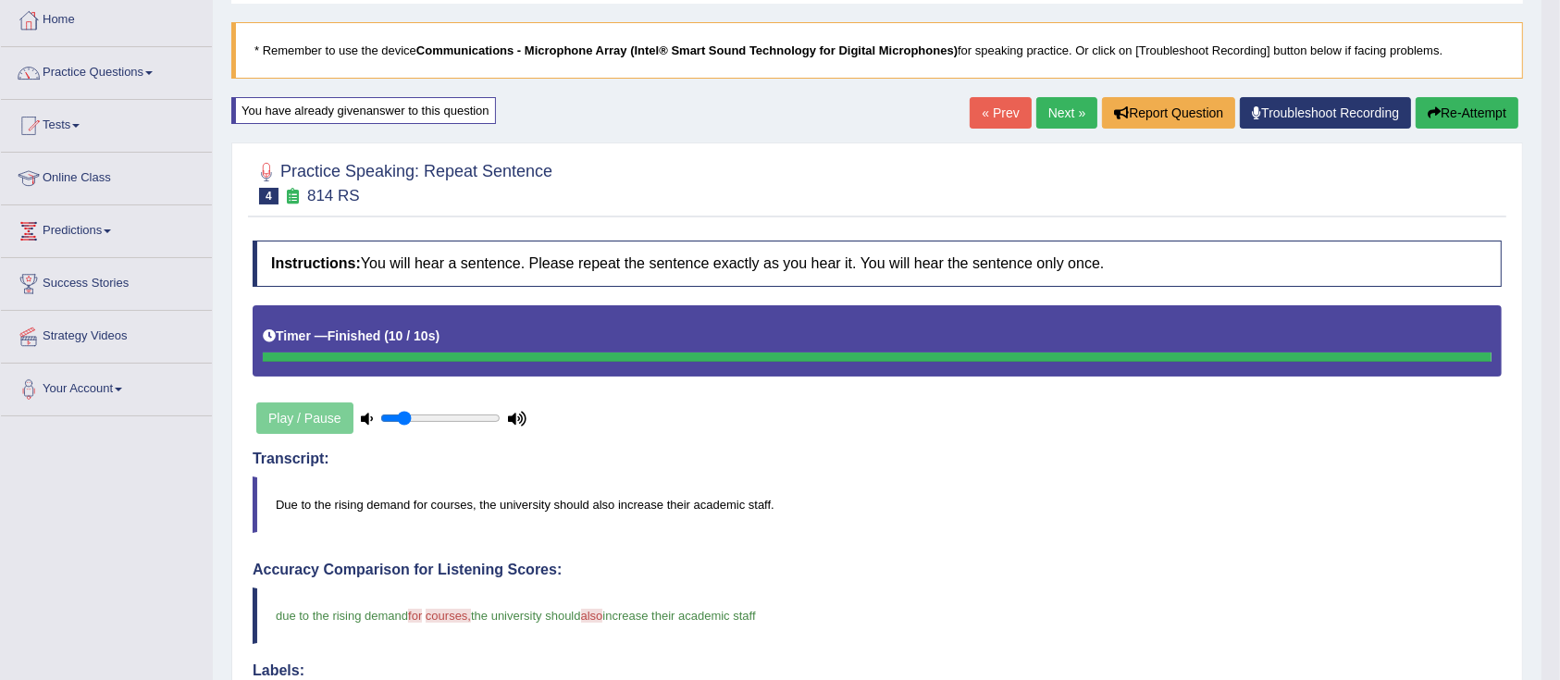
scroll to position [93, 0]
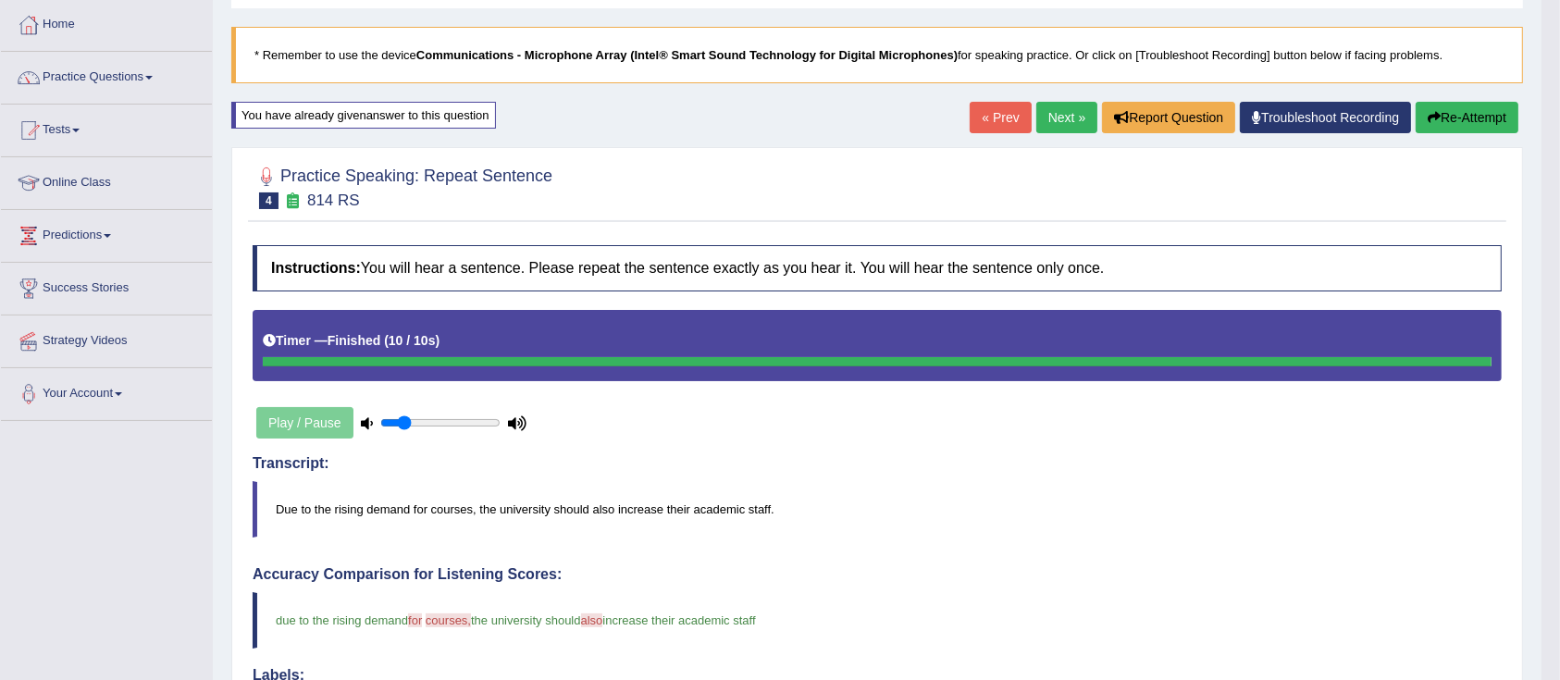
click at [63, 73] on link "Practice Questions" at bounding box center [106, 75] width 211 height 46
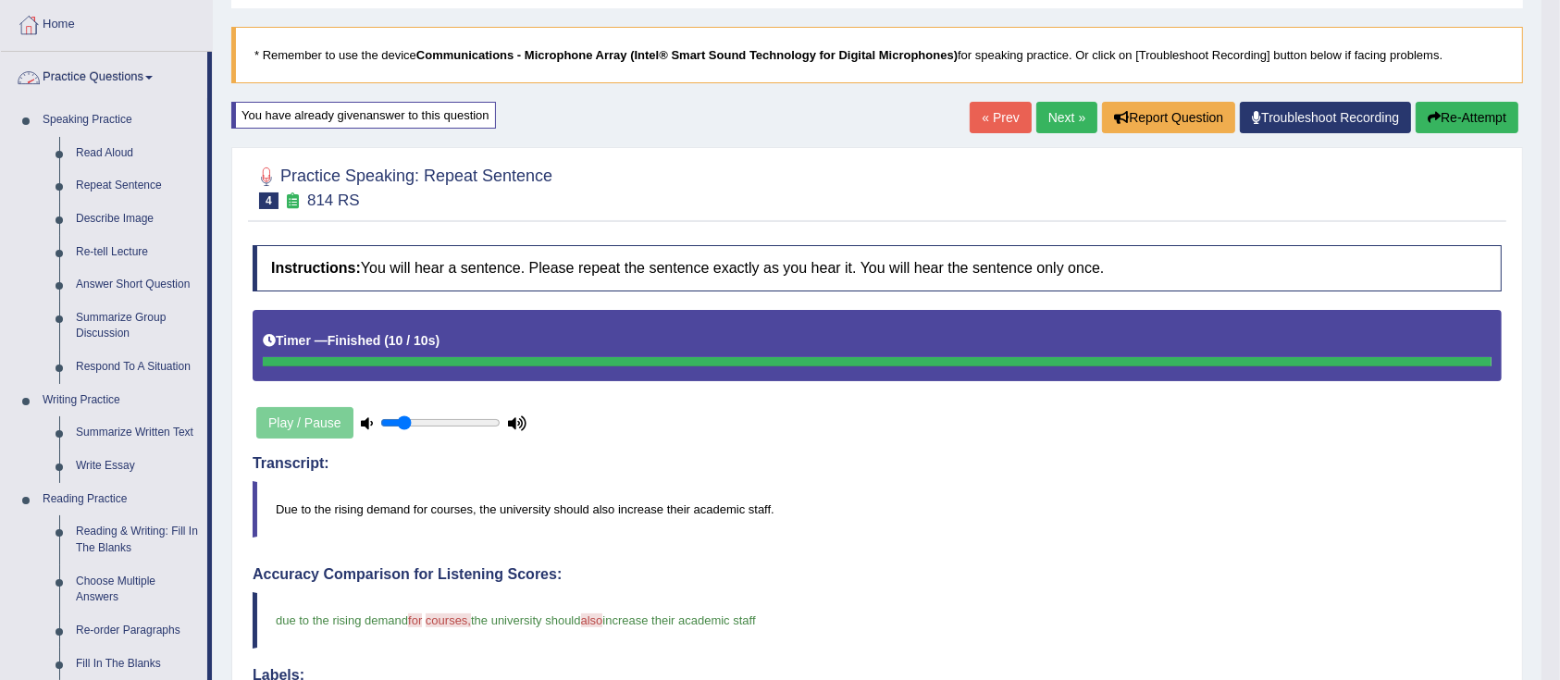
click at [100, 89] on link "Practice Questions" at bounding box center [104, 75] width 206 height 46
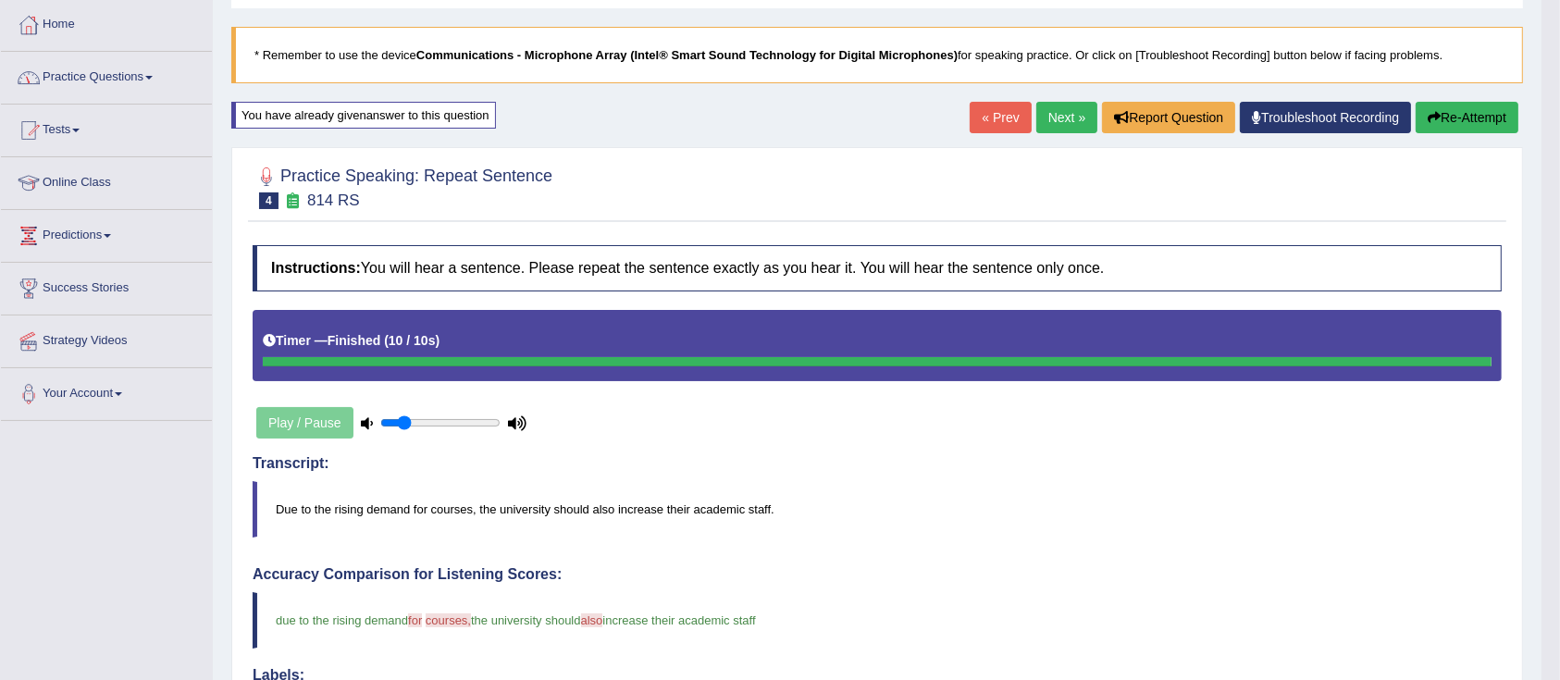
click at [77, 86] on link "Practice Questions" at bounding box center [106, 75] width 211 height 46
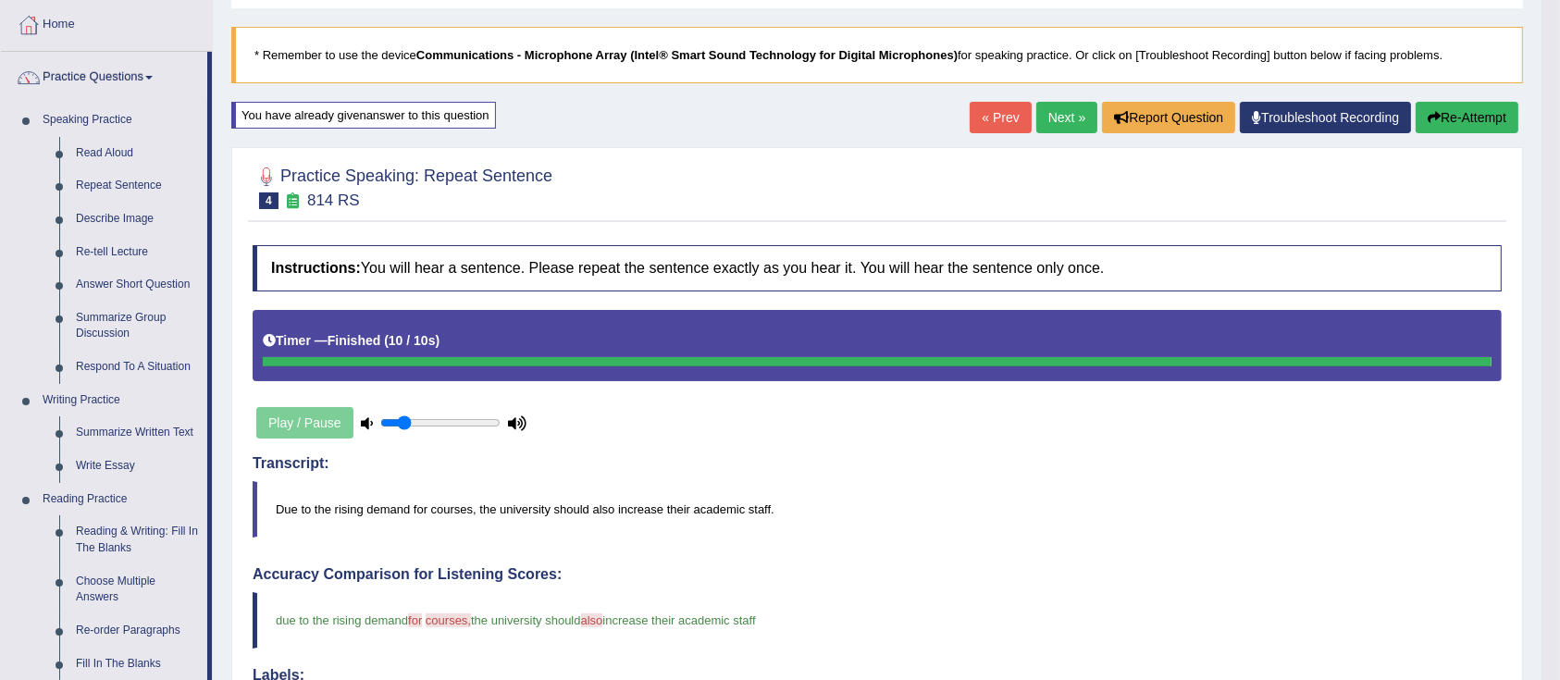
click at [93, 217] on link "Describe Image" at bounding box center [138, 219] width 140 height 33
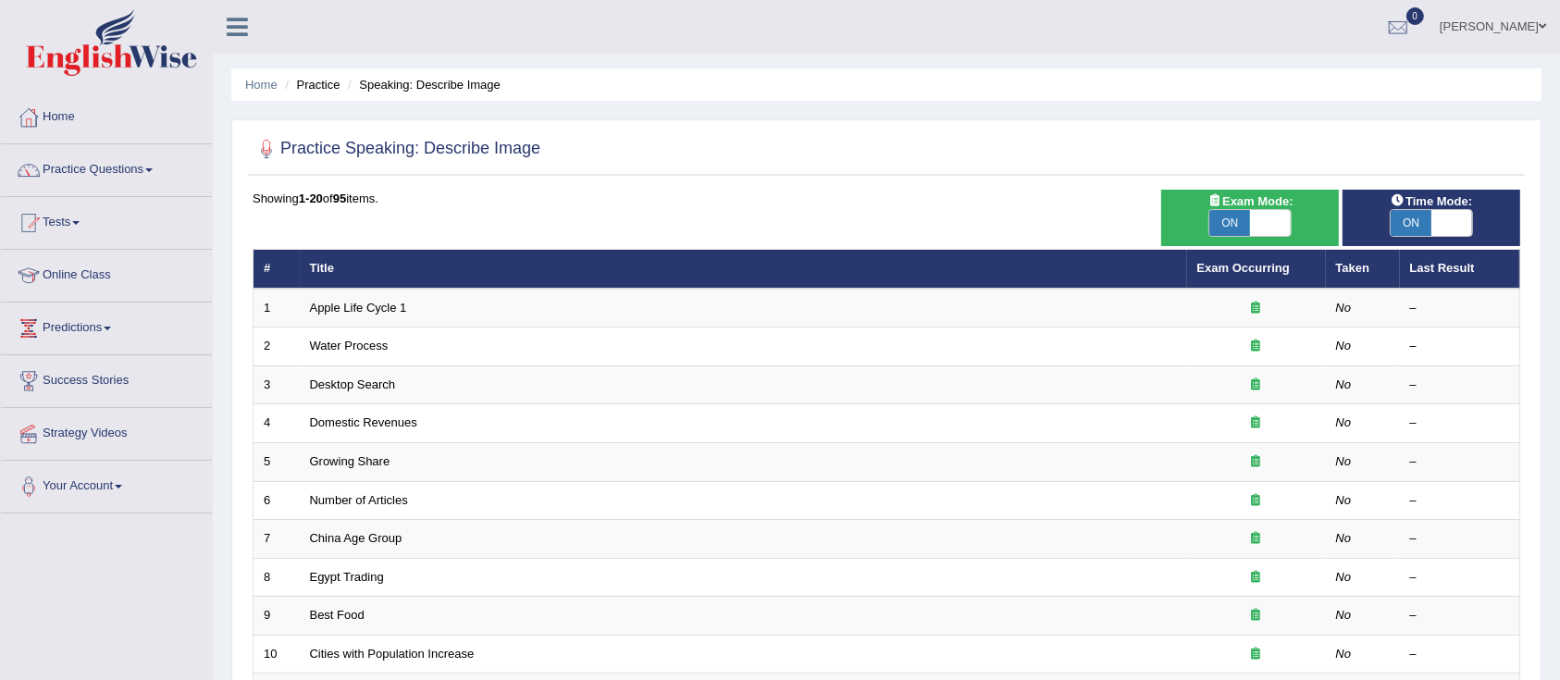
click at [325, 330] on td "Water Process" at bounding box center [743, 346] width 887 height 39
click at [321, 305] on link "Apple Life Cycle 1" at bounding box center [358, 308] width 97 height 14
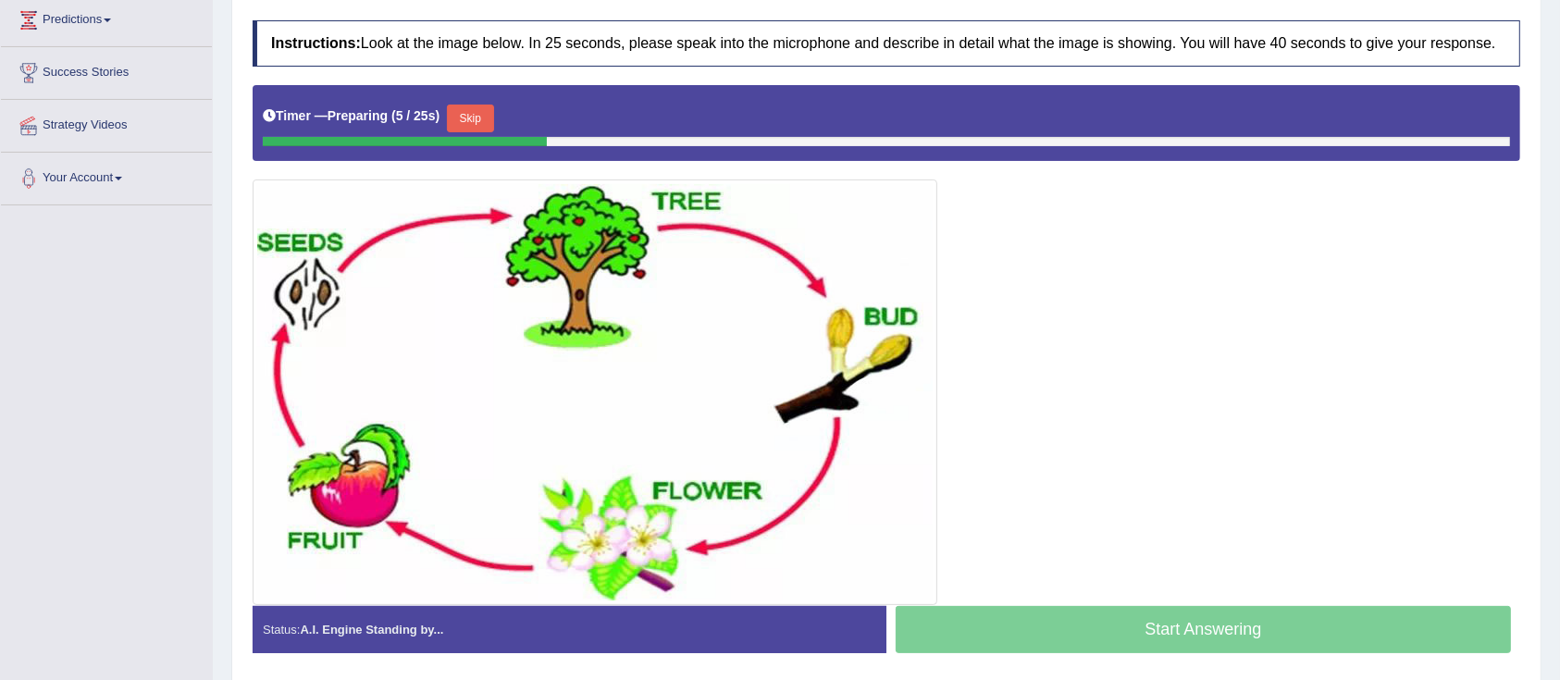
scroll to position [313, 0]
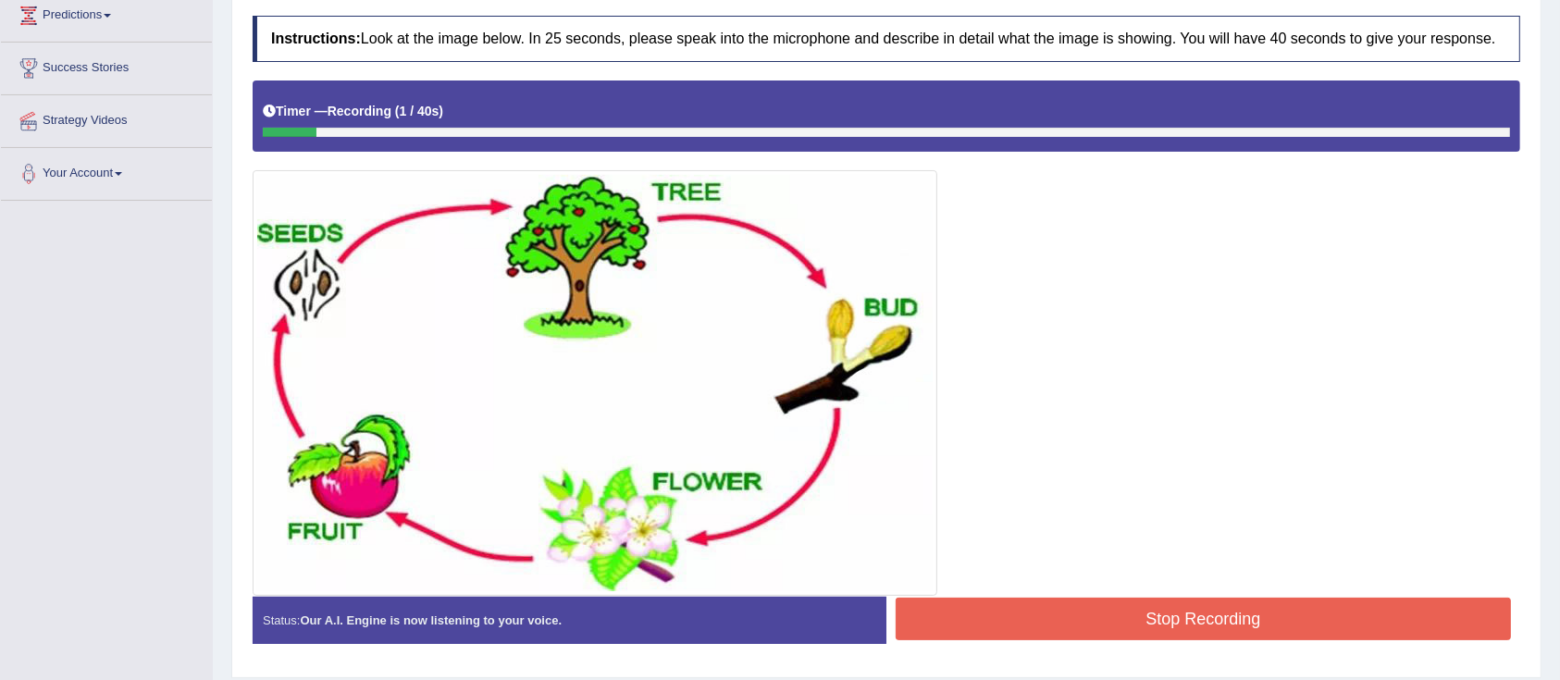
click at [993, 612] on button "Stop Recording" at bounding box center [1202, 619] width 615 height 43
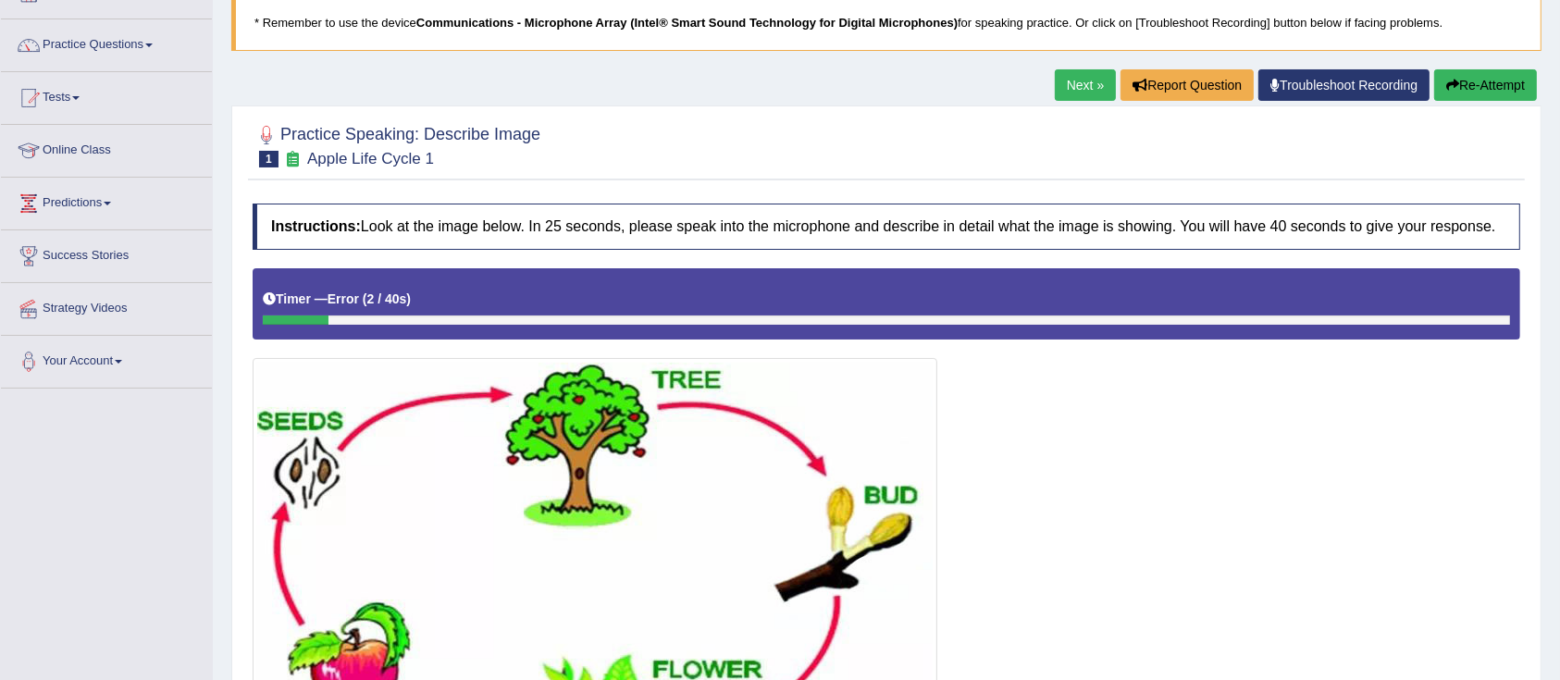
scroll to position [126, 0]
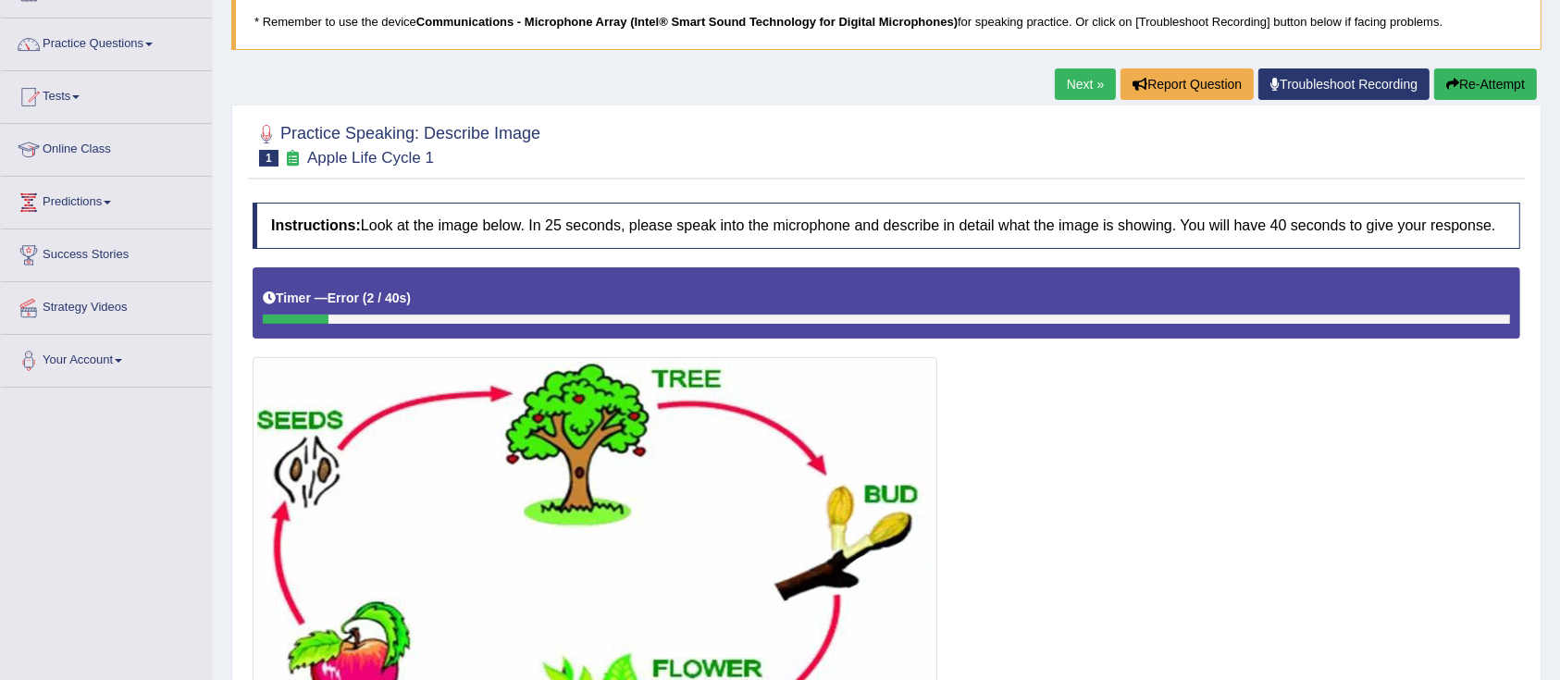
click at [1491, 81] on button "Re-Attempt" at bounding box center [1485, 83] width 103 height 31
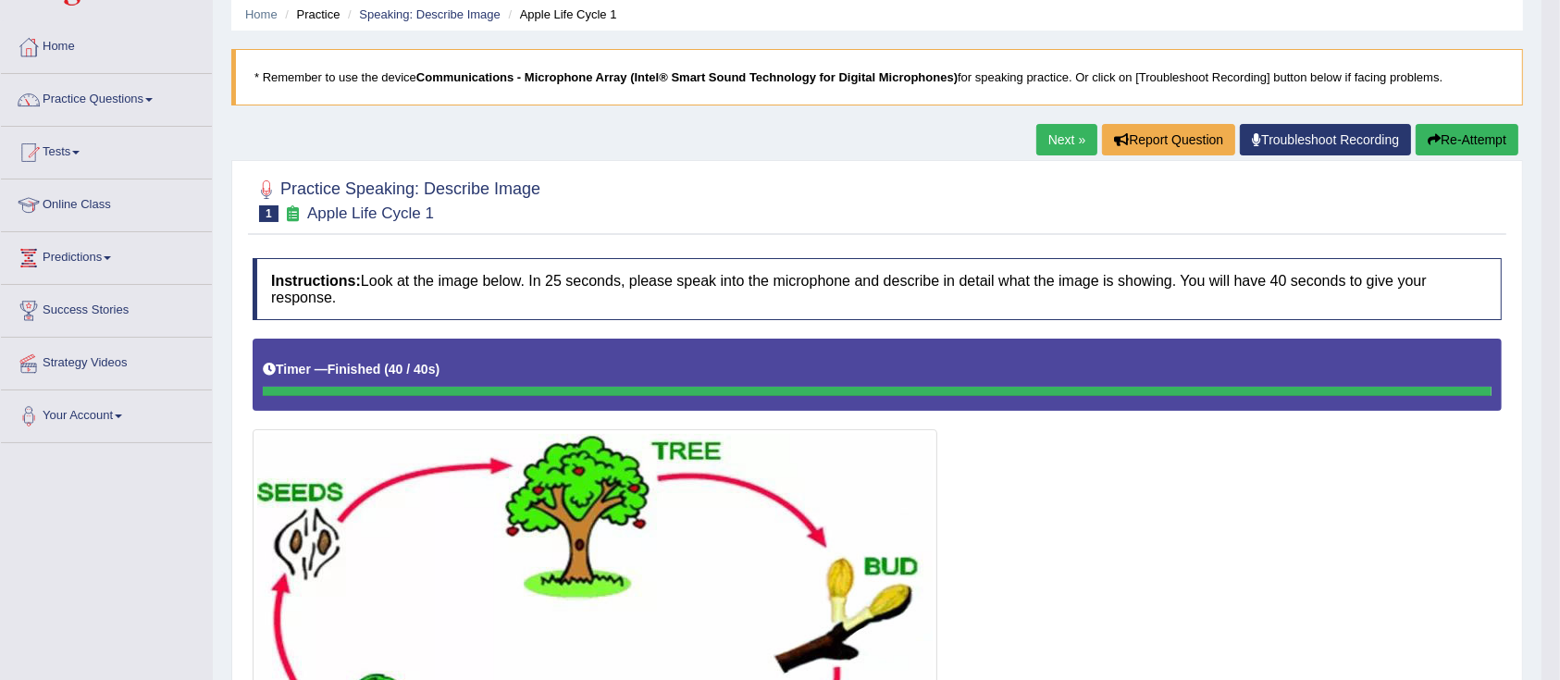
scroll to position [71, 0]
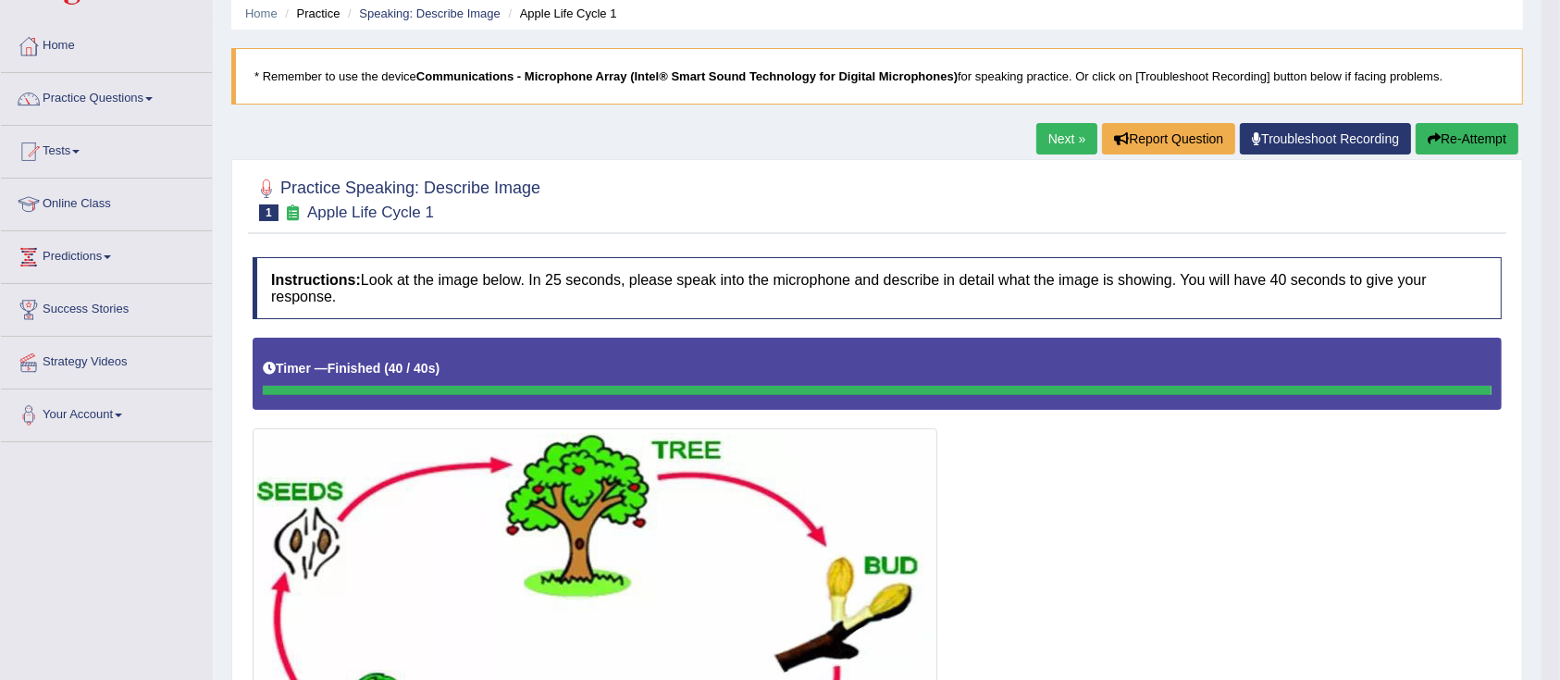
click at [1485, 138] on button "Re-Attempt" at bounding box center [1466, 138] width 103 height 31
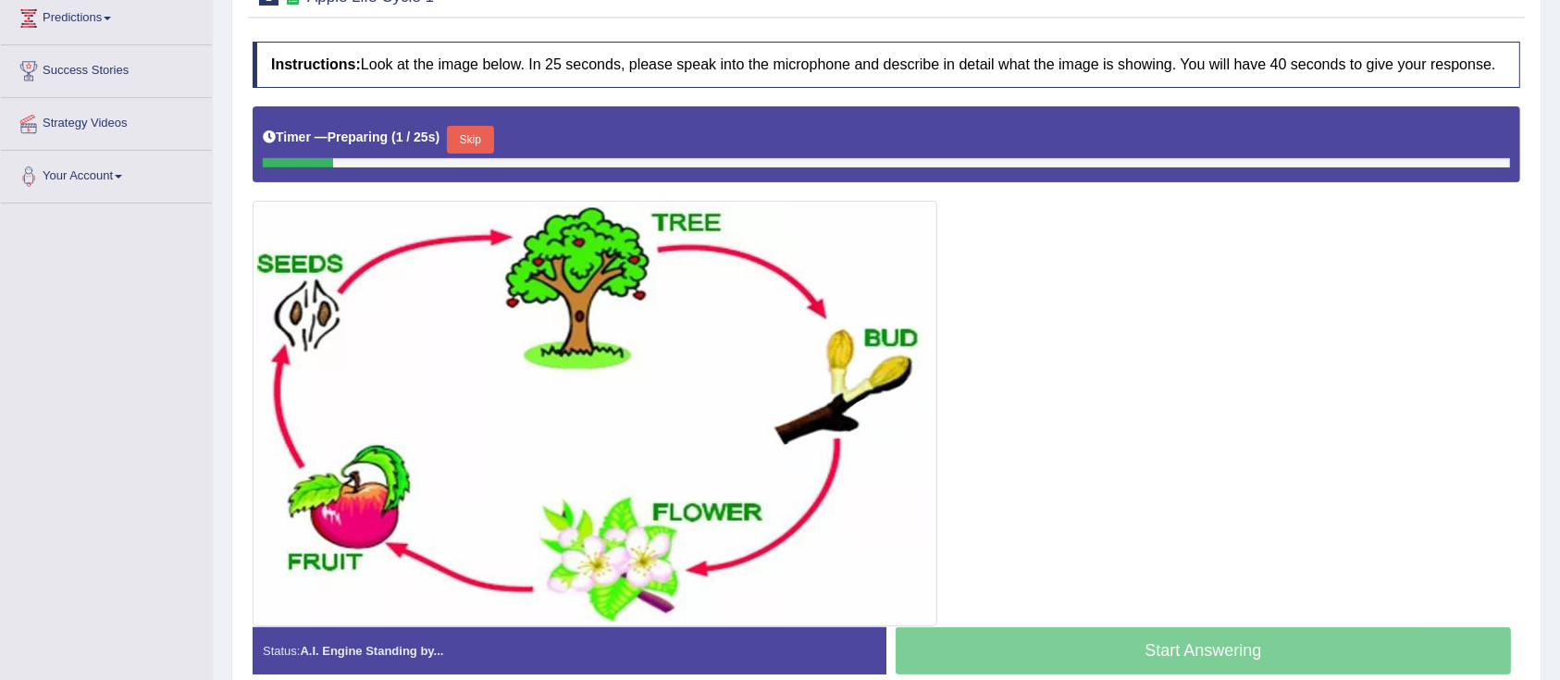
scroll to position [313, 0]
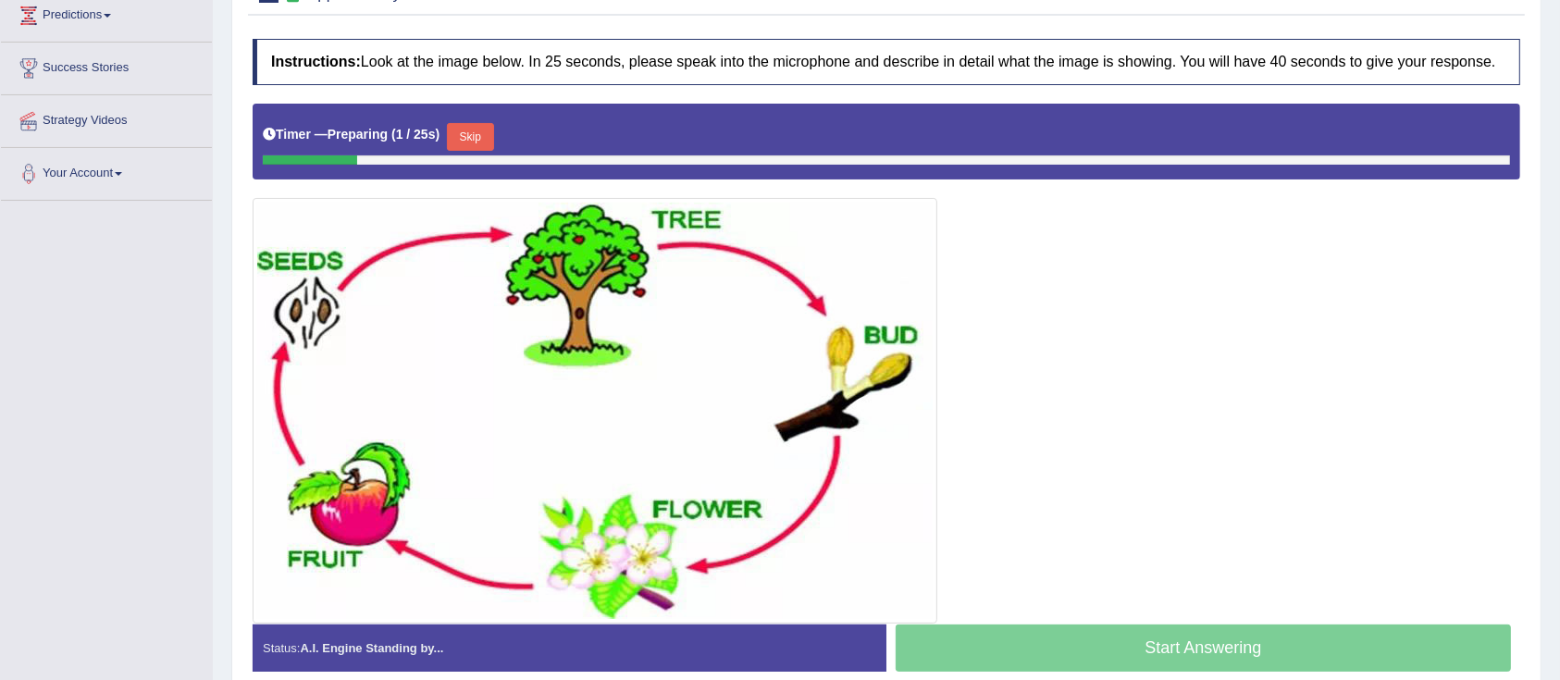
click at [489, 143] on button "Skip" at bounding box center [470, 137] width 46 height 28
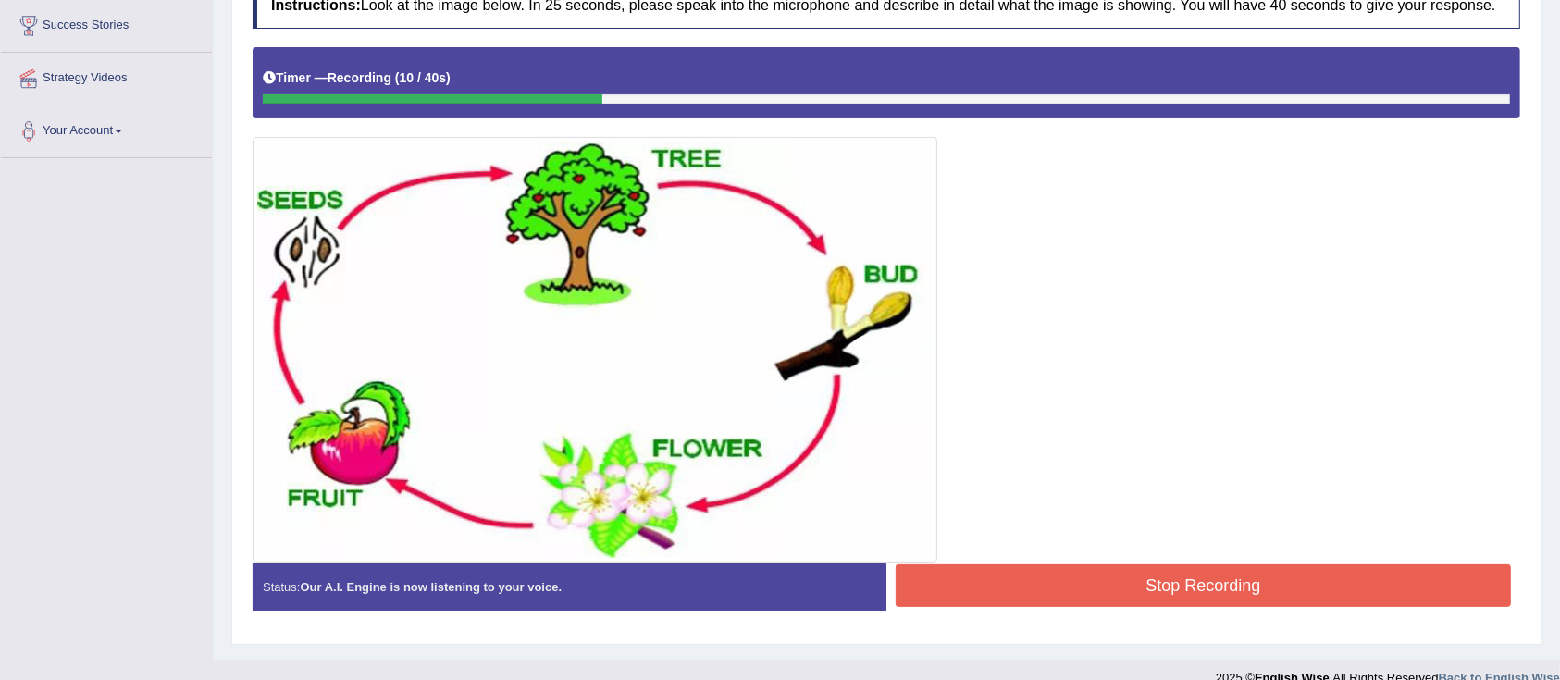
scroll to position [380, 0]
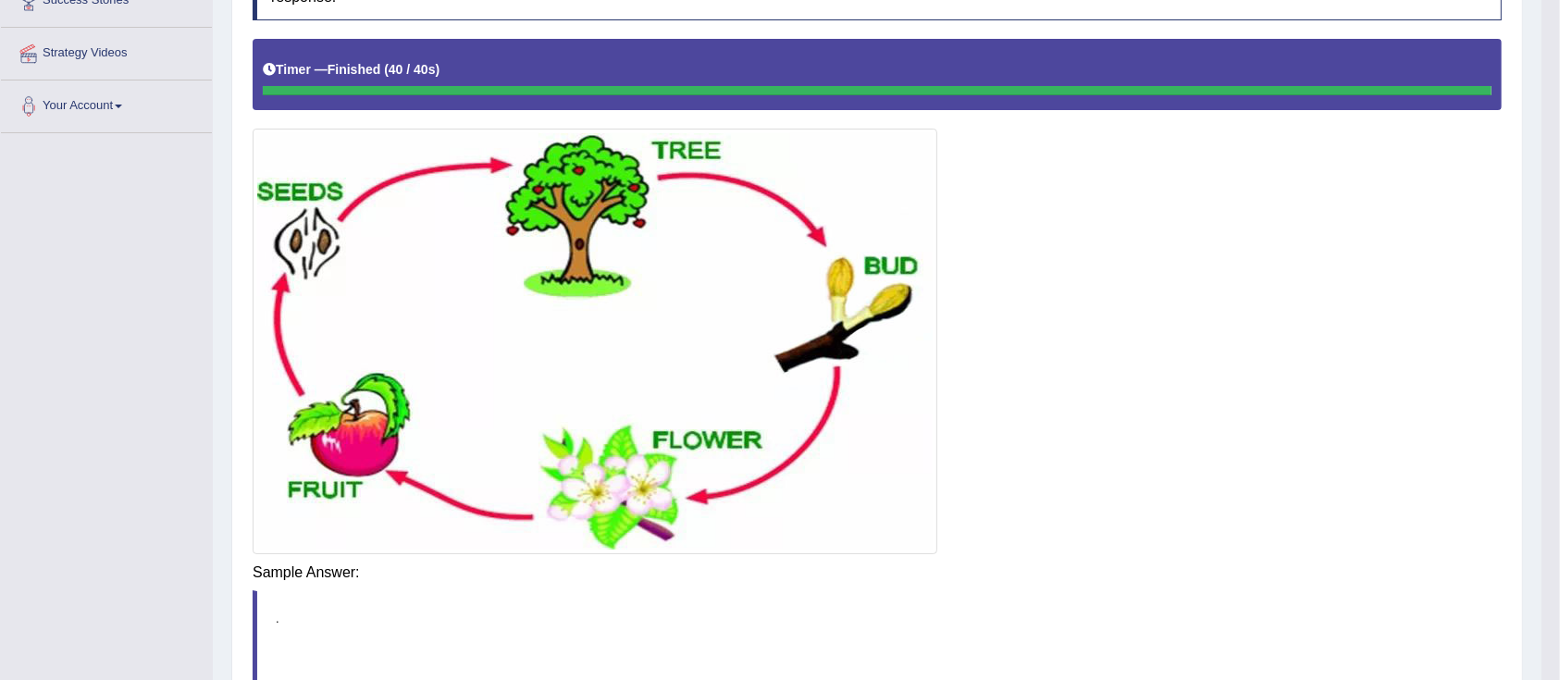
click at [1088, 565] on div "Instructions: Look at the image below. In 25 seconds, please speak into the mic…" at bounding box center [877, 360] width 1258 height 824
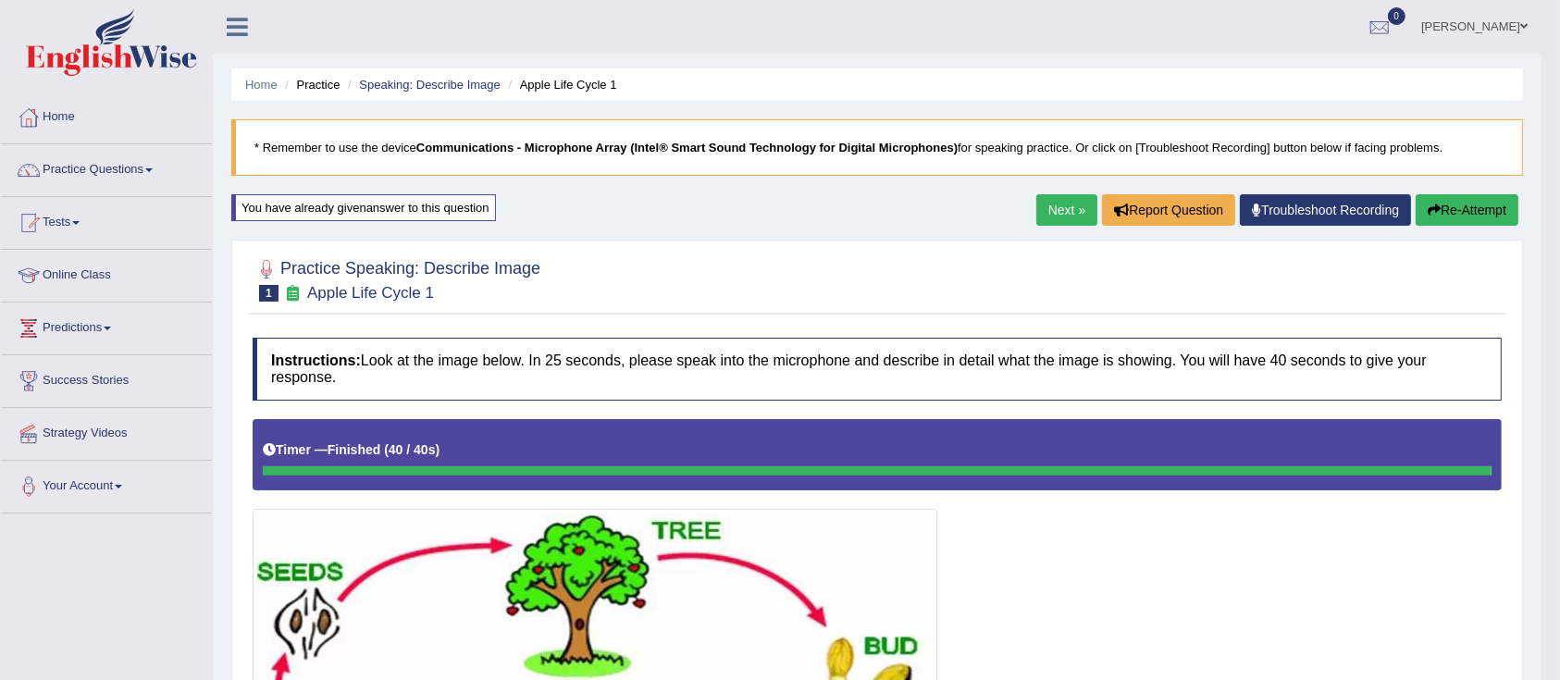
scroll to position [0, 0]
click at [1057, 219] on link "Next »" at bounding box center [1066, 209] width 61 height 31
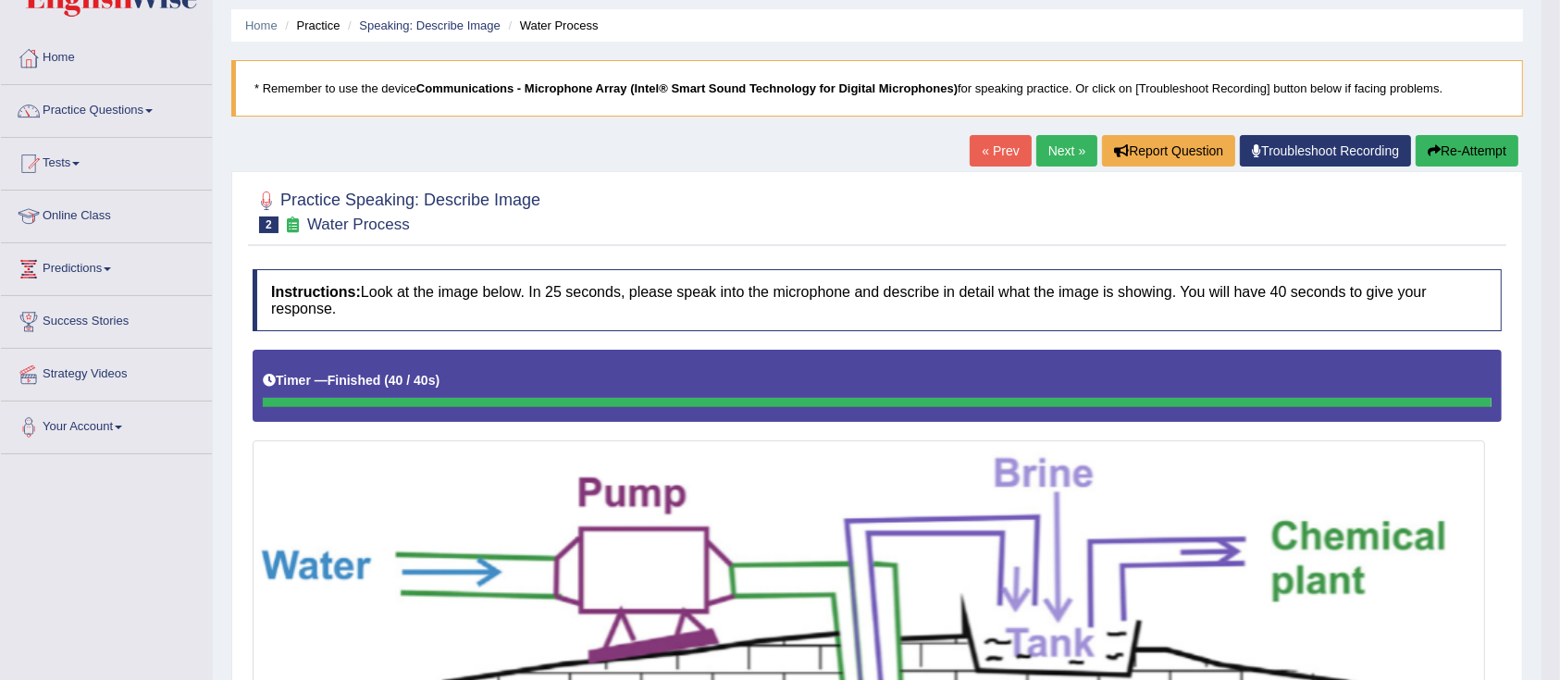
scroll to position [57, 0]
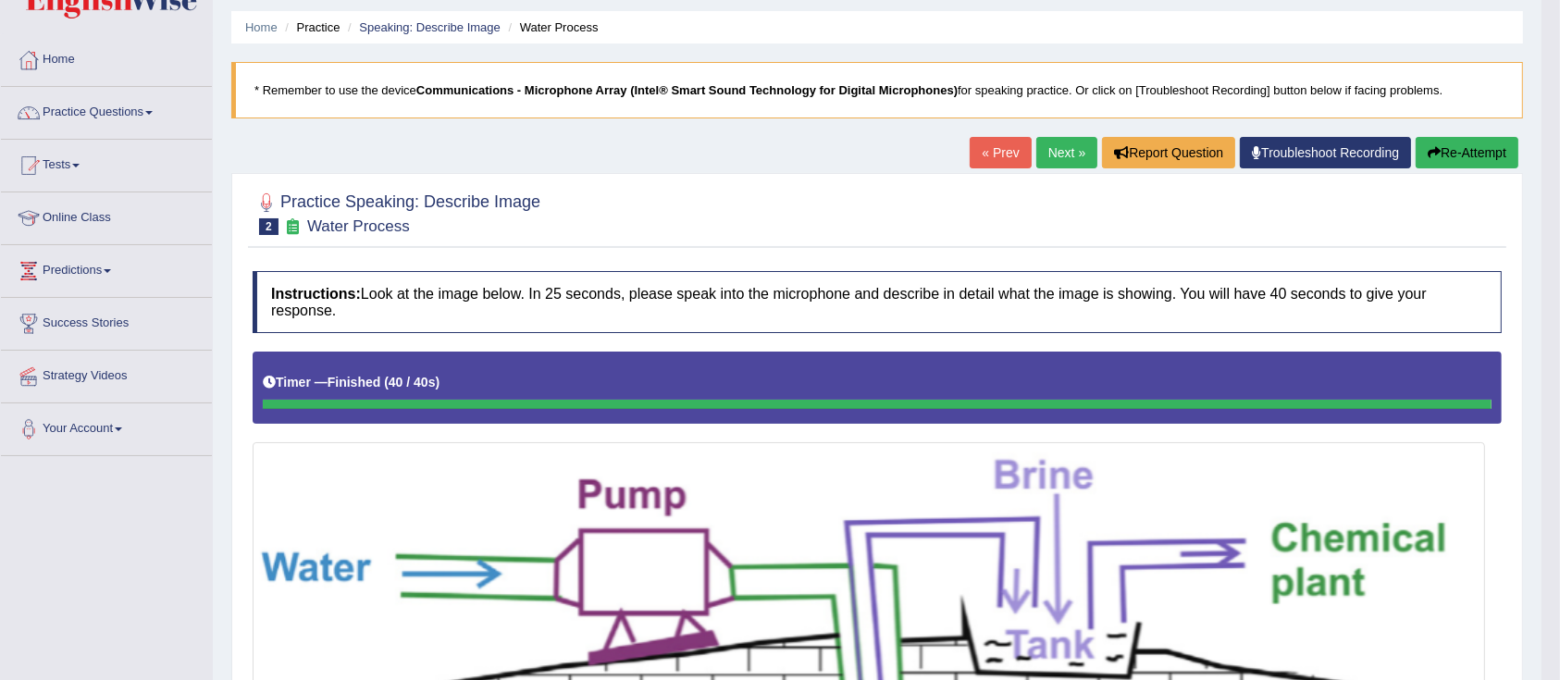
click at [1474, 152] on button "Re-Attempt" at bounding box center [1466, 152] width 103 height 31
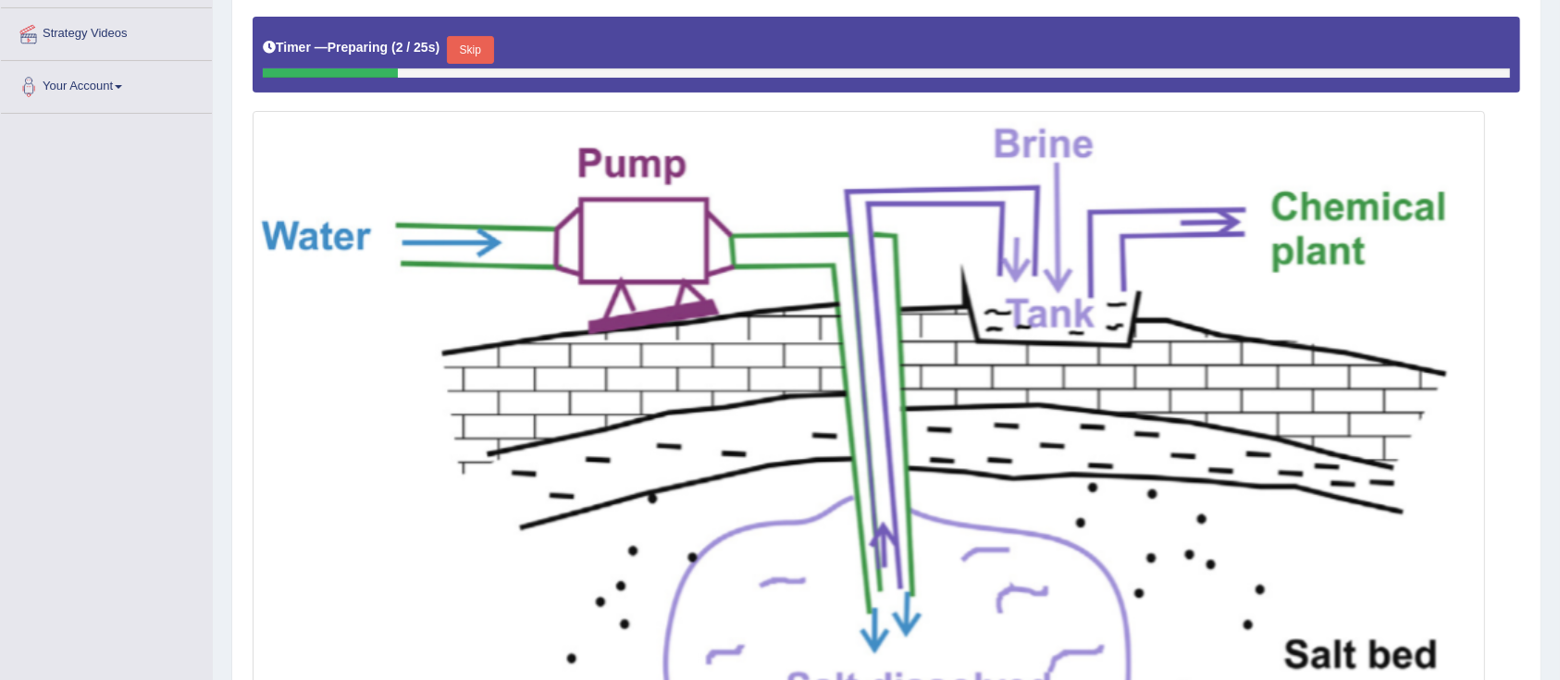
scroll to position [376, 0]
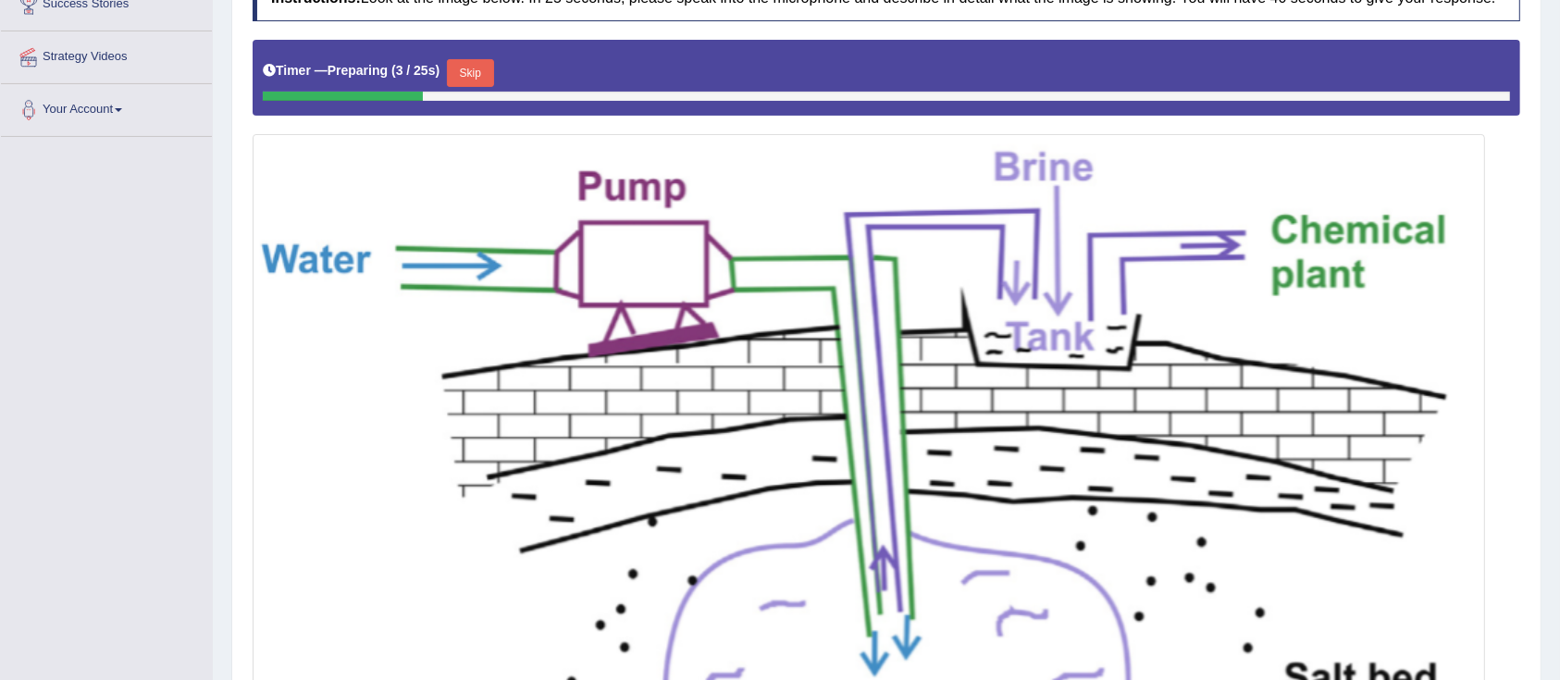
click at [474, 71] on button "Skip" at bounding box center [470, 73] width 46 height 28
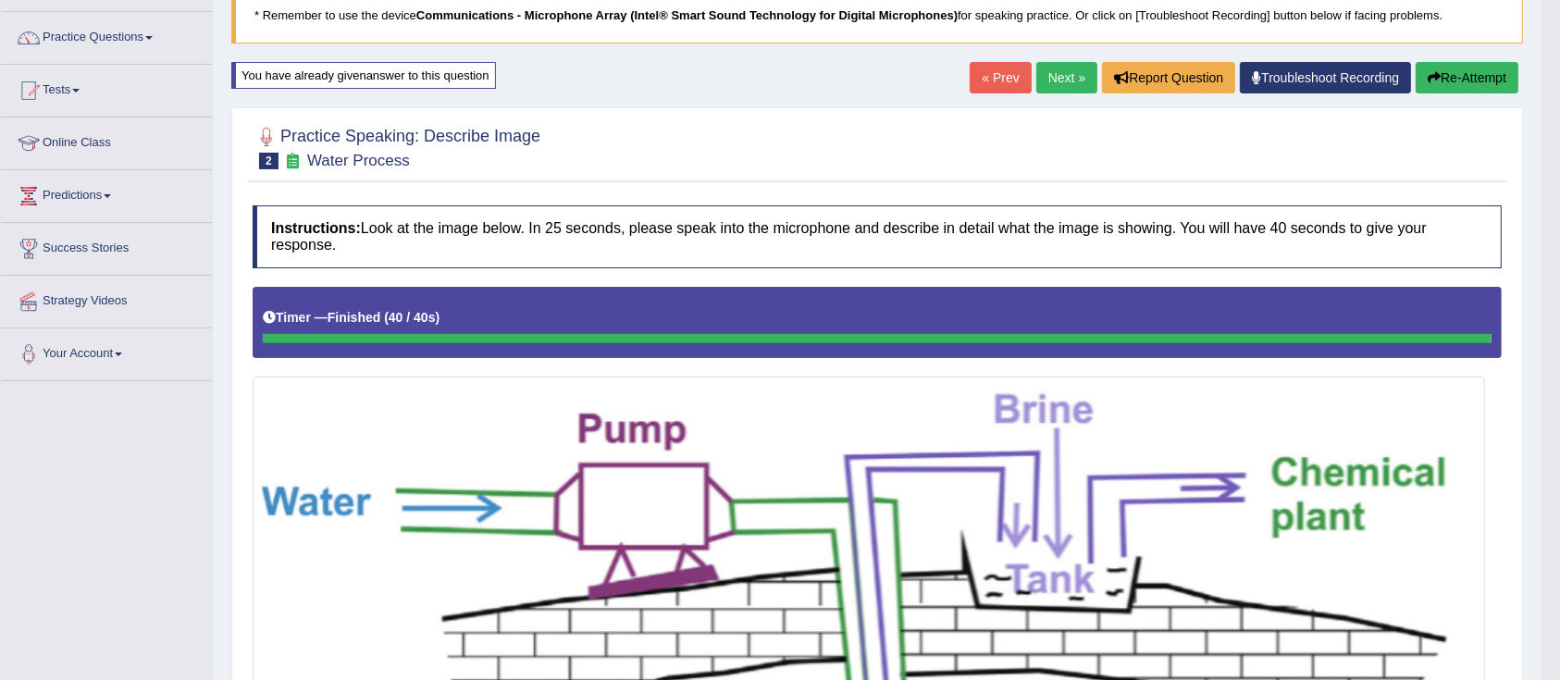
scroll to position [136, 0]
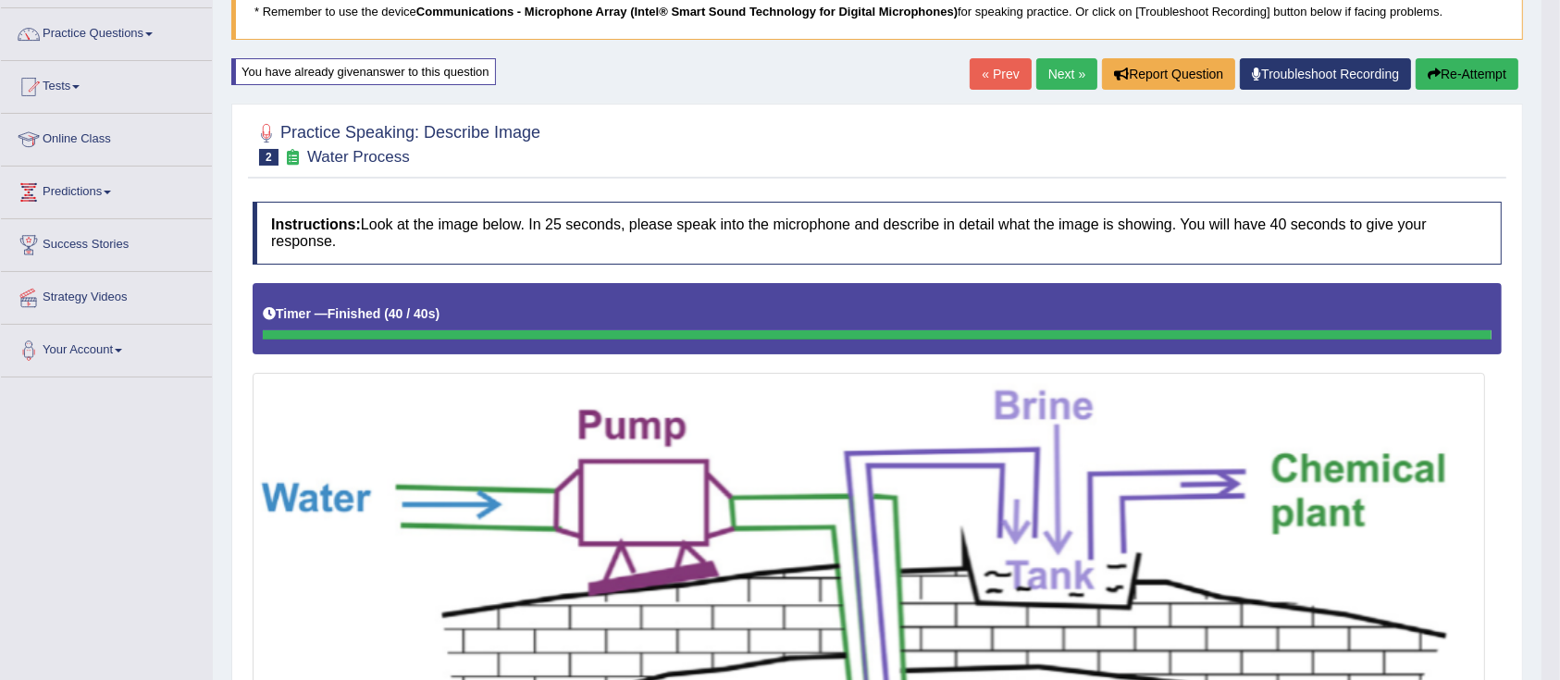
click at [1502, 78] on button "Re-Attempt" at bounding box center [1466, 73] width 103 height 31
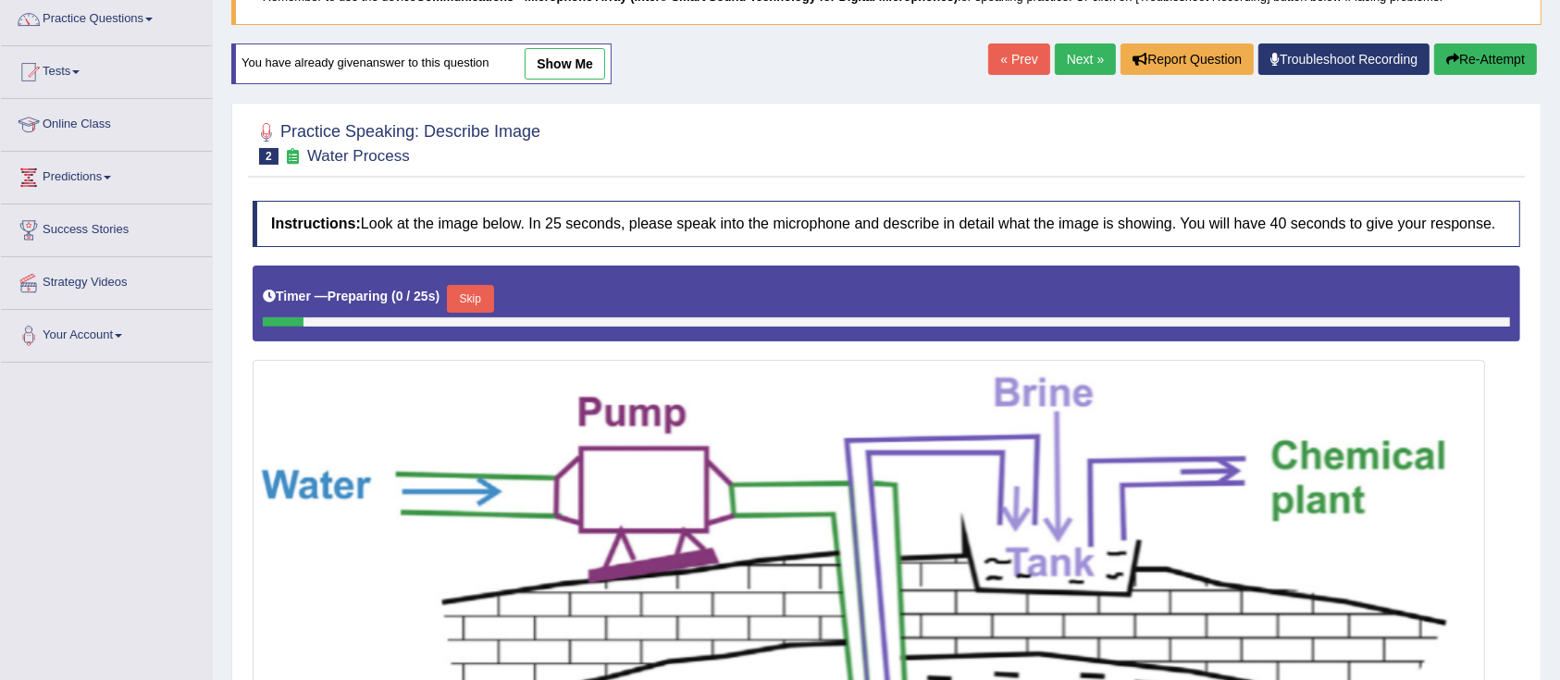
click at [493, 293] on button "Skip" at bounding box center [470, 299] width 46 height 28
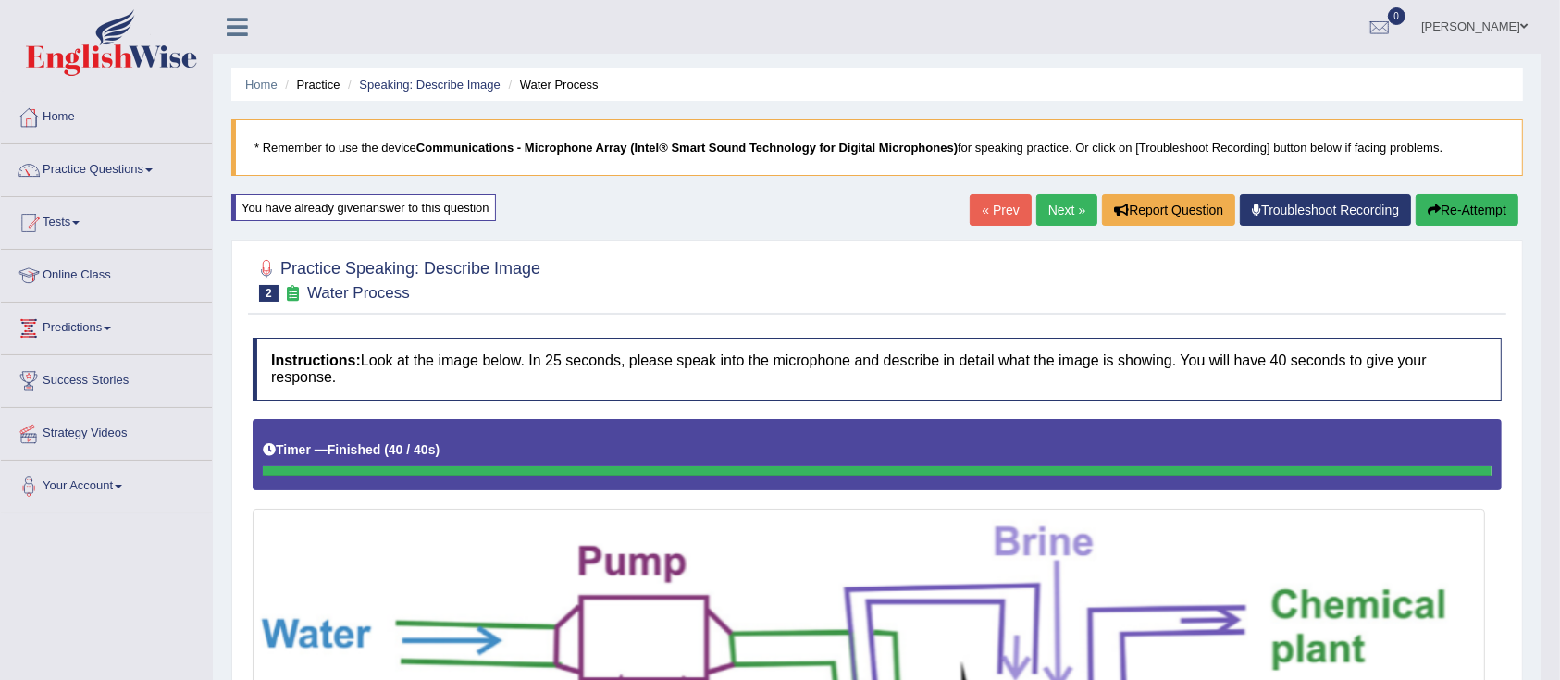
click at [1055, 214] on link "Next »" at bounding box center [1066, 209] width 61 height 31
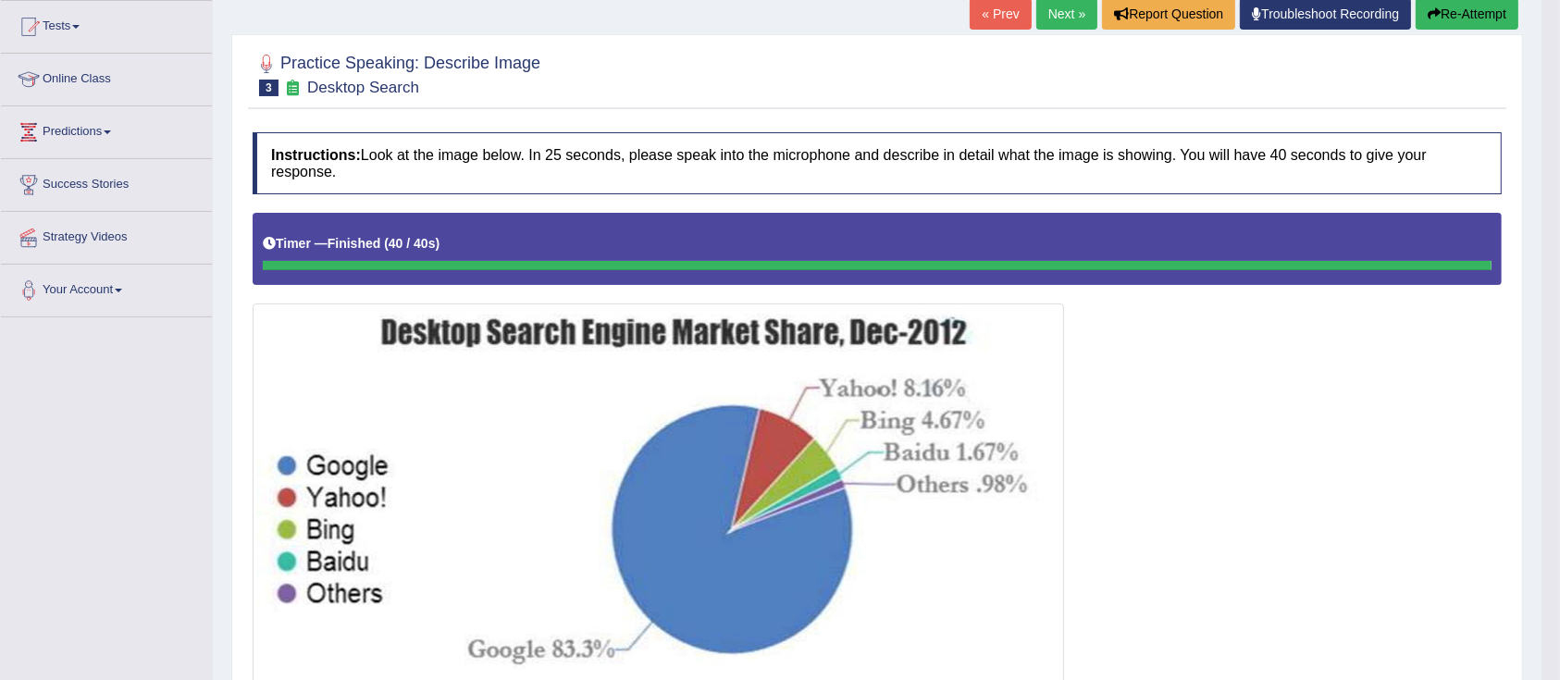
scroll to position [198, 0]
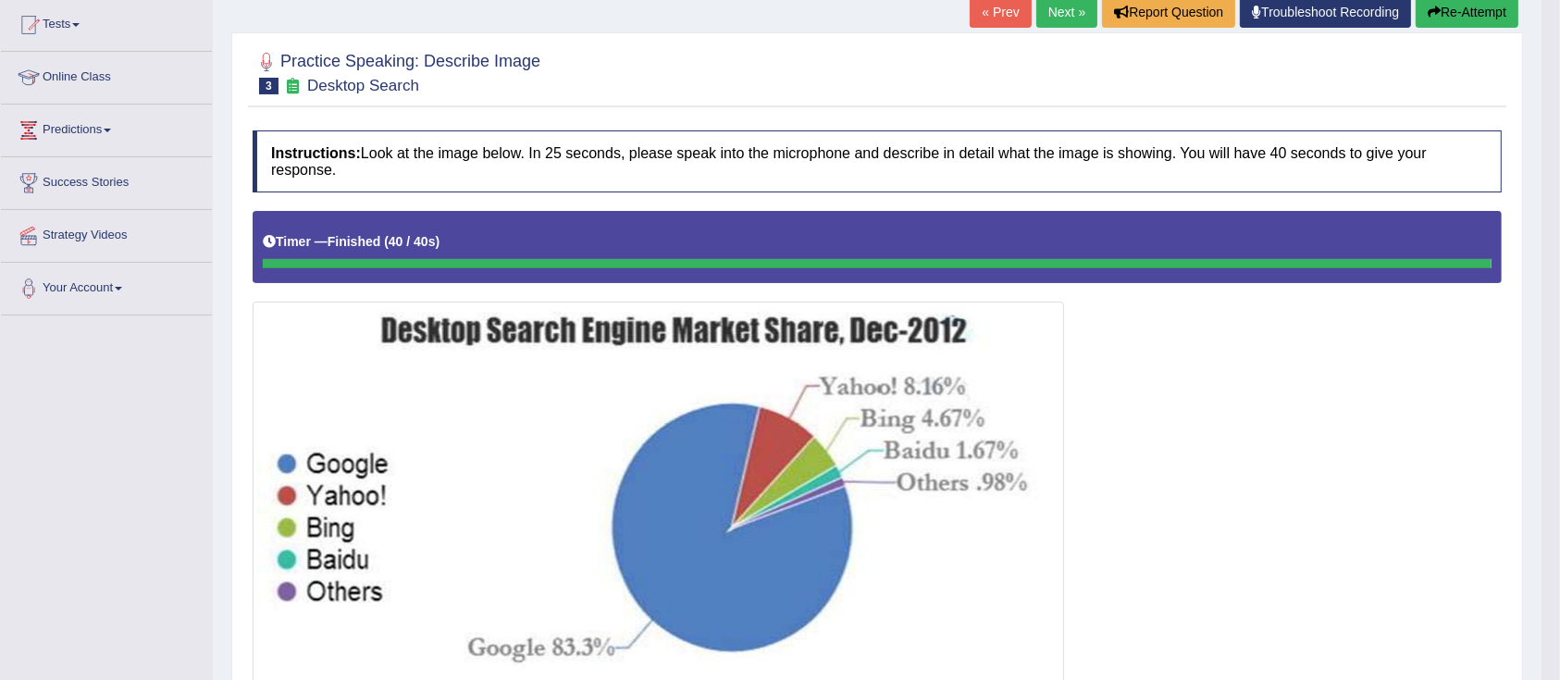
click at [1470, 27] on button "Re-Attempt" at bounding box center [1466, 11] width 103 height 31
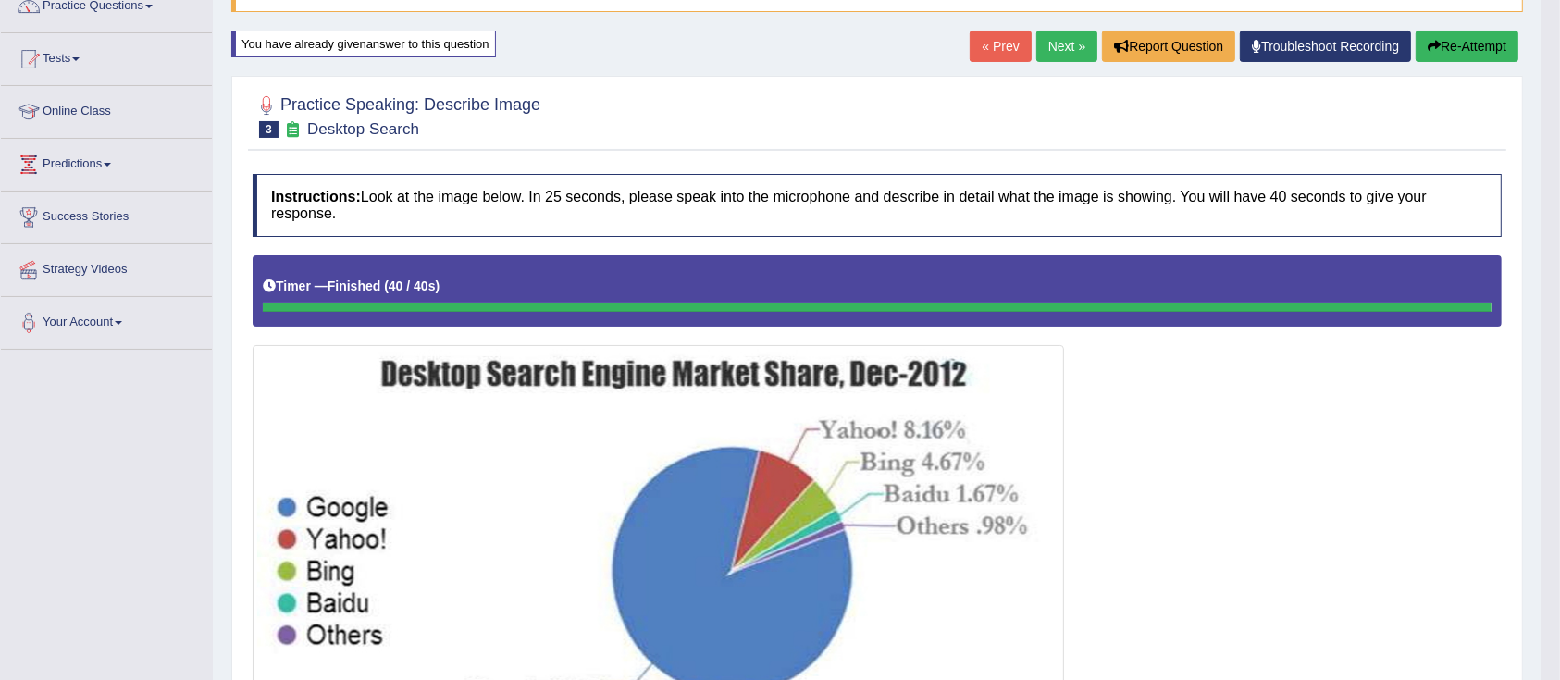
scroll to position [172, 0]
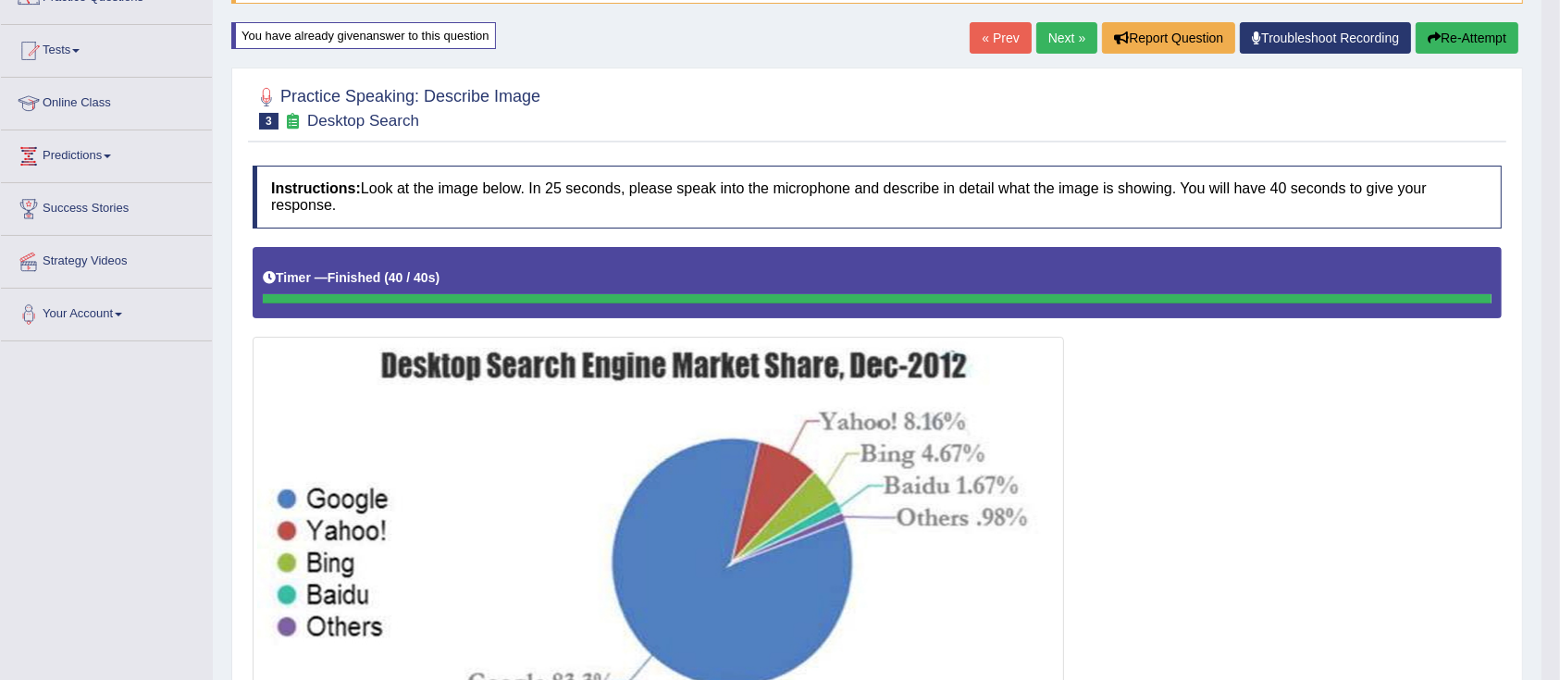
click at [1496, 39] on button "Re-Attempt" at bounding box center [1466, 37] width 103 height 31
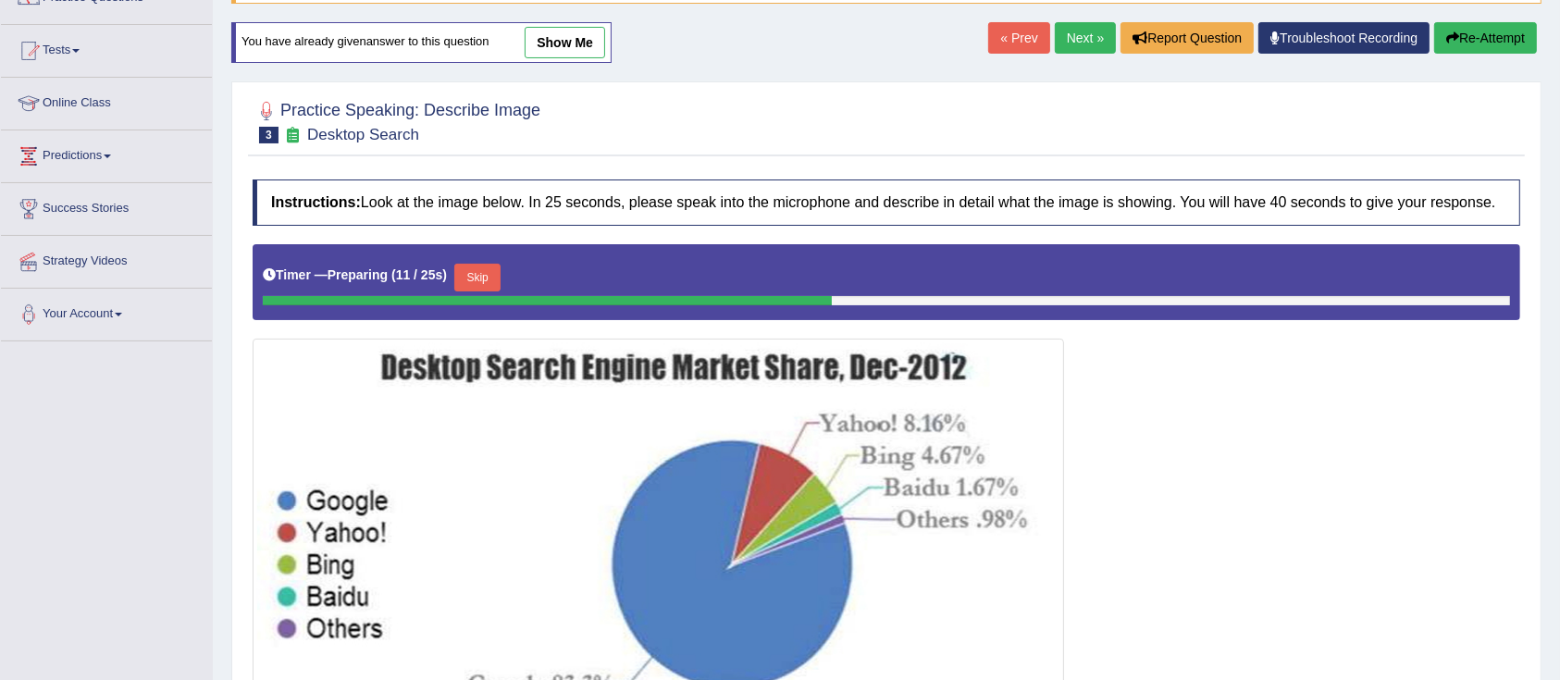
click at [484, 276] on button "Skip" at bounding box center [477, 278] width 46 height 28
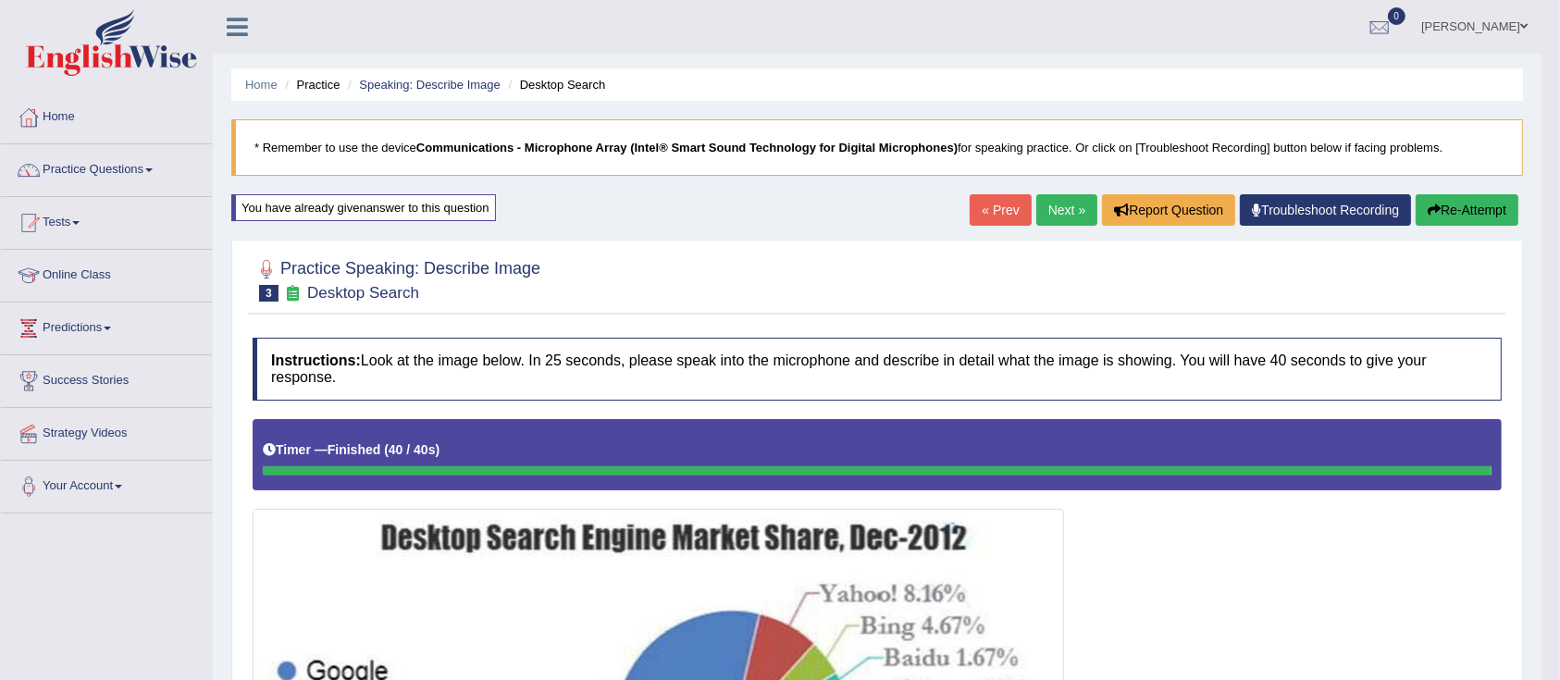
click at [1079, 222] on link "Next »" at bounding box center [1066, 209] width 61 height 31
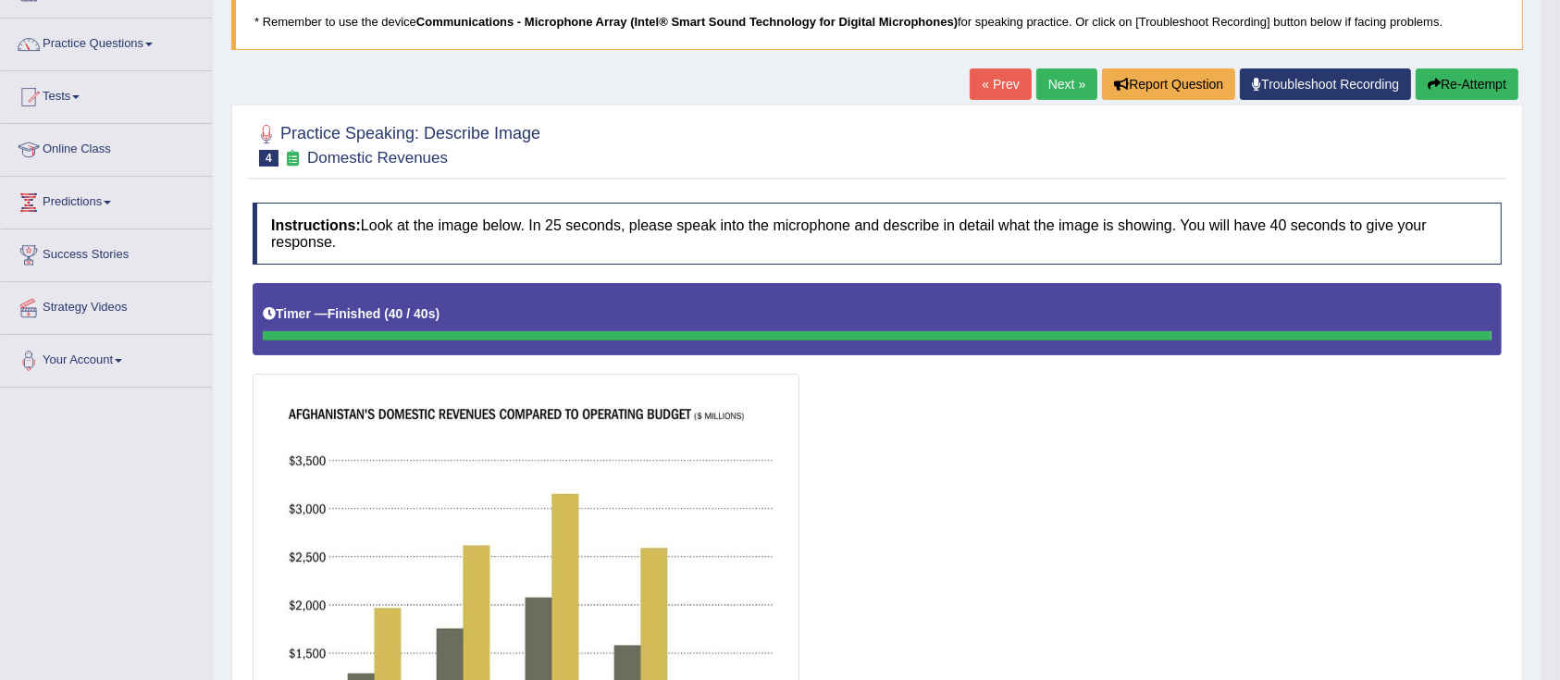
scroll to position [124, 0]
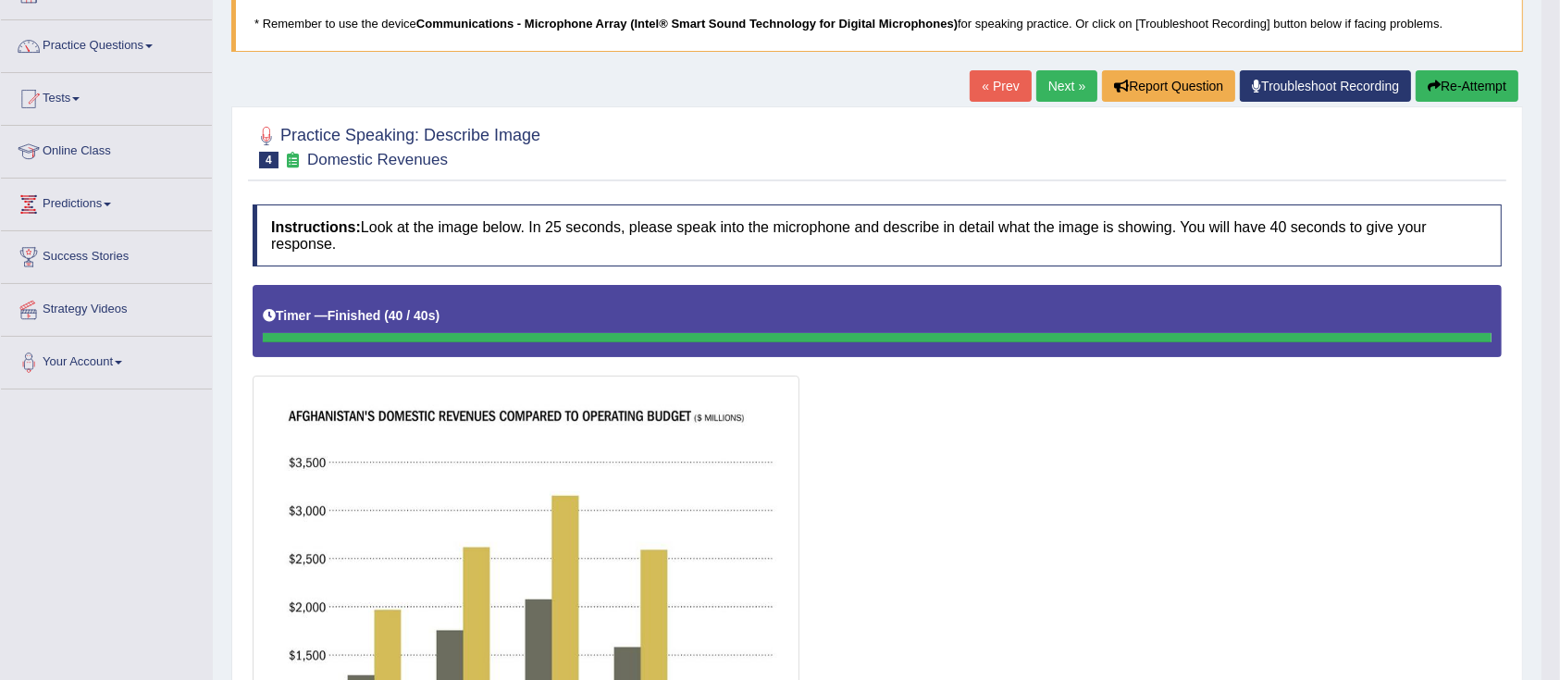
click at [1464, 99] on button "Re-Attempt" at bounding box center [1466, 85] width 103 height 31
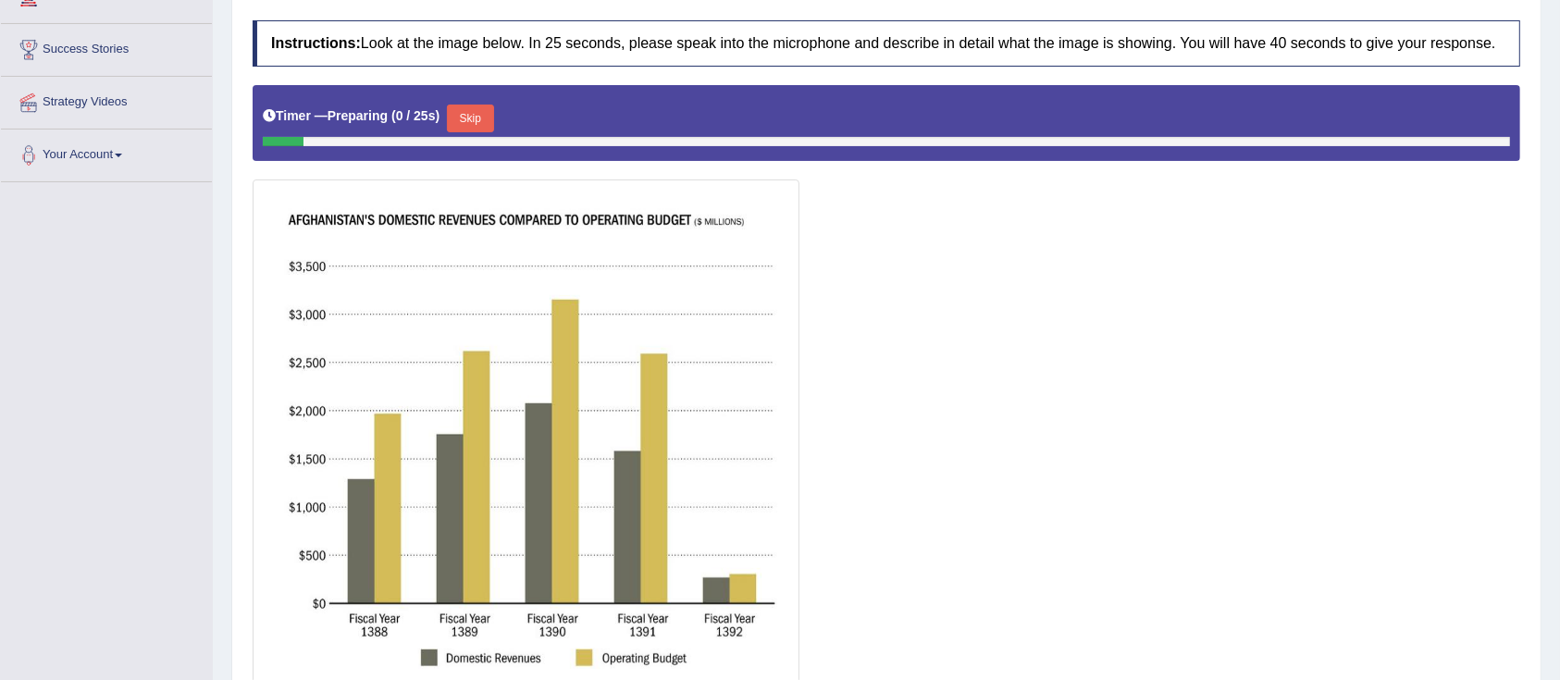
scroll to position [352, 0]
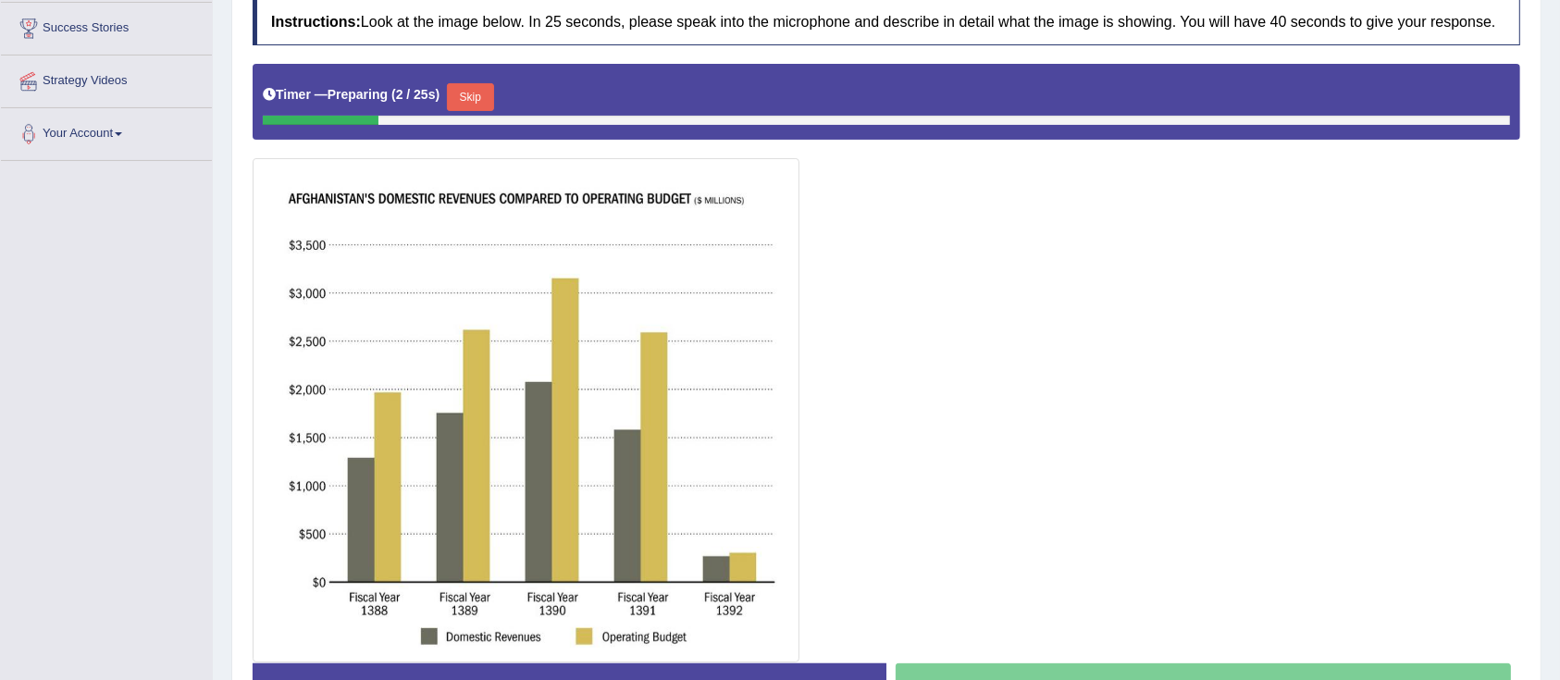
click at [493, 96] on button "Skip" at bounding box center [470, 97] width 46 height 28
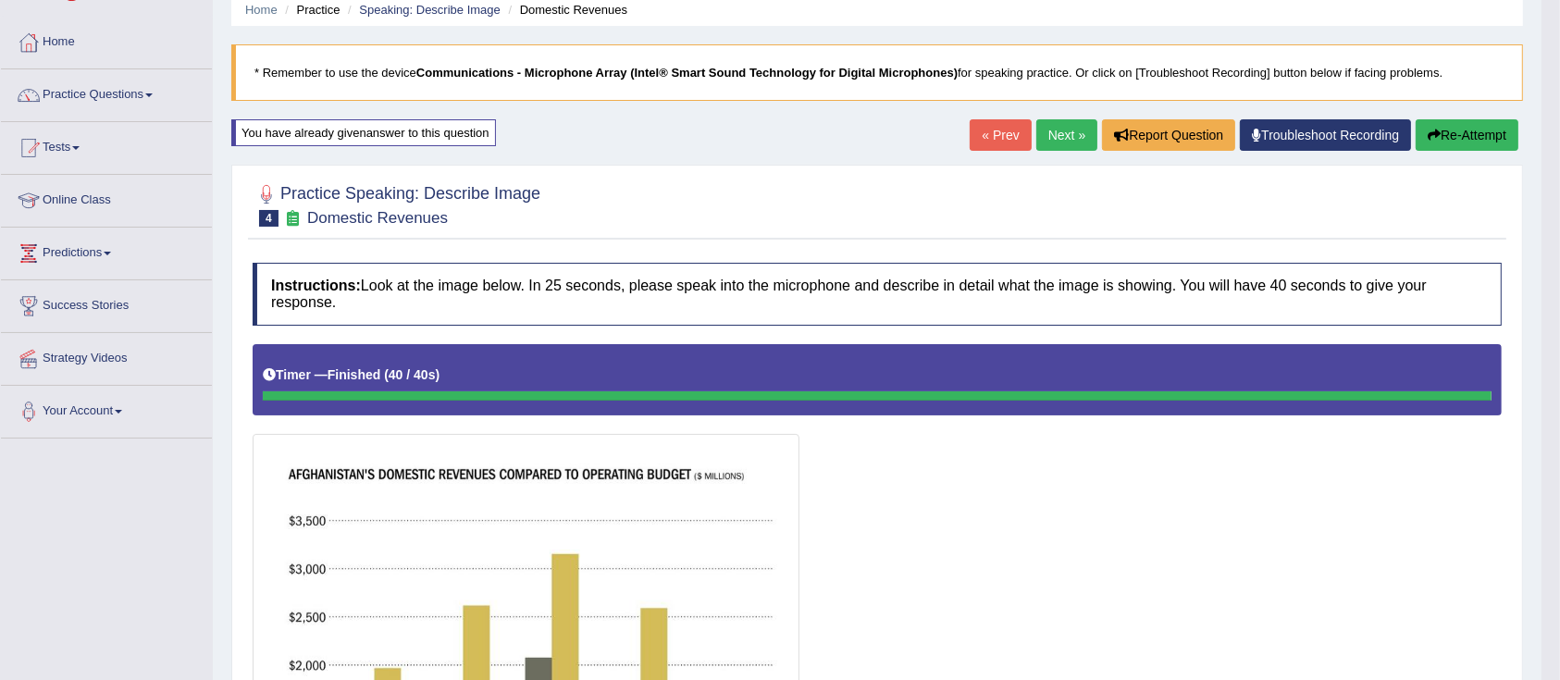
scroll to position [59, 0]
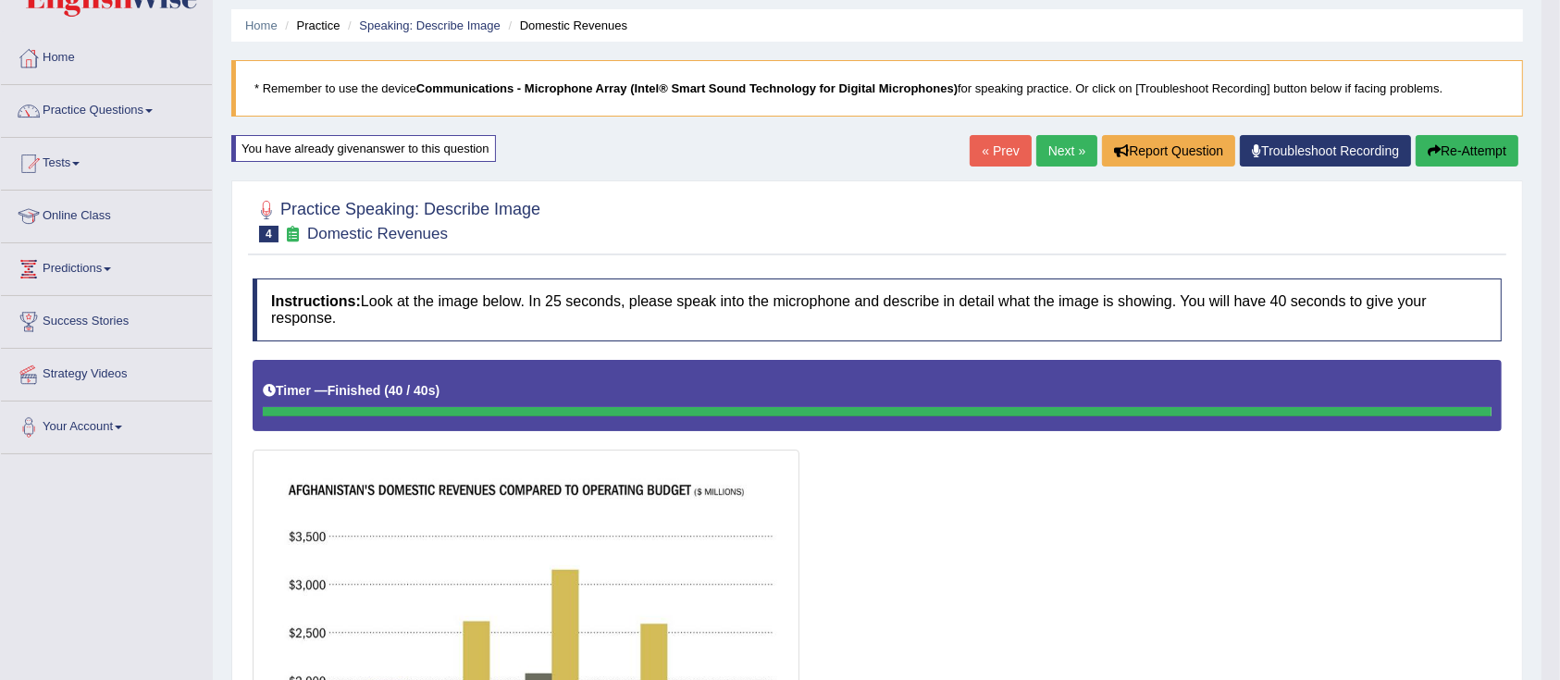
click at [1463, 166] on button "Re-Attempt" at bounding box center [1466, 150] width 103 height 31
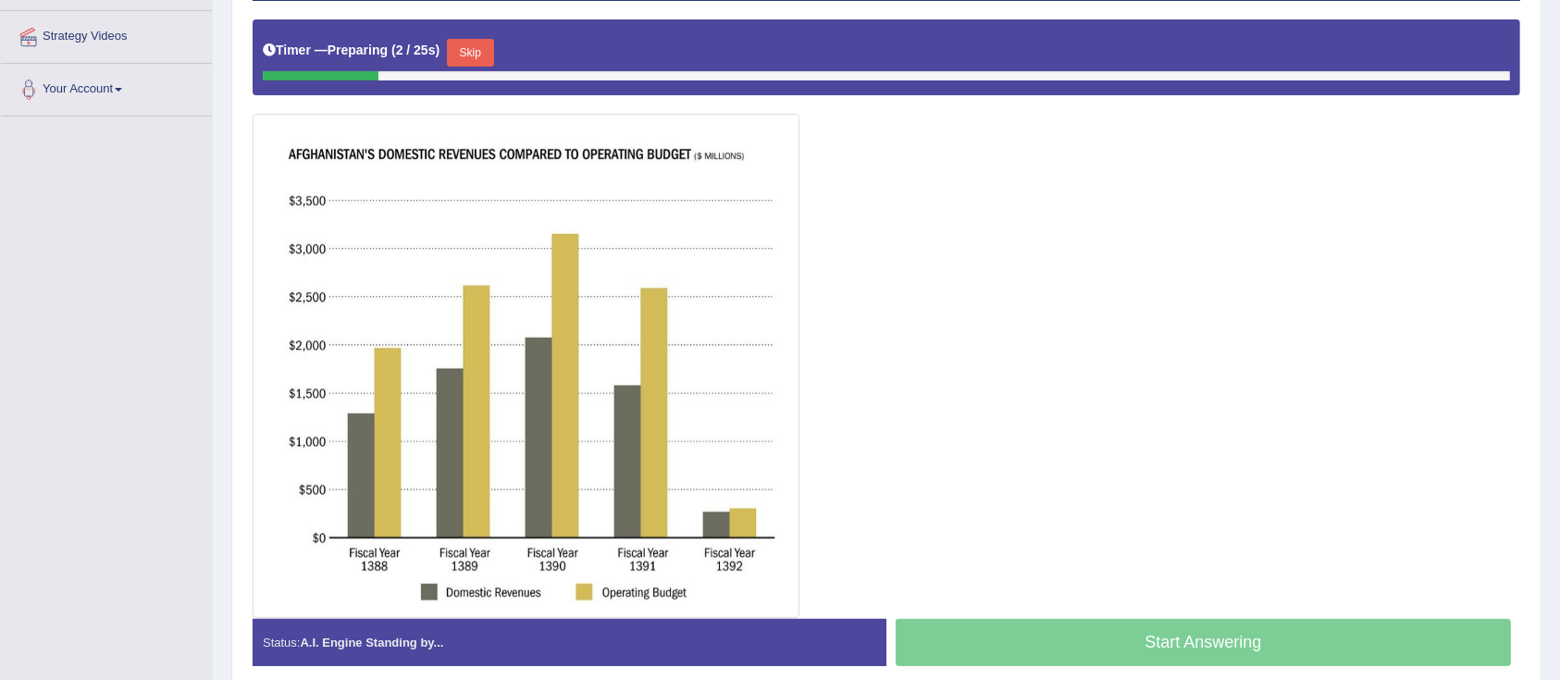
scroll to position [399, 0]
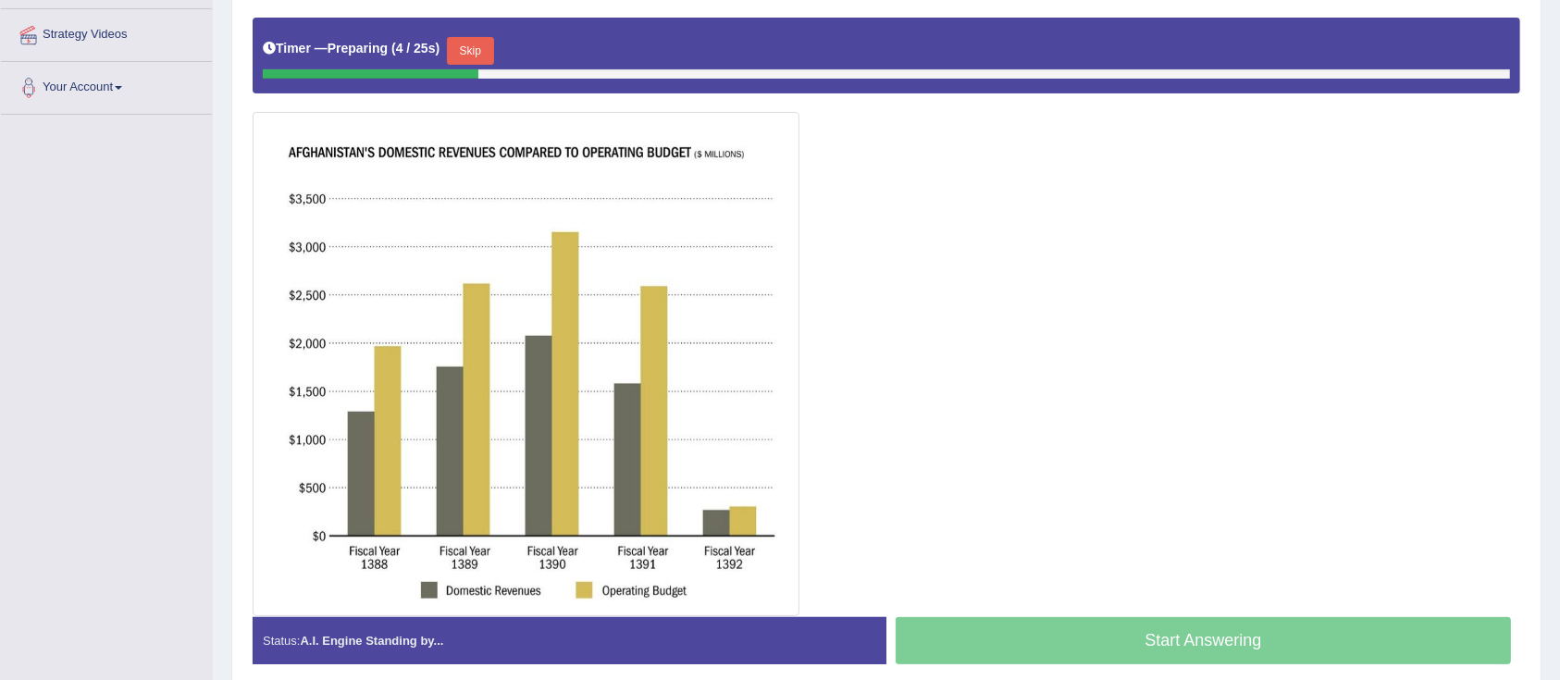
click at [481, 54] on button "Skip" at bounding box center [470, 51] width 46 height 28
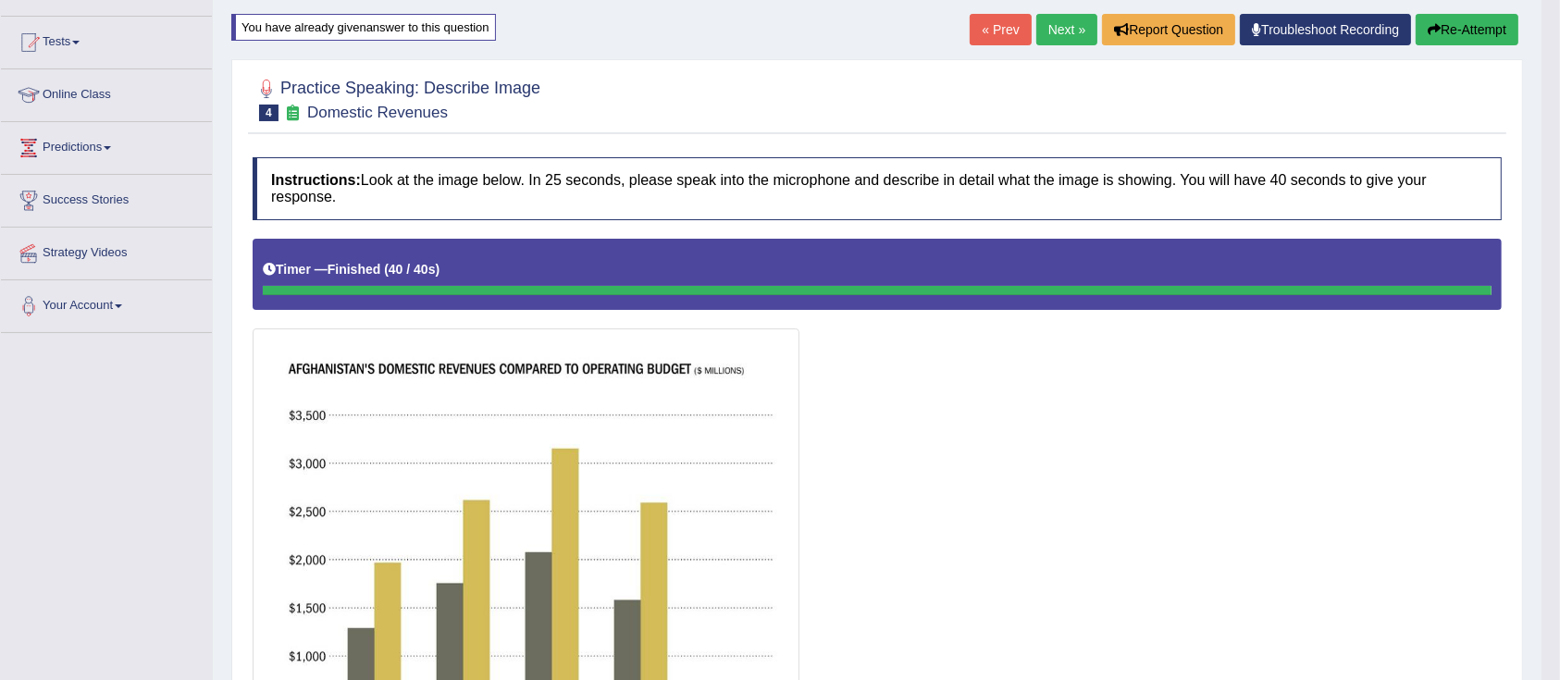
scroll to position [179, 0]
